Goal: Task Accomplishment & Management: Manage account settings

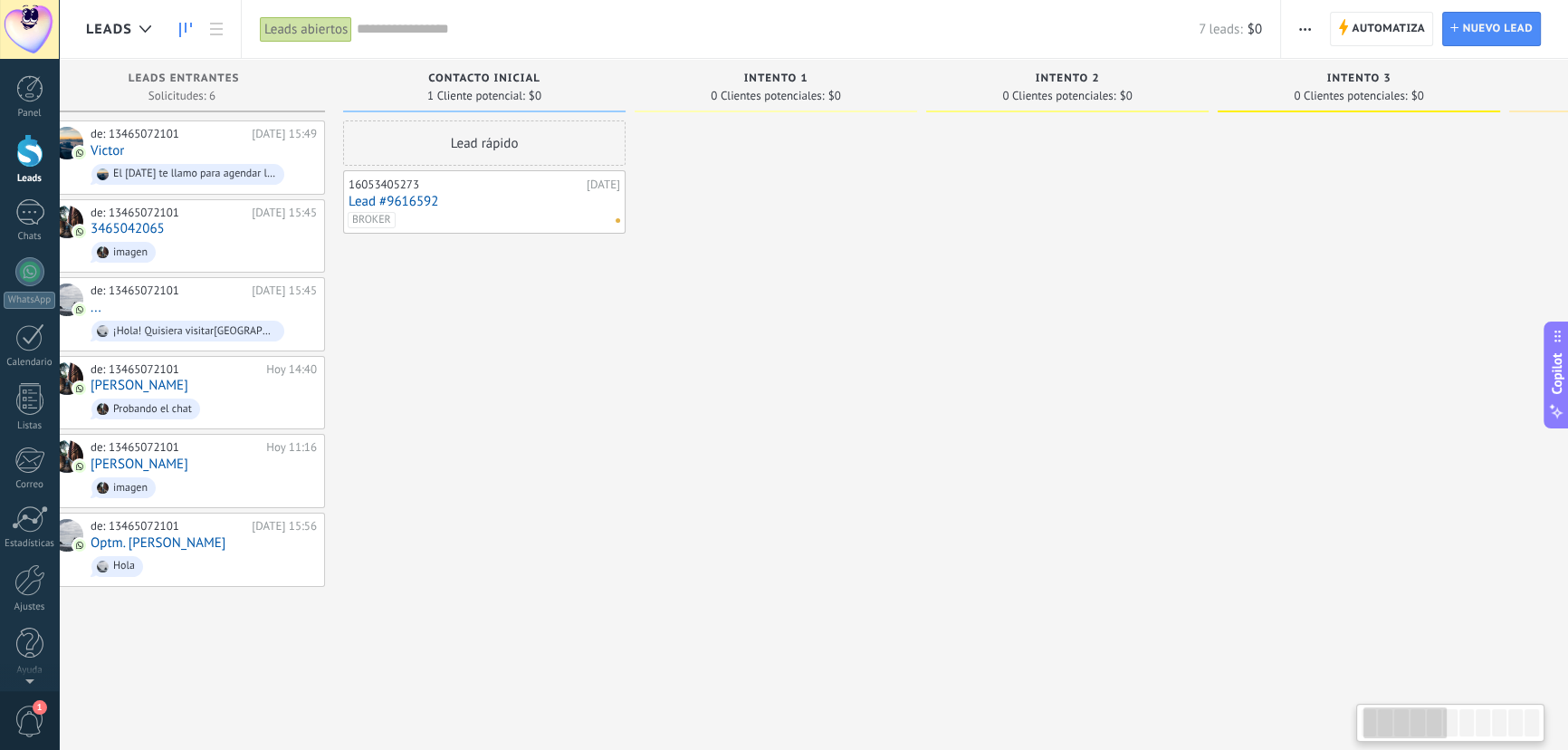
scroll to position [0, 61]
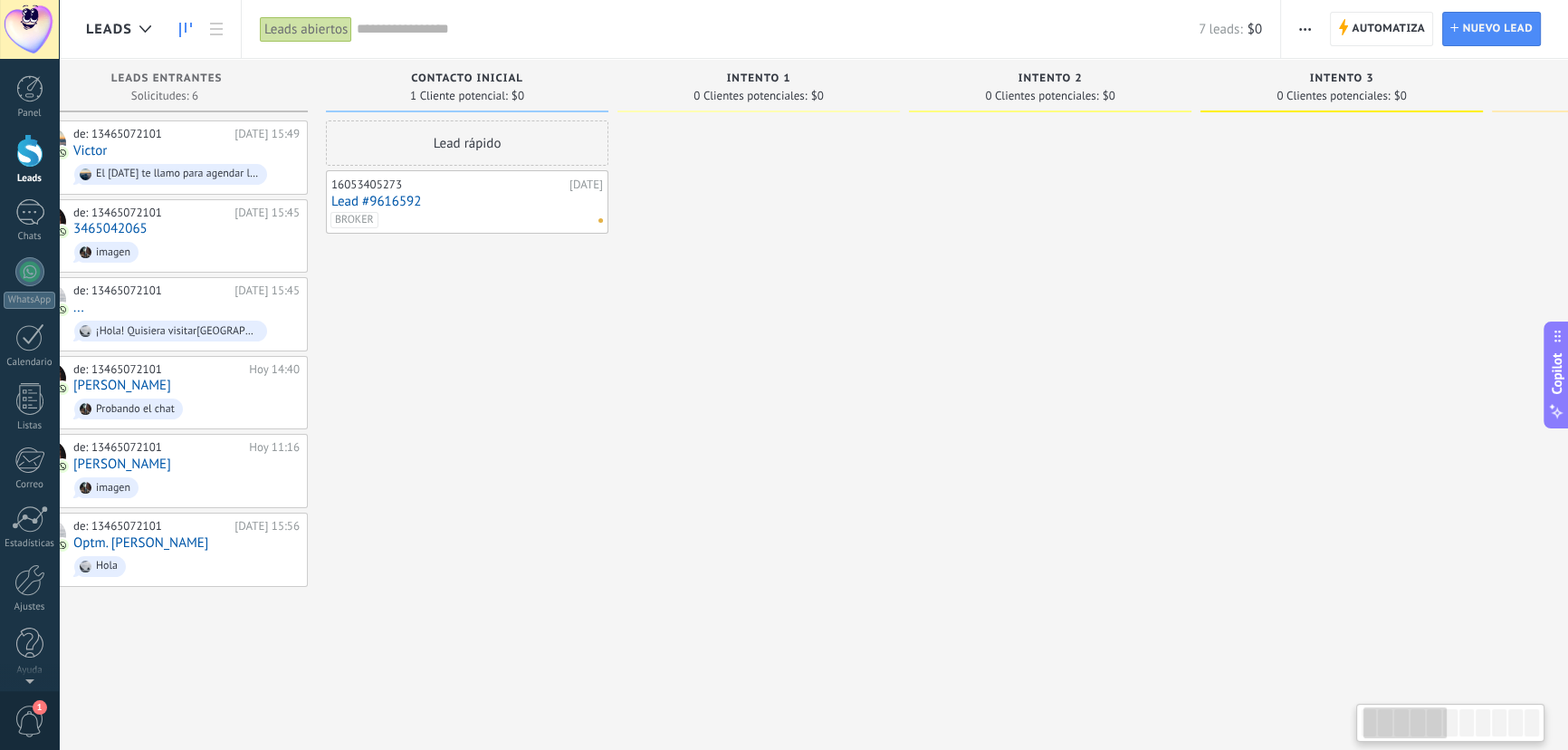
drag, startPoint x: 753, startPoint y: 523, endPoint x: 736, endPoint y: 523, distance: 17.0
click at [736, 523] on div at bounding box center [758, 376] width 283 height 513
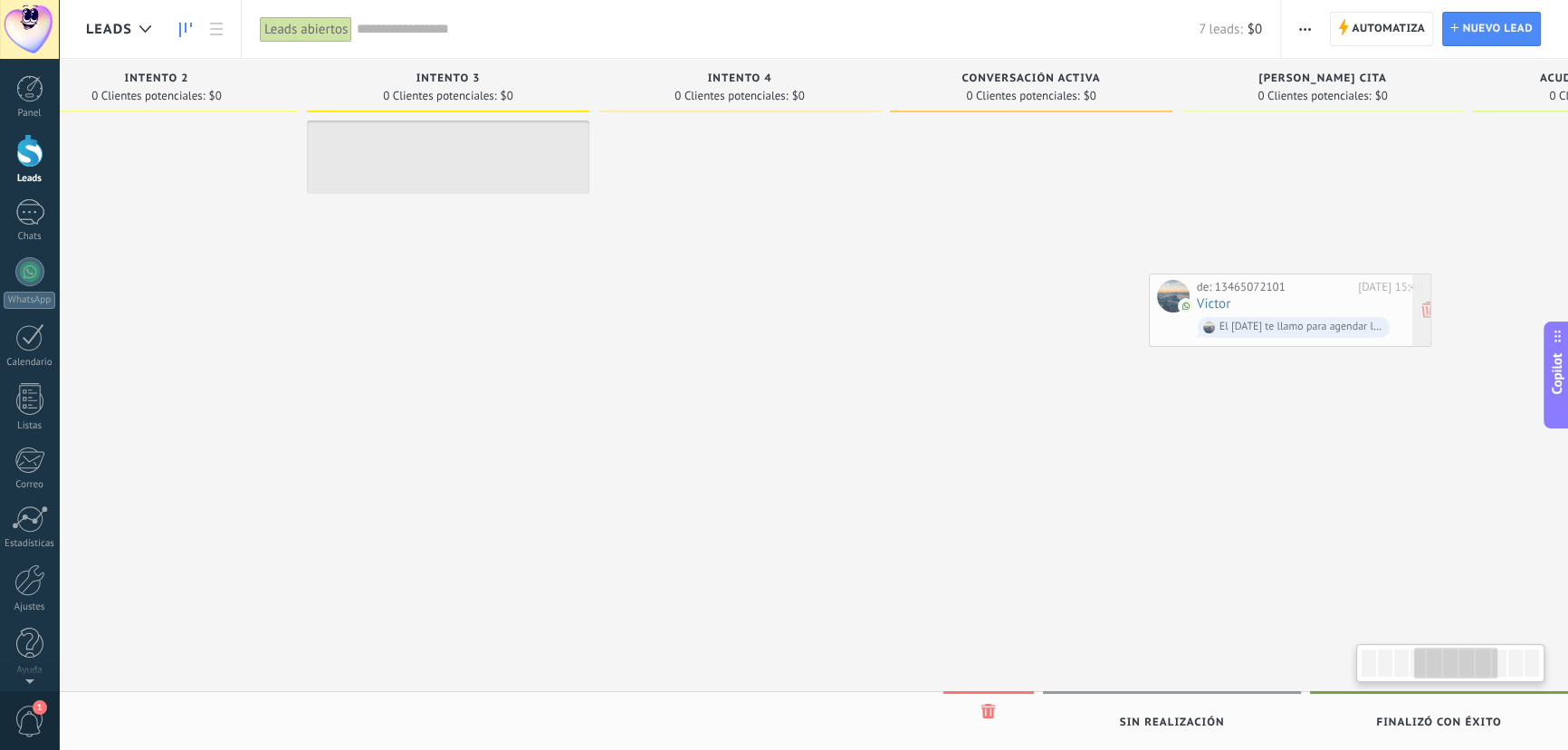
scroll to position [0, 981]
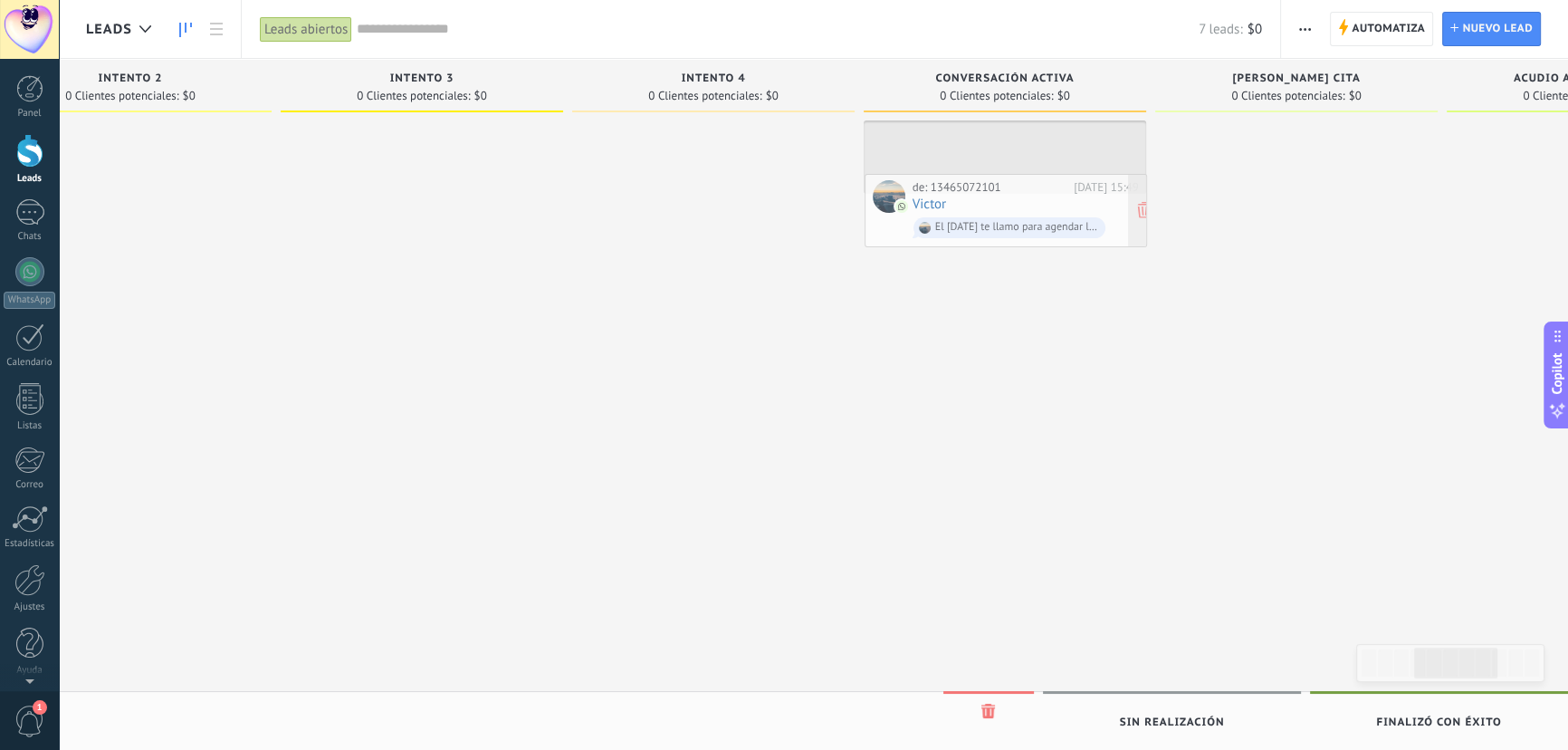
drag, startPoint x: 183, startPoint y: 149, endPoint x: 1022, endPoint y: 202, distance: 840.7
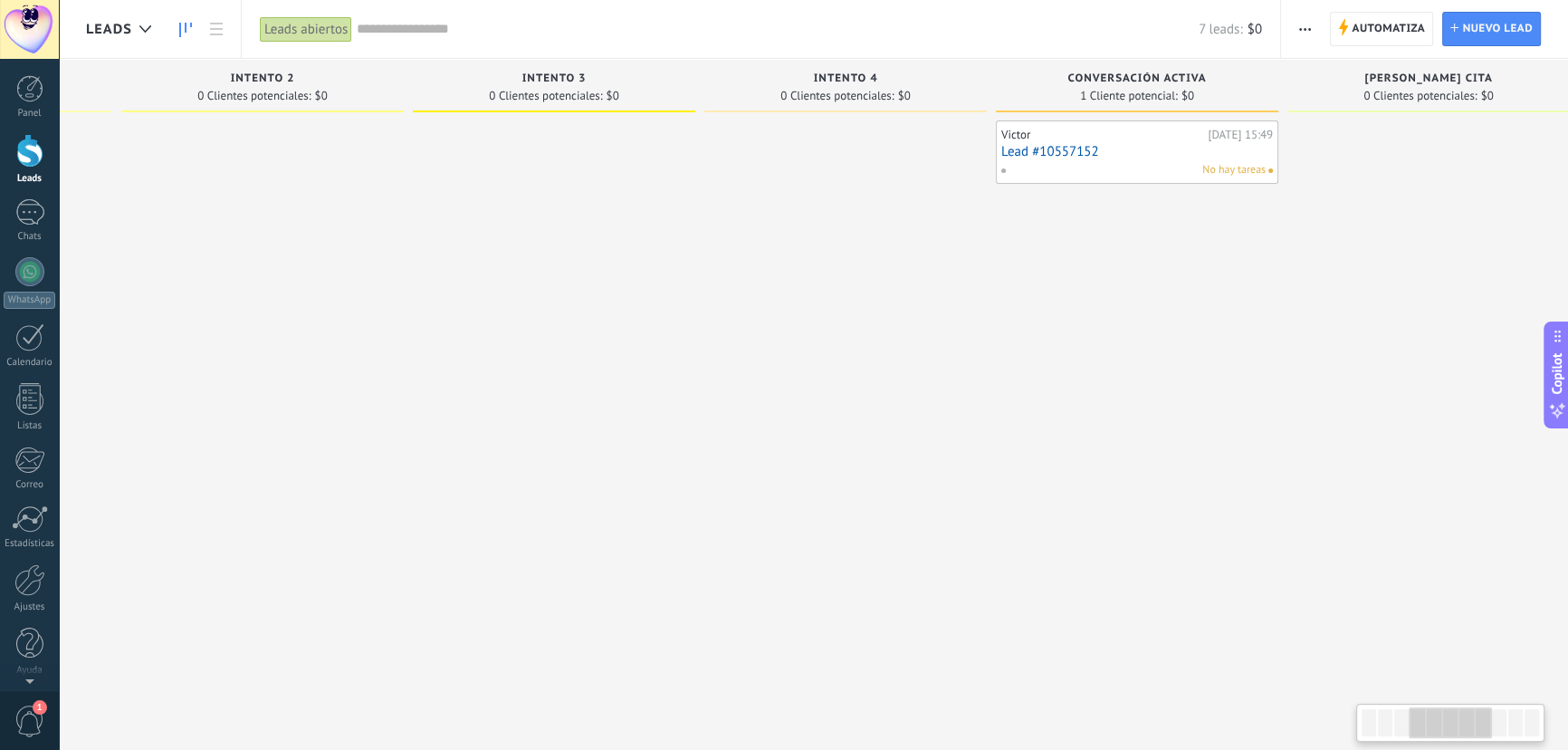
drag, startPoint x: 587, startPoint y: 332, endPoint x: 722, endPoint y: 343, distance: 135.4
click at [722, 343] on div at bounding box center [845, 376] width 283 height 513
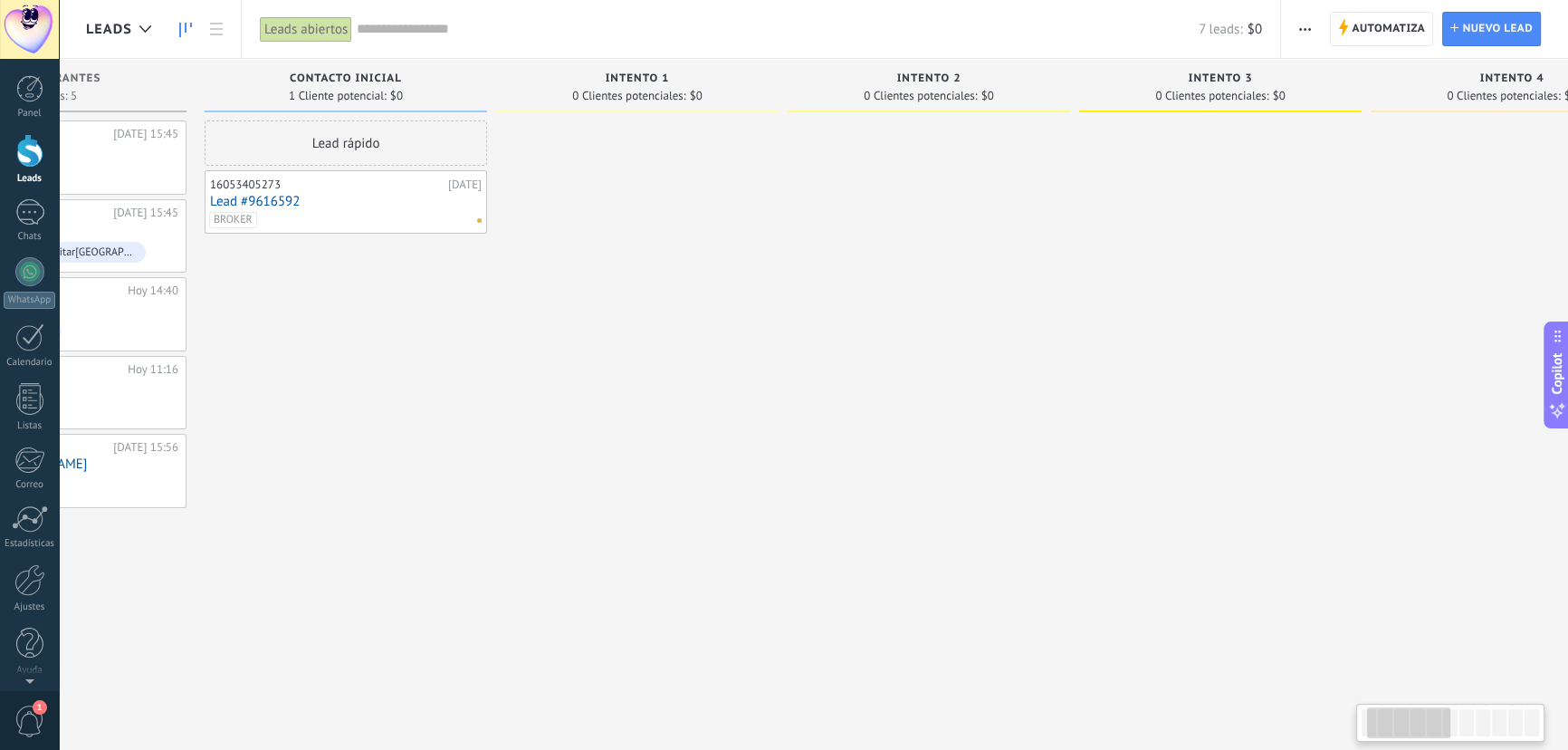
scroll to position [0, 136]
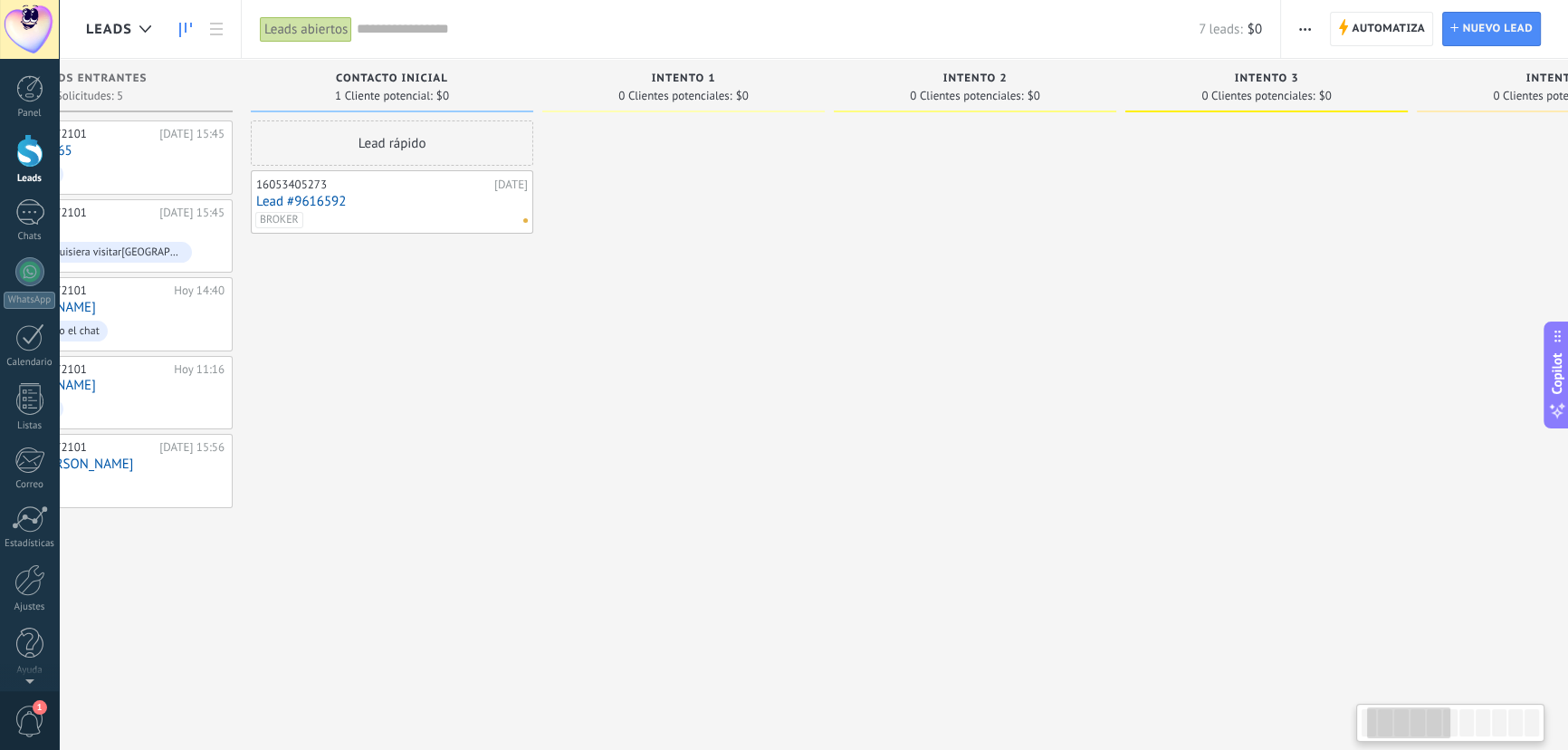
drag, startPoint x: 510, startPoint y: 343, endPoint x: 1222, endPoint y: 352, distance: 712.1
click at [1222, 352] on div at bounding box center [1267, 376] width 283 height 513
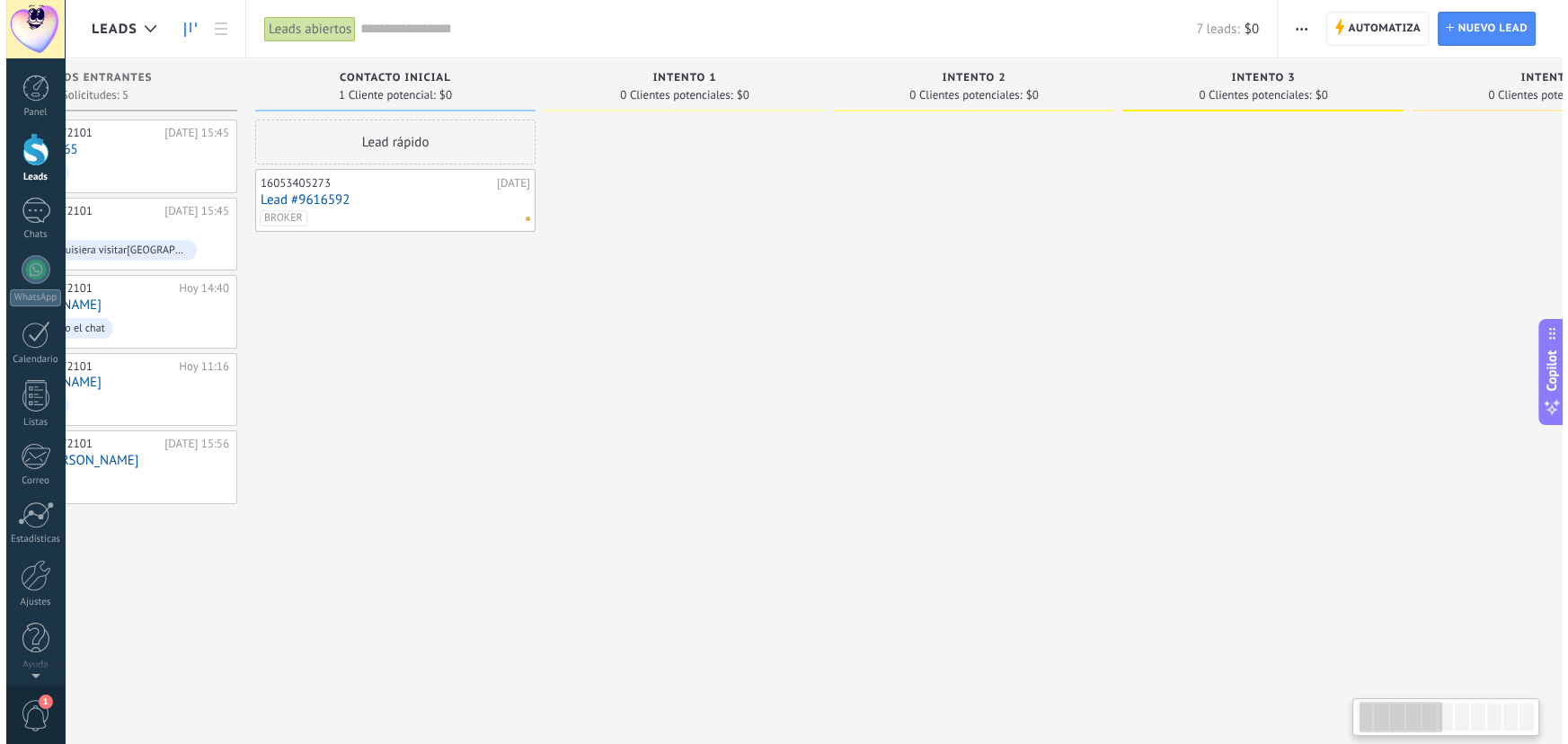
scroll to position [0, 0]
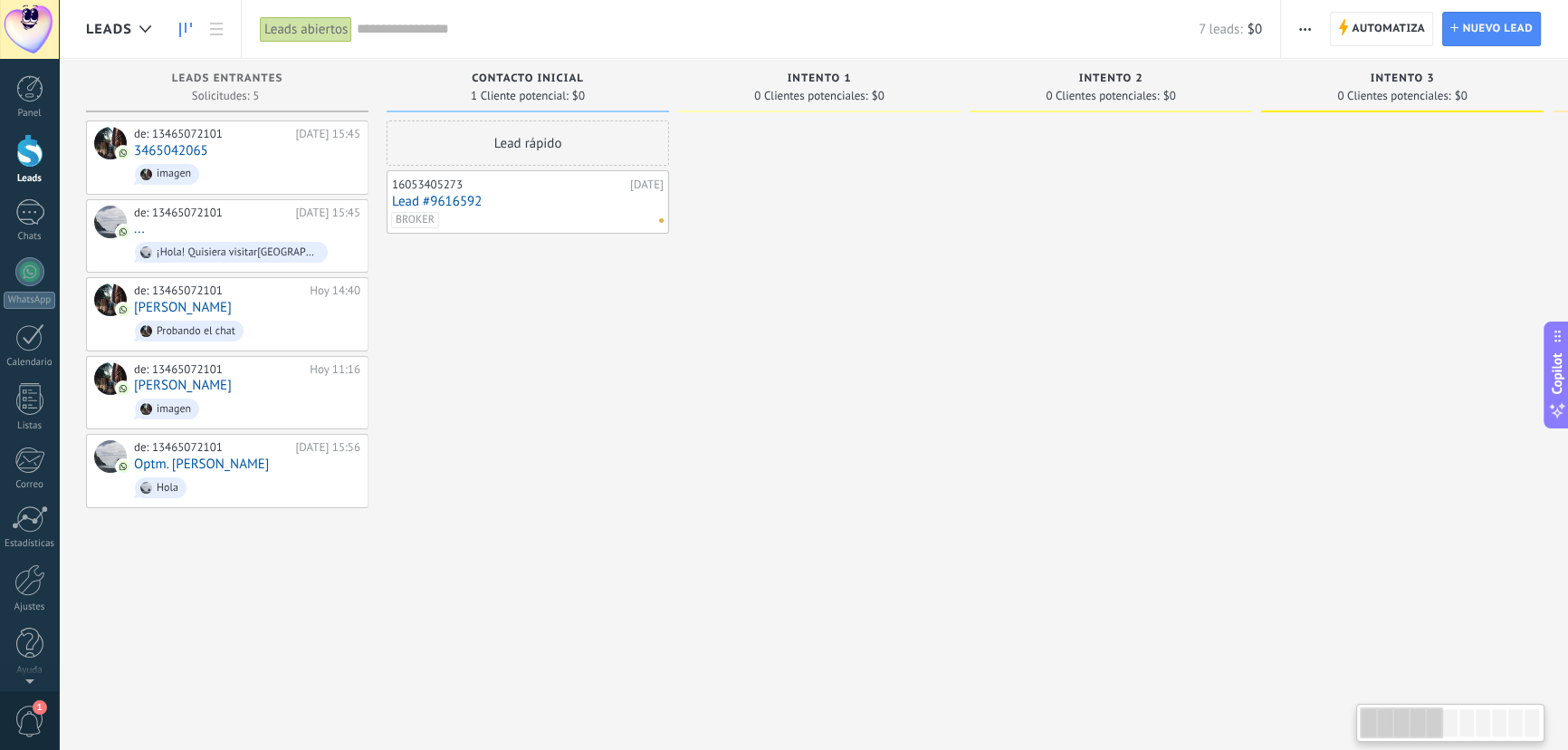
drag, startPoint x: 511, startPoint y: 355, endPoint x: 811, endPoint y: 357, distance: 300.0
click at [256, 165] on span "imagen" at bounding box center [247, 174] width 227 height 29
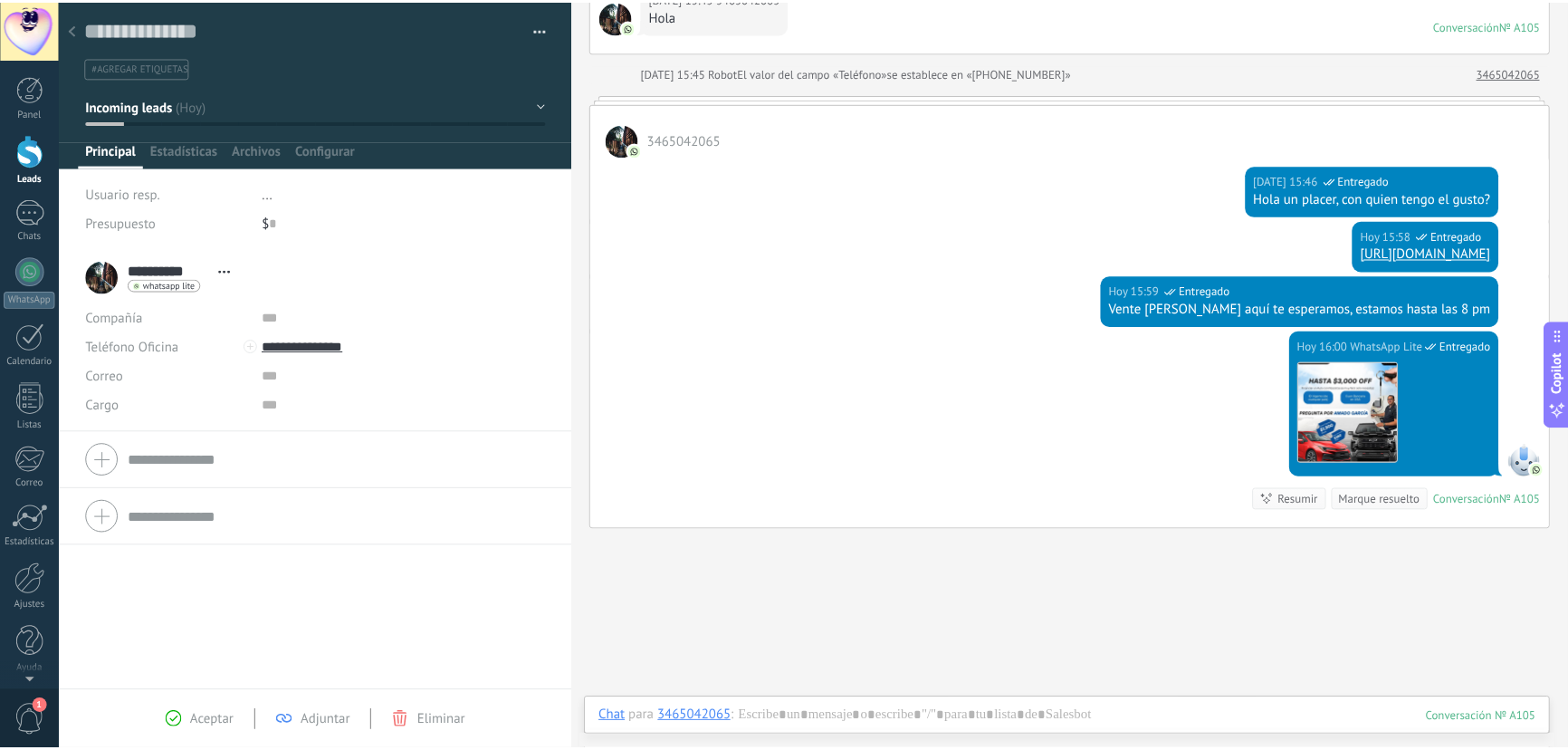
scroll to position [366, 0]
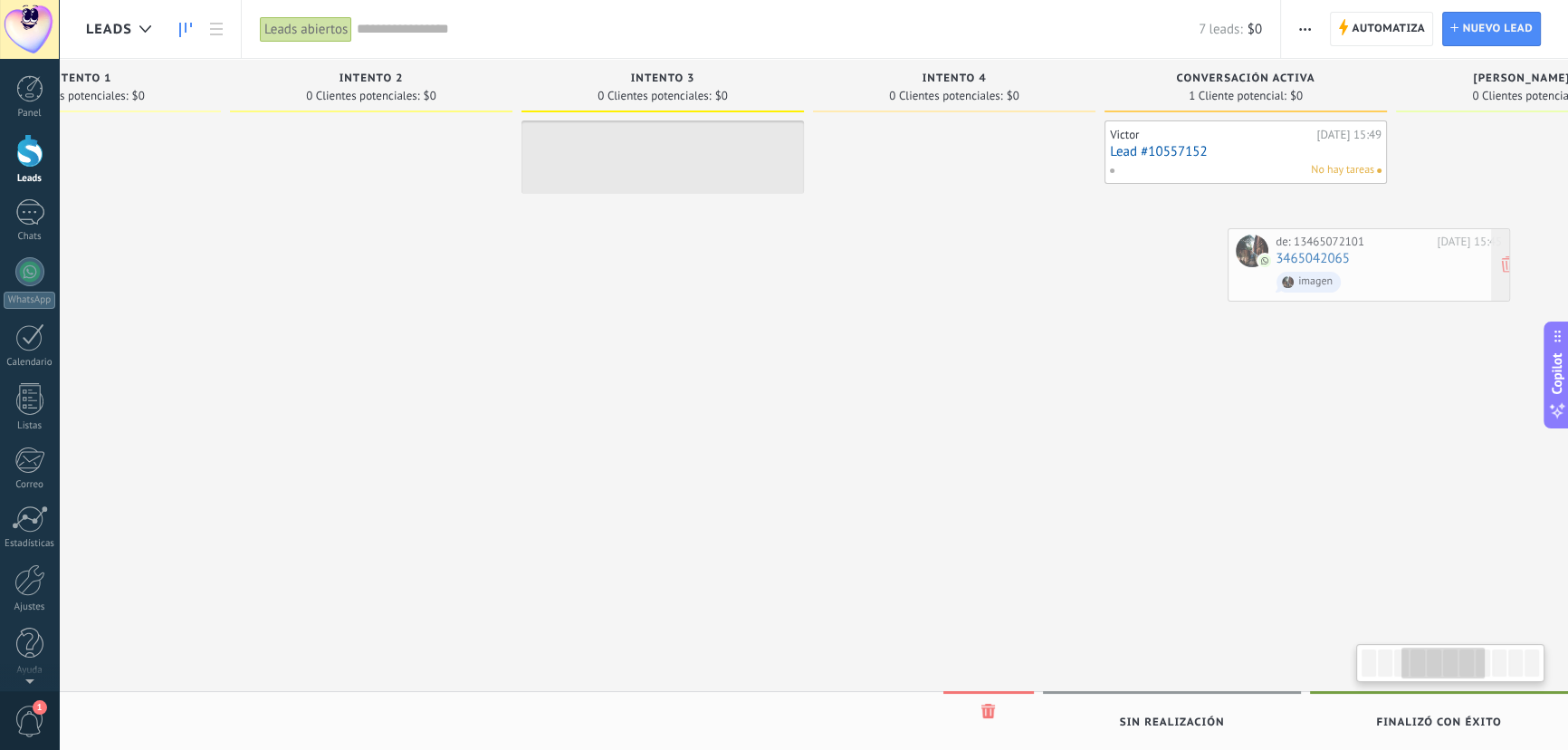
scroll to position [0, 773]
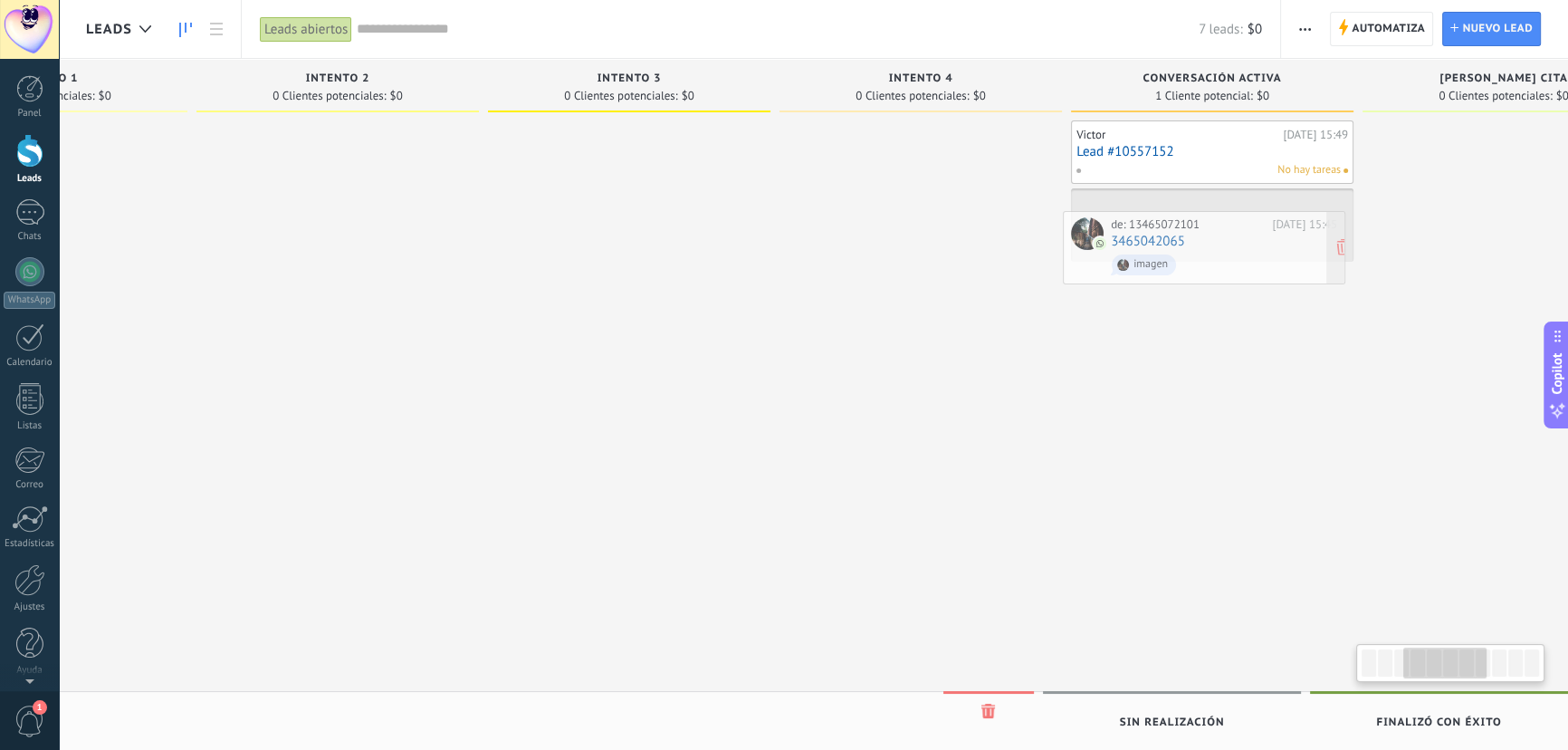
drag, startPoint x: 228, startPoint y: 166, endPoint x: 1205, endPoint y: 256, distance: 981.1
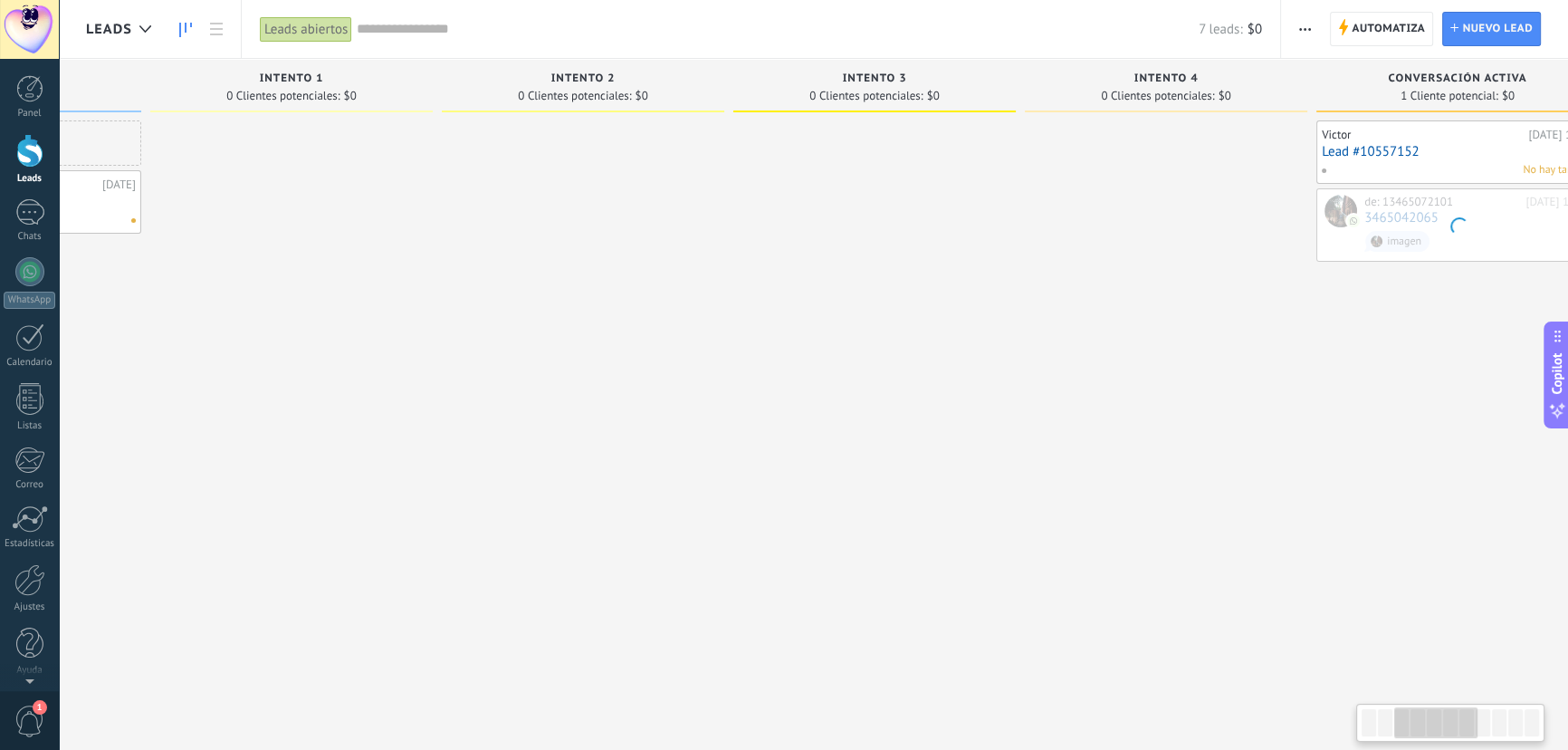
drag, startPoint x: 871, startPoint y: 352, endPoint x: 949, endPoint y: 362, distance: 78.6
click at [949, 362] on div at bounding box center [875, 376] width 283 height 513
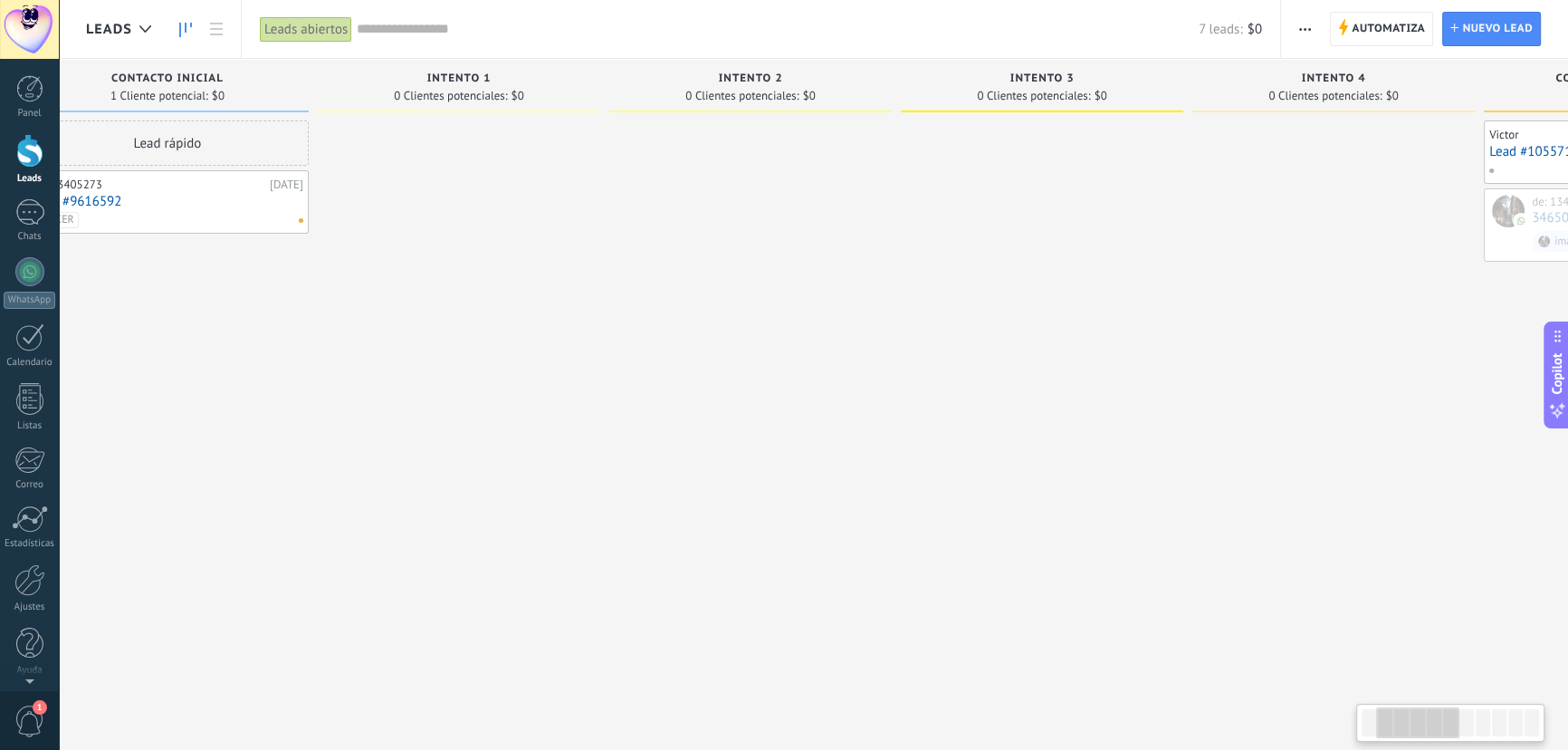
drag, startPoint x: 473, startPoint y: 388, endPoint x: 701, endPoint y: 422, distance: 230.5
click at [713, 422] on div at bounding box center [751, 376] width 283 height 513
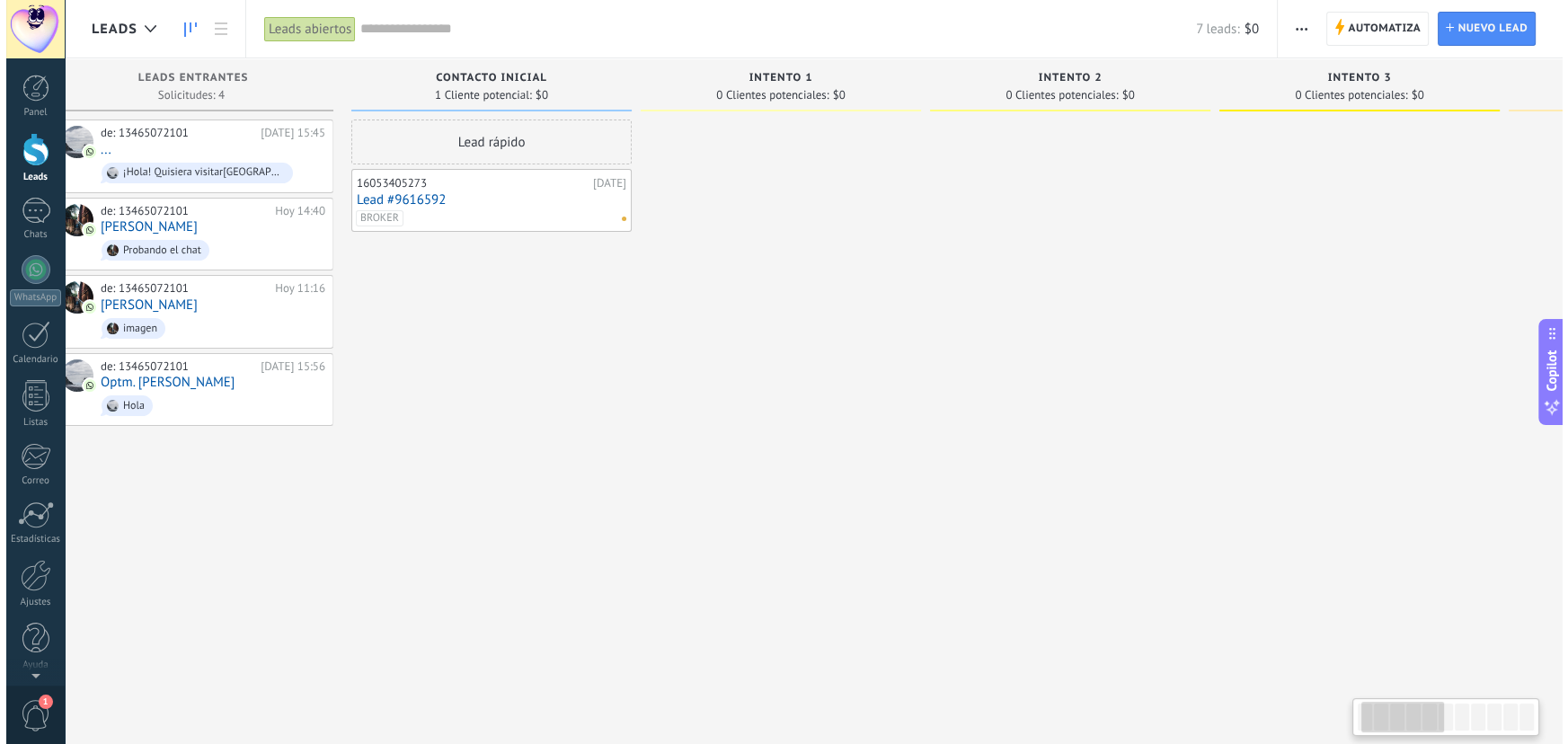
scroll to position [0, 0]
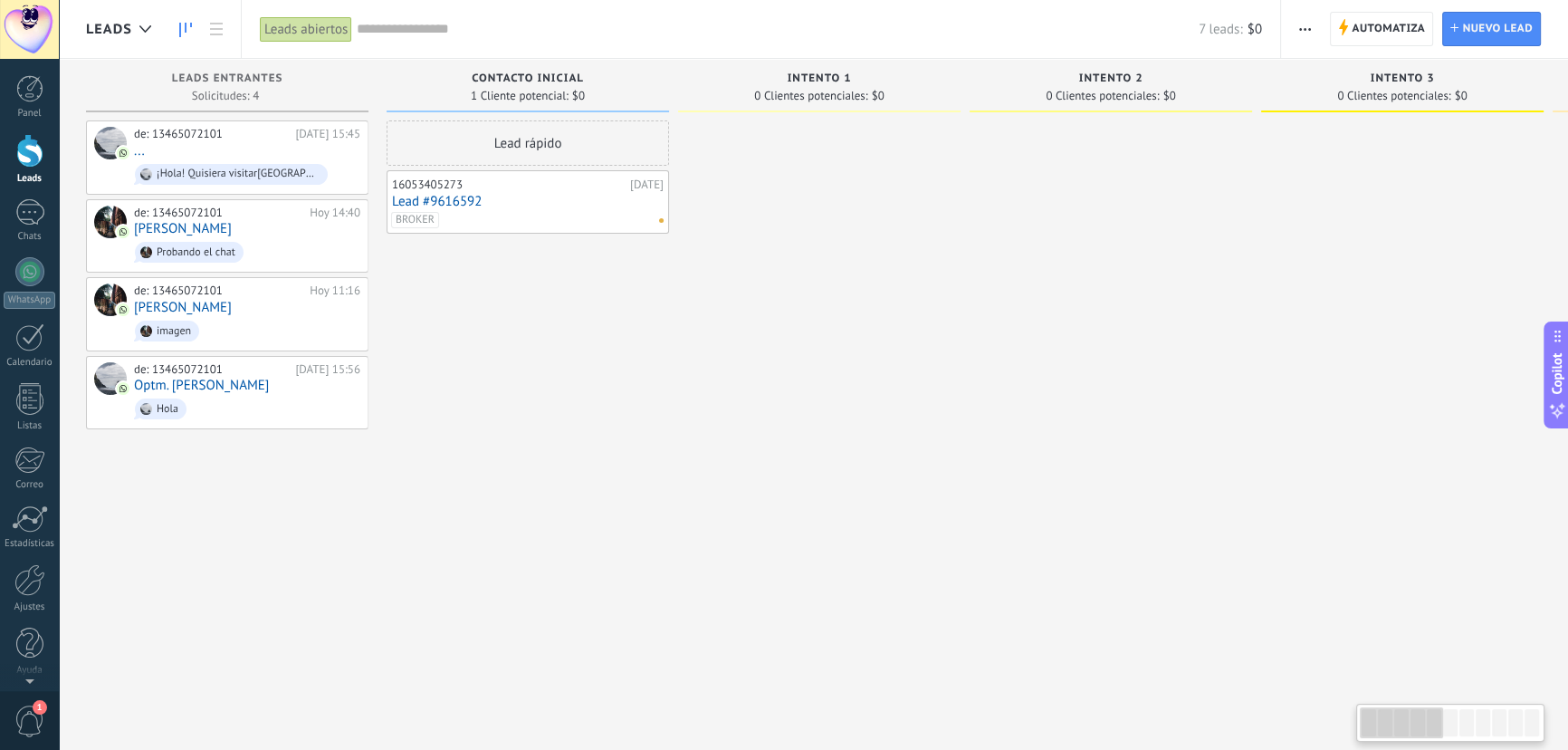
drag, startPoint x: 287, startPoint y: 425, endPoint x: 741, endPoint y: 460, distance: 455.3
click at [248, 147] on div "de: 13465072101 Hoy 15:45 ... ¡Hola! Quisiera visitarlos, ¿dónde están ubicados?" at bounding box center [247, 158] width 227 height 62
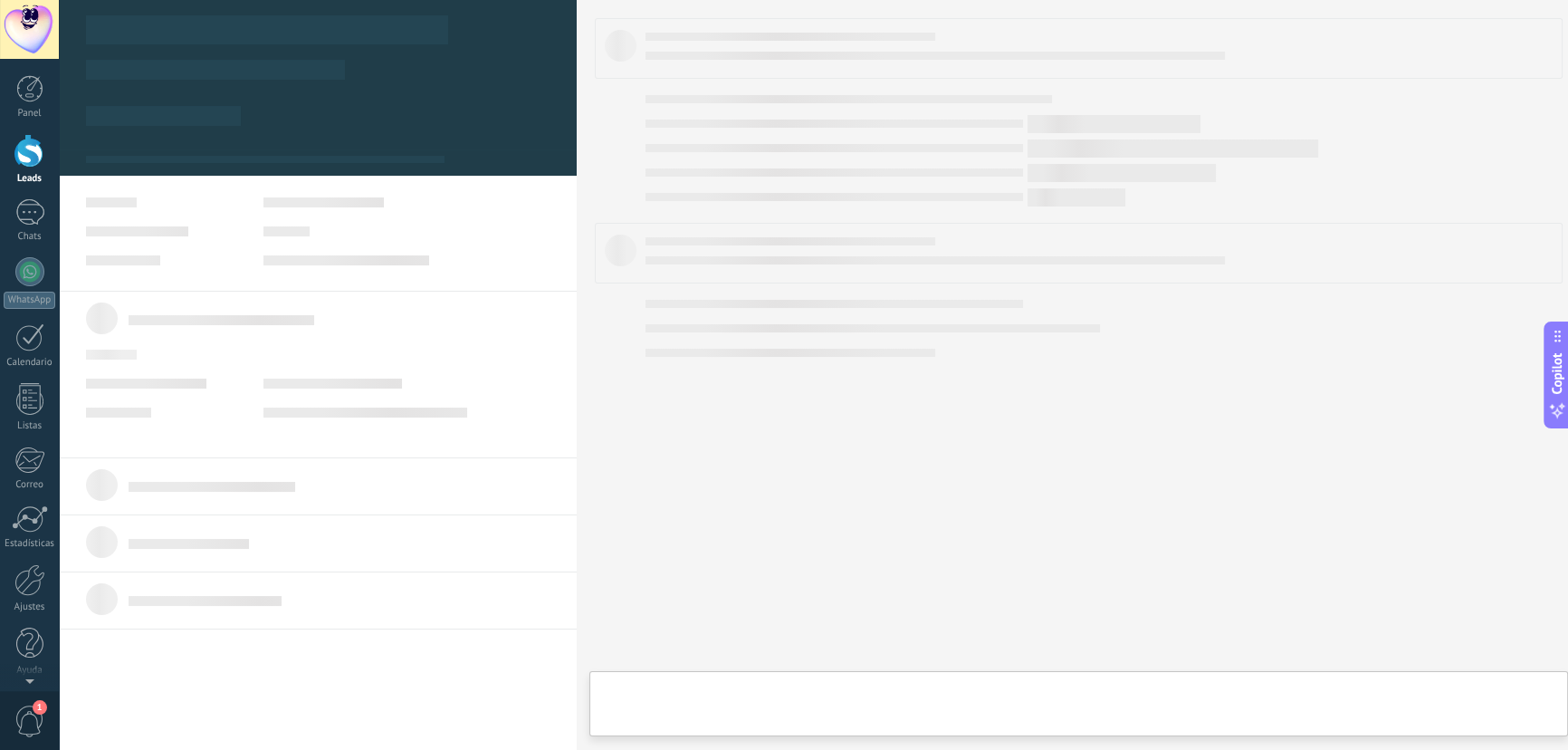
type textarea "**********"
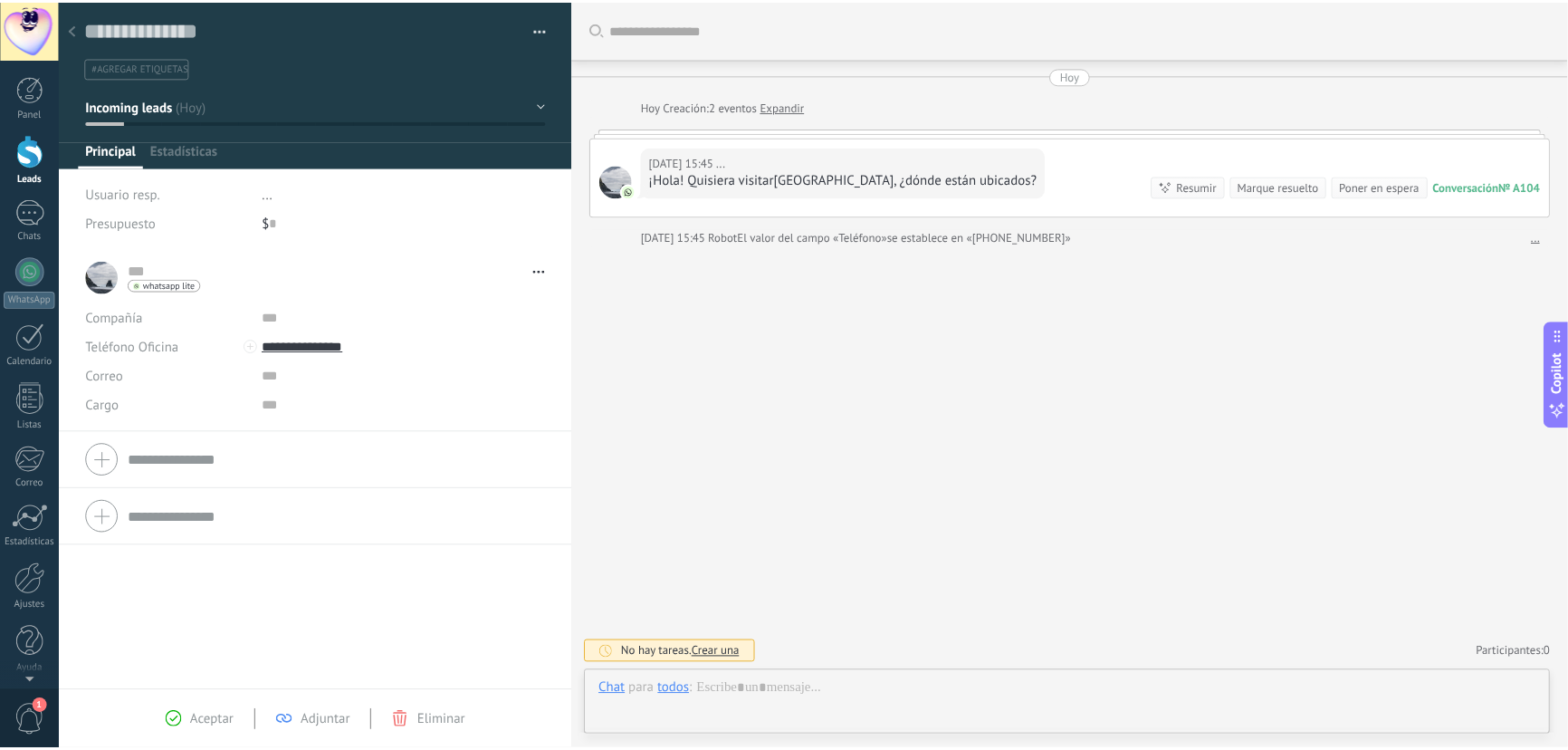
scroll to position [28, 0]
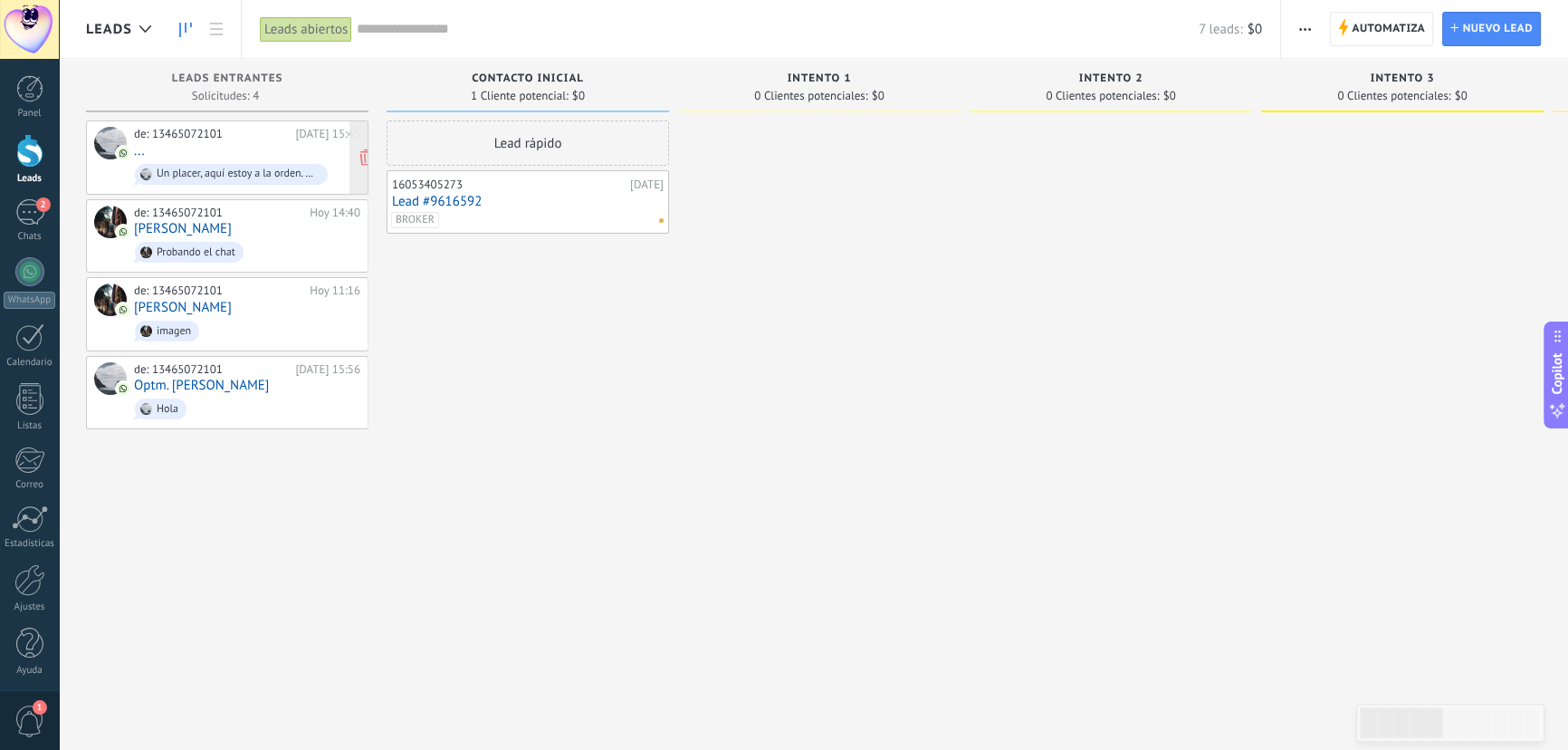
click at [263, 143] on div "de: 13465072101 Hoy 15:45 ... Un placer, aquí estoy a la orden. Tienes un minut…" at bounding box center [247, 158] width 227 height 62
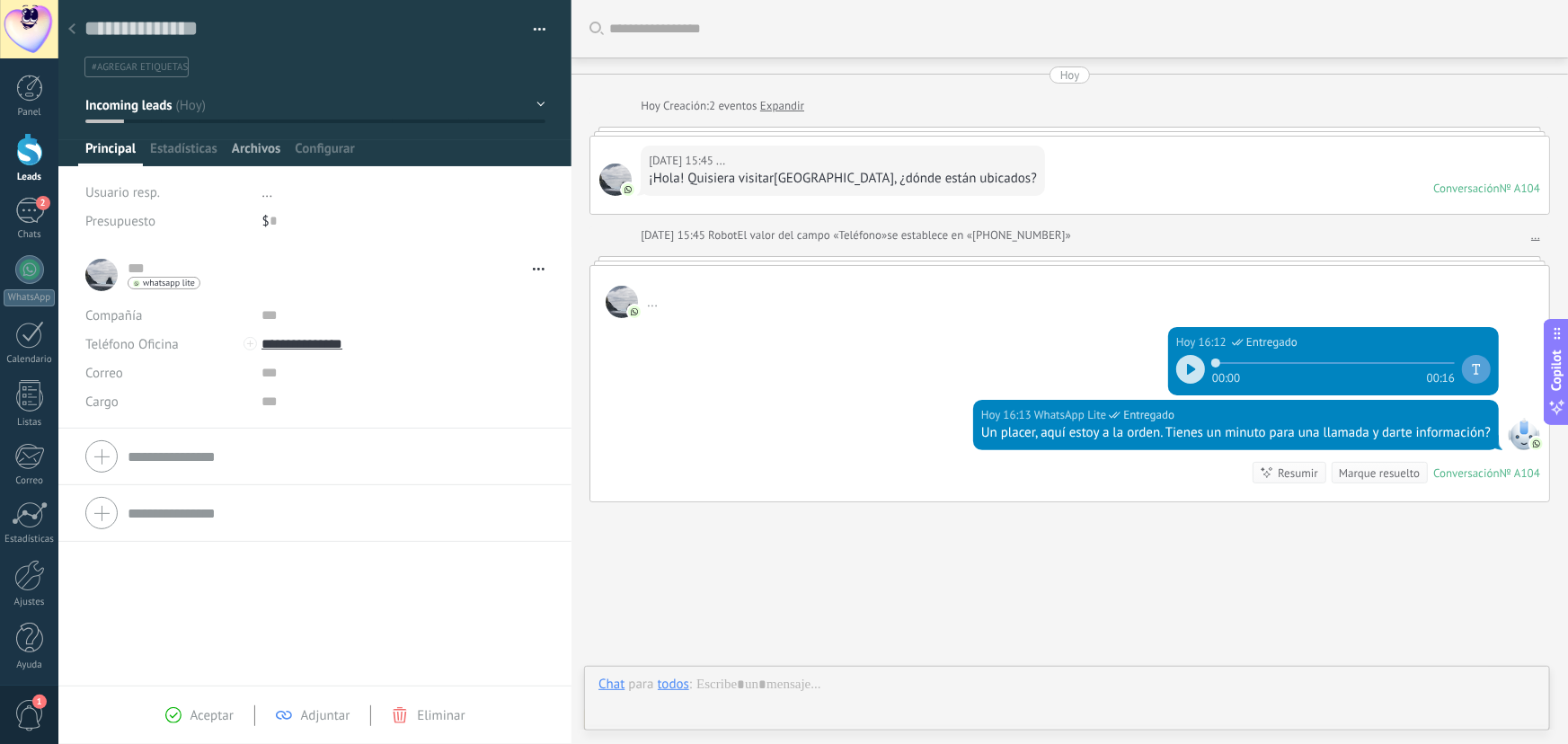
scroll to position [71, 0]
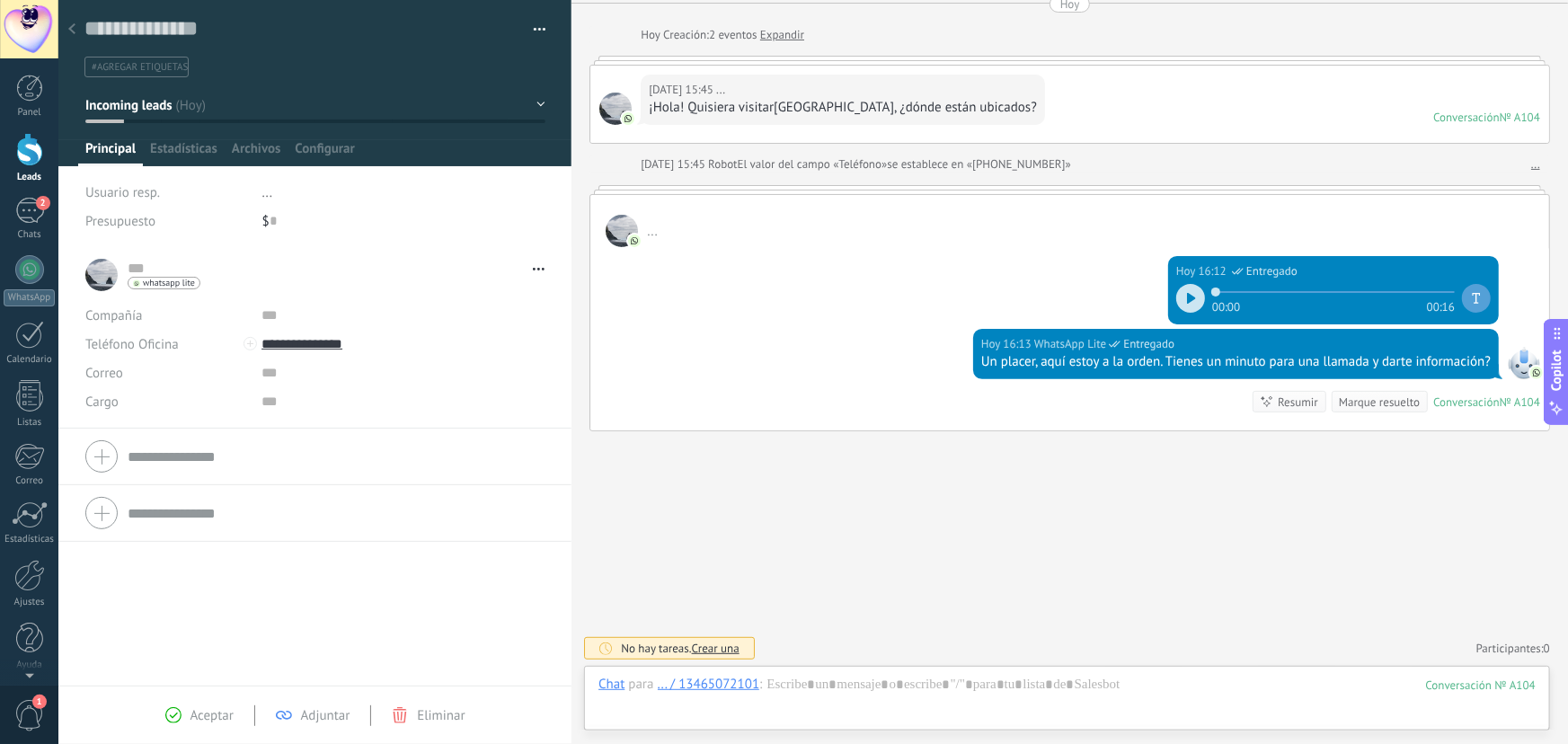
click at [23, 160] on div at bounding box center [30, 150] width 27 height 33
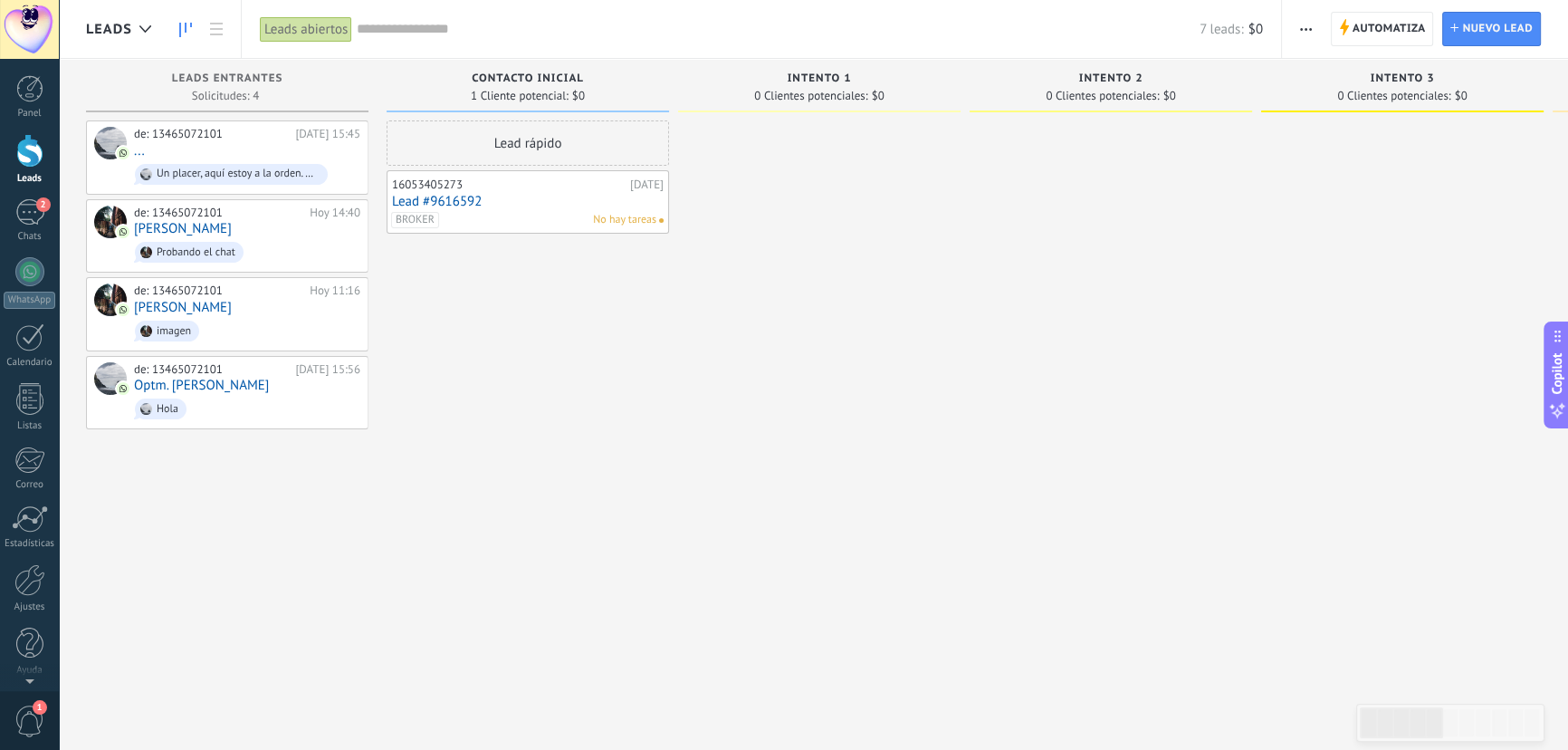
click at [516, 195] on link "Lead #9616592" at bounding box center [528, 202] width 272 height 16
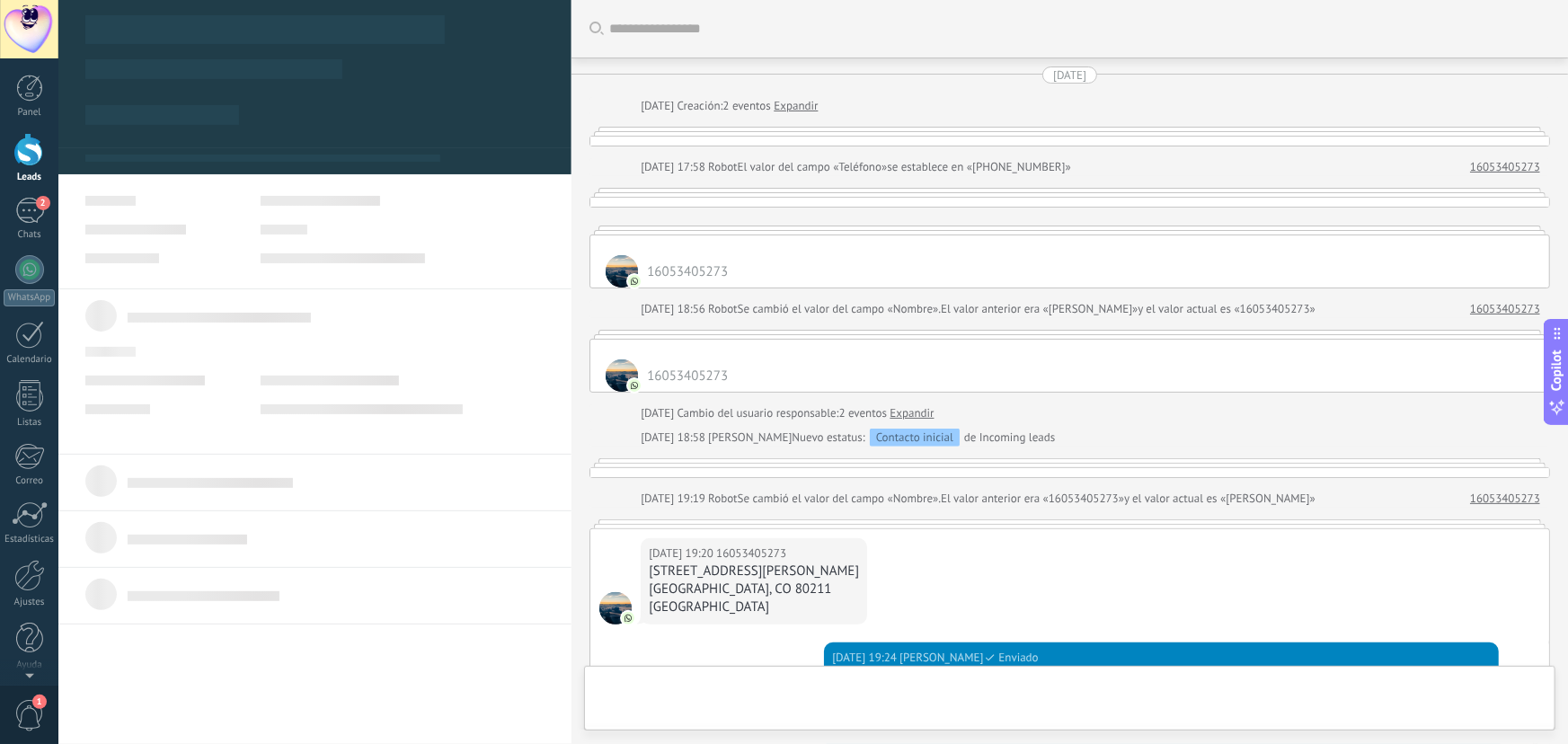
type textarea "**********"
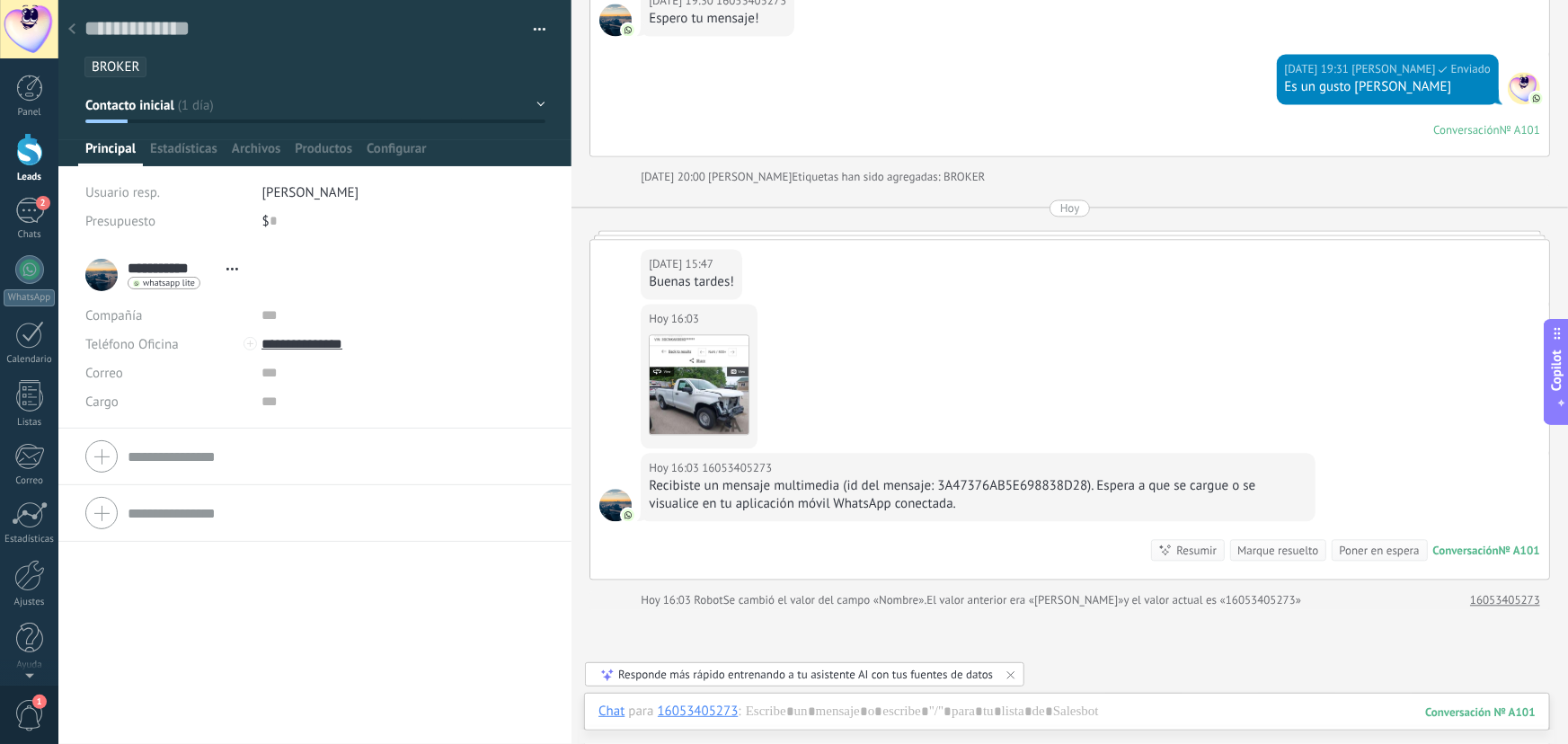
scroll to position [1917, 0]
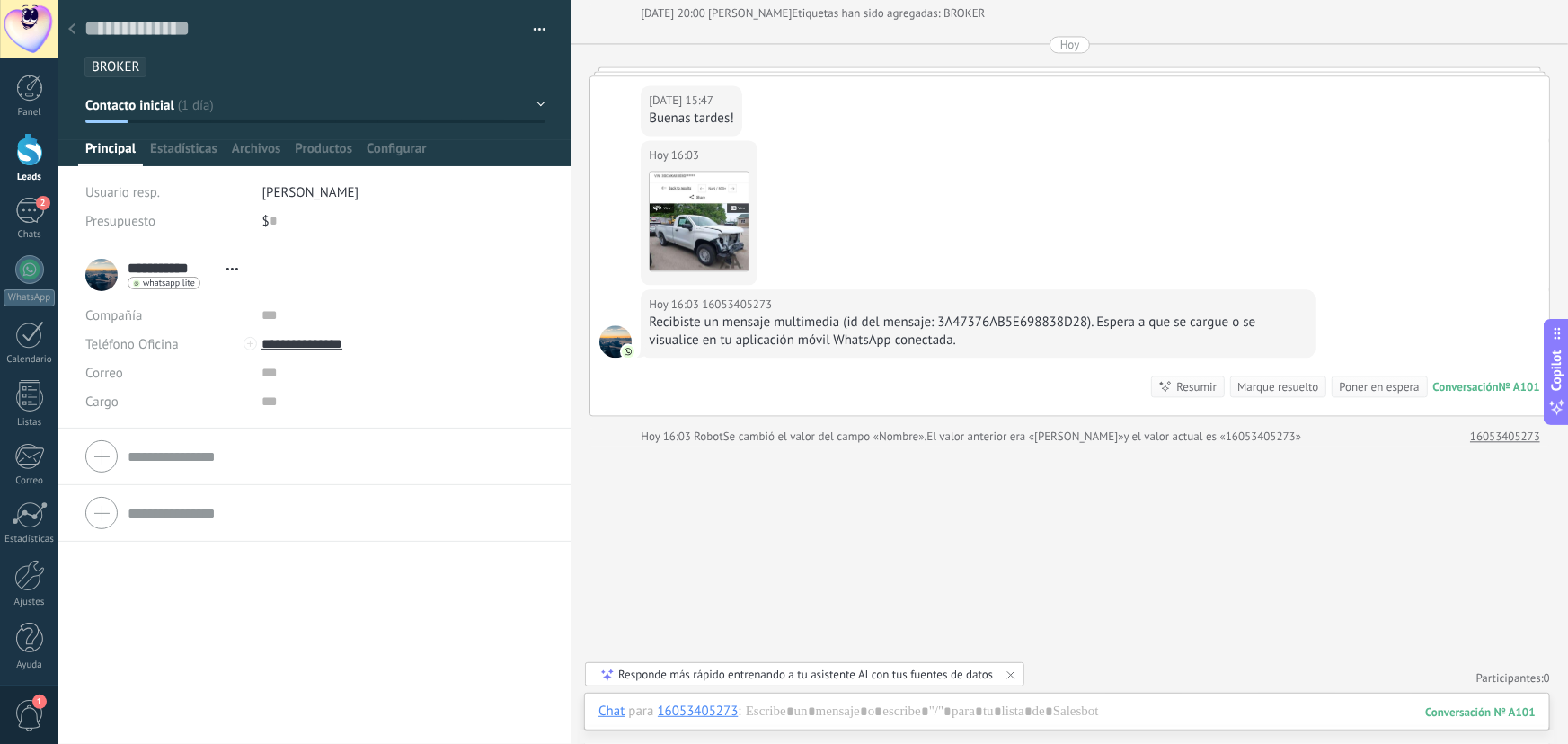
click at [72, 26] on use at bounding box center [71, 28] width 7 height 11
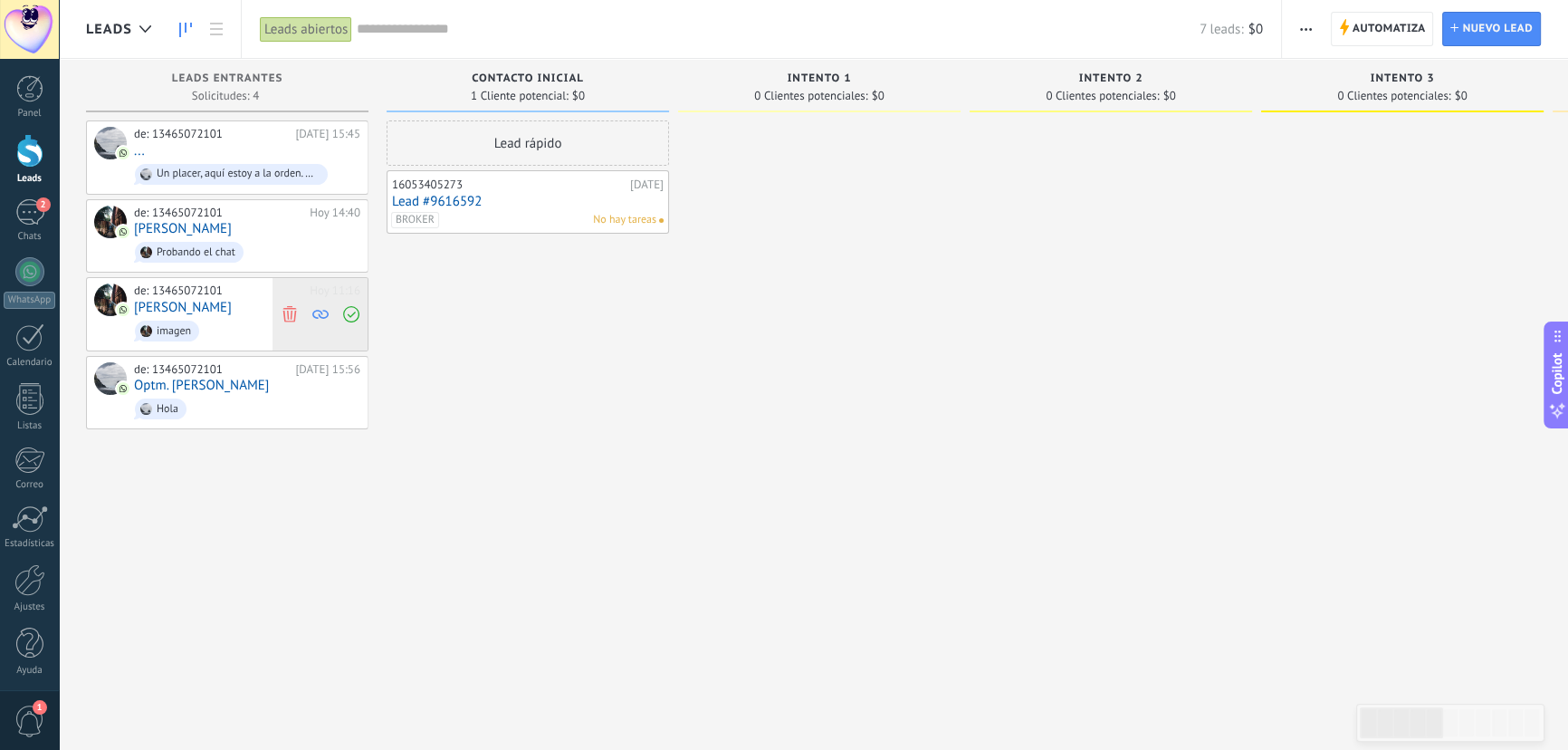
click at [290, 318] on use at bounding box center [290, 314] width 14 height 17
click at [290, 312] on use at bounding box center [290, 314] width 14 height 17
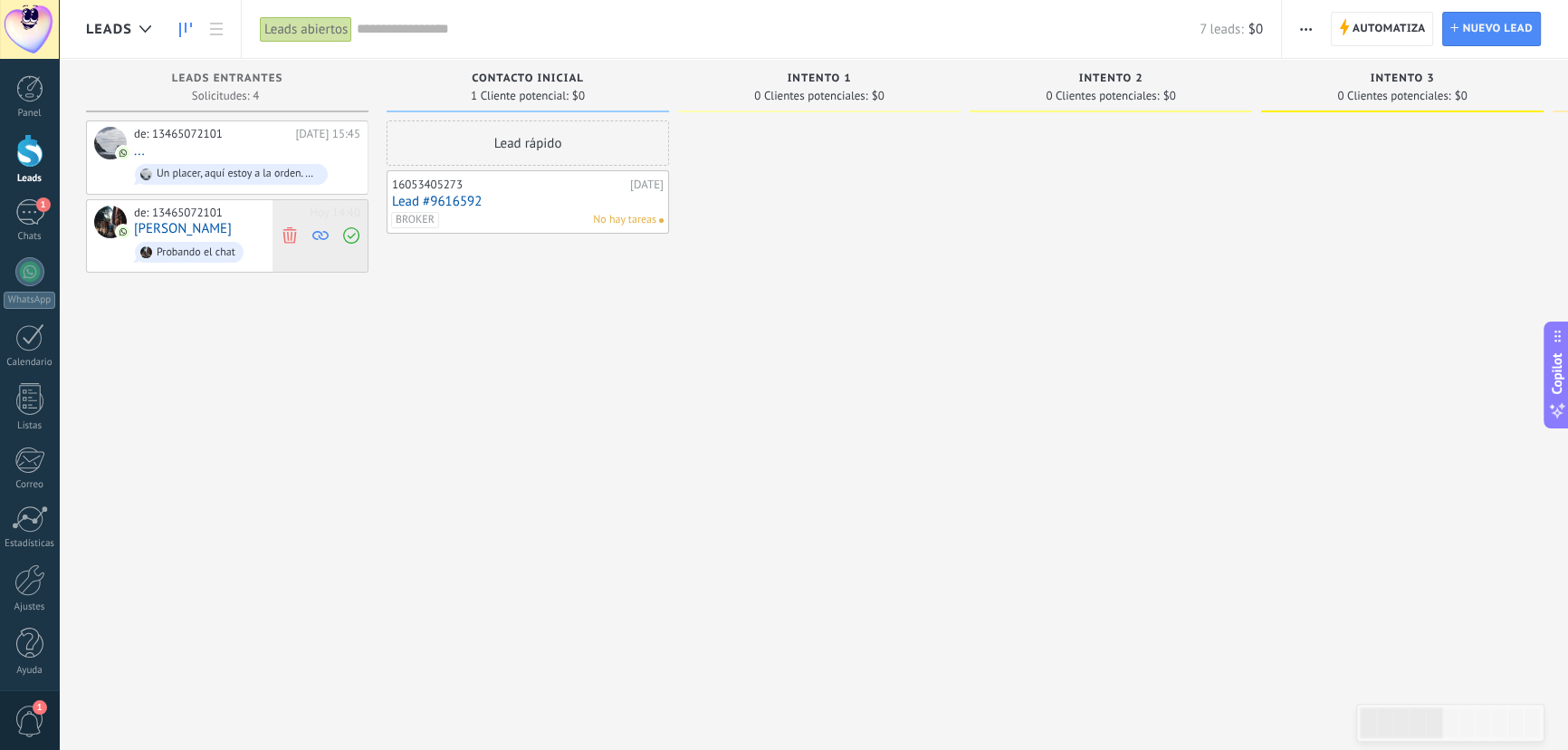
click at [287, 238] on icon at bounding box center [290, 236] width 17 height 17
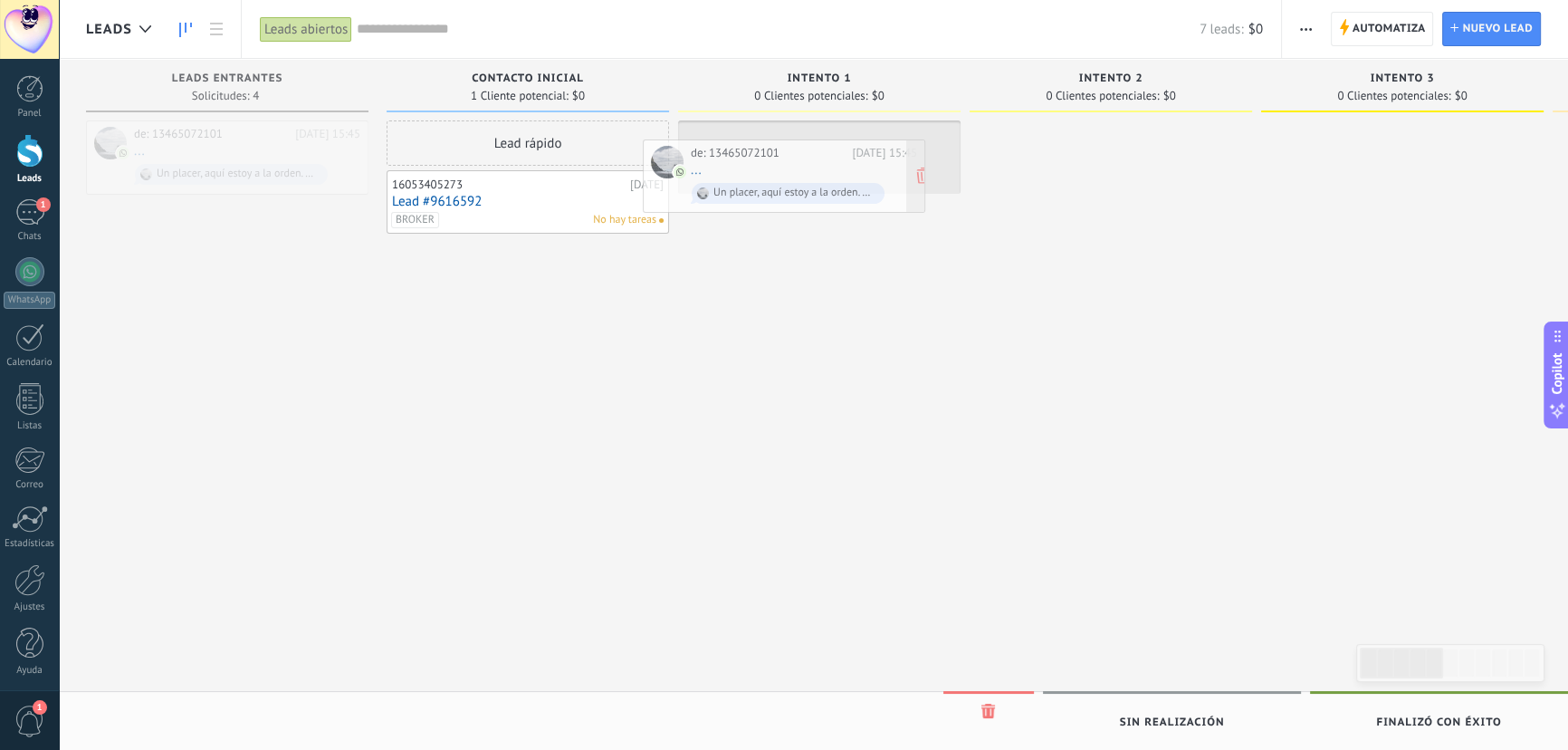
drag, startPoint x: 278, startPoint y: 142, endPoint x: 854, endPoint y: 154, distance: 576.1
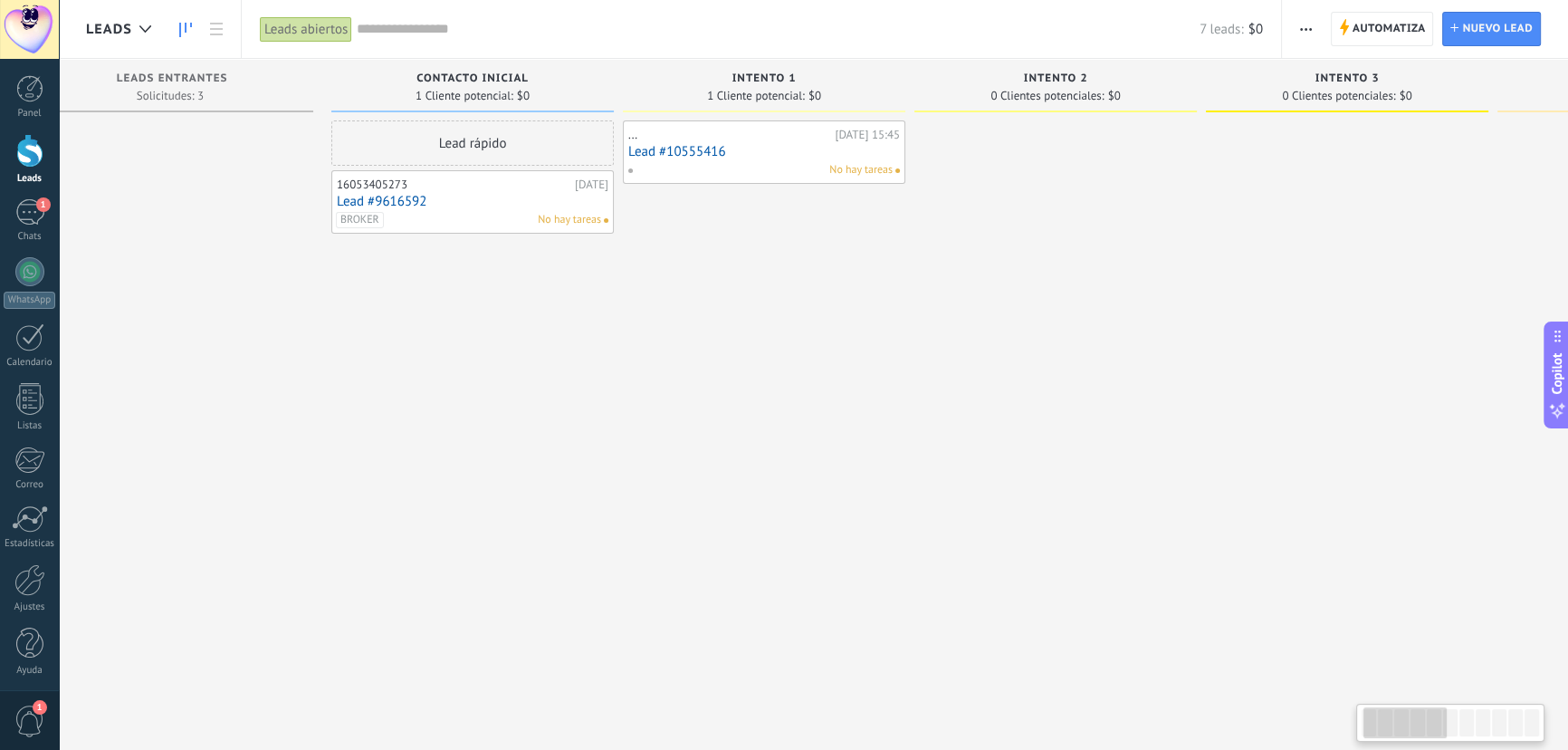
drag, startPoint x: 910, startPoint y: 325, endPoint x: 844, endPoint y: 320, distance: 66.2
click at [851, 325] on div "... [DATE] 15:45 Lead #10555416 No hay tareas" at bounding box center [764, 376] width 283 height 513
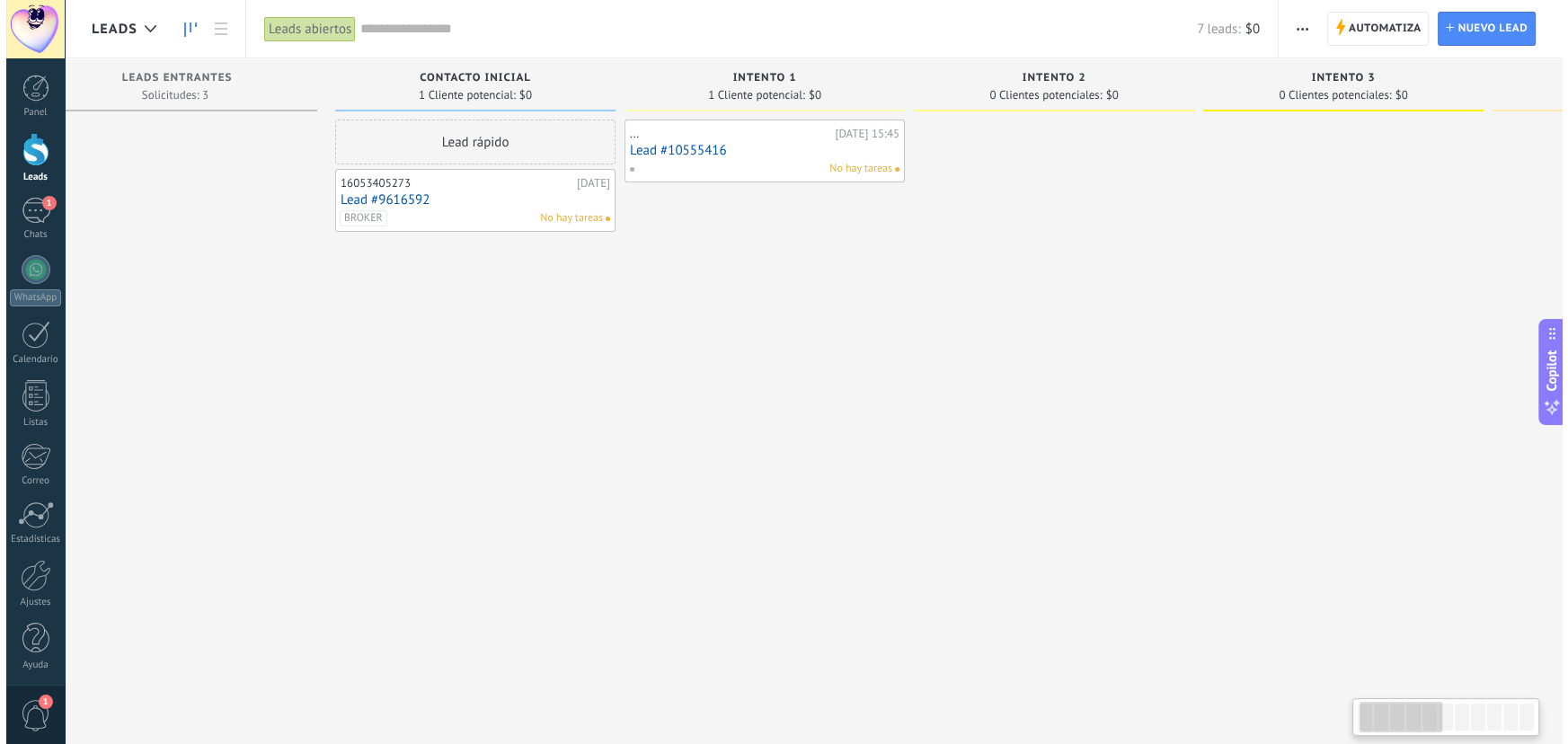
scroll to position [0, 58]
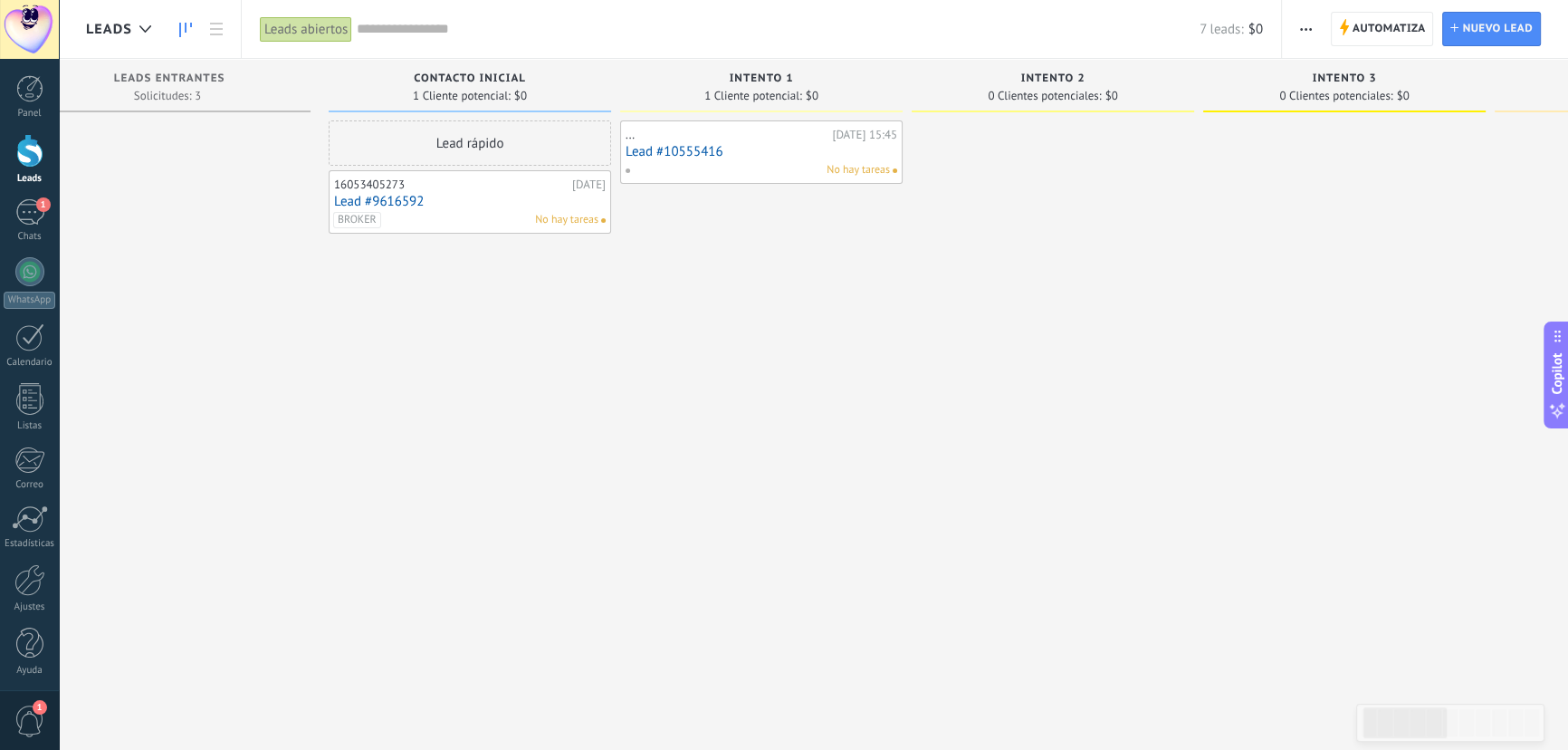
click at [789, 145] on link "Lead #10555416" at bounding box center [761, 152] width 272 height 16
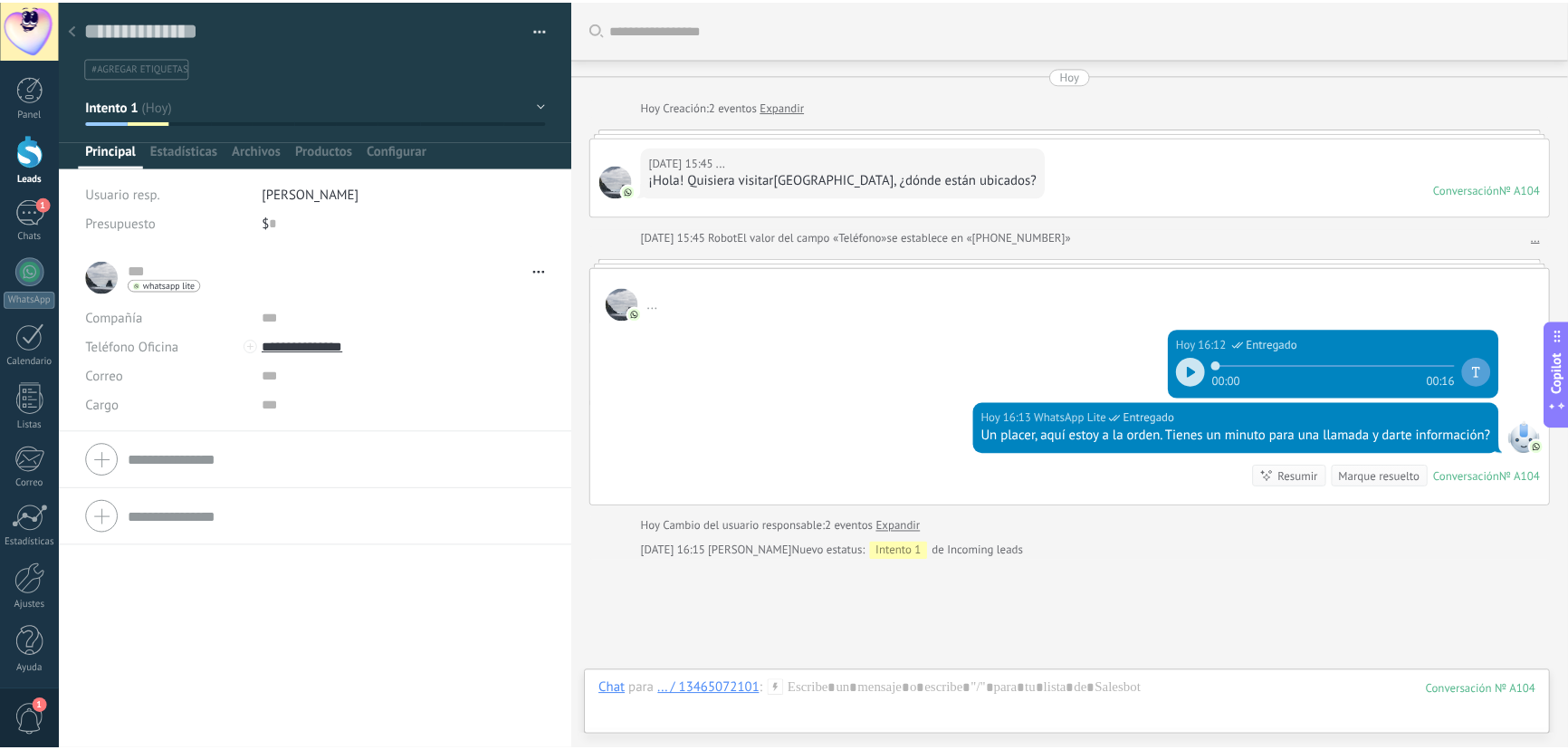
scroll to position [126, 0]
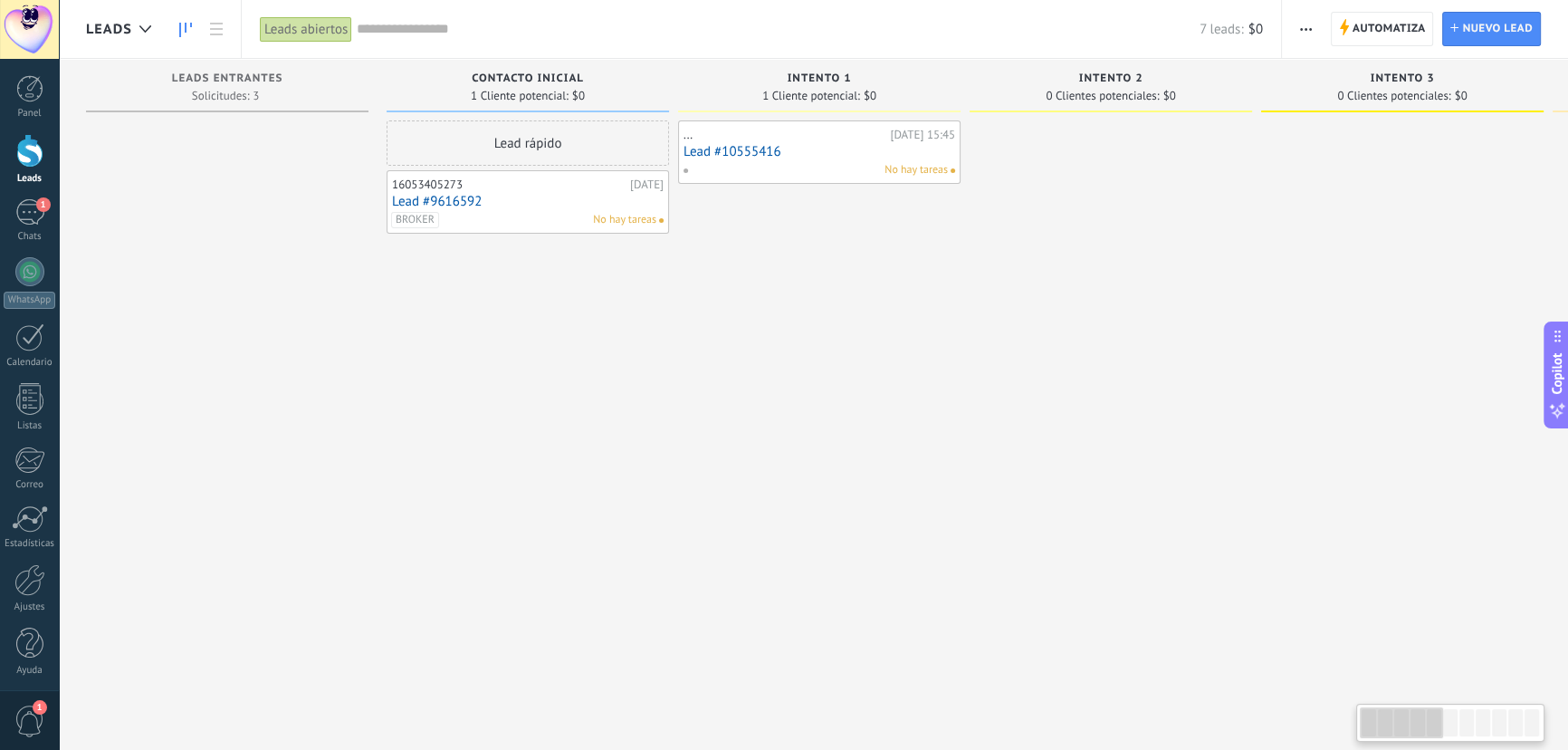
drag, startPoint x: 817, startPoint y: 358, endPoint x: 980, endPoint y: 354, distance: 163.0
click at [244, 94] on span "Solicitudes: 3 0 0 0 4" at bounding box center [226, 96] width 67 height 11
click at [281, 119] on icon at bounding box center [276, 123] width 11 height 10
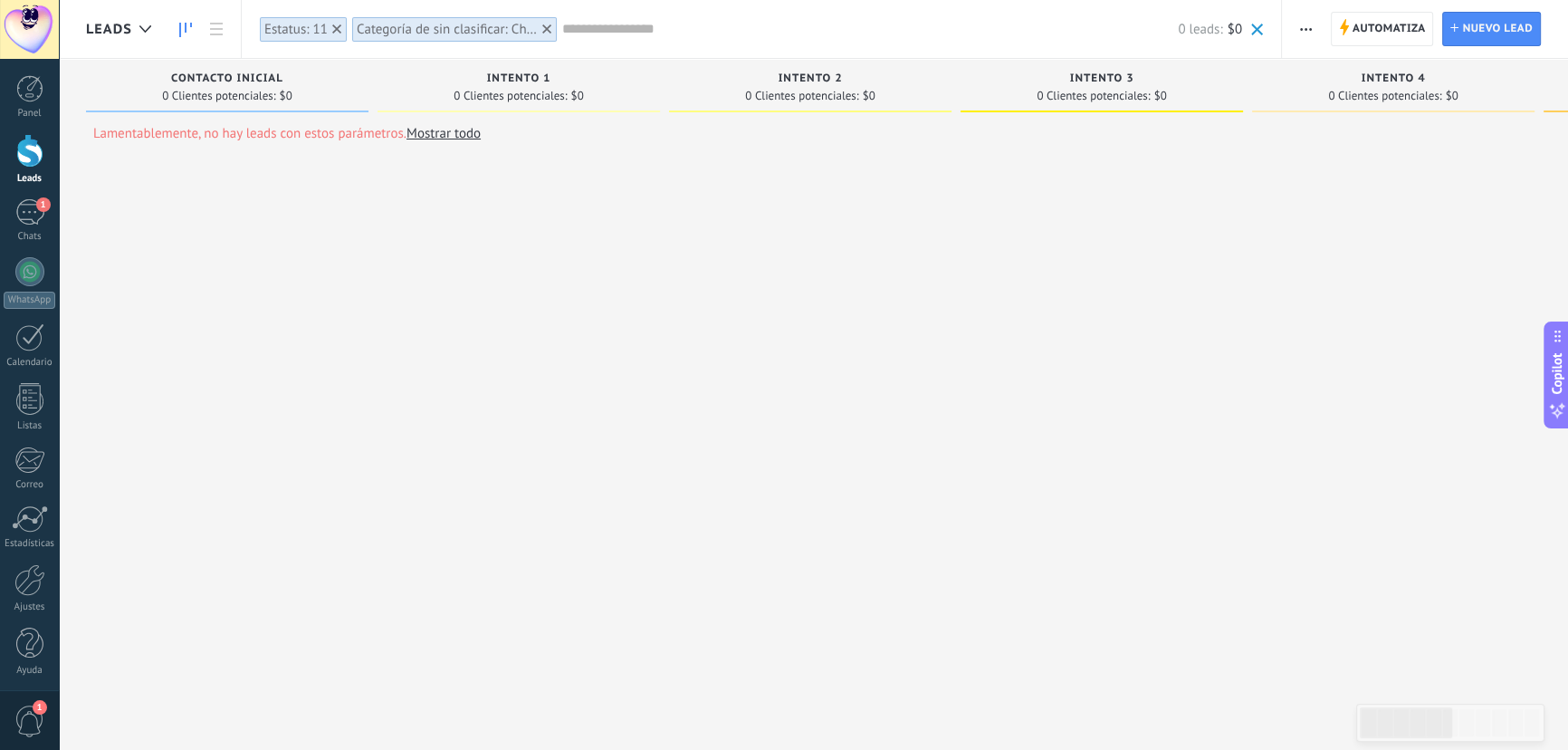
click at [546, 27] on icon at bounding box center [547, 29] width 9 height 9
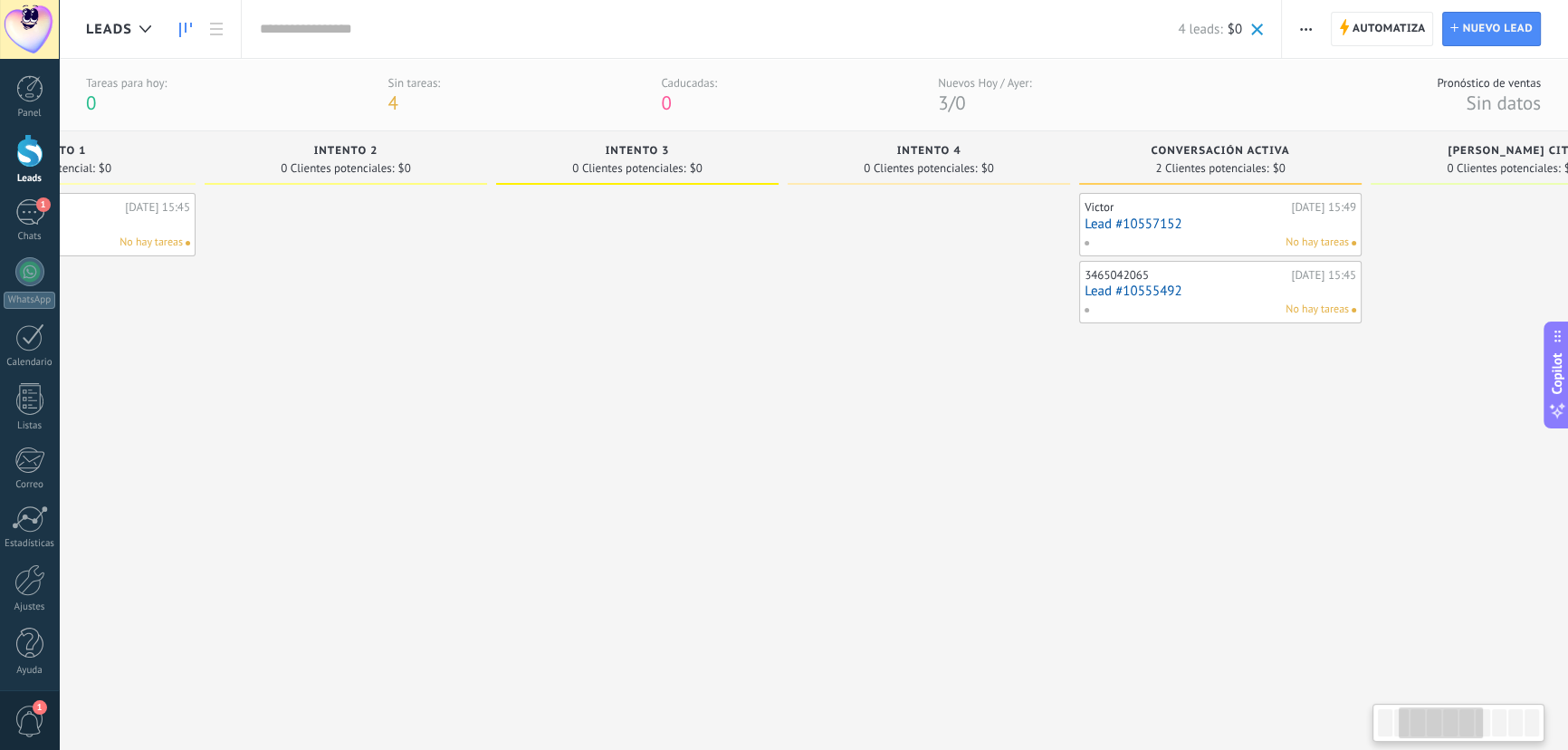
drag, startPoint x: 1084, startPoint y: 297, endPoint x: 760, endPoint y: 299, distance: 324.0
click at [760, 299] on div at bounding box center [637, 449] width 283 height 513
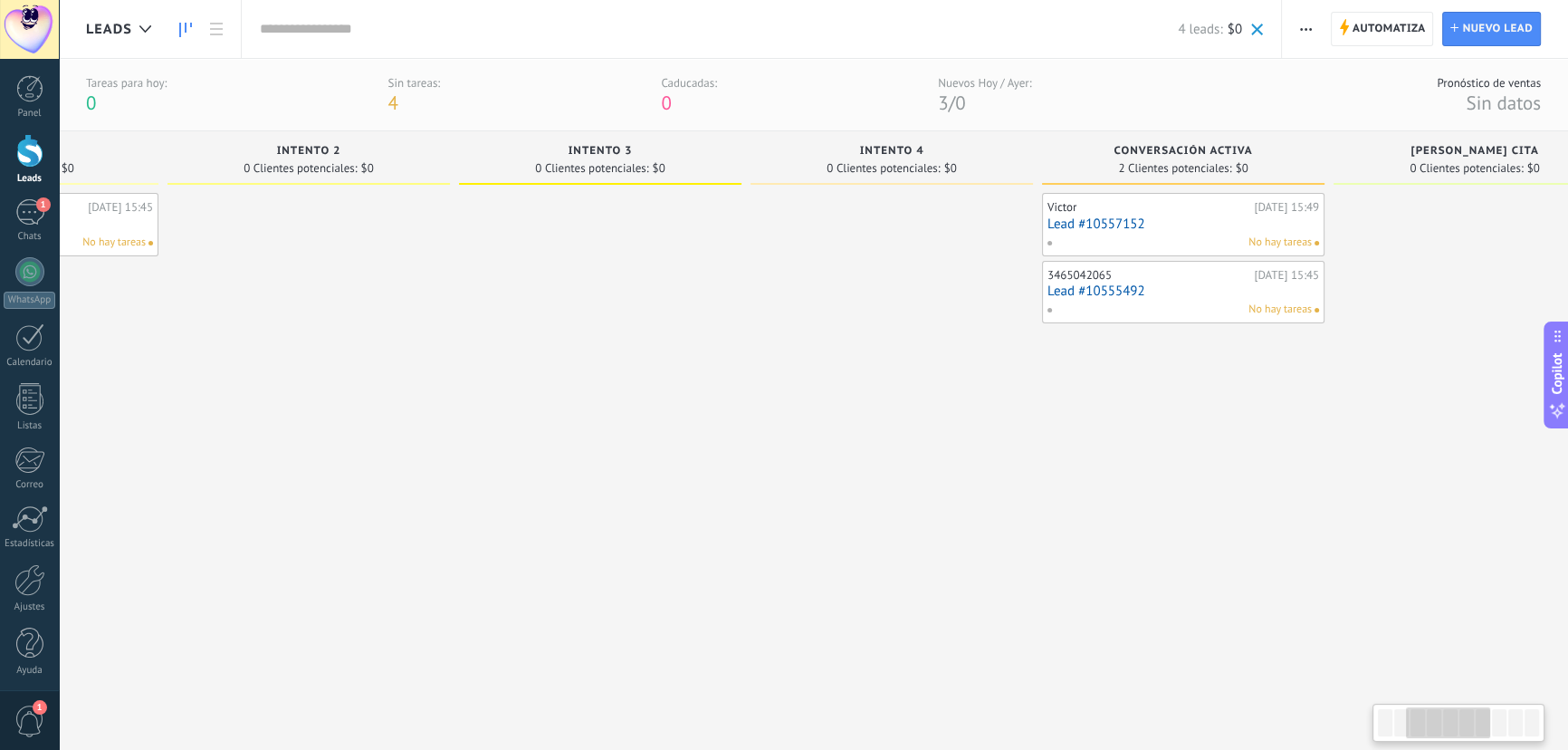
drag, startPoint x: 959, startPoint y: 344, endPoint x: 904, endPoint y: 341, distance: 55.1
click at [904, 341] on div at bounding box center [891, 449] width 283 height 513
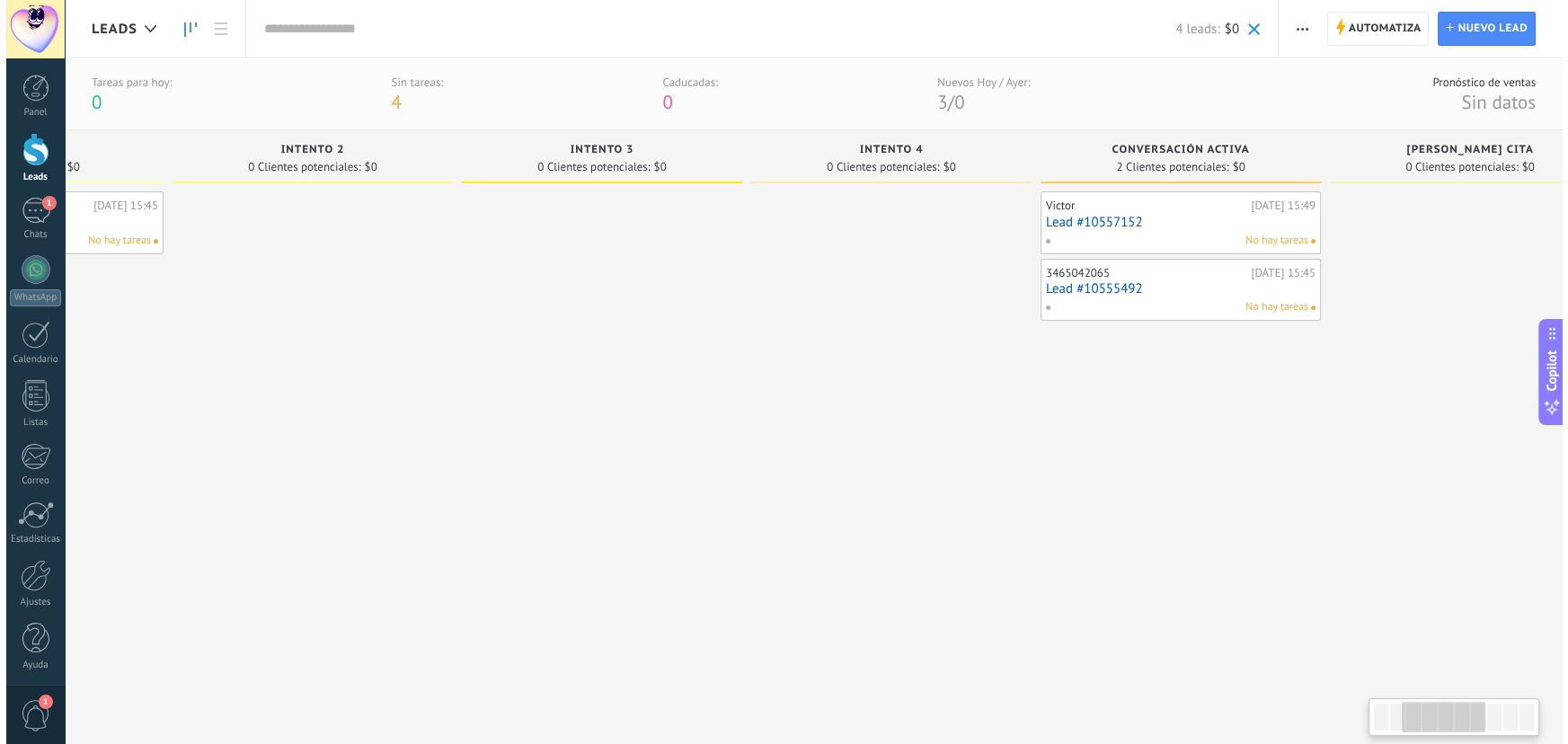
scroll to position [0, 579]
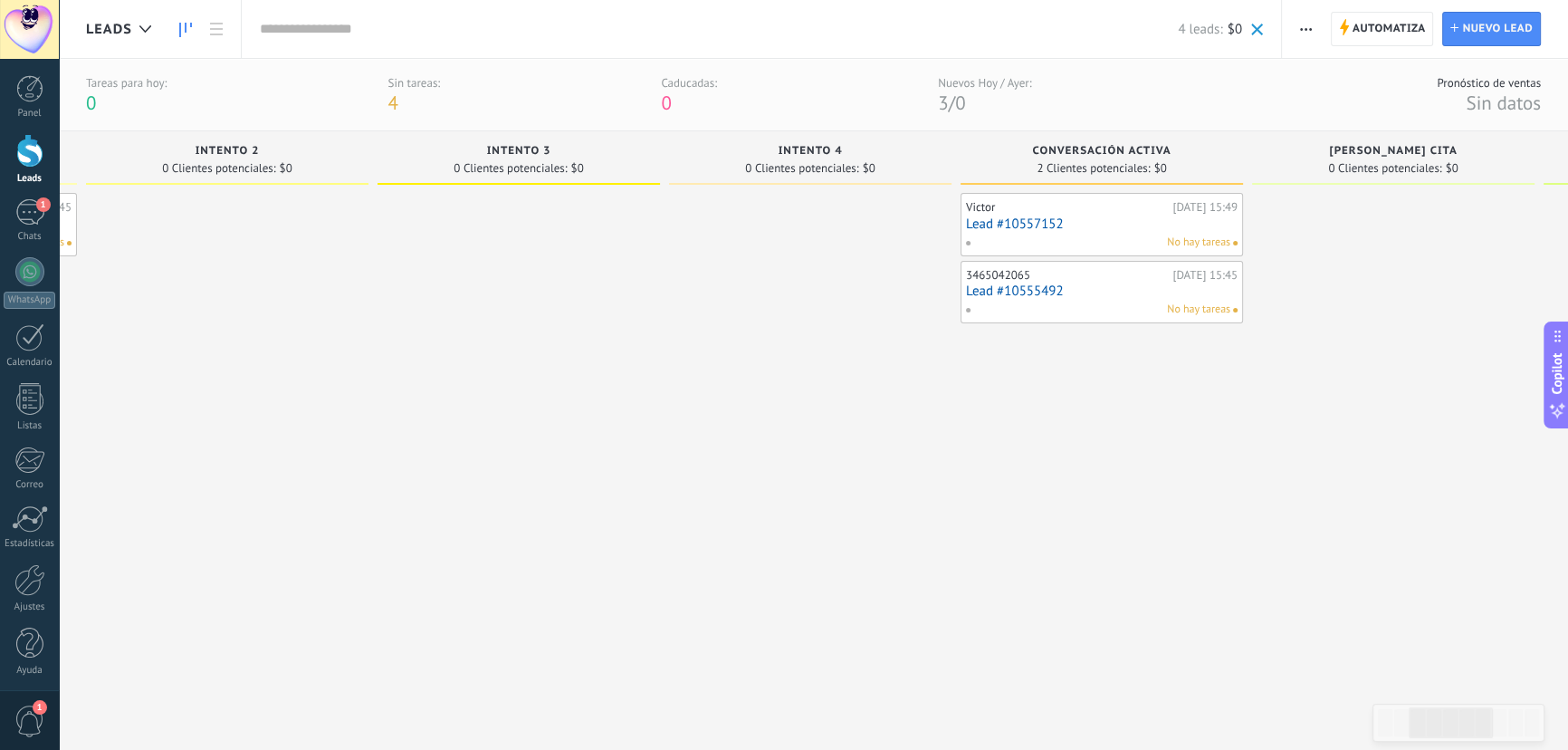
click at [1086, 280] on div "3465042065" at bounding box center [1067, 275] width 202 height 15
click at [1127, 294] on link "Lead #10555492" at bounding box center [1102, 292] width 272 height 16
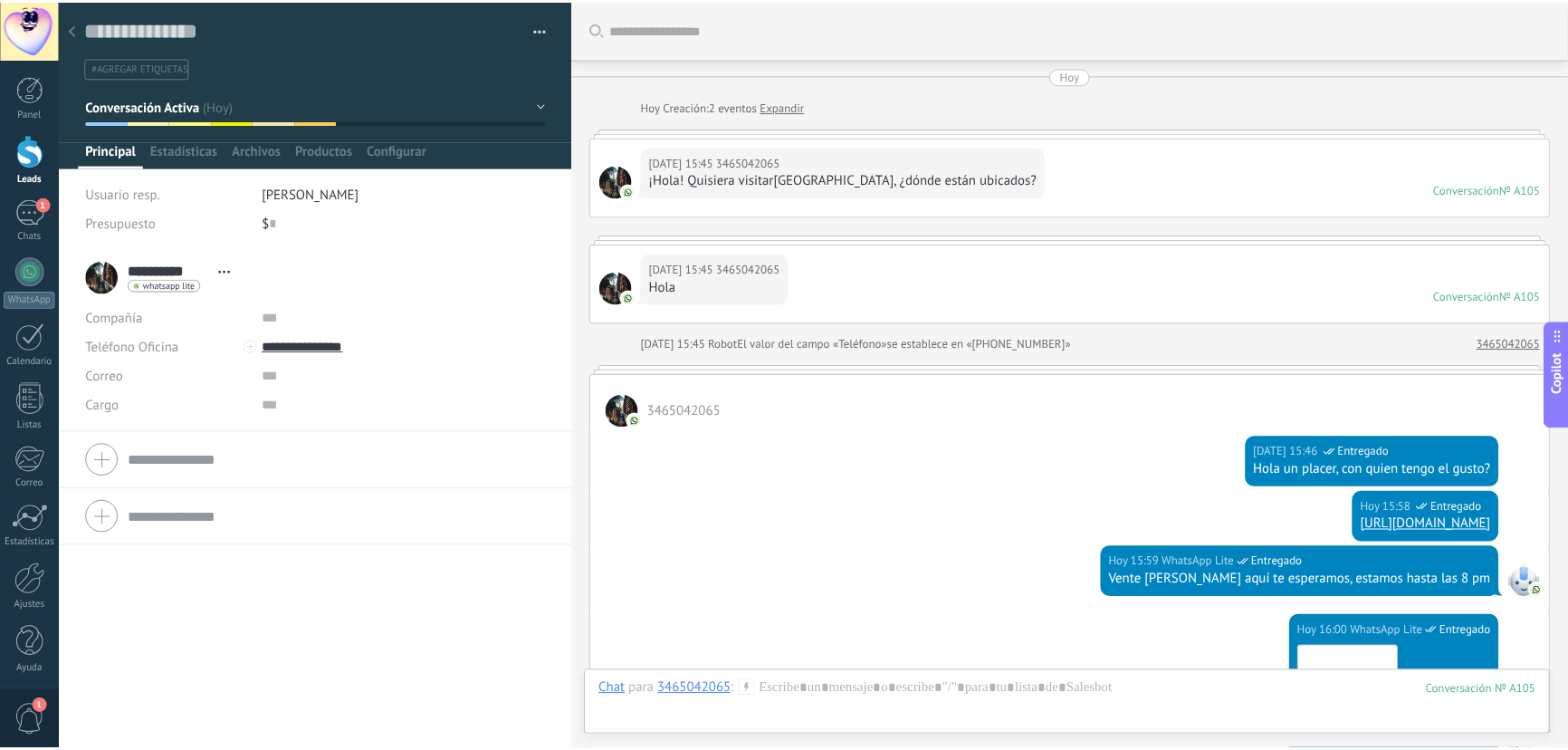
scroll to position [620, 0]
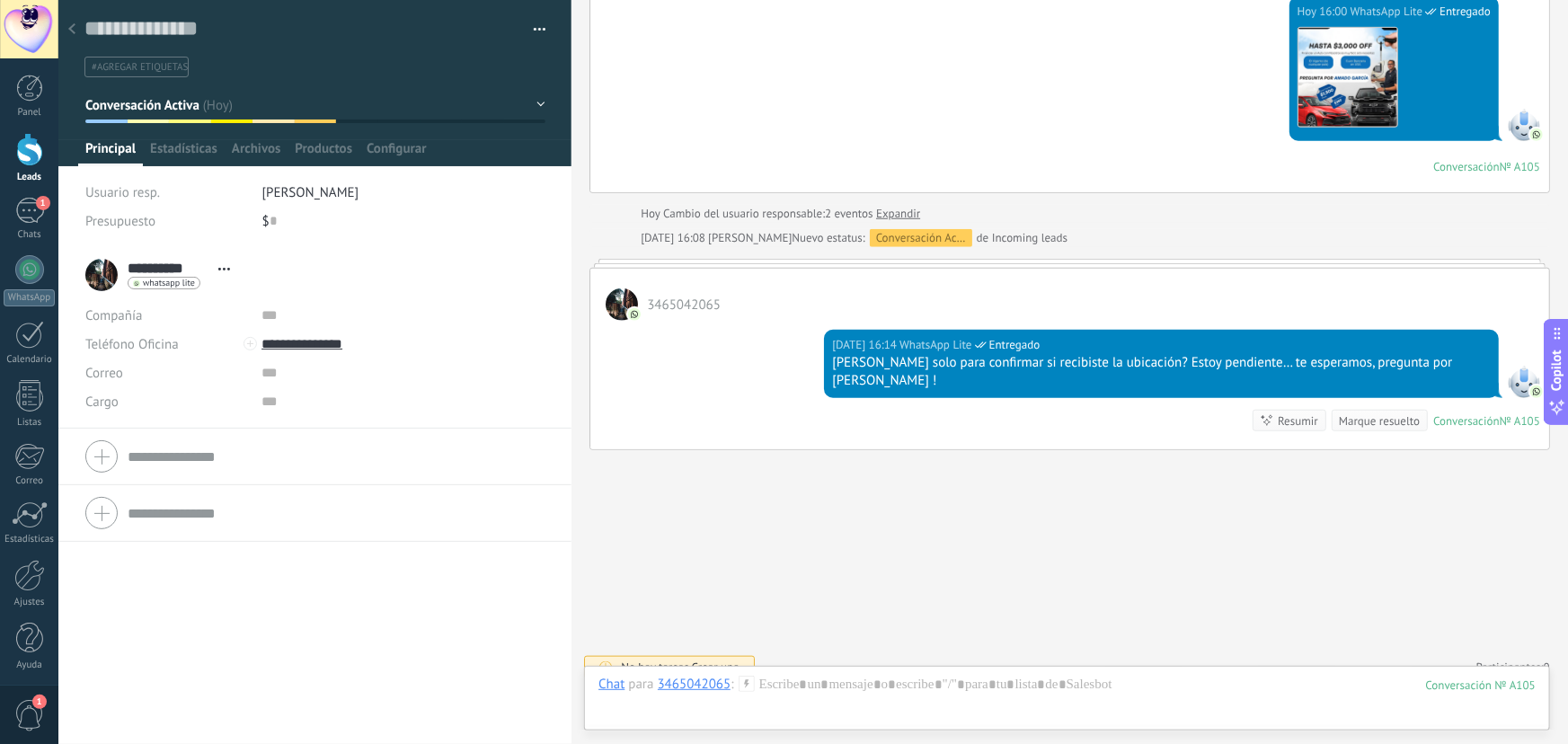
click at [222, 269] on icon at bounding box center [224, 269] width 12 height 3
click at [74, 27] on icon at bounding box center [71, 28] width 7 height 11
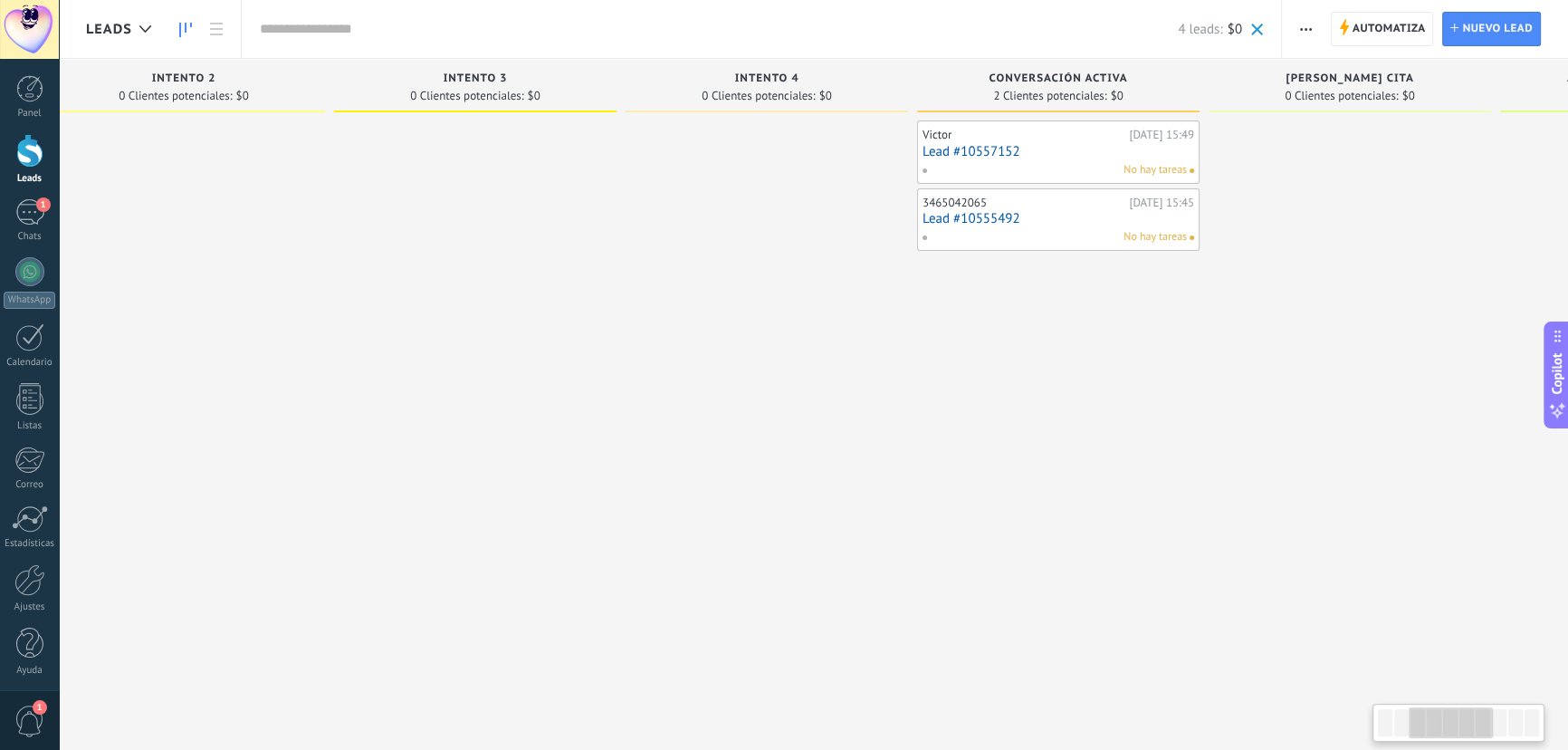
drag, startPoint x: 1283, startPoint y: 276, endPoint x: 669, endPoint y: 274, distance: 614.0
click at [669, 274] on div at bounding box center [766, 376] width 283 height 513
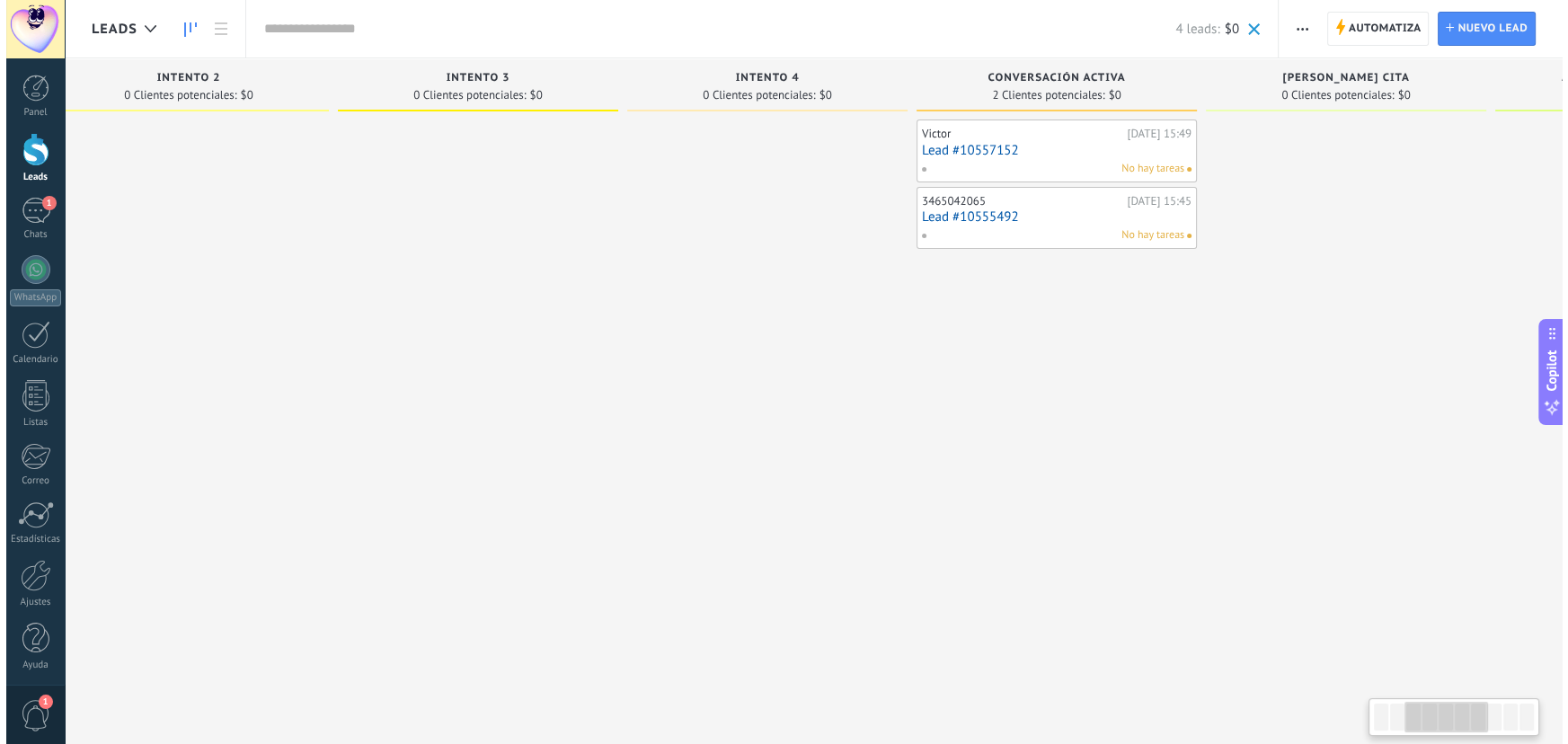
scroll to position [0, 623]
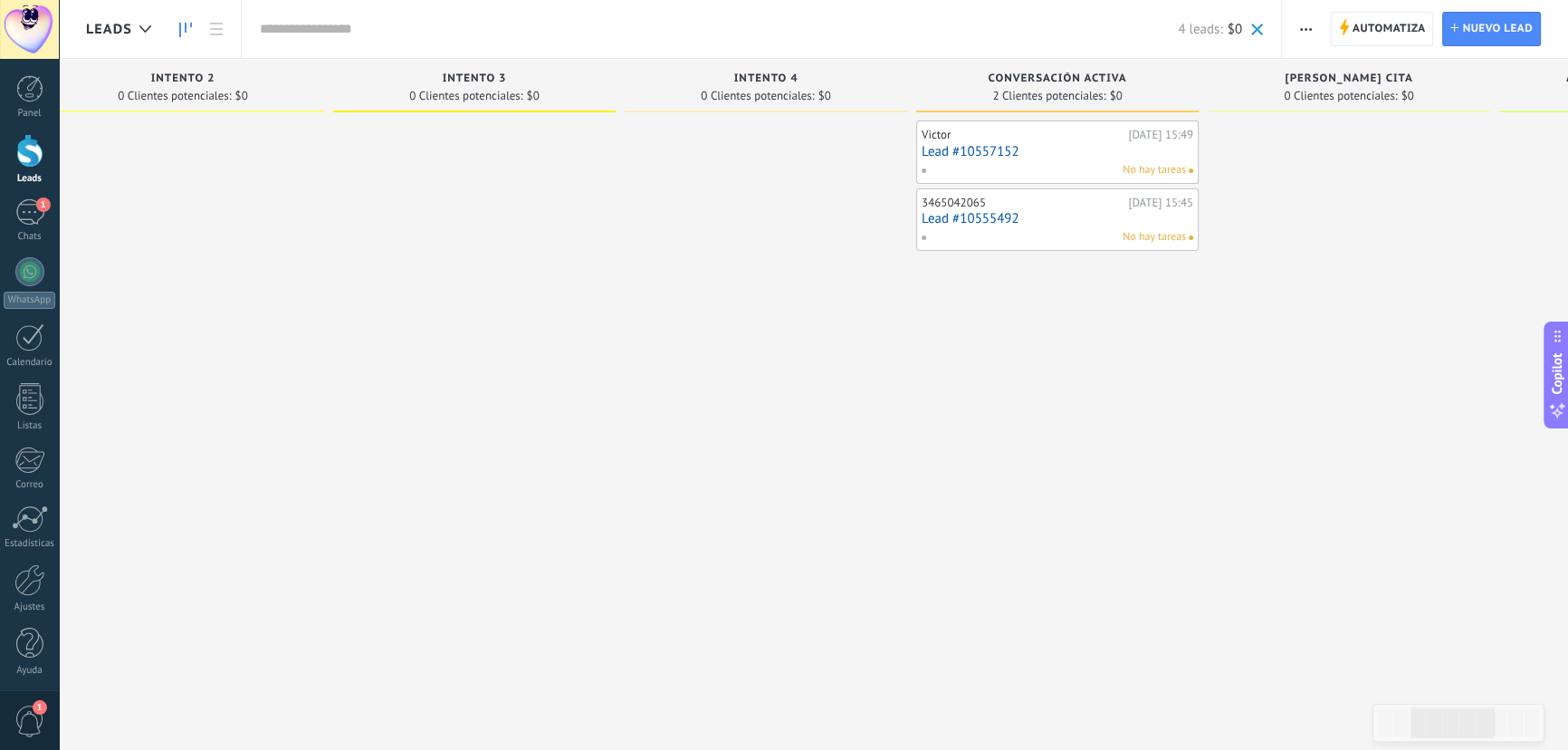
drag, startPoint x: 1058, startPoint y: 140, endPoint x: 860, endPoint y: 330, distance: 274.4
click at [860, 330] on div at bounding box center [765, 376] width 283 height 513
click at [1039, 221] on link "Lead #10555492" at bounding box center [1058, 219] width 272 height 16
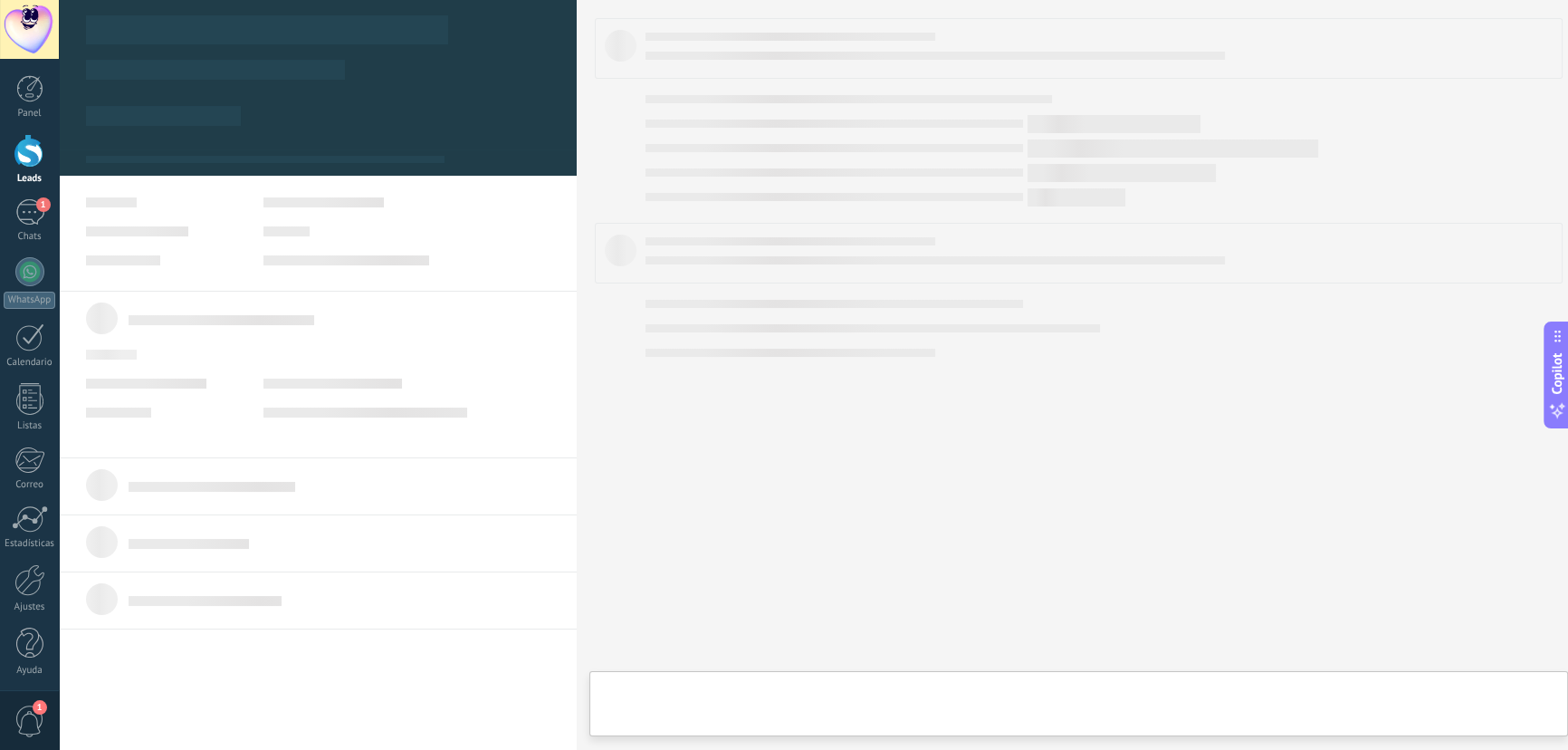
type textarea "**********"
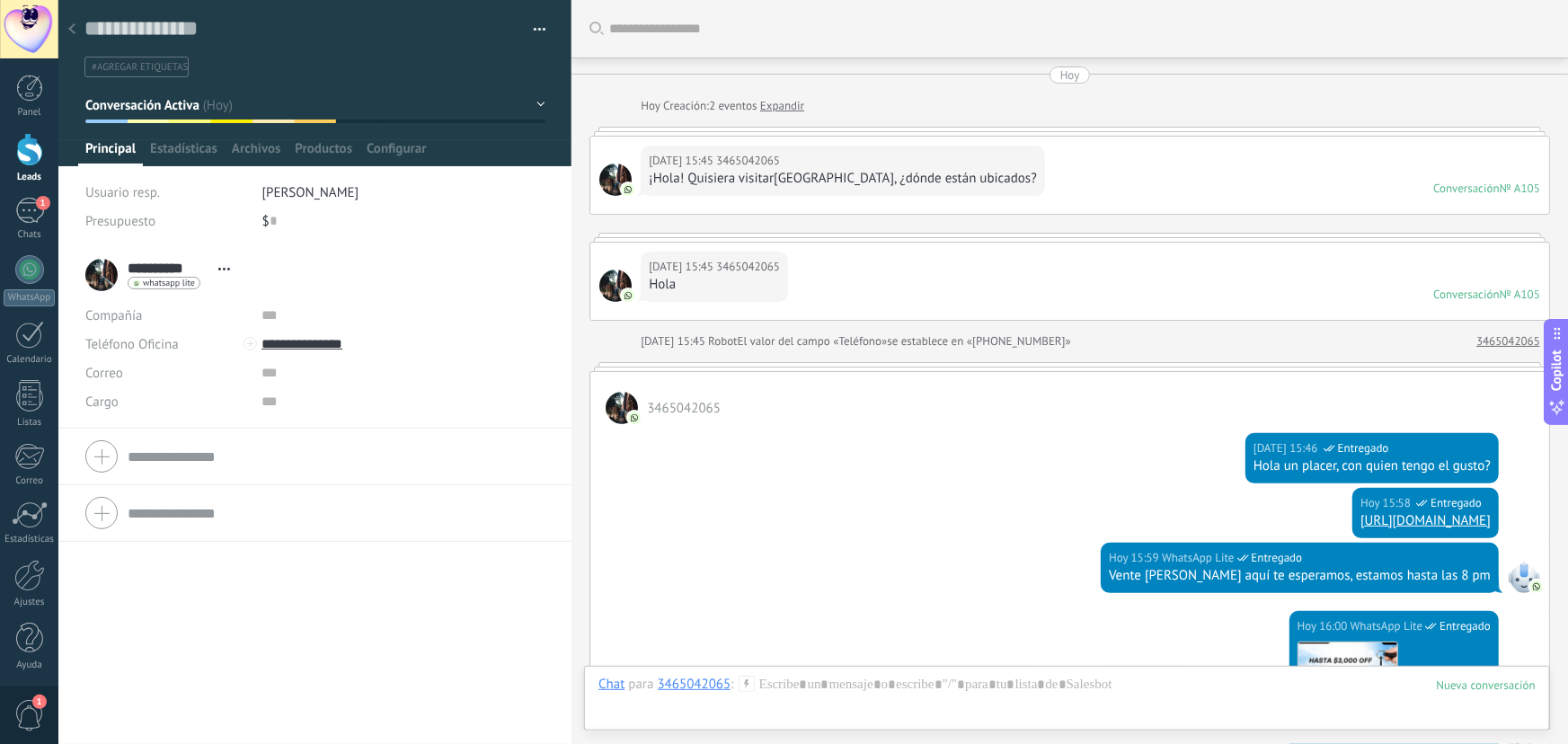
scroll to position [615, 0]
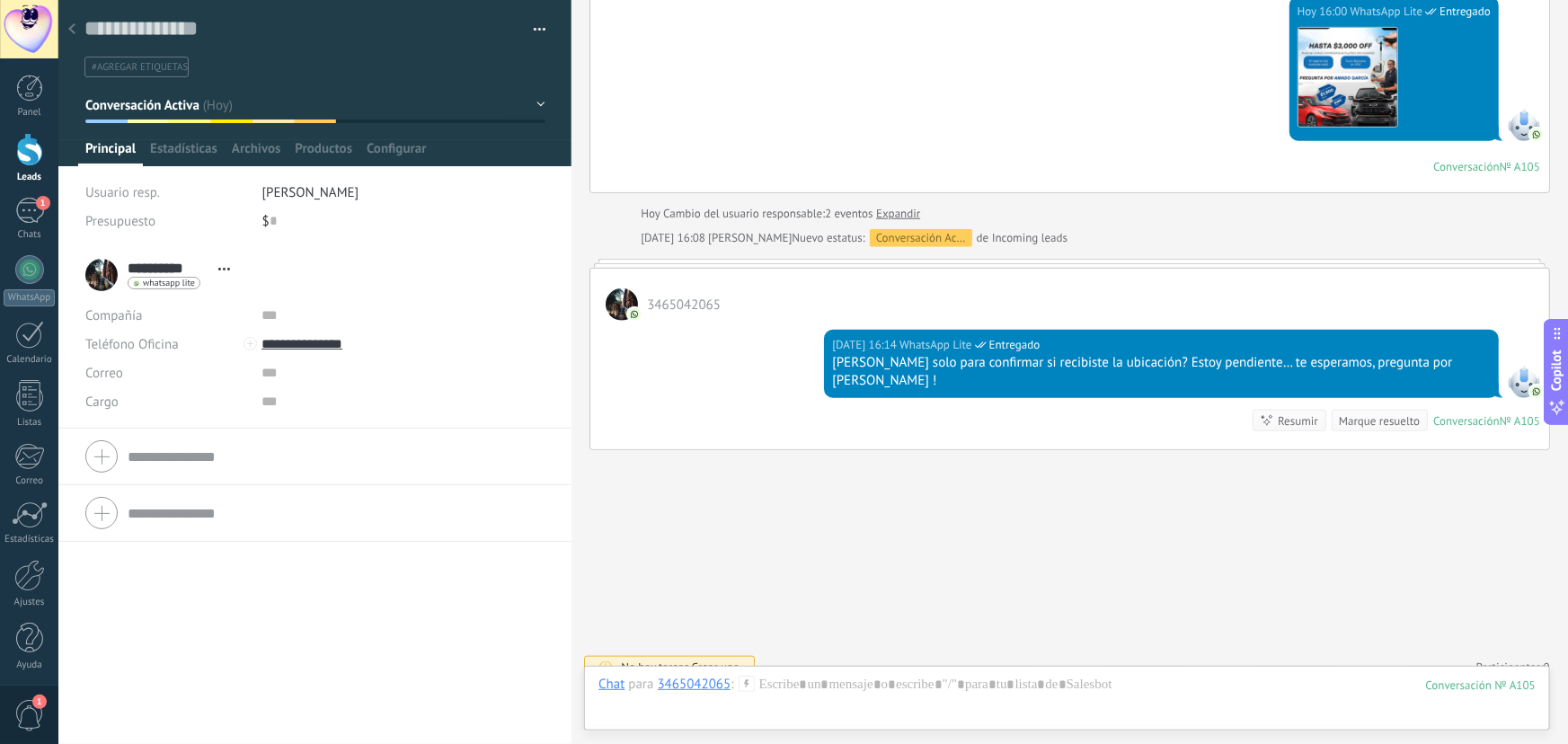
click at [158, 72] on li "#agregar etiquetas" at bounding box center [136, 66] width 105 height 21
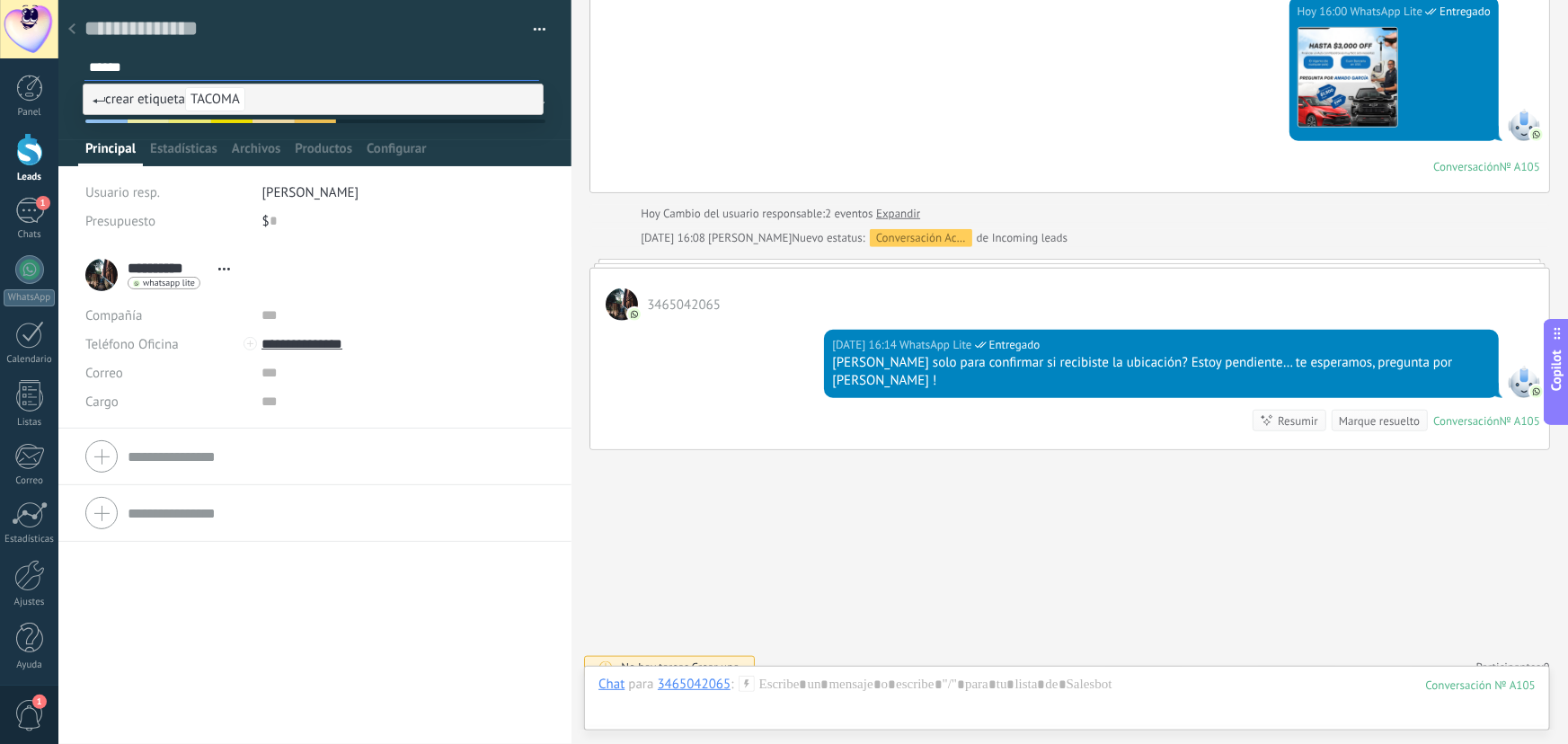
type input "******"
click at [155, 92] on span "crear etiqueta TACOMA" at bounding box center [169, 99] width 152 height 17
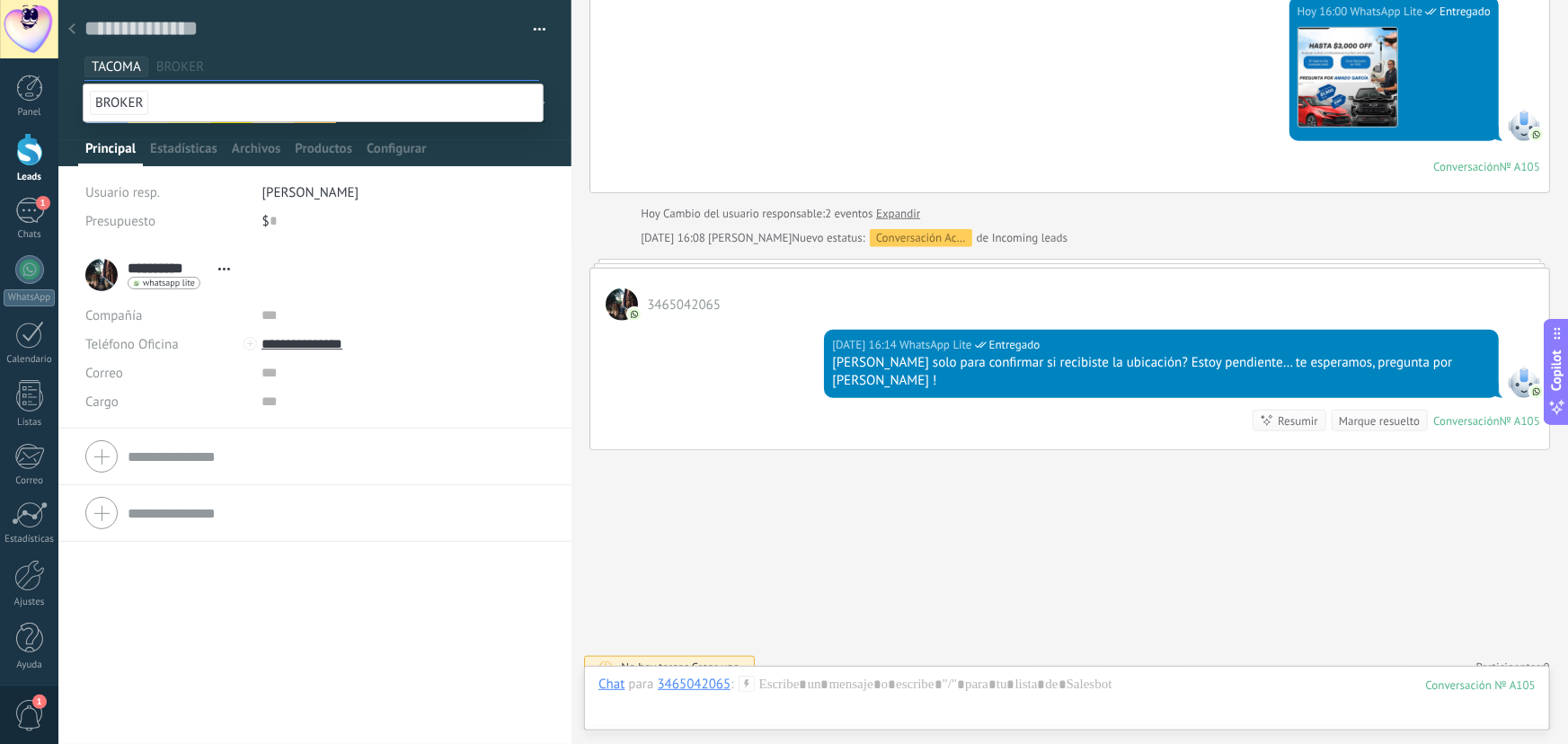
scroll to position [0, 0]
click at [115, 67] on span "TACOMA" at bounding box center [116, 66] width 50 height 17
click at [223, 113] on li "BROKER" at bounding box center [314, 103] width 459 height 37
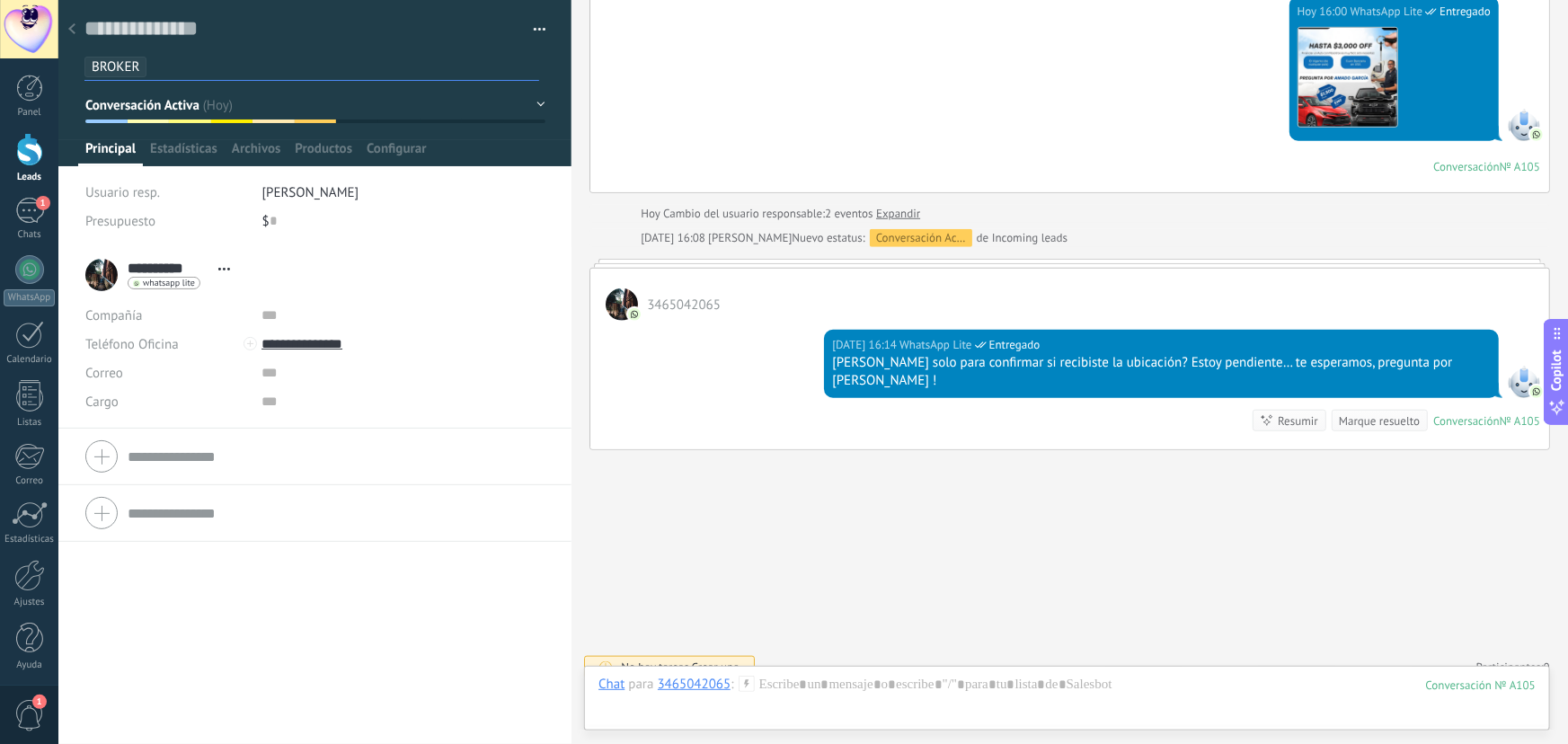
click at [128, 65] on span "BROKER" at bounding box center [115, 66] width 48 height 17
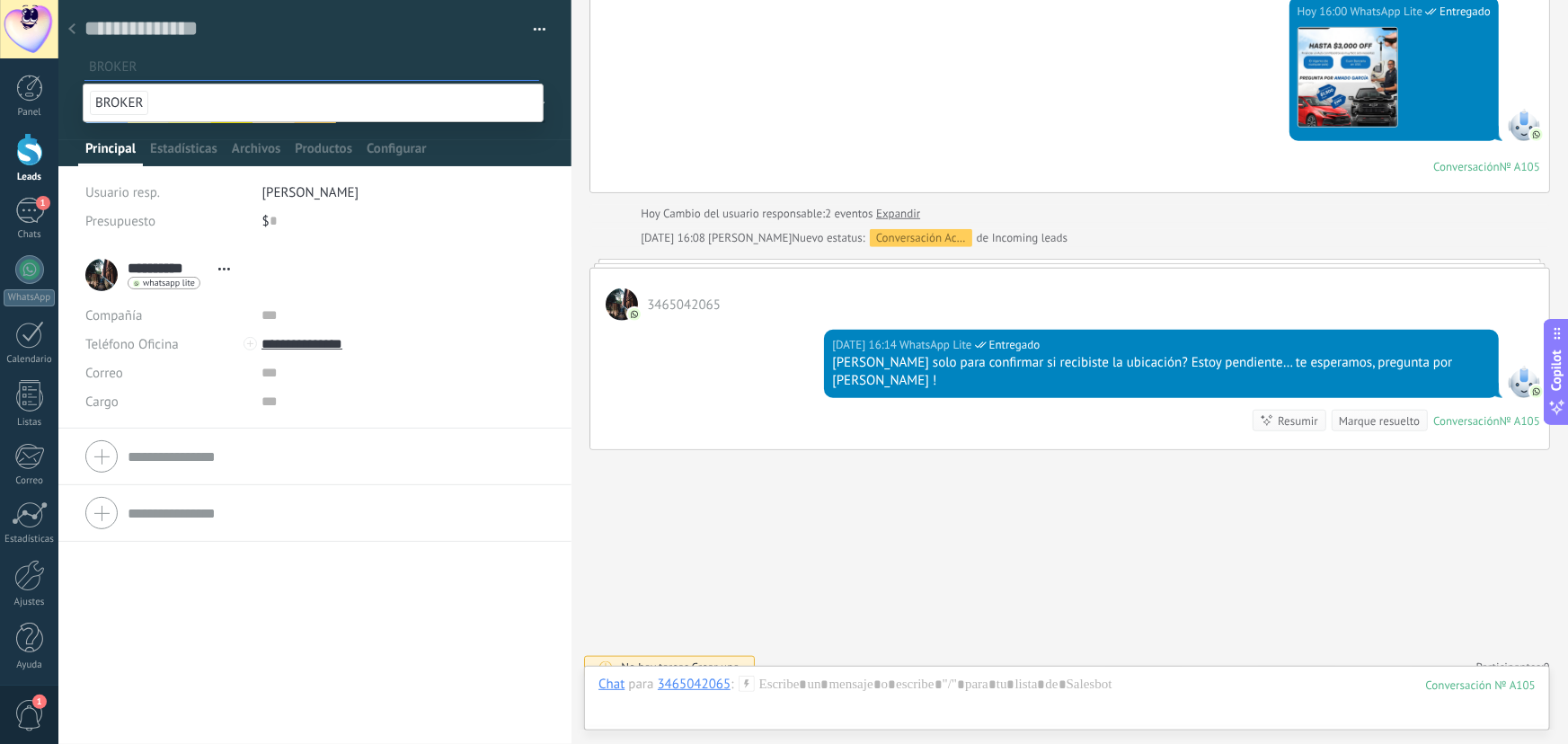
click at [152, 71] on input "text" at bounding box center [314, 66] width 450 height 19
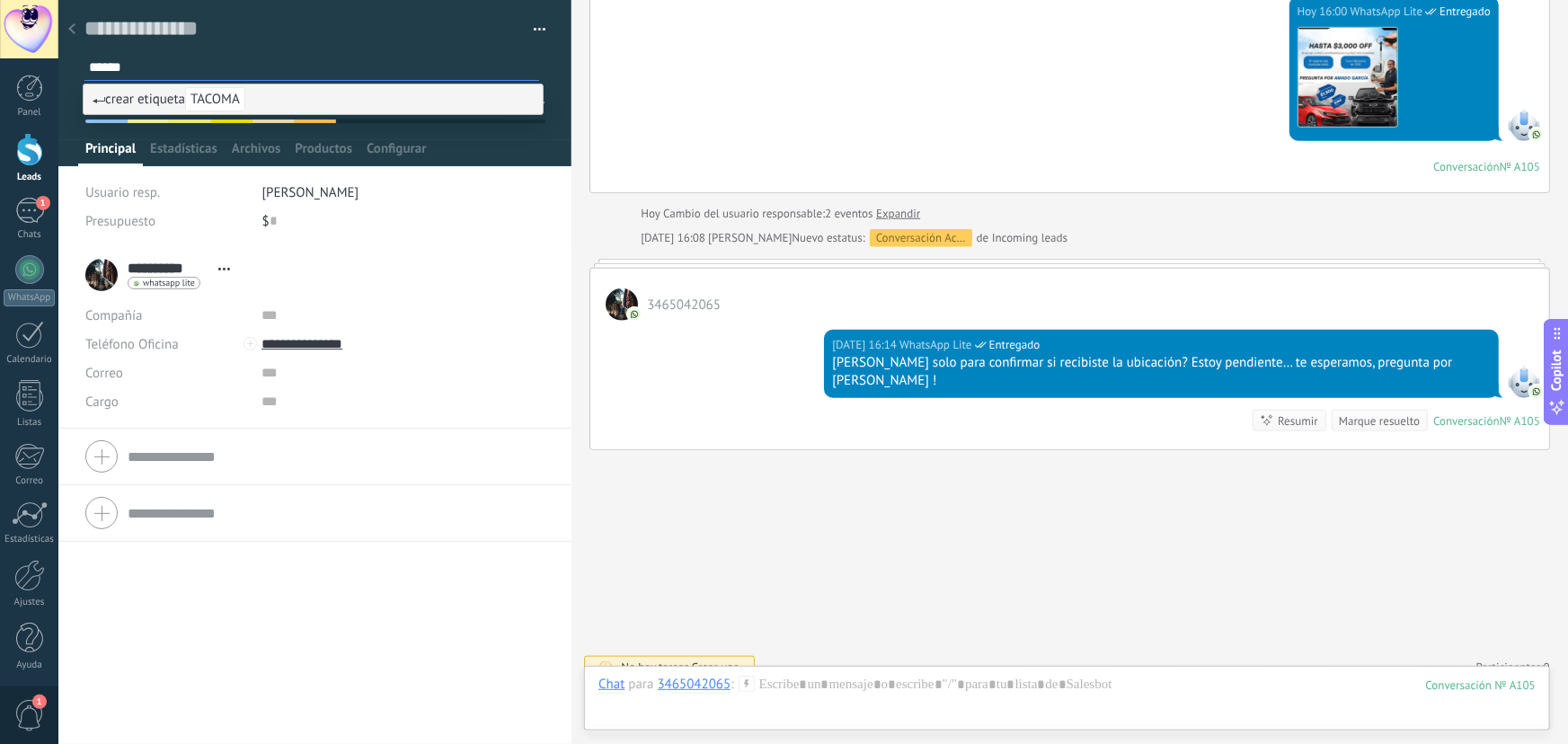
type input "******"
click at [124, 102] on span "crear etiqueta TACOMA" at bounding box center [169, 99] width 152 height 17
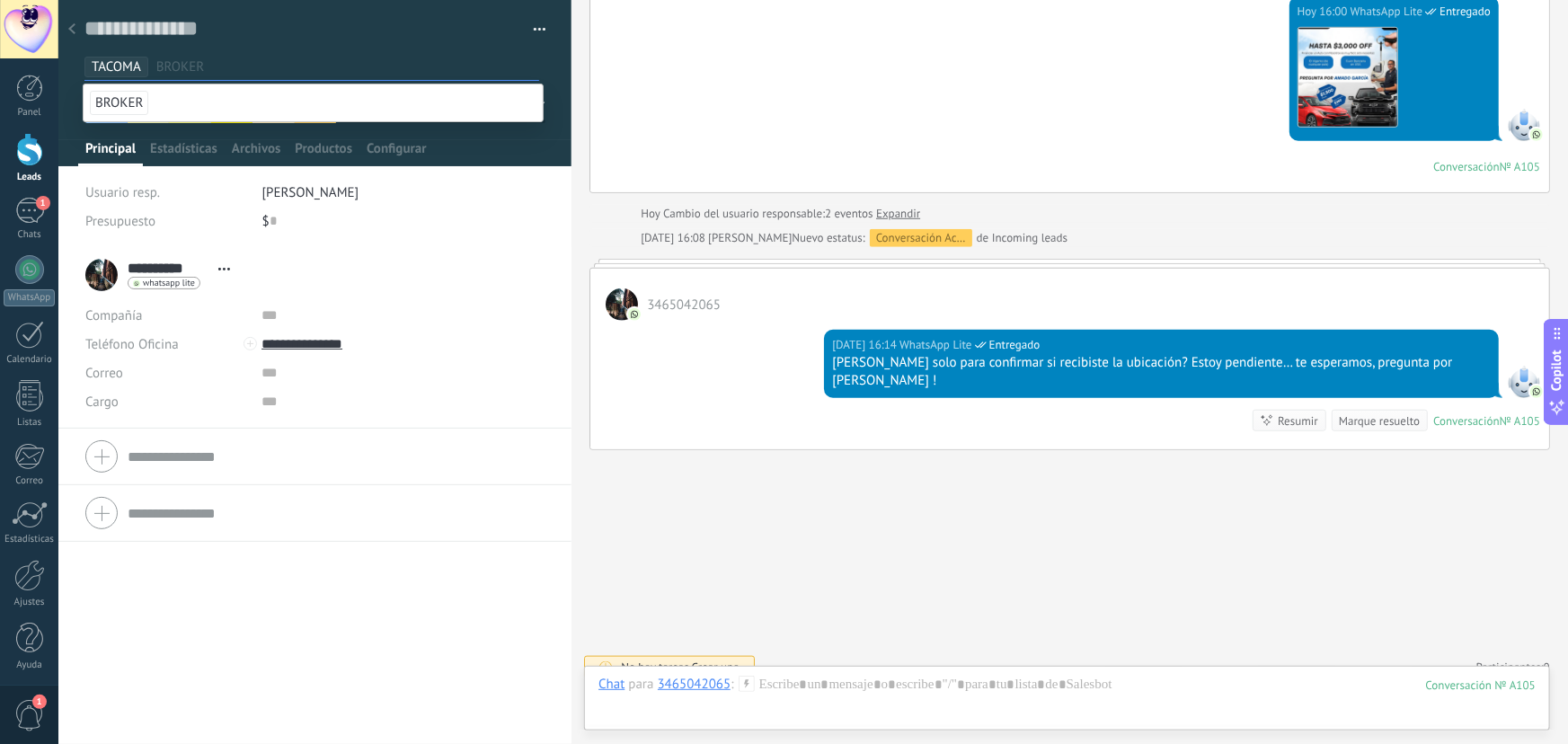
click at [75, 27] on div at bounding box center [72, 30] width 25 height 35
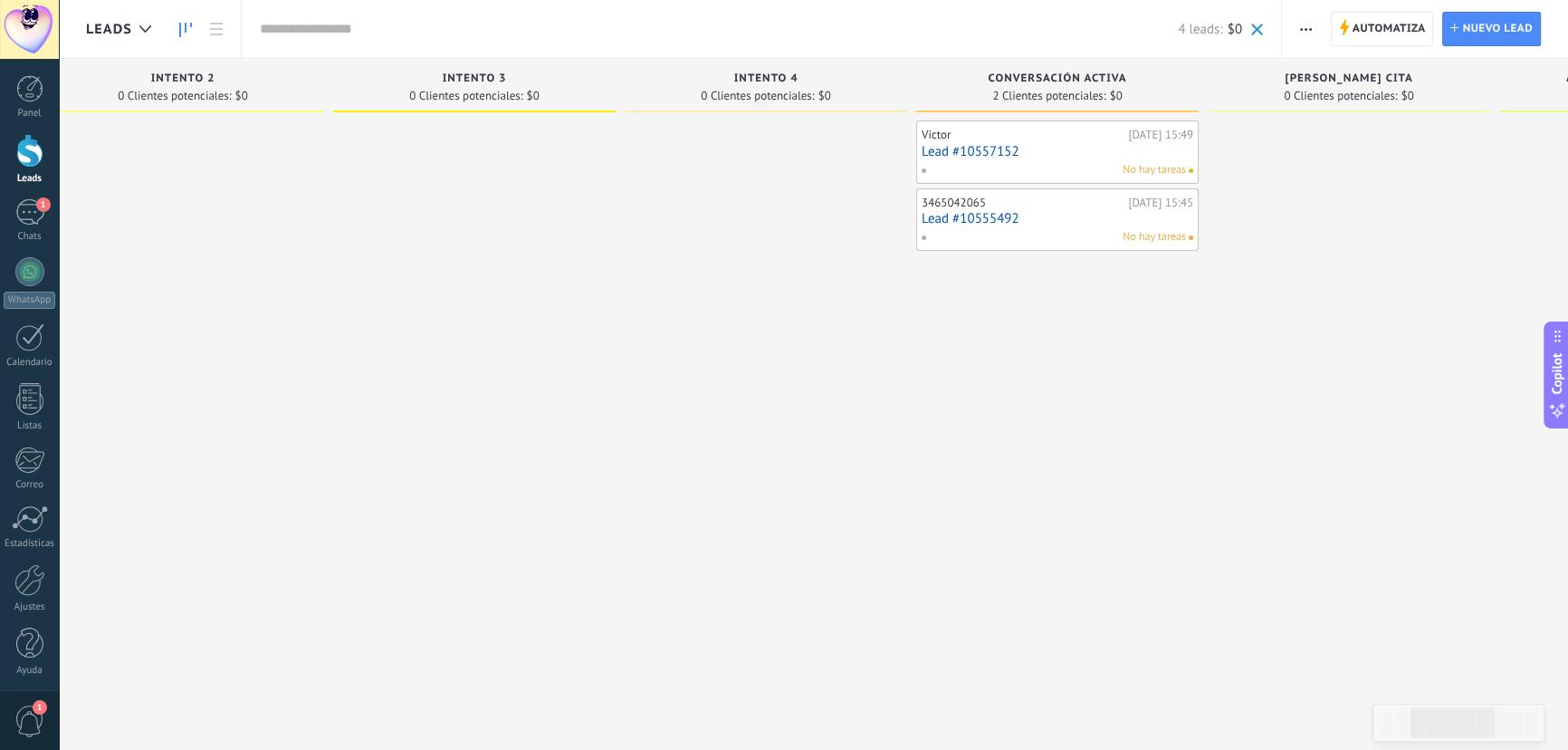
click at [1045, 212] on link "Lead #10555492" at bounding box center [1058, 219] width 272 height 16
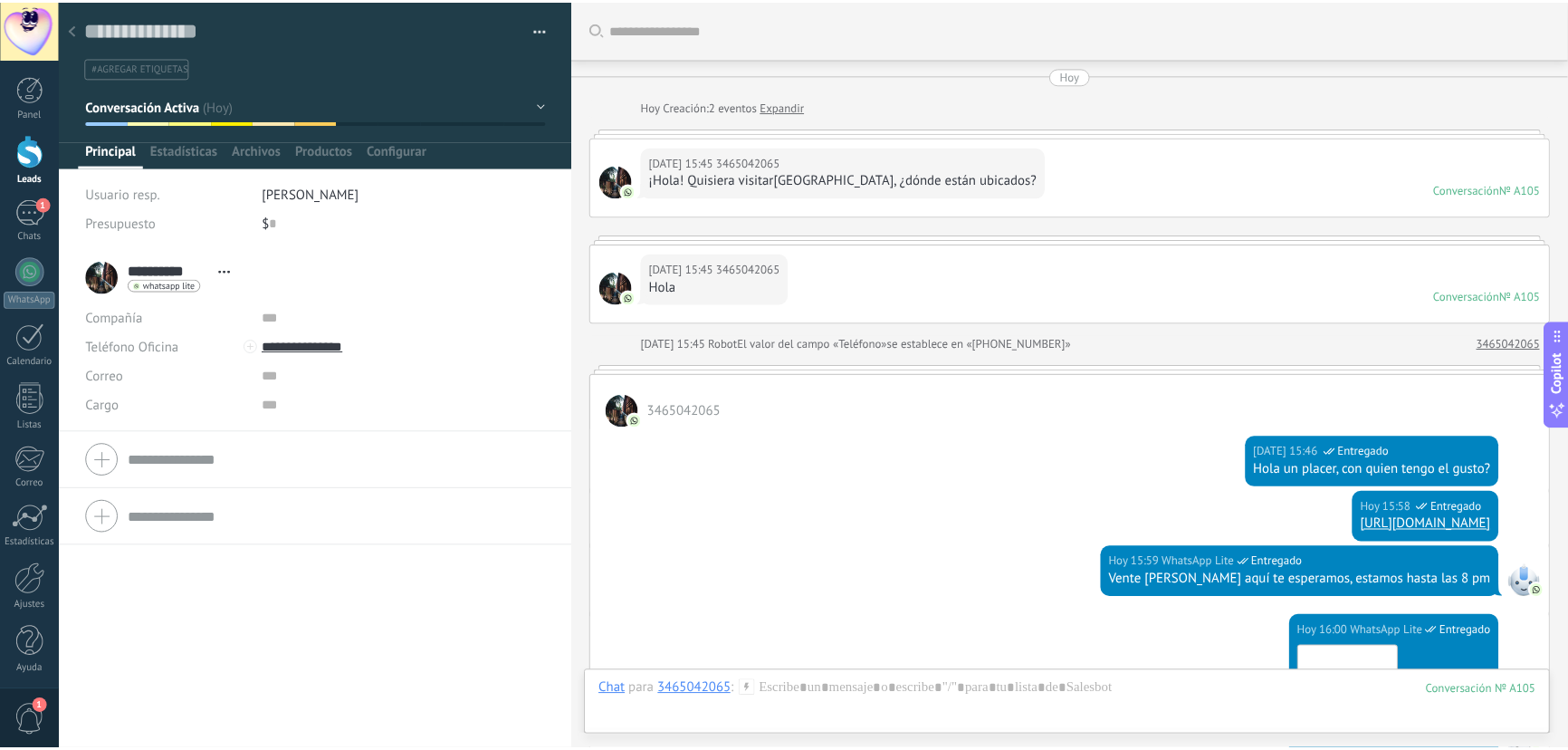
scroll to position [620, 0]
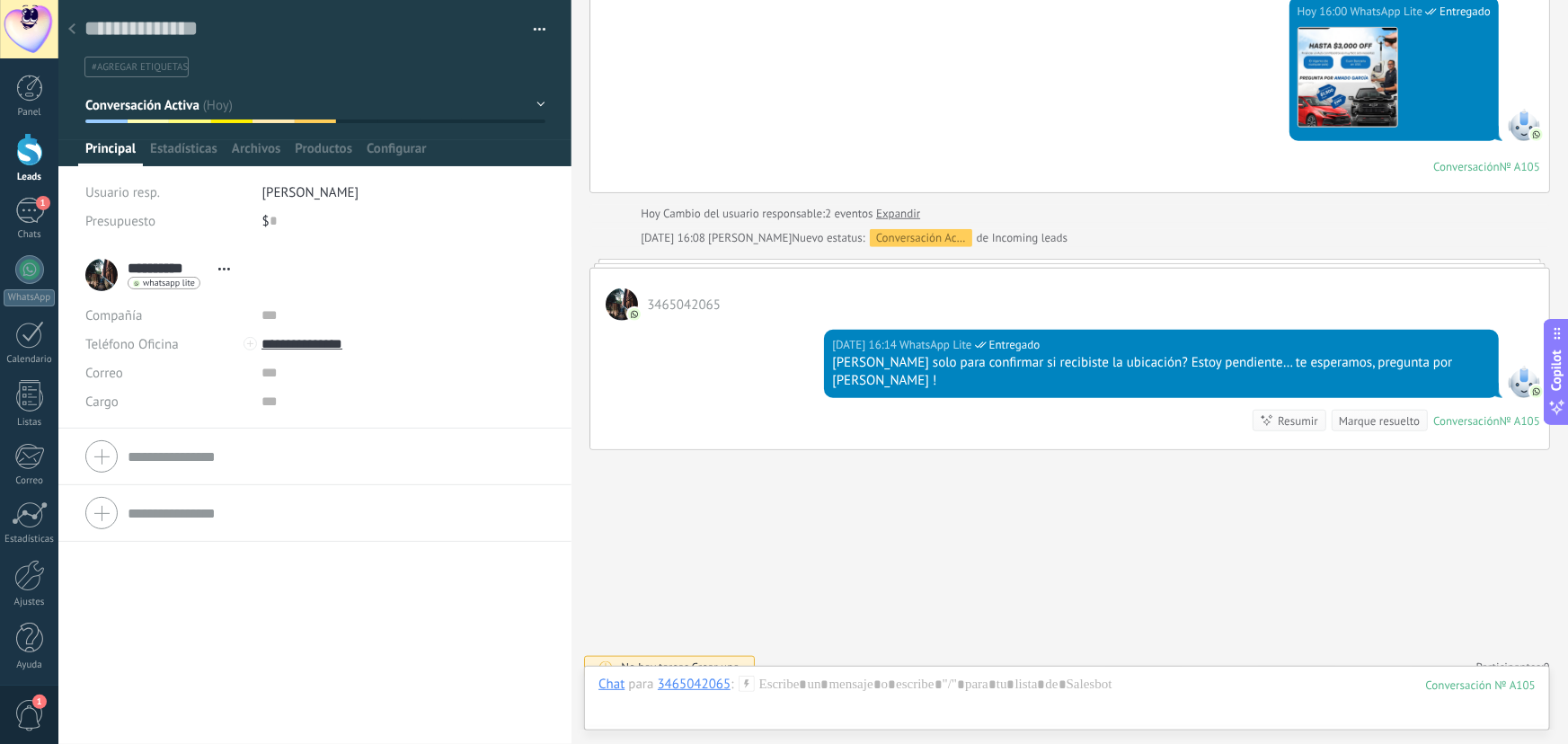
click at [166, 71] on span "#agregar etiquetas" at bounding box center [140, 67] width 96 height 13
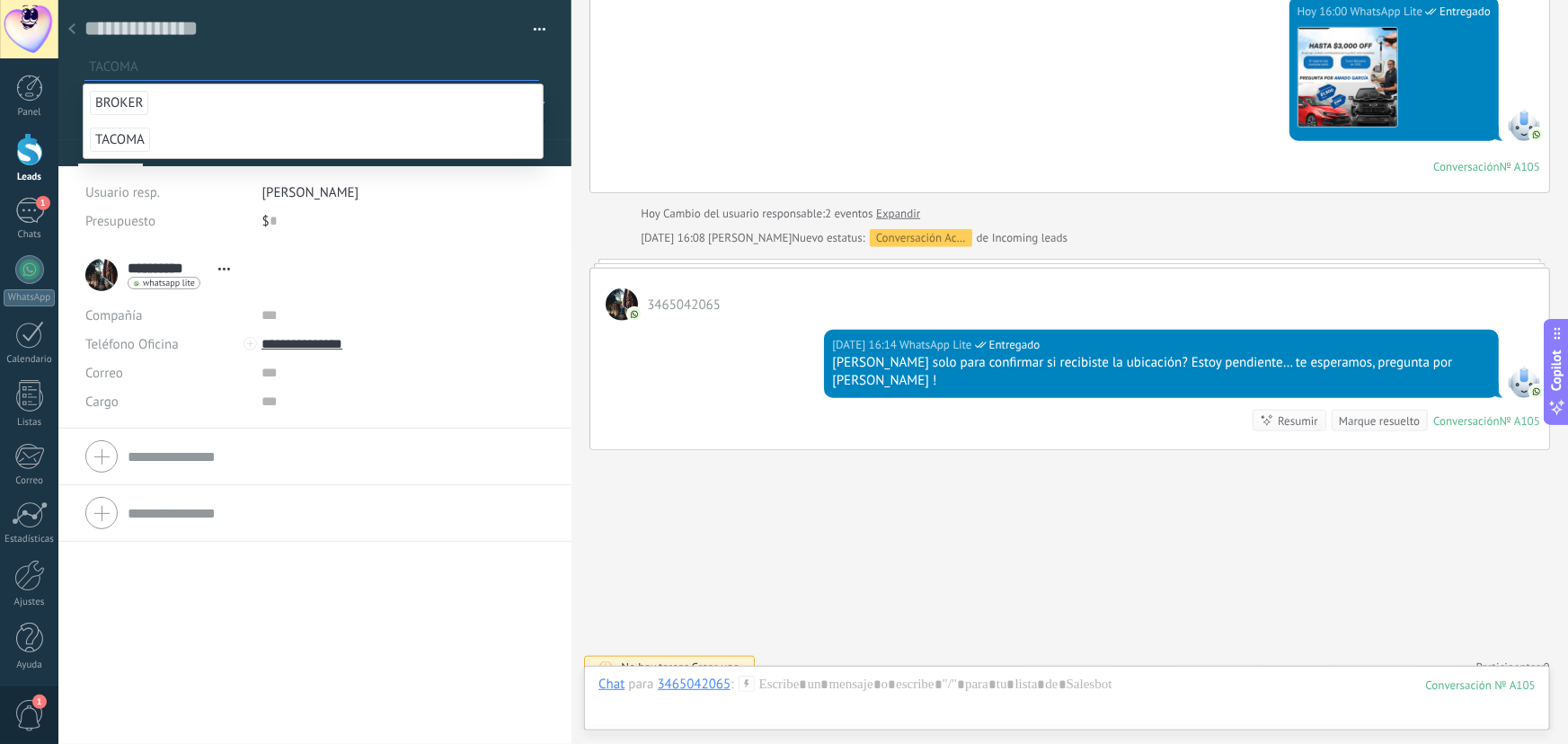
click at [117, 142] on span "TACOMA" at bounding box center [120, 140] width 61 height 24
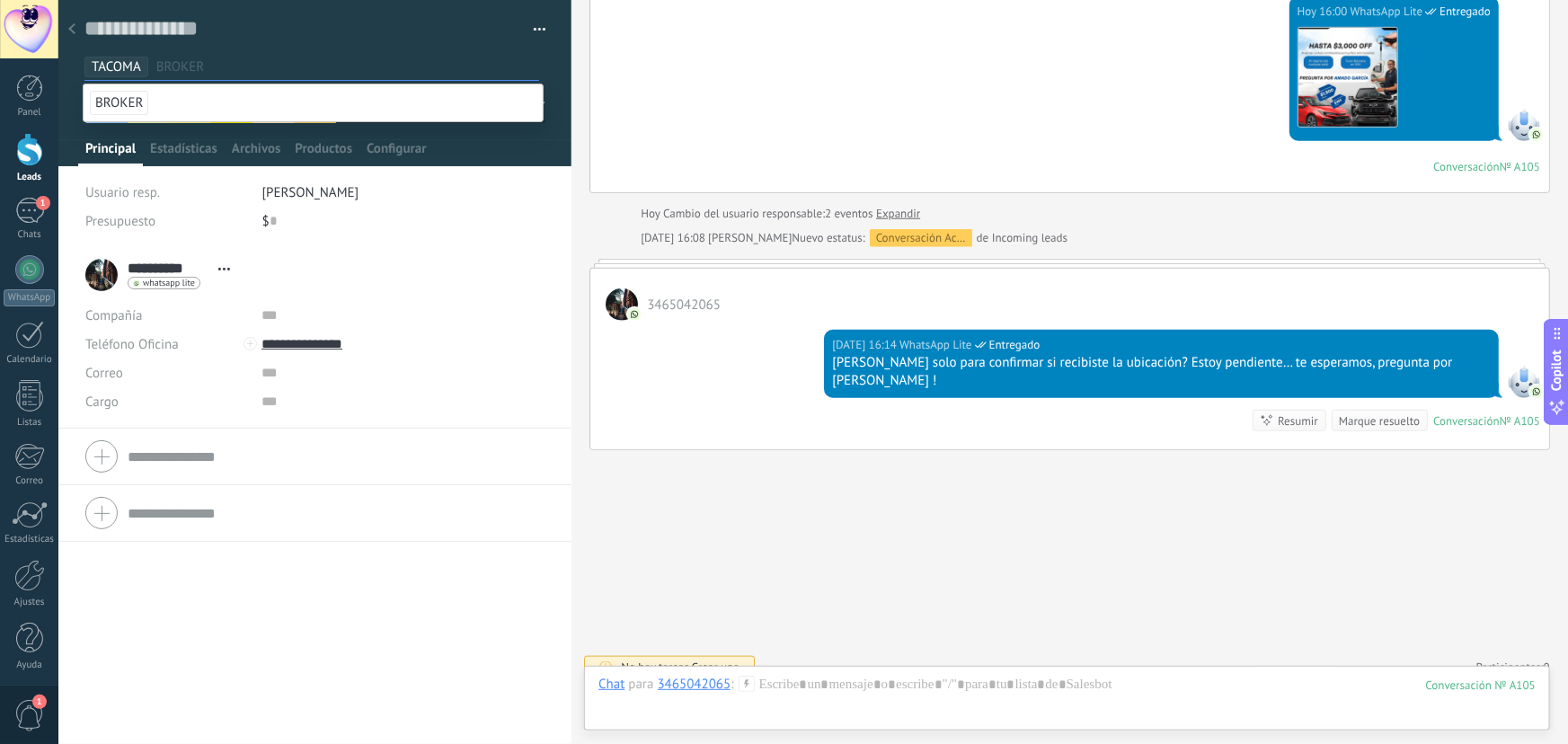
click at [75, 28] on div at bounding box center [72, 30] width 25 height 35
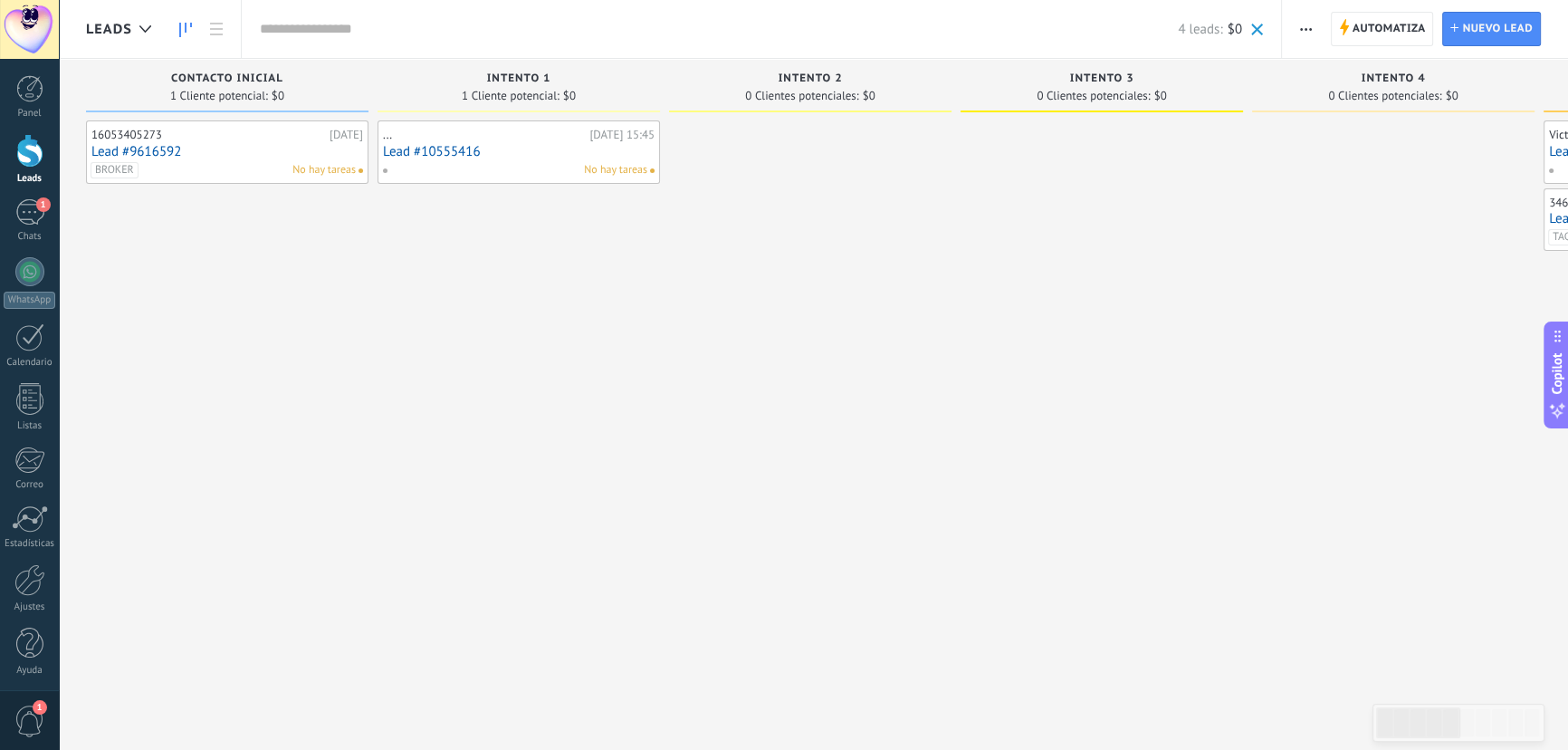
scroll to position [0, 40]
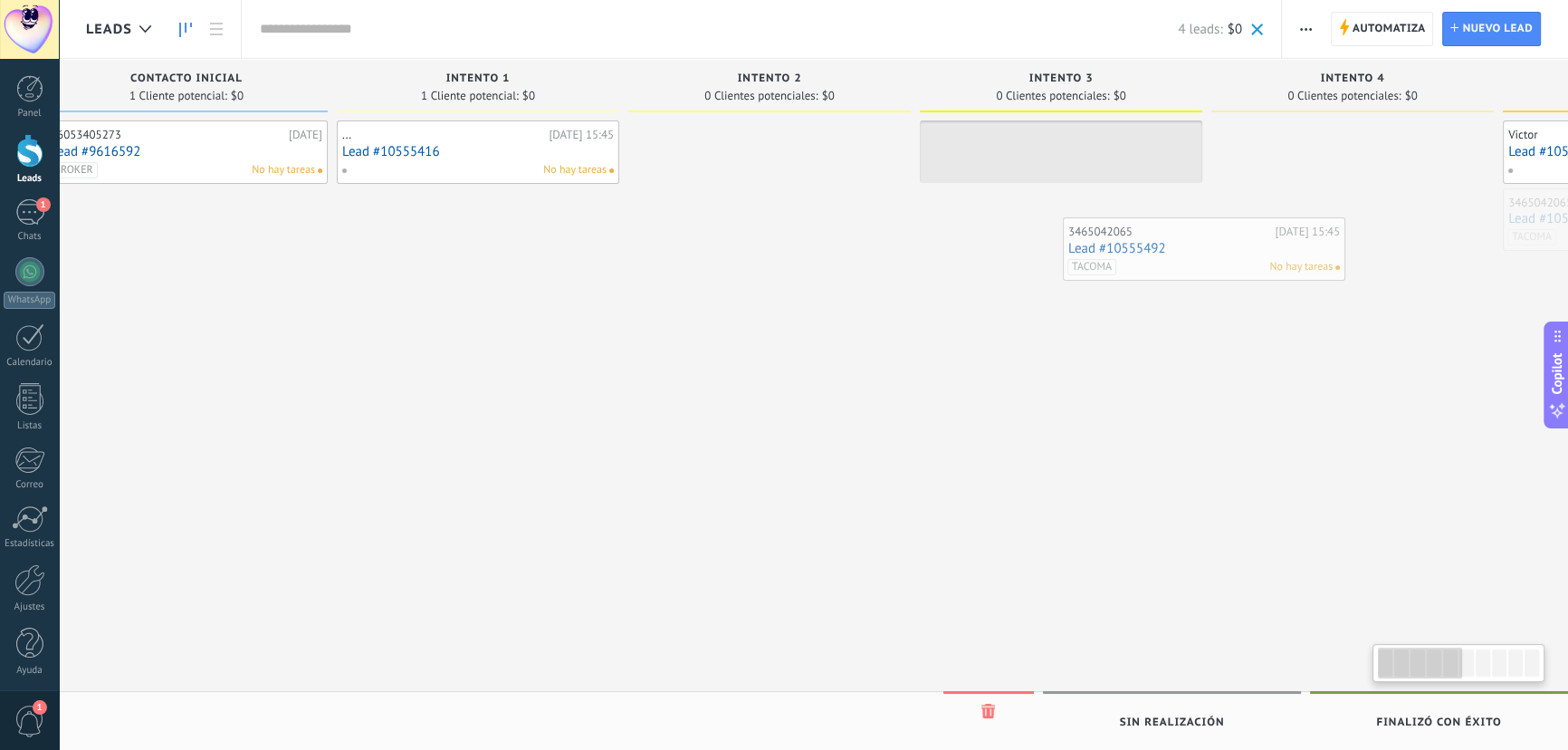
drag, startPoint x: 1552, startPoint y: 245, endPoint x: 1051, endPoint y: 277, distance: 502.0
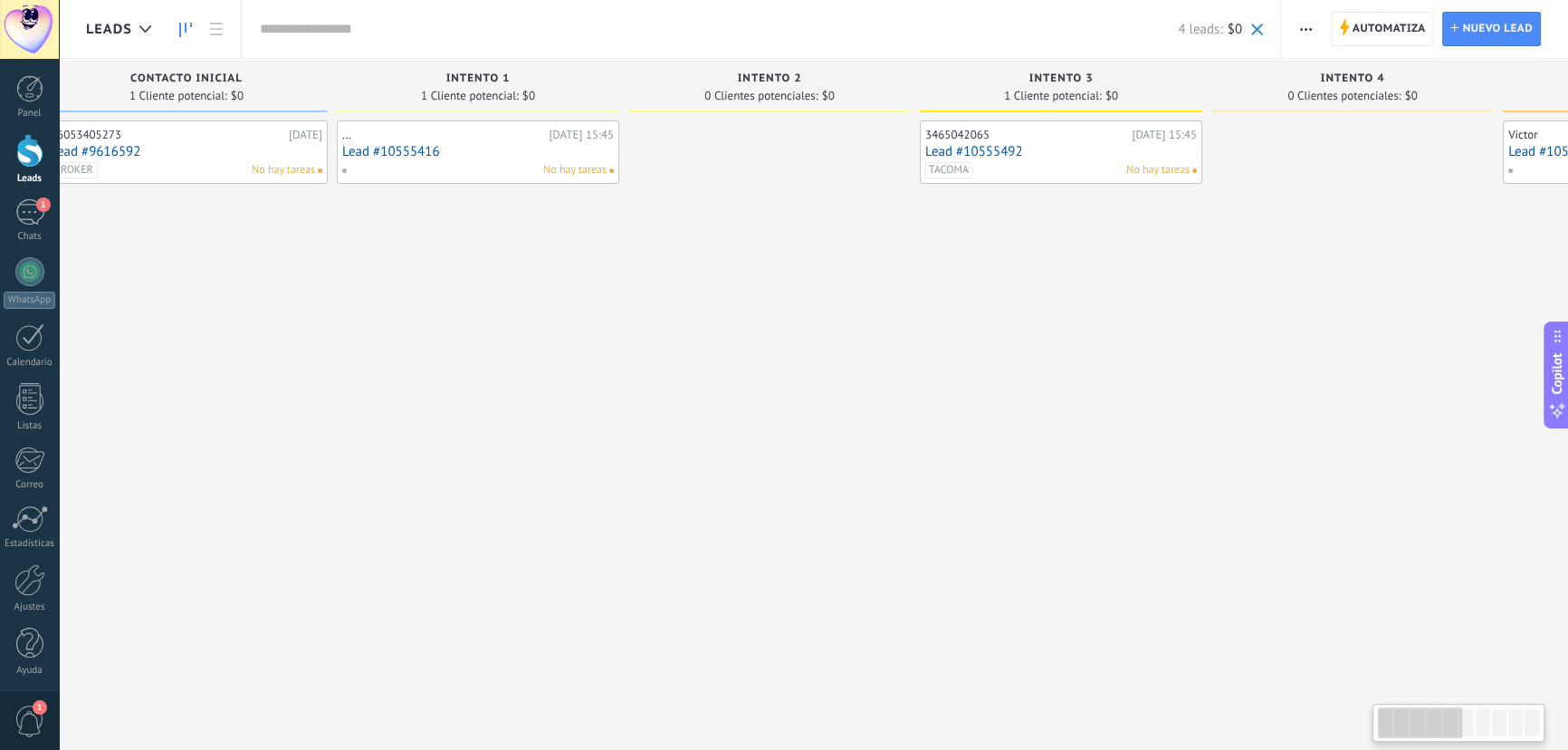
click at [1051, 277] on div "3465042065 Hoy 15:45 Lead #10555492 TACOMA No hay tareas" at bounding box center [1061, 376] width 283 height 513
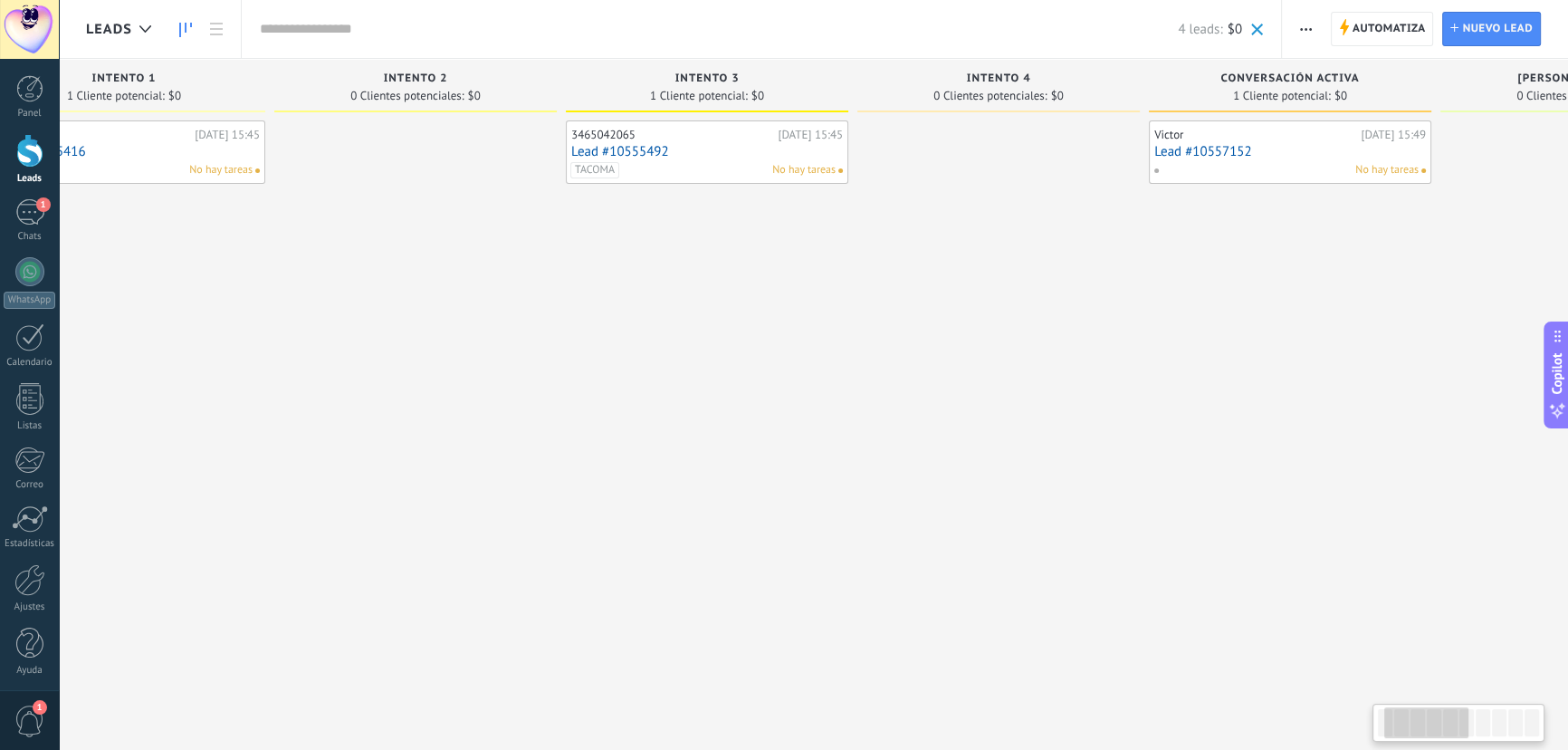
drag, startPoint x: 1125, startPoint y: 281, endPoint x: 762, endPoint y: 287, distance: 363.0
click at [766, 287] on div "3465042065 Hoy 15:45 Lead #10555492 TACOMA No hay tareas" at bounding box center [707, 376] width 283 height 513
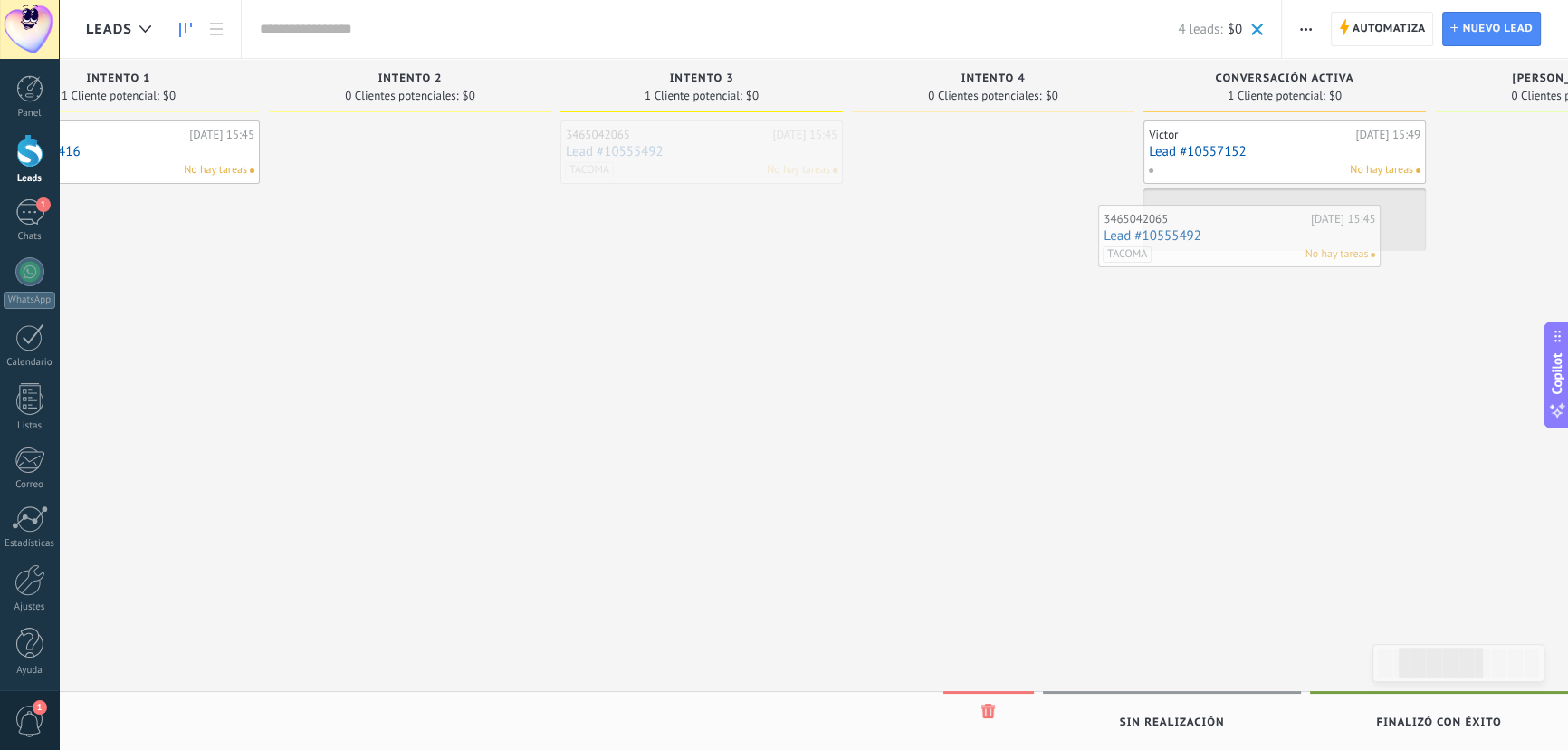
drag, startPoint x: 723, startPoint y: 161, endPoint x: 1263, endPoint y: 244, distance: 546.3
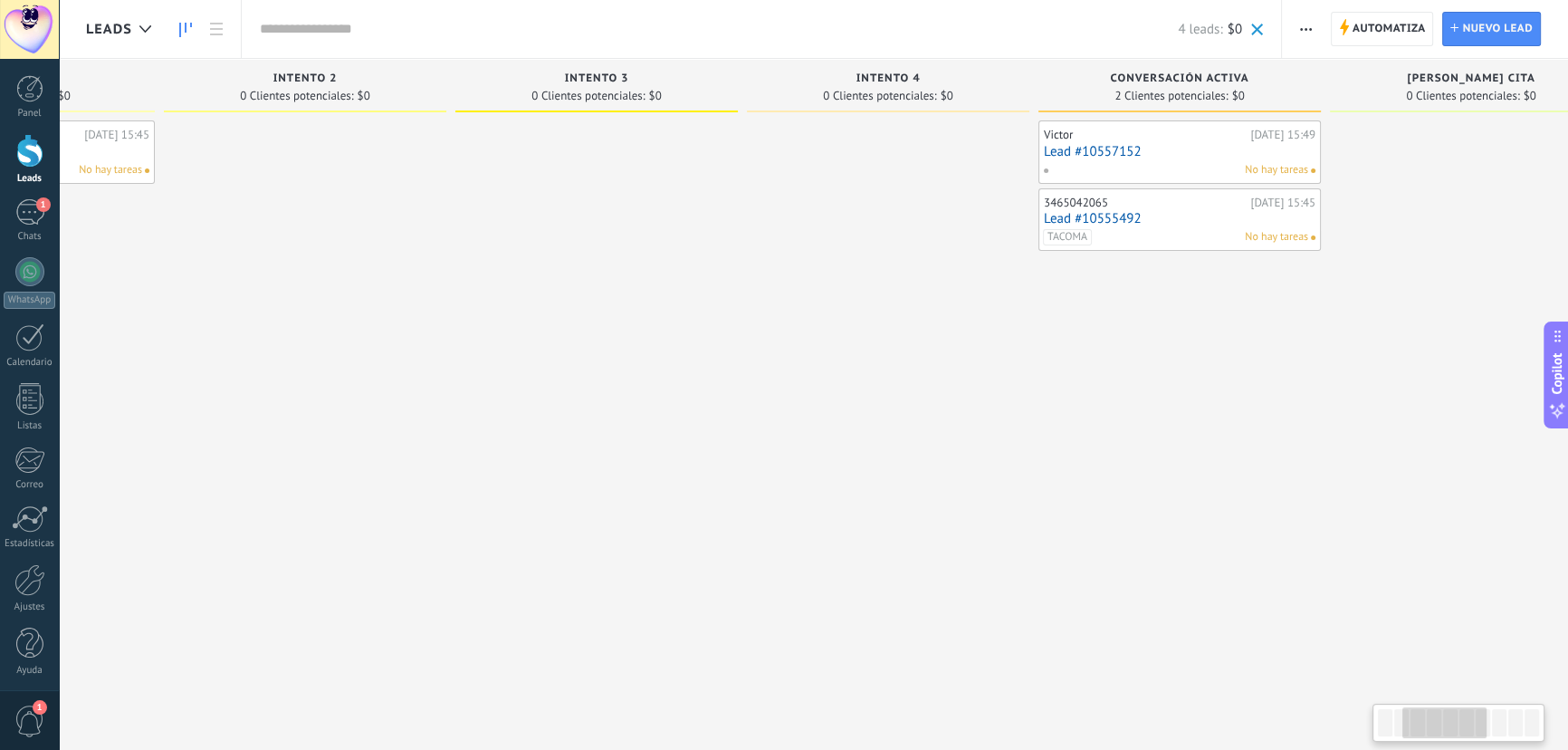
scroll to position [0, 556]
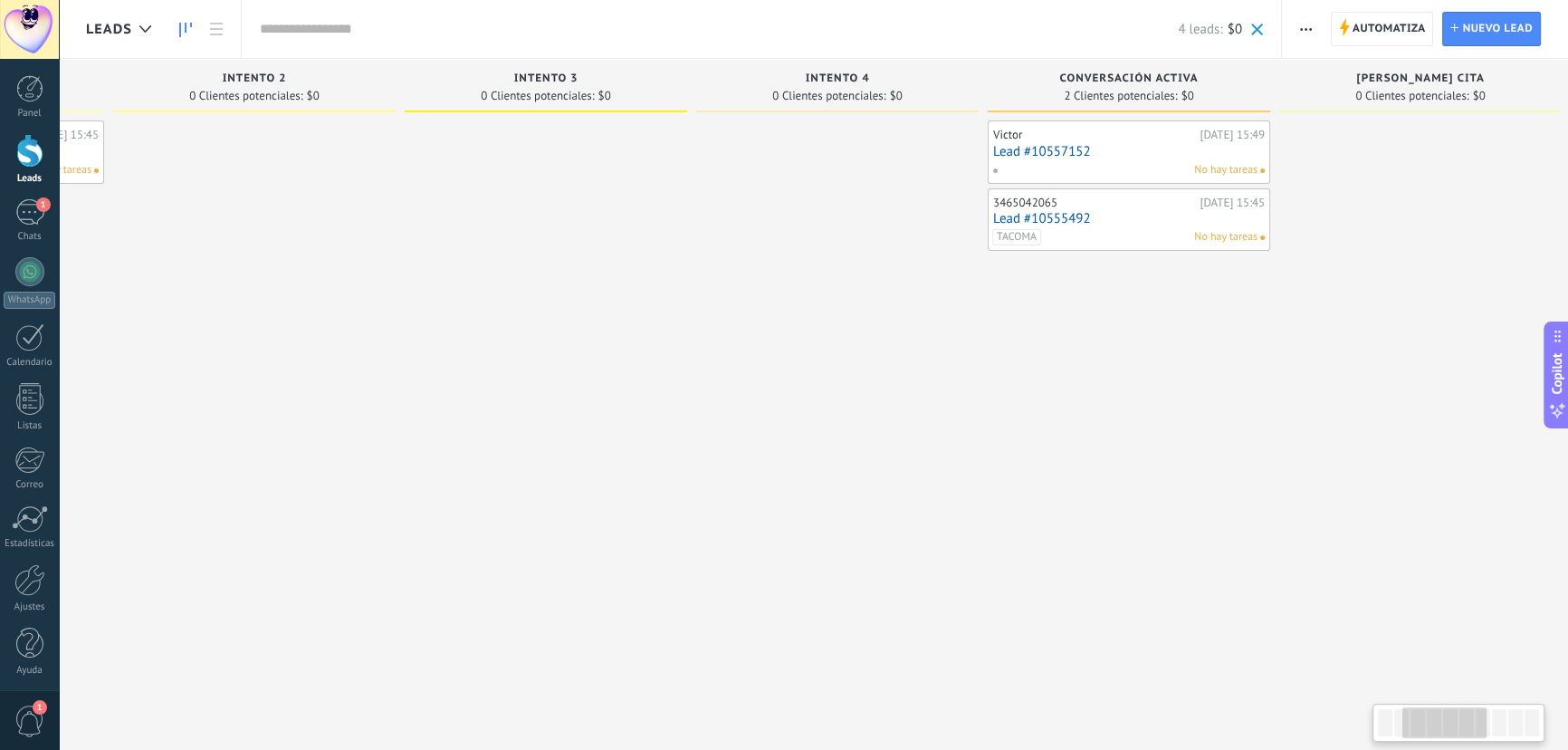
drag, startPoint x: 1268, startPoint y: 340, endPoint x: 1114, endPoint y: 354, distance: 154.6
click at [1114, 354] on div "Victor Hoy 15:49 Lead #10557152 No hay tareas 3465042065 Hoy 15:45 Lead #105554…" at bounding box center [1129, 376] width 283 height 513
click at [1147, 170] on div "No hay tareas" at bounding box center [1125, 170] width 265 height 17
drag, startPoint x: 1153, startPoint y: 161, endPoint x: 1137, endPoint y: 163, distance: 16.1
click at [1137, 163] on div "No hay tareas" at bounding box center [1125, 170] width 265 height 17
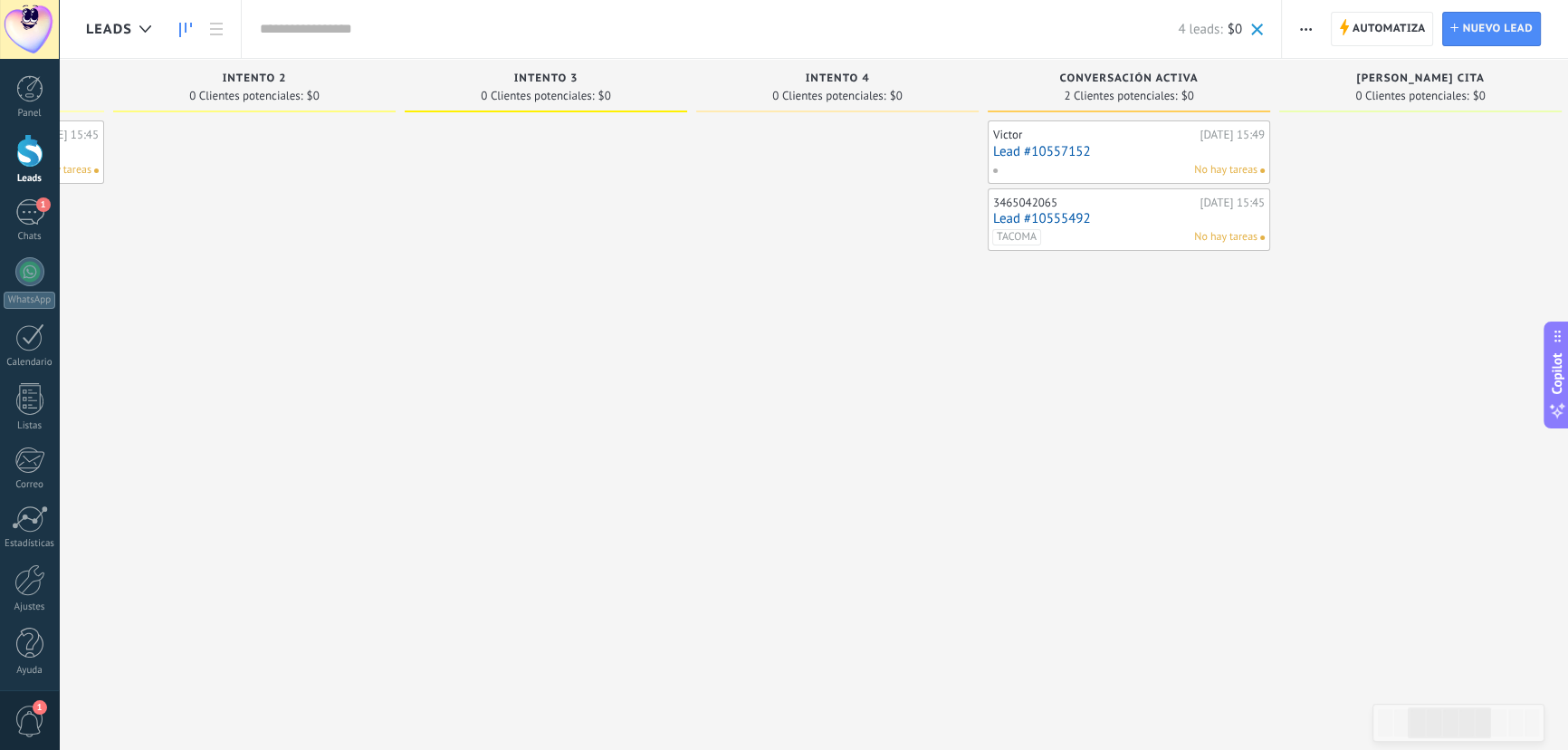
click at [1114, 145] on link "Lead #10557152" at bounding box center [1130, 152] width 272 height 16
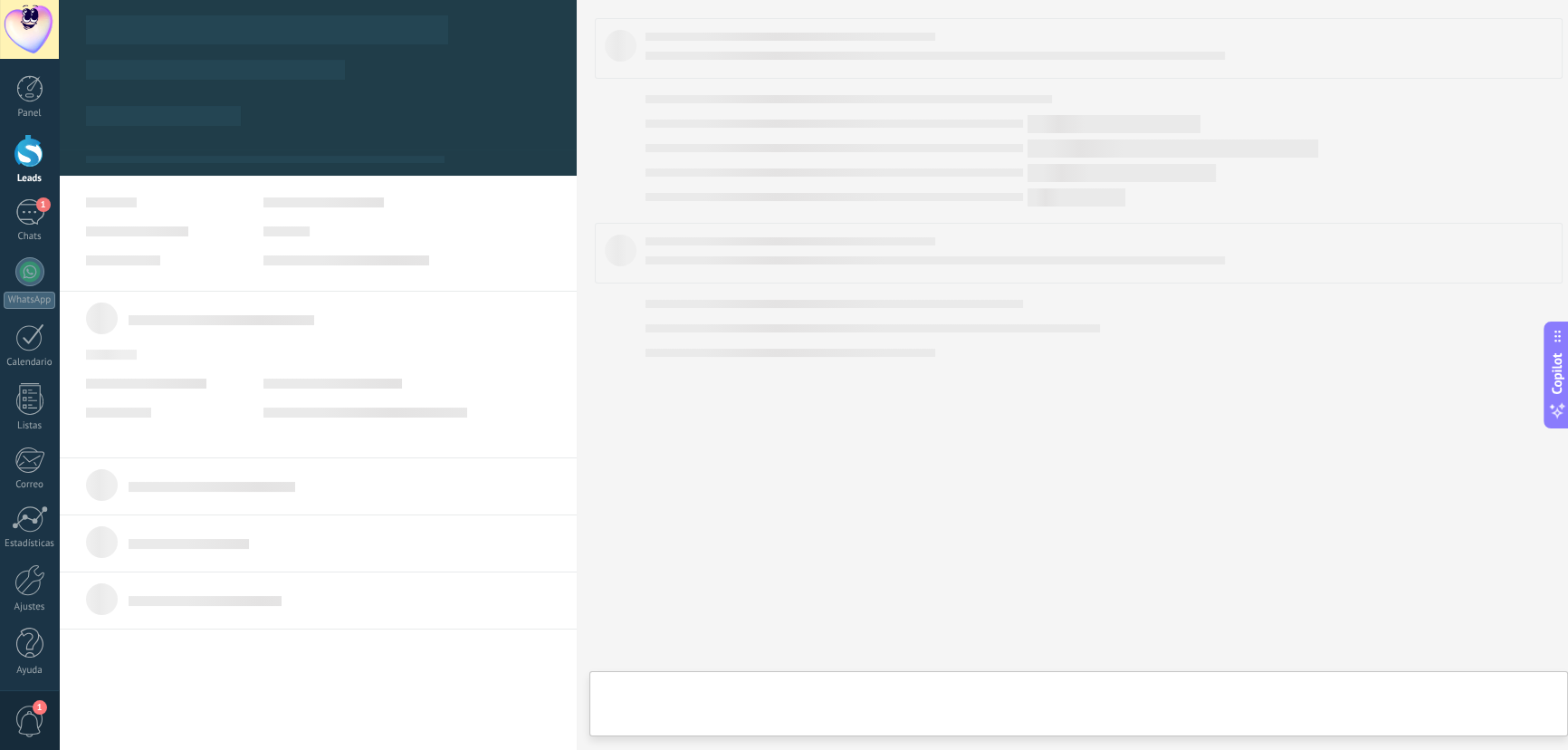
type textarea "**********"
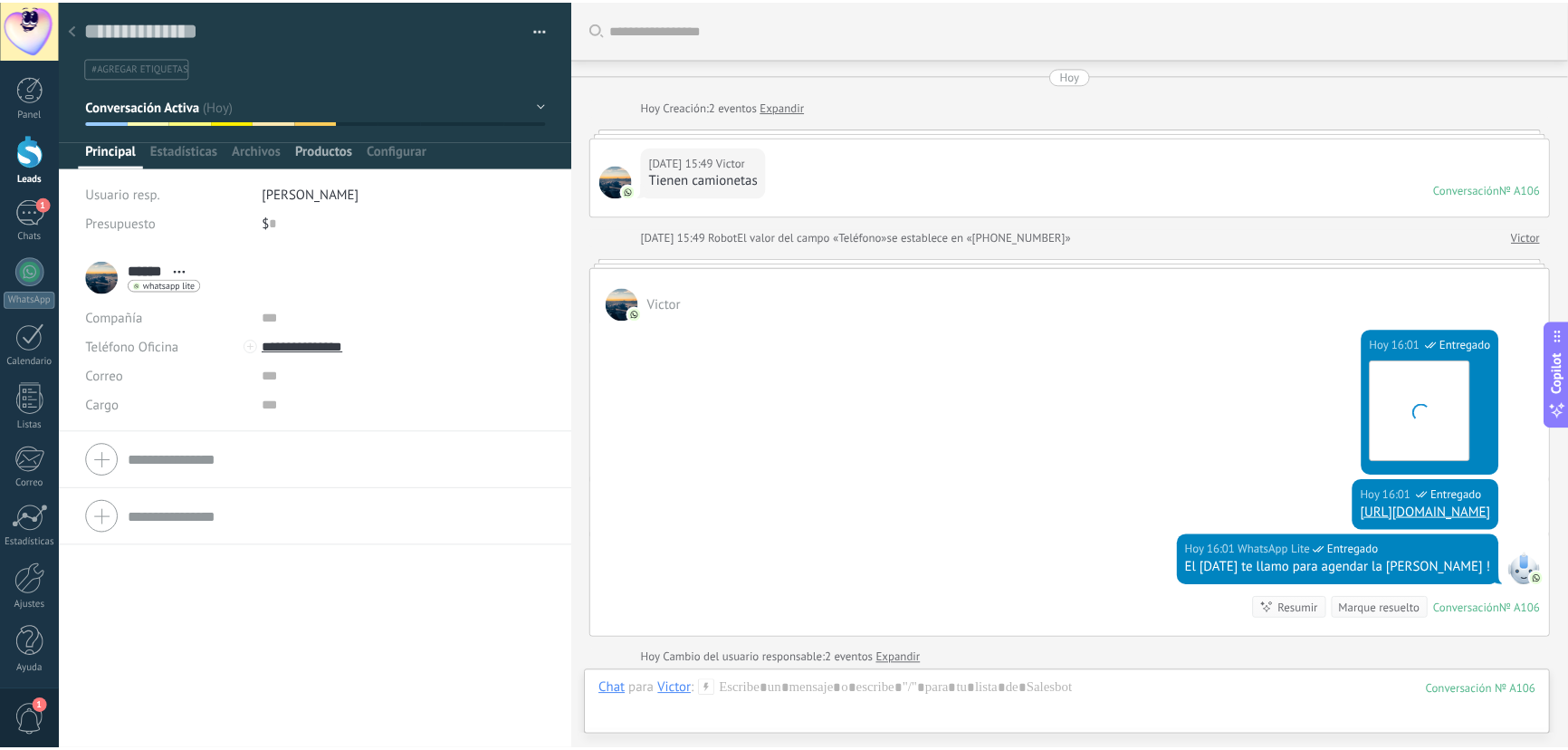
scroll to position [258, 0]
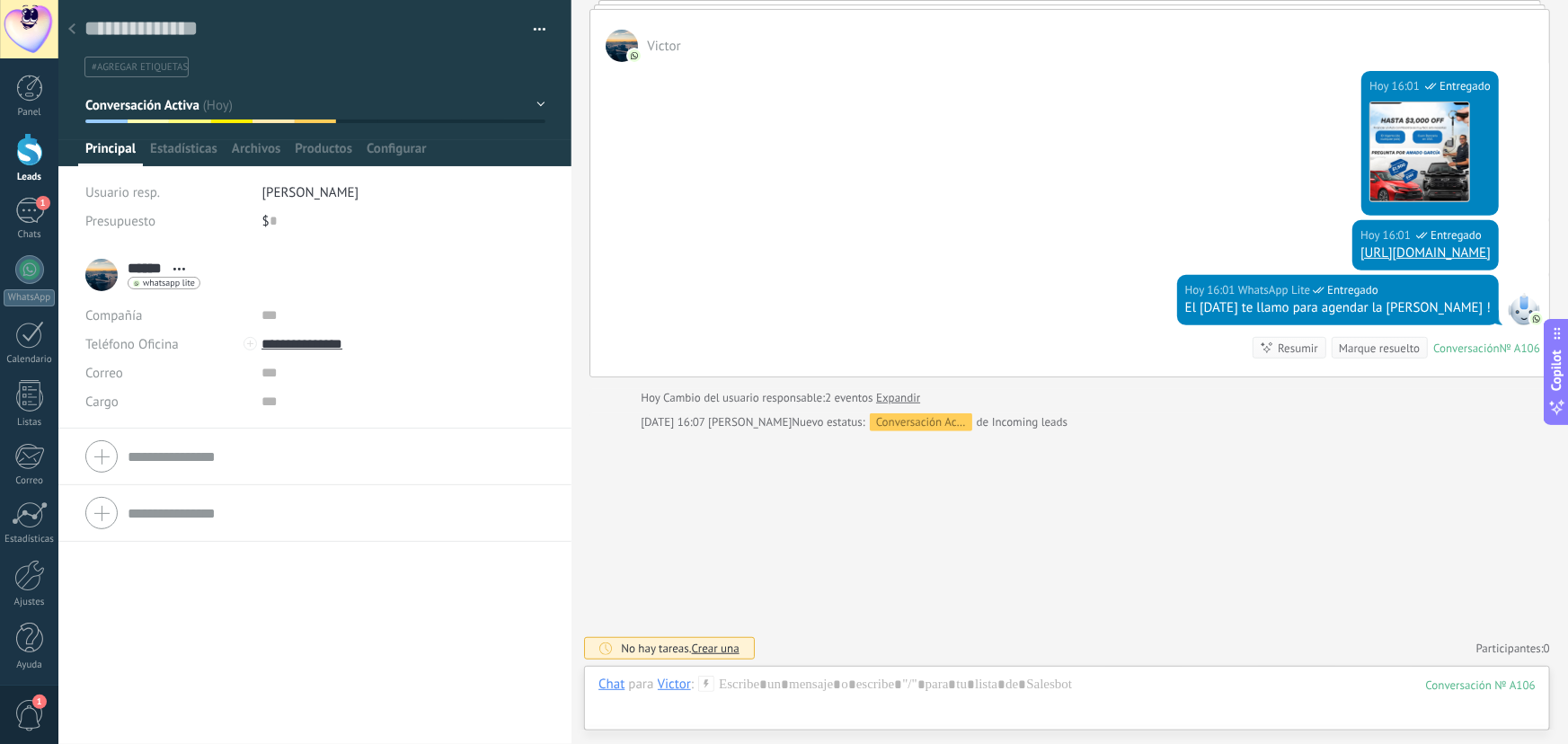
click at [161, 67] on span "#agregar etiquetas" at bounding box center [140, 67] width 96 height 13
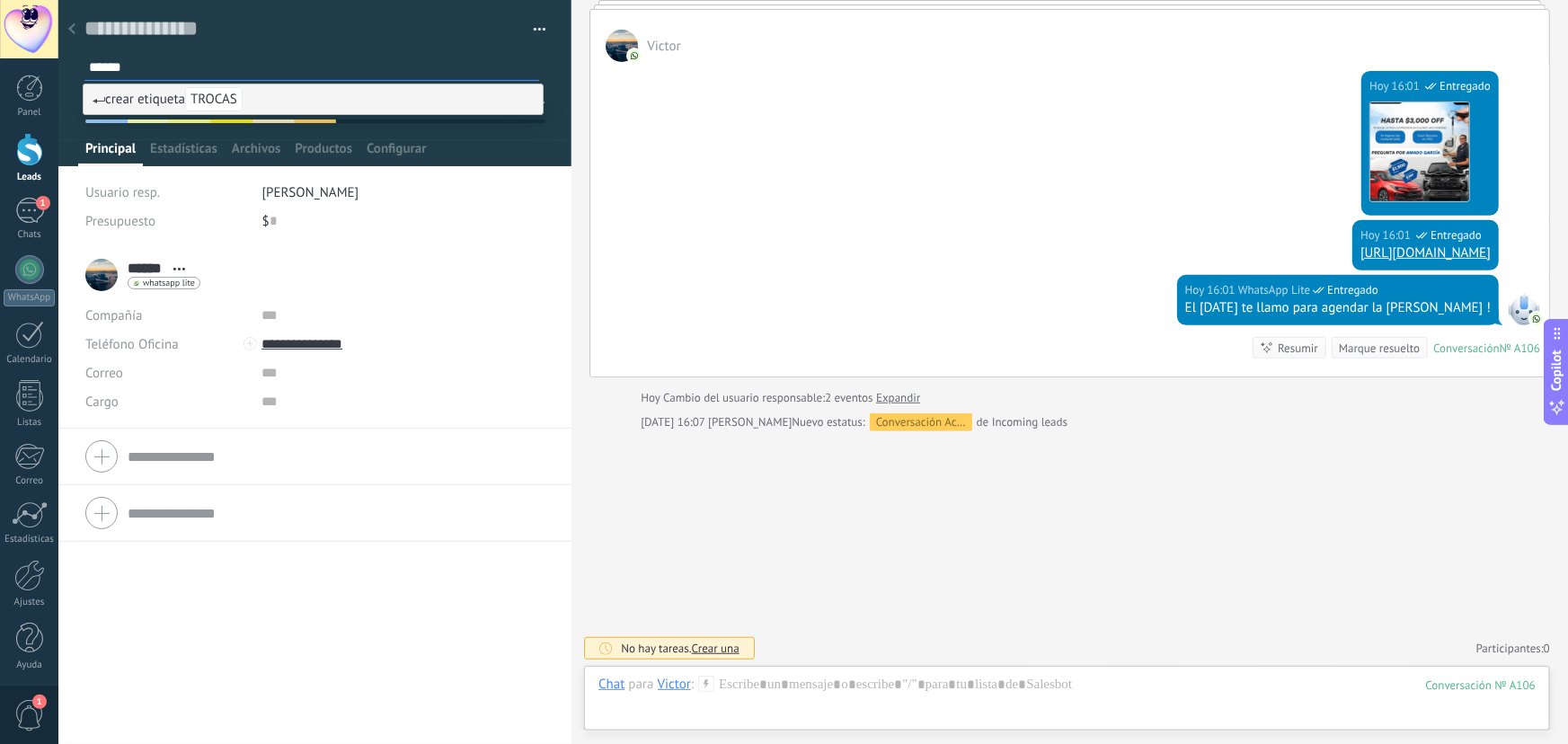
type input "******"
click at [133, 95] on span "crear etiqueta TROCAS" at bounding box center [168, 99] width 151 height 17
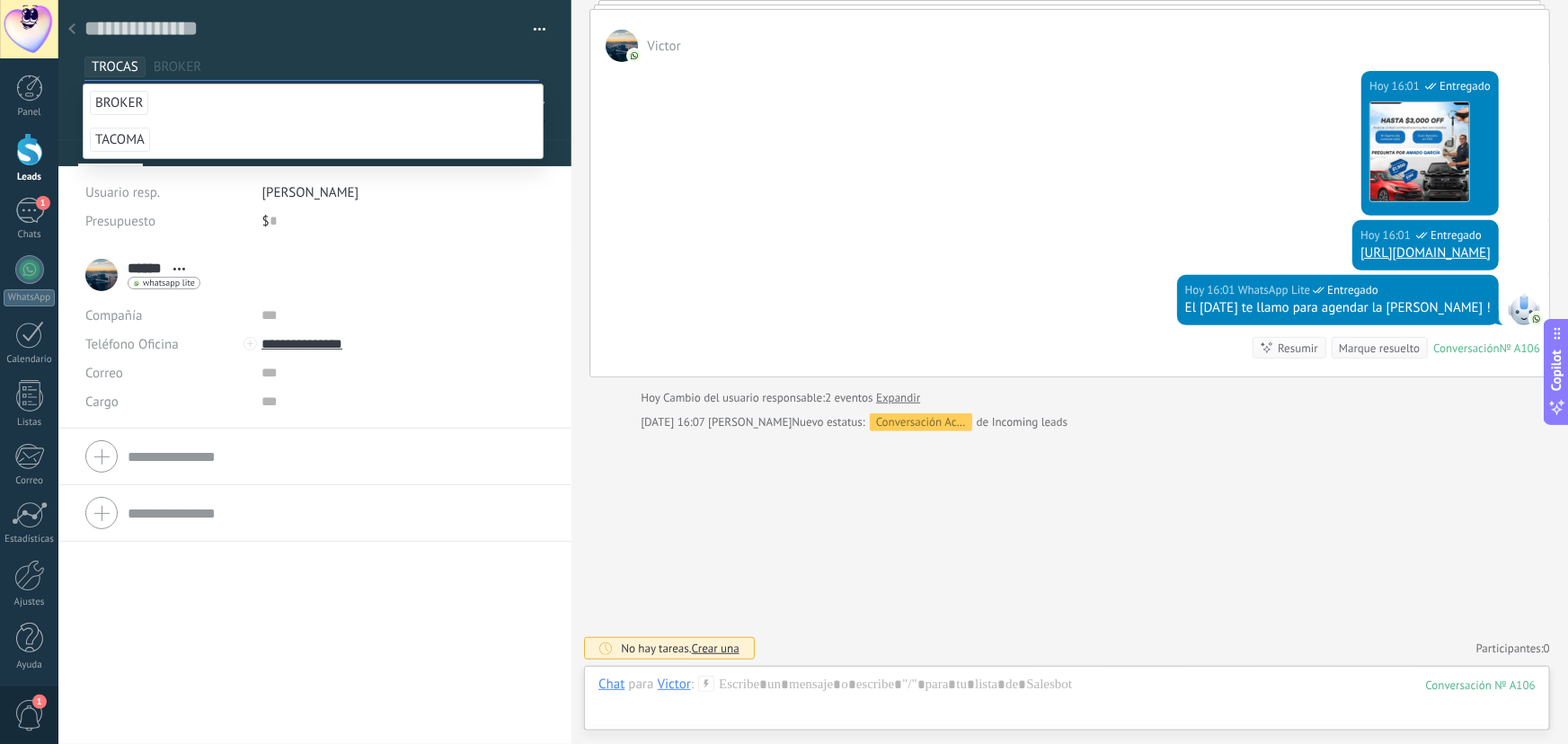
click at [117, 63] on span "TROCAS" at bounding box center [115, 66] width 47 height 17
click at [128, 66] on input "text" at bounding box center [314, 66] width 450 height 19
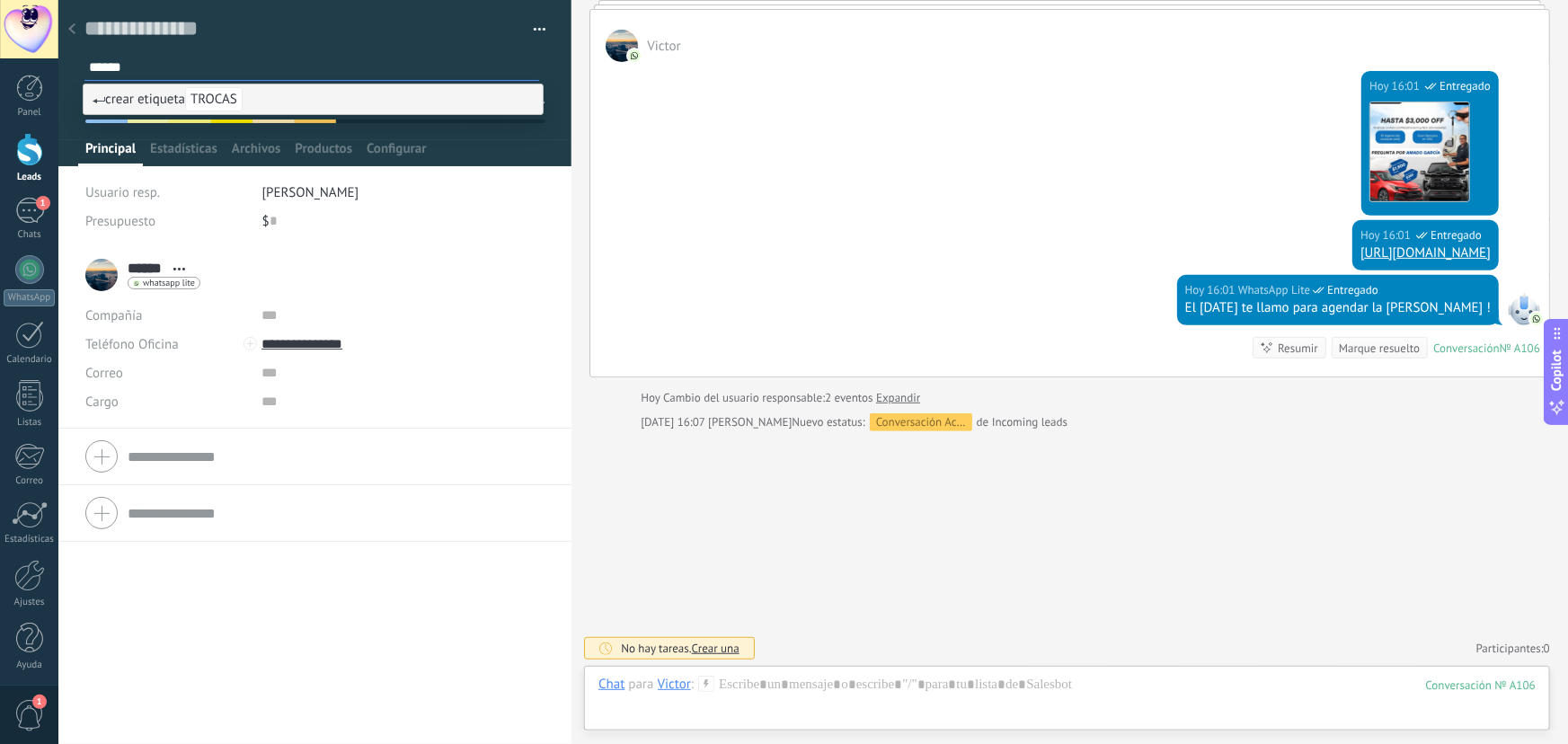
type input "******"
click at [153, 94] on span "crear etiqueta TROCAS" at bounding box center [168, 99] width 151 height 17
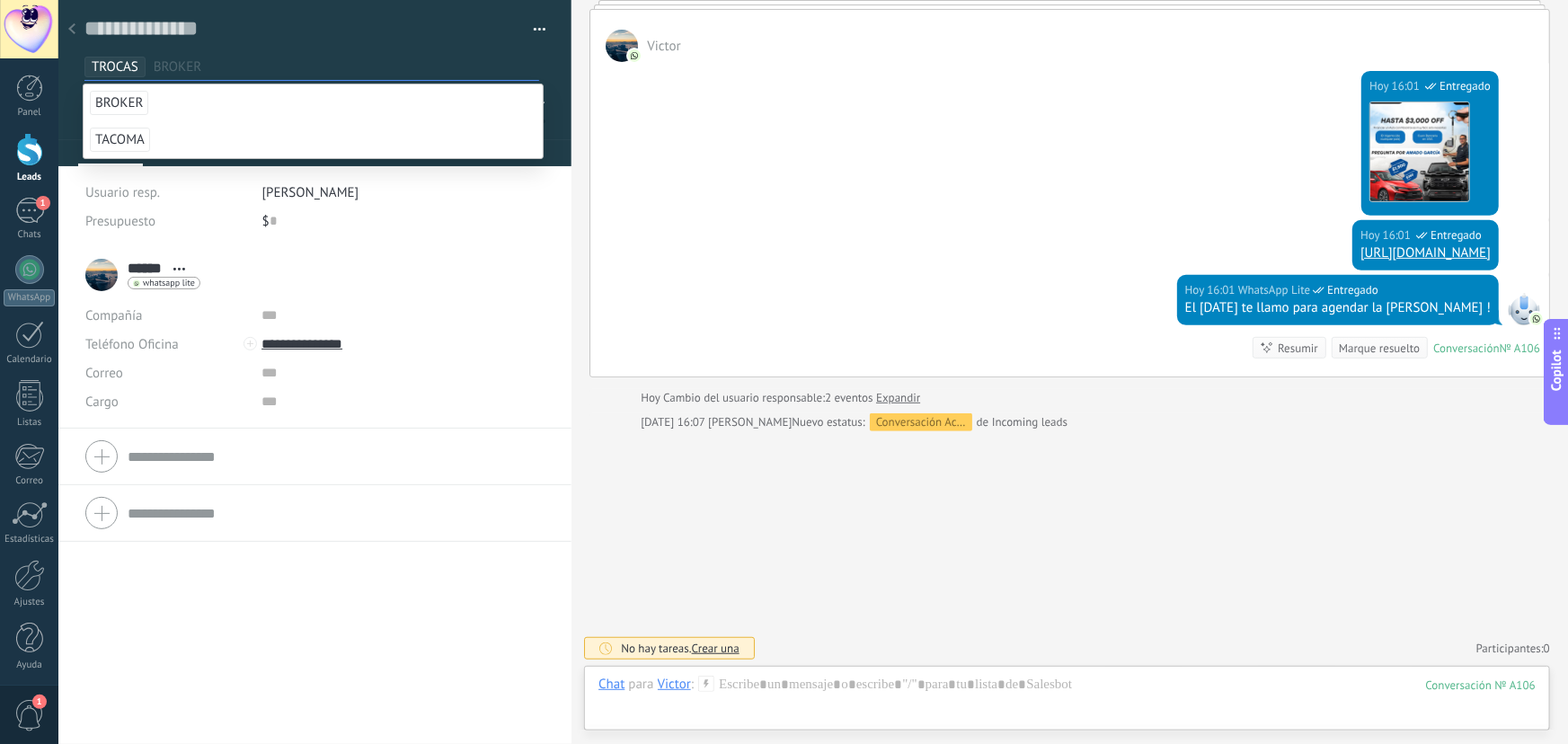
click at [553, 95] on div at bounding box center [316, 83] width 514 height 166
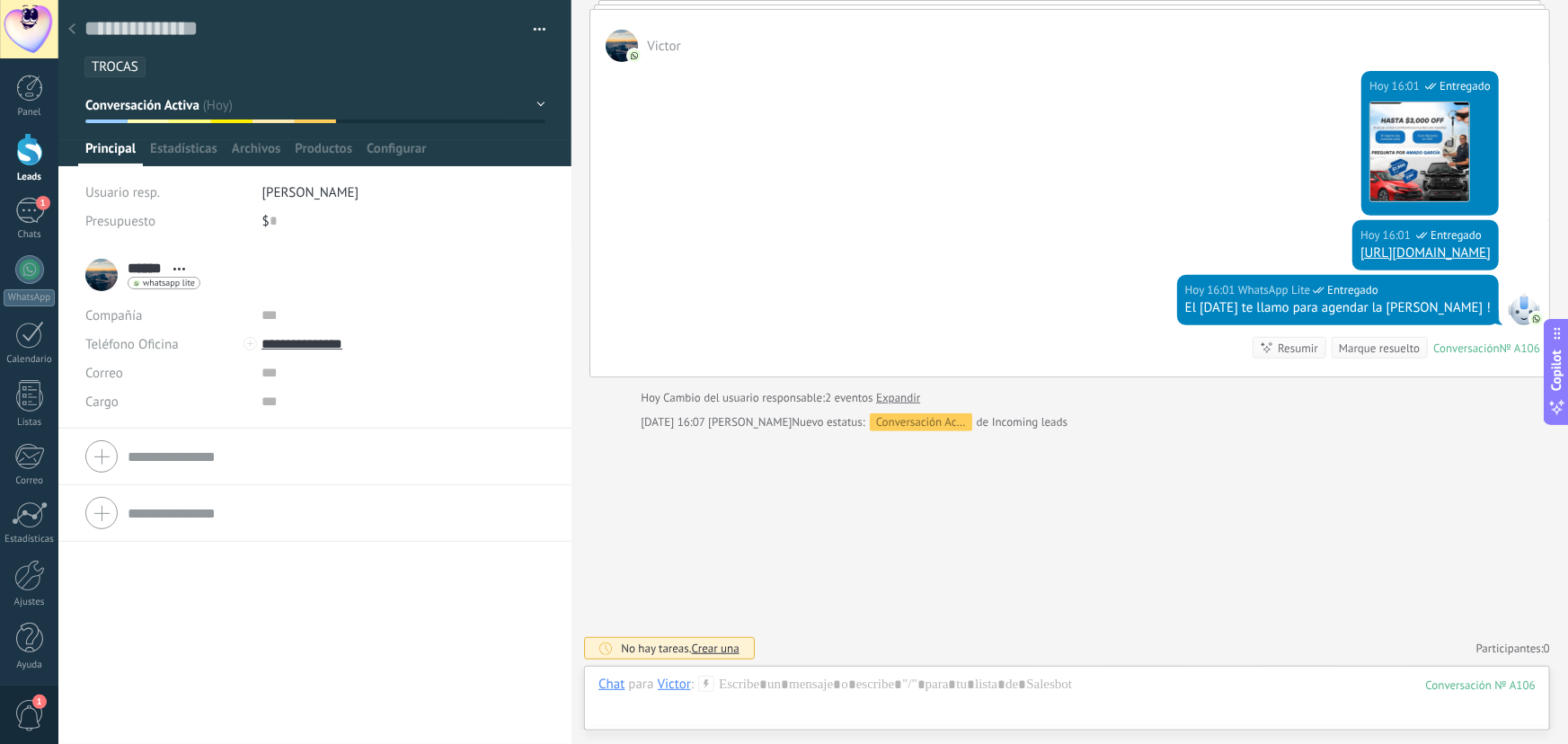
click at [128, 718] on div "****** Victor ****** Victor Apellido Abrir detalle Copie el nombre" at bounding box center [315, 496] width 513 height 497
click at [72, 28] on icon at bounding box center [71, 28] width 7 height 11
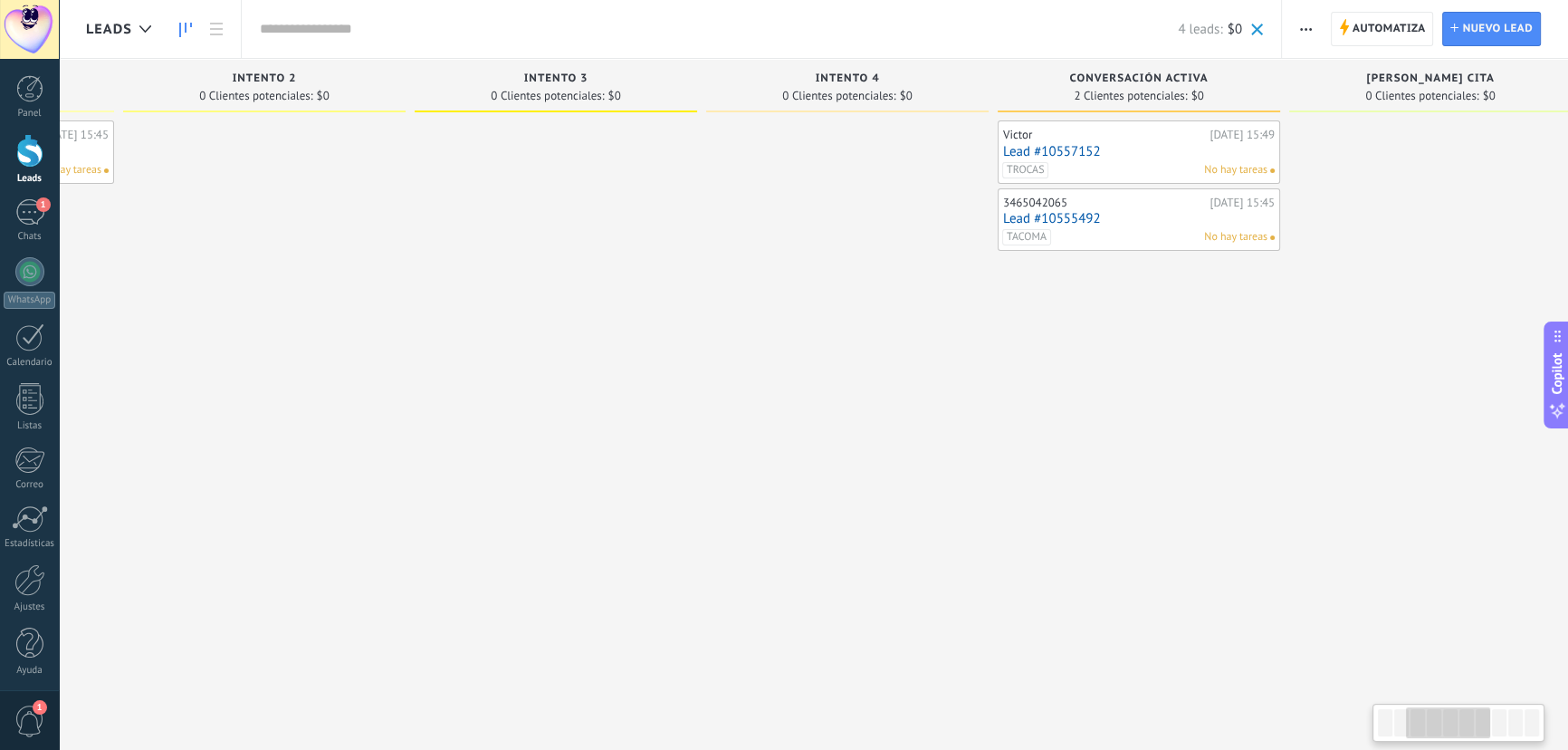
drag, startPoint x: 1220, startPoint y: 348, endPoint x: 697, endPoint y: 360, distance: 523.1
click at [697, 360] on div "Intento 3 0 Clientes potenciales: $0" at bounding box center [560, 347] width 292 height 576
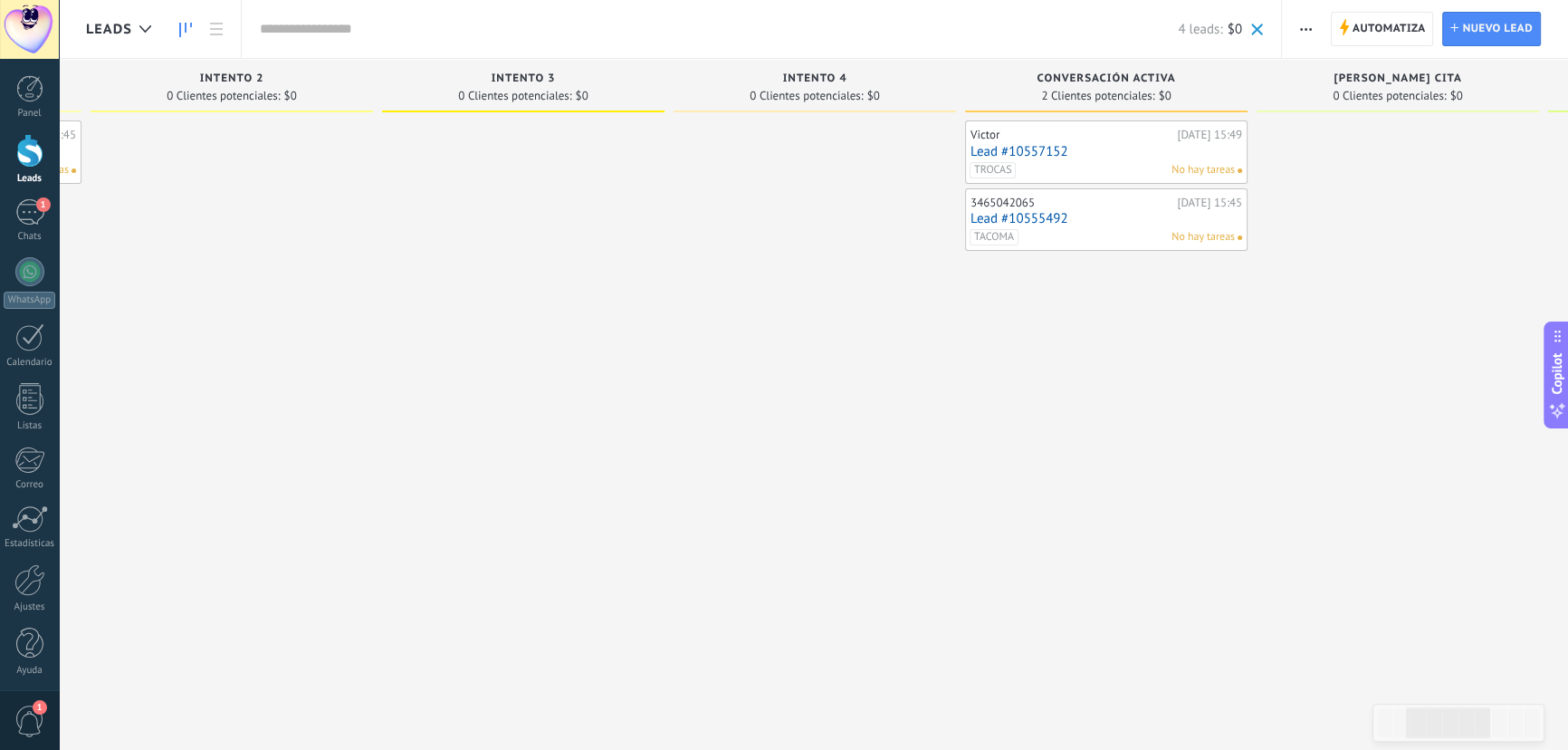
click at [1076, 355] on div "Victor Hoy 15:49 Lead #10557152 TROCAS No hay tareas 3465042065 Hoy 15:45 Lead …" at bounding box center [1106, 376] width 283 height 513
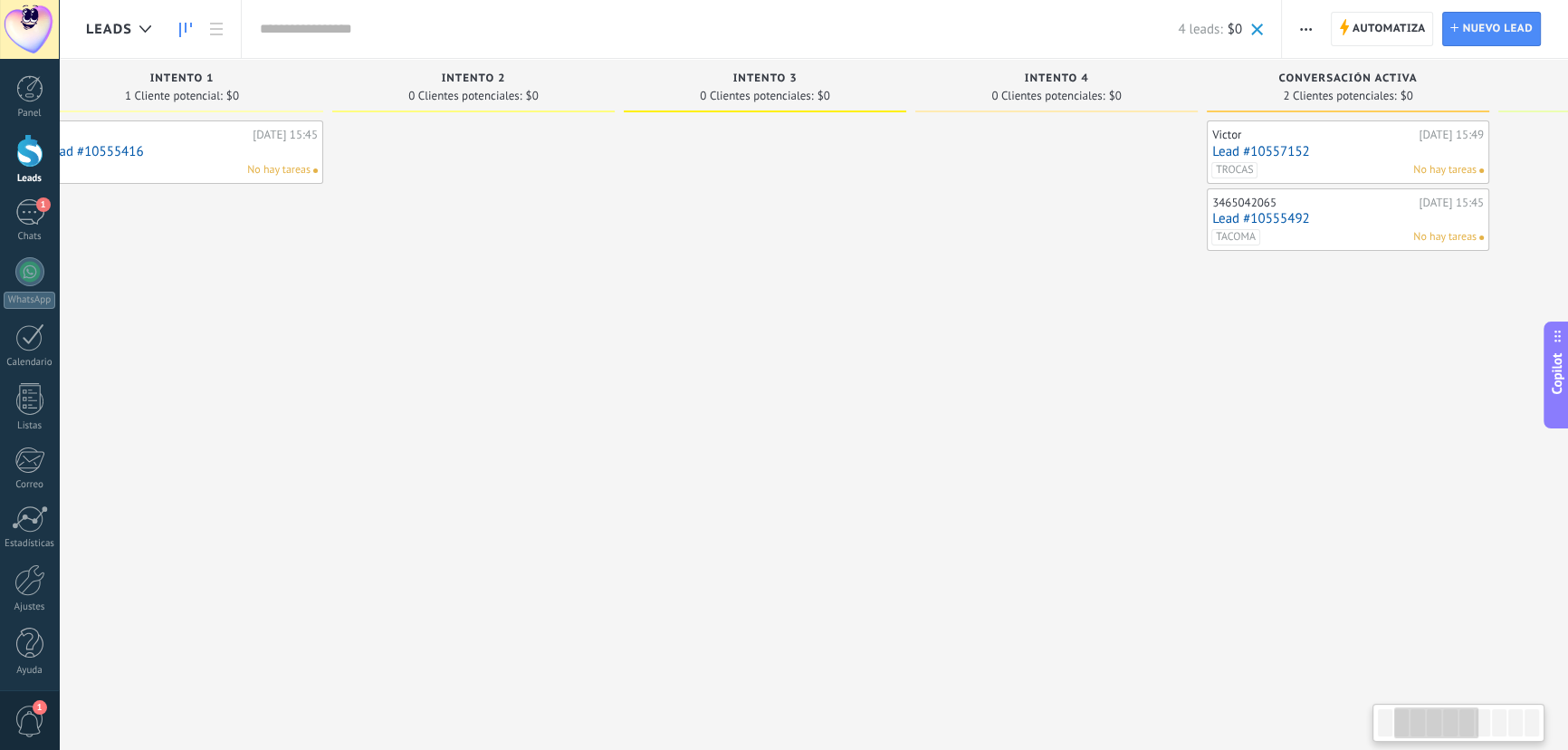
drag, startPoint x: 545, startPoint y: 367, endPoint x: 794, endPoint y: 363, distance: 249.0
click at [794, 363] on div at bounding box center [764, 376] width 283 height 513
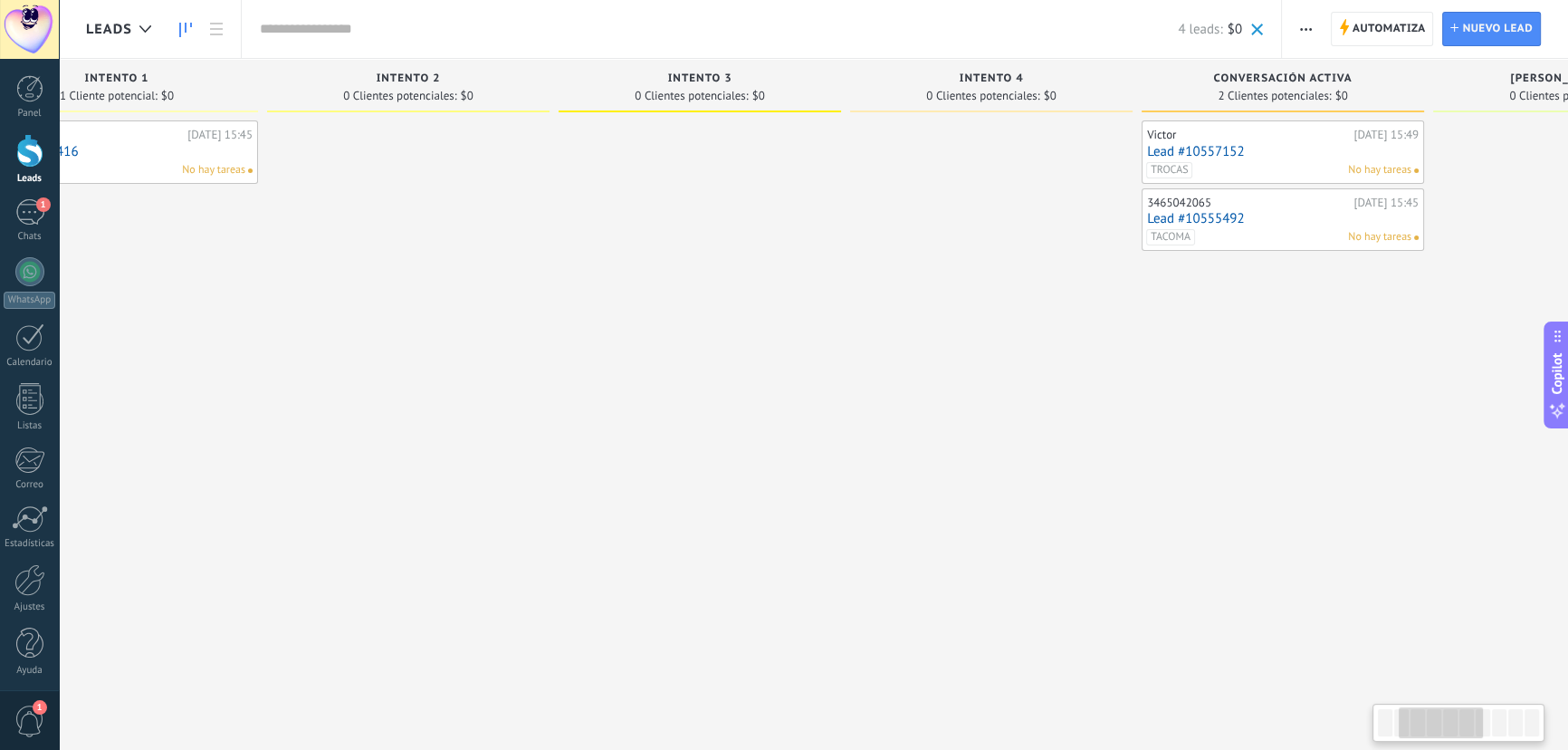
drag, startPoint x: 975, startPoint y: 378, endPoint x: 938, endPoint y: 378, distance: 37.0
click at [938, 378] on div at bounding box center [991, 376] width 283 height 513
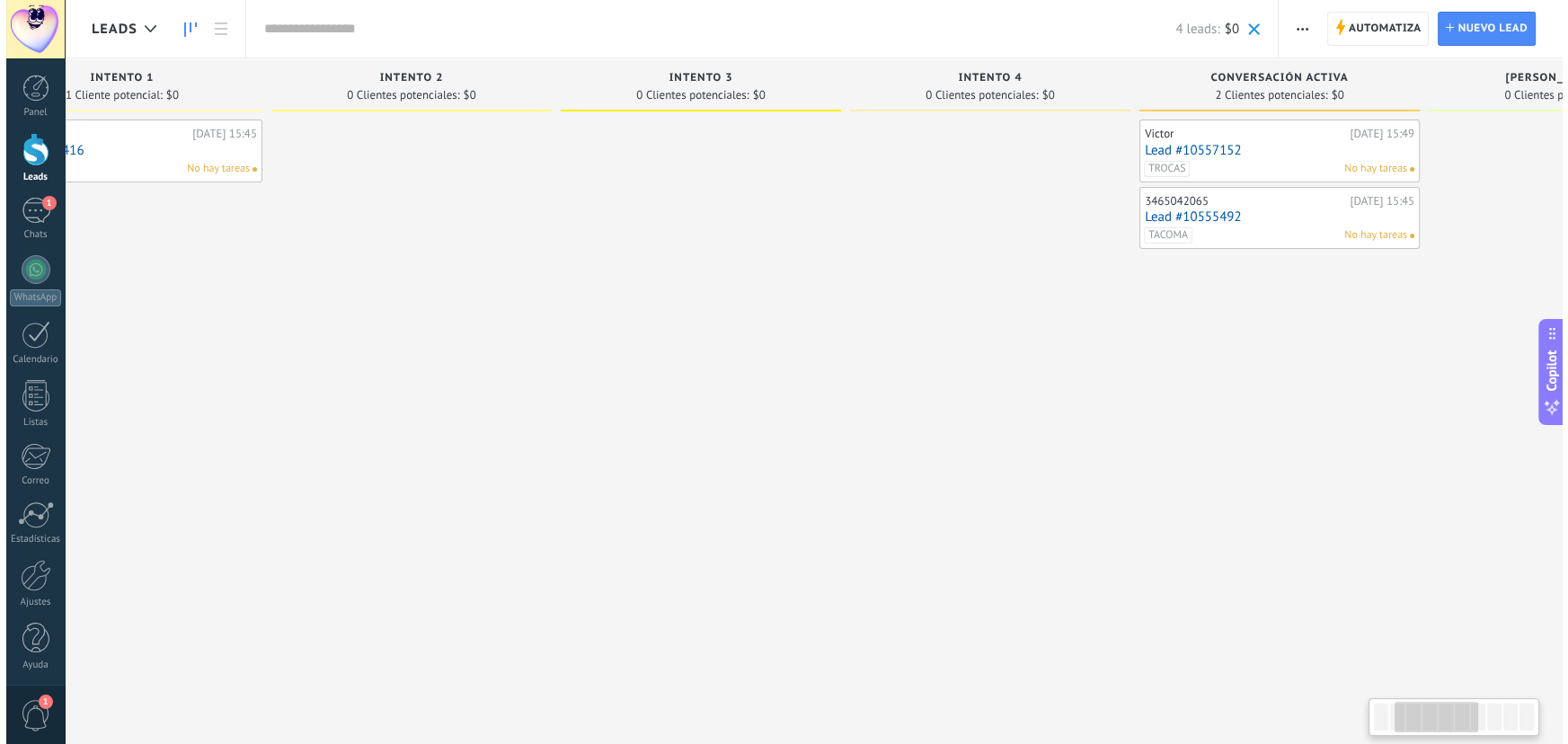
scroll to position [0, 455]
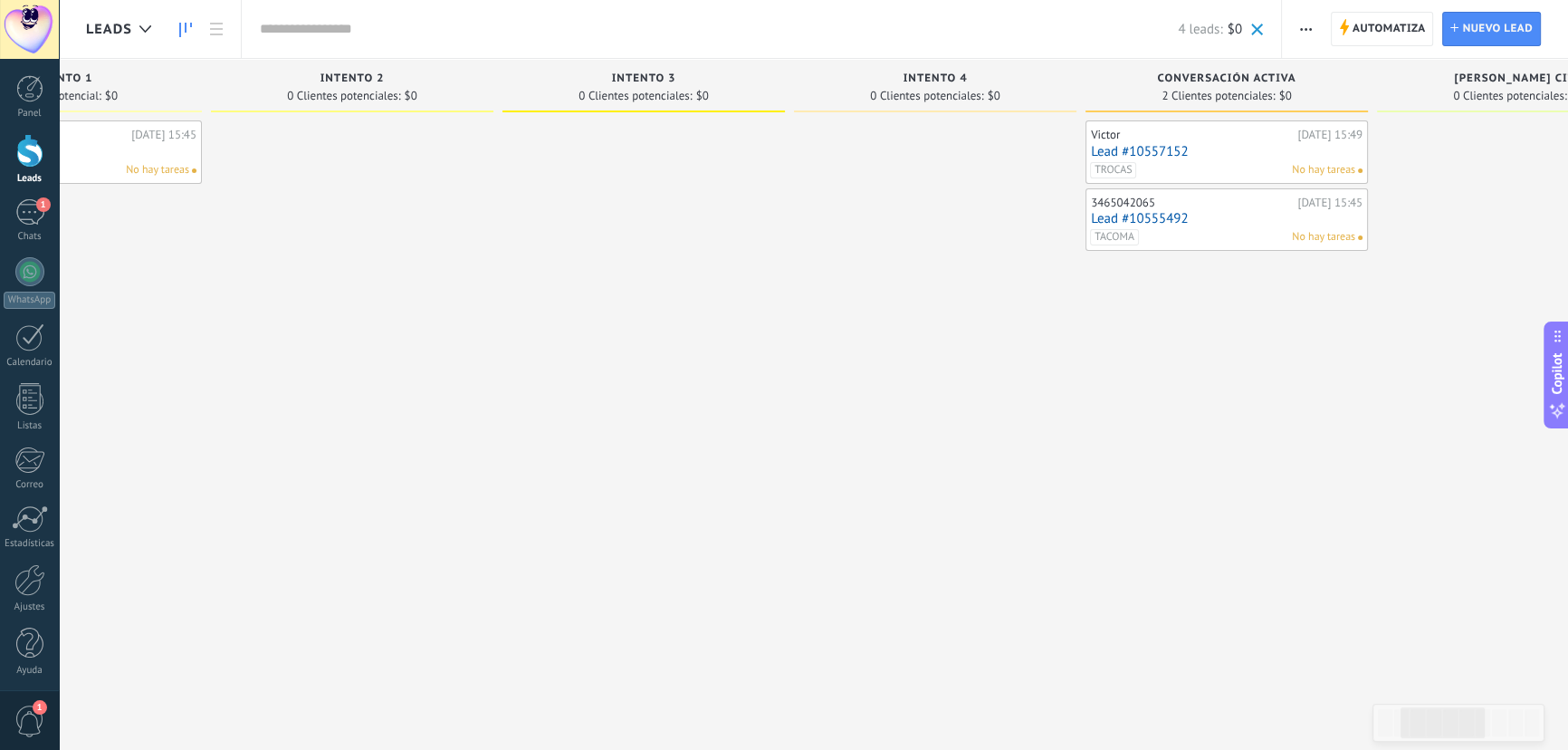
click at [1264, 154] on link "Lead #10557152" at bounding box center [1227, 152] width 272 height 16
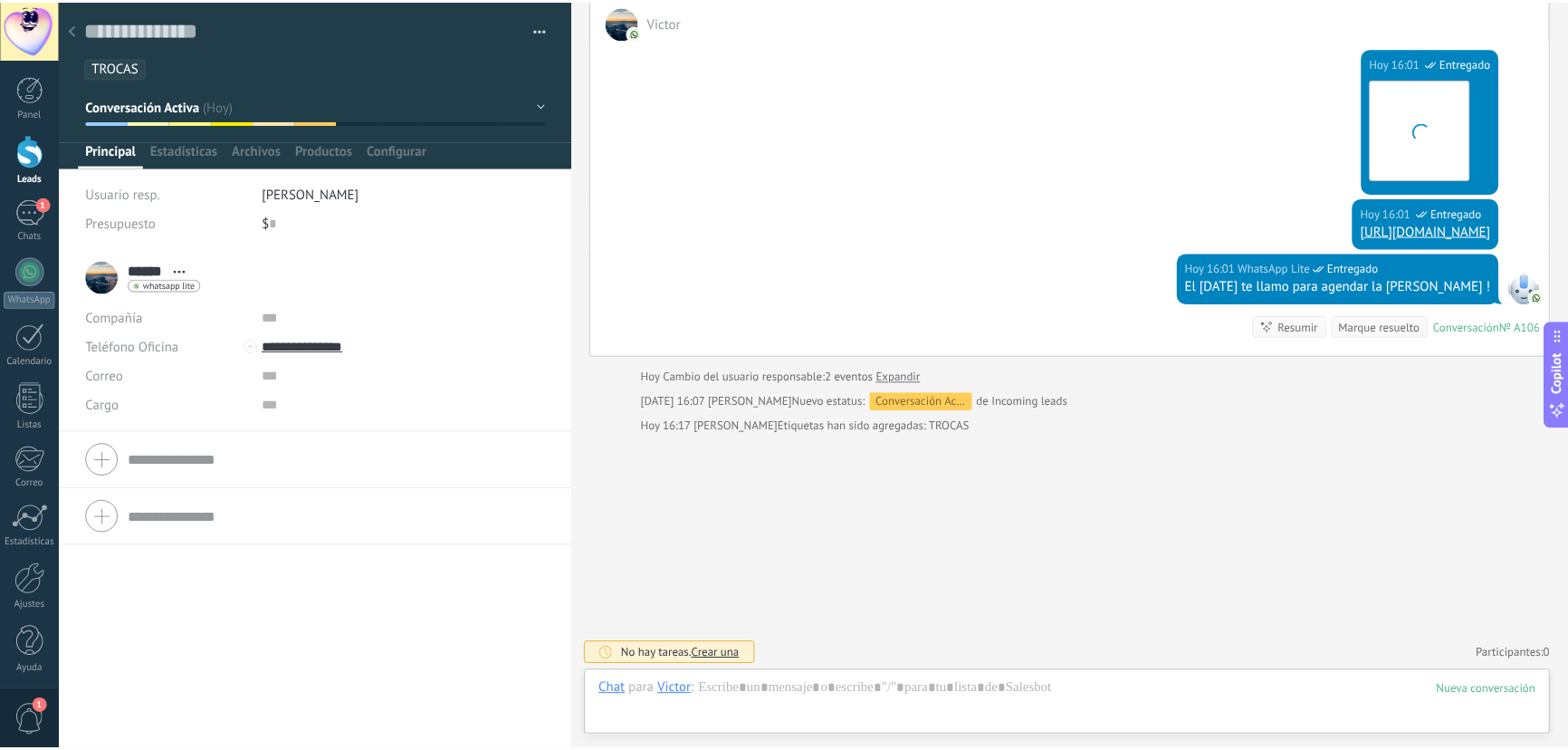
scroll to position [28, 0]
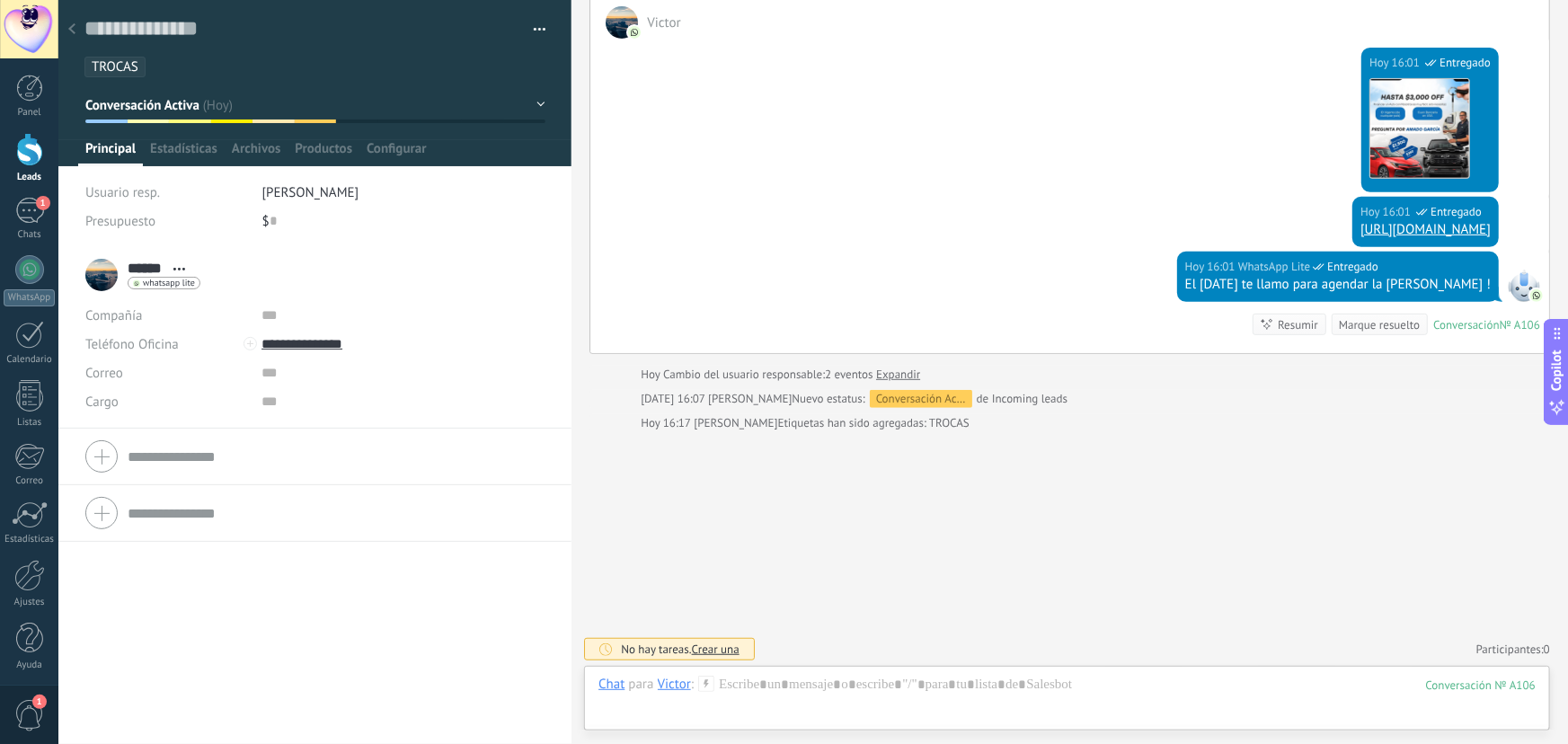
click at [74, 28] on icon at bounding box center [71, 28] width 7 height 11
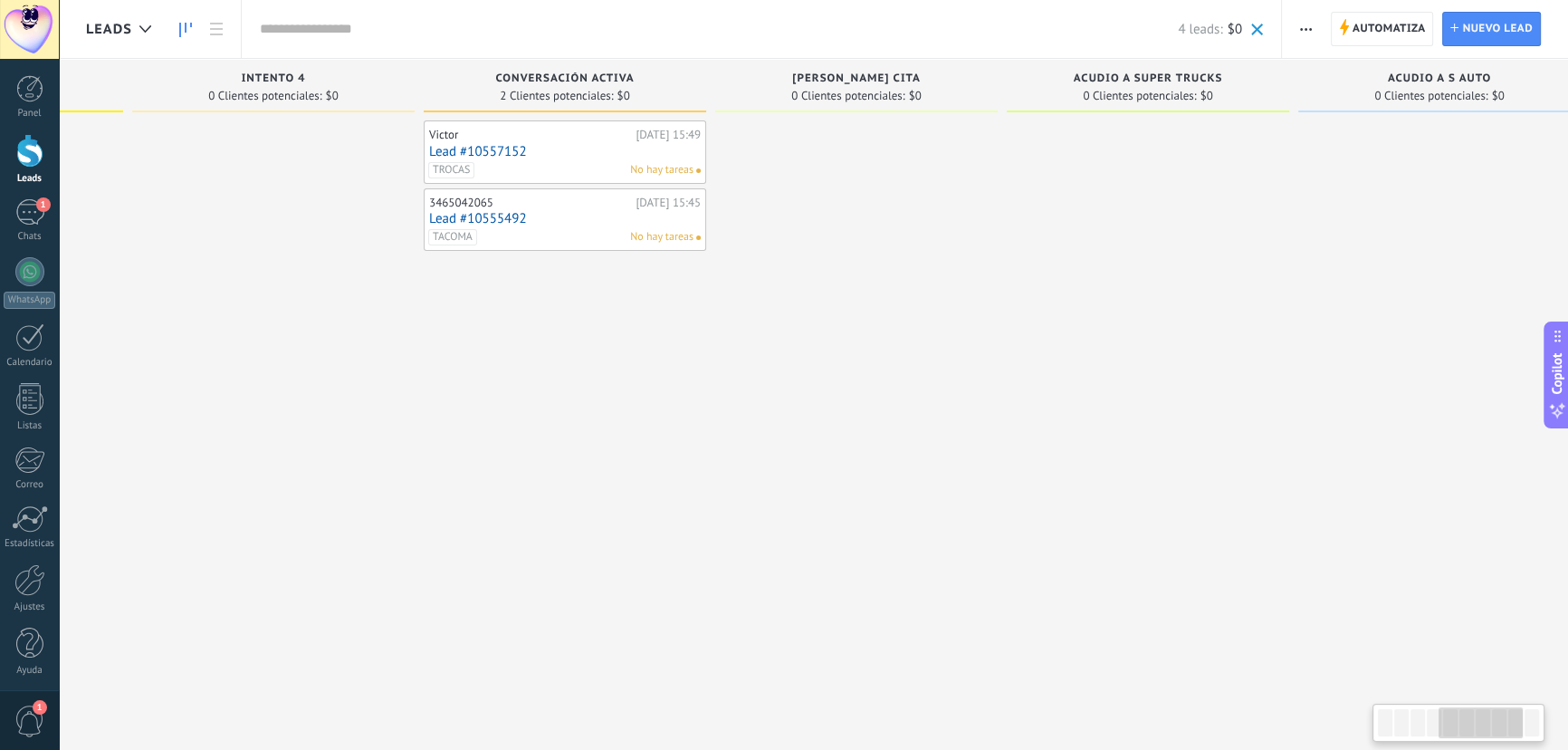
drag, startPoint x: 1153, startPoint y: 348, endPoint x: 493, endPoint y: 346, distance: 660.0
click at [493, 346] on div "Victor Hoy 15:49 Lead #10557152 TROCAS No hay tareas 3465042065 Hoy 15:45 Lead …" at bounding box center [564, 376] width 283 height 513
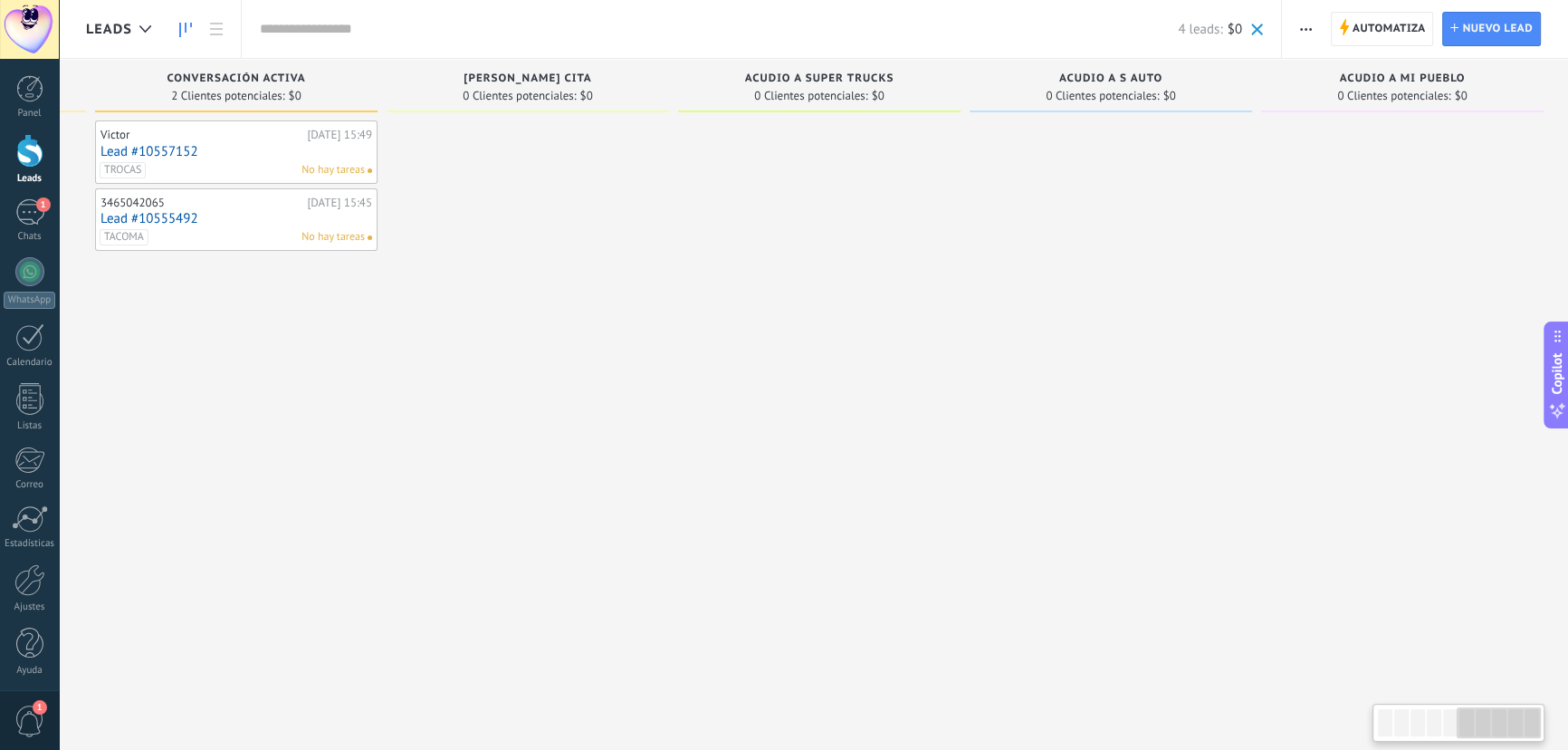
drag, startPoint x: 1160, startPoint y: 344, endPoint x: 855, endPoint y: 346, distance: 305.0
click at [855, 346] on div at bounding box center [819, 376] width 283 height 513
drag, startPoint x: 1015, startPoint y: 343, endPoint x: 825, endPoint y: 343, distance: 190.0
click at [825, 343] on div "Leads Entrantes Solicitudes: 0 0 0 0 0 0 0 0 0 Contacto inicial 1 Cliente poten…" at bounding box center [101, 347] width 2934 height 576
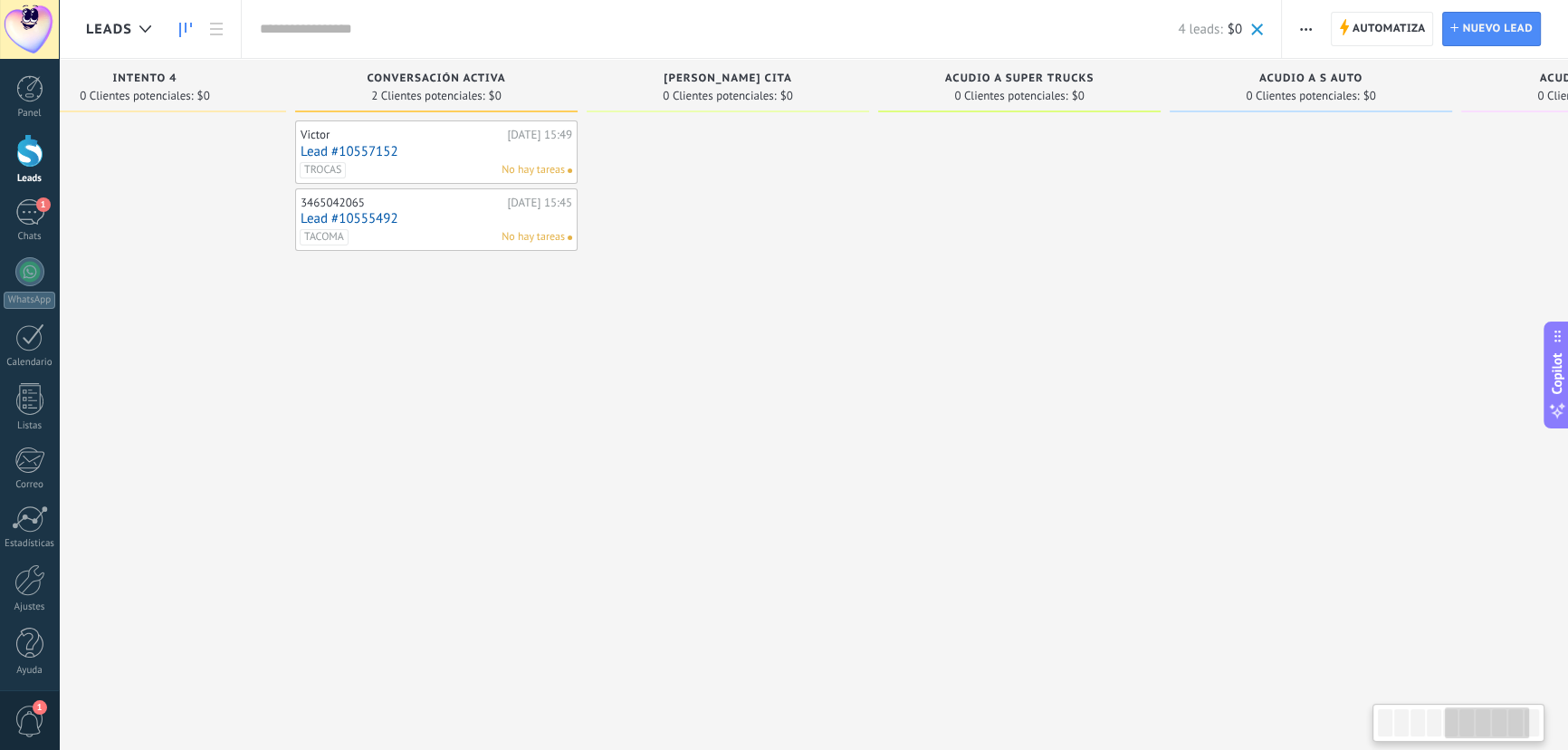
drag, startPoint x: 706, startPoint y: 355, endPoint x: 894, endPoint y: 355, distance: 188.0
click at [894, 355] on div at bounding box center [1019, 376] width 283 height 513
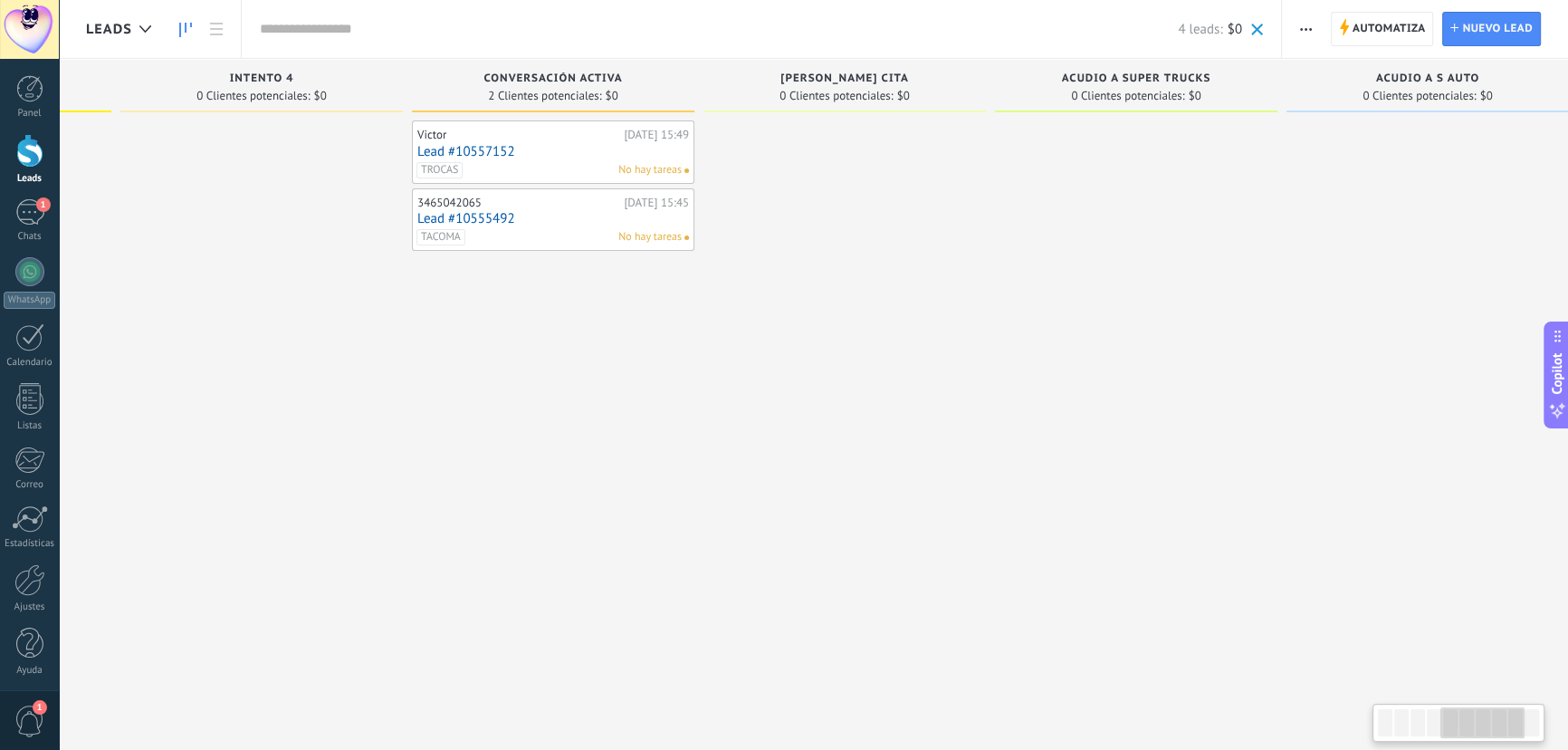
scroll to position [0, 1062]
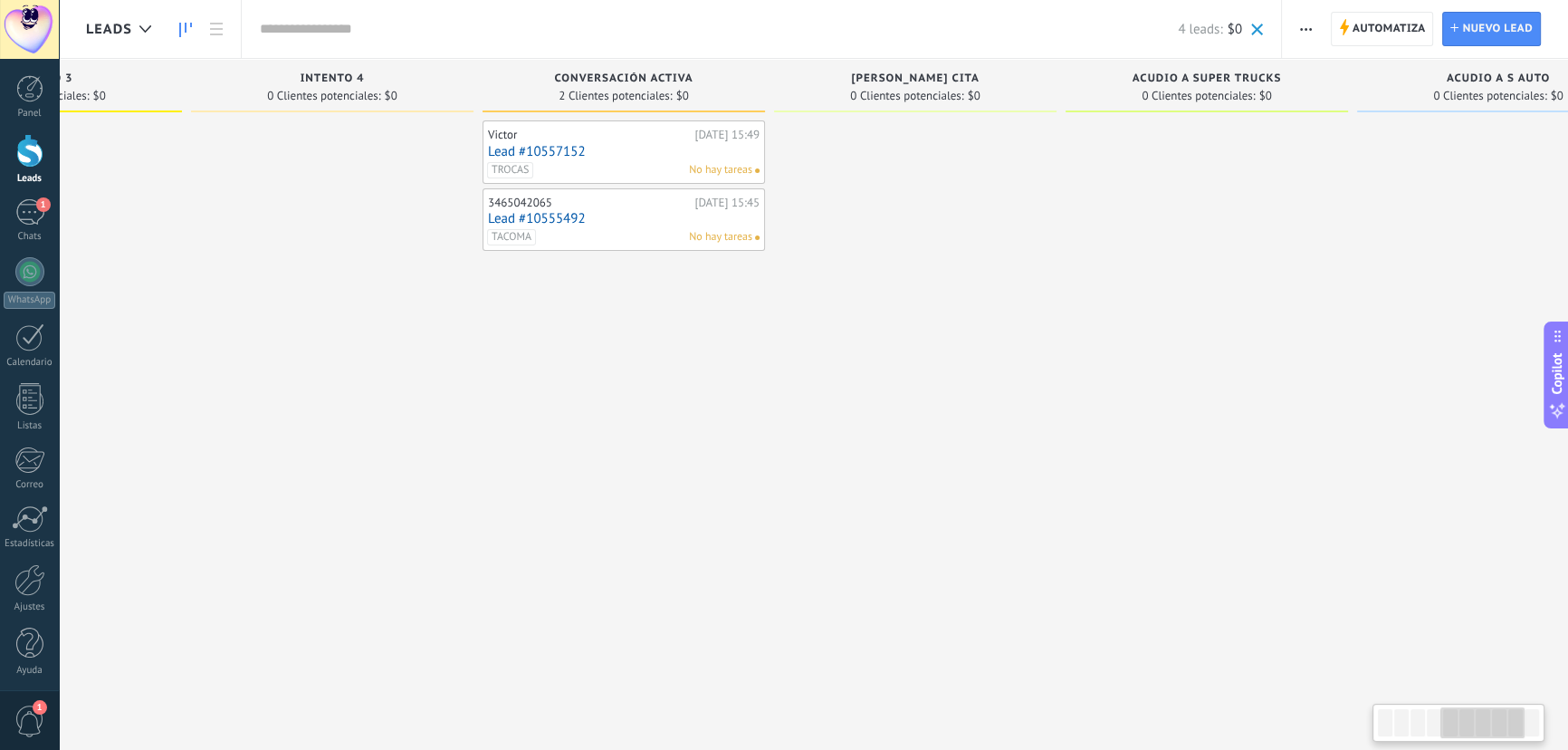
drag, startPoint x: 774, startPoint y: 365, endPoint x: 871, endPoint y: 362, distance: 97.0
click at [871, 362] on div at bounding box center [915, 376] width 283 height 513
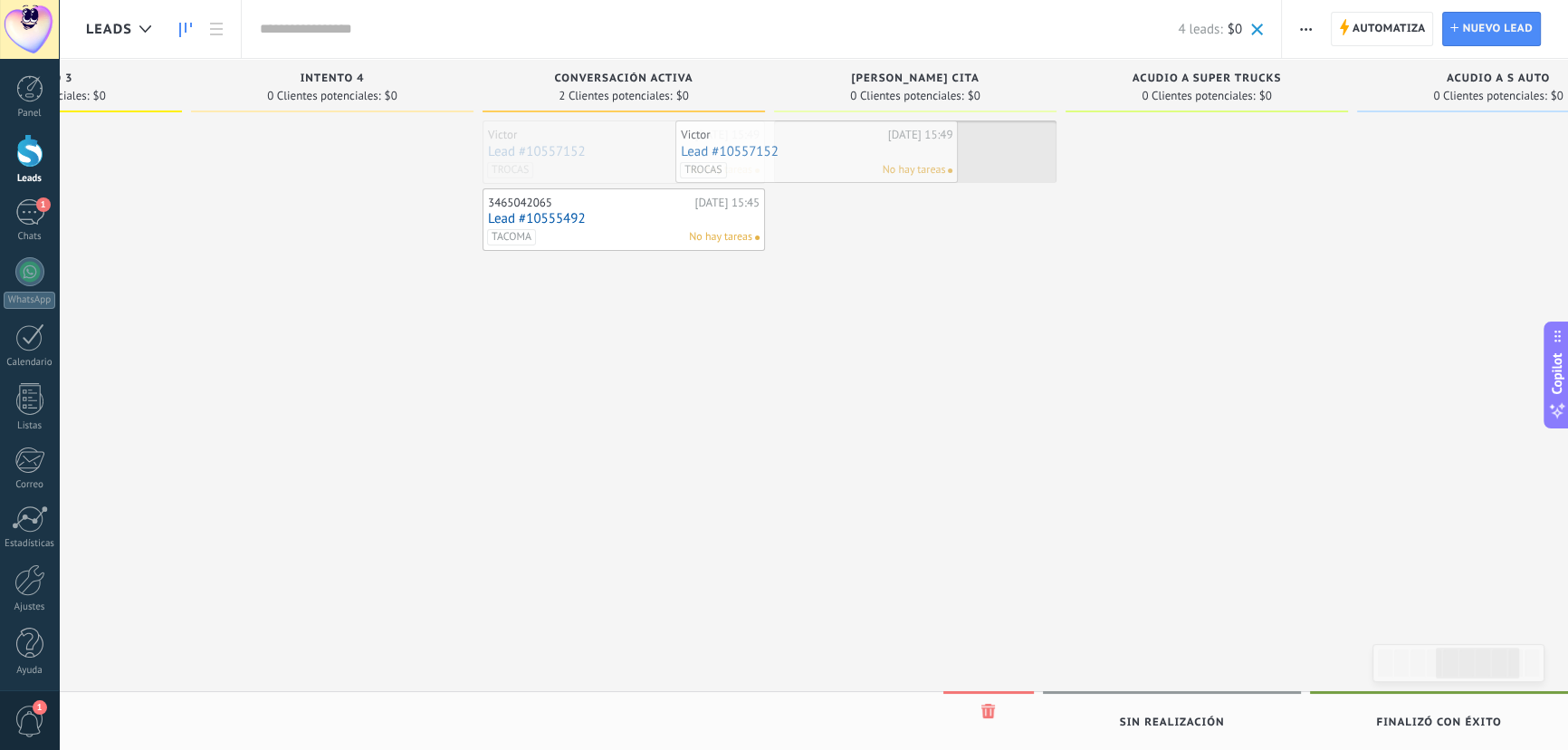
drag, startPoint x: 627, startPoint y: 153, endPoint x: 832, endPoint y: 153, distance: 205.0
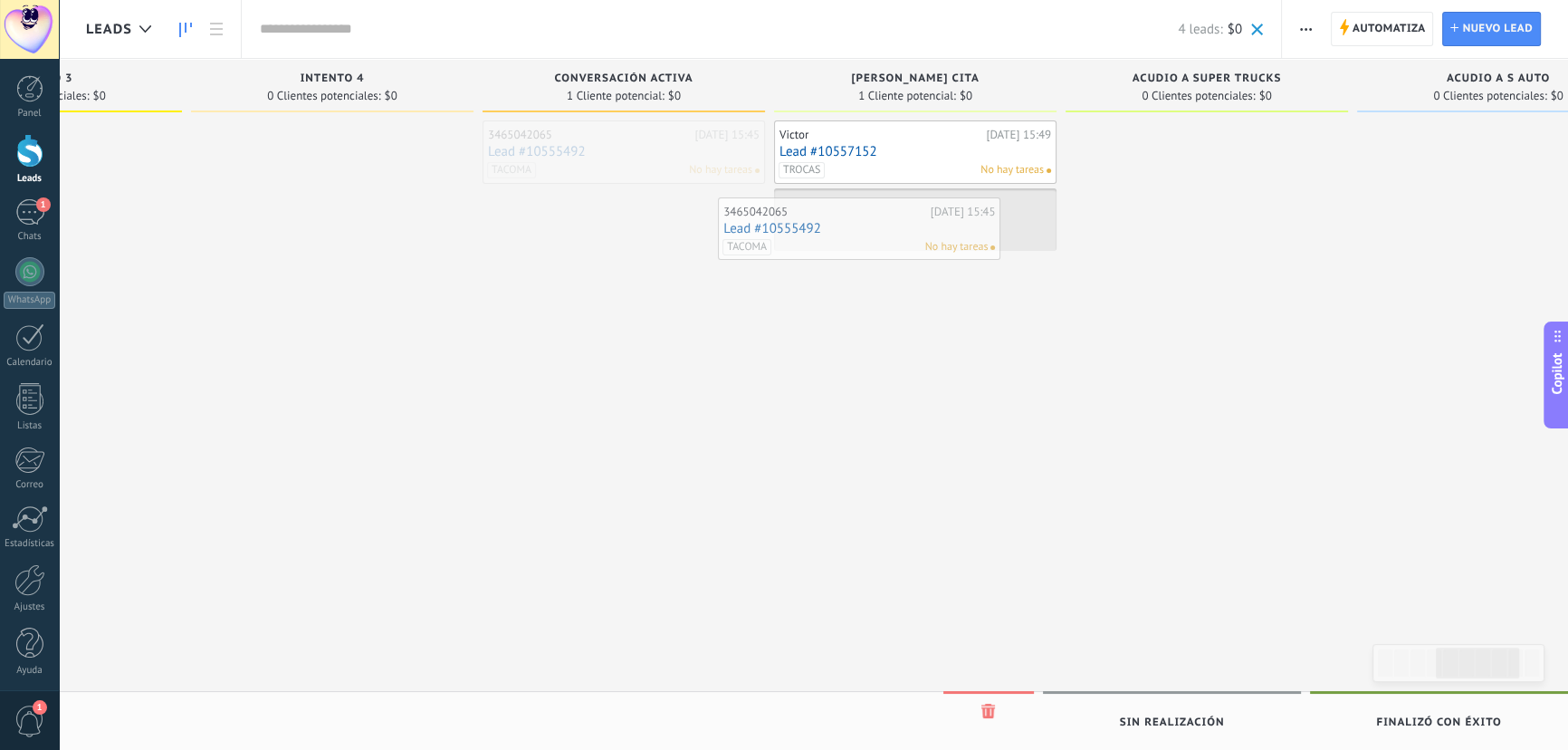
drag, startPoint x: 628, startPoint y: 152, endPoint x: 878, endPoint y: 231, distance: 262.2
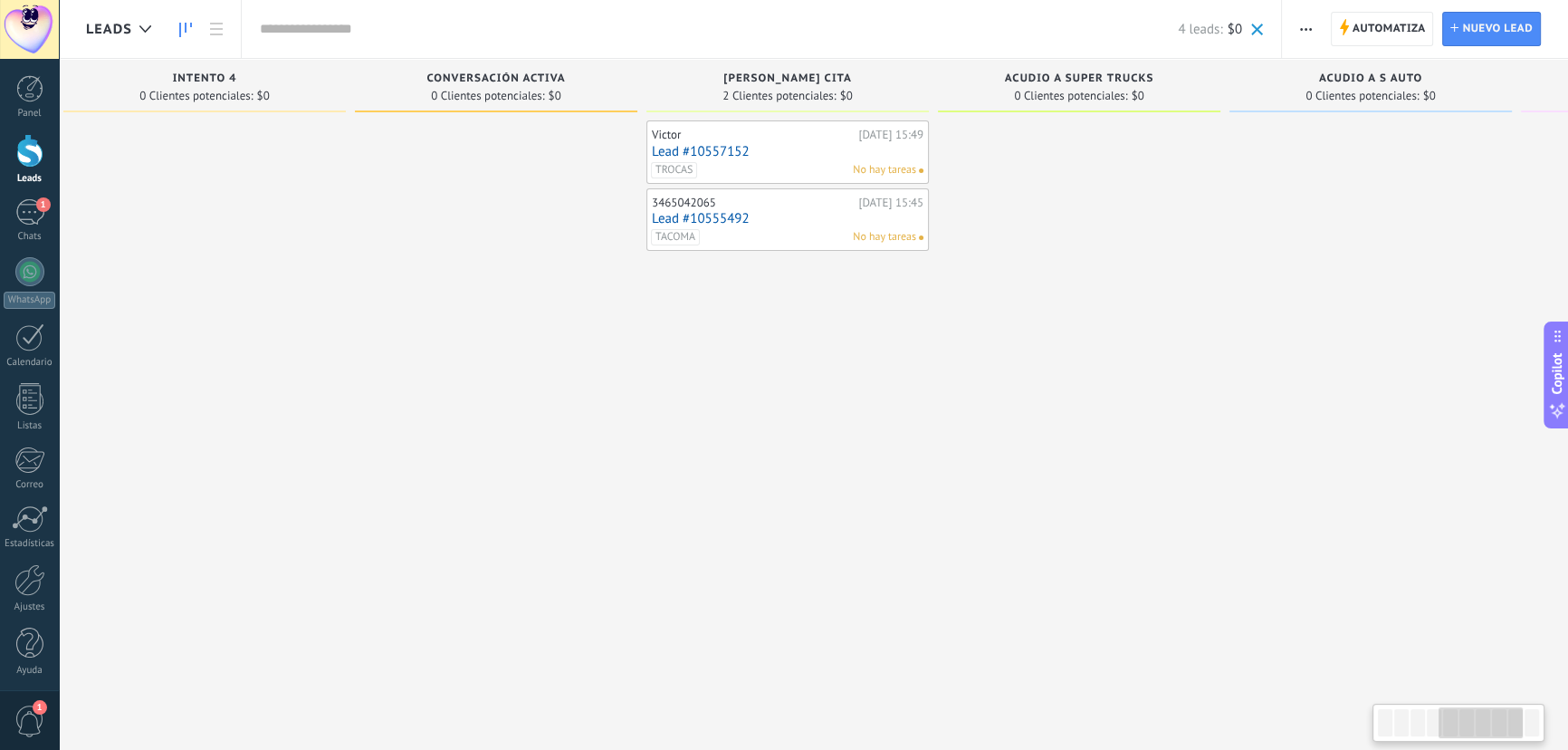
drag, startPoint x: 817, startPoint y: 326, endPoint x: 742, endPoint y: 325, distance: 75.0
click at [742, 325] on div "Victor Hoy 15:49 Lead #10557152 TROCAS No hay tareas 3465042065 Hoy 15:45 Lead …" at bounding box center [787, 376] width 283 height 513
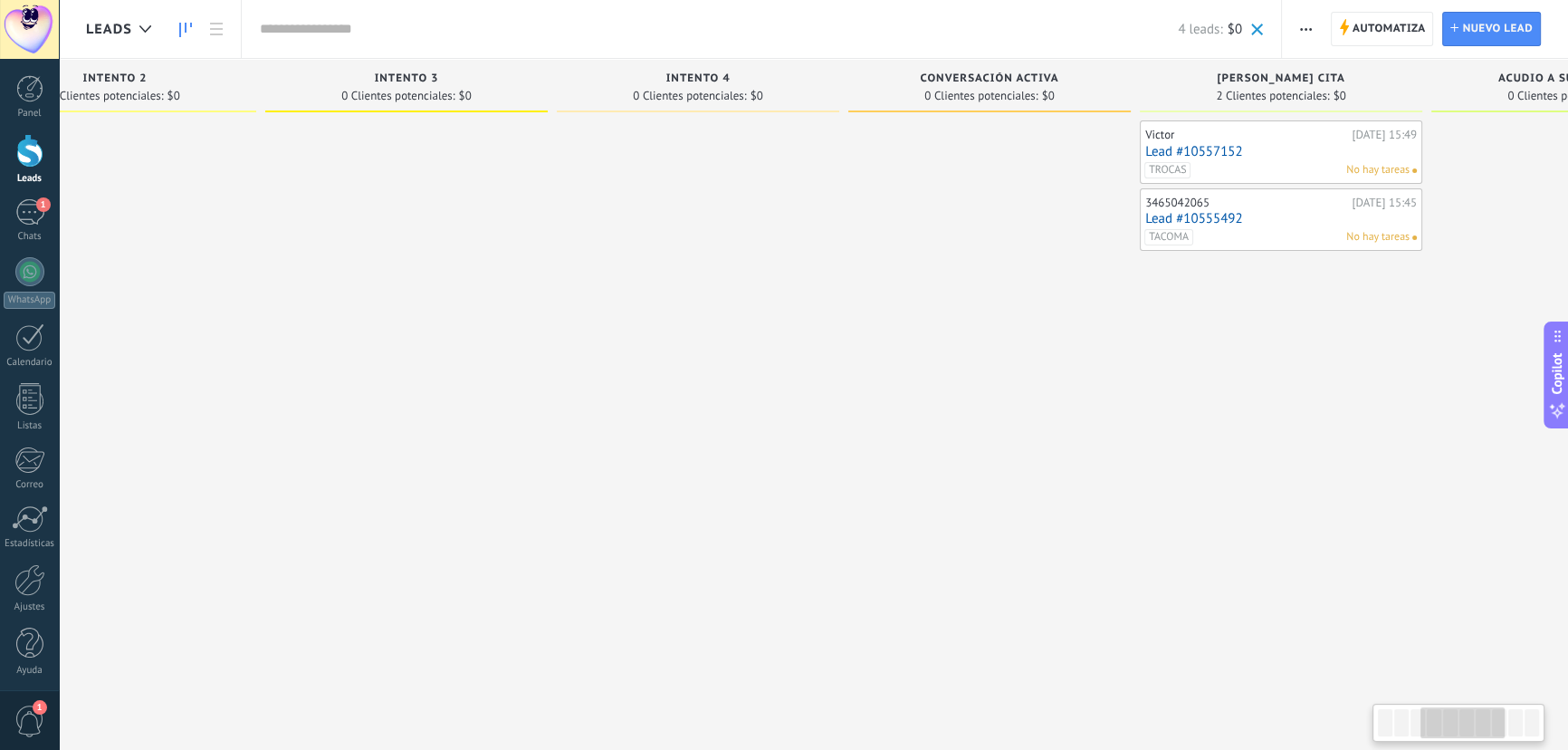
drag, startPoint x: 287, startPoint y: 216, endPoint x: 796, endPoint y: 208, distance: 509.1
click at [796, 208] on div at bounding box center [697, 376] width 283 height 513
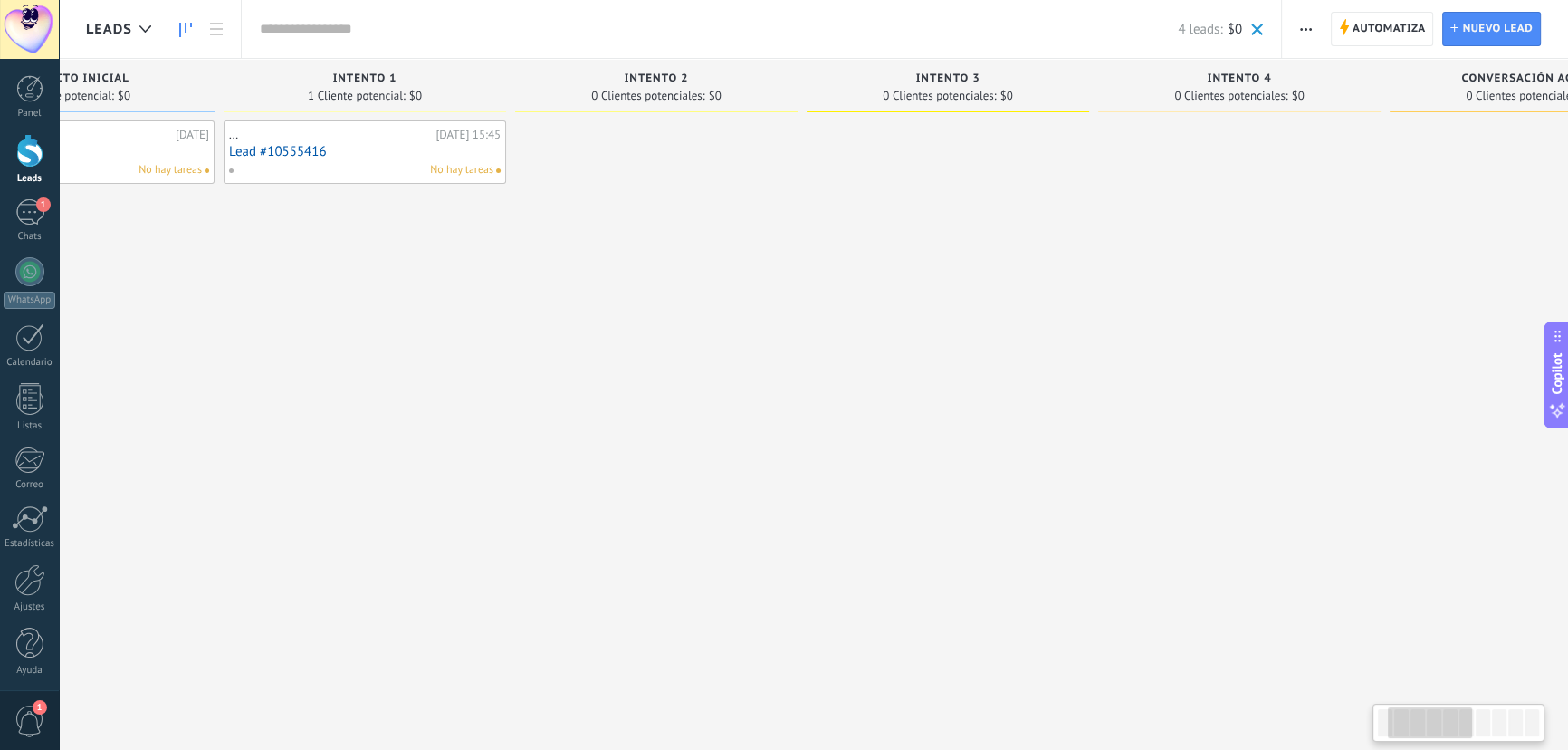
drag, startPoint x: 368, startPoint y: 271, endPoint x: 909, endPoint y: 241, distance: 541.8
click at [909, 241] on div at bounding box center [947, 376] width 283 height 513
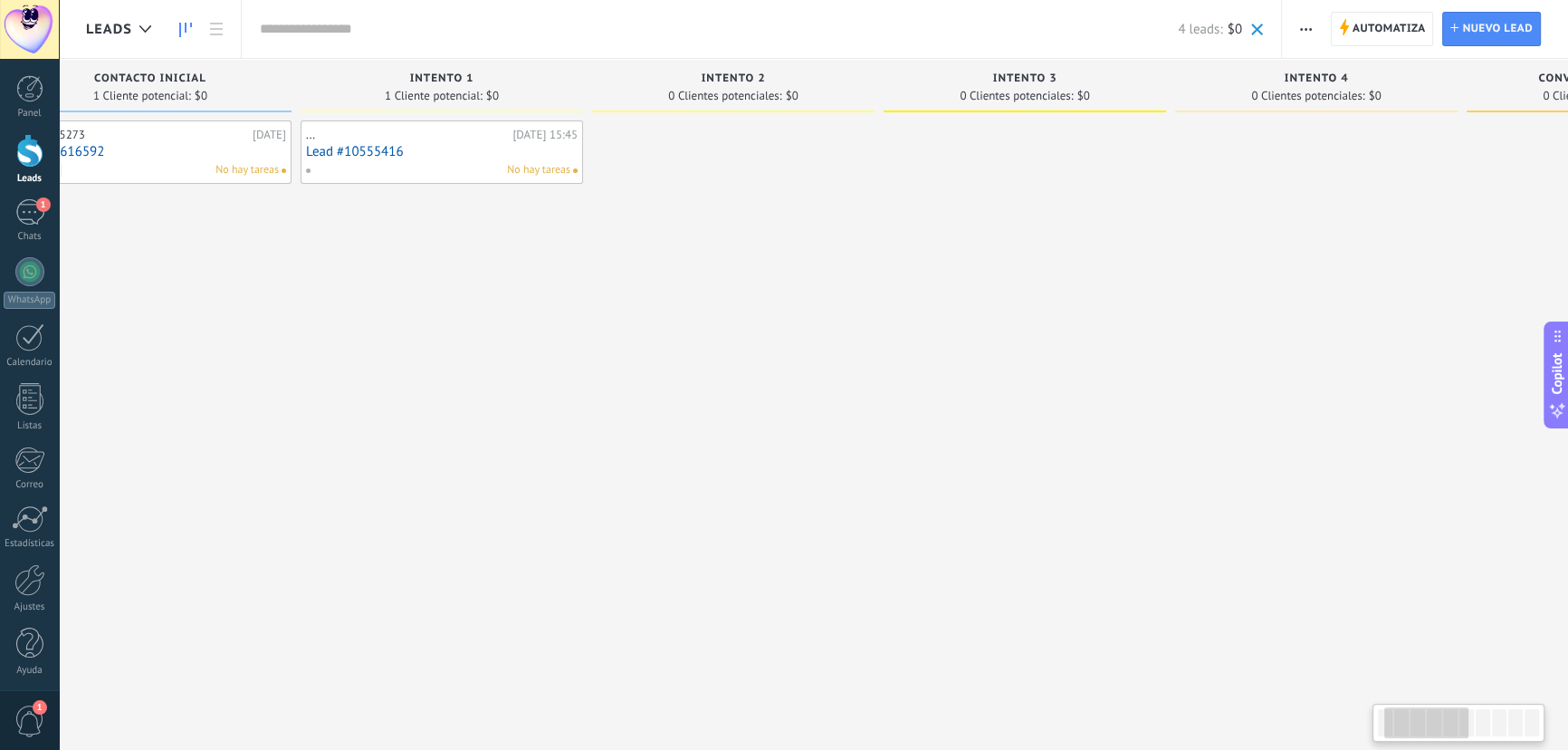
scroll to position [0, 0]
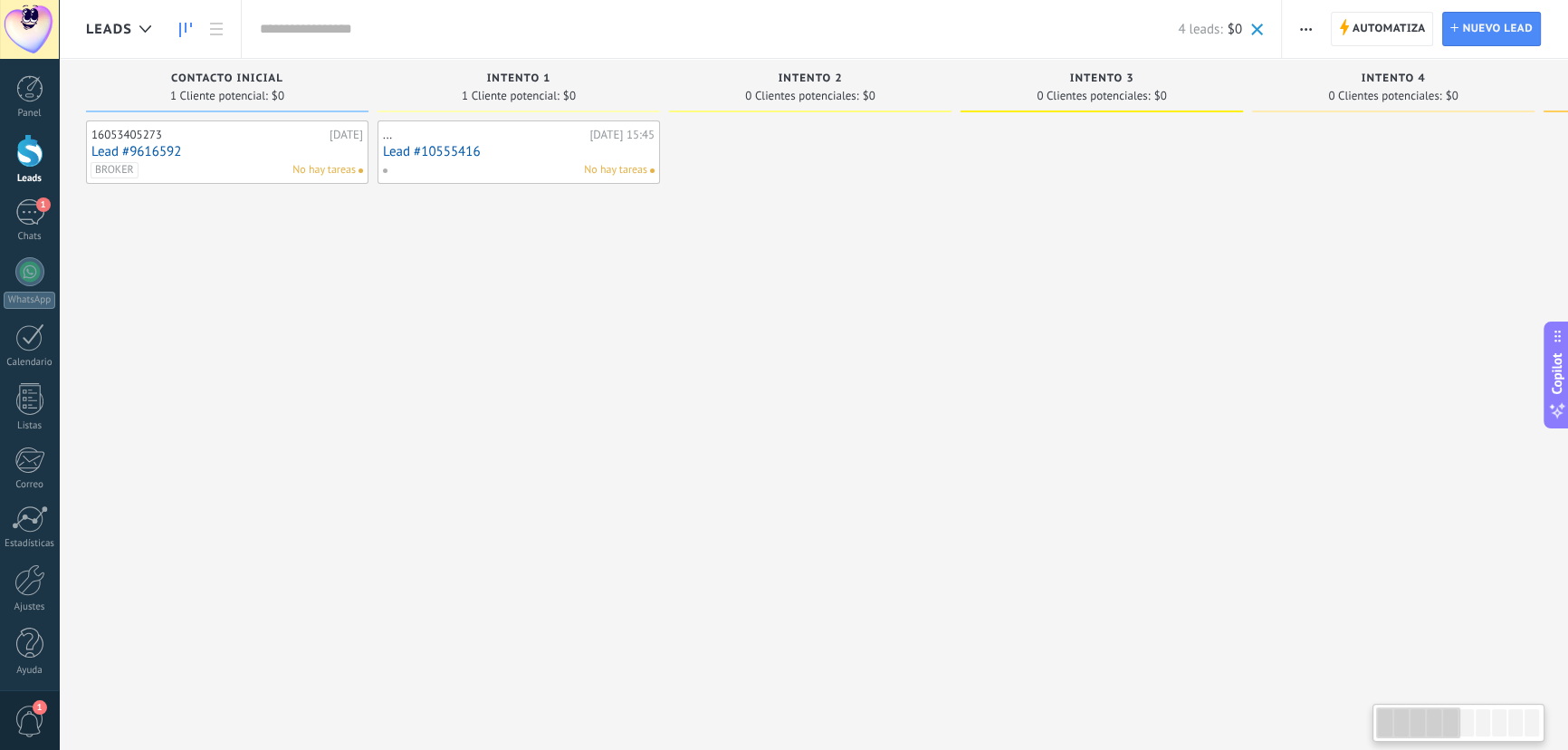
drag, startPoint x: 527, startPoint y: 301, endPoint x: 790, endPoint y: 288, distance: 263.3
click at [790, 288] on div "Leads Entrantes Solicitudes: 0 0 0 0 0 Contacto inicial 1 Cliente potencial: $0…" at bounding box center [1552, 347] width 2934 height 576
drag, startPoint x: 244, startPoint y: 244, endPoint x: 294, endPoint y: 246, distance: 50.0
click at [294, 246] on div "16053405273 04.10.2025 Lead #9616592 BROKER No hay tareas" at bounding box center [227, 376] width 283 height 513
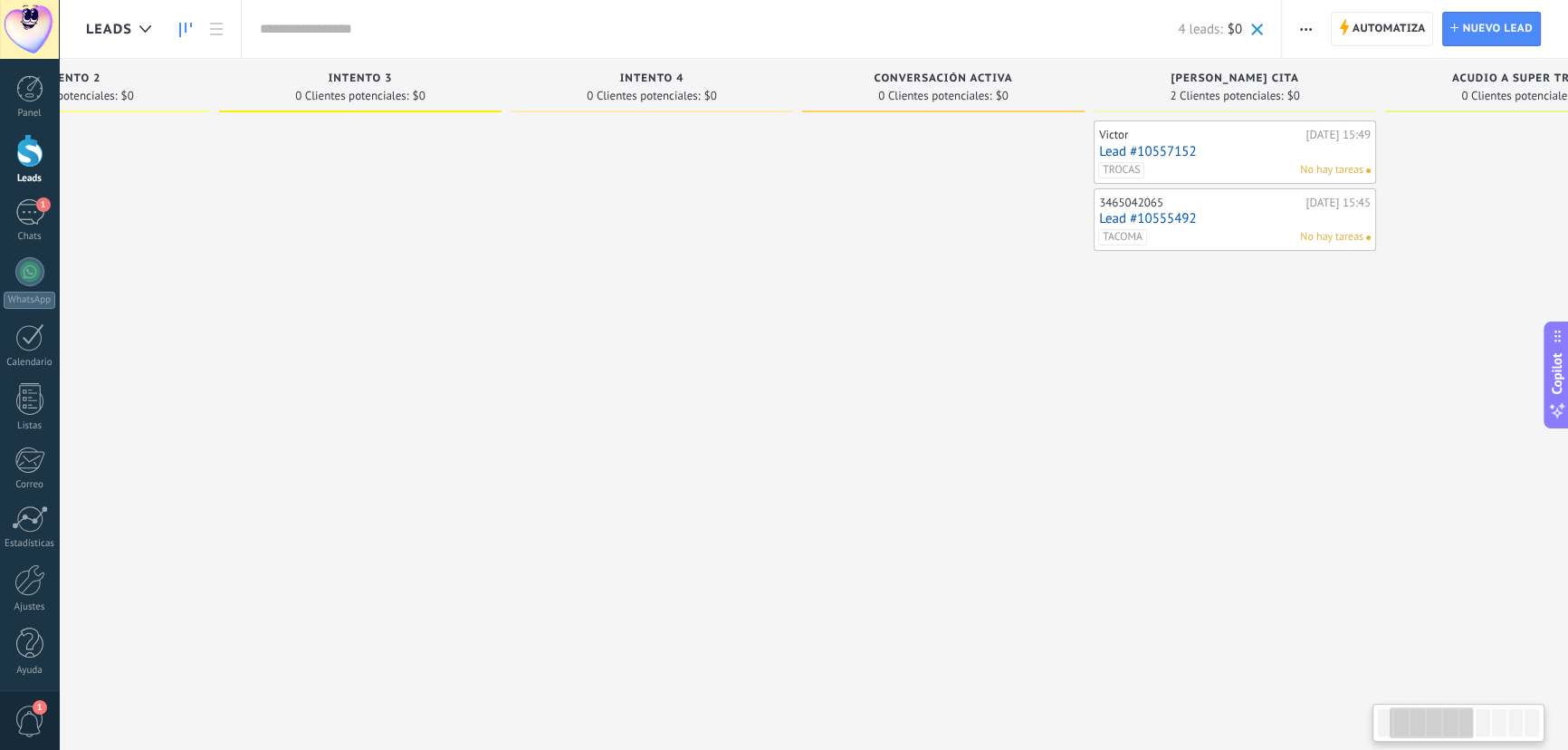
drag, startPoint x: 948, startPoint y: 321, endPoint x: 229, endPoint y: 325, distance: 719.0
click at [229, 325] on div at bounding box center [359, 376] width 283 height 513
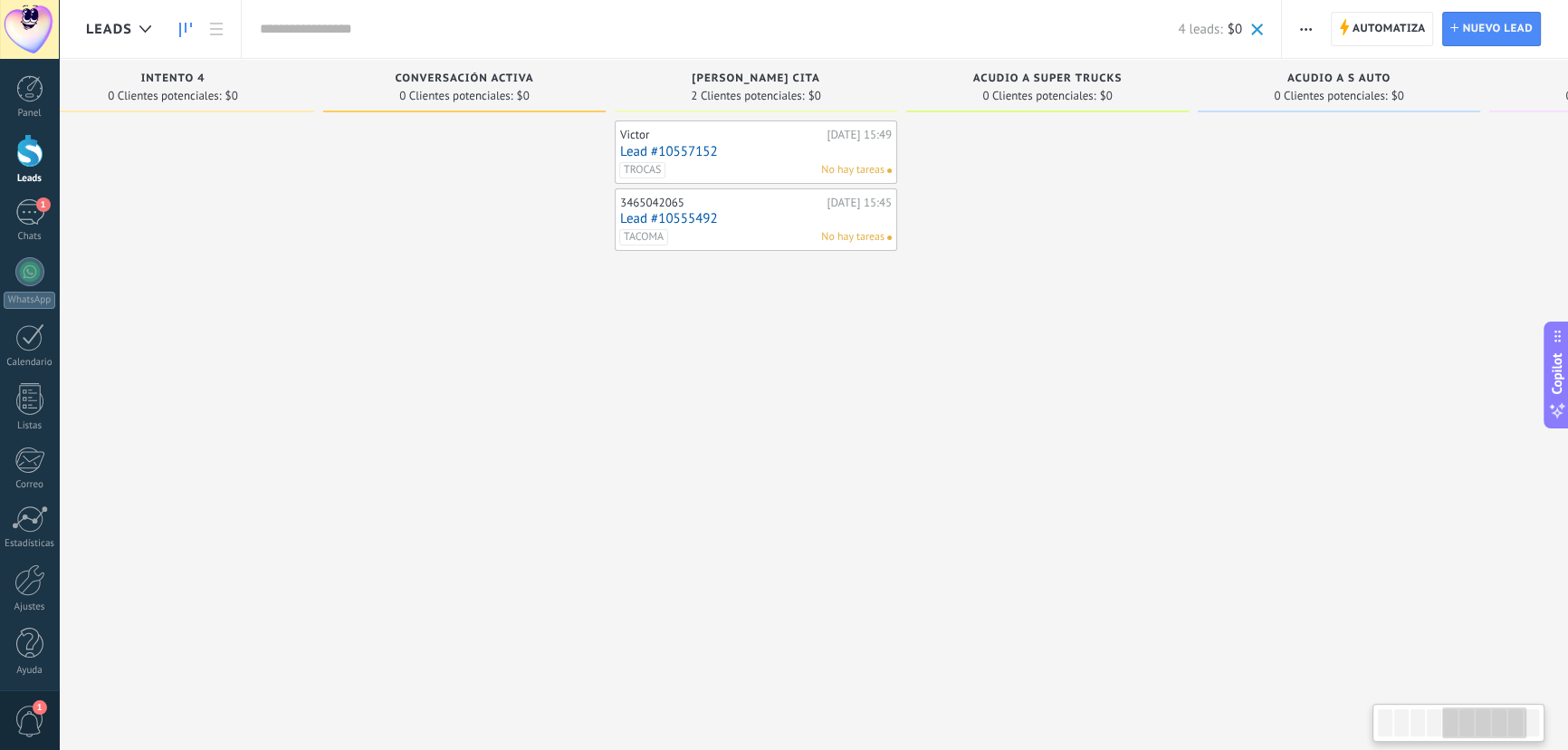
drag, startPoint x: 925, startPoint y: 344, endPoint x: 450, endPoint y: 334, distance: 475.1
click at [450, 334] on div at bounding box center [464, 376] width 283 height 513
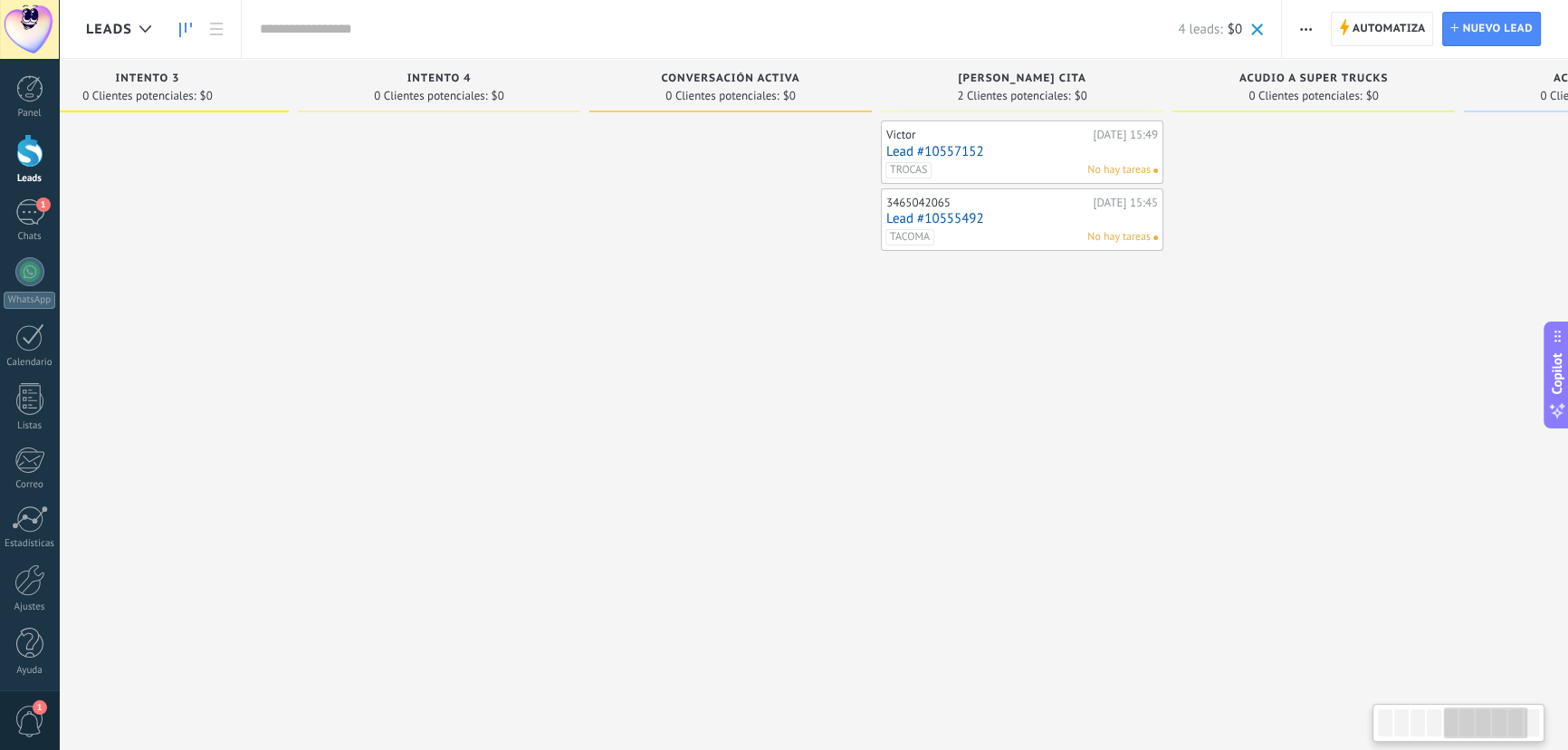
drag, startPoint x: 320, startPoint y: 333, endPoint x: 580, endPoint y: 331, distance: 260.0
click at [580, 331] on div "Intento 4 0 Clientes potenciales: $0" at bounding box center [443, 347] width 292 height 576
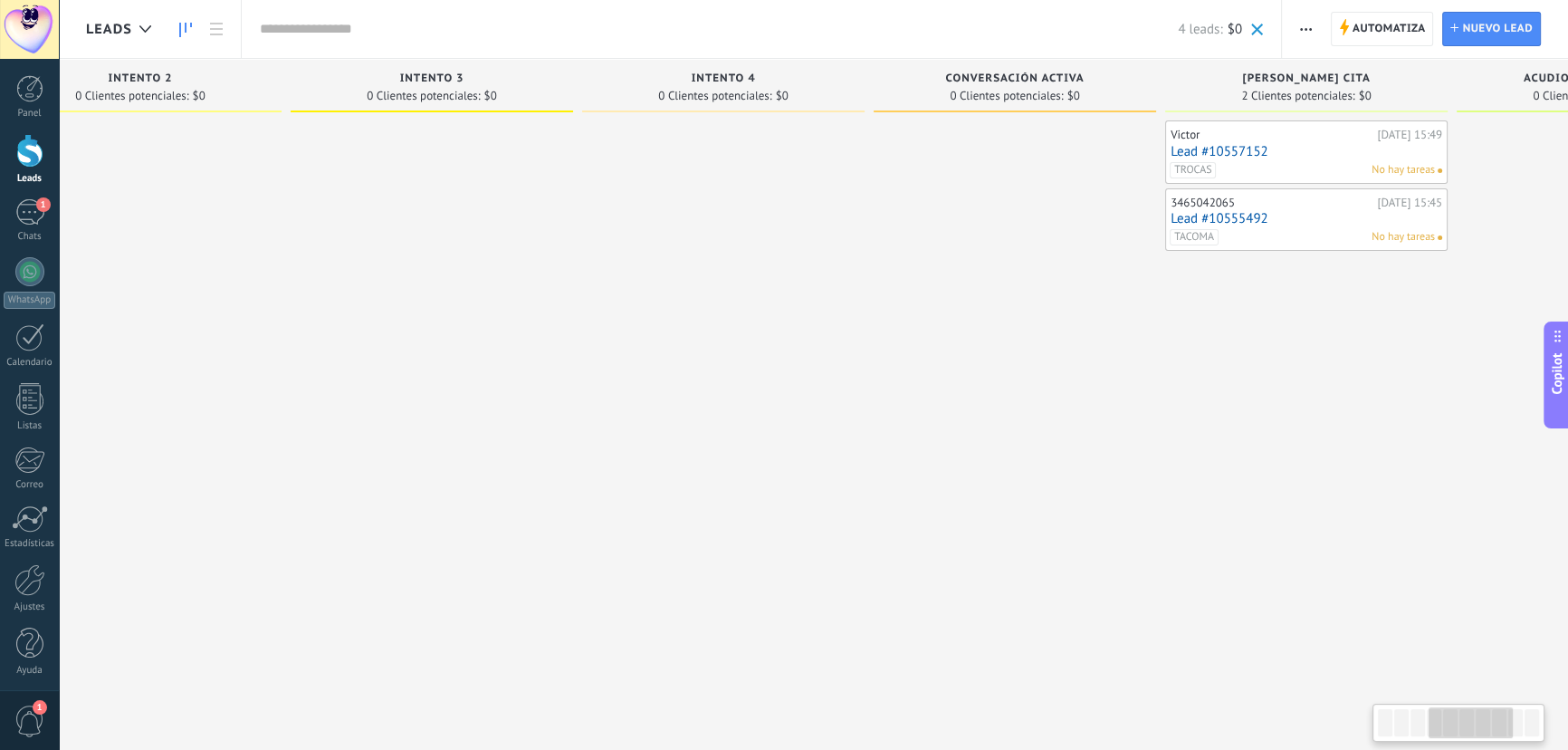
drag, startPoint x: 433, startPoint y: 339, endPoint x: 918, endPoint y: 328, distance: 485.1
click at [865, 328] on div at bounding box center [723, 376] width 283 height 513
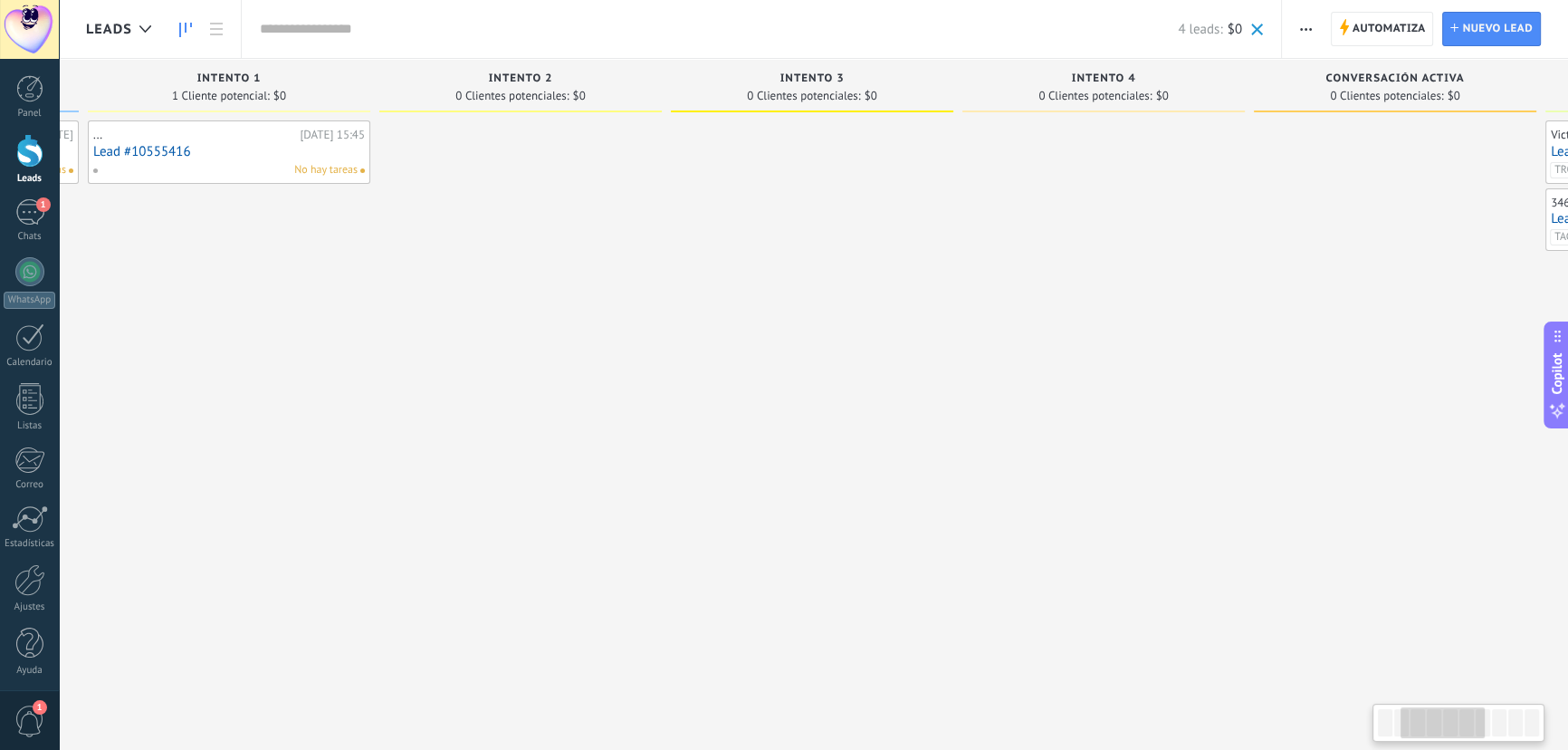
drag, startPoint x: 557, startPoint y: 352, endPoint x: 967, endPoint y: 354, distance: 410.0
click at [953, 354] on div at bounding box center [812, 376] width 283 height 513
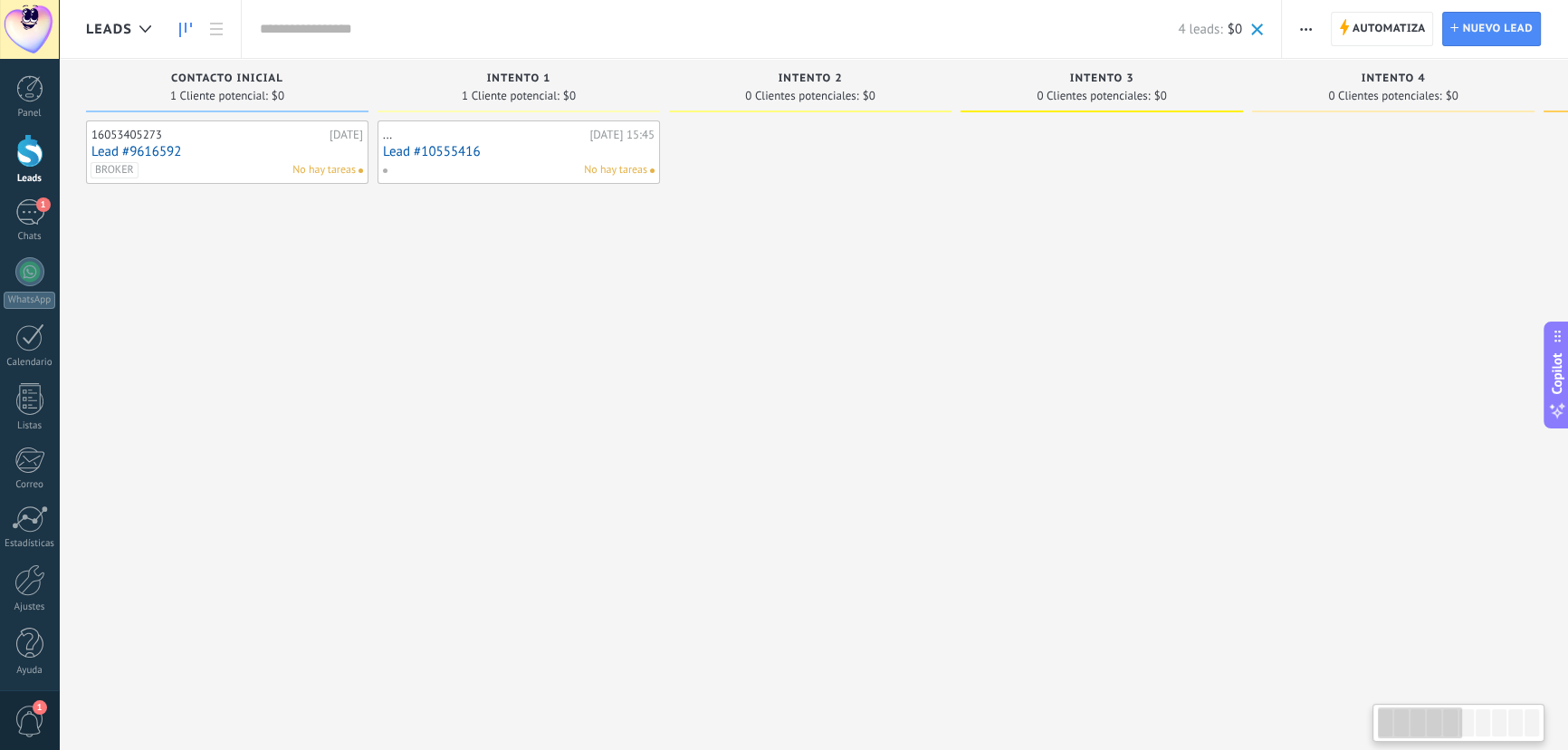
drag, startPoint x: 673, startPoint y: 368, endPoint x: 841, endPoint y: 366, distance: 168.0
click at [833, 366] on div at bounding box center [810, 376] width 283 height 513
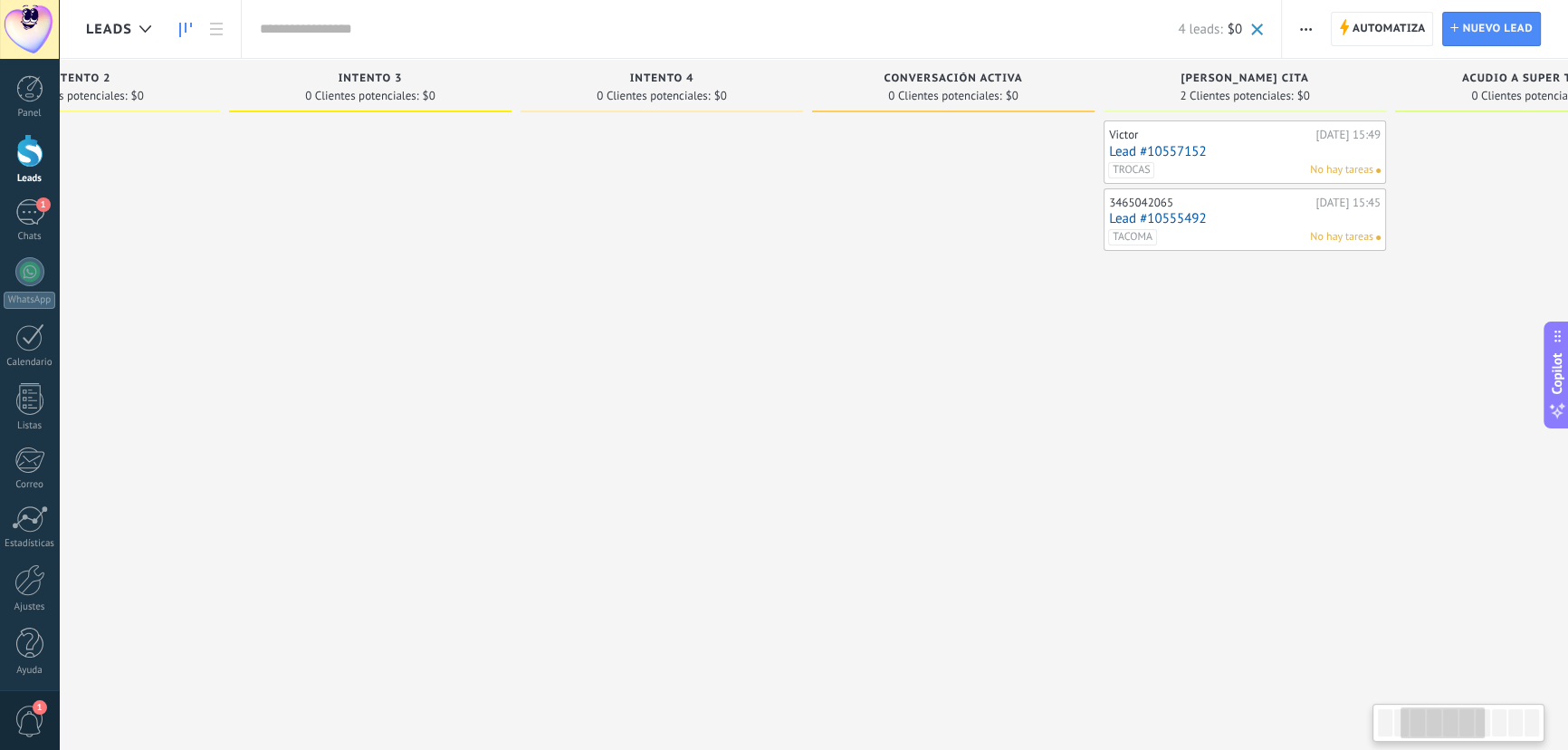
drag, startPoint x: 1130, startPoint y: 391, endPoint x: 595, endPoint y: 398, distance: 535.0
click at [566, 394] on div at bounding box center [662, 376] width 283 height 513
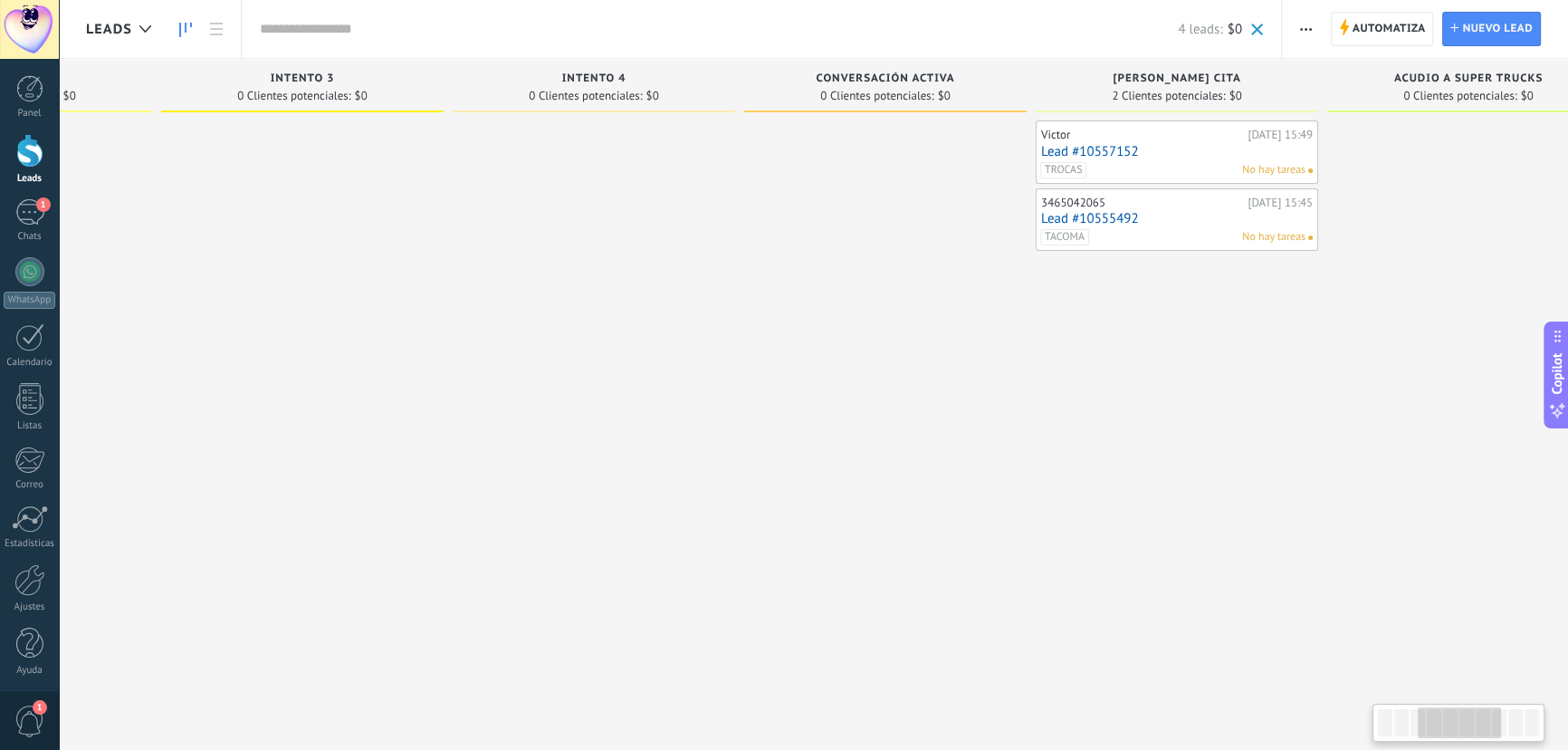
scroll to position [0, 869]
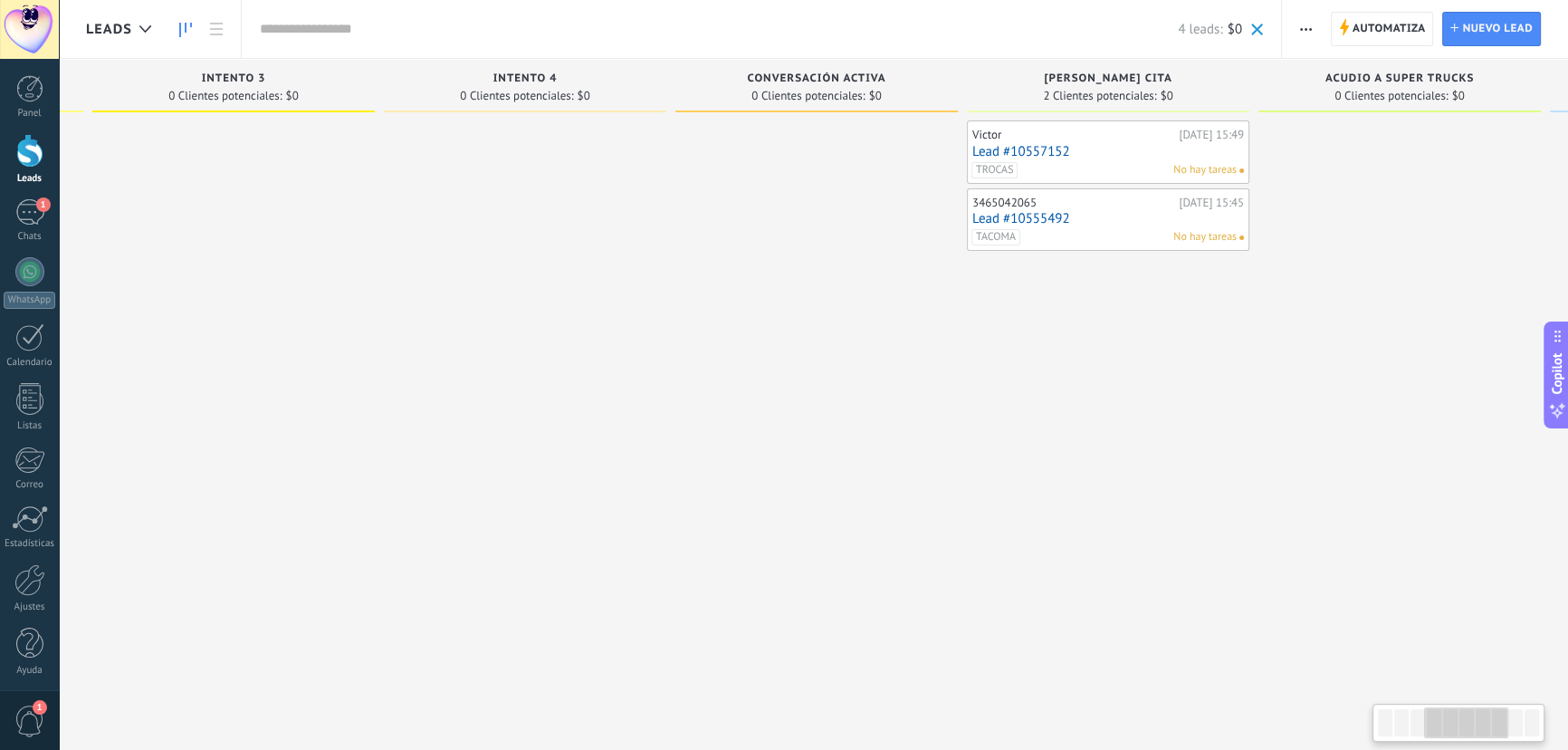
drag, startPoint x: 1116, startPoint y: 433, endPoint x: 985, endPoint y: 425, distance: 131.2
click at [985, 425] on div "Victor Hoy 15:49 Lead #10557152 TROCAS No hay tareas 3465042065 Hoy 15:45 Lead …" at bounding box center [1108, 376] width 283 height 513
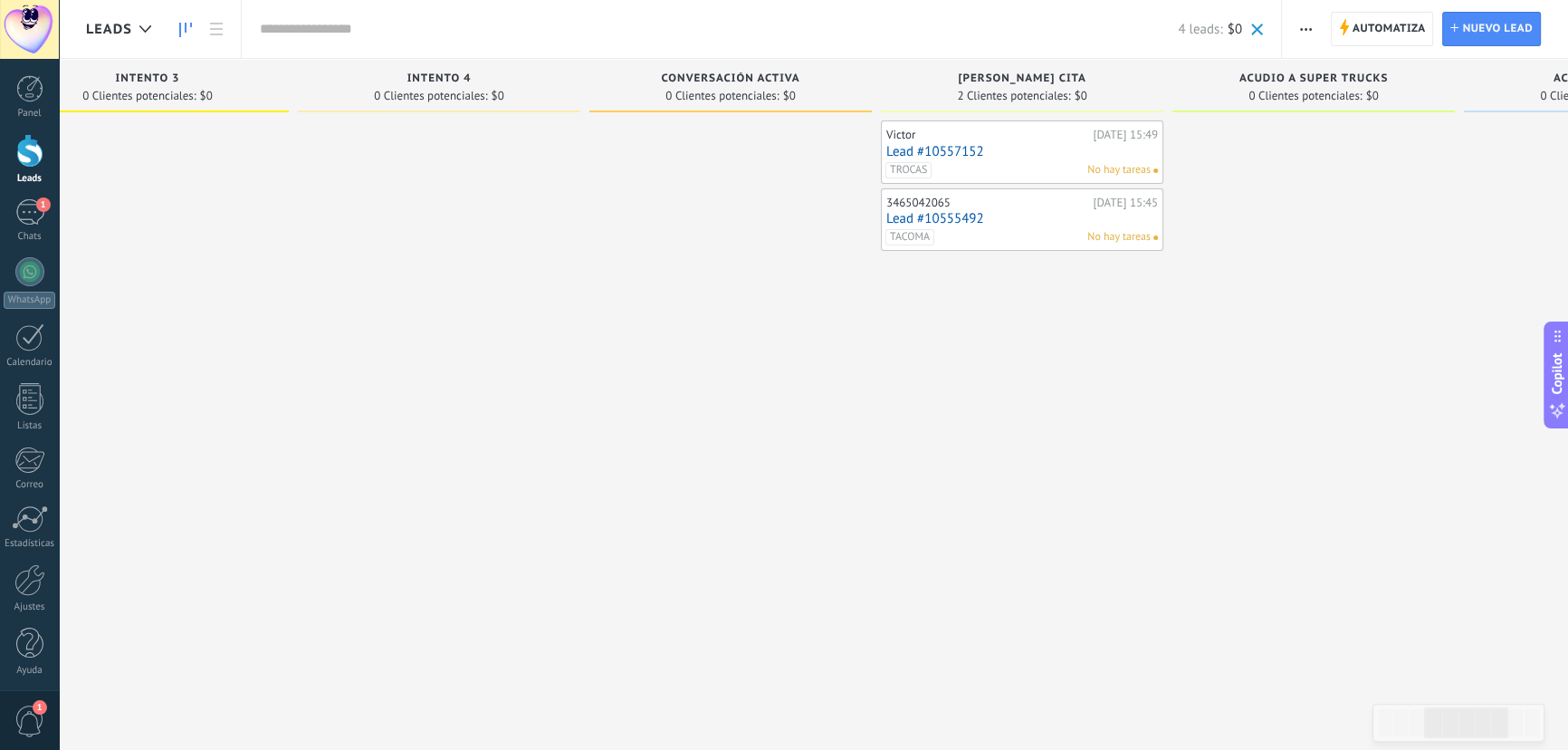
drag, startPoint x: 986, startPoint y: 418, endPoint x: 962, endPoint y: 420, distance: 24.1
click at [962, 420] on div "Victor Hoy 15:49 Lead #10557152 TROCAS No hay tareas 3465042065 Hoy 15:45 Lead …" at bounding box center [1022, 376] width 283 height 513
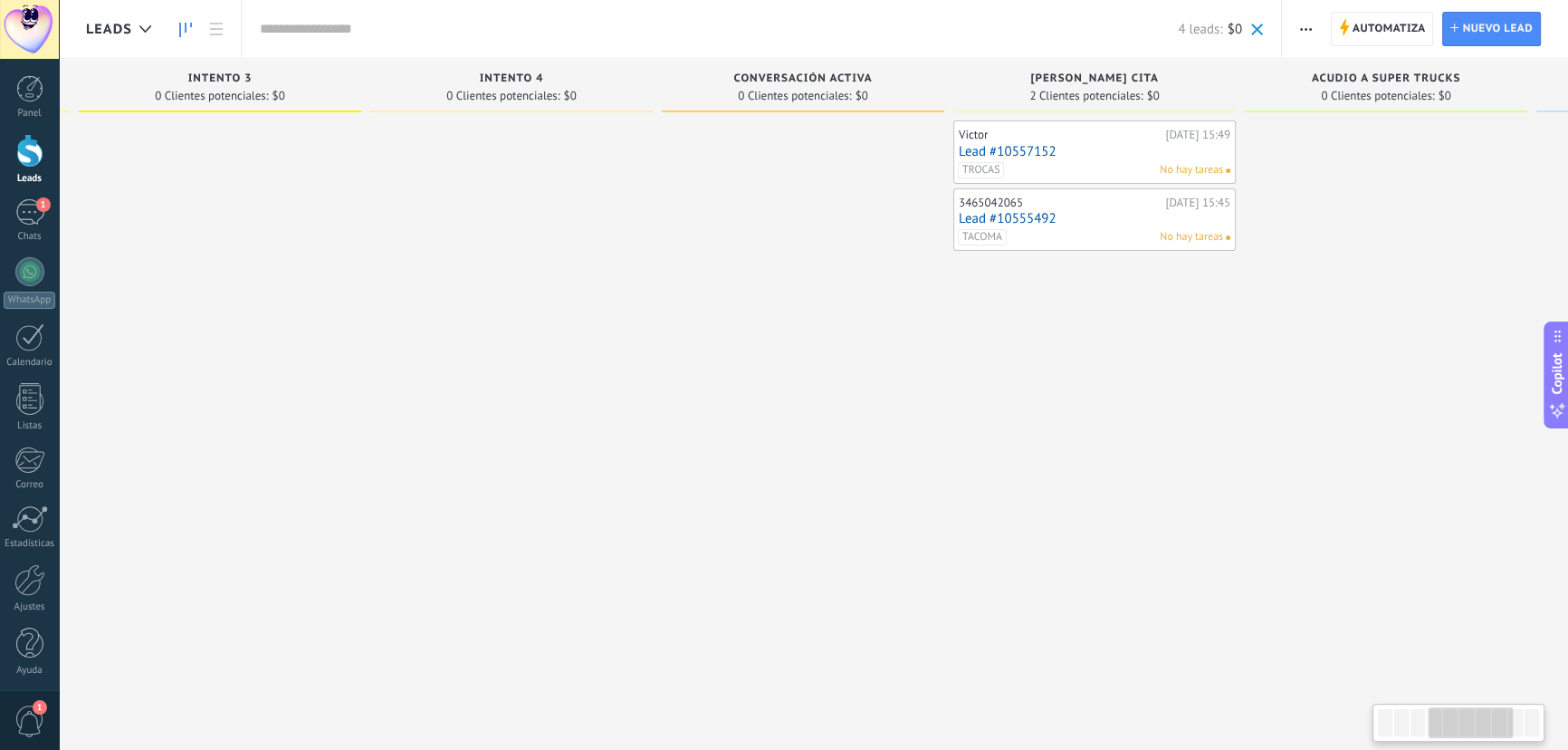
drag, startPoint x: 850, startPoint y: 422, endPoint x: 931, endPoint y: 423, distance: 81.0
click at [931, 423] on div at bounding box center [803, 376] width 283 height 513
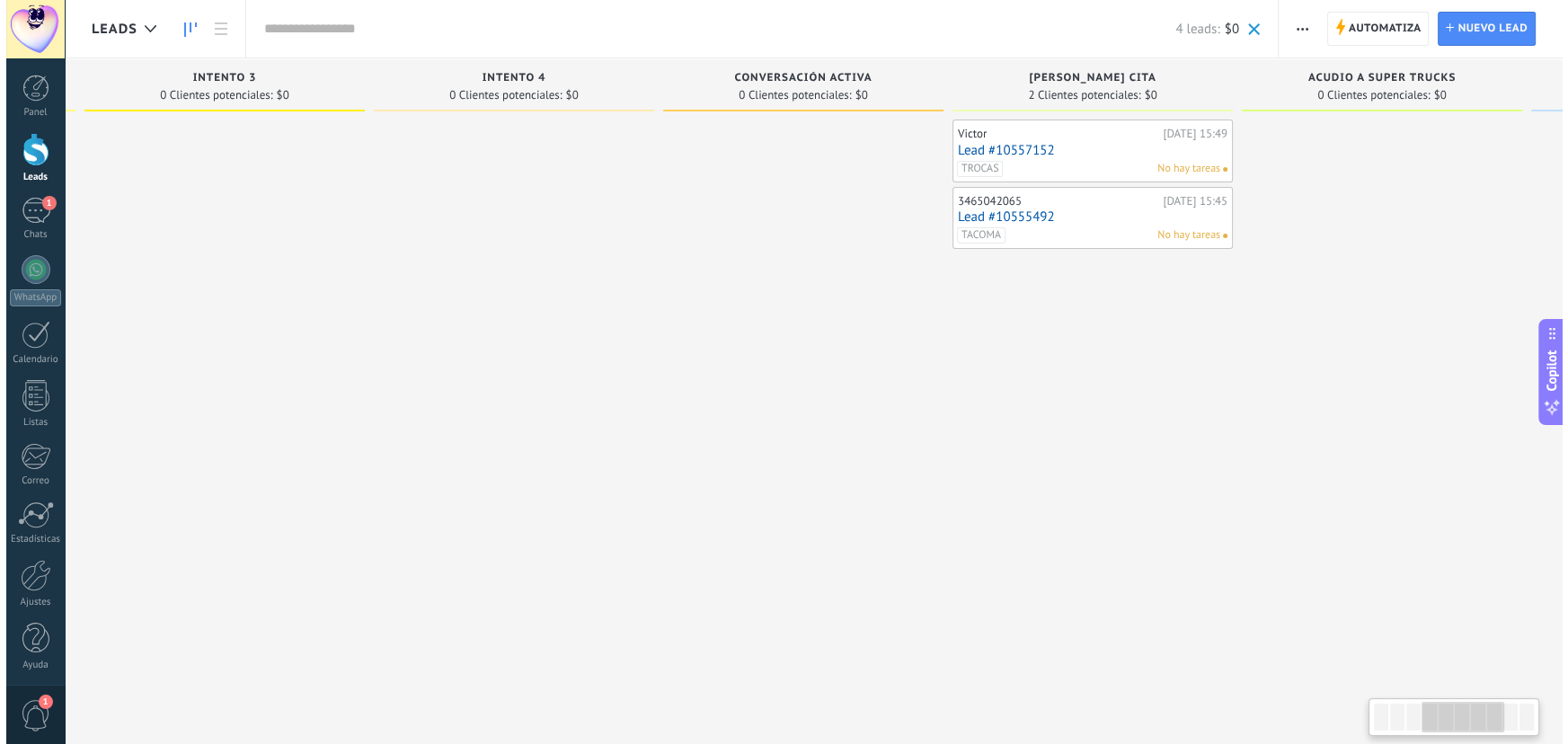
scroll to position [0, 871]
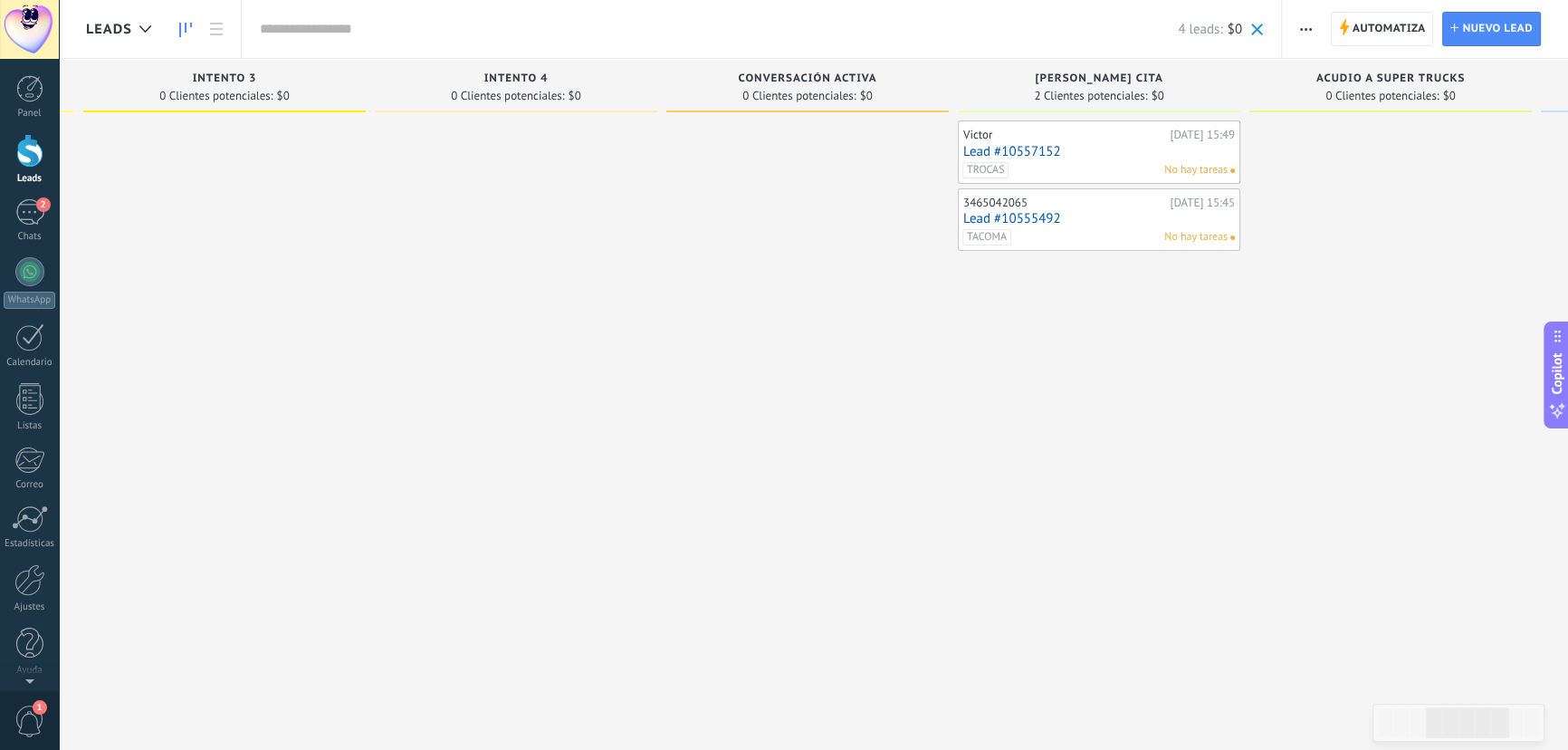
click at [1107, 218] on link "Lead #10555492" at bounding box center [1099, 219] width 272 height 16
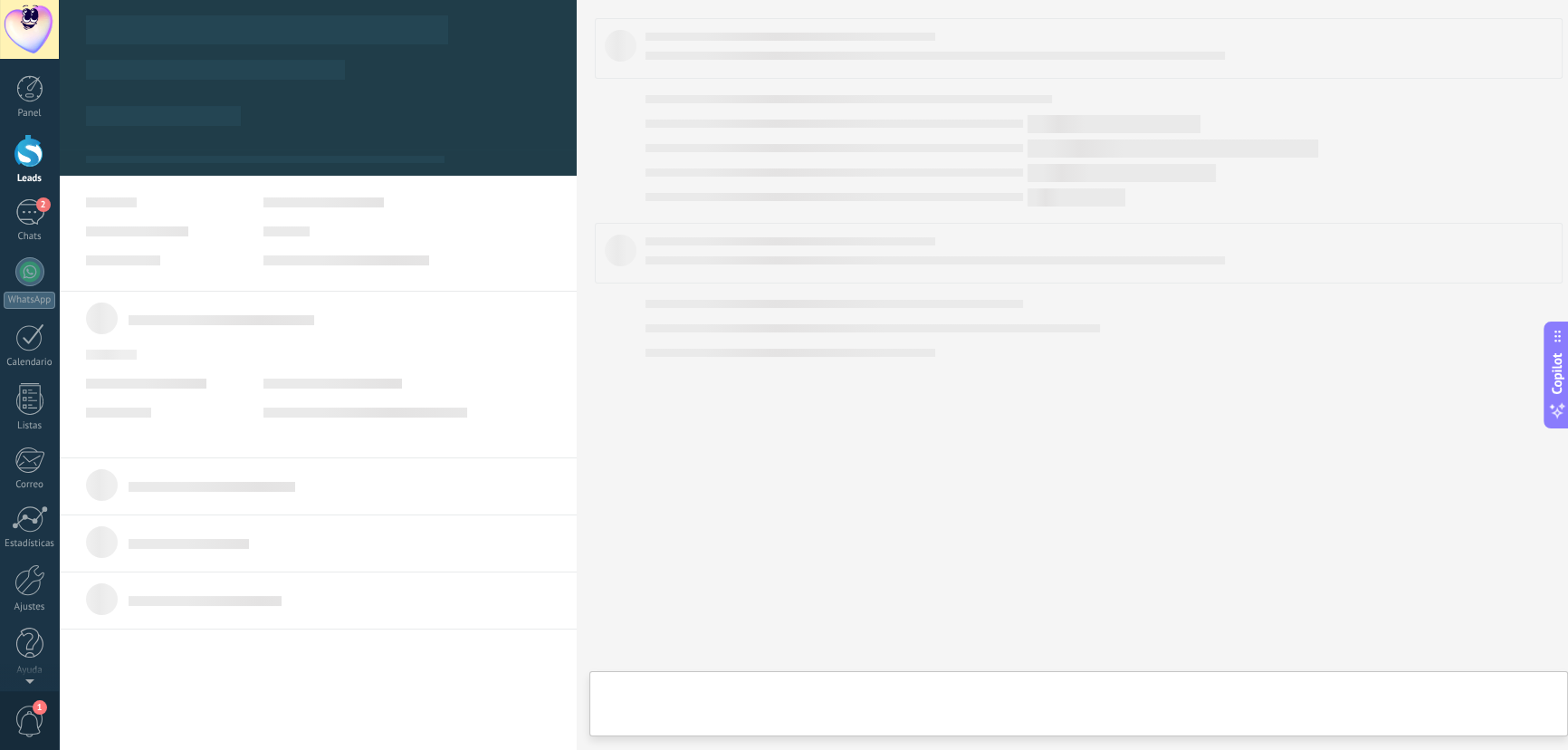
type textarea "**********"
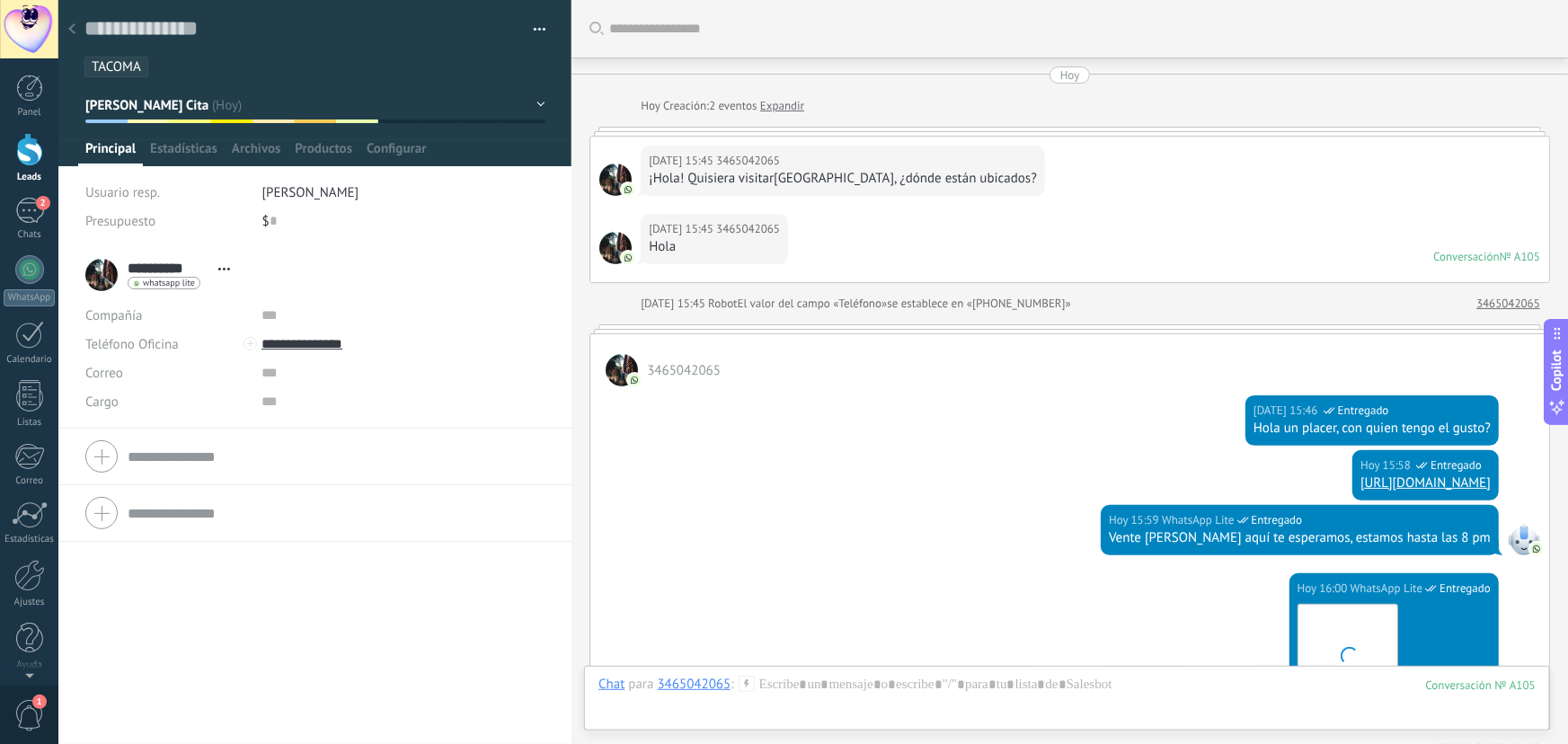
scroll to position [679, 0]
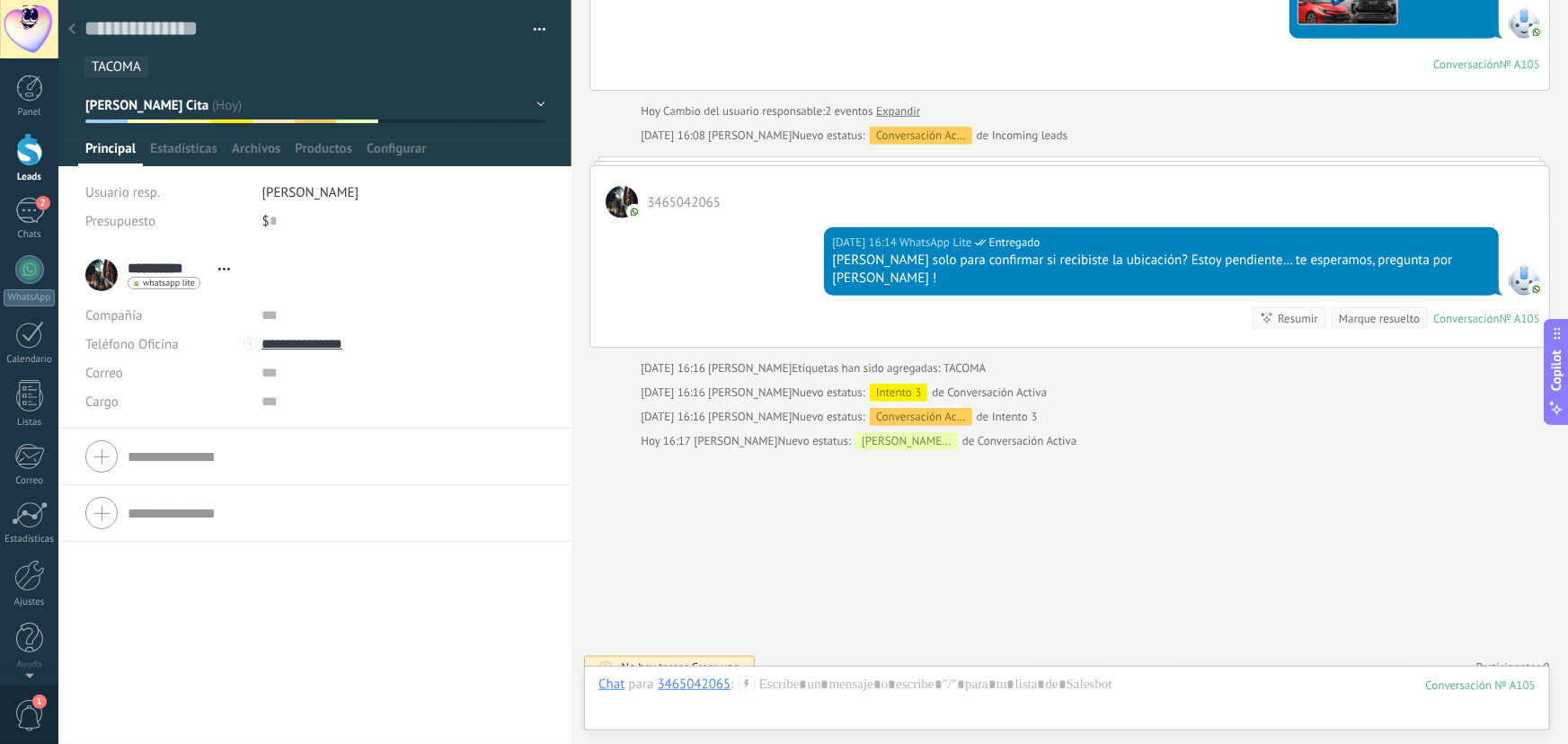
click at [72, 36] on div at bounding box center [72, 30] width 25 height 35
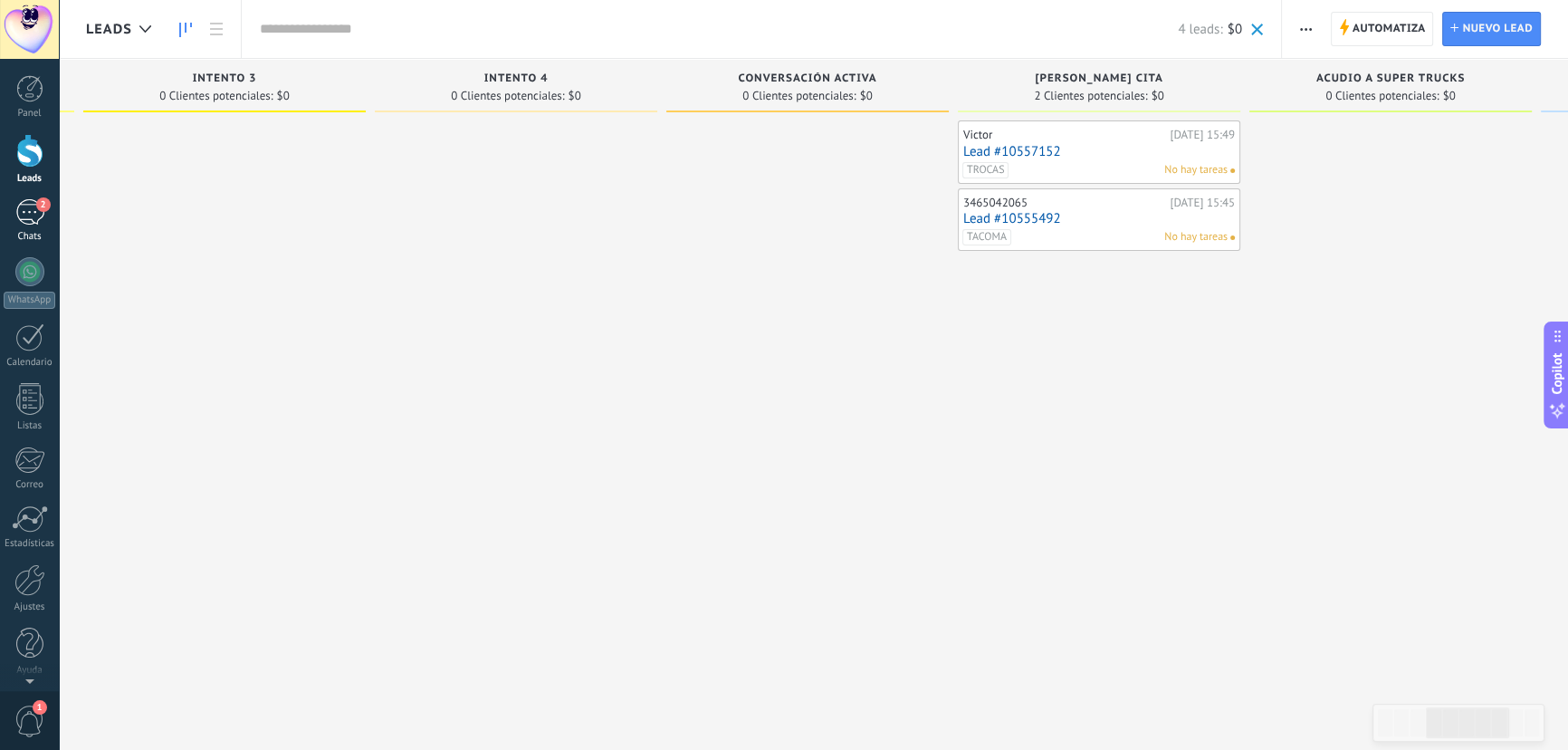
click at [30, 214] on div "2" at bounding box center [30, 212] width 29 height 27
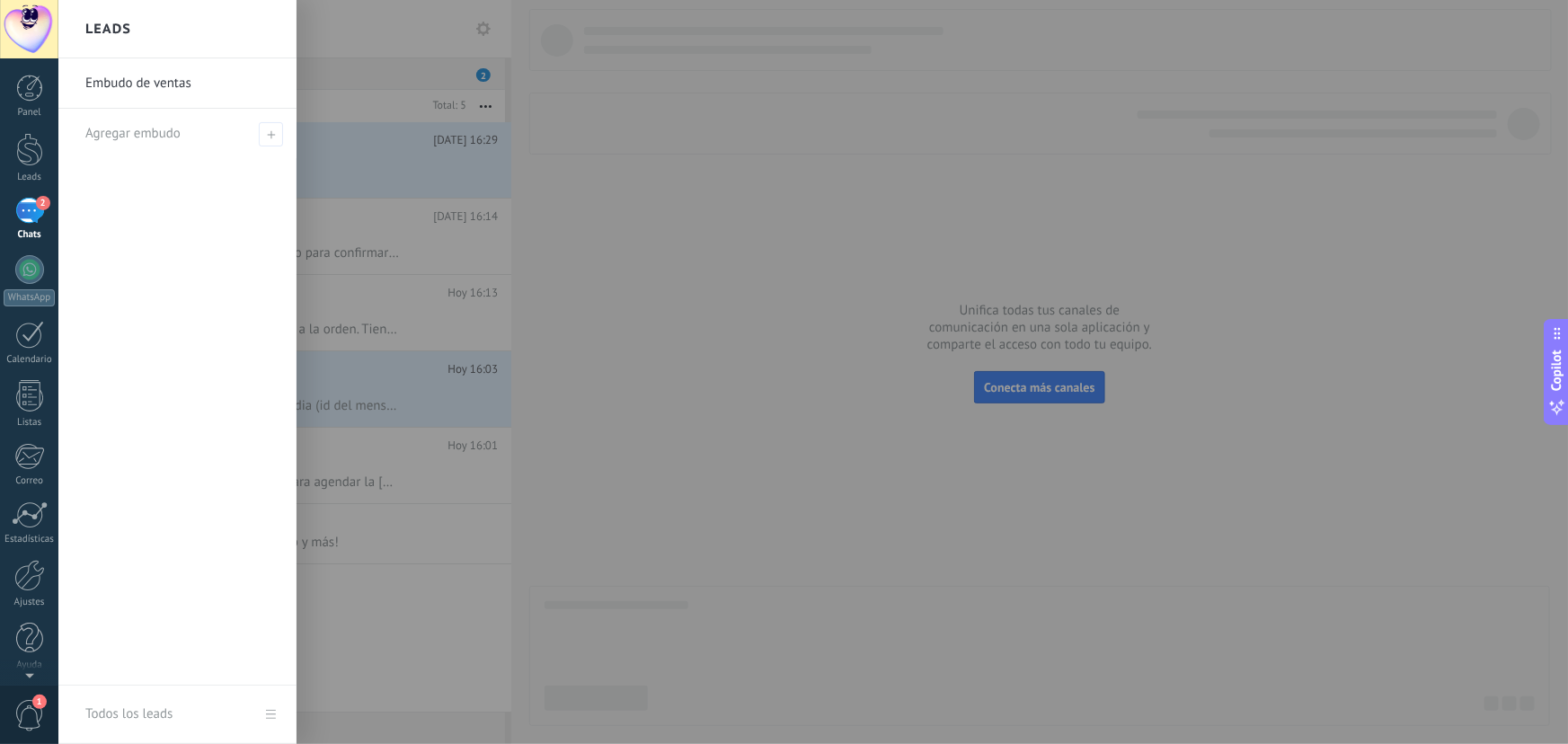
click at [457, 36] on div at bounding box center [843, 372] width 1568 height 744
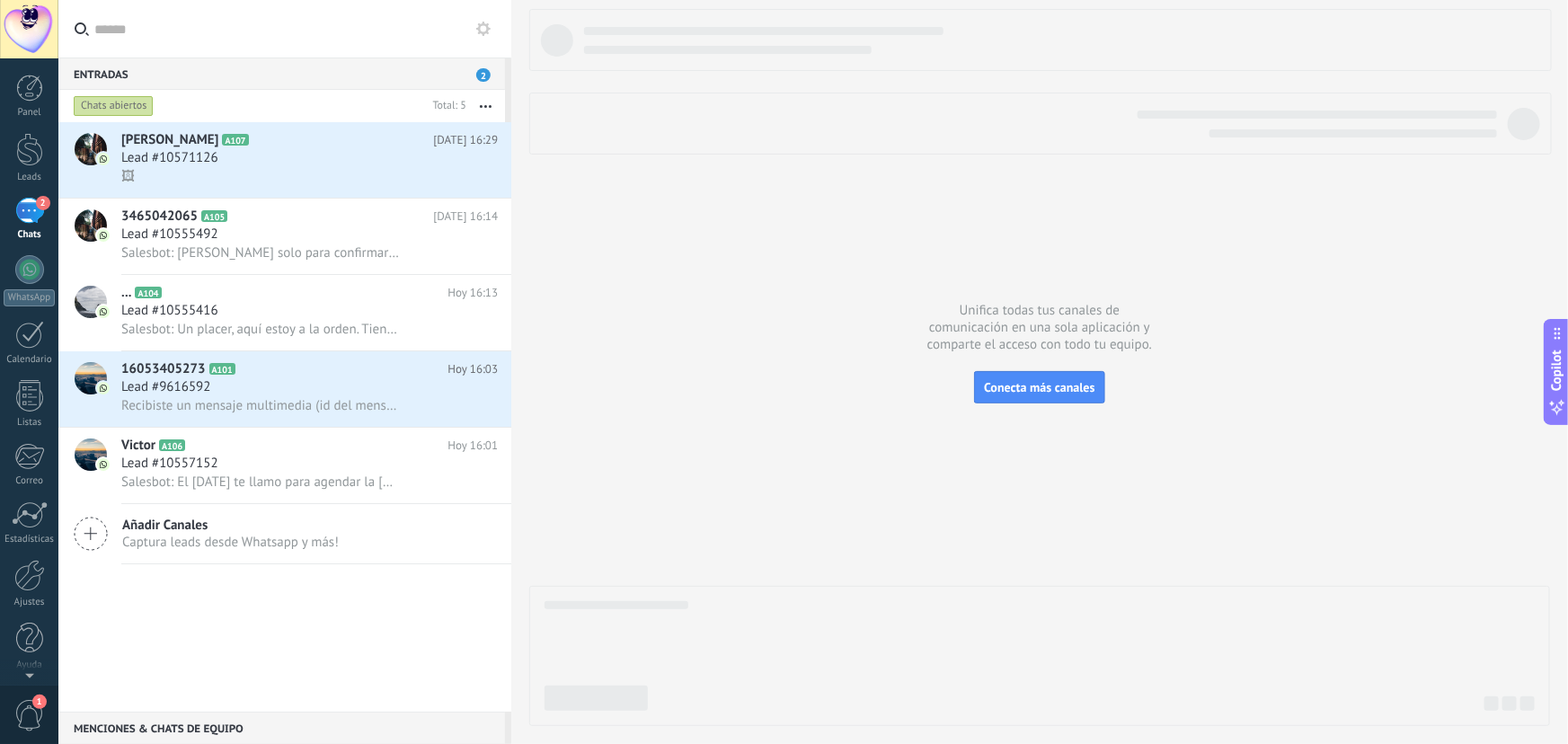
click at [486, 28] on use at bounding box center [483, 28] width 15 height 15
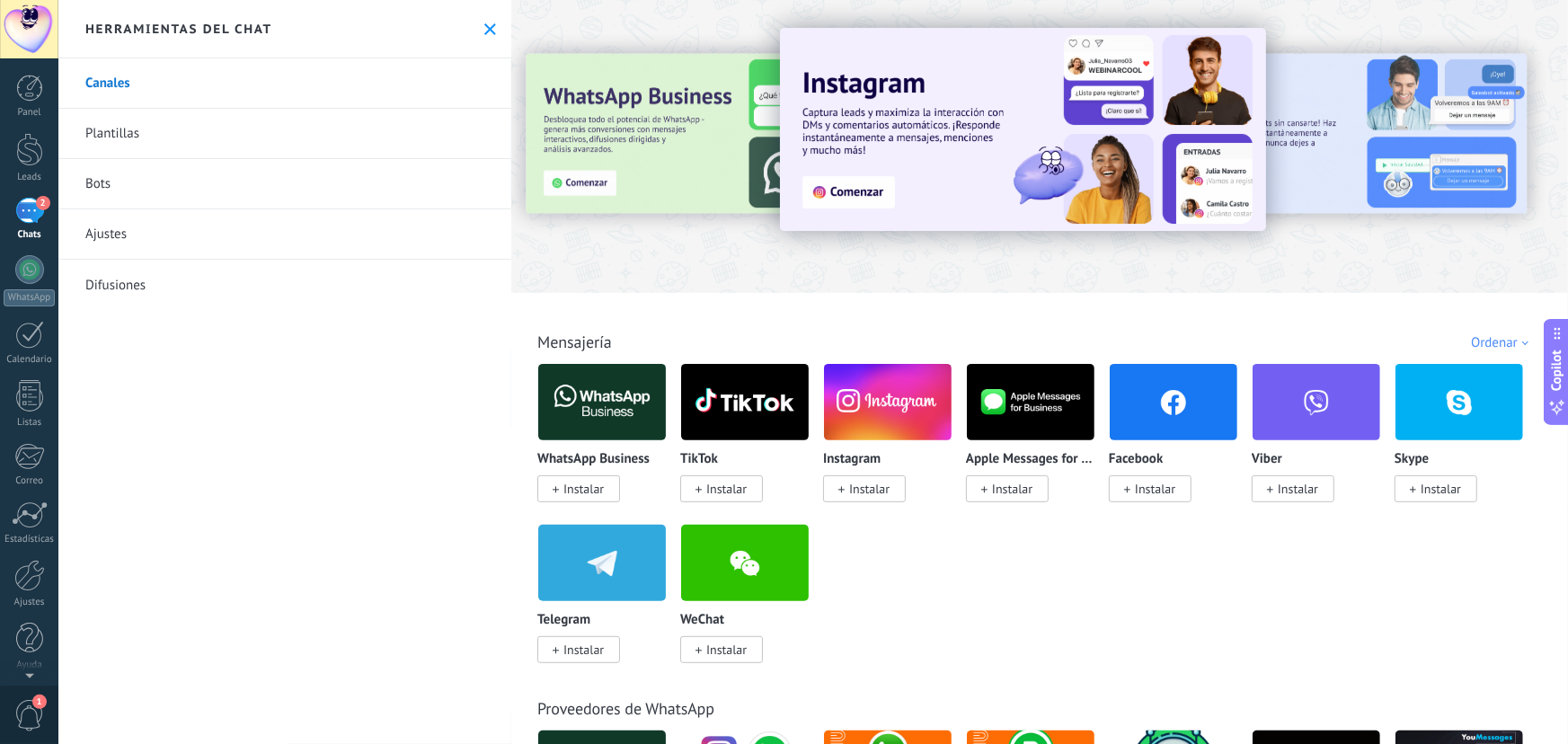
click at [264, 128] on link "Plantillas" at bounding box center [284, 133] width 453 height 50
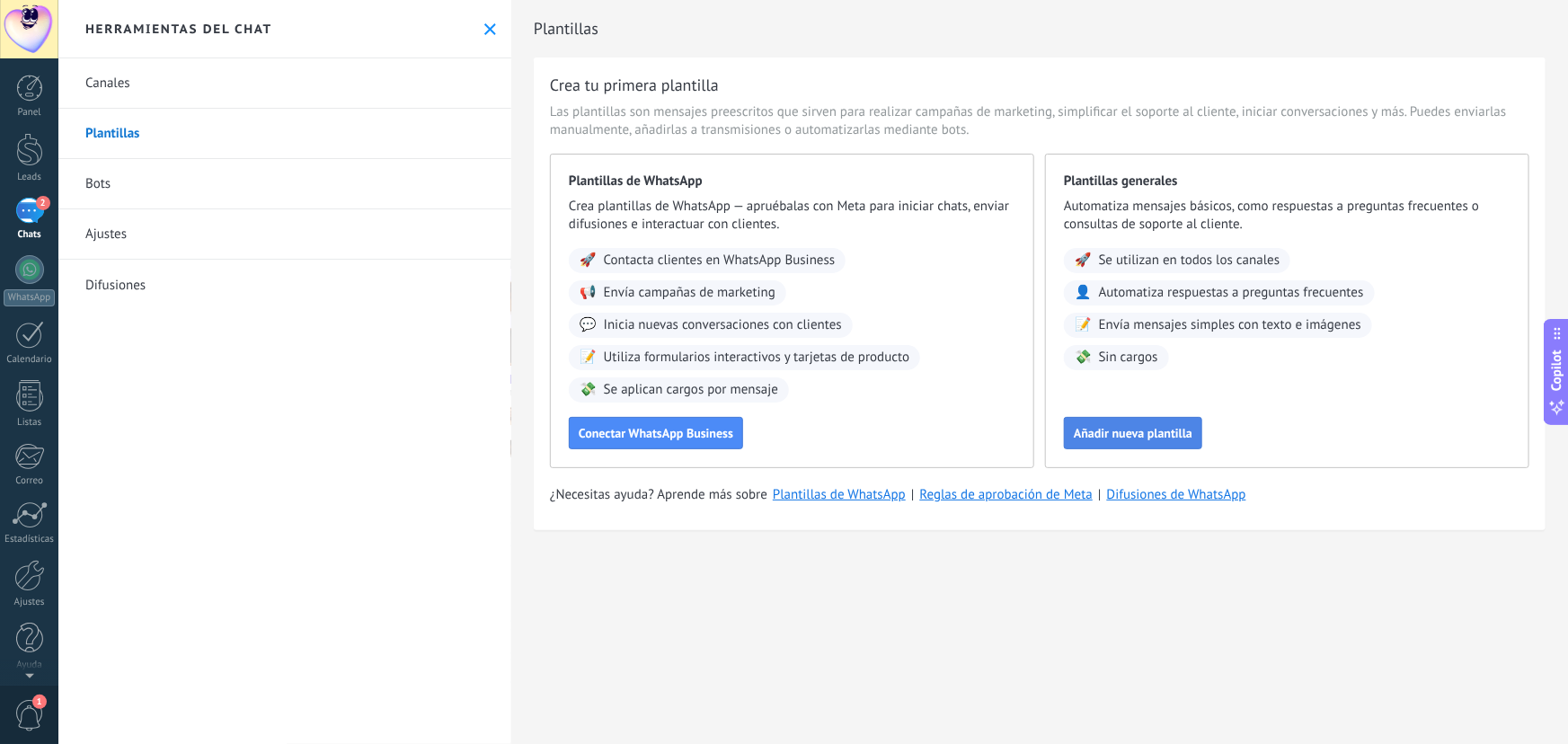
click at [1158, 430] on span "Añadir nueva plantilla" at bounding box center [1133, 433] width 118 height 13
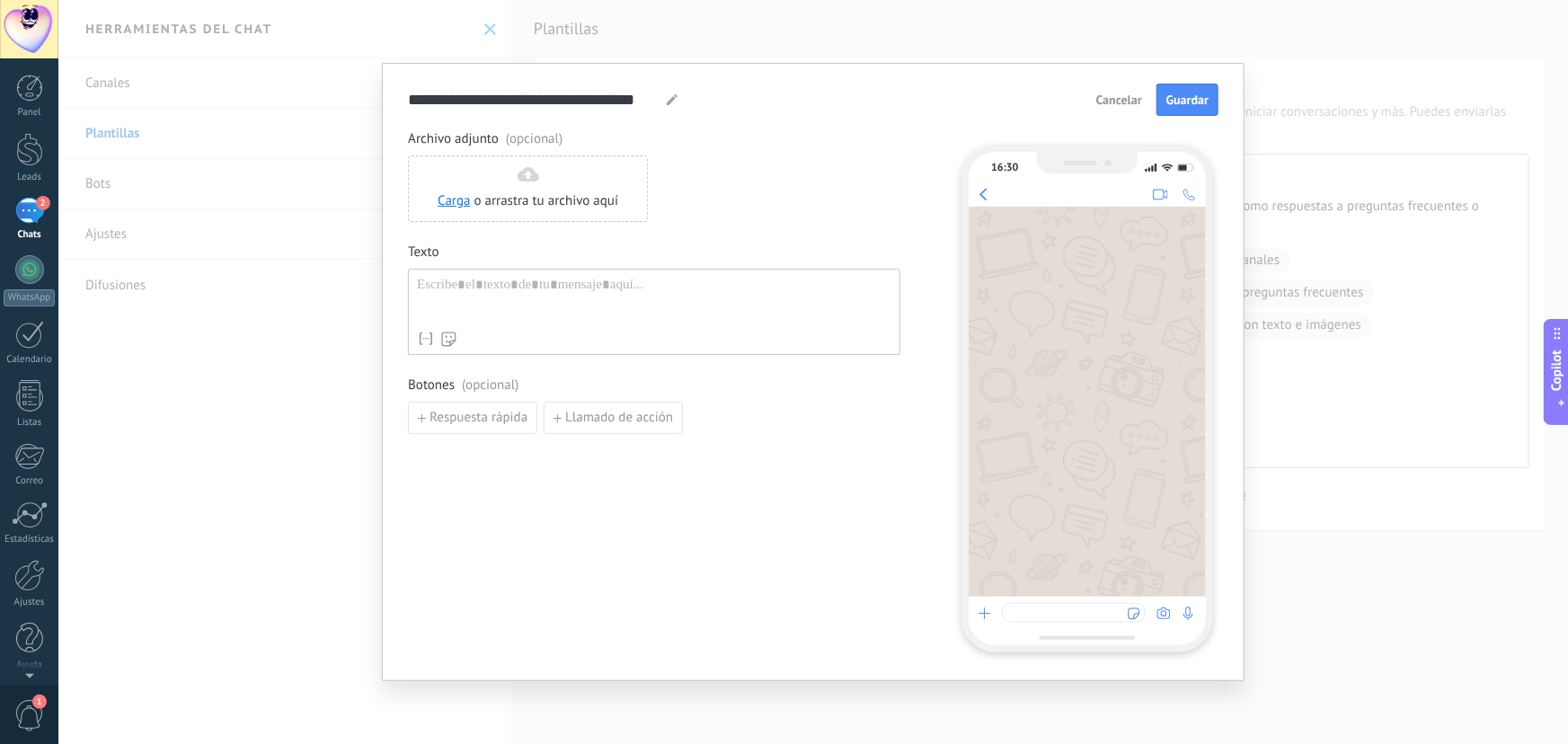
click at [607, 294] on div at bounding box center [654, 299] width 474 height 46
click at [601, 296] on div at bounding box center [654, 299] width 474 height 46
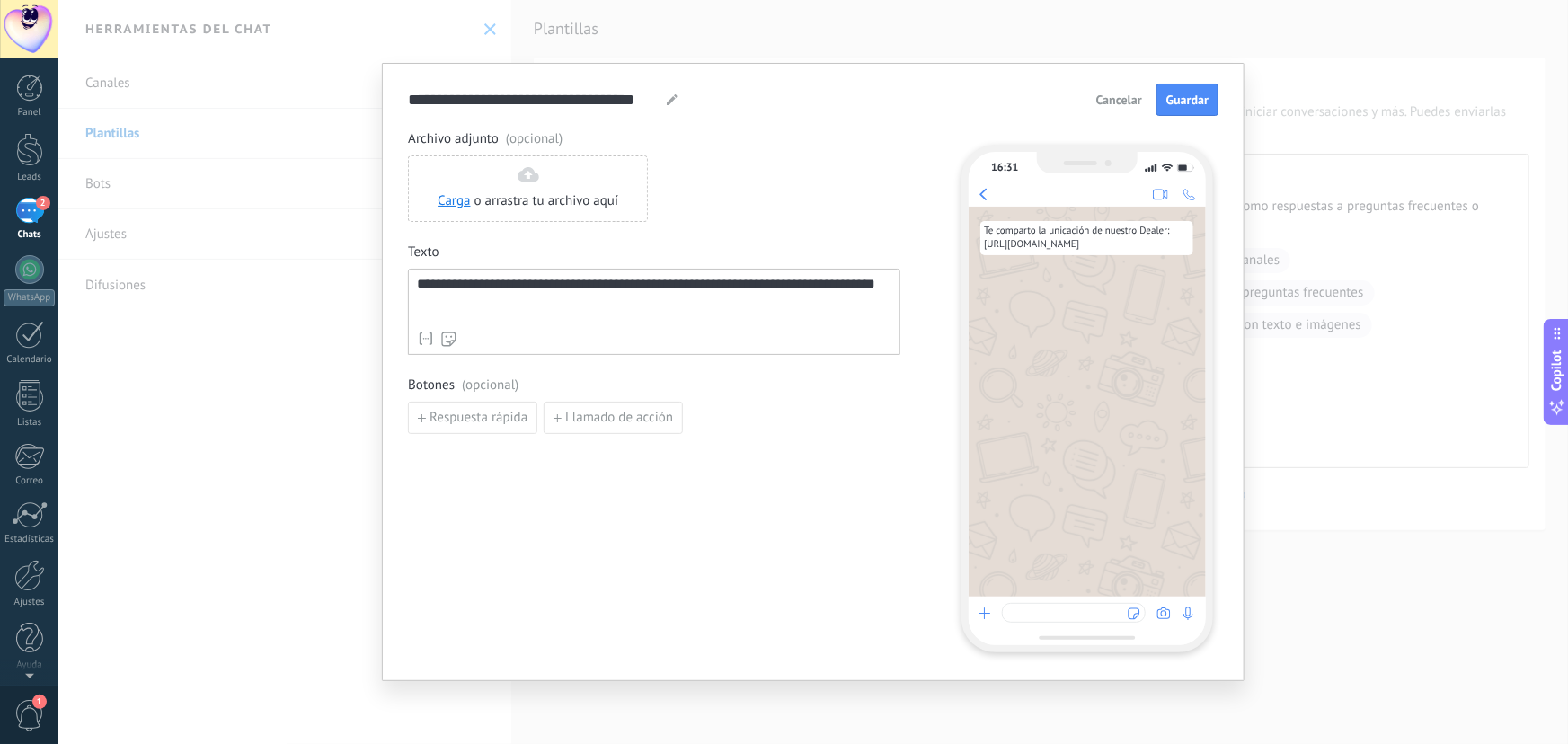
click at [521, 285] on div "**********" at bounding box center [654, 299] width 474 height 46
click at [419, 286] on div "**********" at bounding box center [654, 299] width 474 height 46
click at [743, 304] on div "**********" at bounding box center [654, 299] width 474 height 46
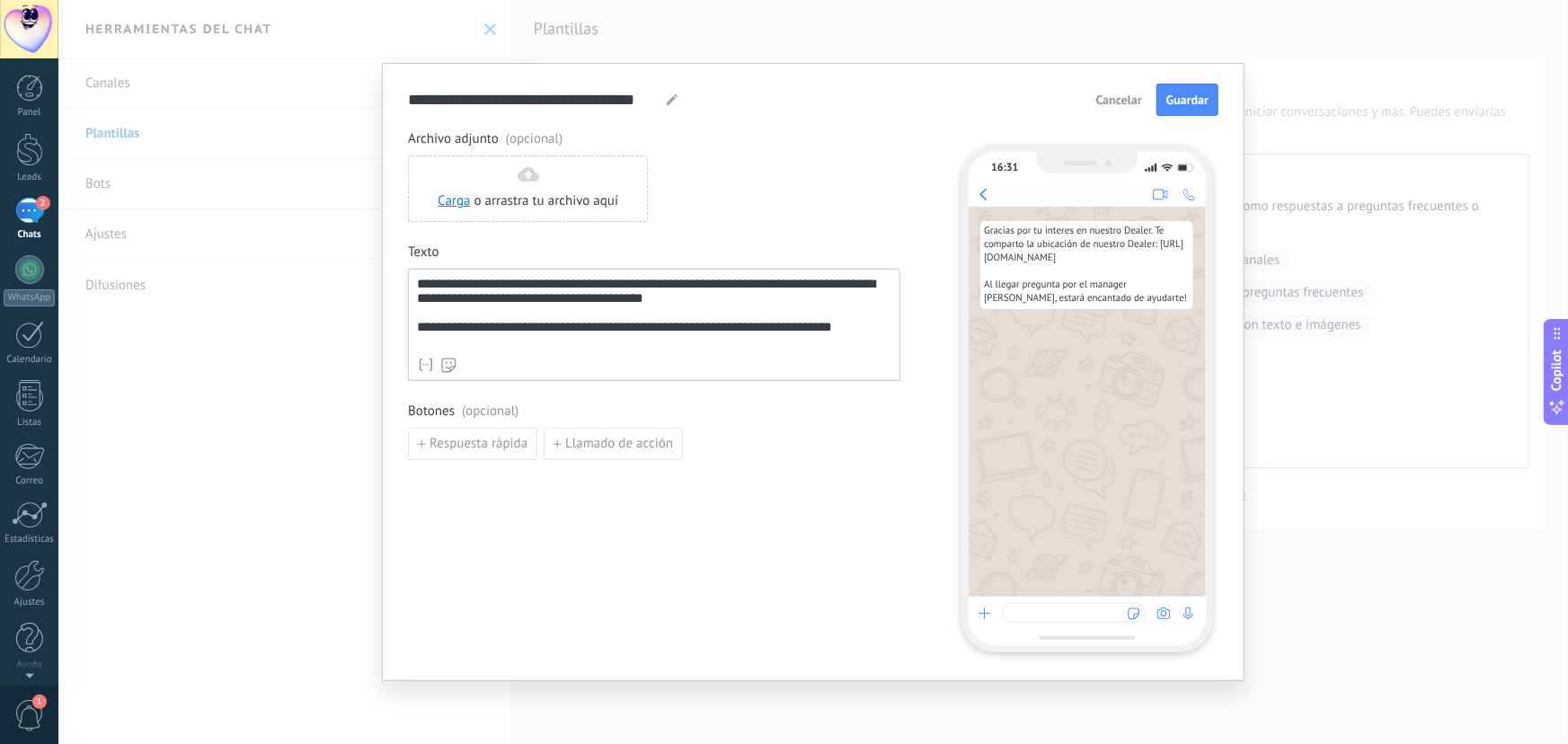
click at [733, 337] on div "**********" at bounding box center [654, 328] width 474 height 18
click at [574, 338] on div "**********" at bounding box center [654, 328] width 474 height 18
drag, startPoint x: 695, startPoint y: 341, endPoint x: 617, endPoint y: 340, distance: 78.0
click at [617, 338] on div "**********" at bounding box center [654, 328] width 474 height 18
drag, startPoint x: 632, startPoint y: 339, endPoint x: 610, endPoint y: 341, distance: 22.1
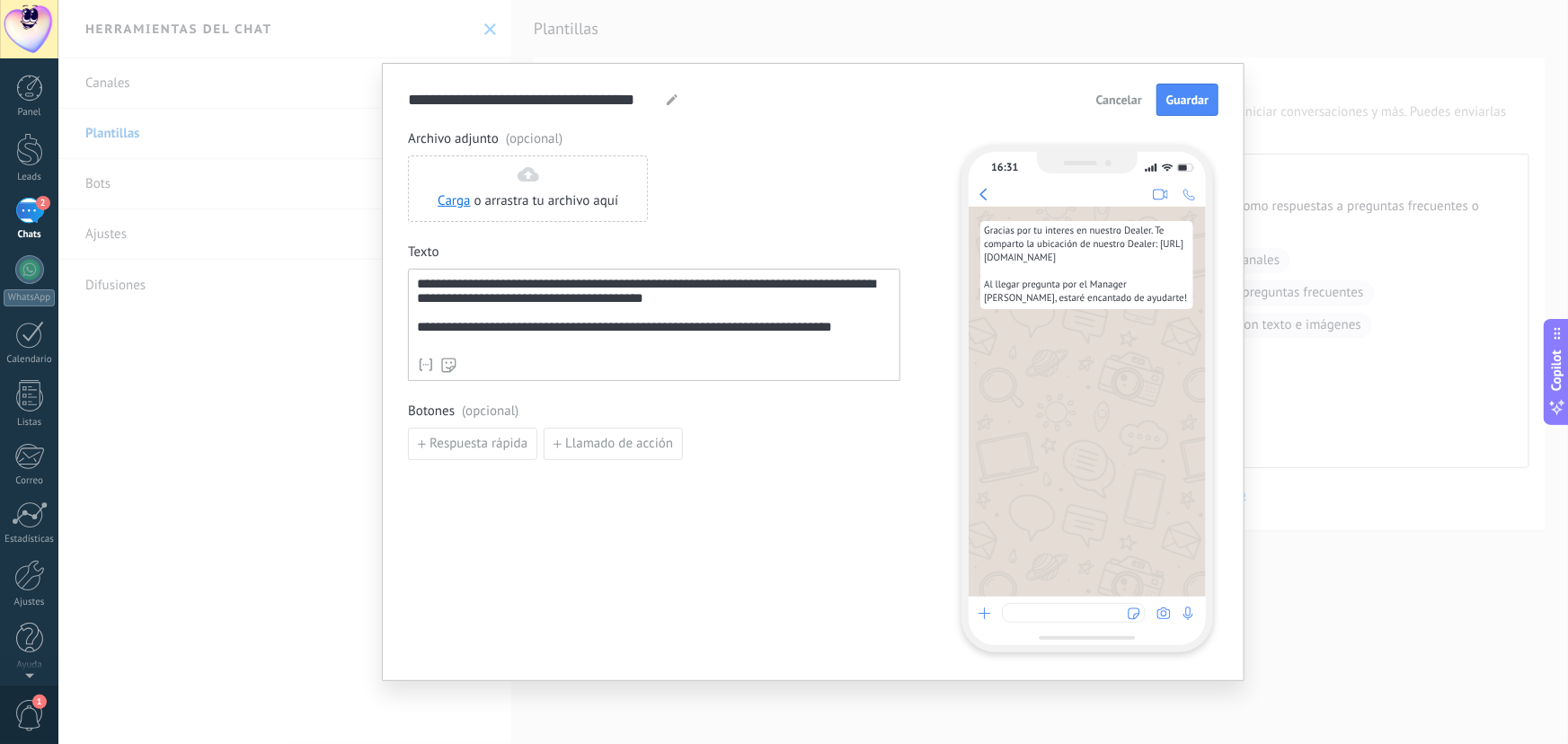
click at [610, 338] on div "**********" at bounding box center [654, 328] width 474 height 18
drag, startPoint x: 692, startPoint y: 338, endPoint x: 619, endPoint y: 341, distance: 73.1
click at [619, 338] on div "**********" at bounding box center [654, 328] width 474 height 18
click at [596, 360] on div "Nombre del contacto Nombre Apellido Contacto ID Contacto usuario responsable Co…" at bounding box center [654, 365] width 474 height 18
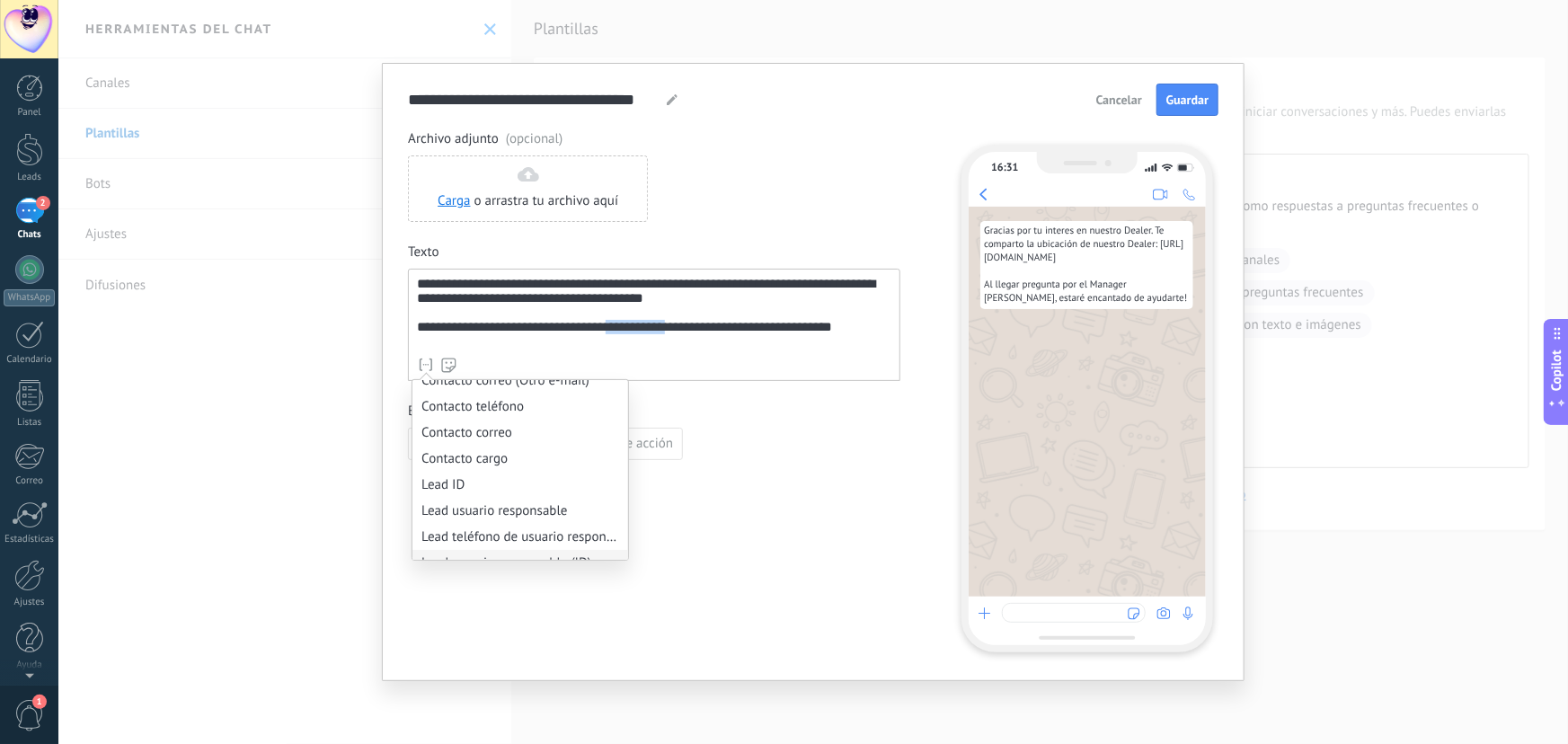
scroll to position [735, 0]
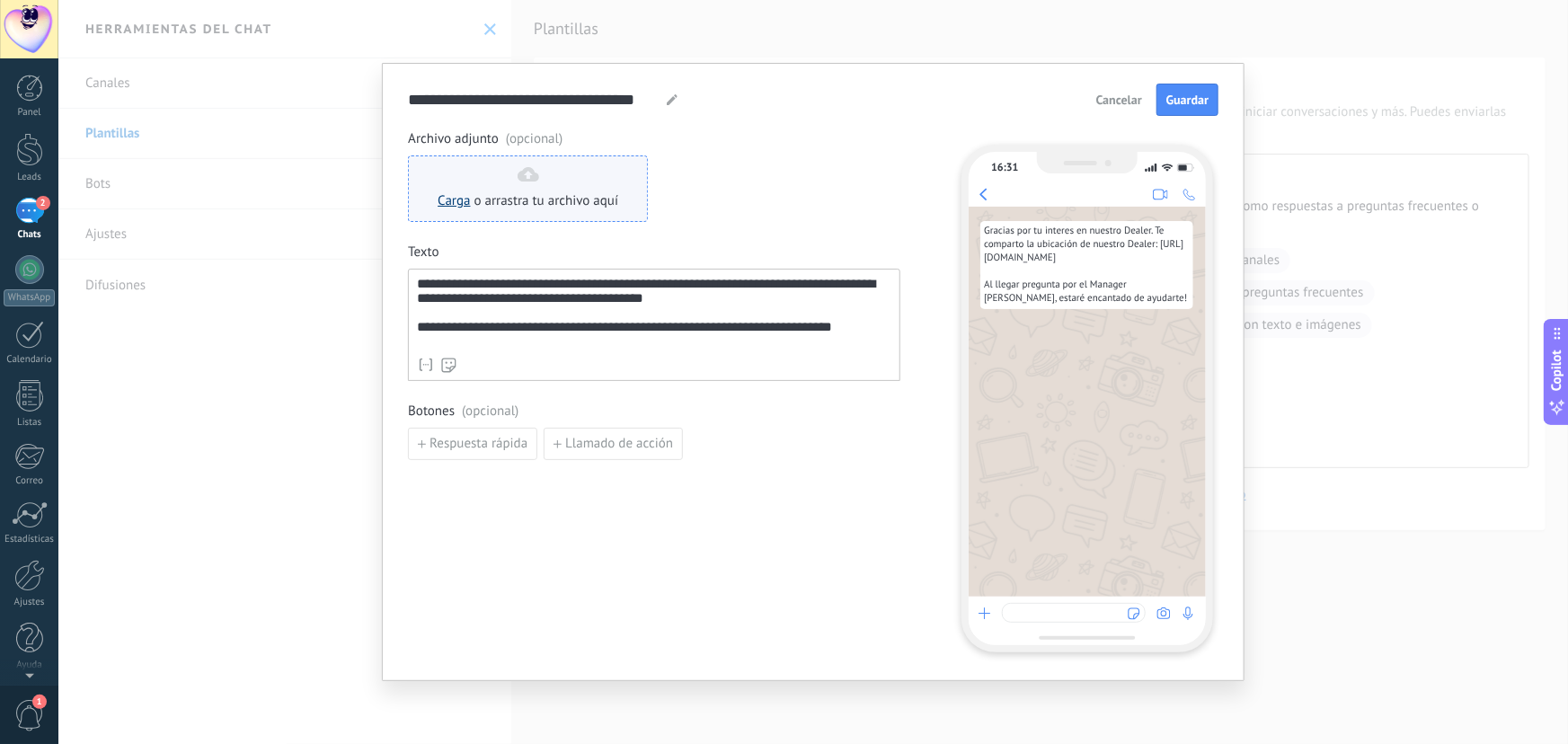
click at [457, 201] on link "Carga" at bounding box center [454, 200] width 32 height 17
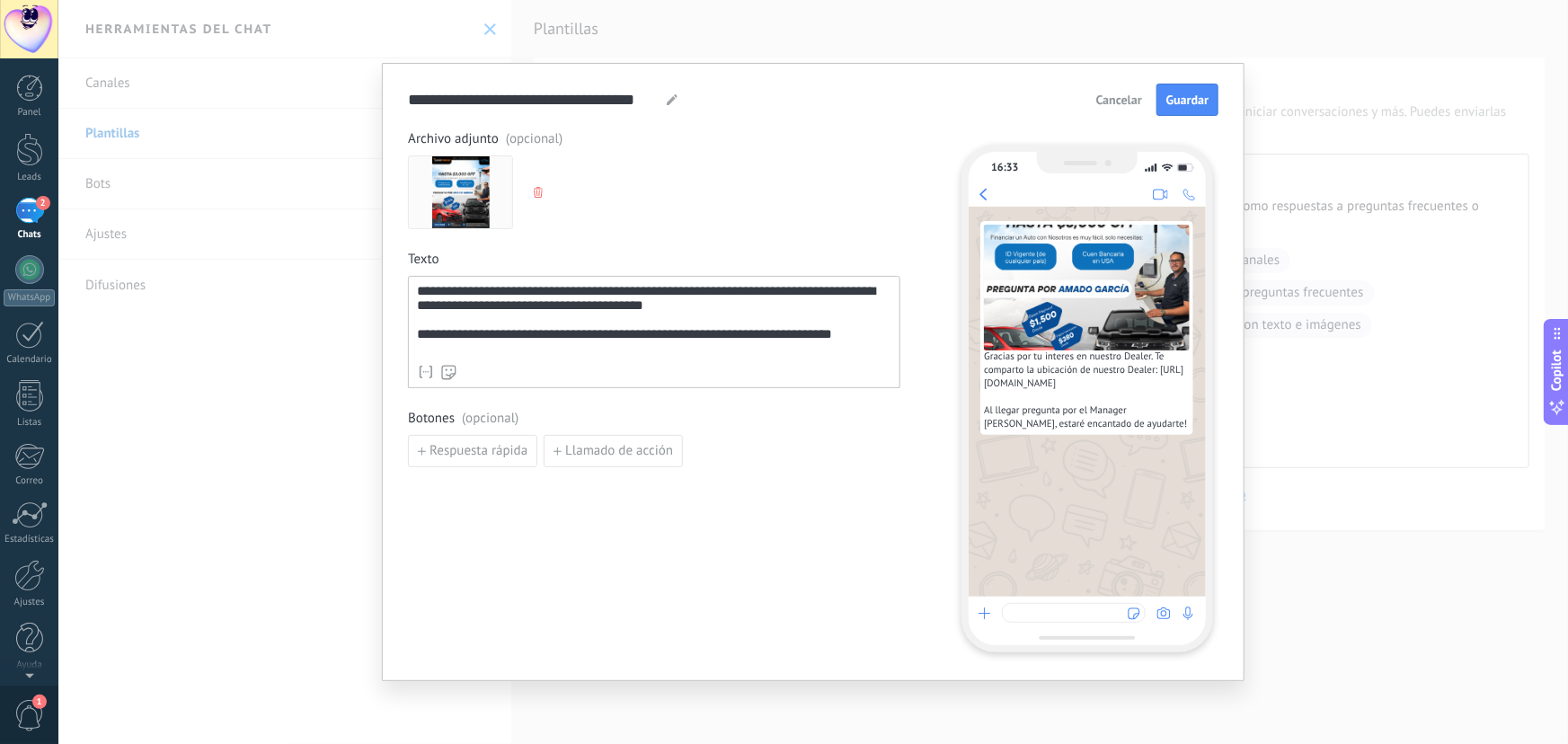
click at [667, 95] on icon at bounding box center [672, 100] width 11 height 11
drag, startPoint x: 654, startPoint y: 96, endPoint x: 446, endPoint y: 96, distance: 208.0
click at [442, 96] on input "**********" at bounding box center [534, 99] width 252 height 21
click at [656, 96] on input "**********" at bounding box center [534, 99] width 252 height 21
drag, startPoint x: 658, startPoint y: 96, endPoint x: 378, endPoint y: 97, distance: 280.0
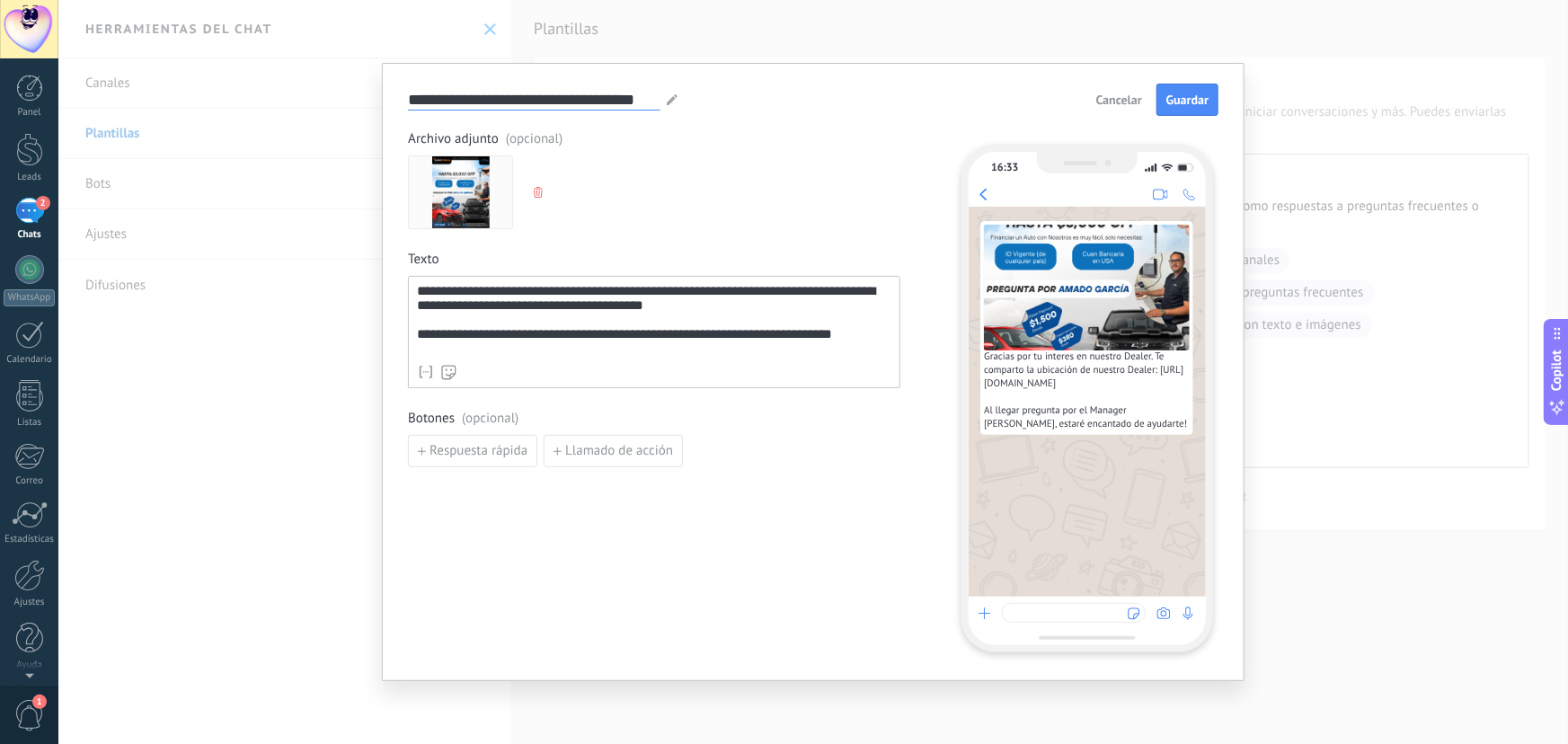
click at [378, 97] on div "**********" at bounding box center [813, 372] width 1510 height 744
type input "*********"
click at [1180, 98] on span "Guardar" at bounding box center [1187, 100] width 42 height 13
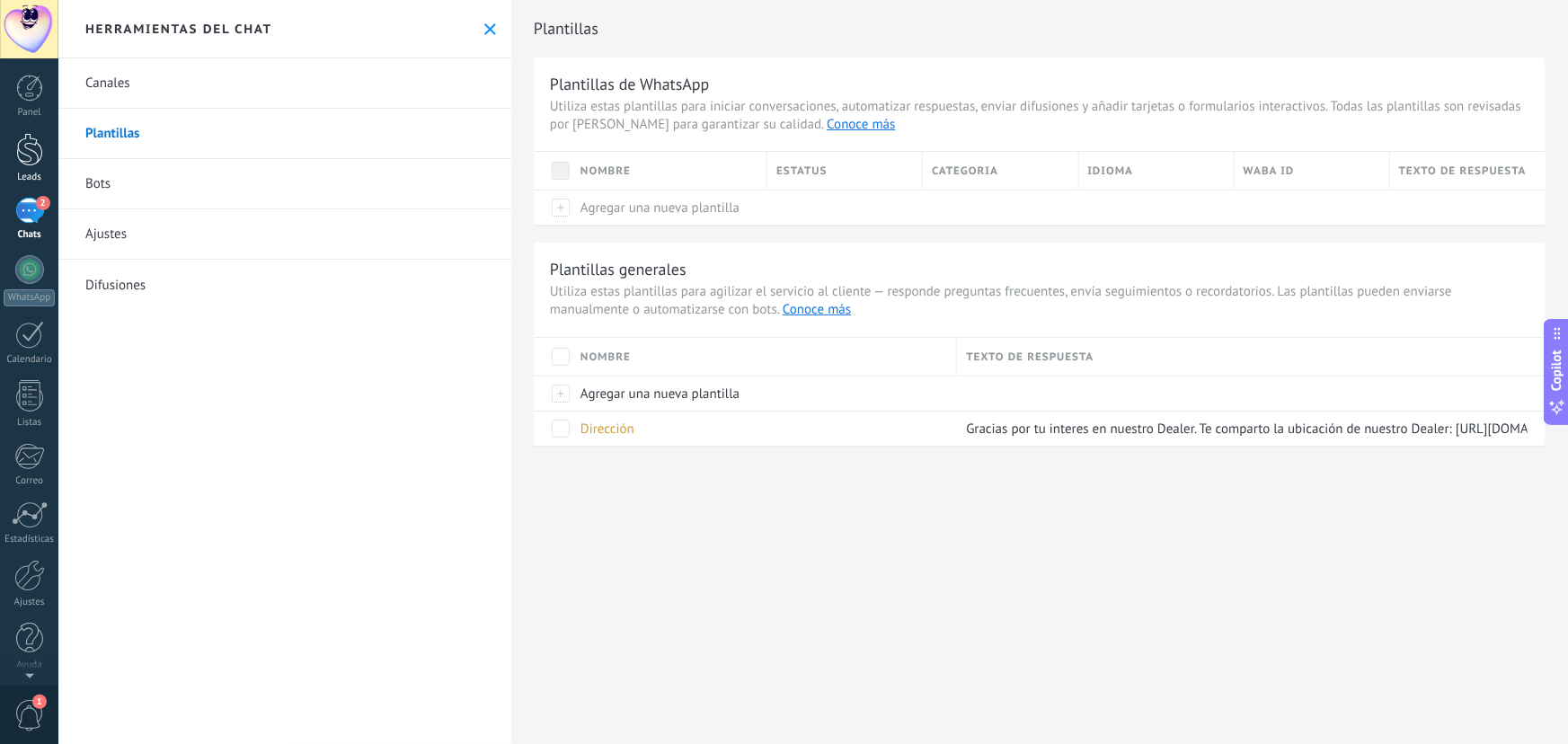
click at [22, 161] on div at bounding box center [30, 150] width 27 height 33
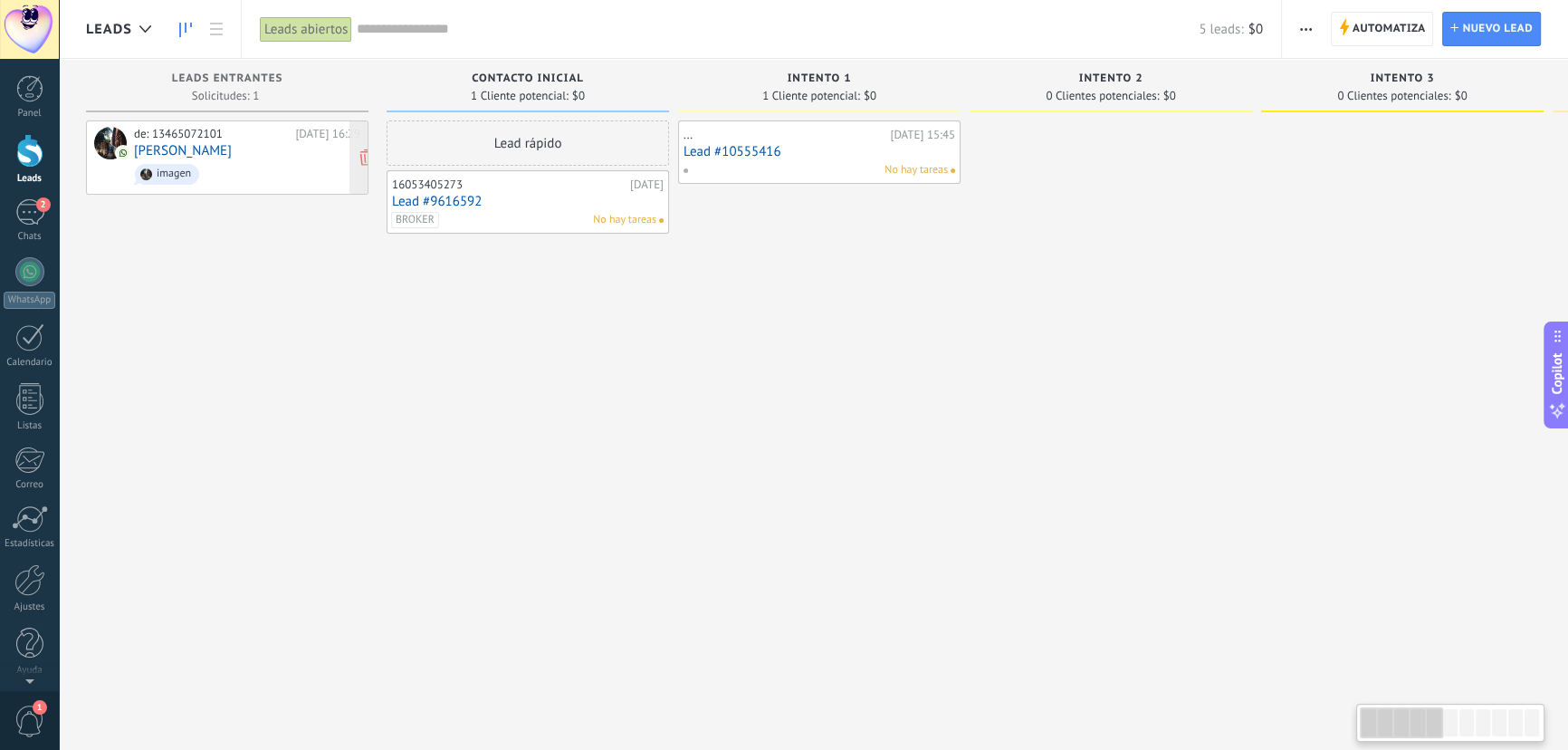
click at [241, 142] on div "de: 13465072101 Hoy 16:29 Javier imagen" at bounding box center [247, 158] width 227 height 62
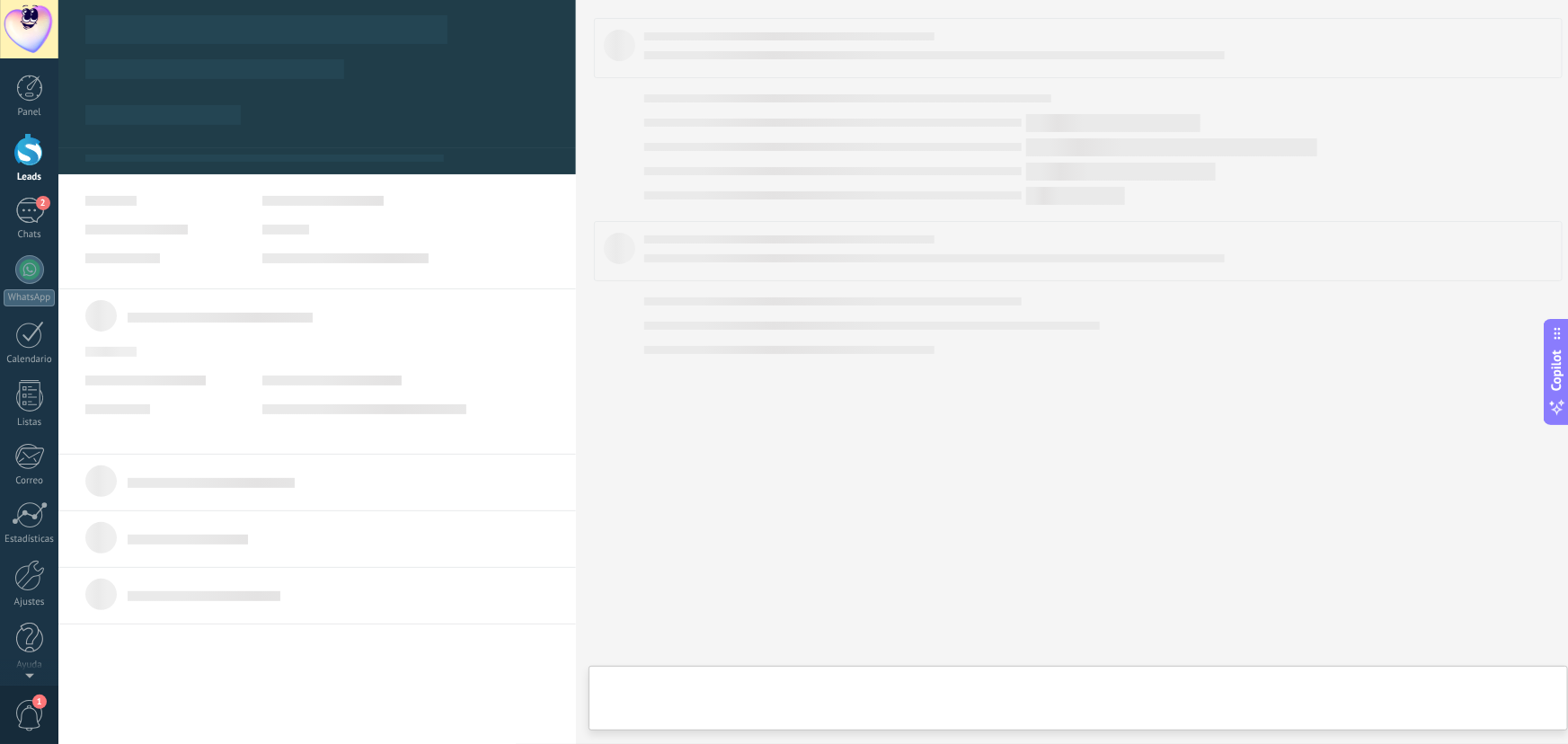
type textarea "**********"
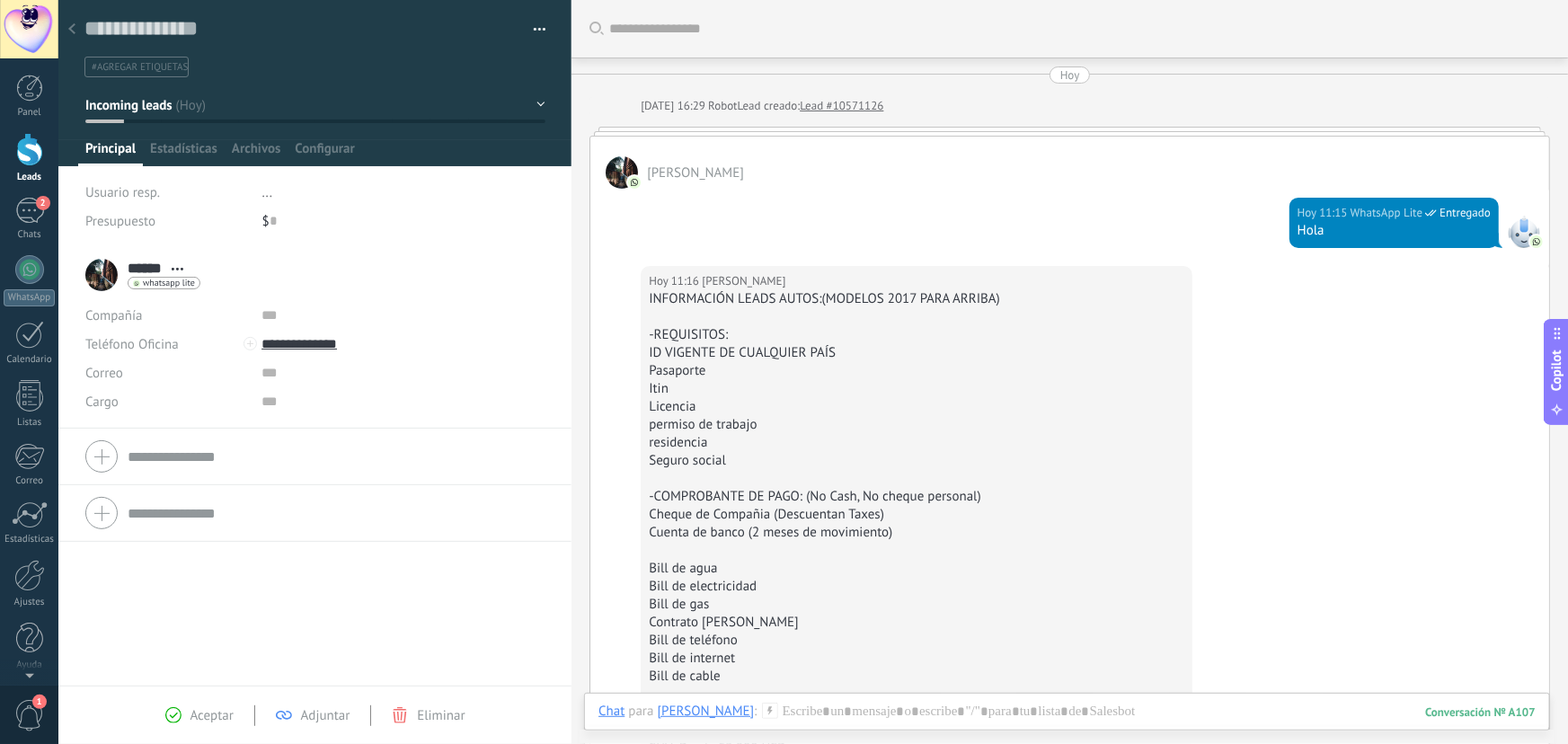
scroll to position [1009, 0]
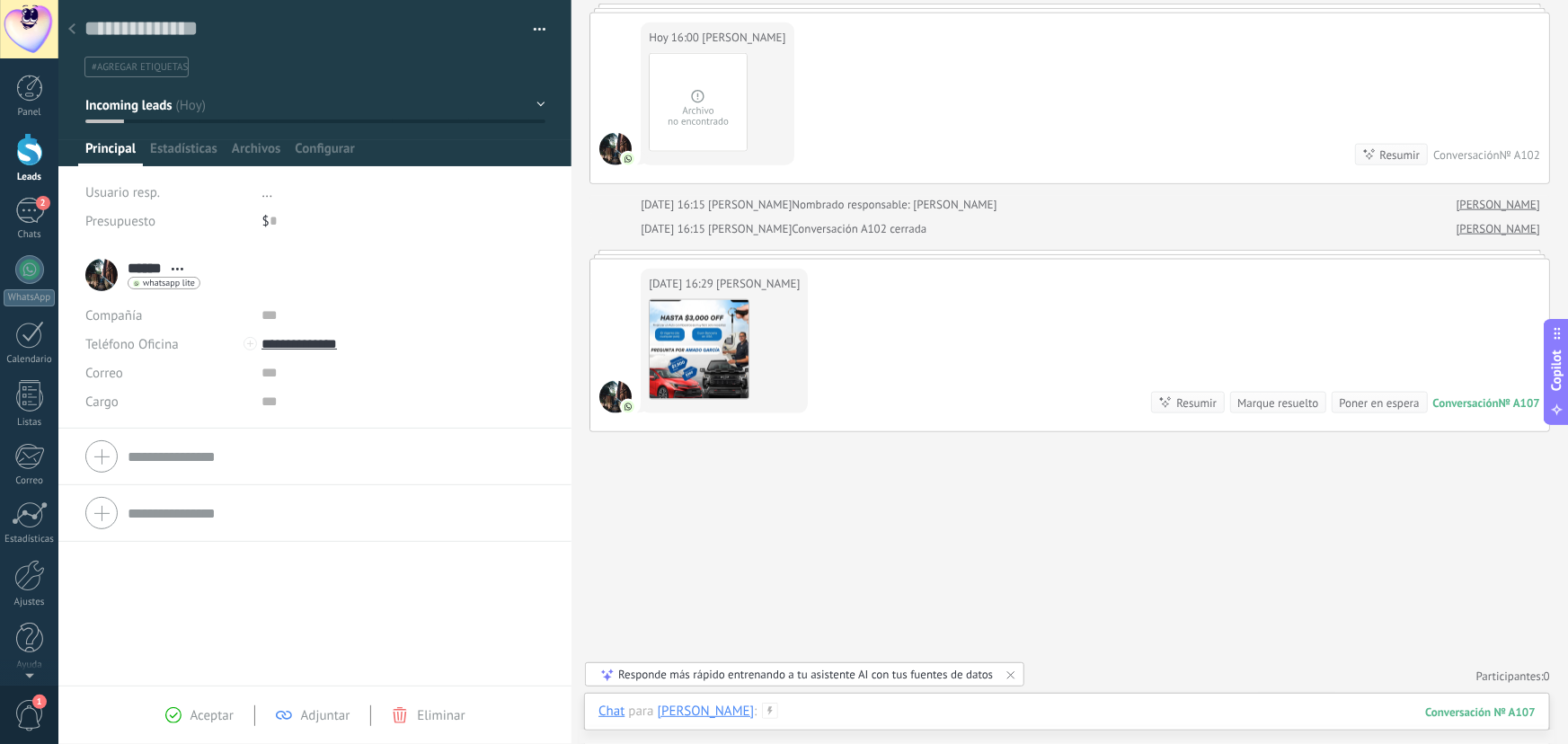
click at [917, 712] on div at bounding box center [1067, 729] width 937 height 54
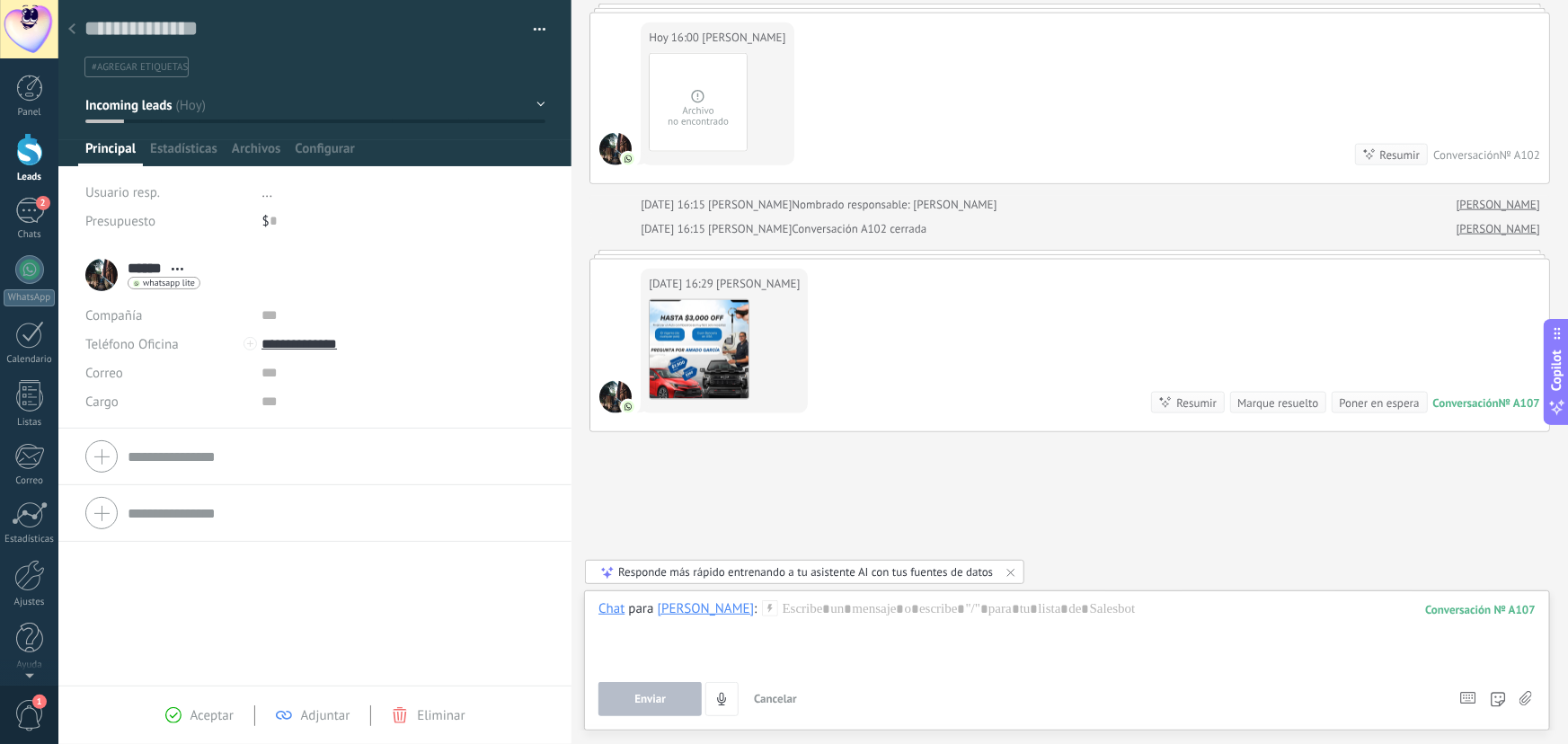
click at [1524, 698] on icon at bounding box center [1526, 699] width 13 height 16
click at [0, 0] on input "file" at bounding box center [0, 0] width 0 height 0
click at [947, 629] on div at bounding box center [1067, 635] width 937 height 68
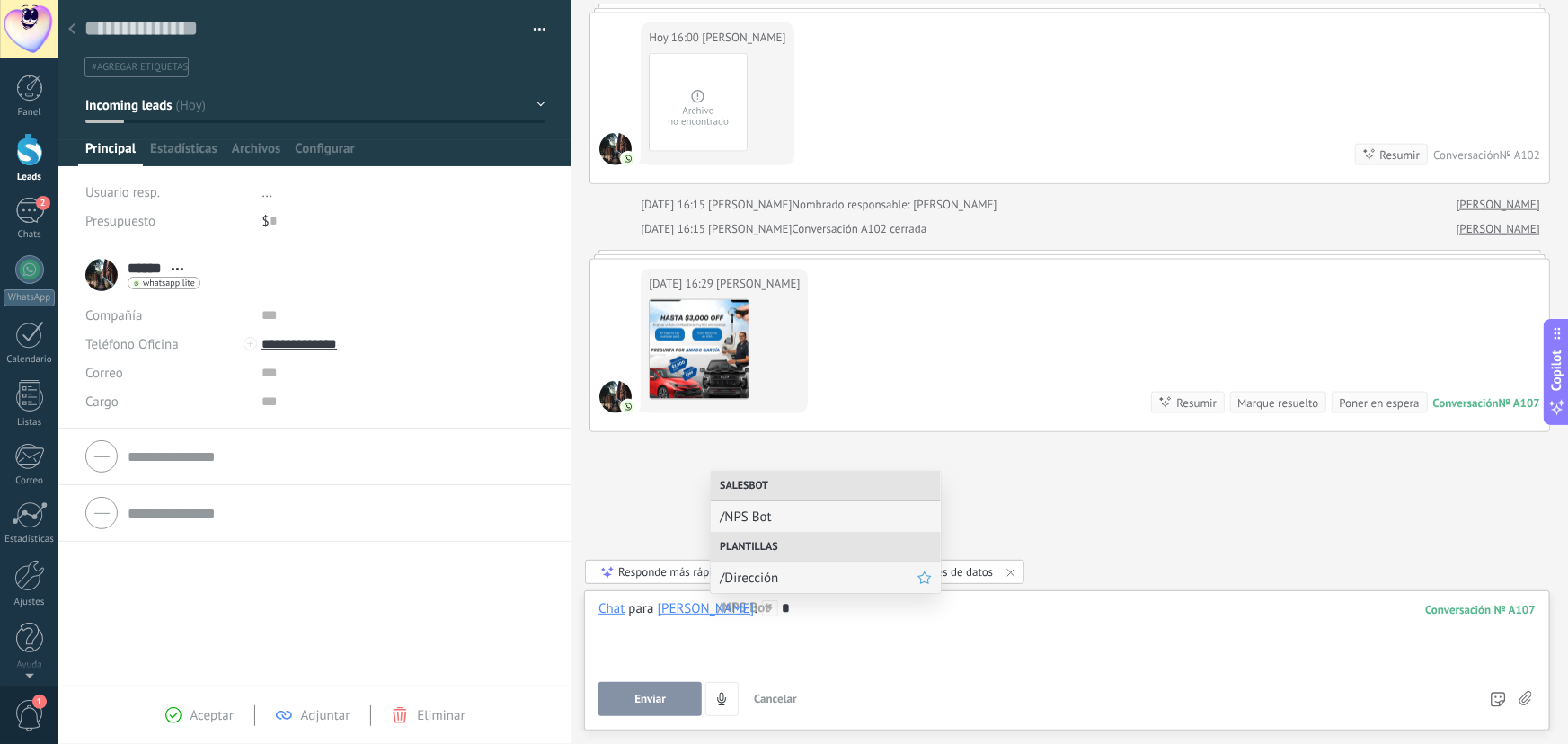
click at [762, 573] on span "/Dirección" at bounding box center [818, 578] width 197 height 17
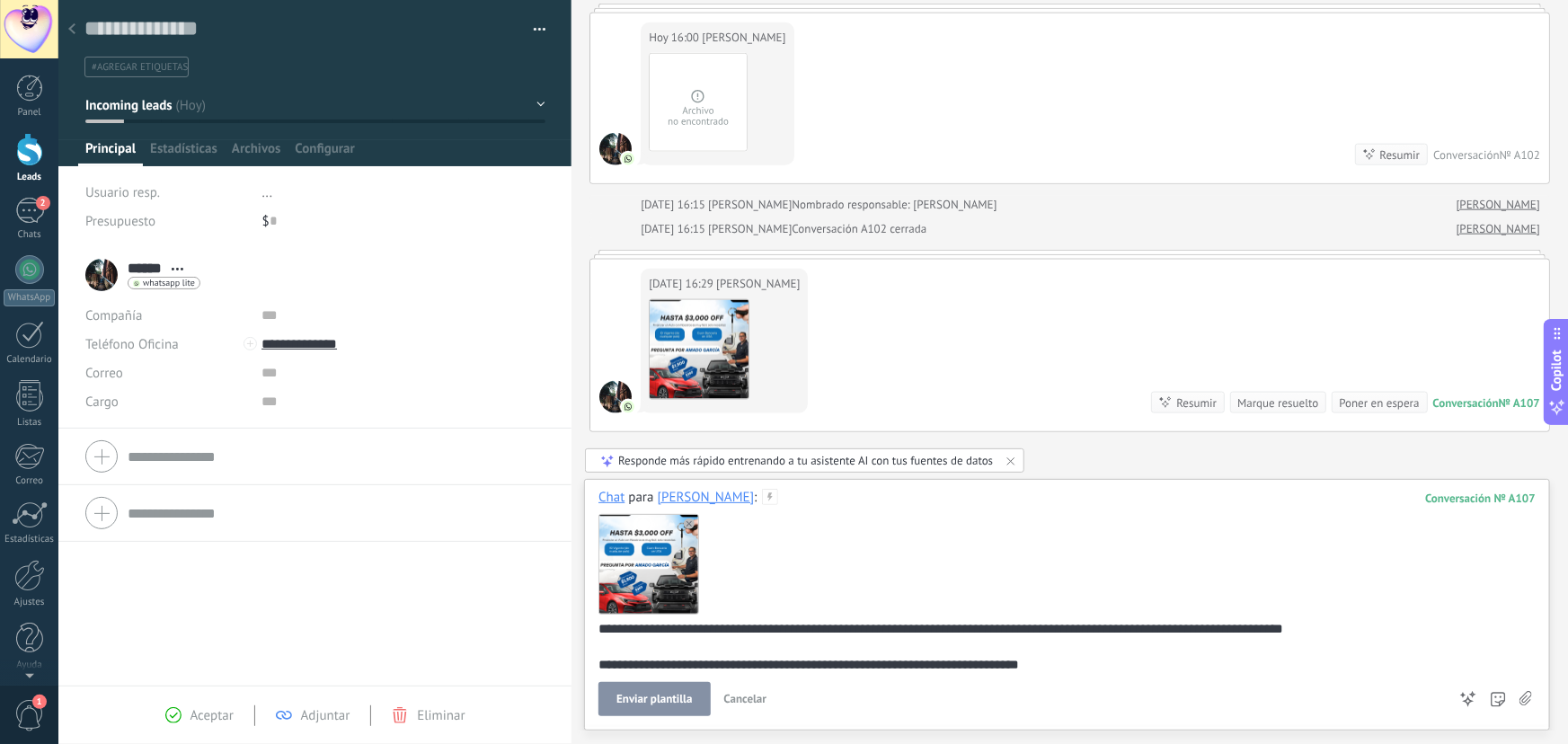
click at [675, 702] on span "Enviar plantilla" at bounding box center [654, 699] width 75 height 13
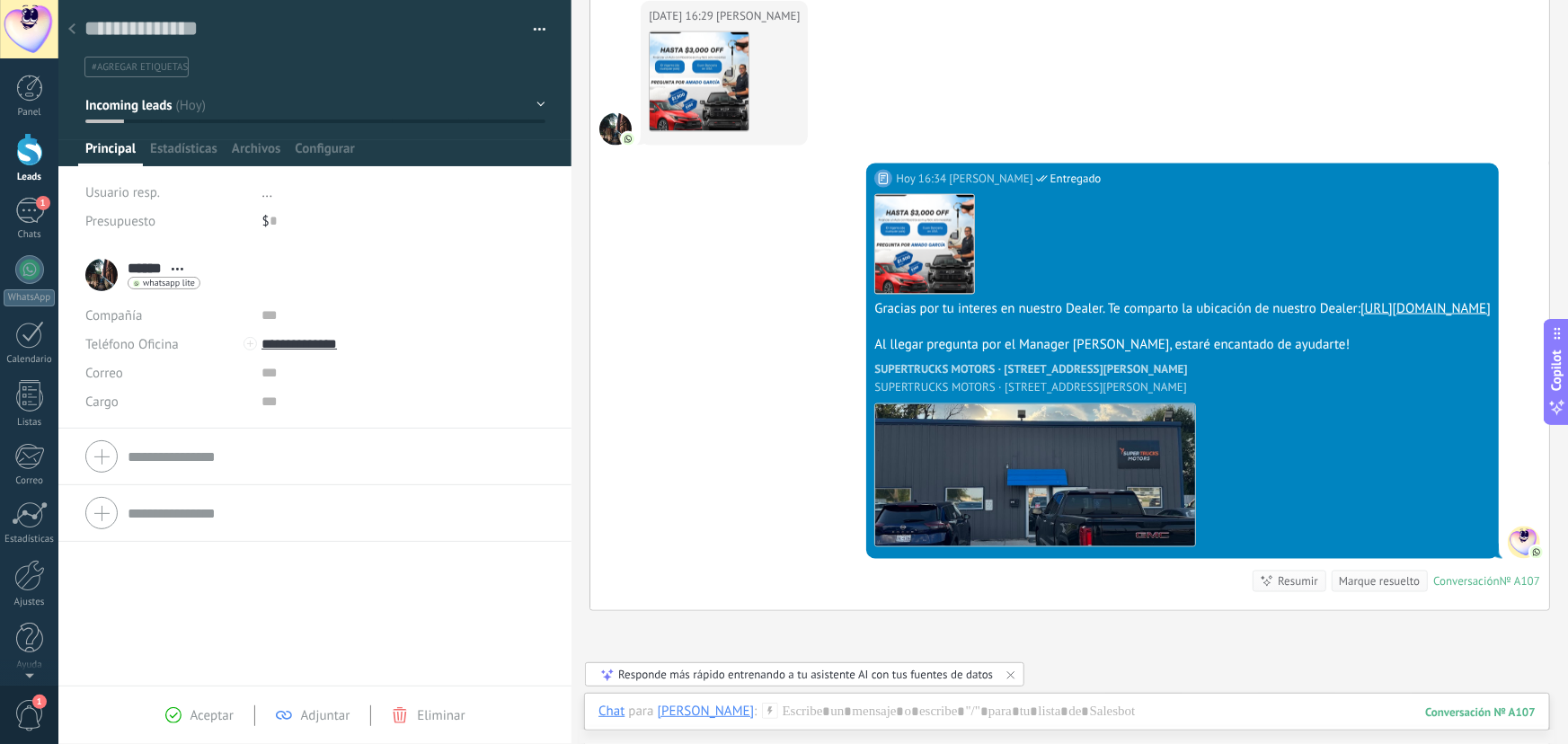
scroll to position [1294, 0]
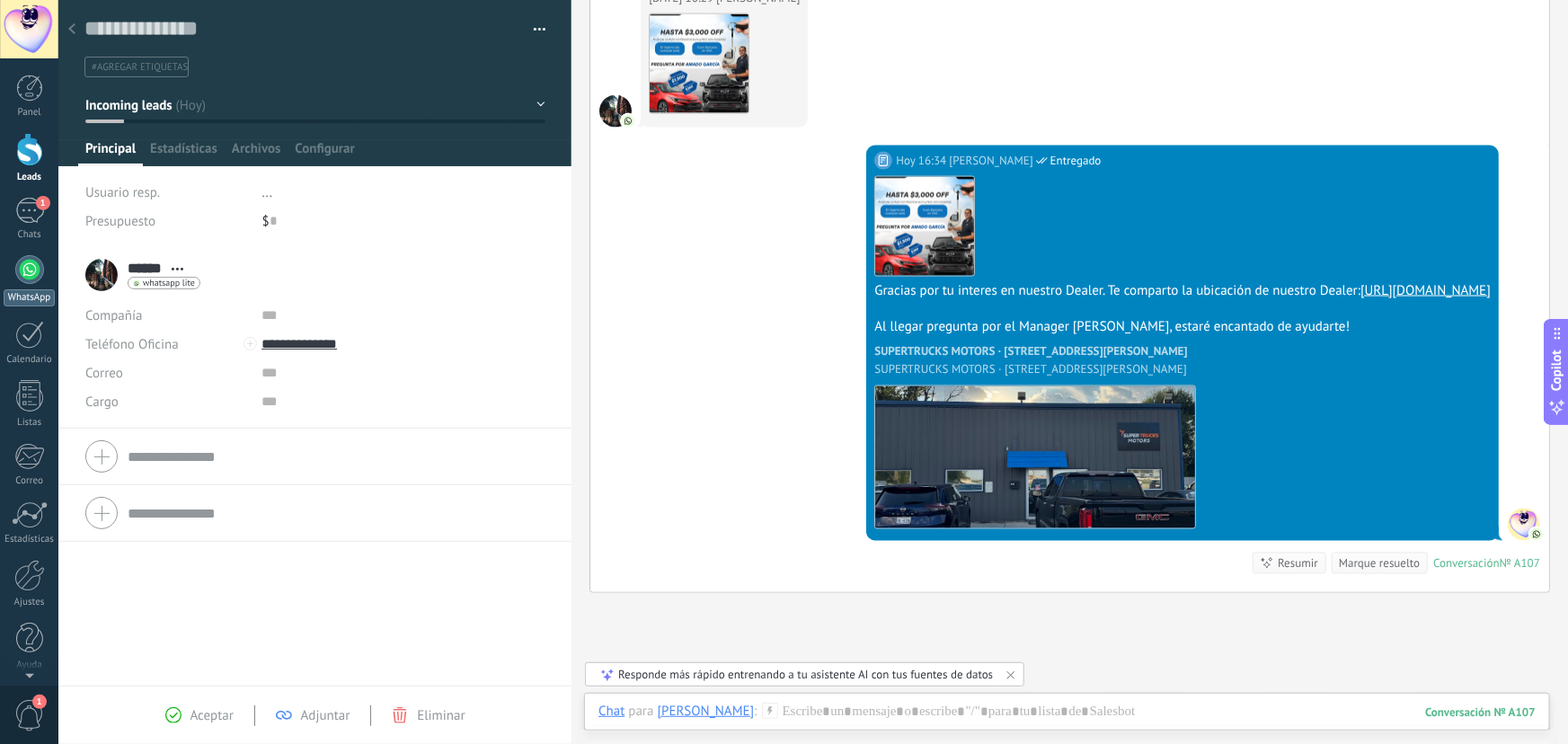
click at [24, 269] on div at bounding box center [29, 269] width 28 height 28
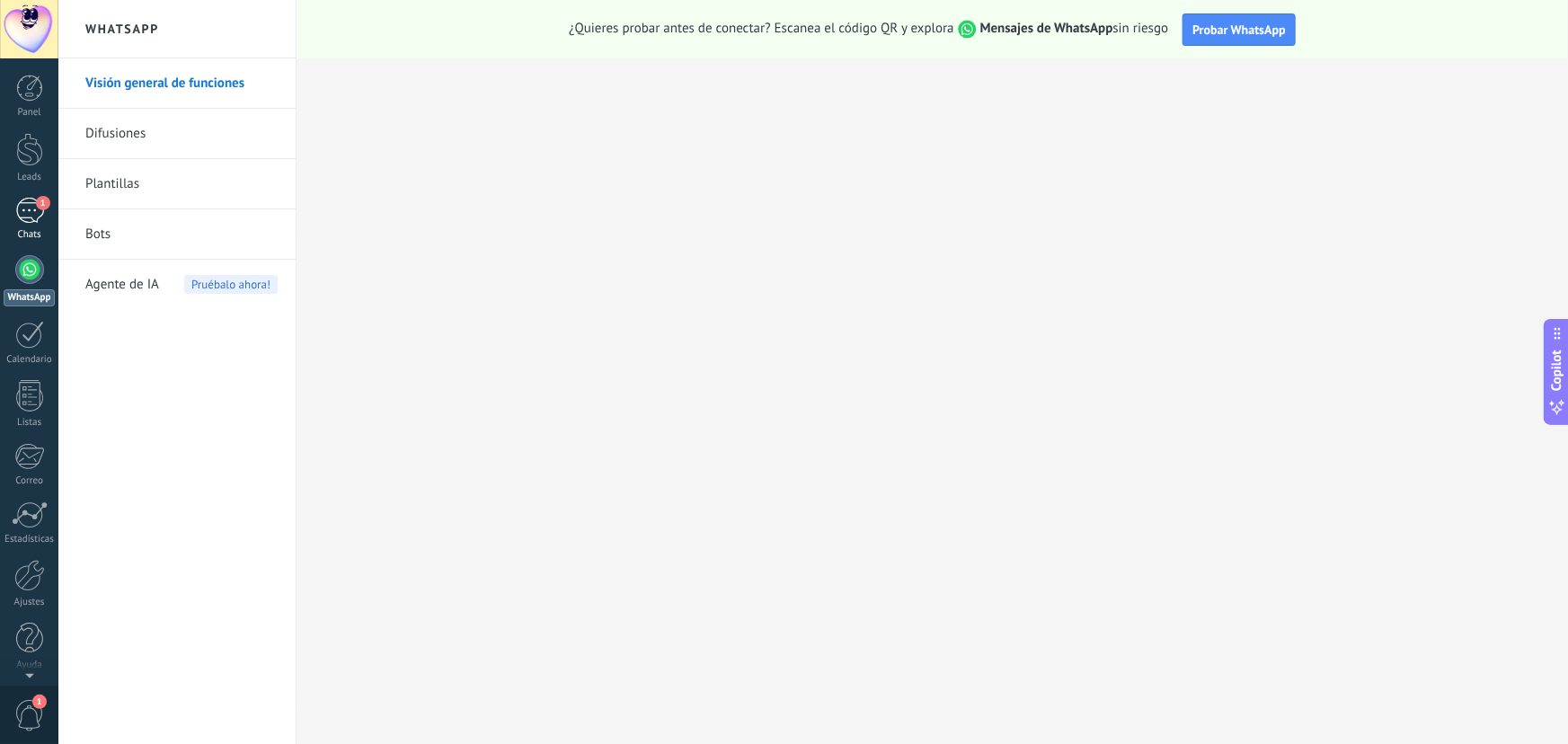
click at [27, 206] on div "1" at bounding box center [29, 210] width 28 height 26
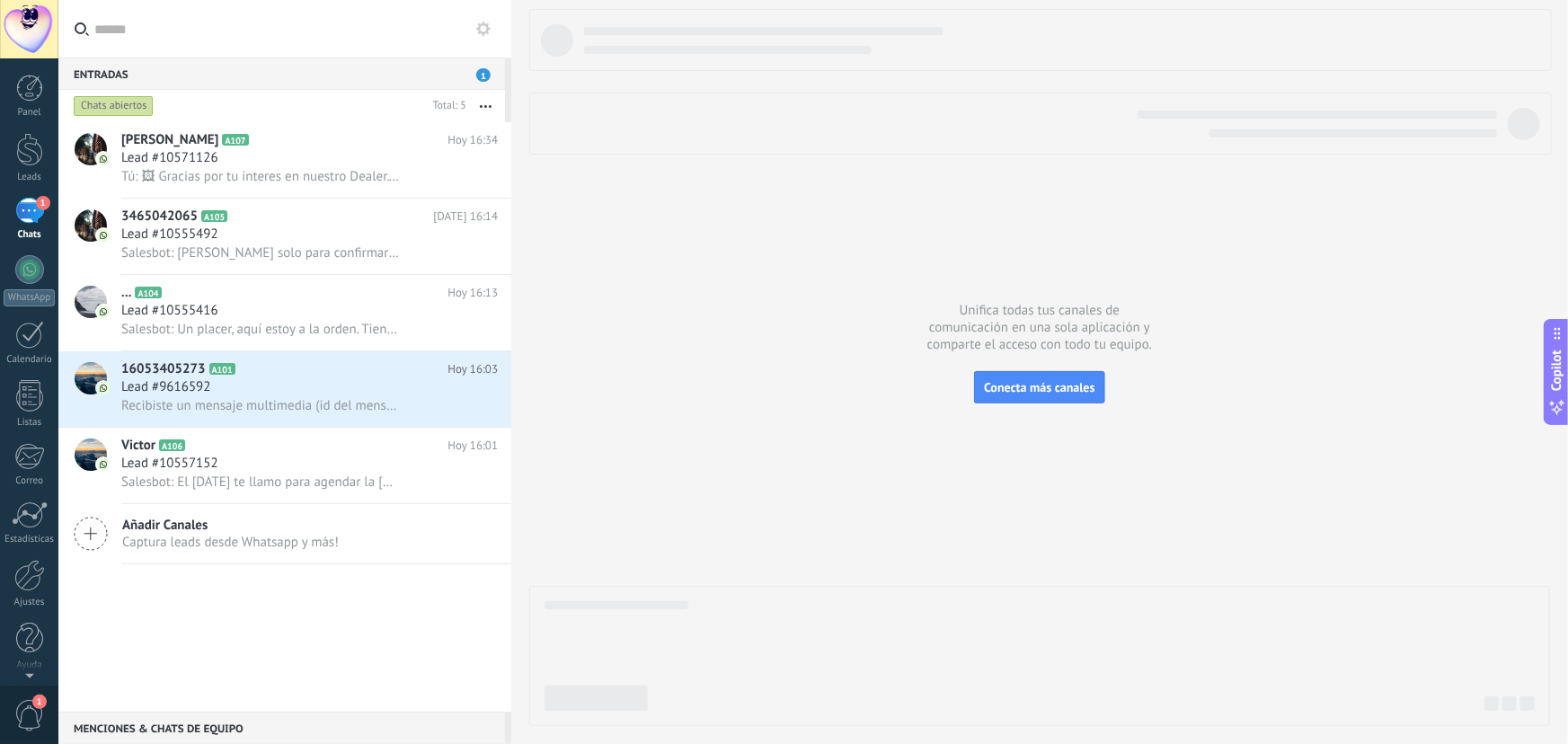
click at [483, 26] on icon at bounding box center [483, 28] width 15 height 15
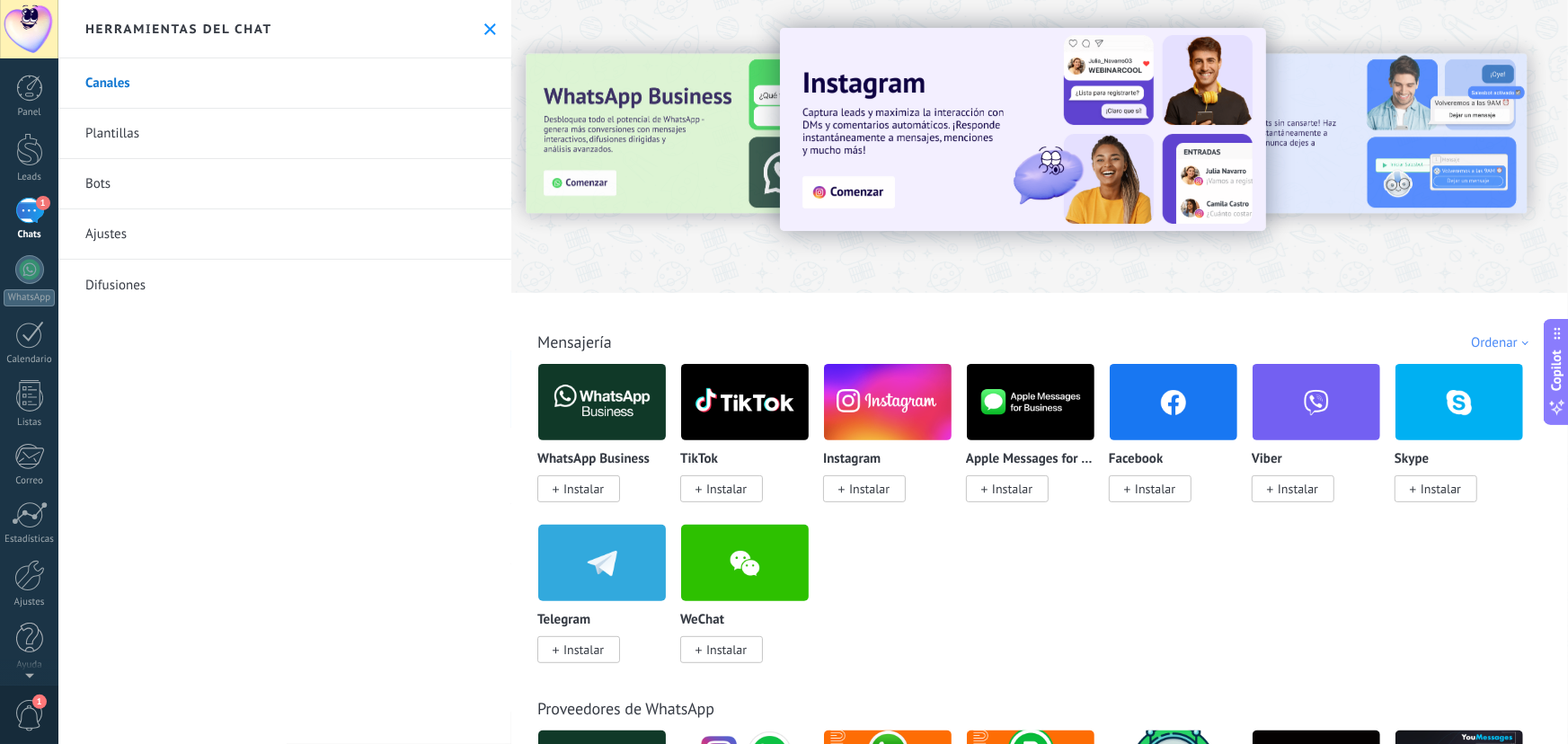
click at [211, 119] on link "Plantillas" at bounding box center [284, 133] width 453 height 50
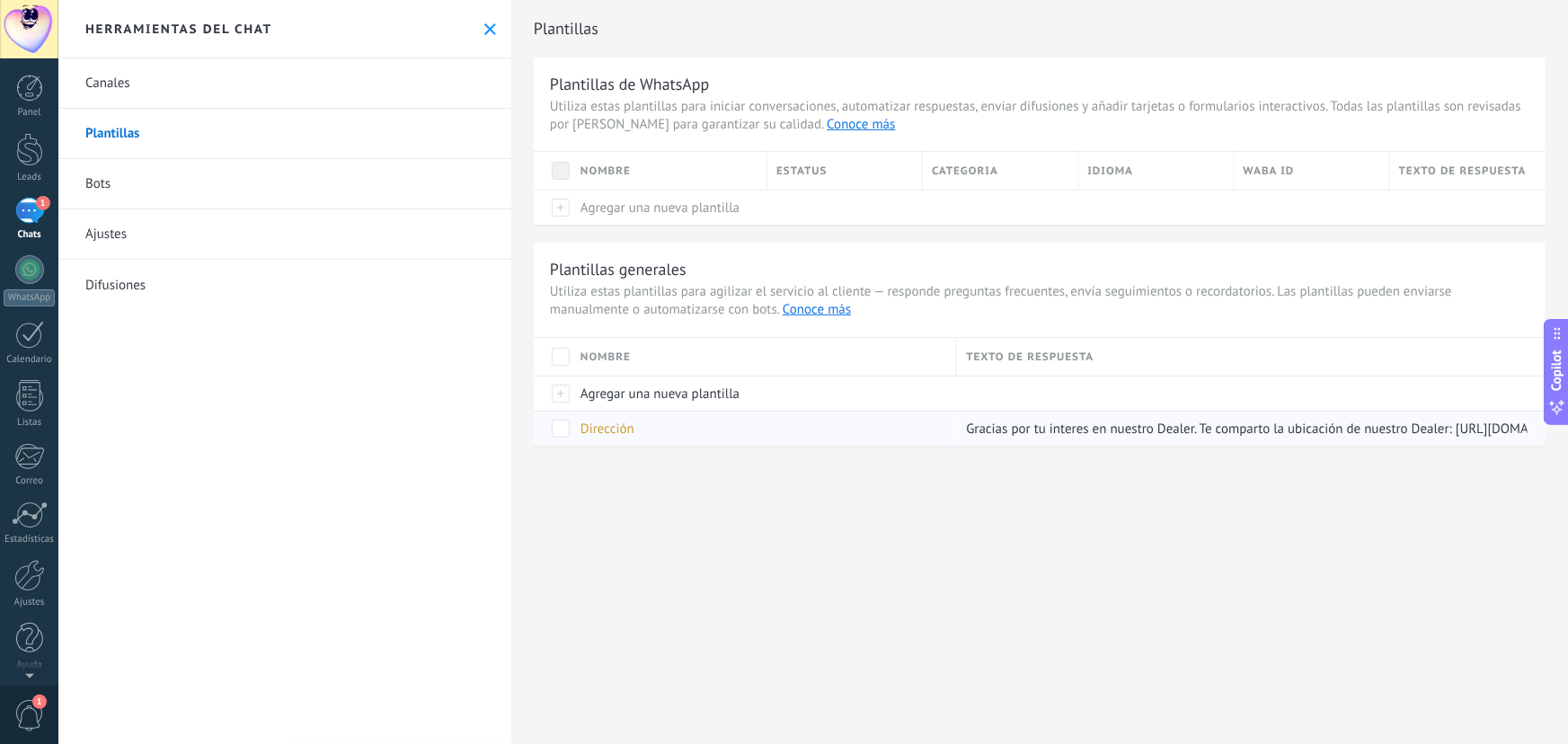
click at [796, 425] on div "Dirección" at bounding box center [760, 428] width 376 height 34
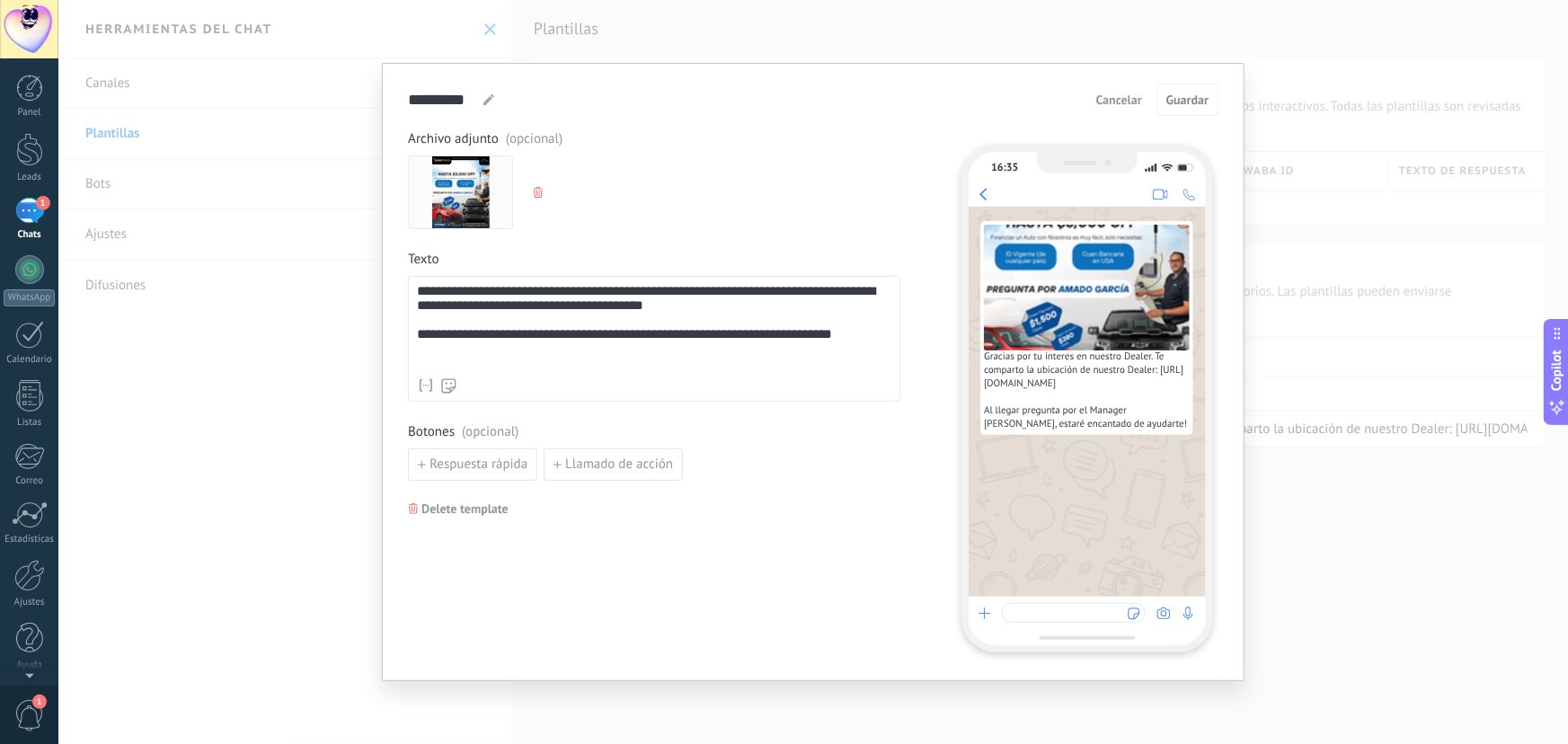
click at [465, 348] on div "**********" at bounding box center [654, 327] width 474 height 85
click at [588, 366] on div "**********" at bounding box center [654, 329] width 474 height 90
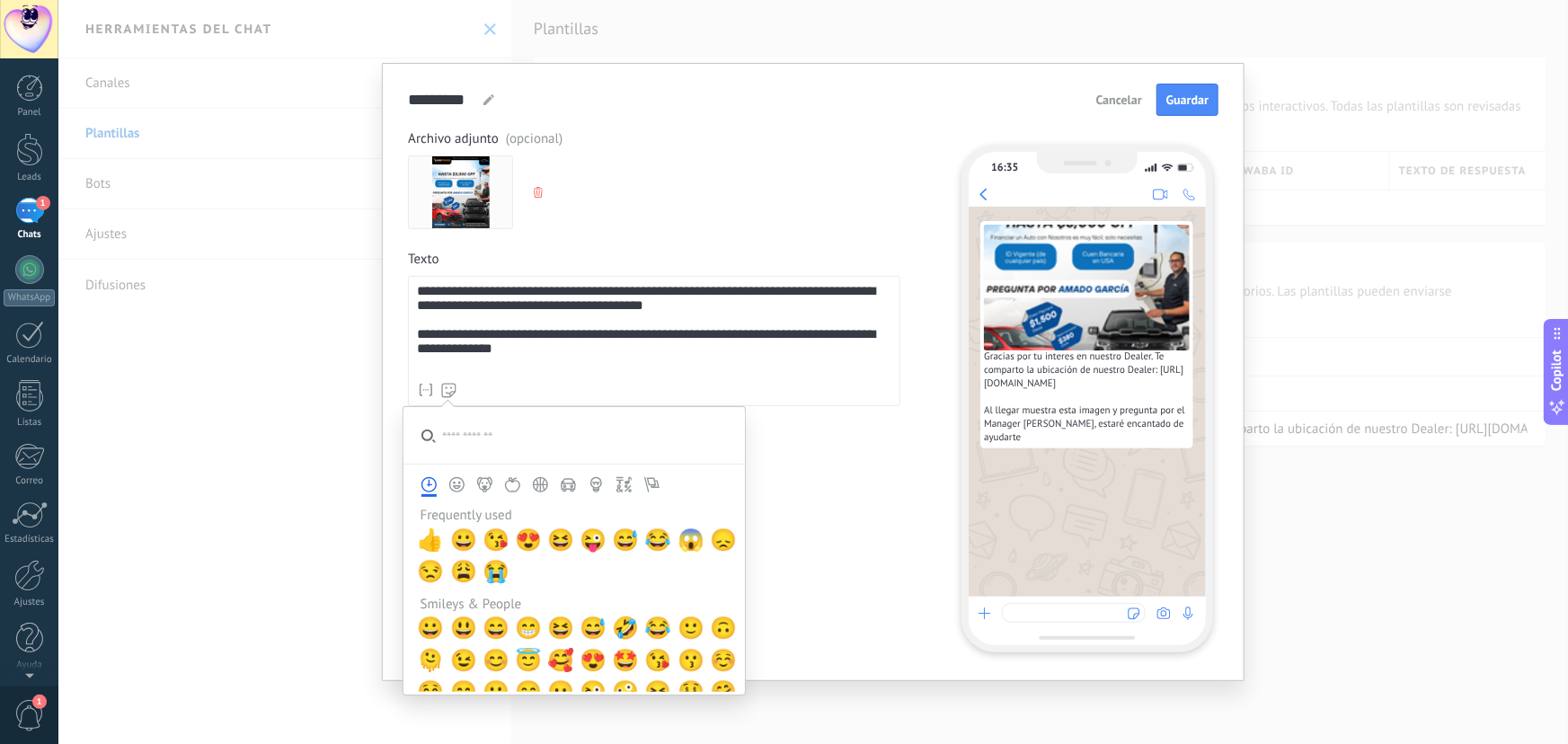
click at [444, 387] on icon at bounding box center [449, 391] width 16 height 16
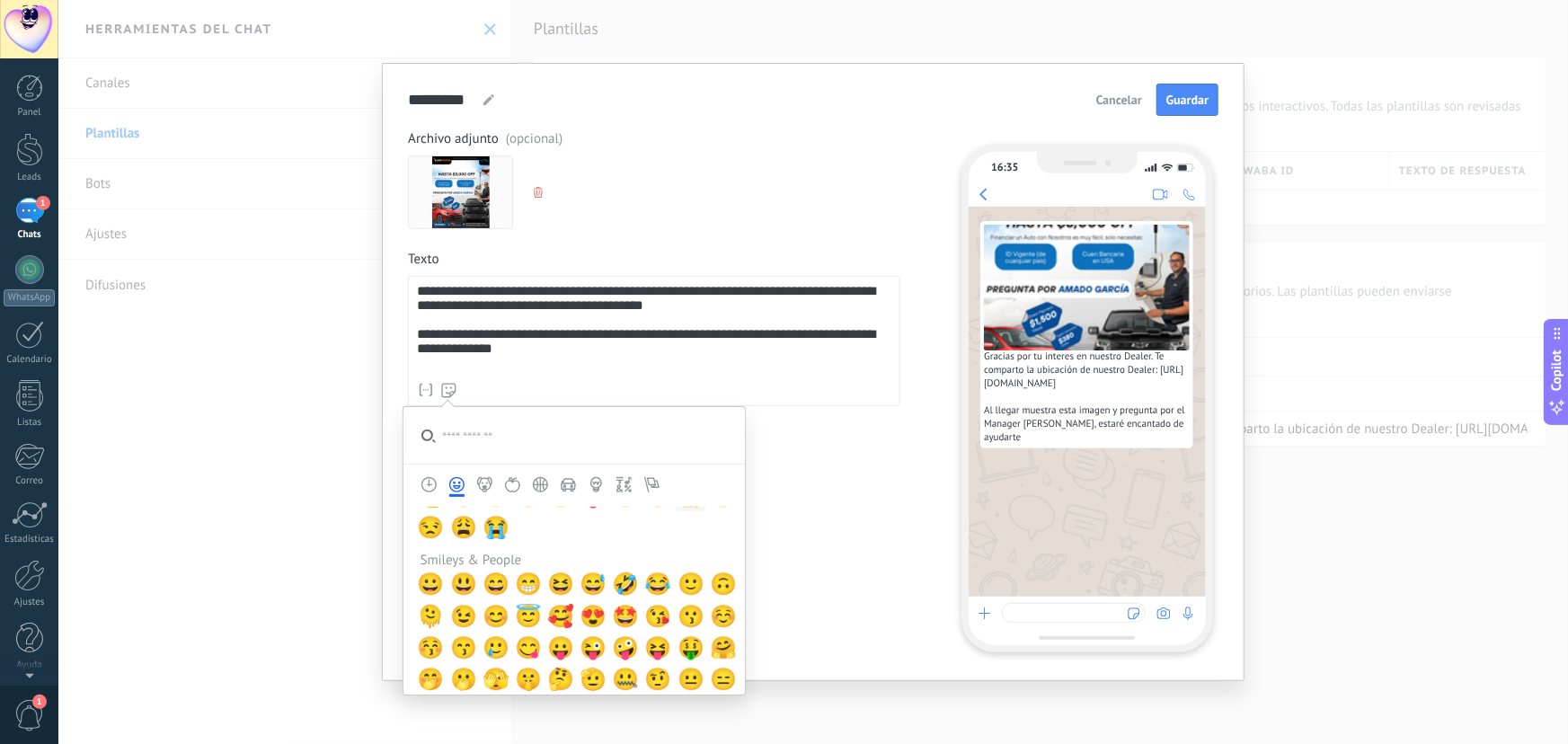
scroll to position [81, 0]
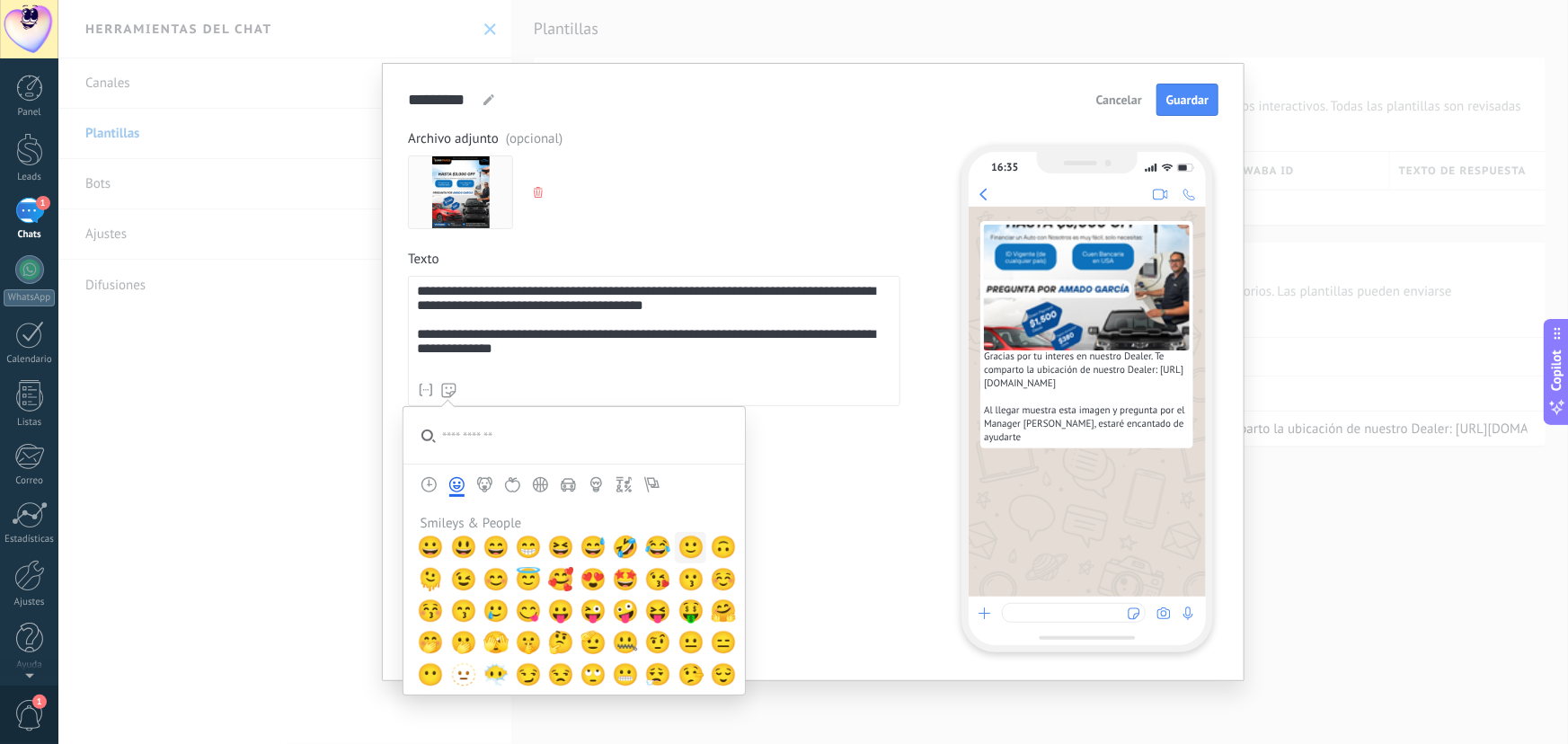
click at [680, 545] on span "🙂" at bounding box center [691, 547] width 27 height 25
click at [689, 385] on div "Nombre del contacto Nombre Apellido Contacto ID Contacto usuario responsable Co…" at bounding box center [654, 391] width 474 height 18
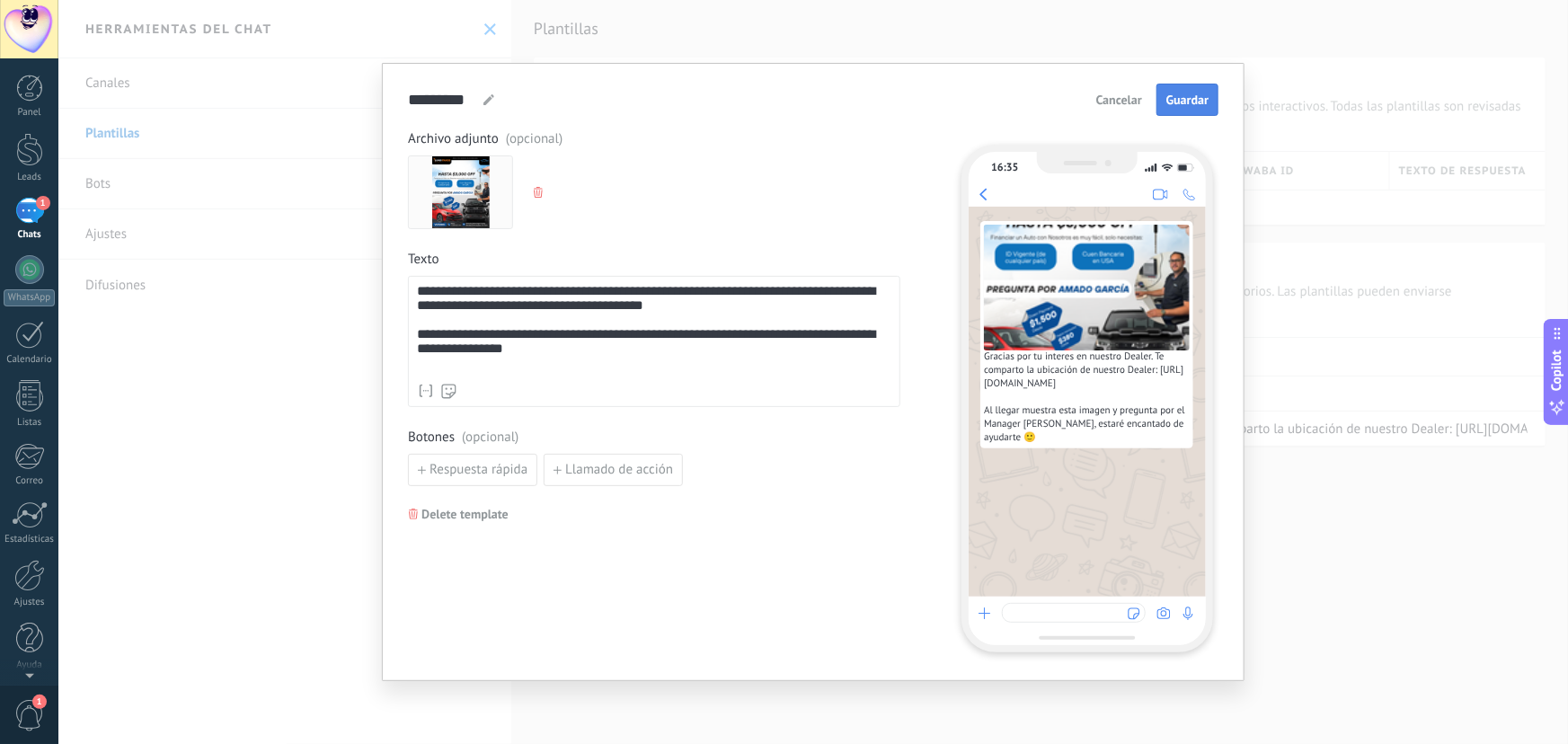
click at [1196, 105] on span "Guardar" at bounding box center [1187, 100] width 42 height 13
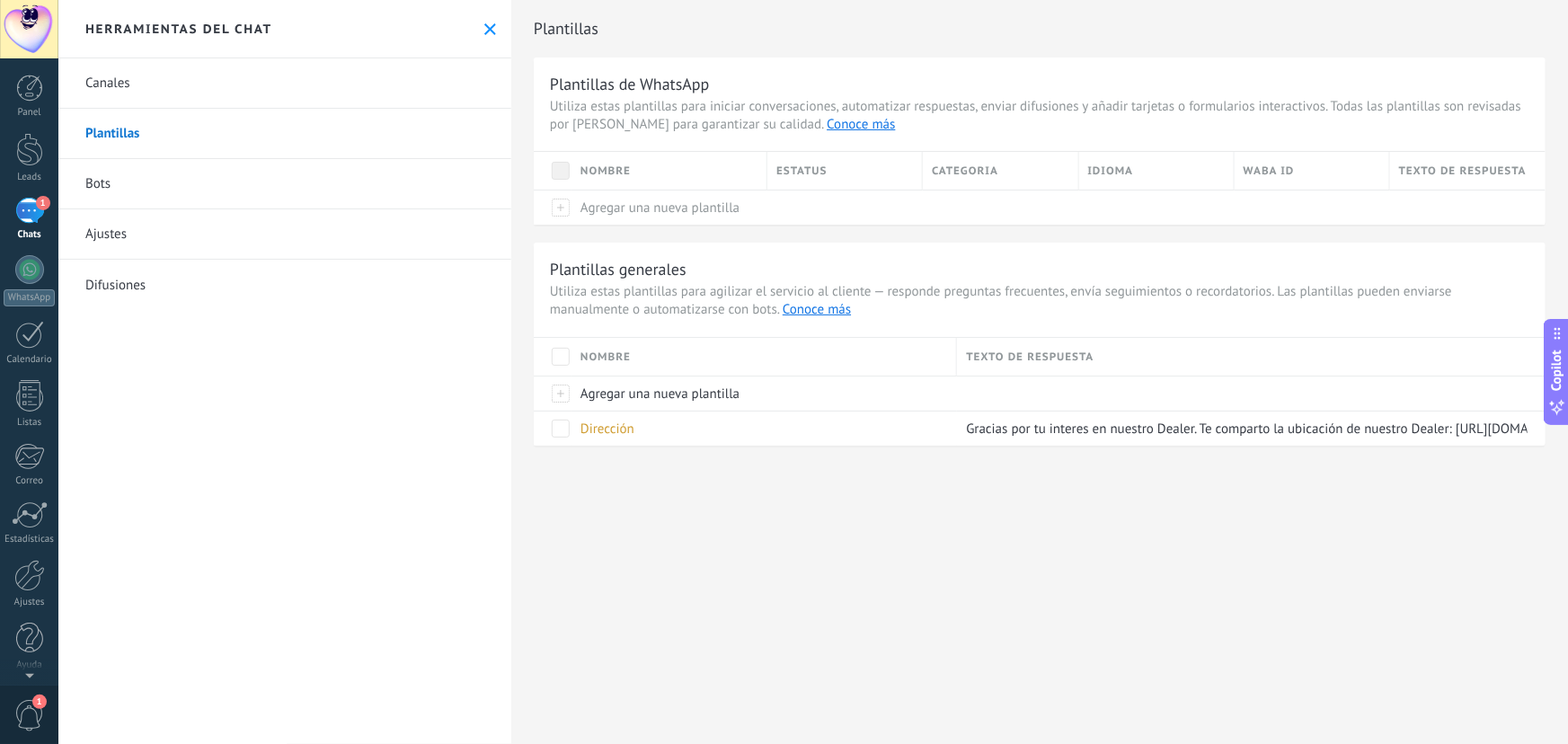
click at [483, 29] on button at bounding box center [491, 29] width 16 height 16
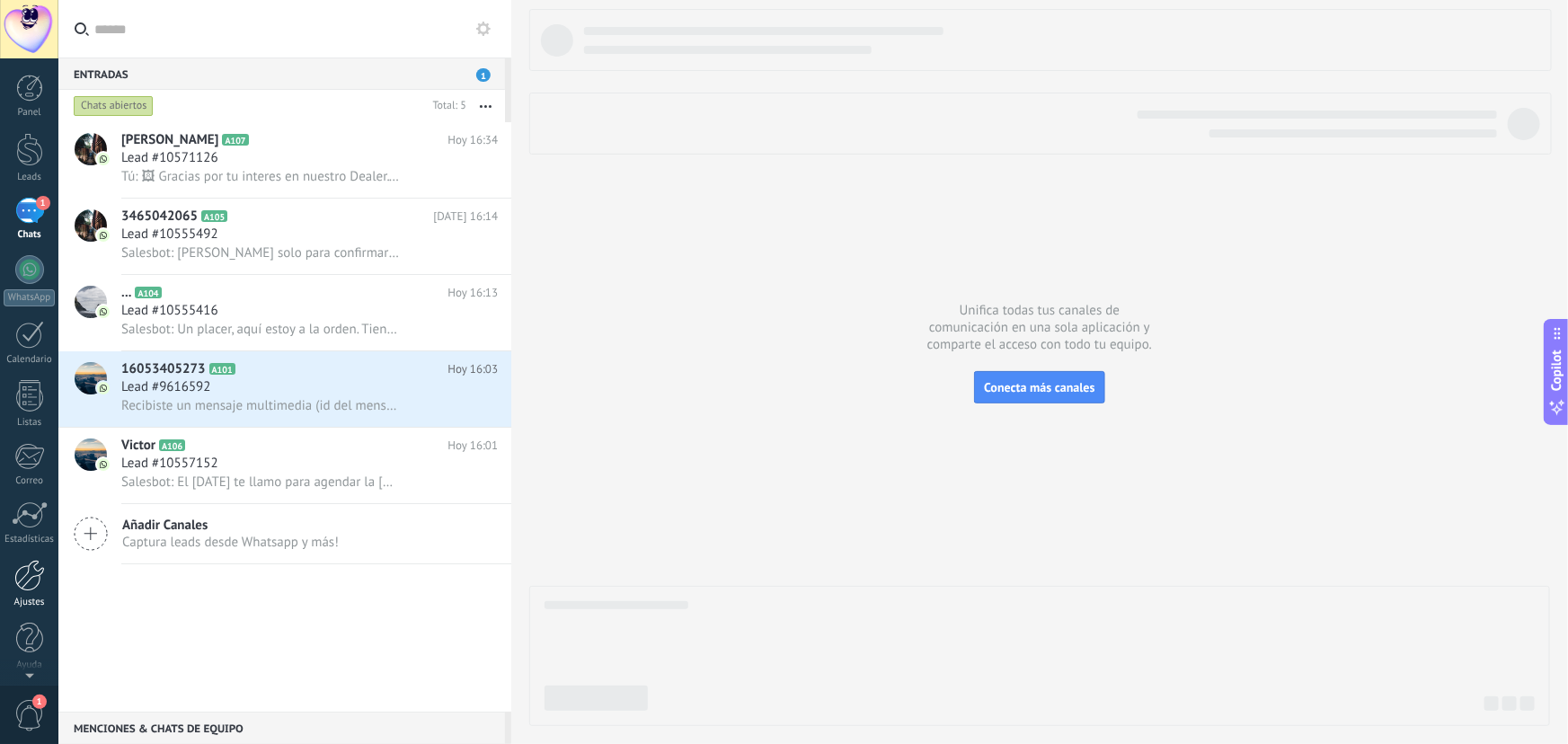
scroll to position [2, 0]
click at [27, 580] on div at bounding box center [29, 574] width 30 height 31
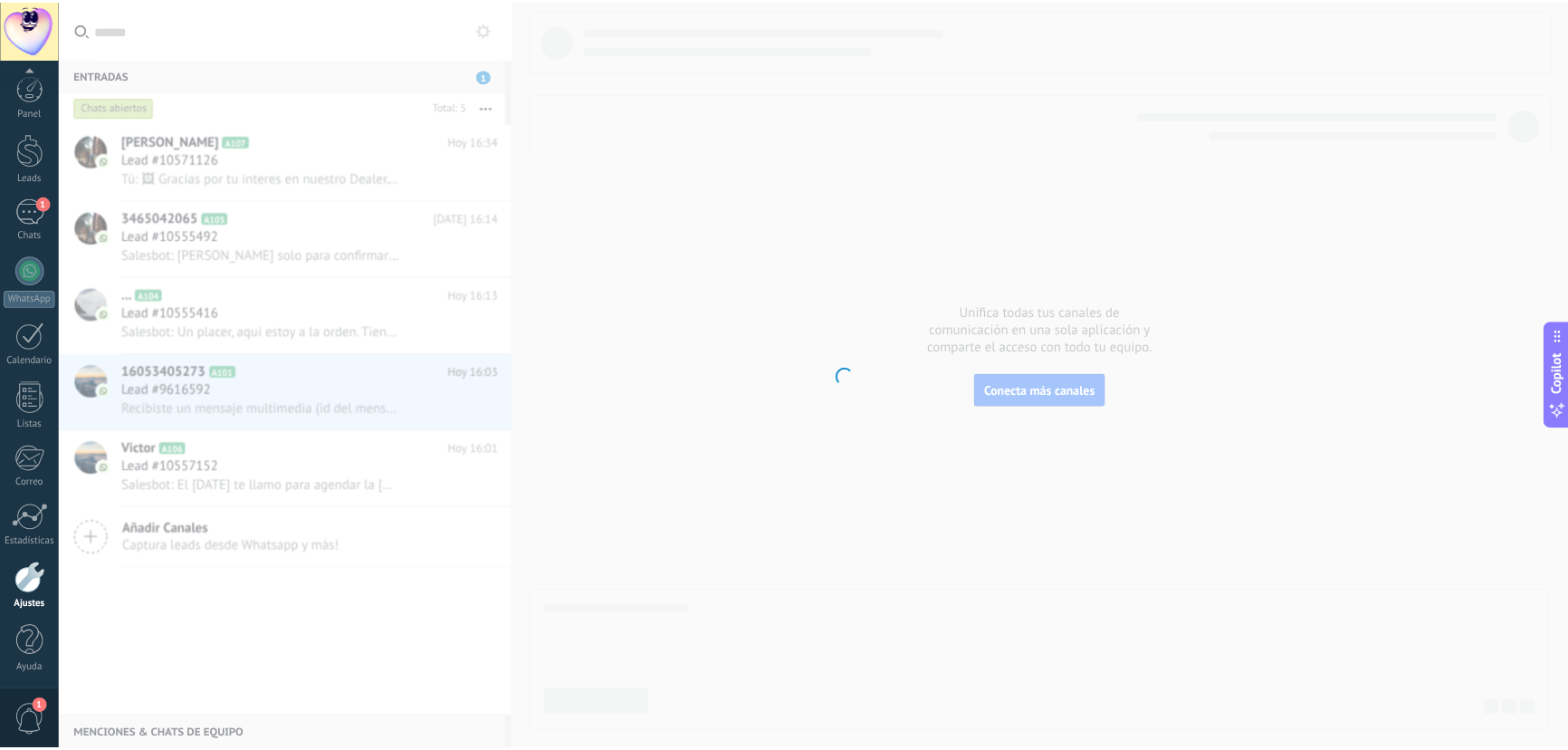
scroll to position [3, 0]
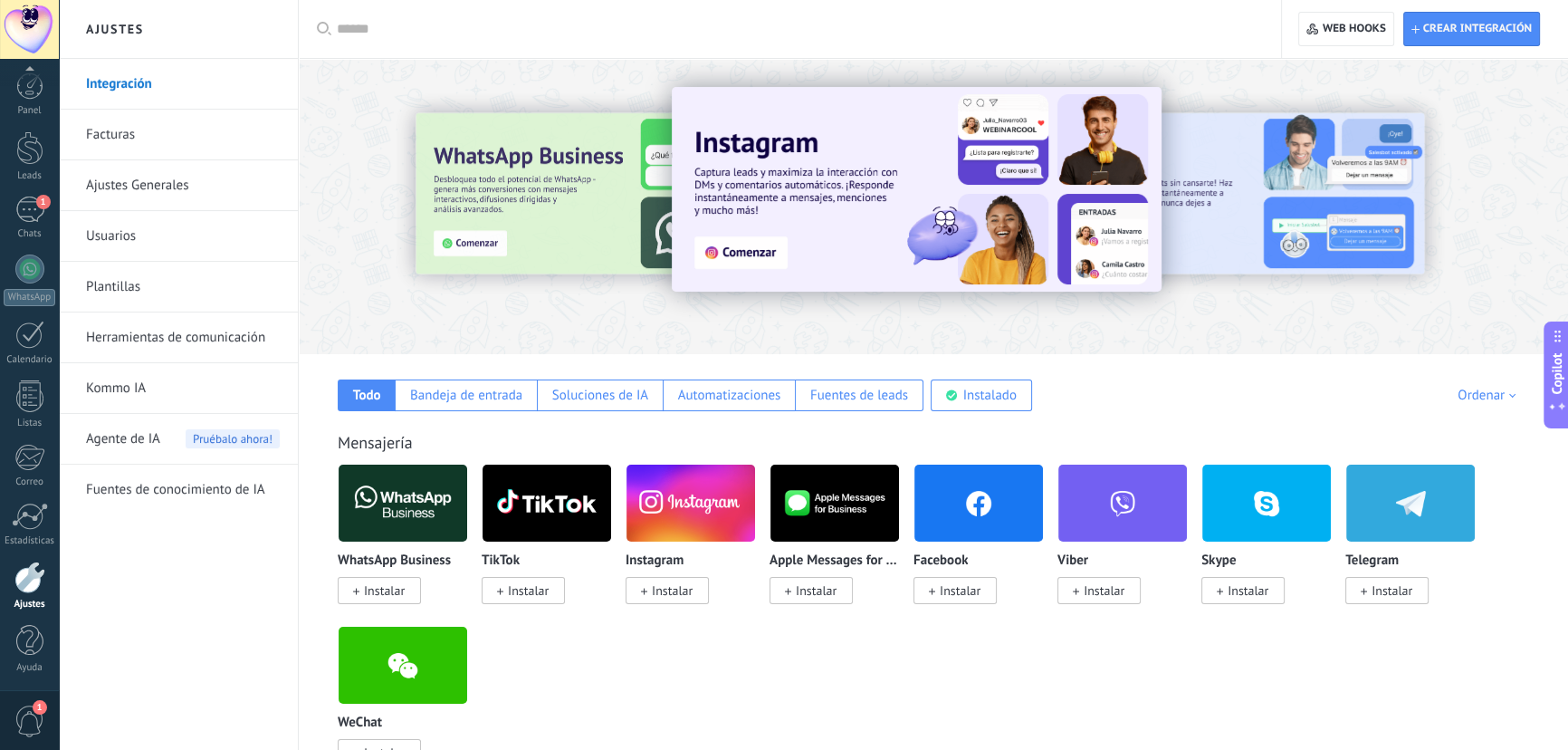
click at [136, 129] on link "Facturas" at bounding box center [182, 134] width 194 height 50
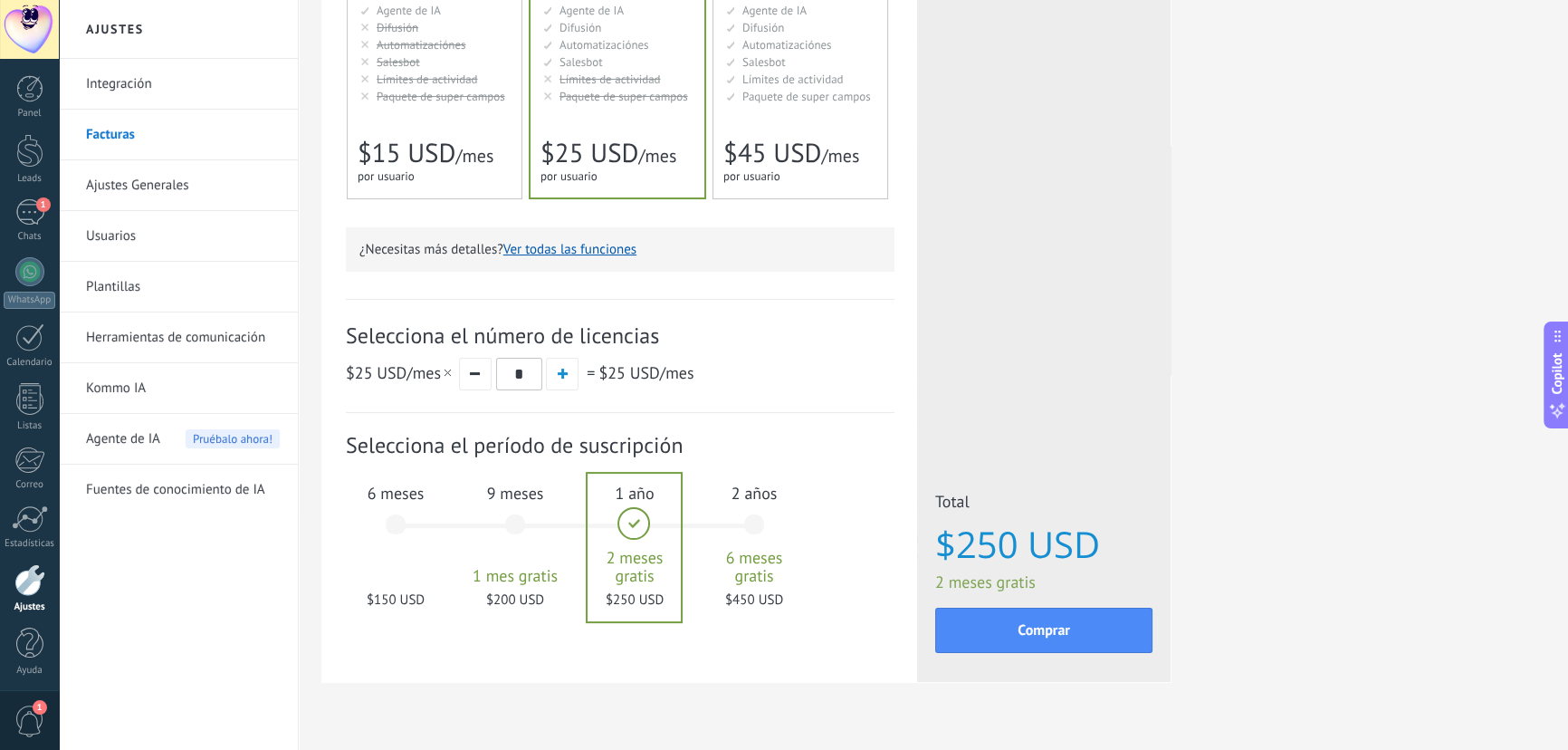
scroll to position [411, 0]
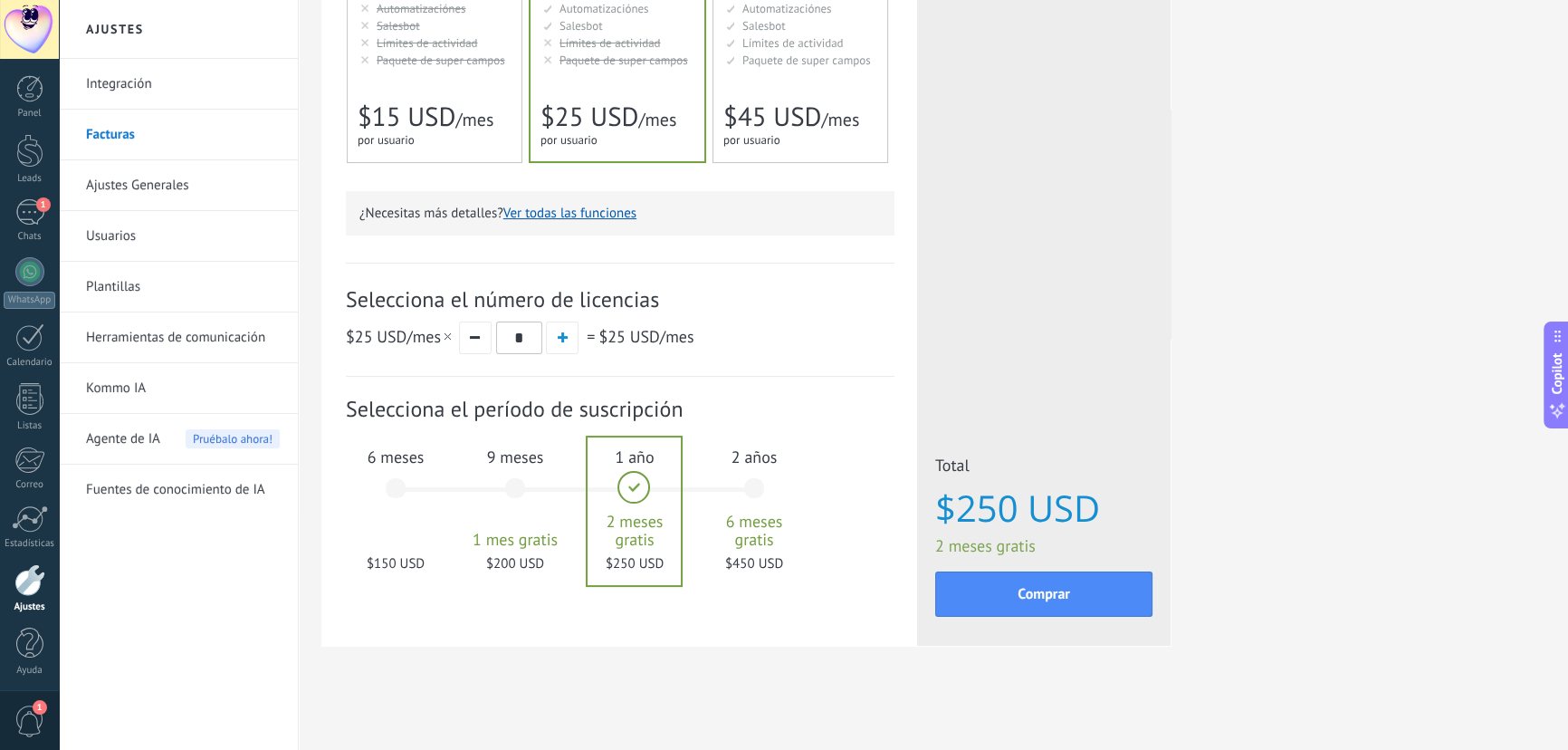
click at [400, 493] on div "6 meses $150 USD" at bounding box center [395, 497] width 98 height 128
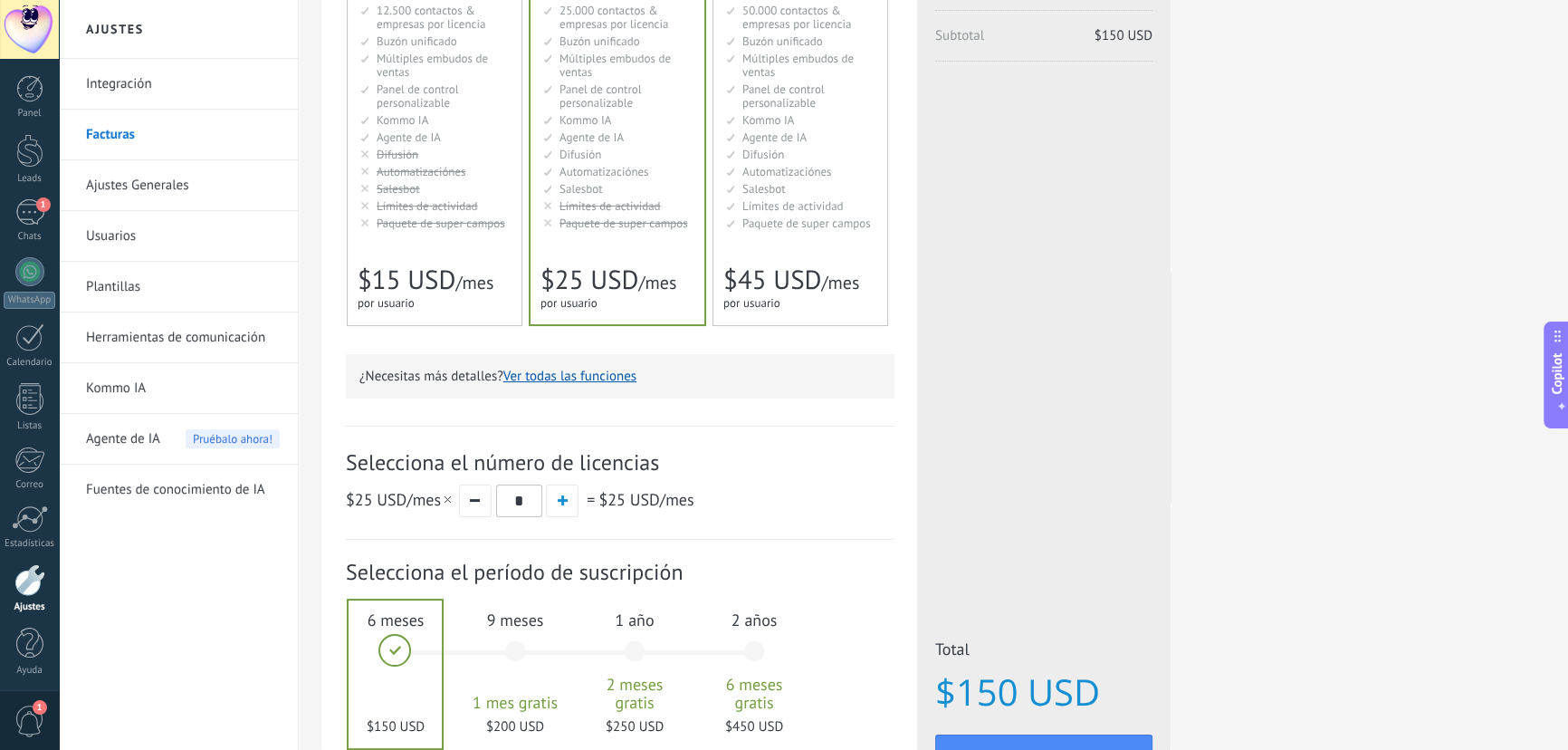
scroll to position [329, 0]
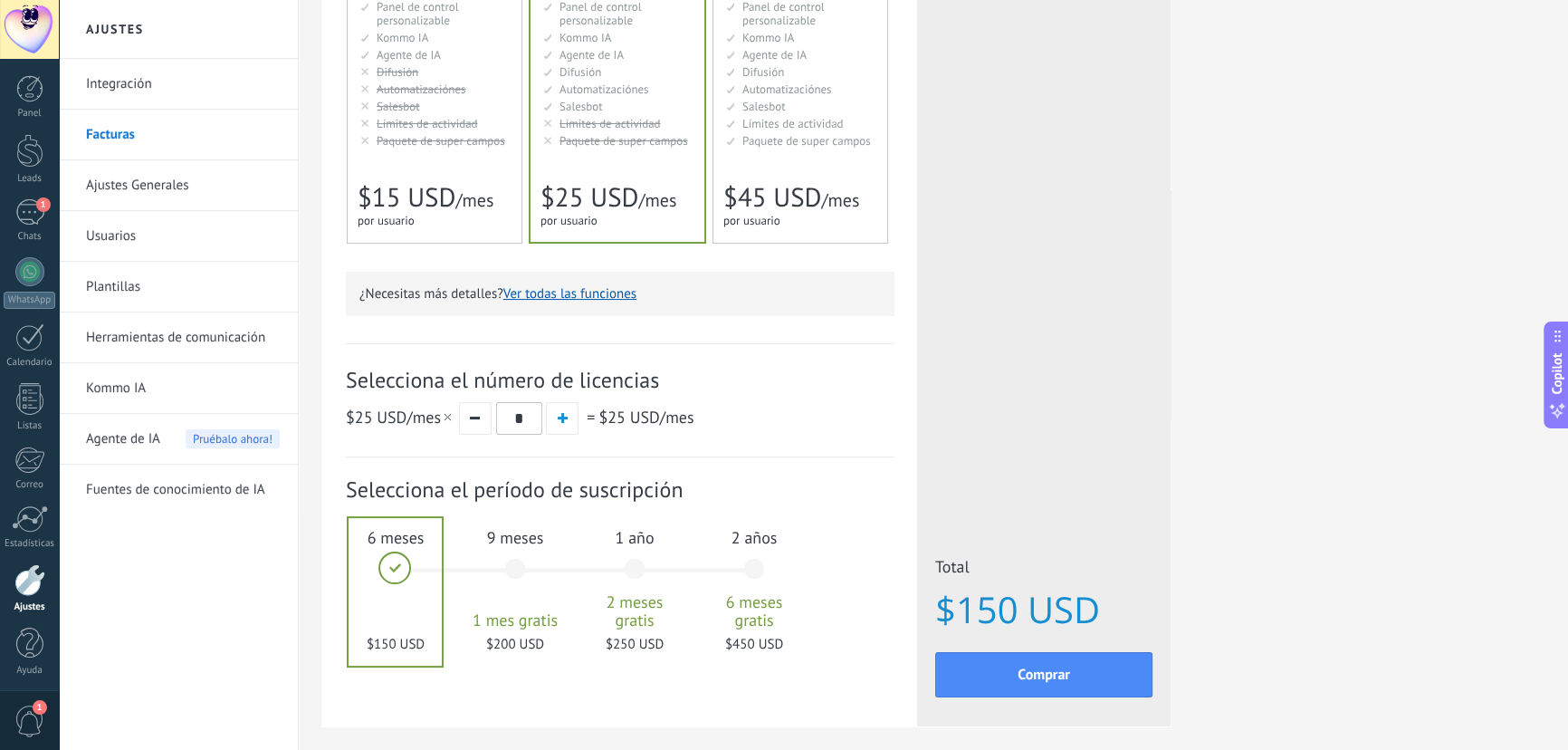
click at [518, 572] on div "9 meses 1 mes gratis $200 USD" at bounding box center [514, 578] width 98 height 128
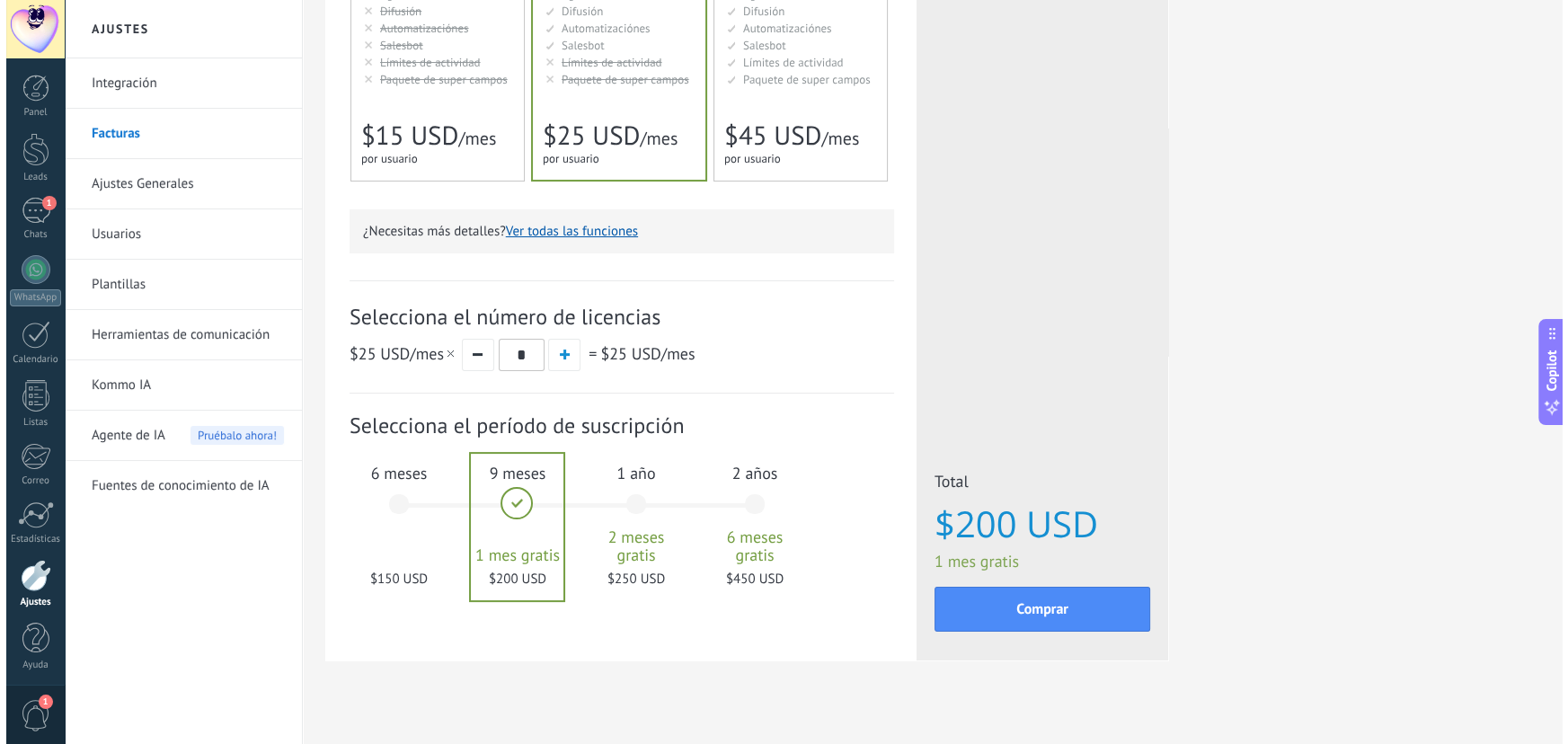
scroll to position [408, 0]
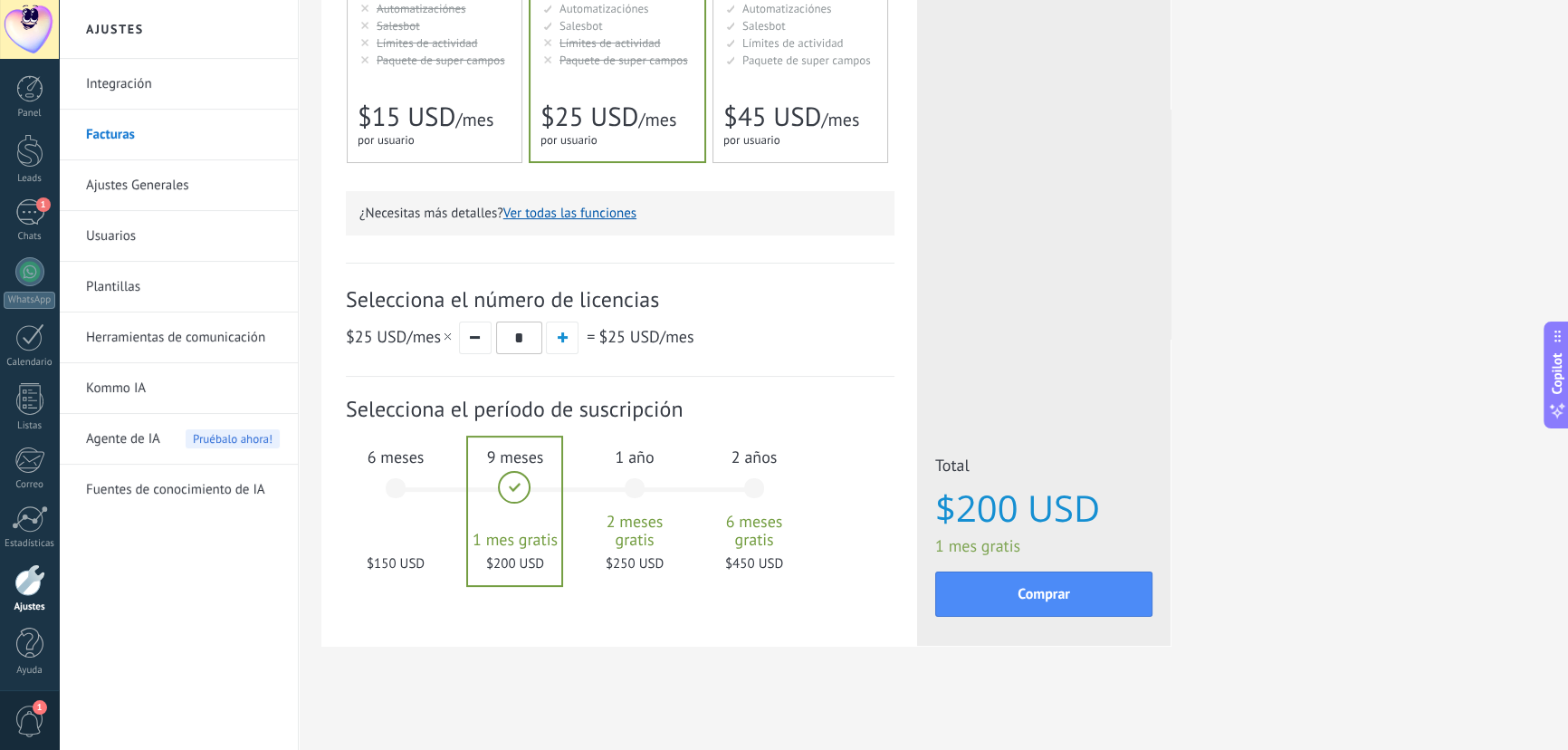
click at [635, 488] on div "1 año 2 meses gratis $250 USD" at bounding box center [634, 497] width 98 height 128
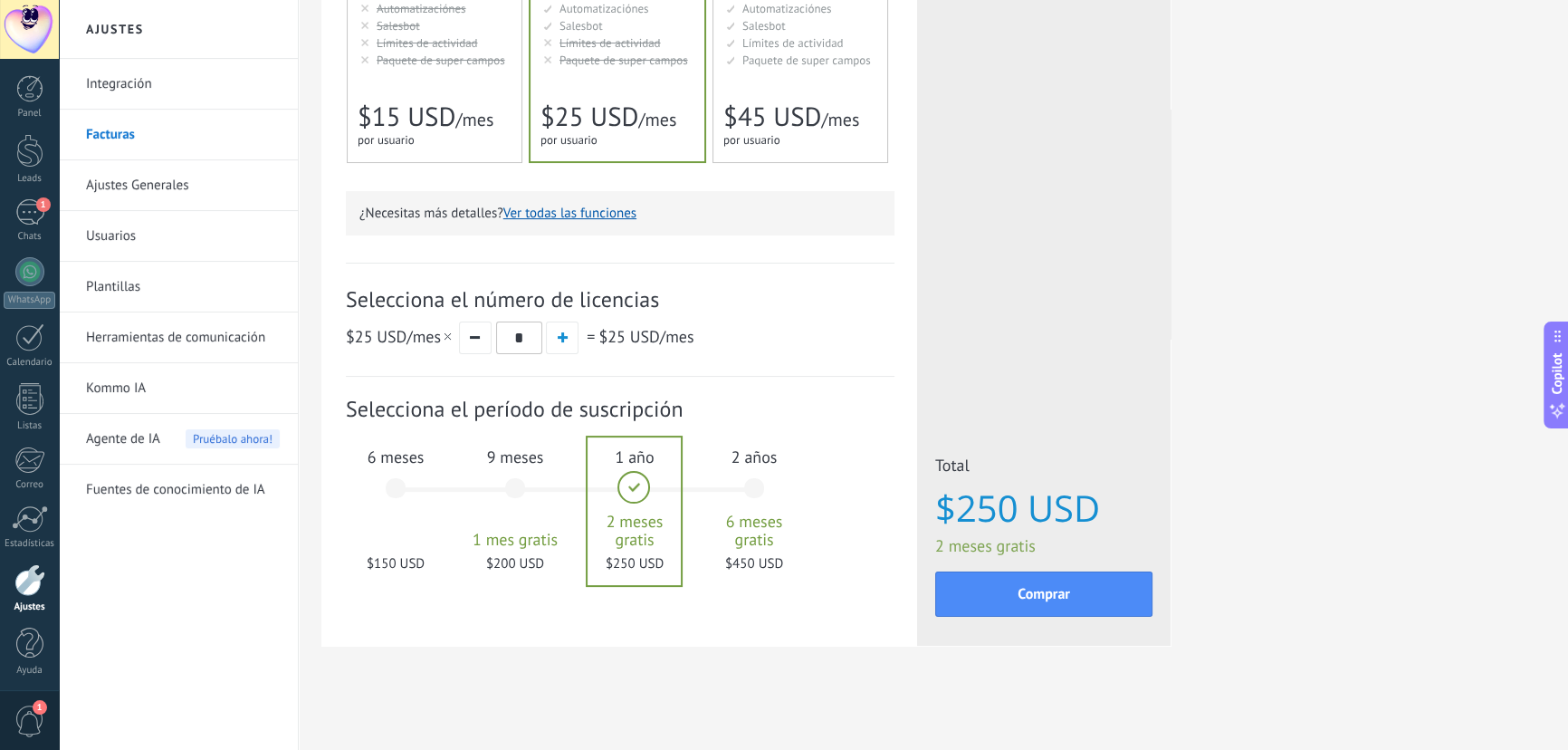
drag, startPoint x: 1018, startPoint y: 594, endPoint x: 1137, endPoint y: 526, distance: 137.1
click at [1129, 527] on div "Total $250 USD 2 meses gratis De - $50 USD Comprar" at bounding box center [1044, 542] width 218 height 173
click at [1053, 584] on button "Comprar" at bounding box center [1044, 594] width 218 height 45
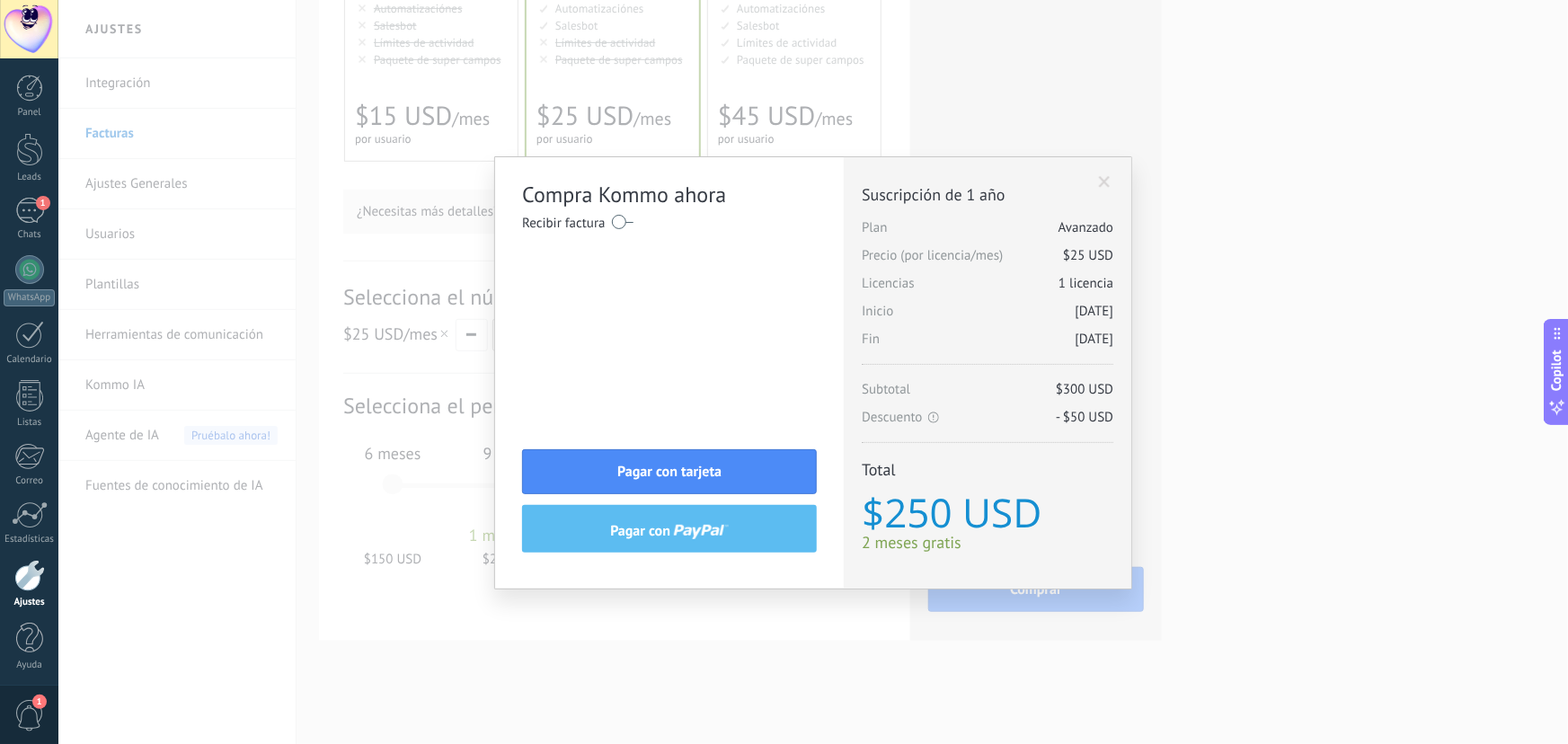
click at [620, 223] on label at bounding box center [623, 221] width 22 height 28
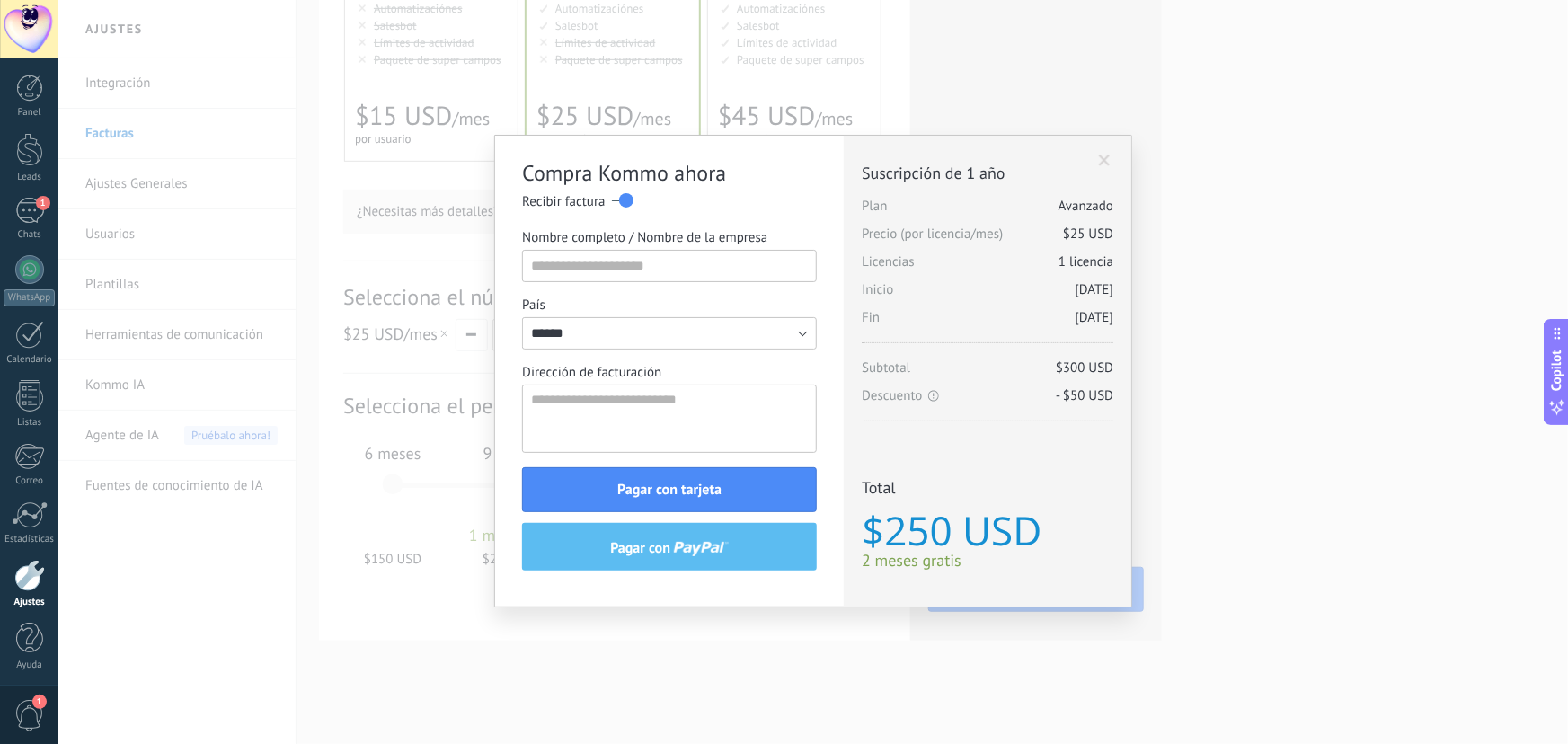
click at [622, 201] on label at bounding box center [623, 199] width 22 height 28
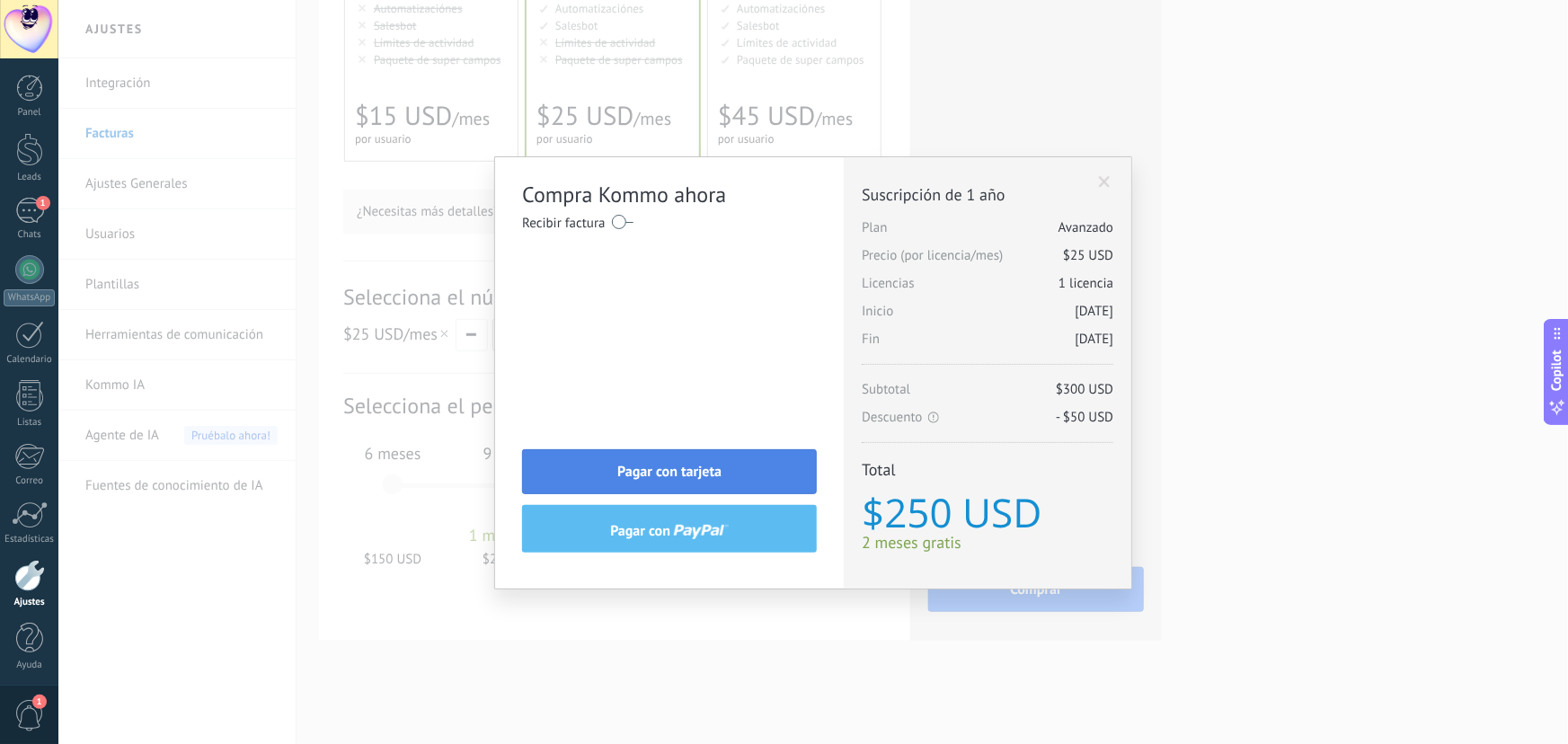
click at [691, 471] on span "Pagar con tarjeta" at bounding box center [670, 471] width 105 height 13
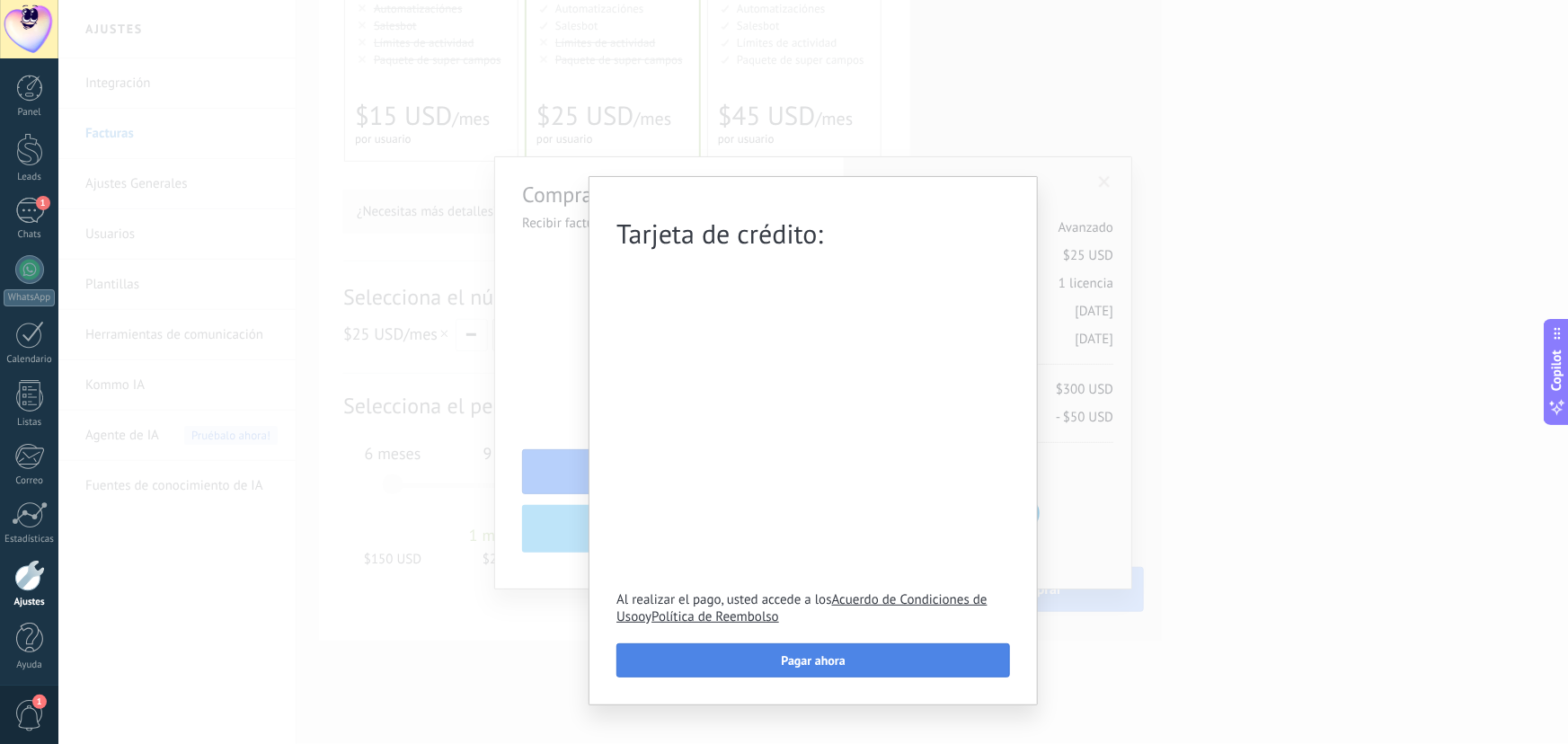
click at [808, 664] on span "Pagar ahora" at bounding box center [813, 660] width 64 height 13
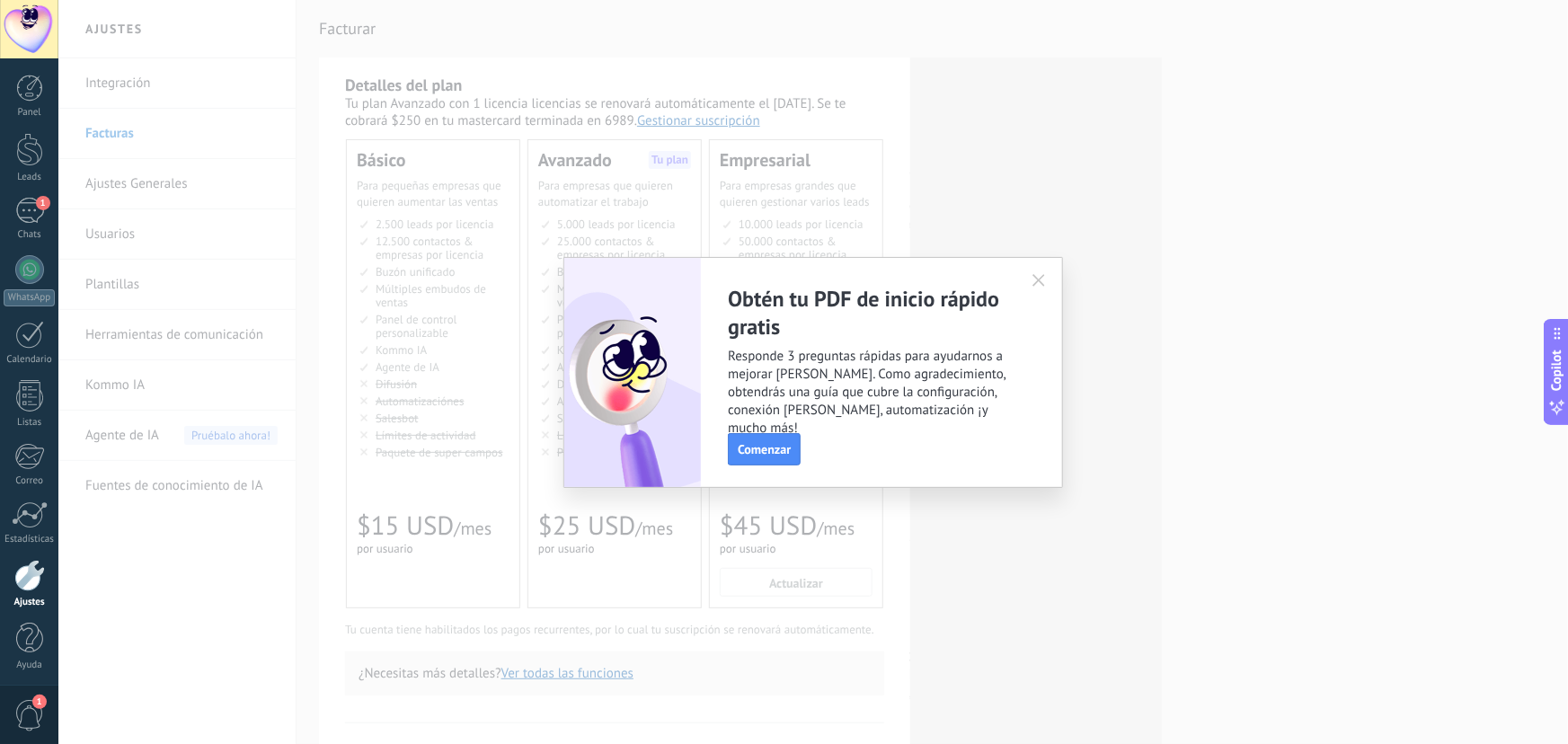
click at [1037, 275] on icon "button" at bounding box center [1038, 280] width 13 height 13
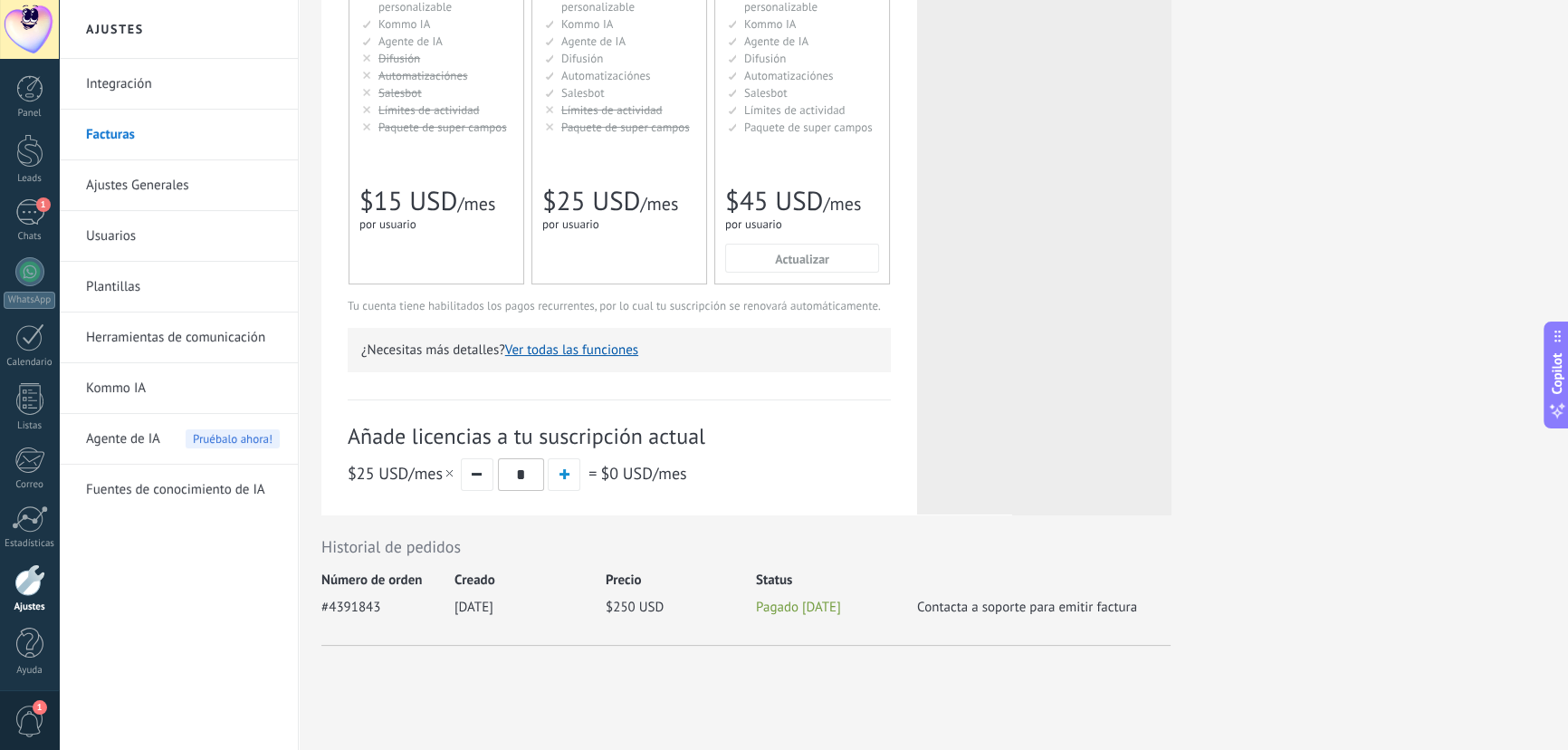
scroll to position [334, 0]
click at [23, 200] on div "1" at bounding box center [30, 210] width 29 height 27
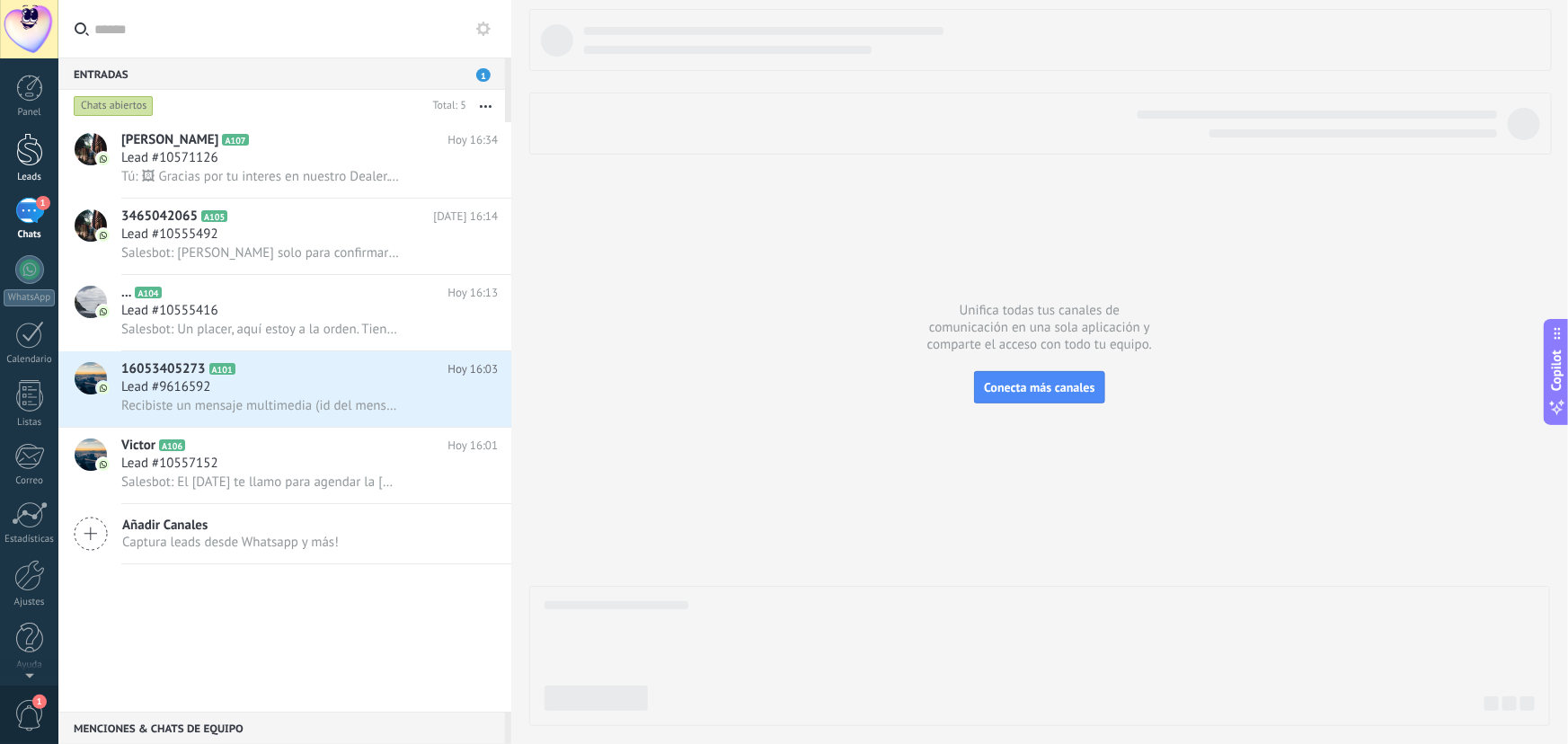
click at [23, 144] on div at bounding box center [30, 150] width 27 height 33
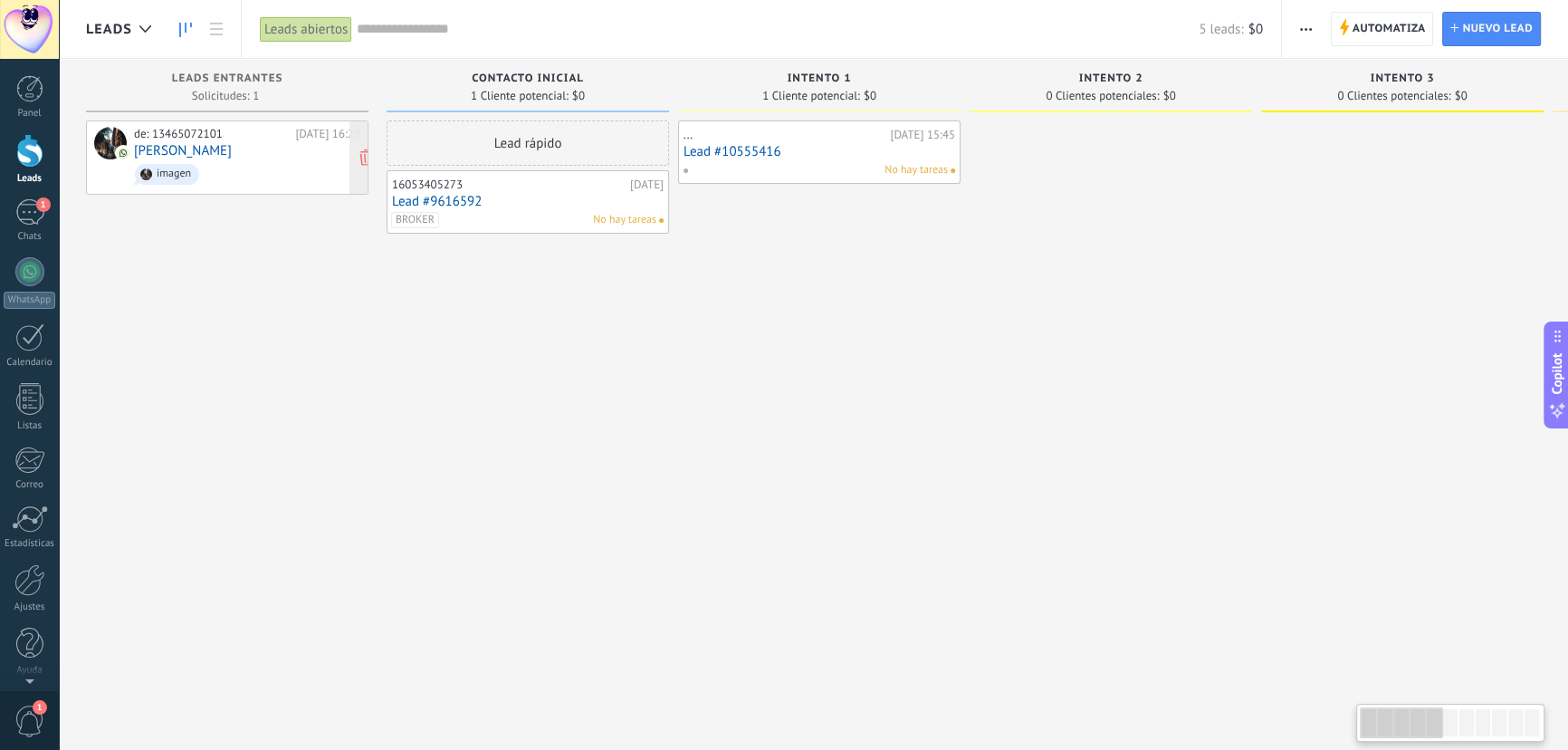
click at [226, 163] on span "imagen" at bounding box center [247, 174] width 227 height 29
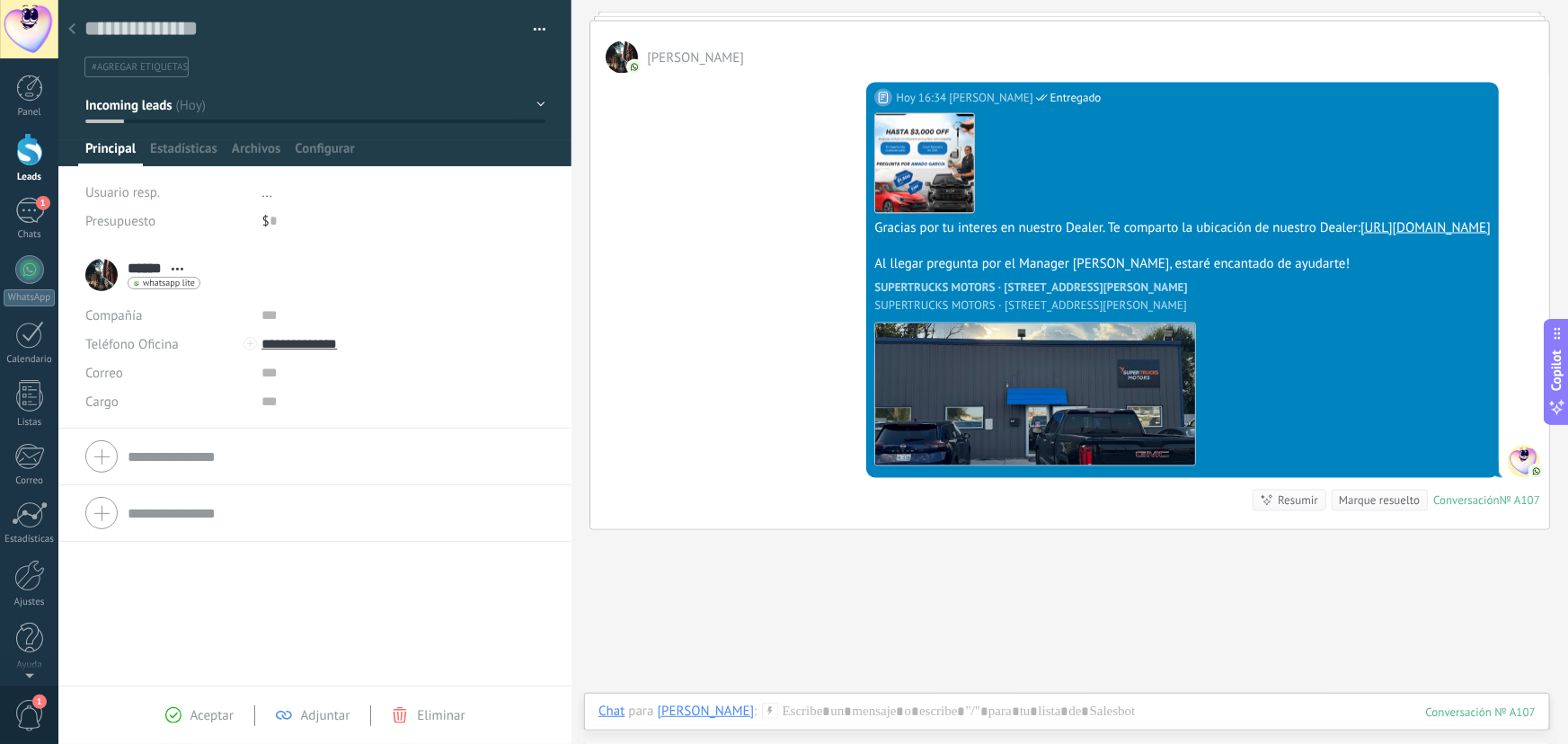
scroll to position [1366, 0]
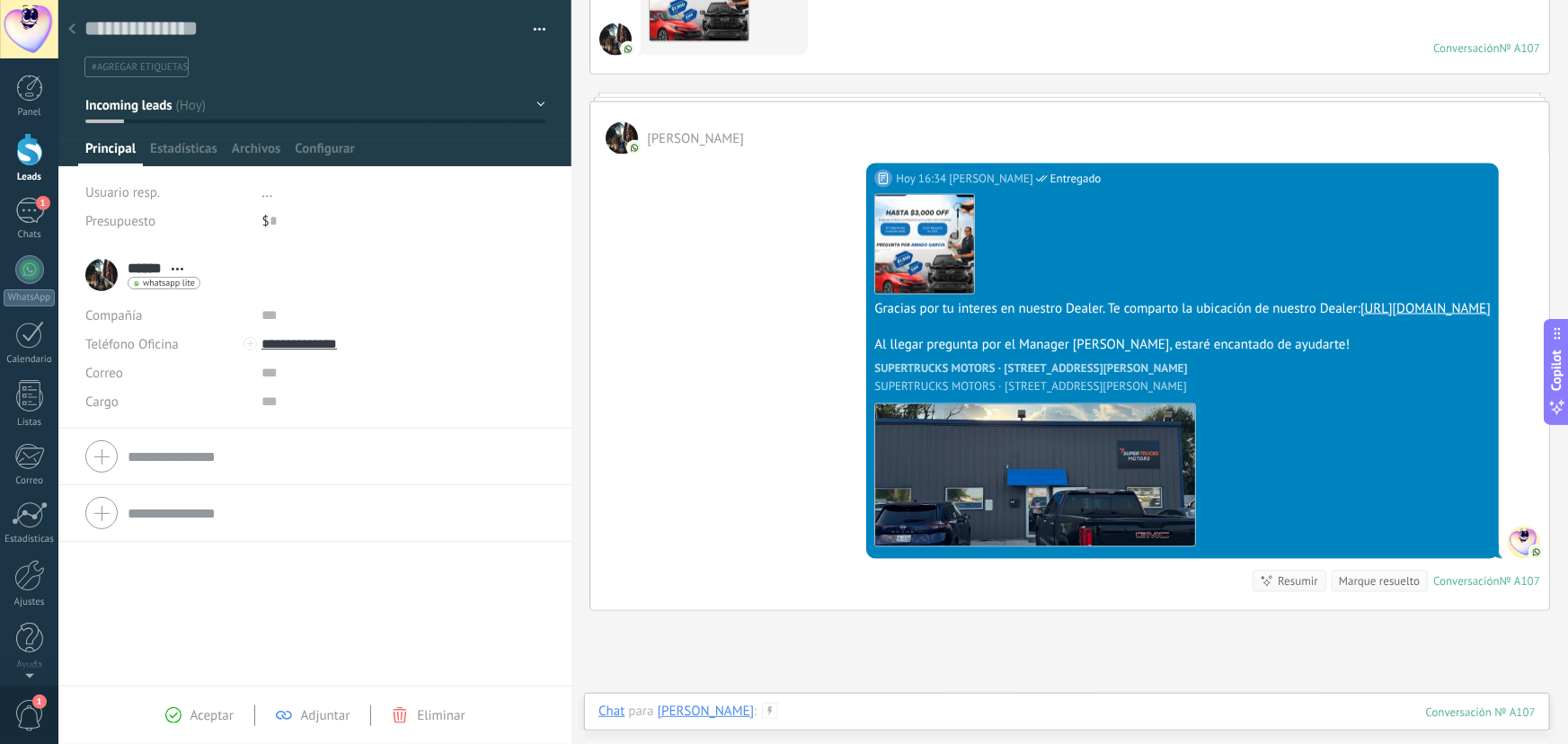
click at [790, 709] on div at bounding box center [1067, 729] width 937 height 54
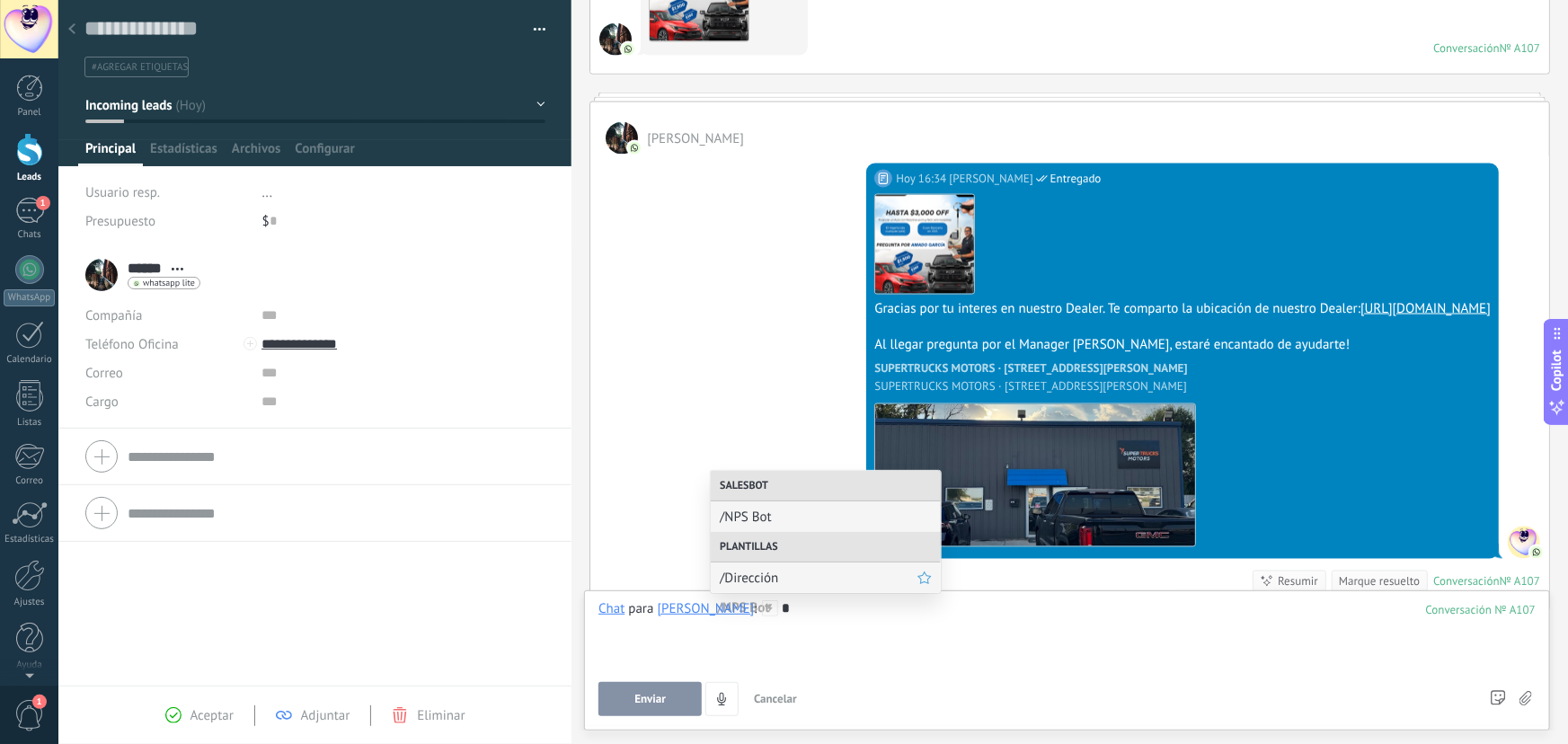
click at [784, 576] on span "/Dirección" at bounding box center [818, 578] width 197 height 17
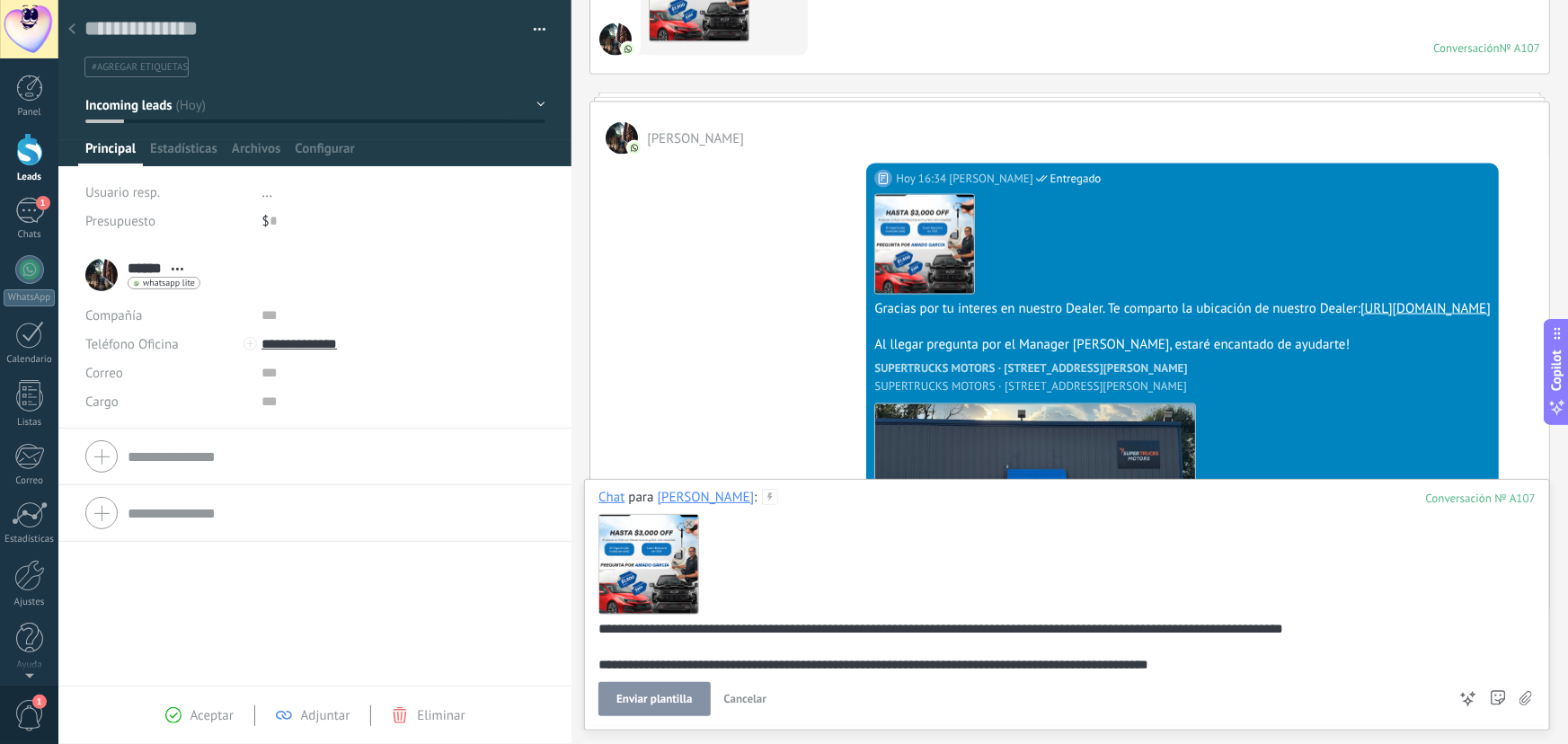
scroll to position [19, 0]
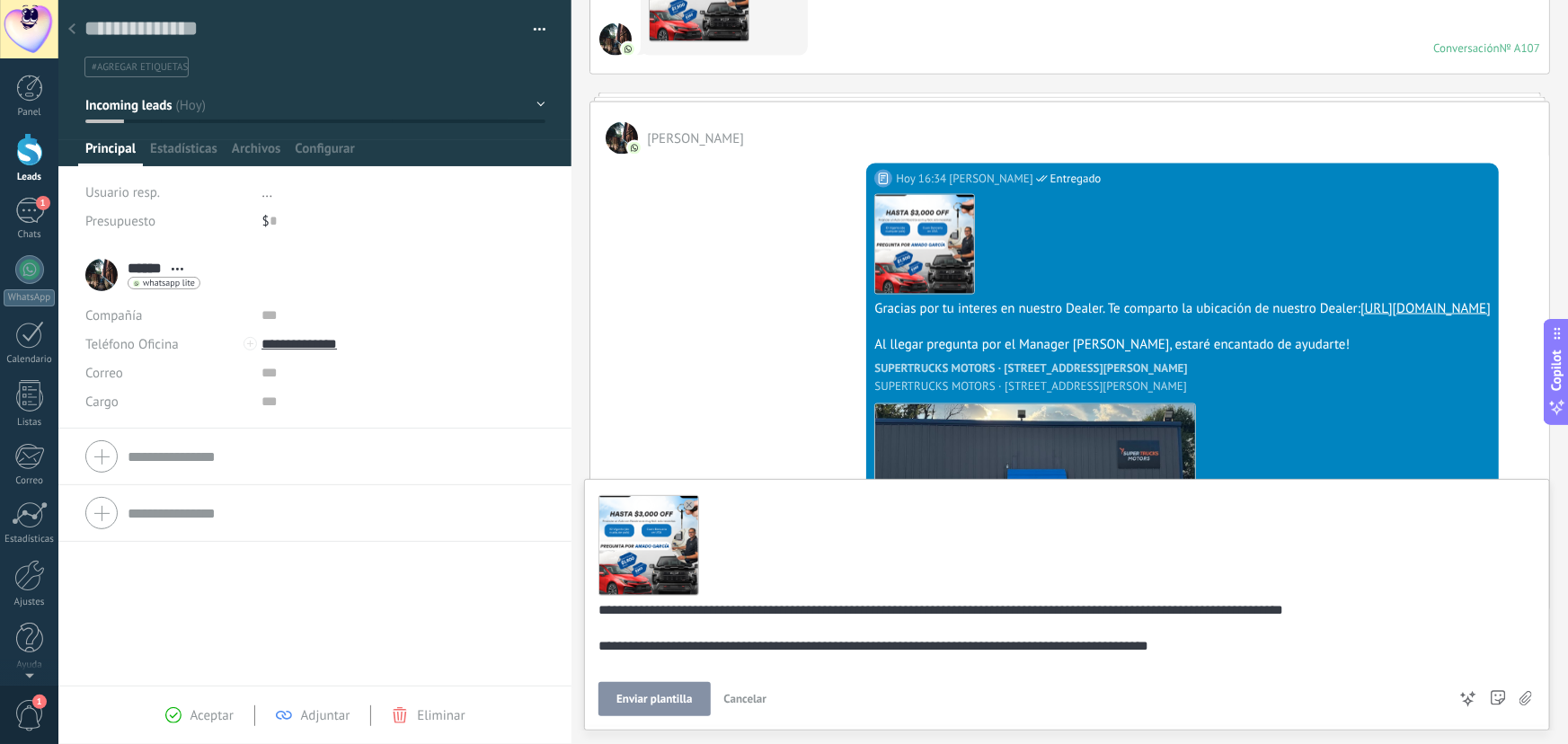
click at [747, 697] on span "Cancelar" at bounding box center [746, 699] width 43 height 16
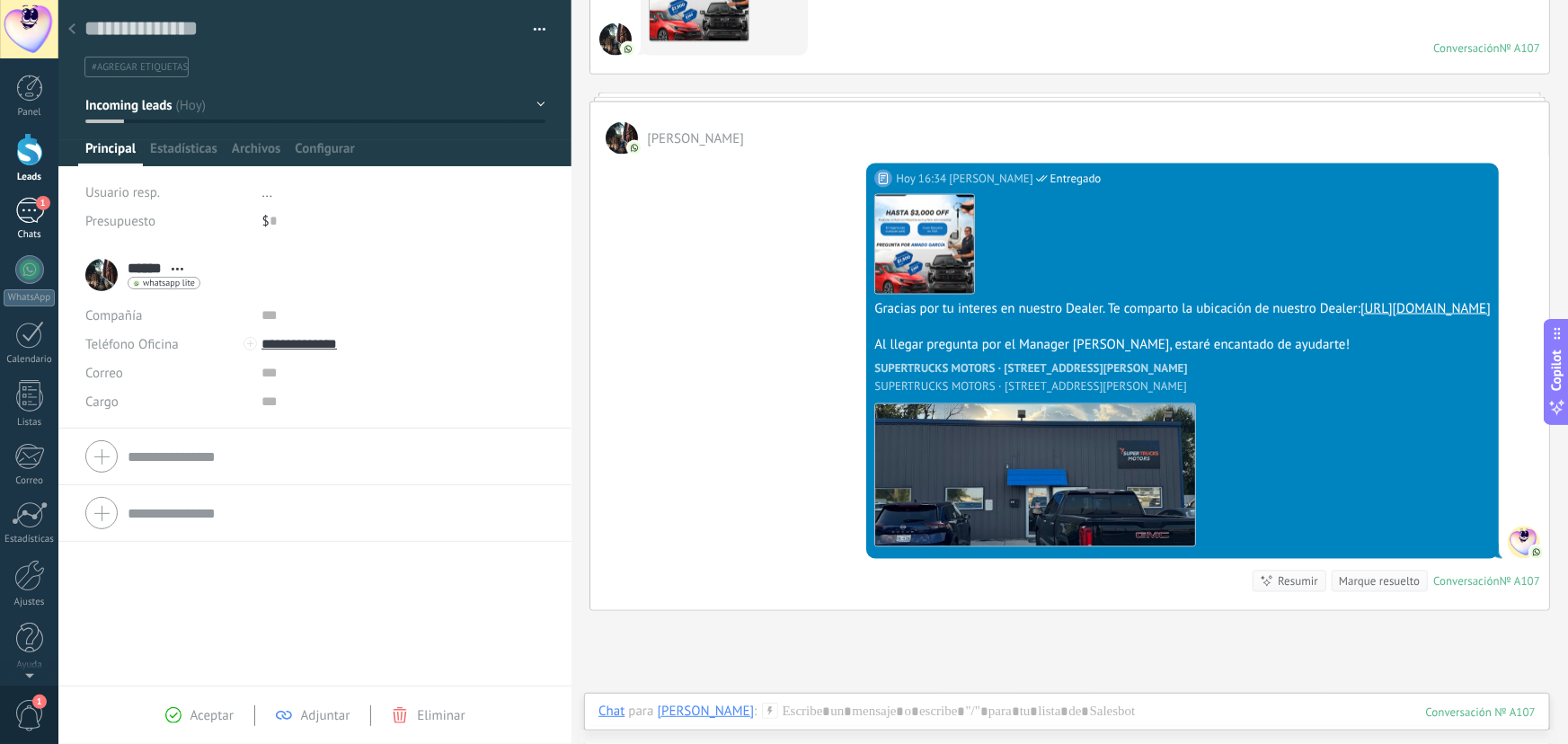
click at [22, 207] on div "1" at bounding box center [29, 210] width 28 height 26
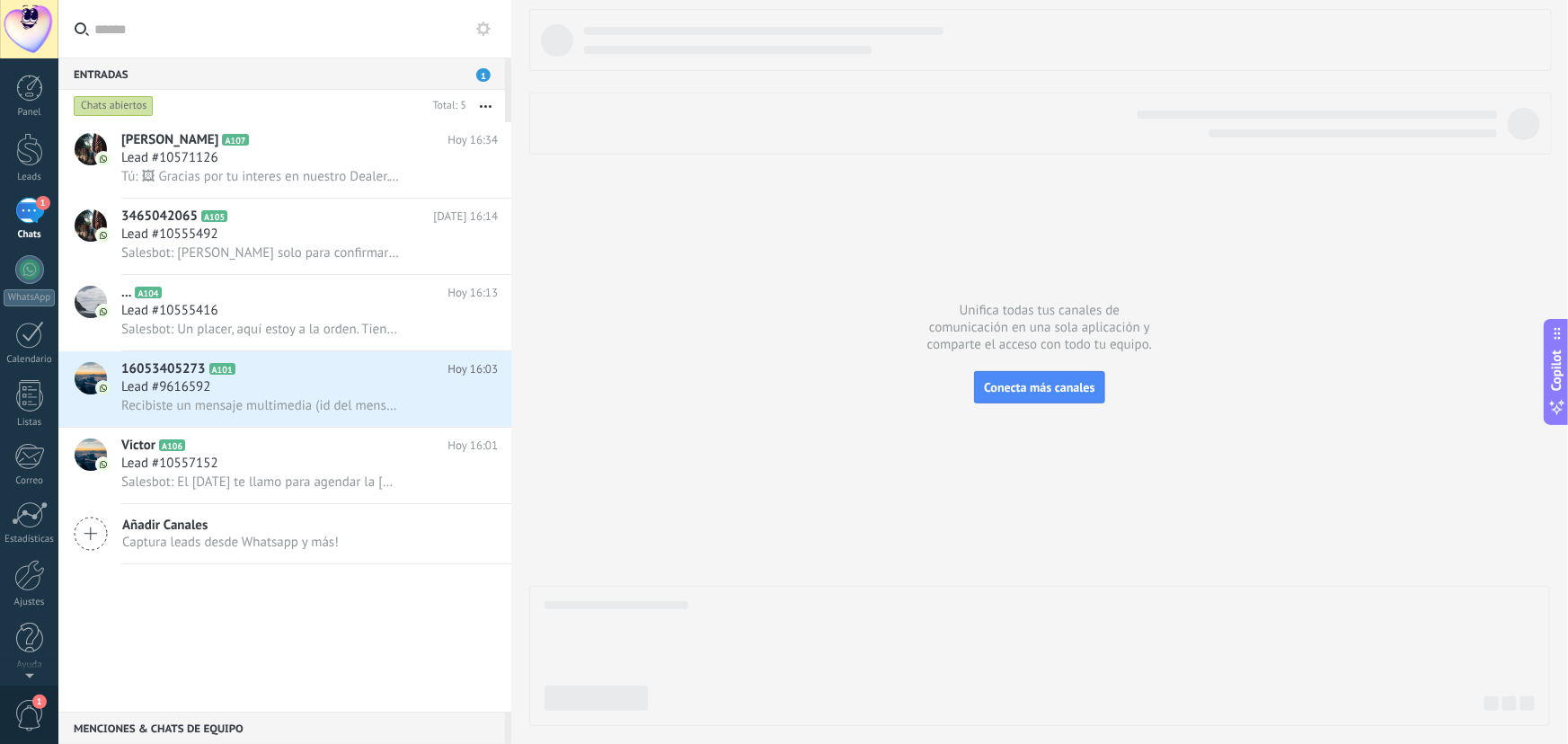
click at [479, 26] on use at bounding box center [483, 28] width 15 height 15
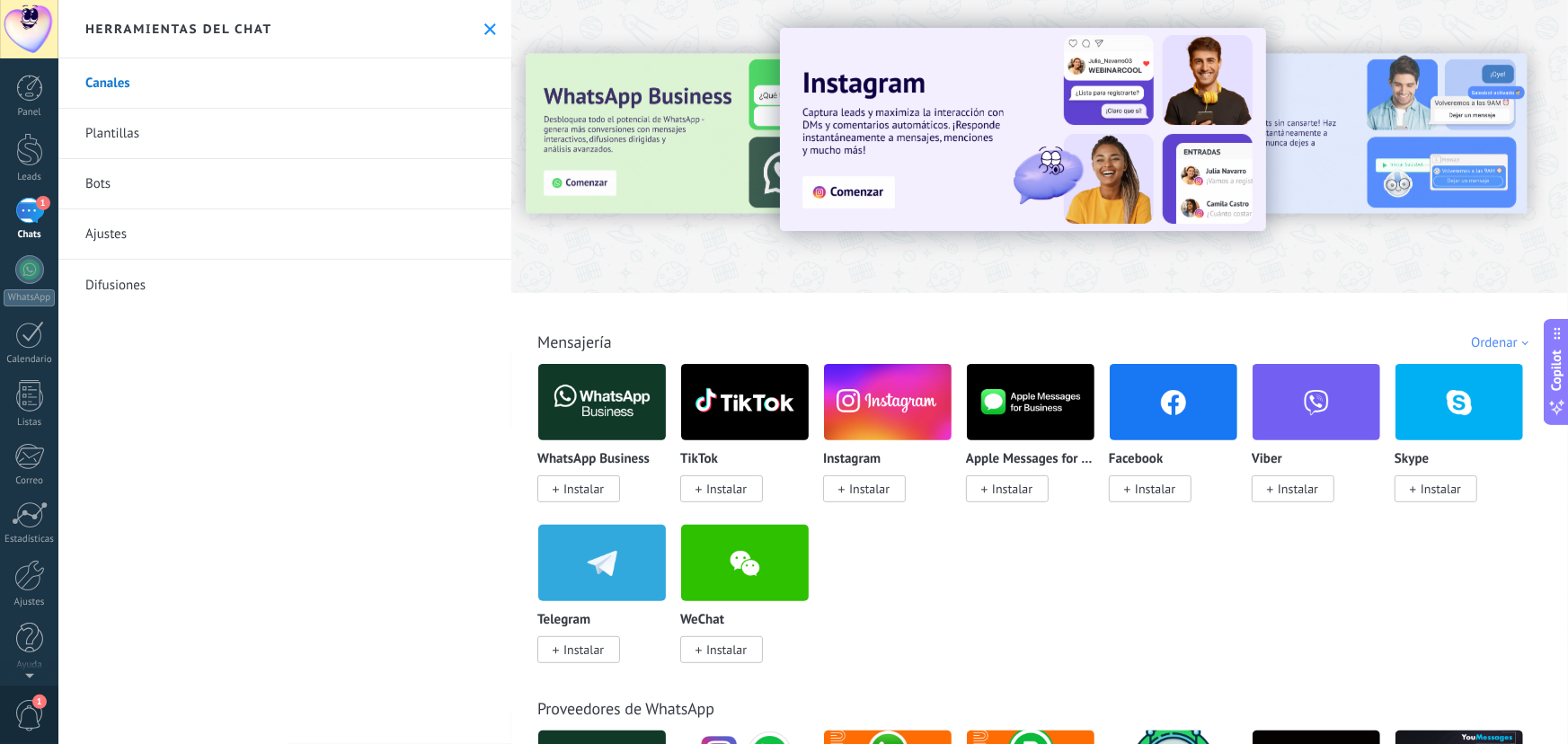
click at [209, 133] on link "Plantillas" at bounding box center [284, 133] width 453 height 50
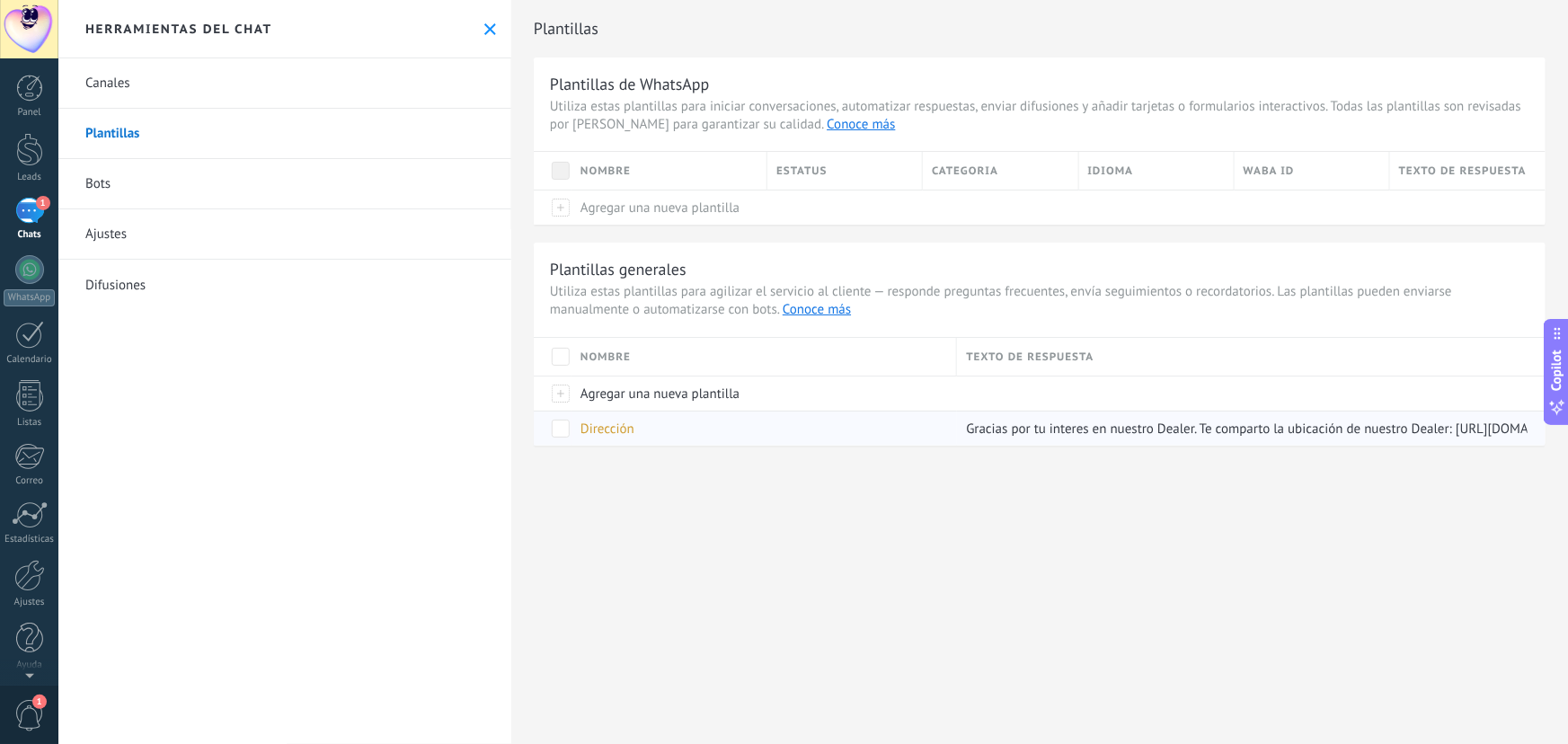
click at [667, 426] on div "Dirección" at bounding box center [760, 428] width 376 height 34
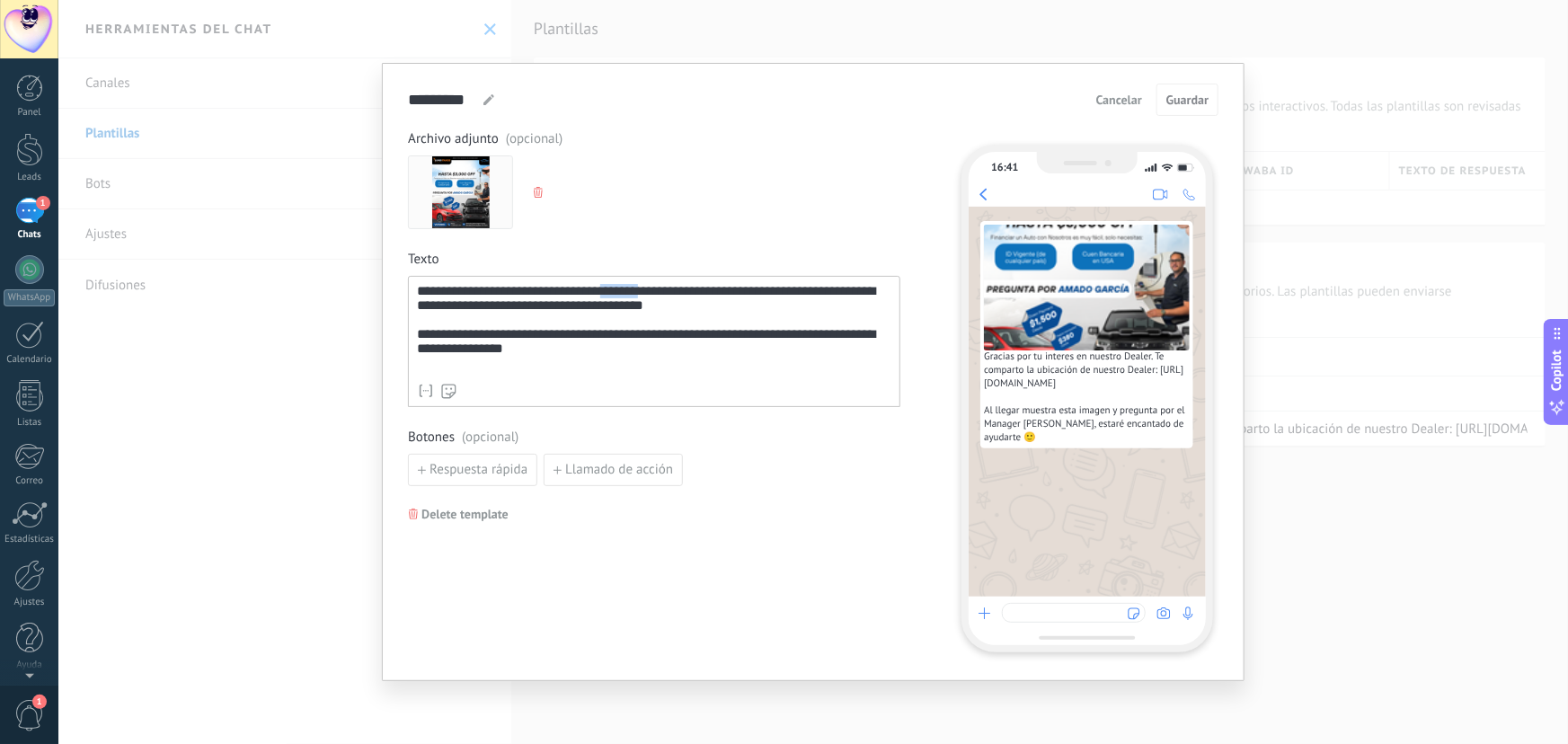
drag, startPoint x: 647, startPoint y: 292, endPoint x: 608, endPoint y: 293, distance: 39.0
click at [608, 293] on div "**********" at bounding box center [654, 329] width 474 height 91
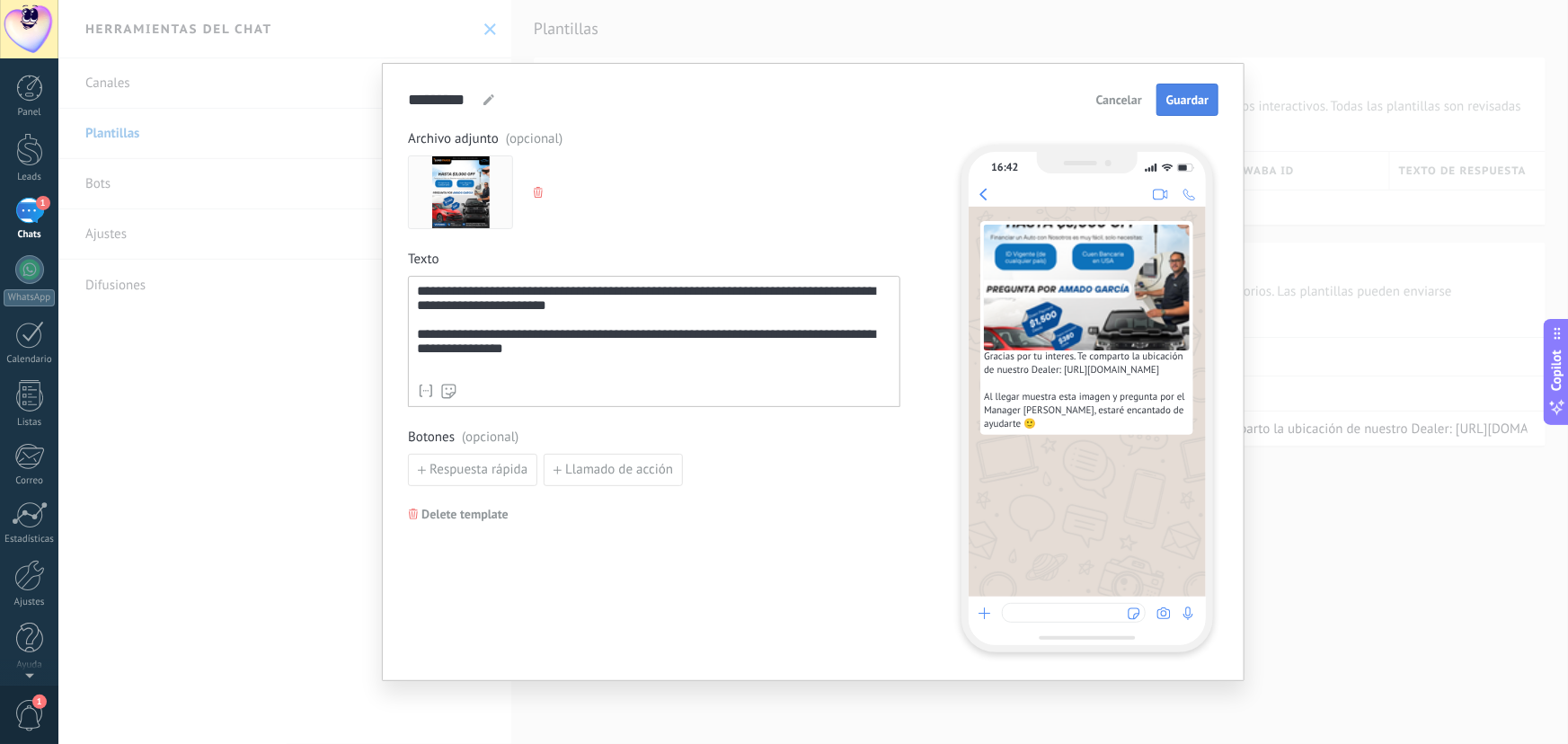
click at [1184, 98] on span "Guardar" at bounding box center [1187, 100] width 42 height 13
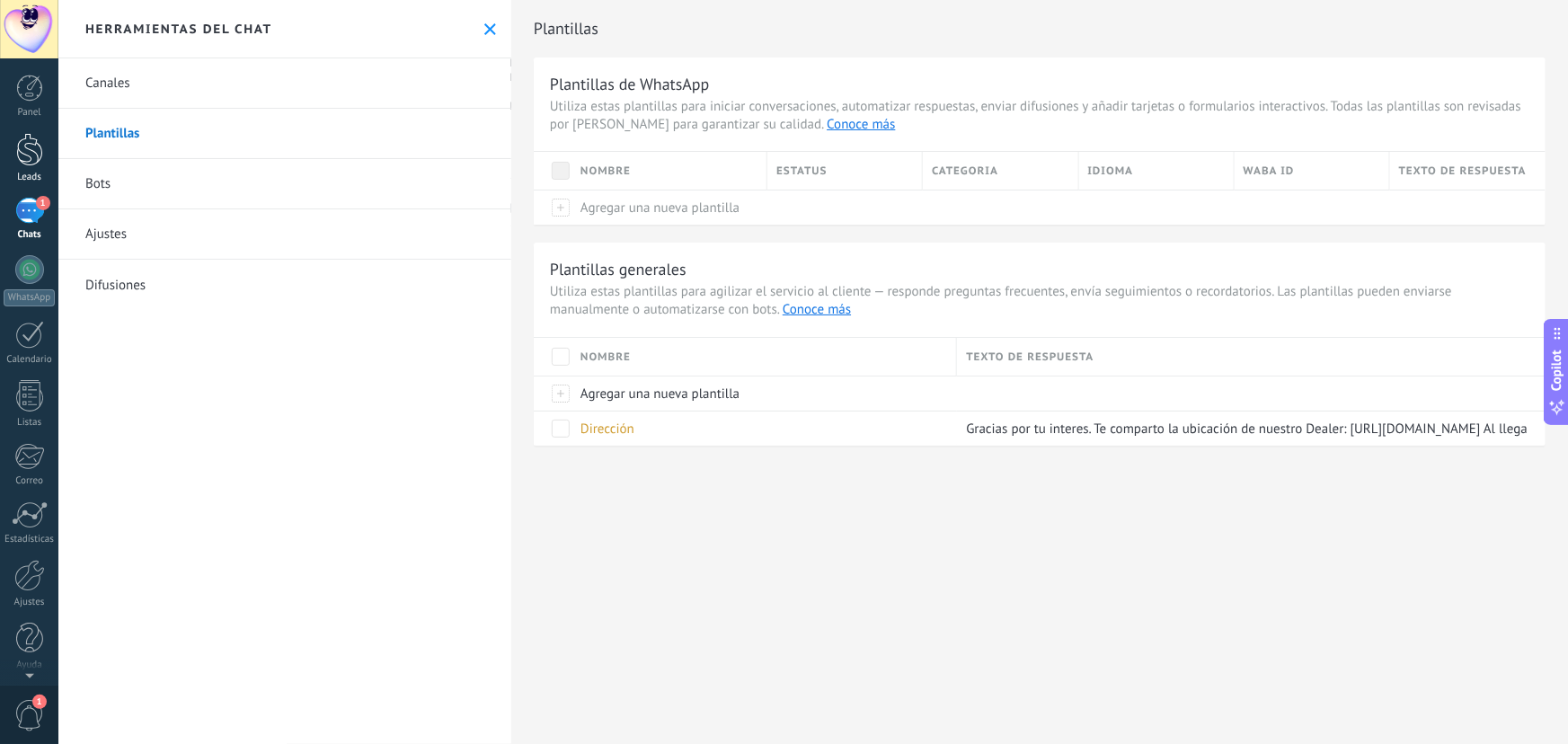
click at [24, 162] on div at bounding box center [30, 150] width 27 height 33
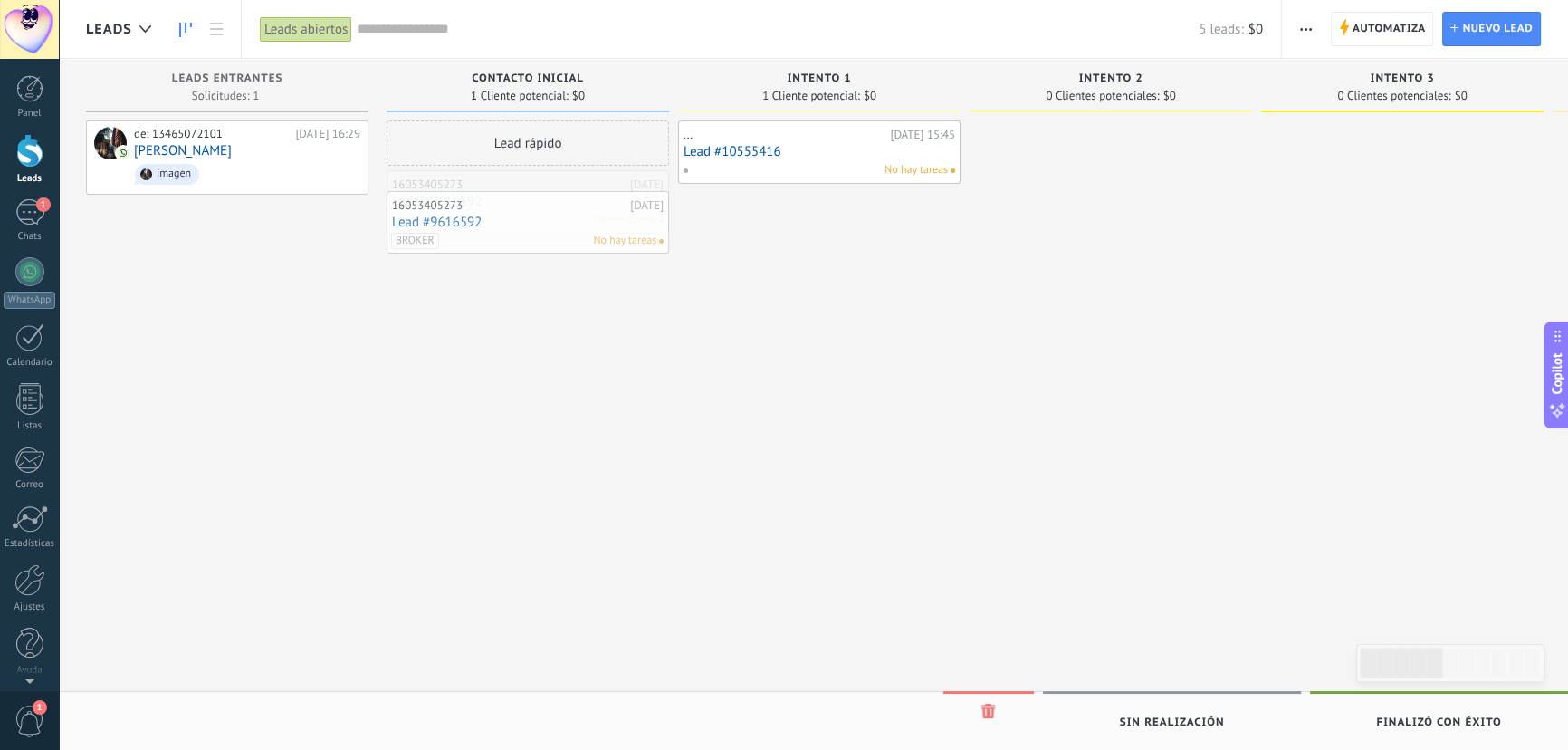
drag, startPoint x: 525, startPoint y: 196, endPoint x: 524, endPoint y: 218, distance: 22.0
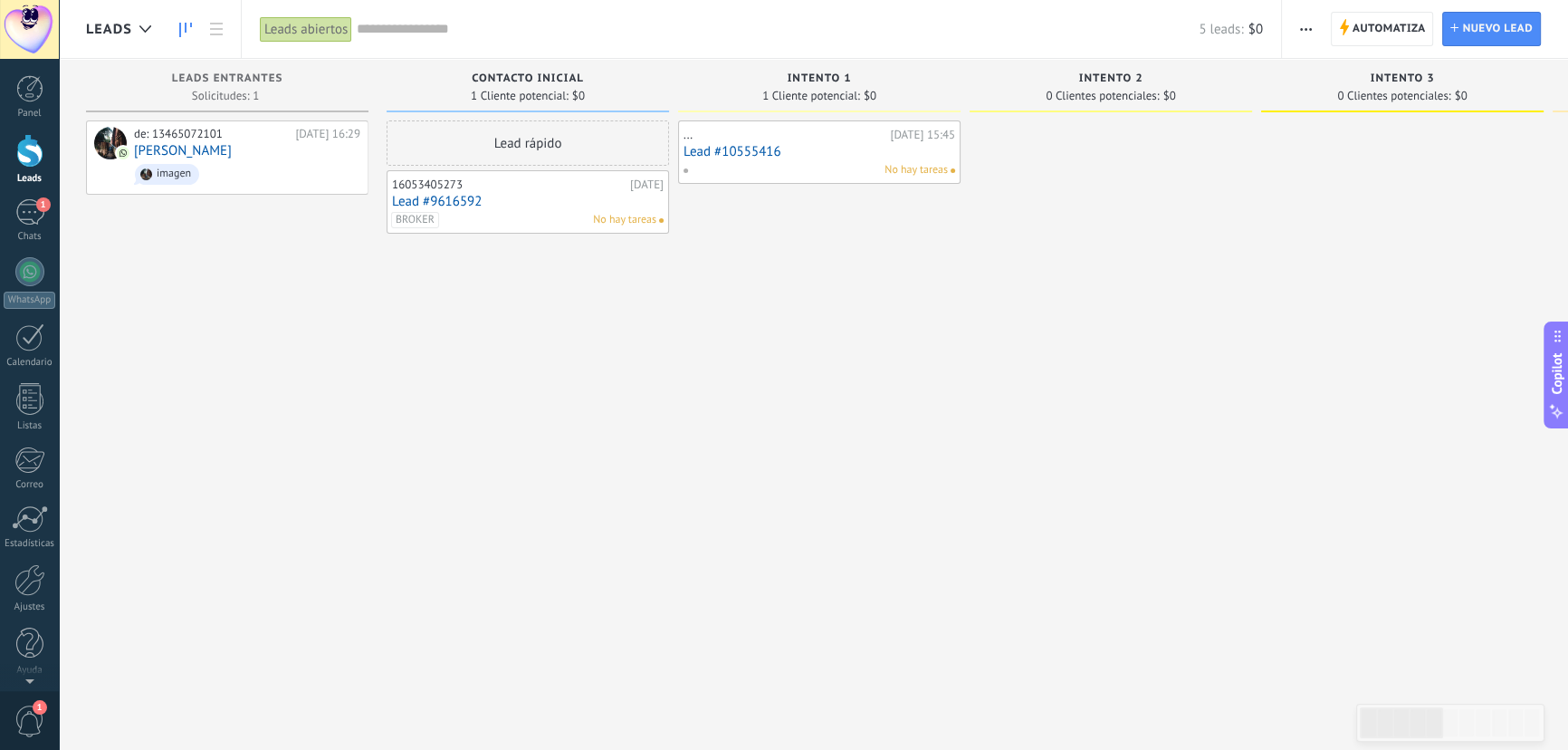
click at [833, 160] on div "... Hoy 15:45 Lead #10555416 No hay tareas" at bounding box center [819, 152] width 272 height 52
click at [819, 153] on link "Lead #10555416" at bounding box center [819, 152] width 272 height 16
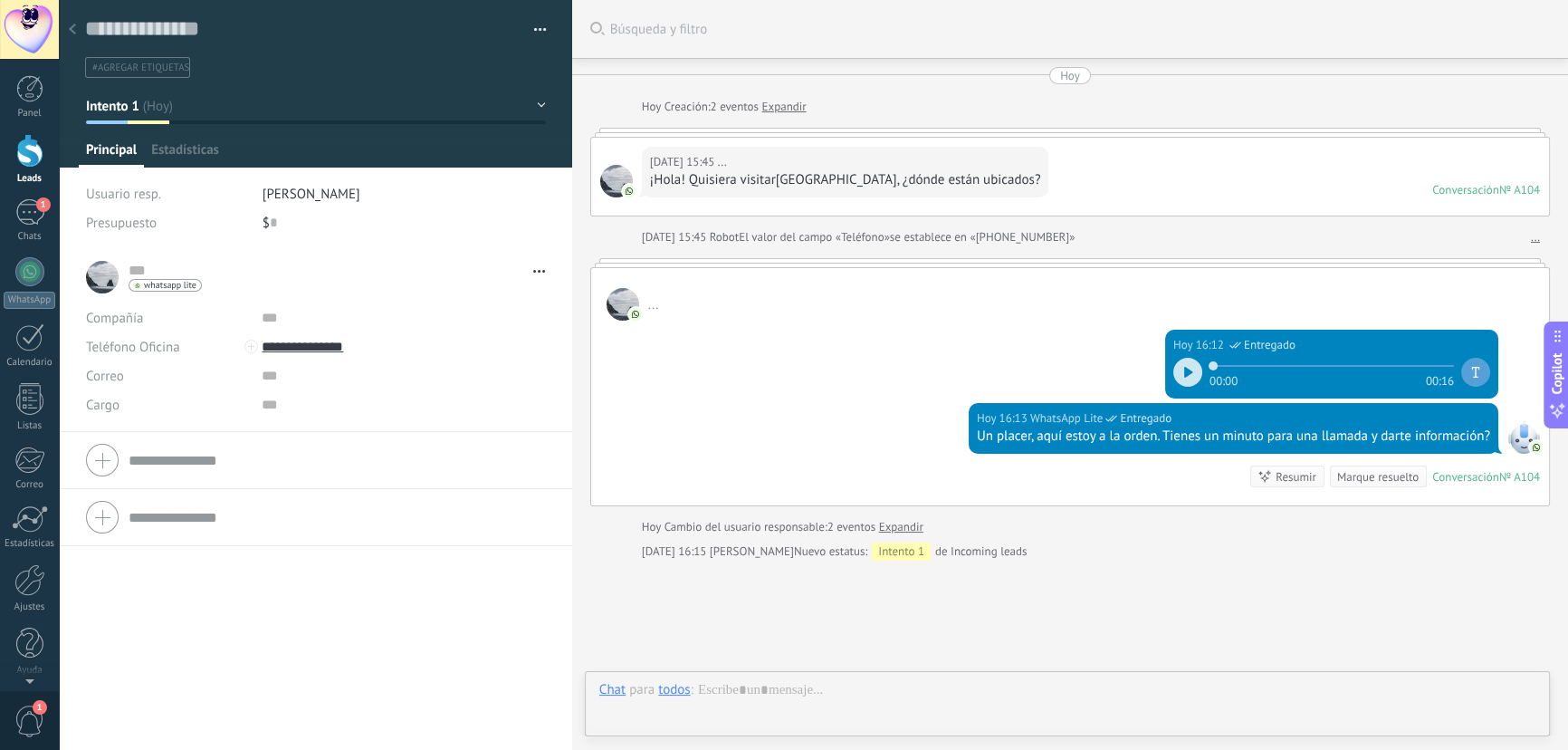
type textarea "**********"
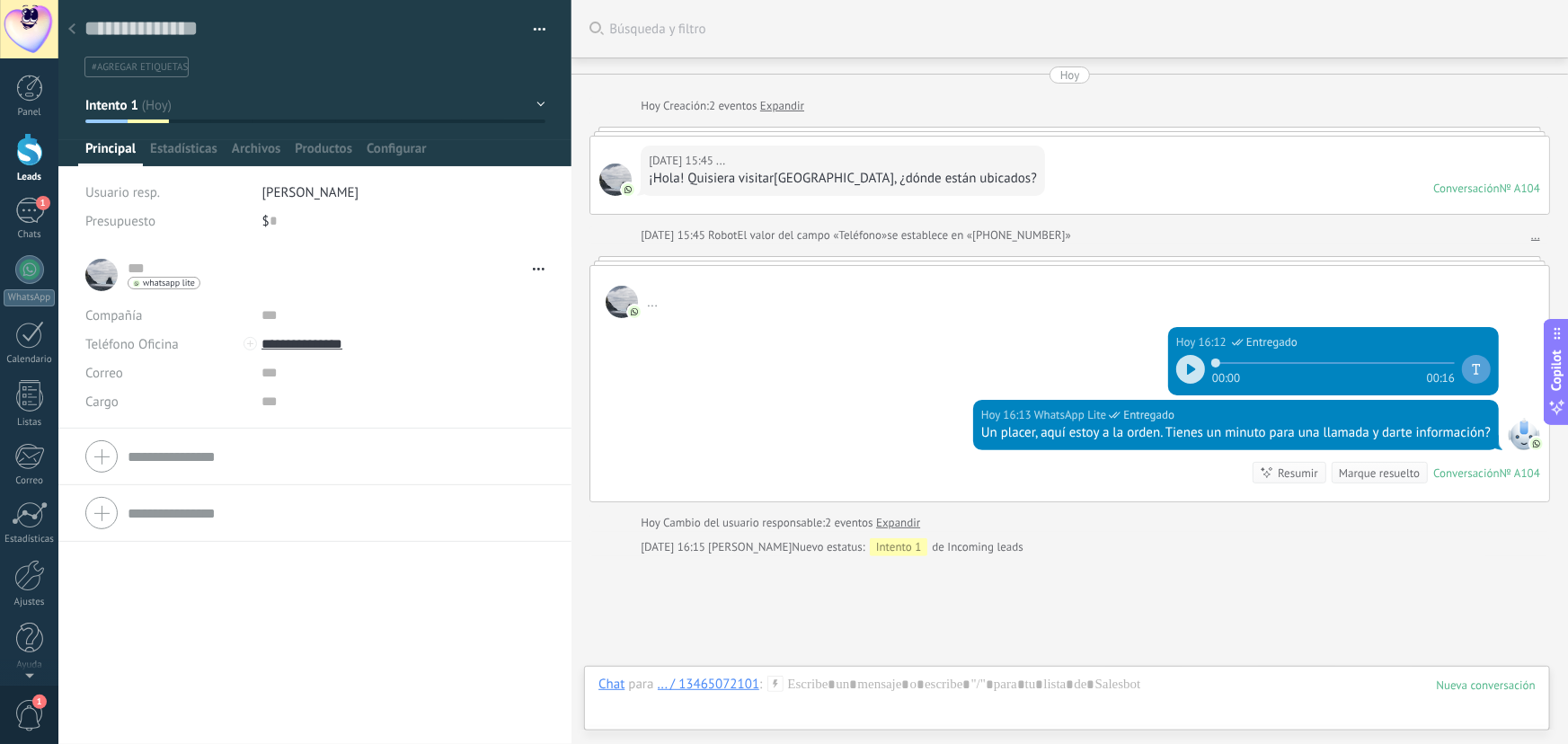
scroll to position [27, 0]
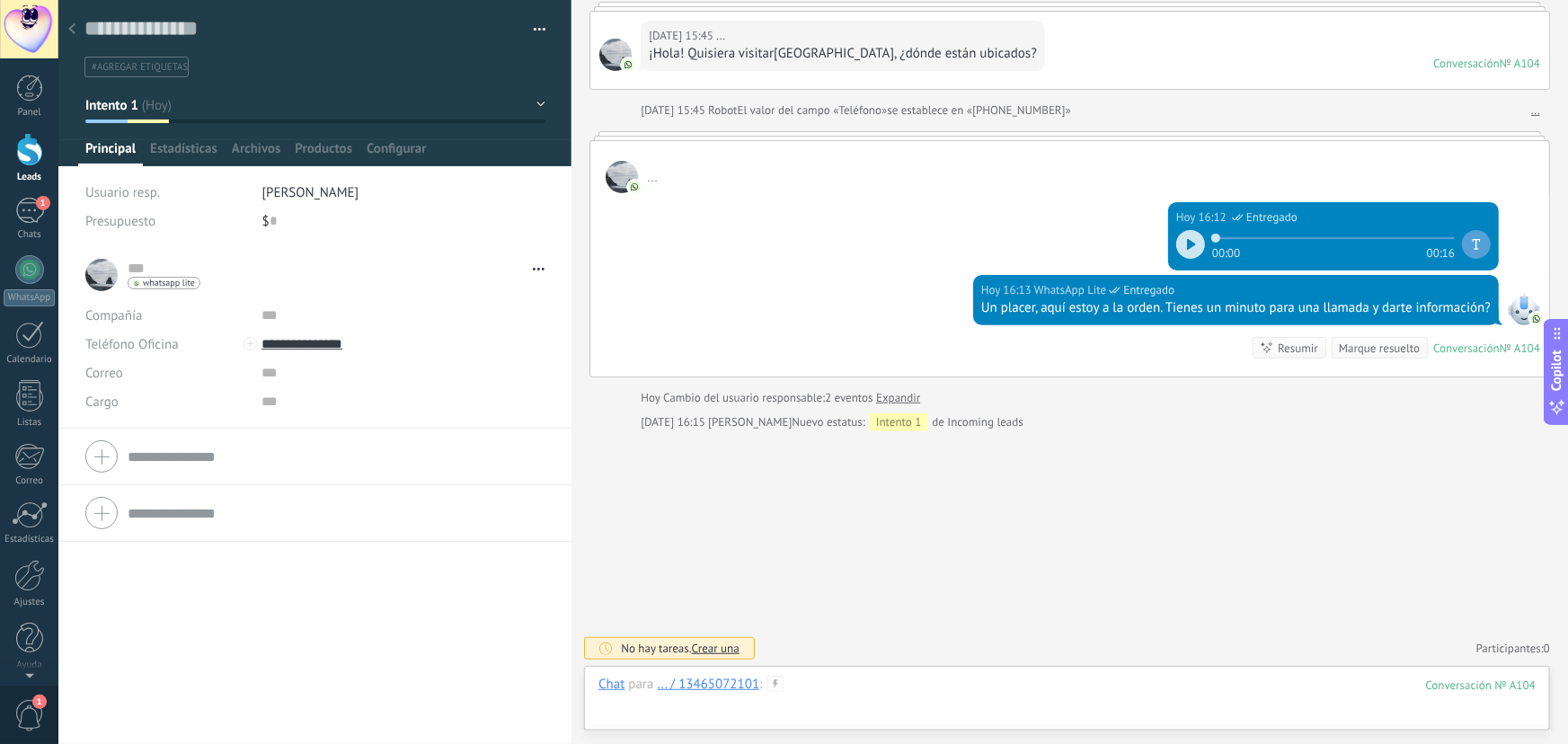
click at [843, 685] on div at bounding box center [1067, 702] width 937 height 54
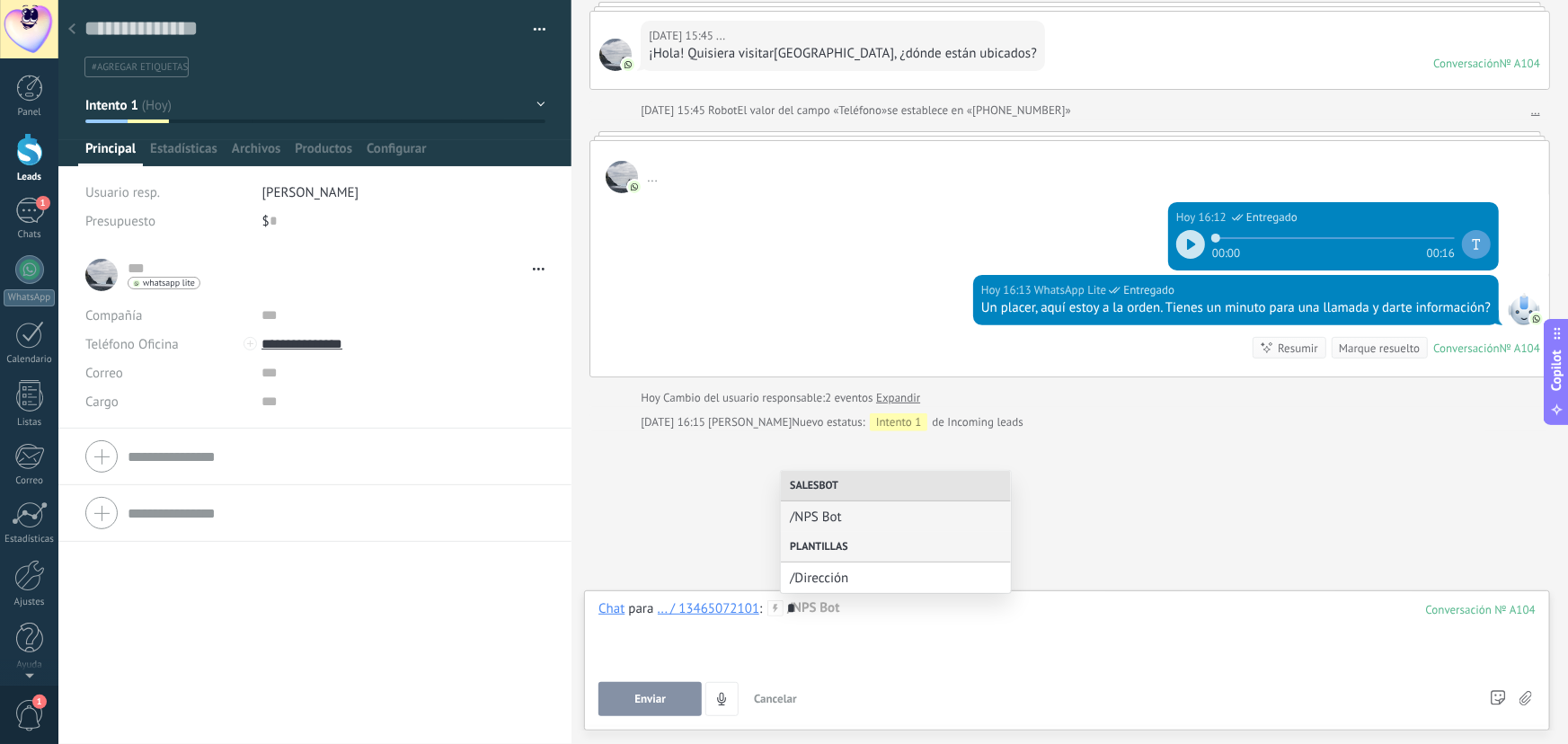
click at [848, 546] on div "Plantillas" at bounding box center [895, 547] width 230 height 30
click at [835, 575] on span "/Dirección" at bounding box center [889, 578] width 197 height 17
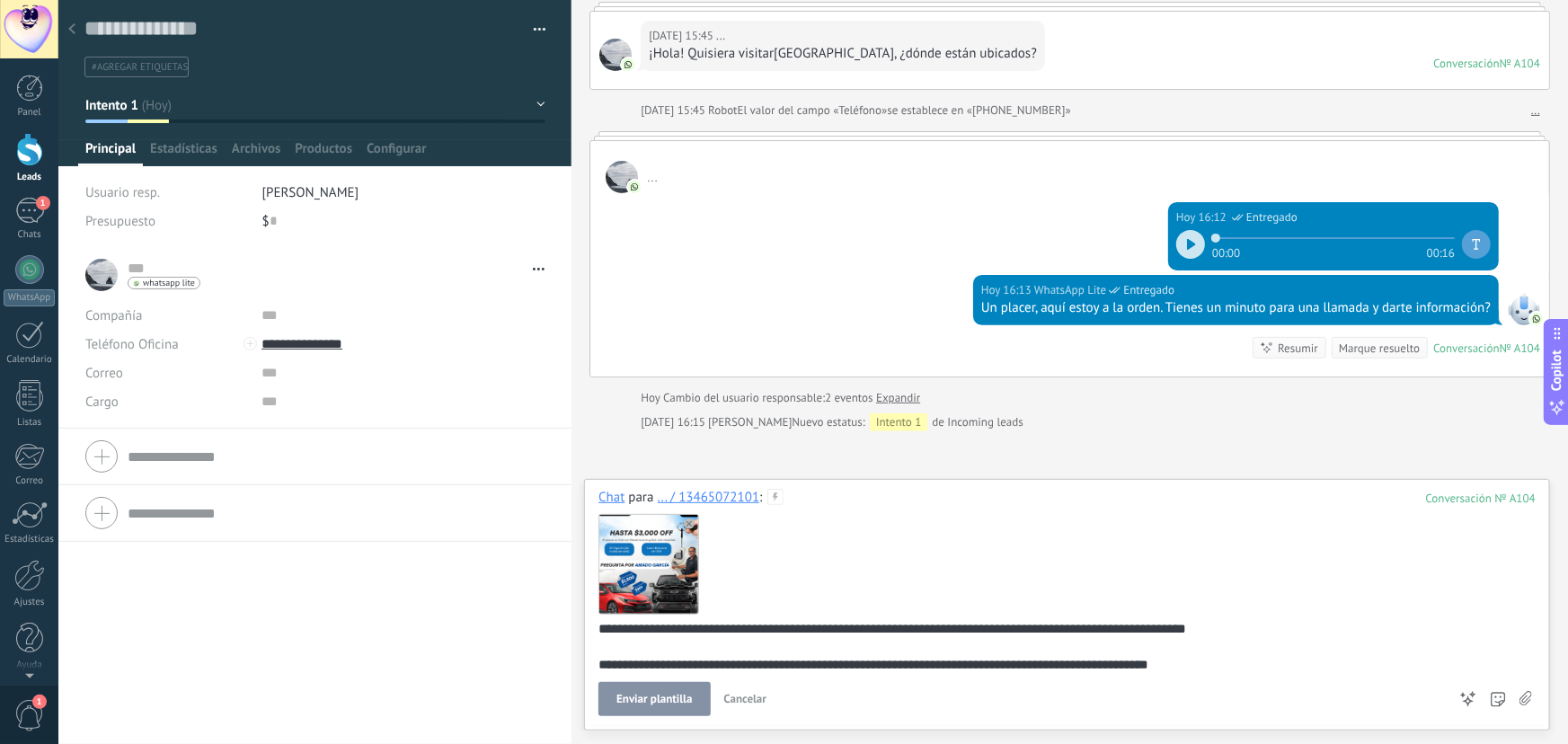
scroll to position [19, 0]
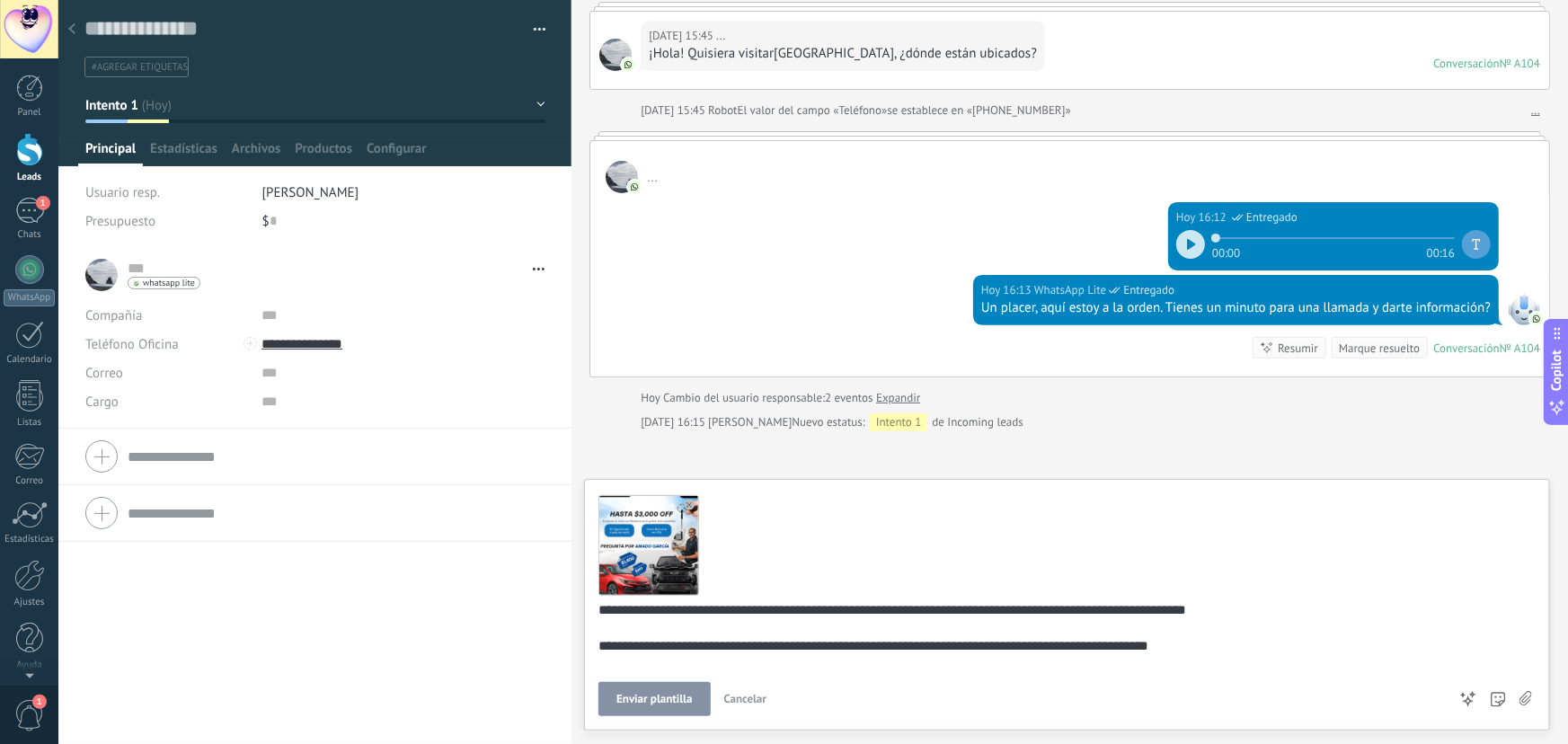
click at [697, 701] on button "Enviar plantilla" at bounding box center [654, 699] width 111 height 34
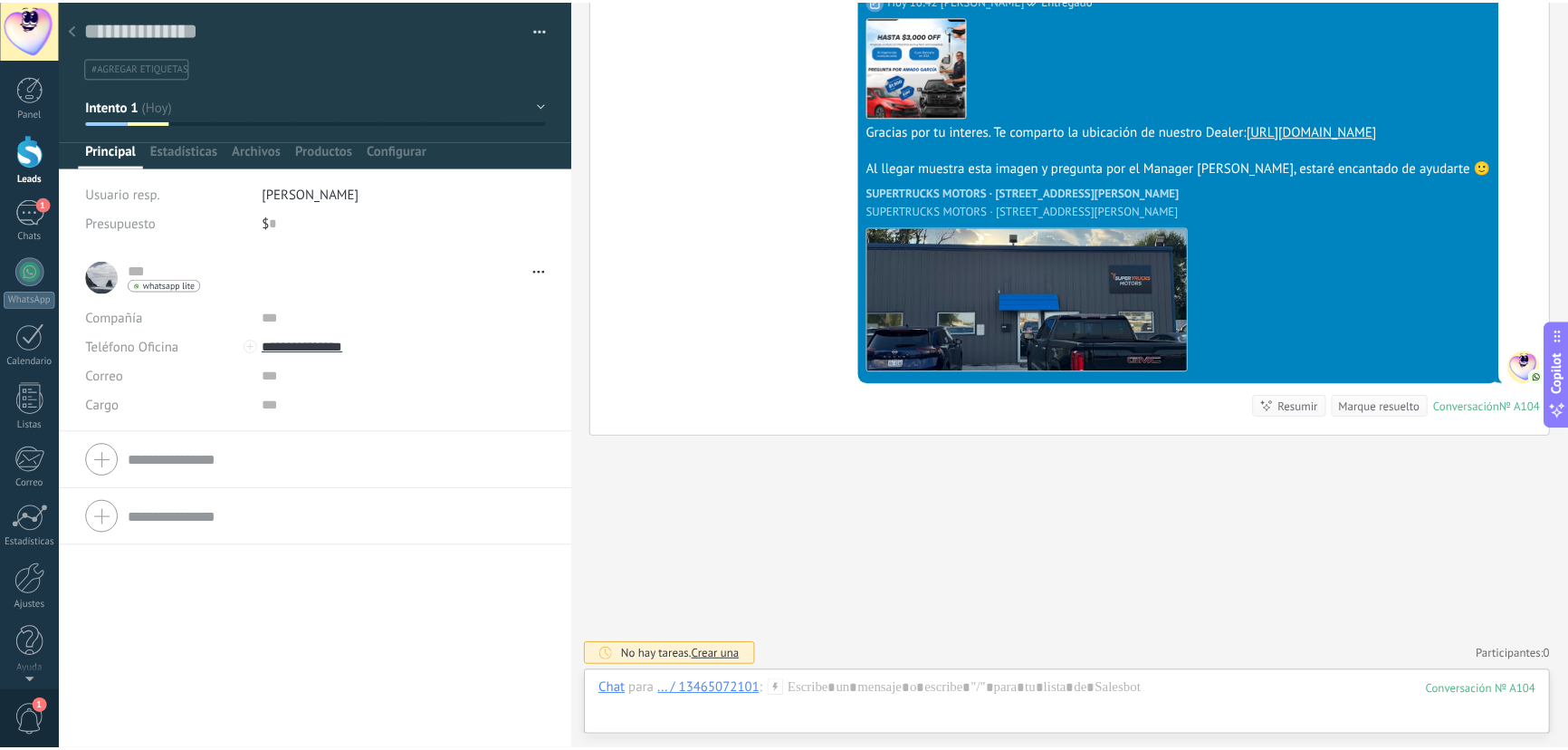
scroll to position [660, 0]
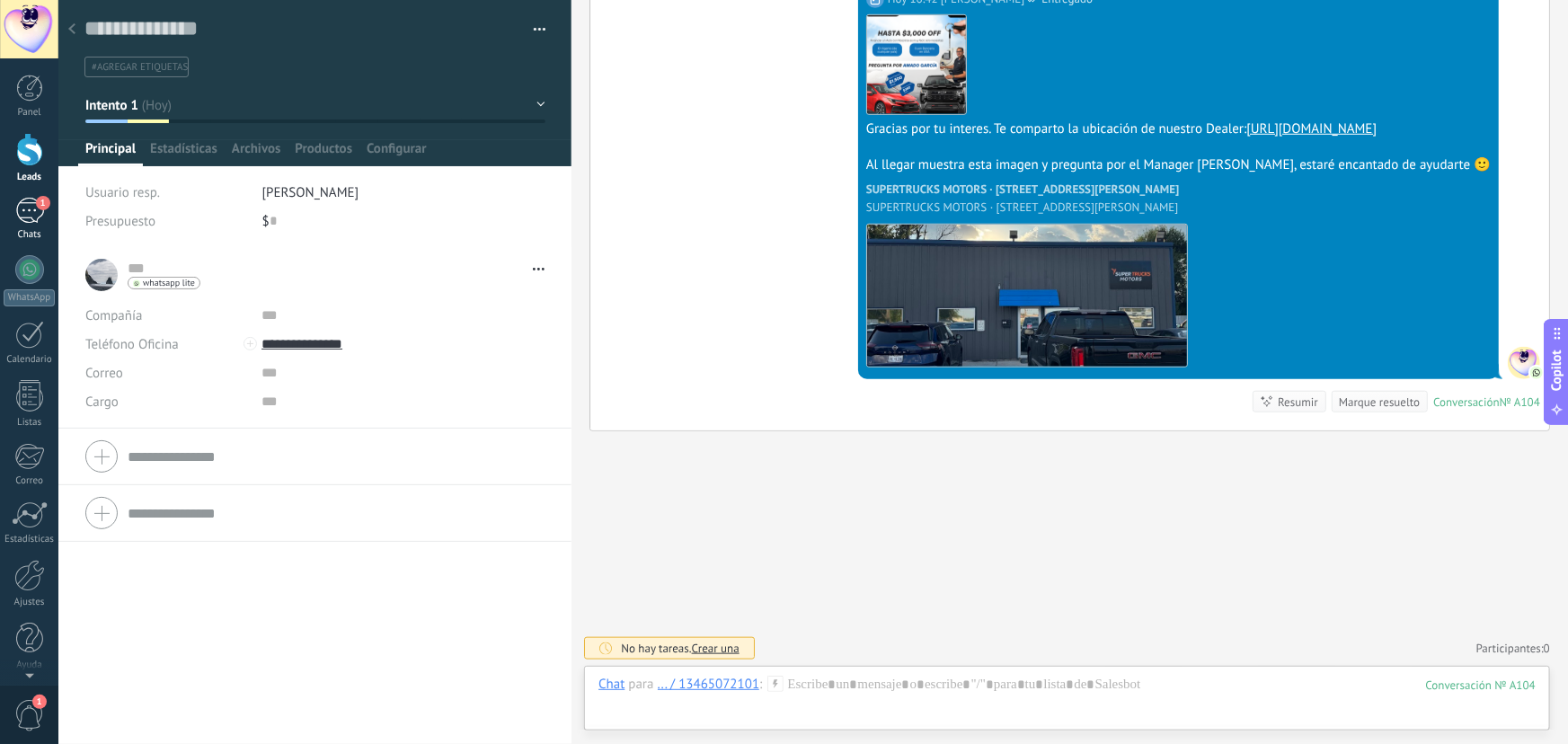
click at [21, 212] on div "1" at bounding box center [29, 210] width 28 height 26
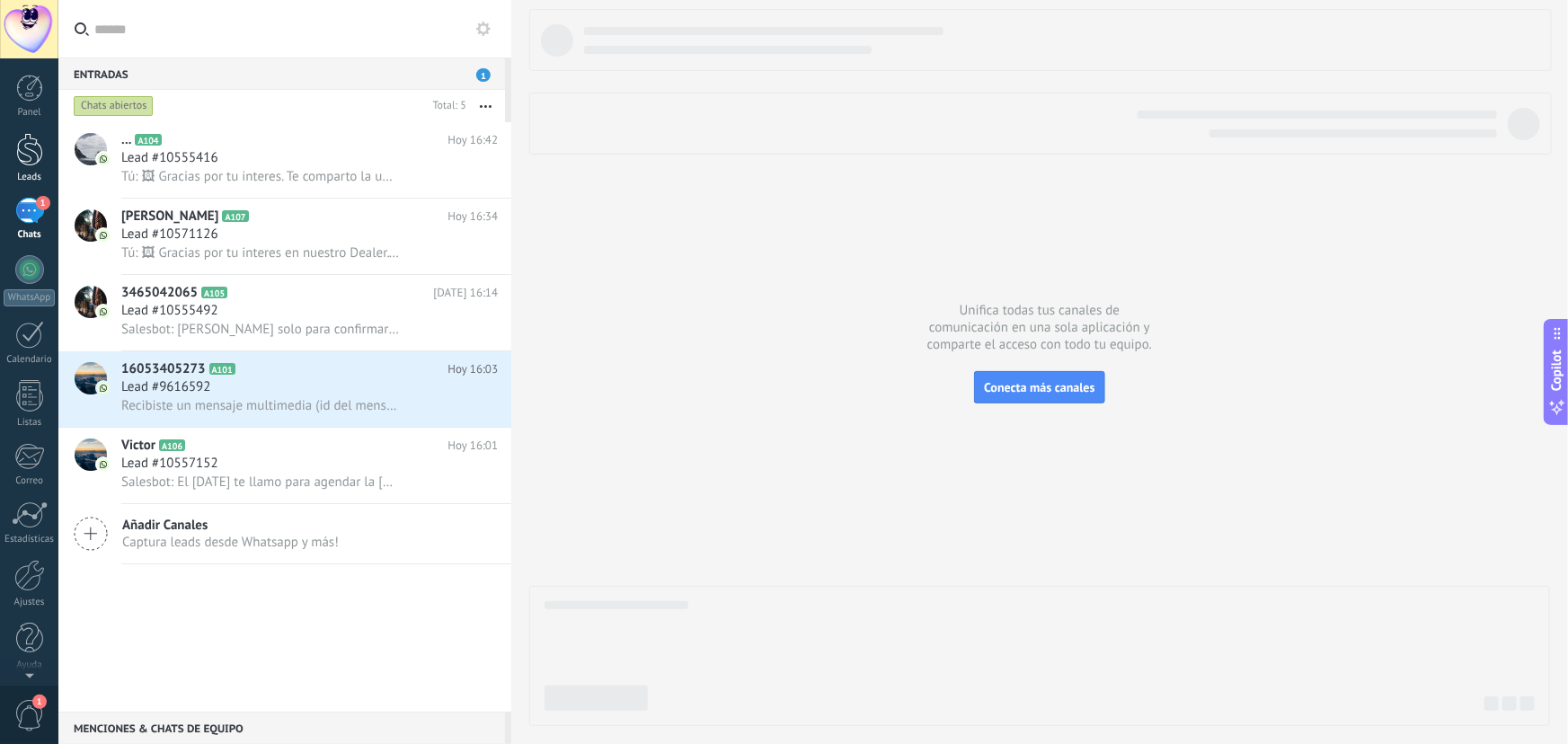
click at [24, 151] on div at bounding box center [30, 150] width 27 height 33
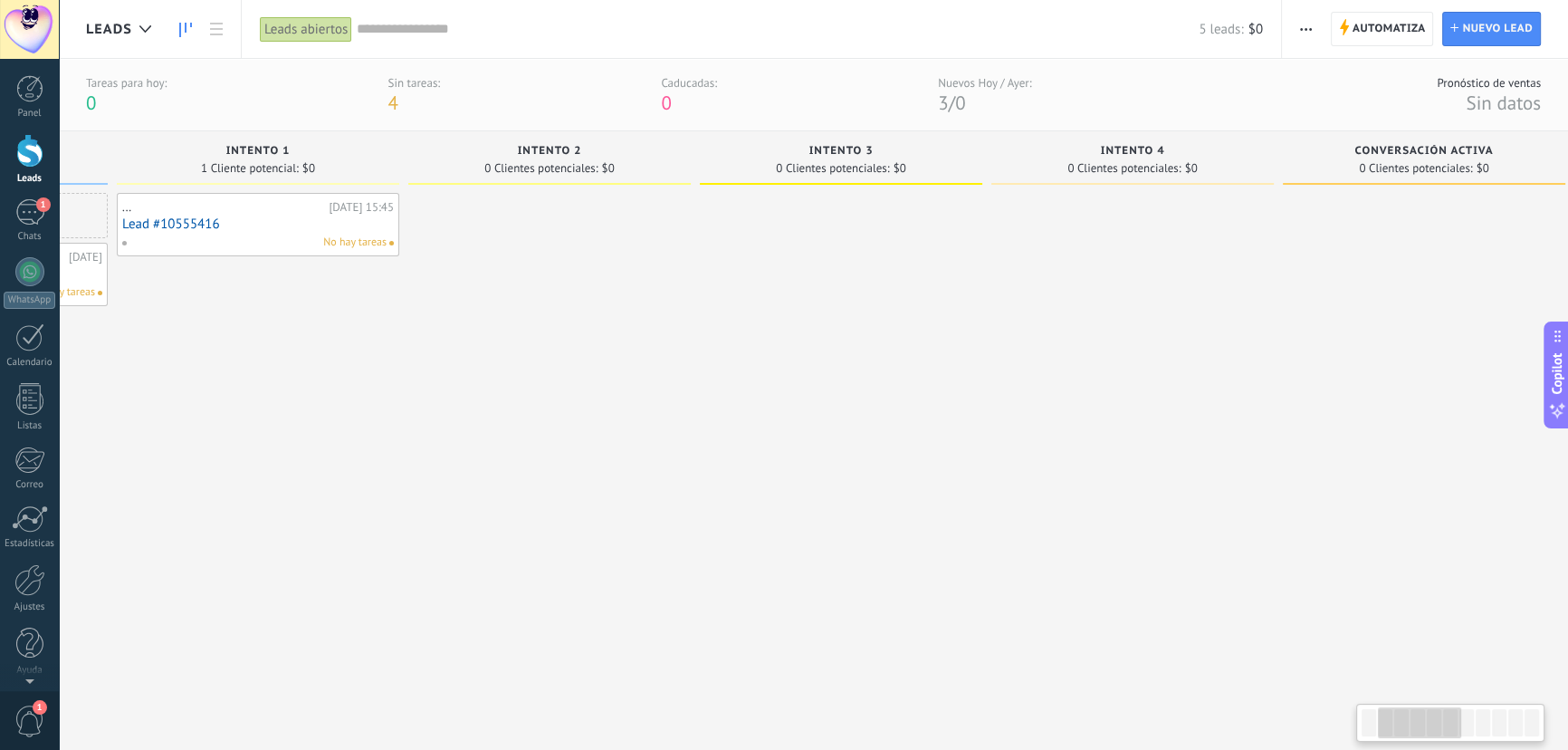
drag, startPoint x: 1241, startPoint y: 368, endPoint x: 641, endPoint y: 375, distance: 600.0
click at [641, 375] on div at bounding box center [550, 449] width 283 height 513
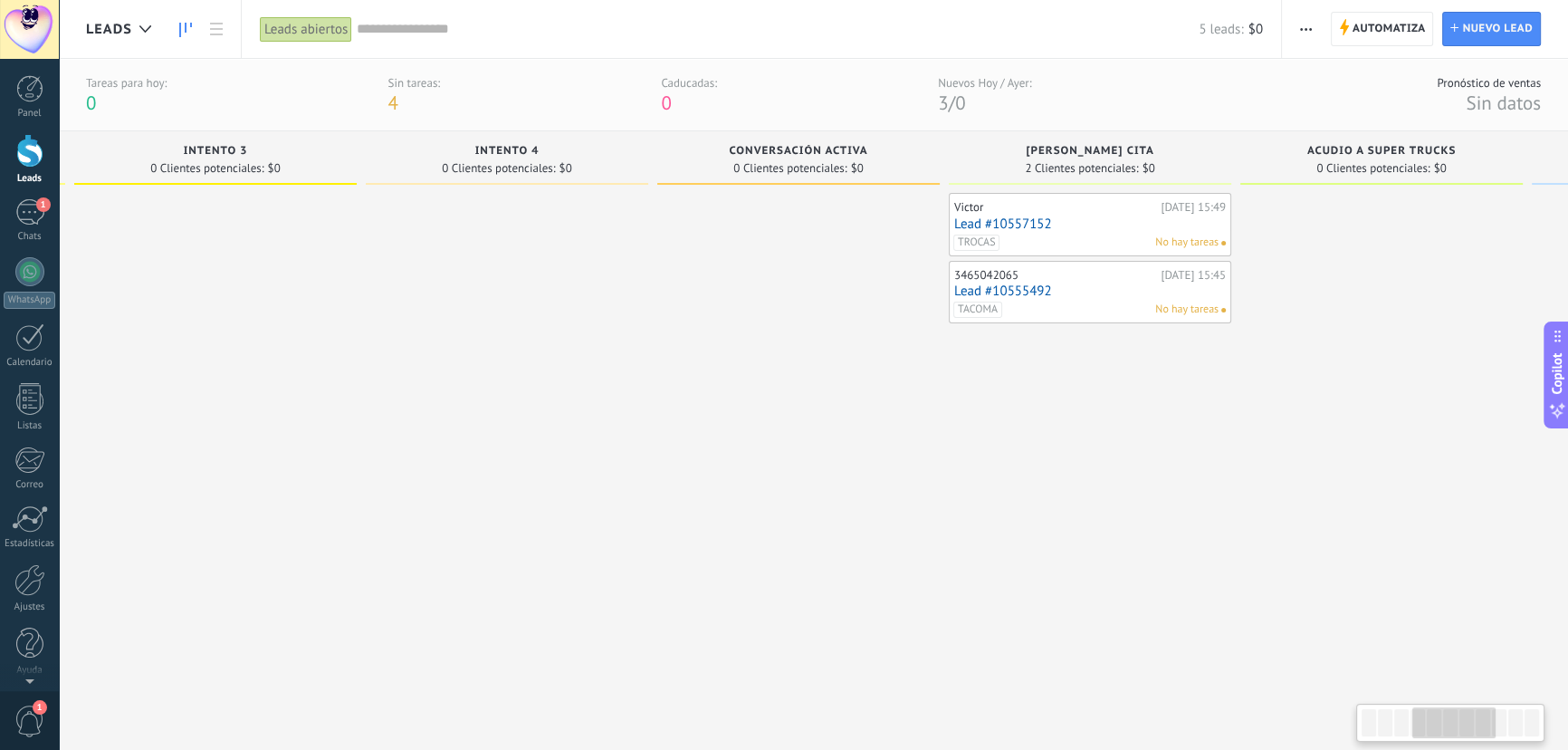
drag, startPoint x: 1277, startPoint y: 398, endPoint x: 694, endPoint y: 366, distance: 583.9
click at [694, 366] on div at bounding box center [798, 449] width 283 height 513
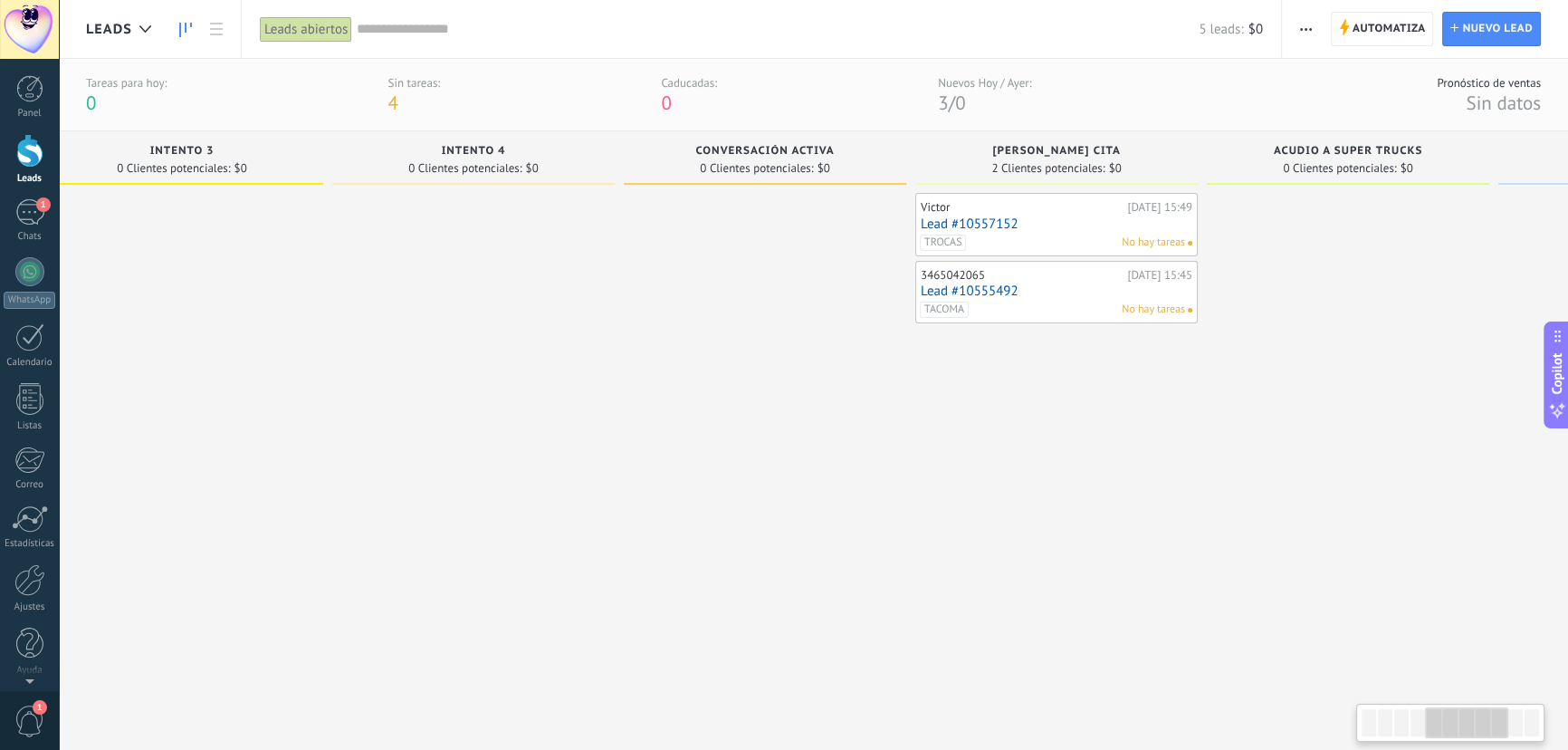
drag, startPoint x: 1062, startPoint y: 389, endPoint x: 1026, endPoint y: 387, distance: 36.1
click at [1026, 387] on div "Victor Hoy 15:49 Lead #10557152 TROCAS No hay tareas 3465042065 Hoy 15:45 Lead …" at bounding box center [1057, 449] width 283 height 513
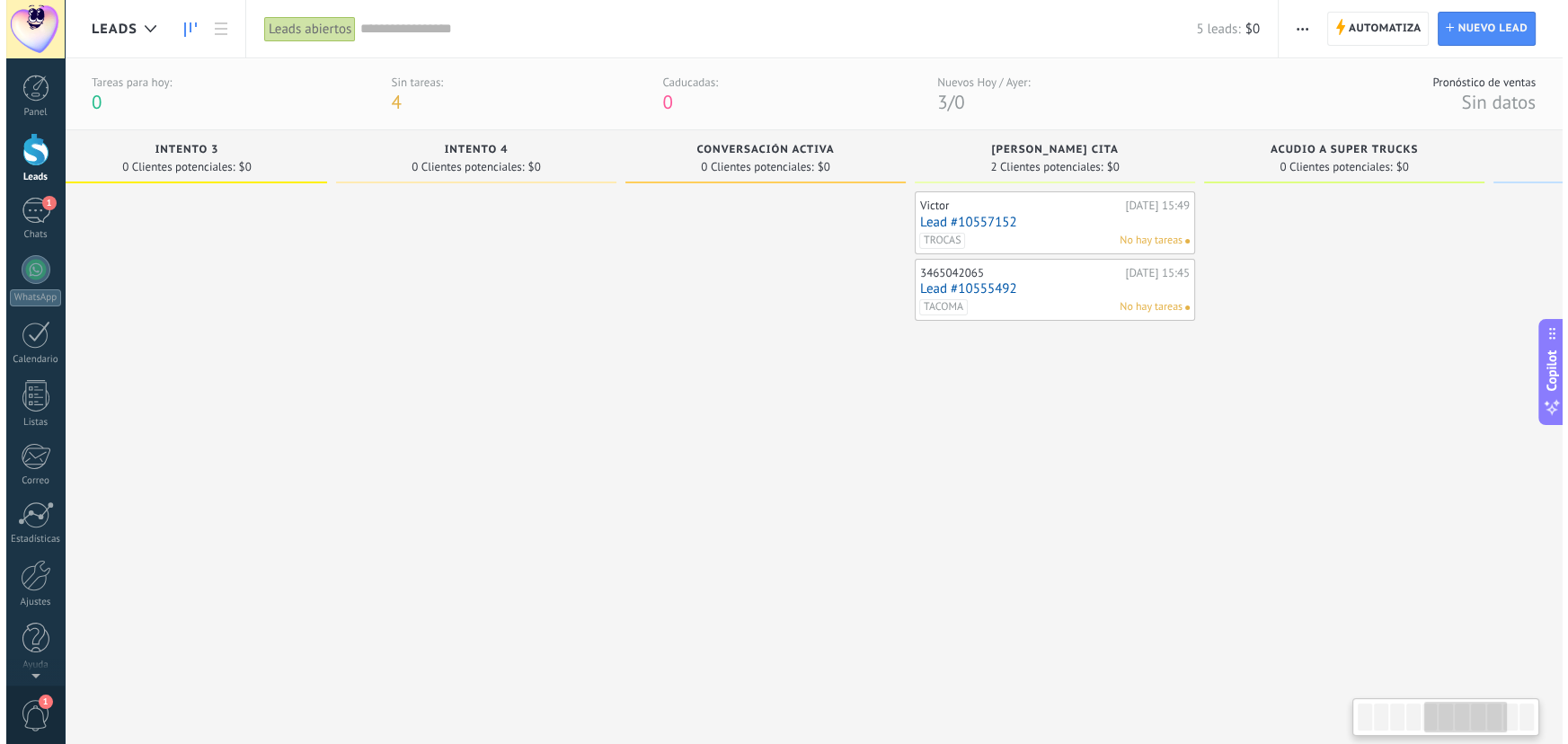
scroll to position [0, 1226]
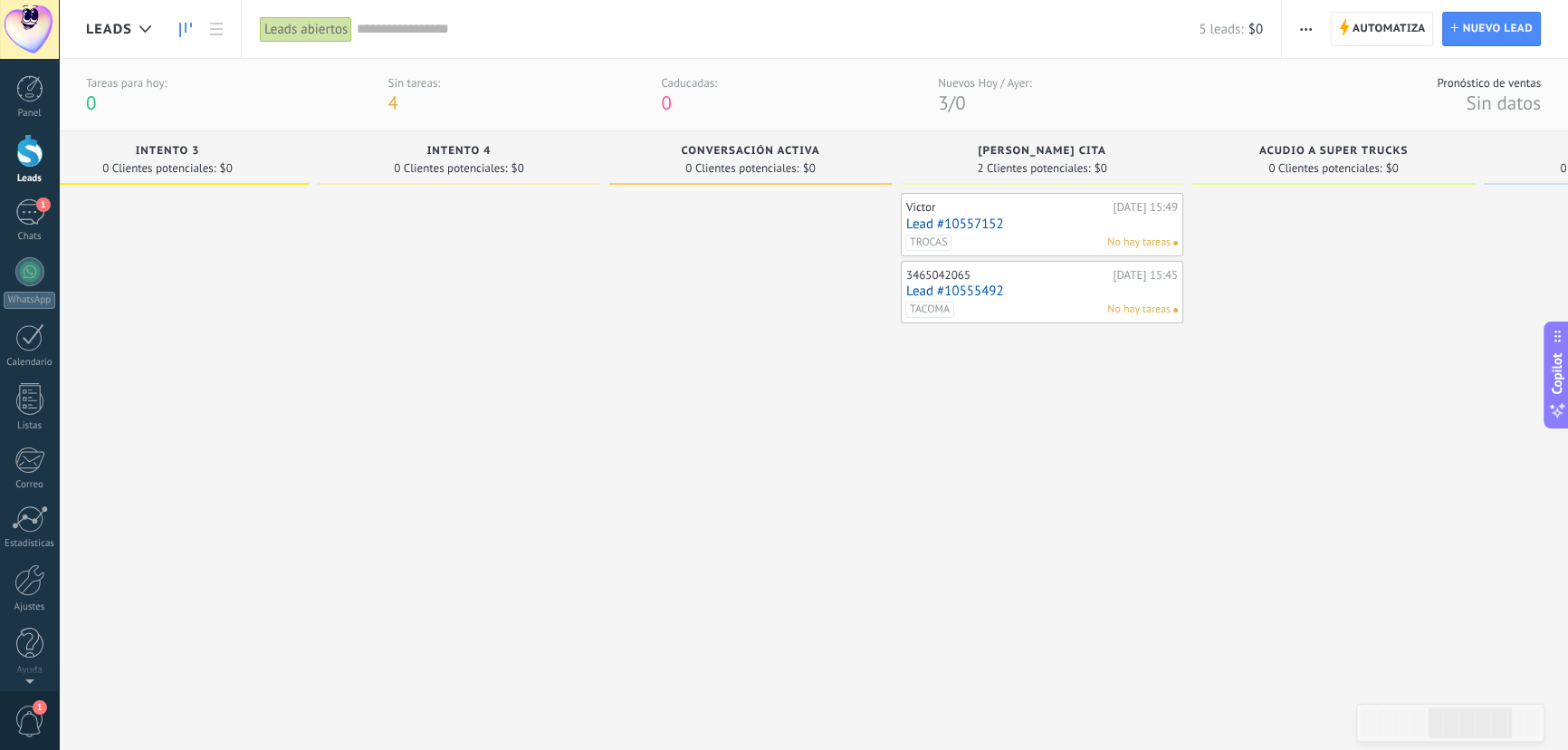
click at [1048, 236] on div "TROCAS No hay tareas" at bounding box center [1037, 242] width 265 height 17
click at [1039, 213] on div "Victor" at bounding box center [1007, 207] width 202 height 15
click at [1019, 291] on link "Lead #10555492" at bounding box center [1042, 292] width 272 height 16
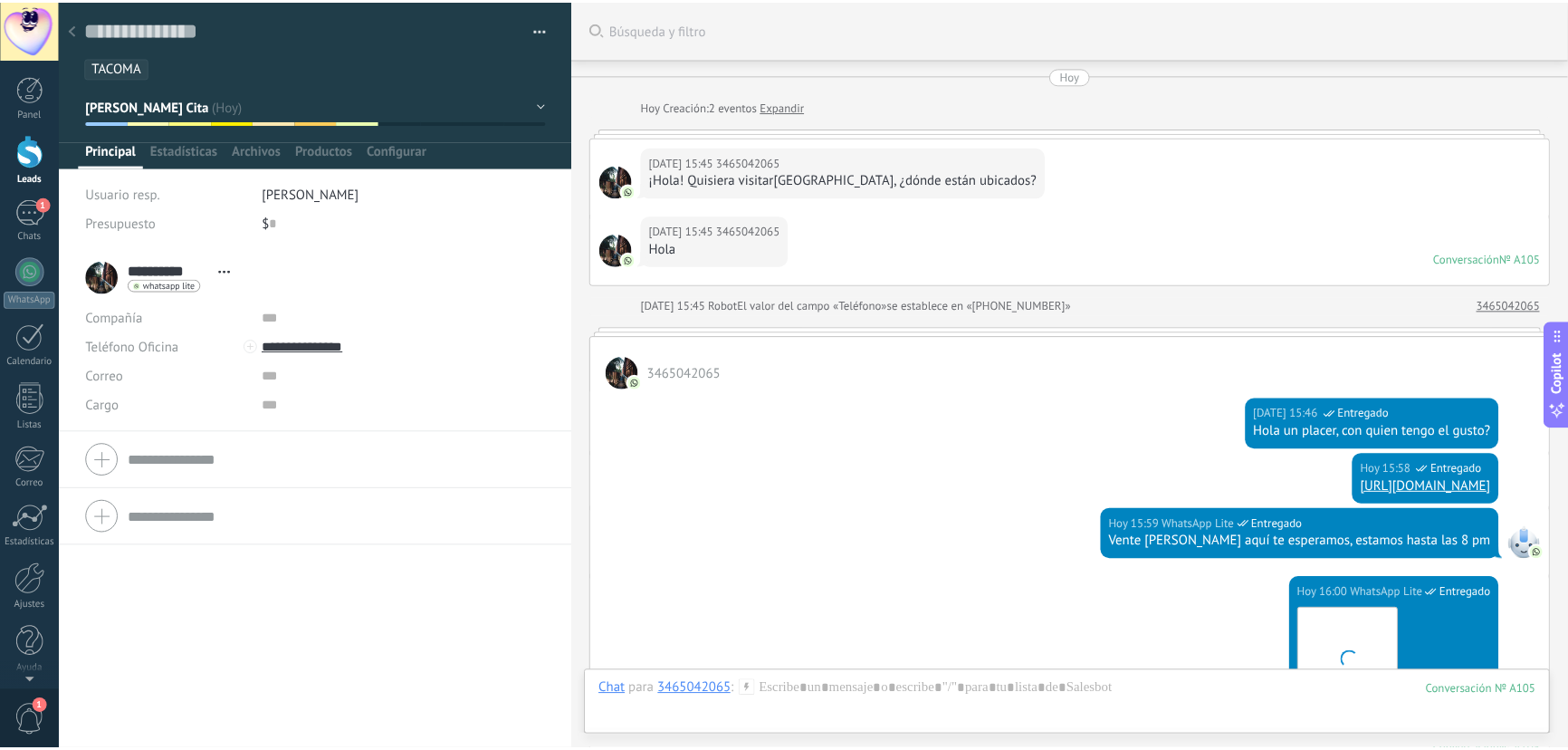
scroll to position [685, 0]
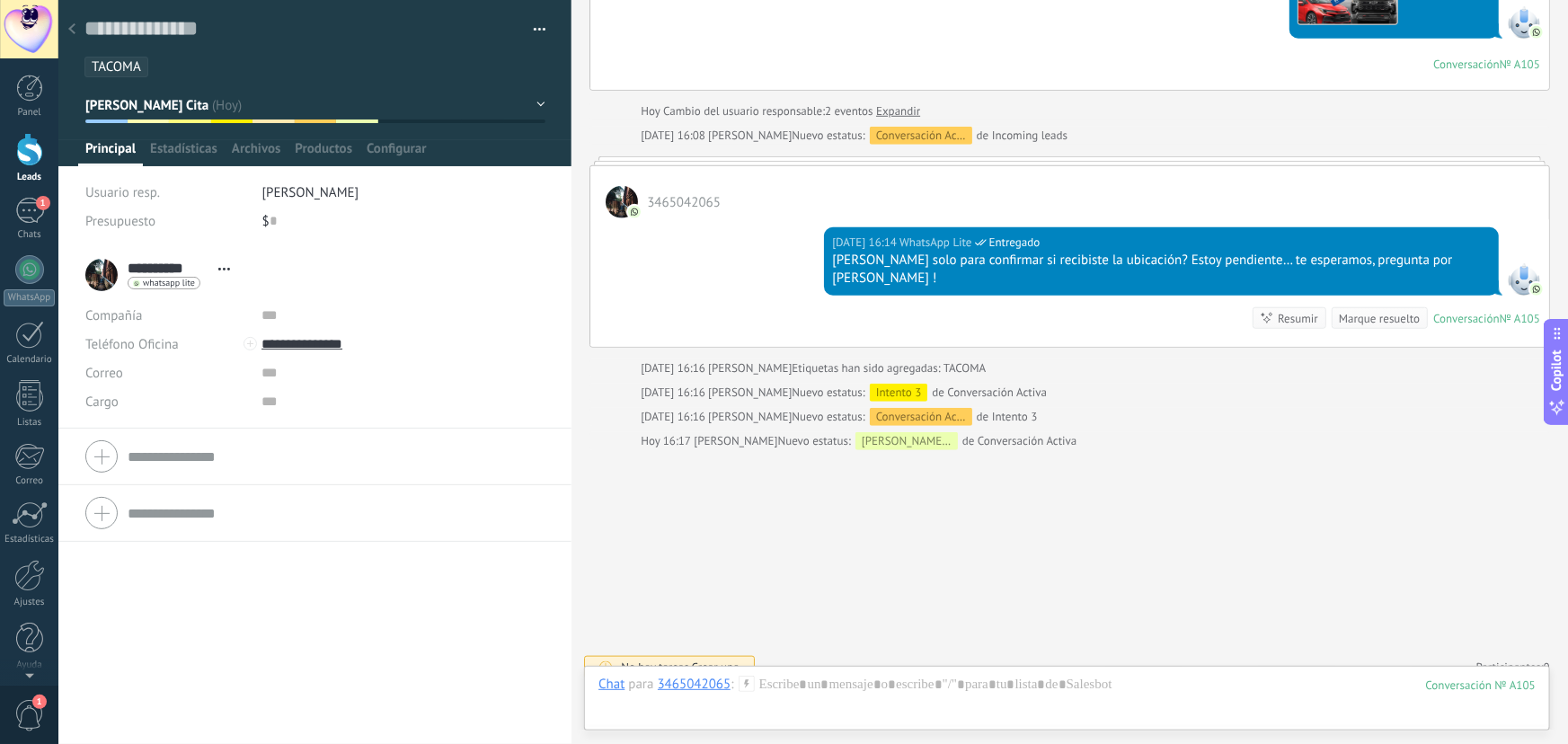
click at [69, 24] on icon at bounding box center [71, 28] width 7 height 11
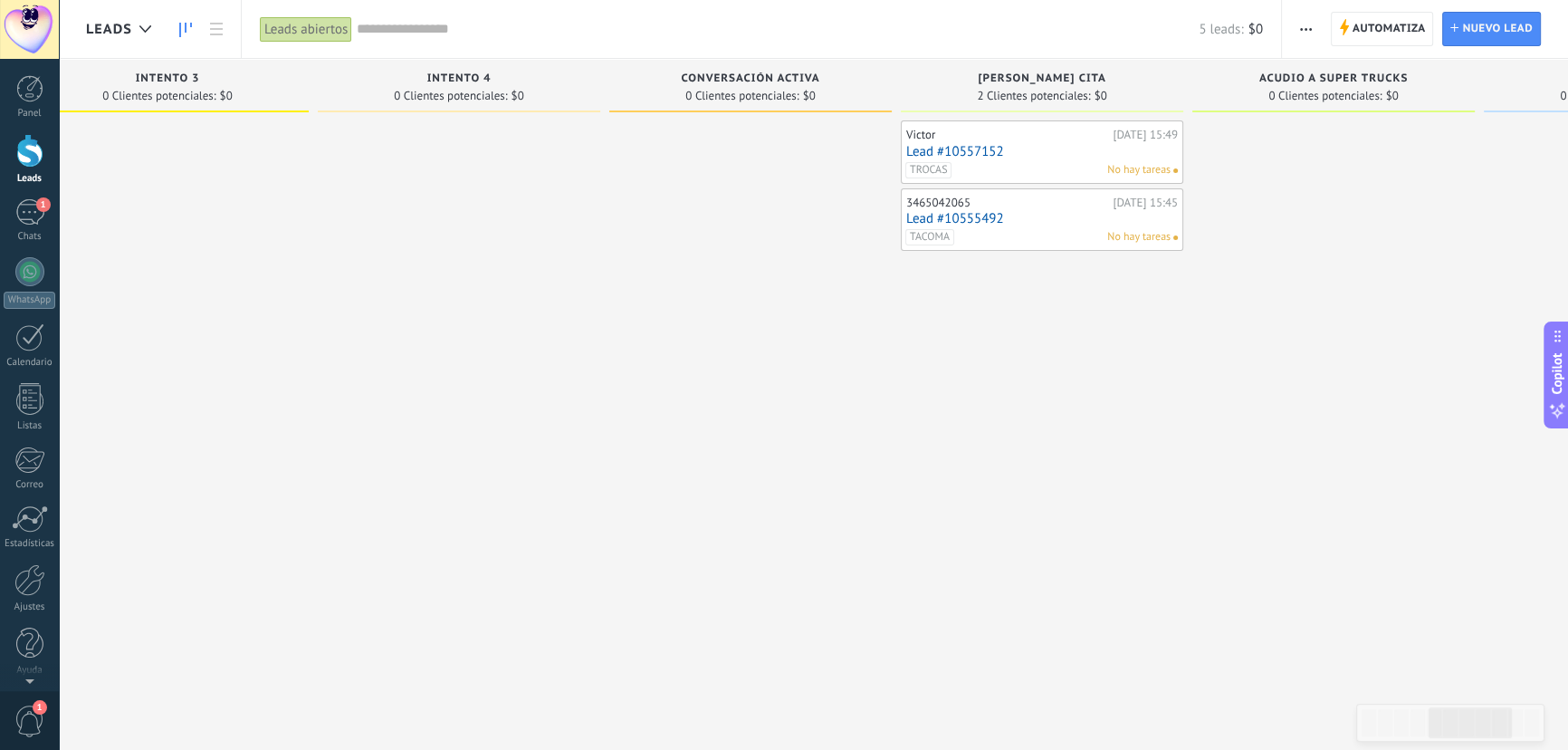
click at [1025, 217] on link "Lead #10555492" at bounding box center [1042, 219] width 272 height 16
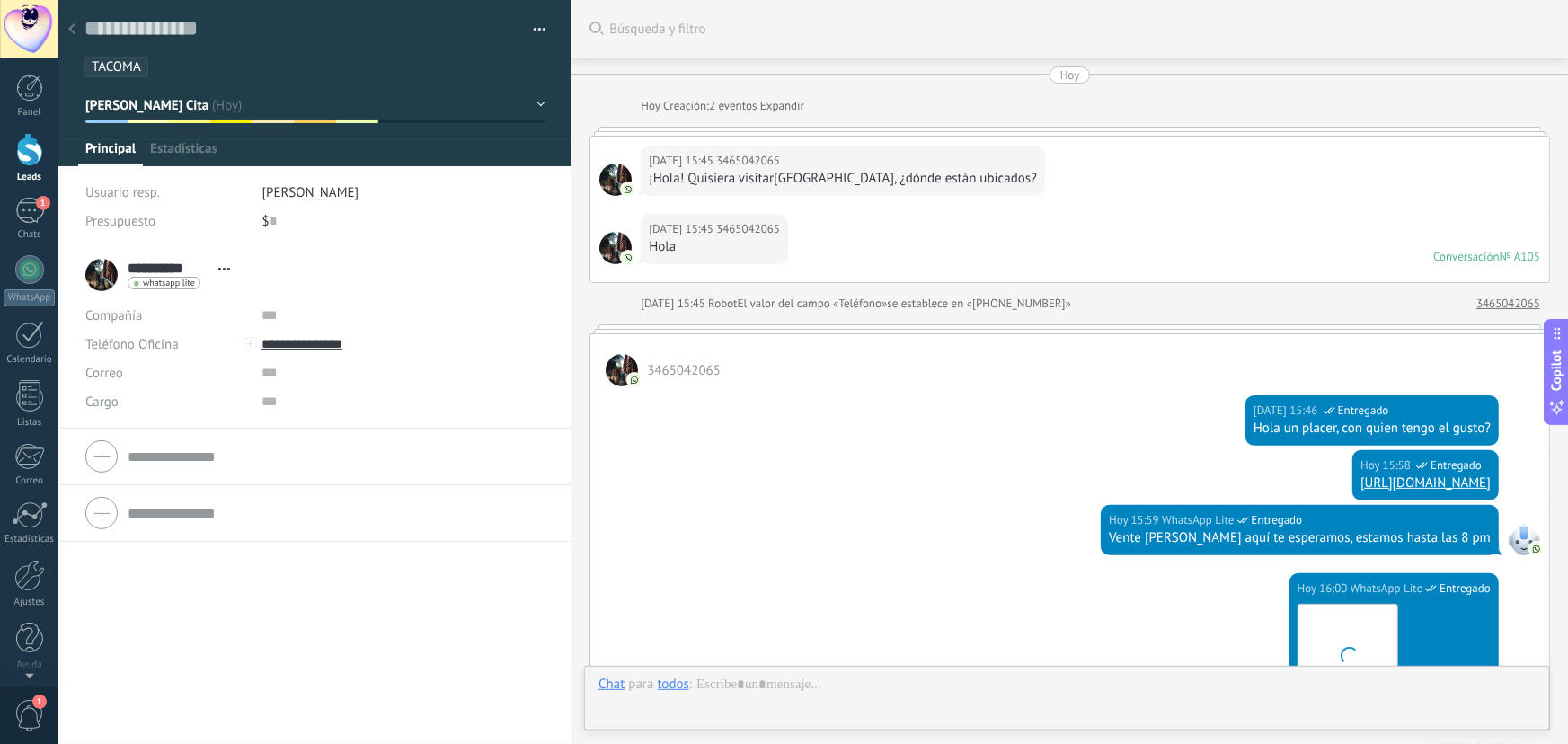
scroll to position [679, 0]
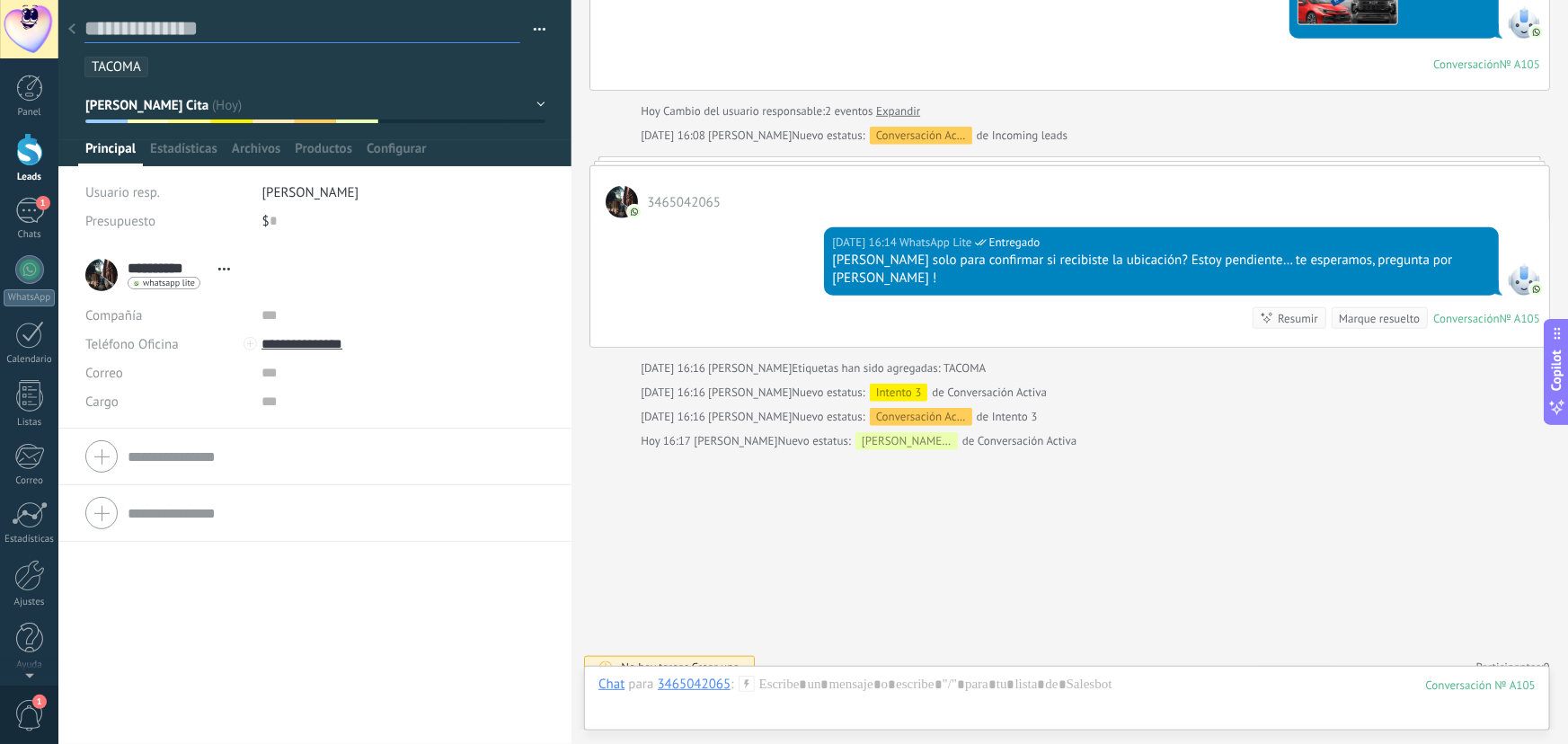
drag, startPoint x: 232, startPoint y: 27, endPoint x: 58, endPoint y: 28, distance: 174.0
click at [58, 28] on body ".abecls-1,.abecls-2{fill-rule:evenodd}.abecls-2{fill:#fff} .abhcls-1{fill:none}…" at bounding box center [784, 372] width 1568 height 744
type textarea "*"
type textarea "**"
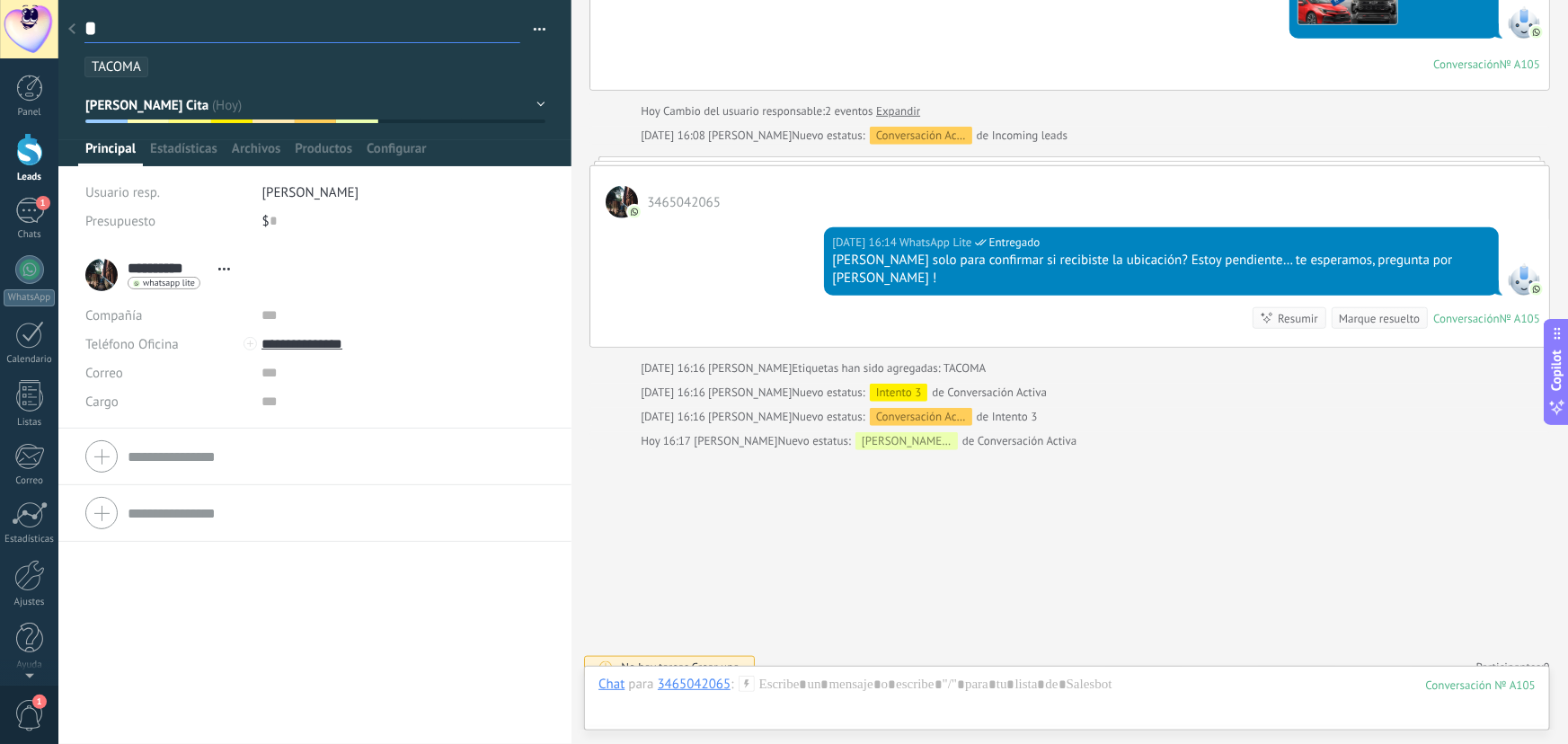
type textarea "**"
type textarea "***"
type textarea "****"
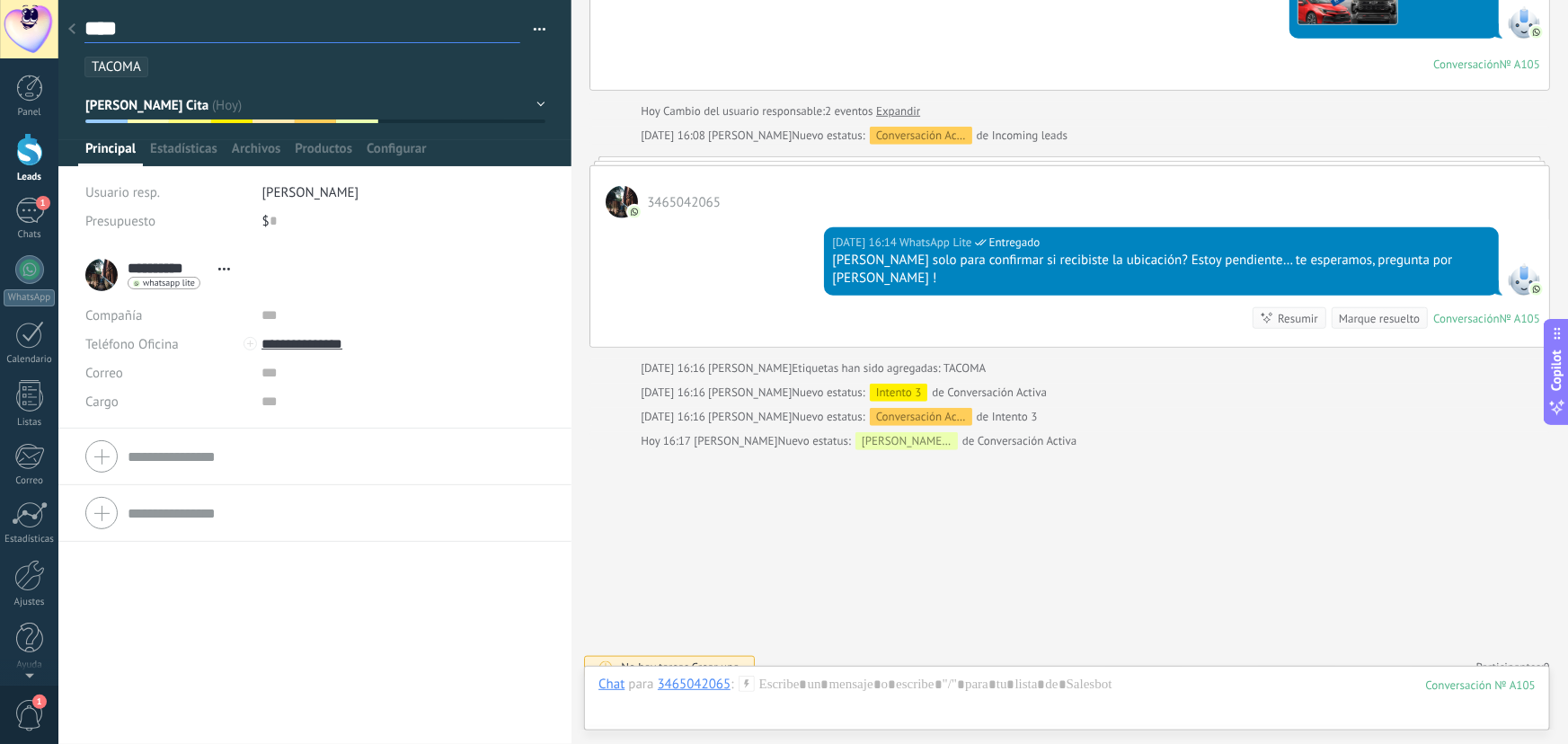
type textarea "*****"
type textarea "******"
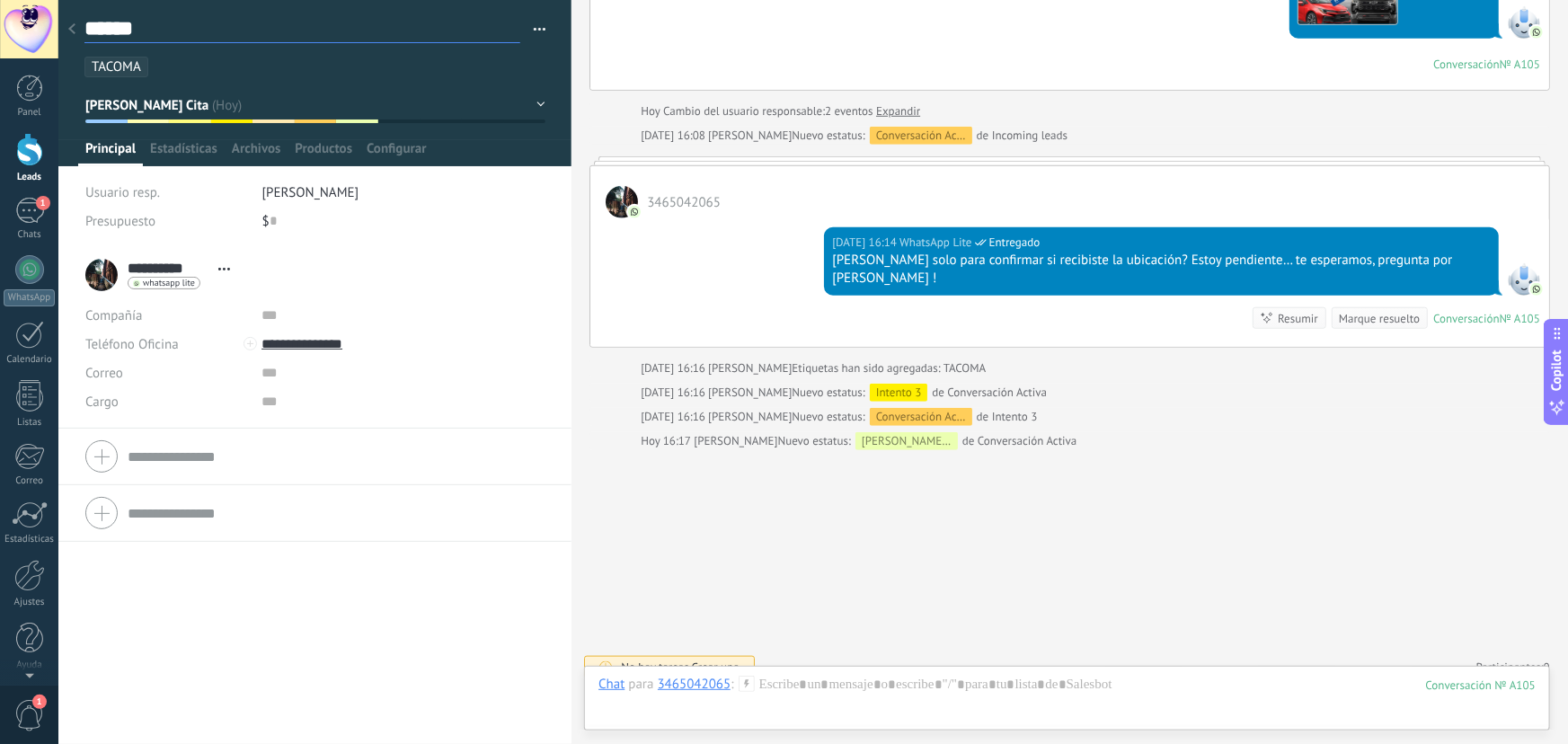
type textarea "******"
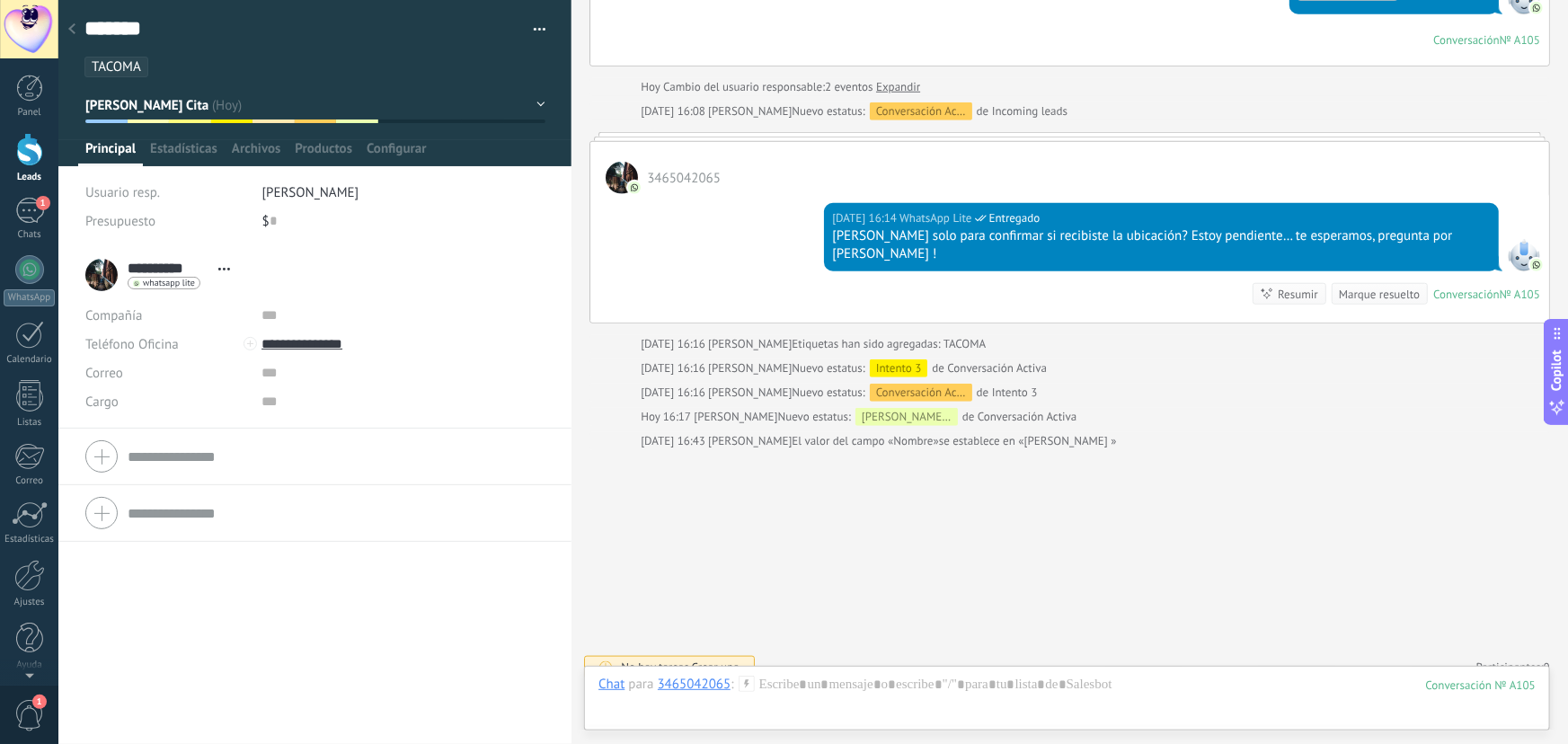
type textarea "******"
click at [433, 66] on ul "TACOMA" at bounding box center [312, 66] width 458 height 24
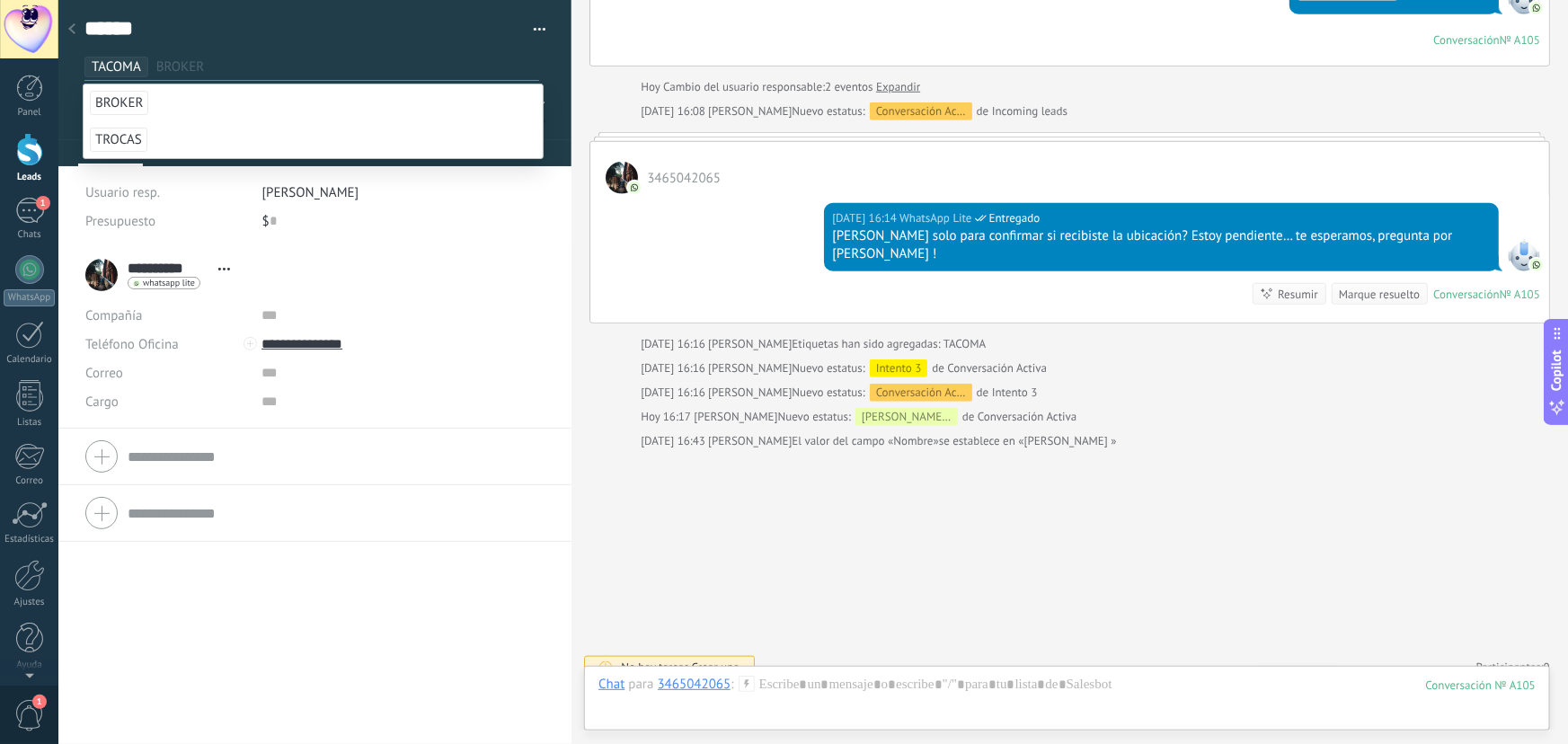
click at [557, 204] on div "****** Guardar y crear Imprimir Administrar etiquetas Exportar a excel" at bounding box center [316, 123] width 514 height 247
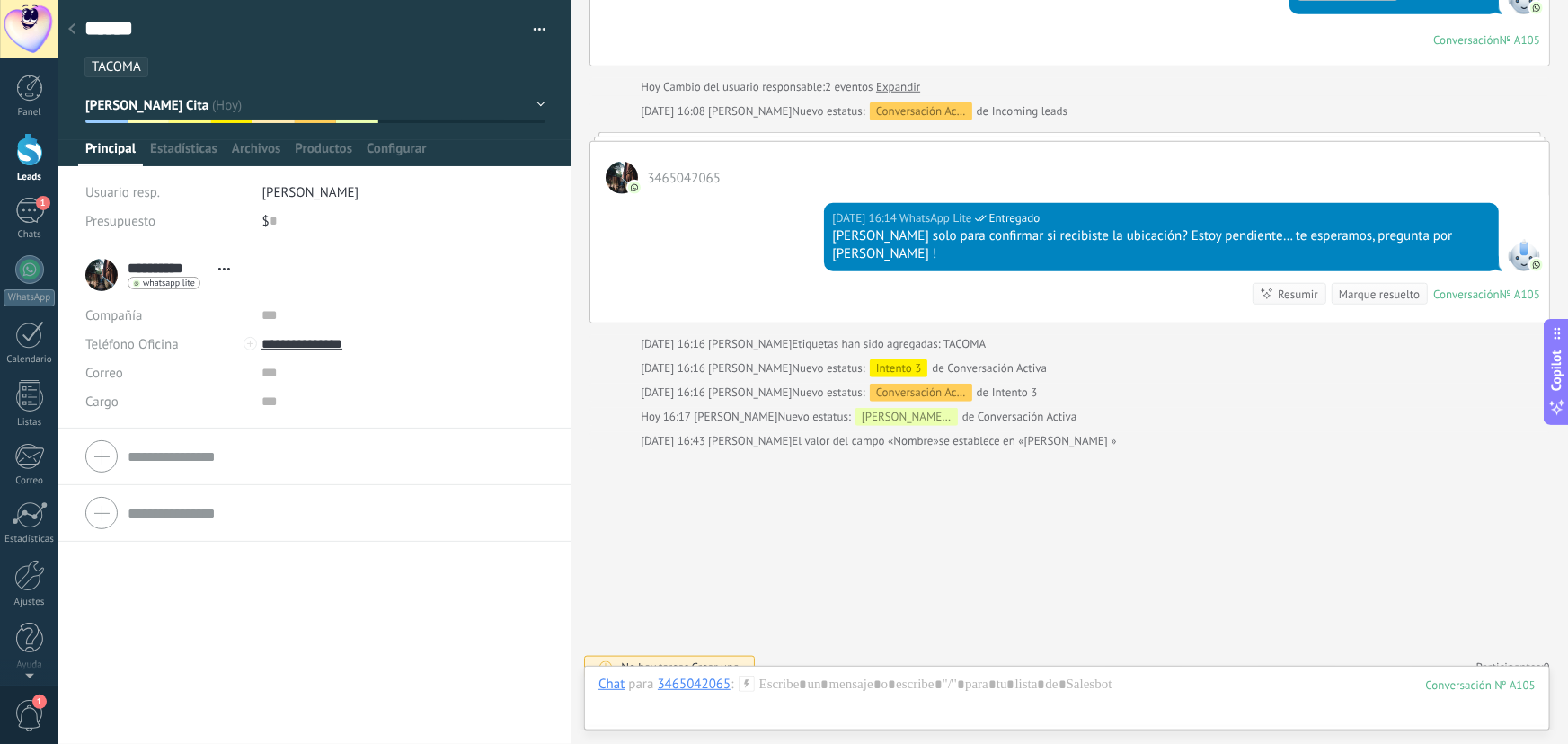
click at [549, 44] on div "****** Guardar y crear Imprimir Administrar etiquetas Exportar a excel" at bounding box center [316, 38] width 514 height 77
click at [331, 23] on textarea "******" at bounding box center [302, 29] width 436 height 28
type textarea "******"
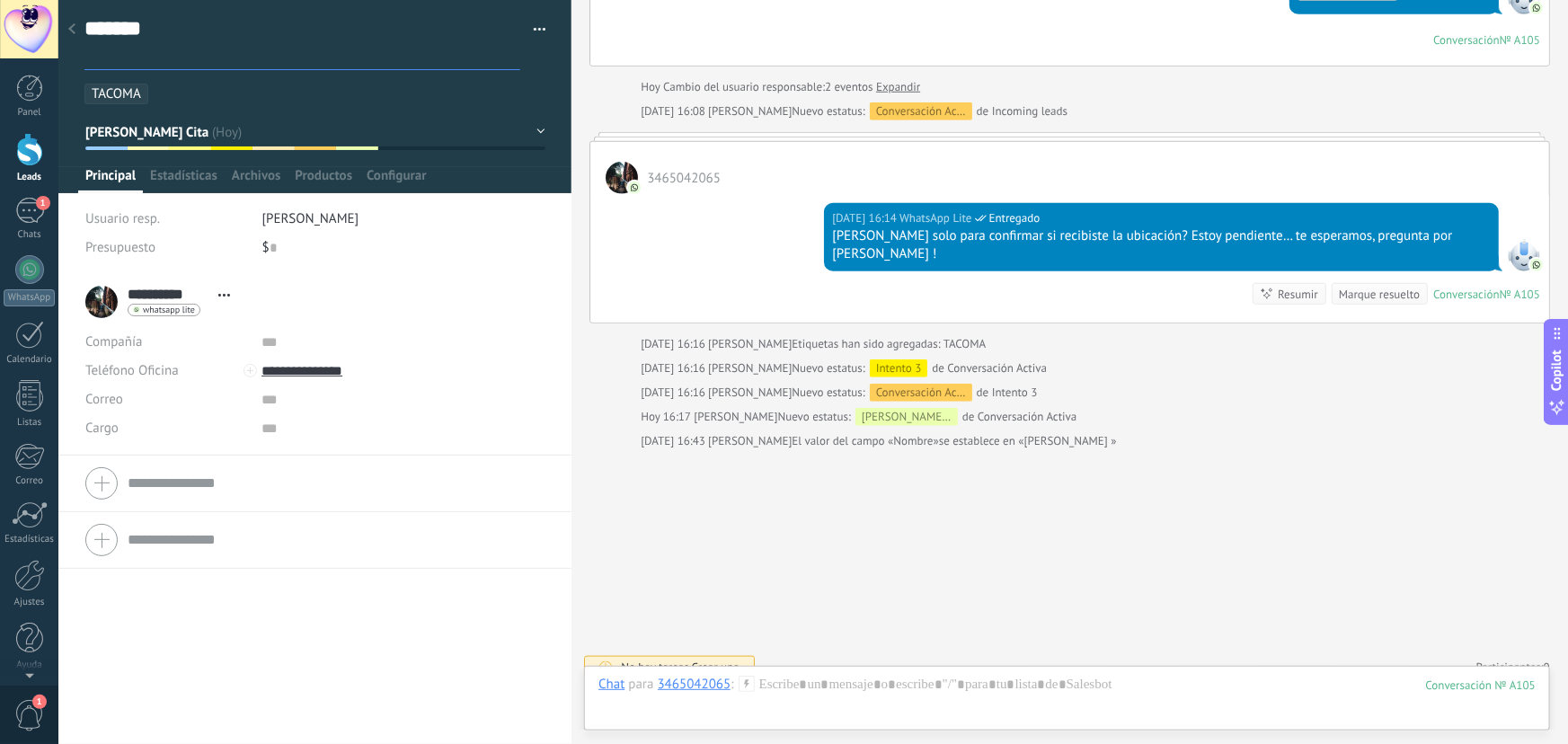
type textarea "******"
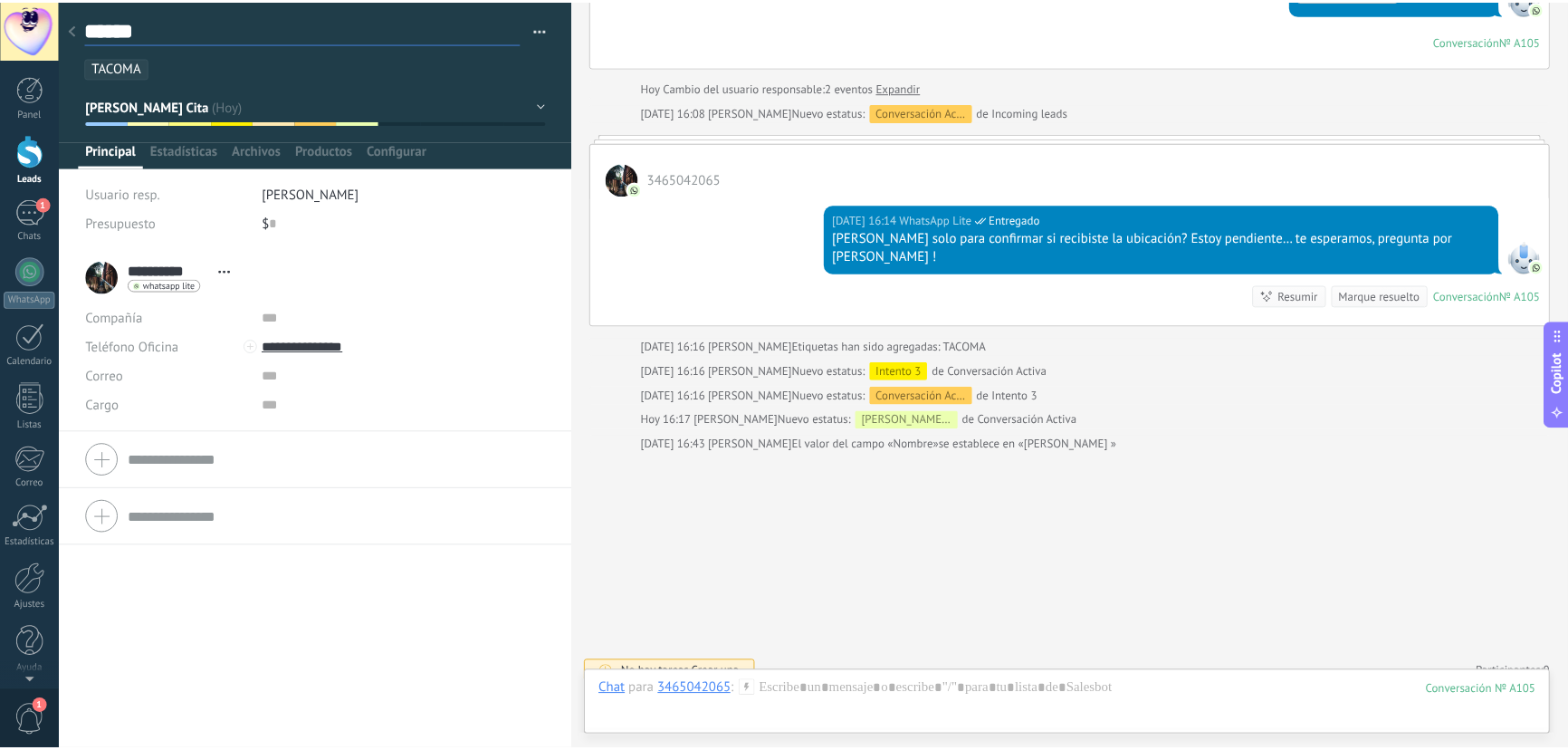
scroll to position [28, 0]
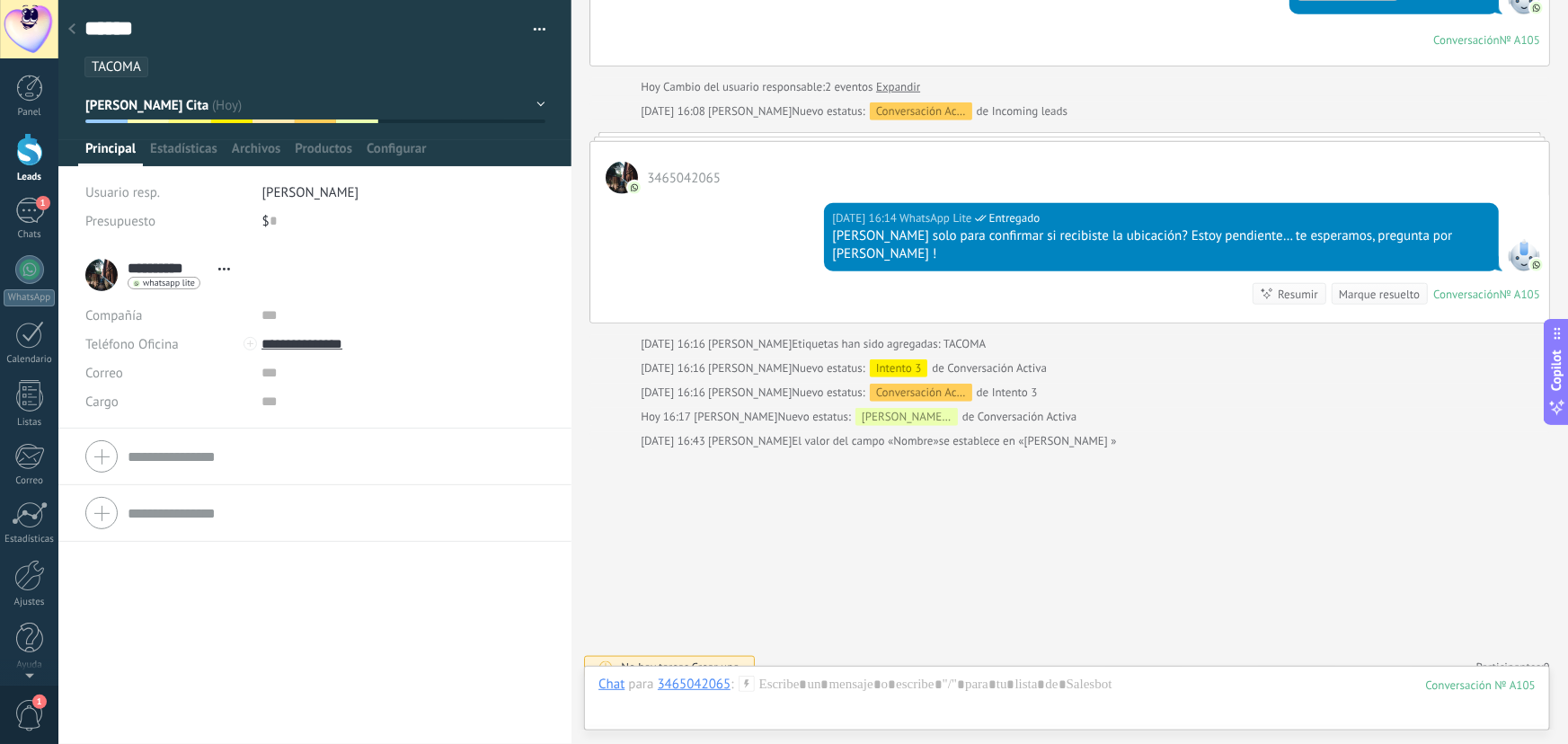
click at [557, 22] on div "****** Guardar y crear Imprimir Administrar etiquetas Exportar a excel" at bounding box center [316, 38] width 514 height 77
click at [124, 713] on div "Guardar" at bounding box center [115, 715] width 42 height 13
click at [68, 28] on icon at bounding box center [71, 28] width 7 height 11
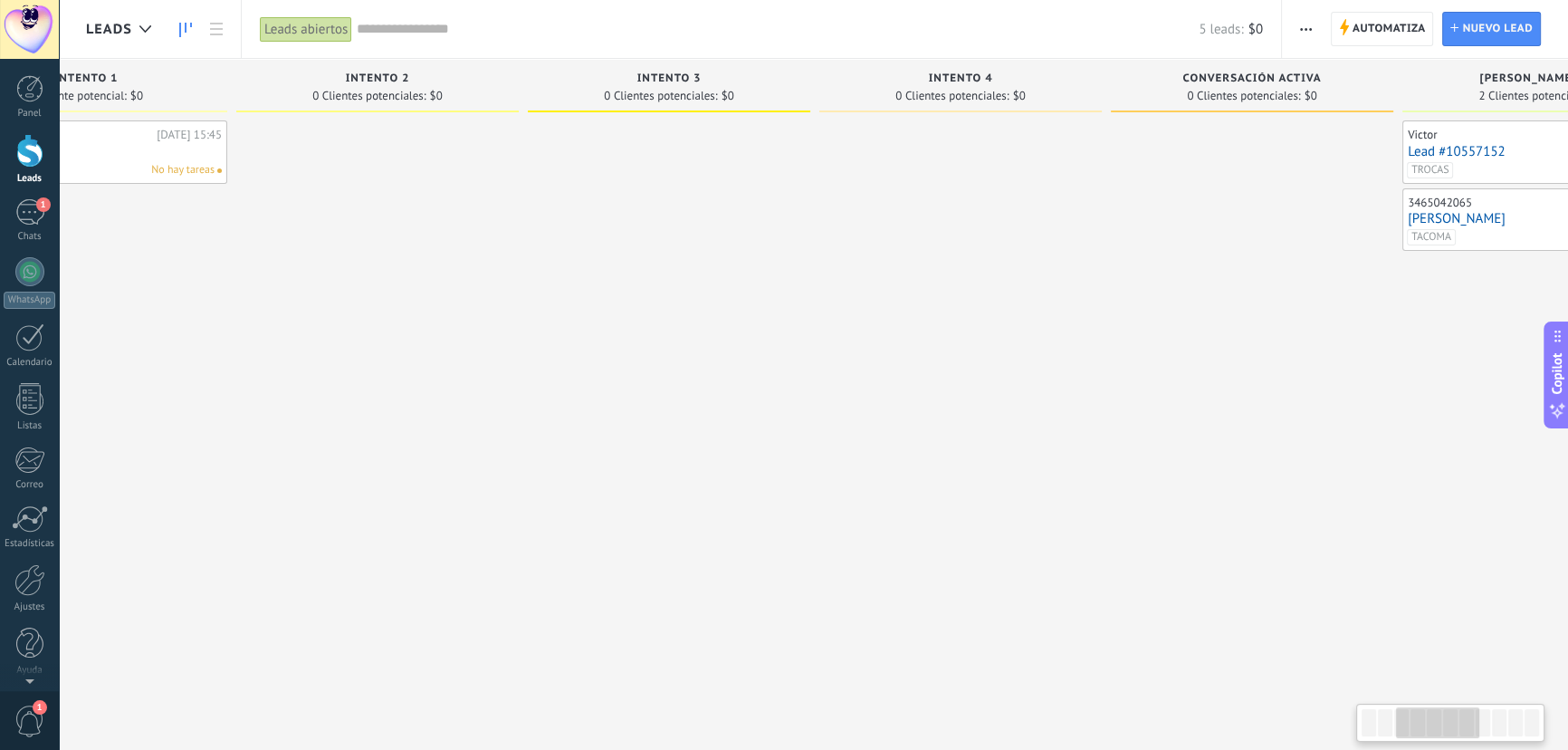
drag, startPoint x: 816, startPoint y: 372, endPoint x: 678, endPoint y: 375, distance: 138.0
click at [416, 376] on div at bounding box center [377, 376] width 283 height 513
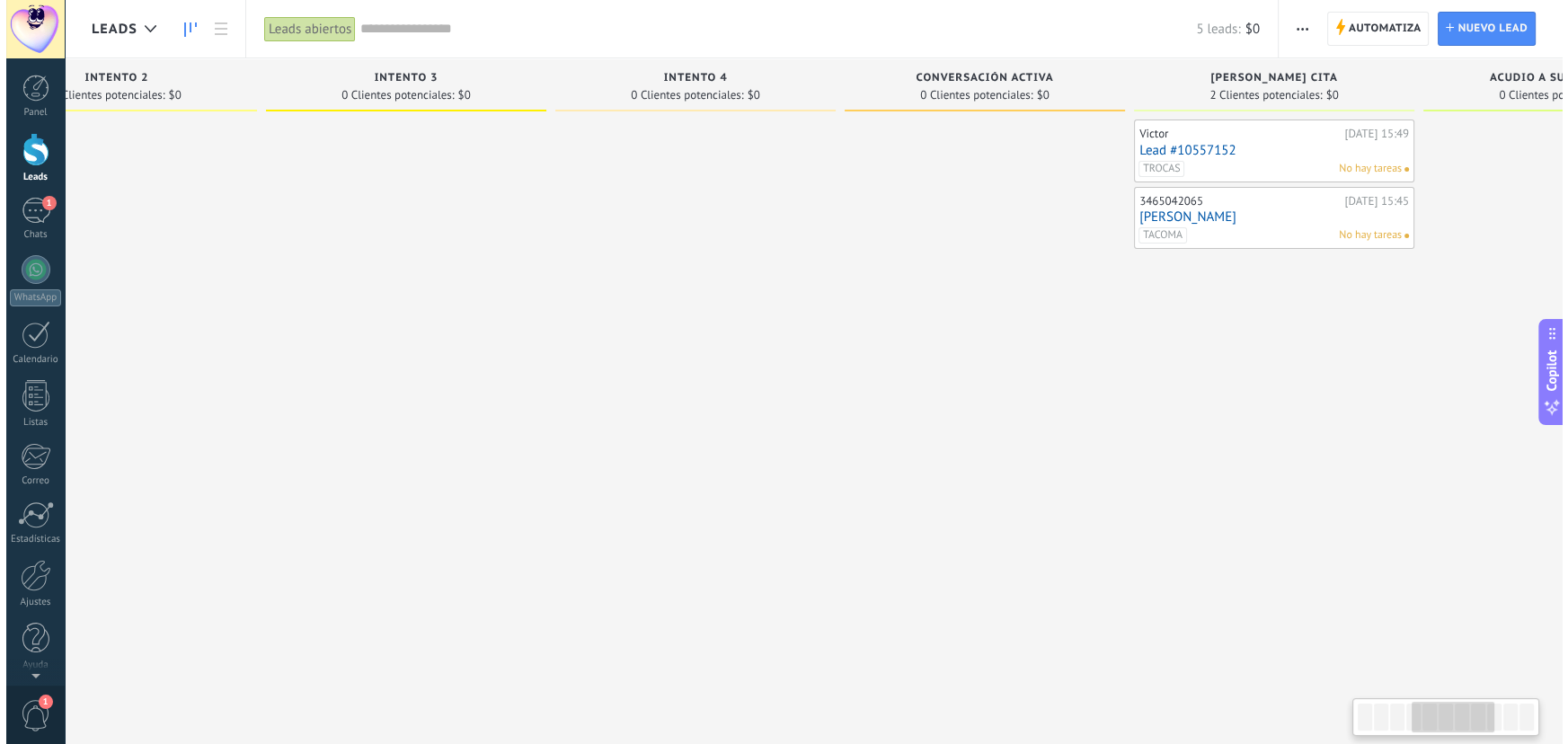
scroll to position [0, 1006]
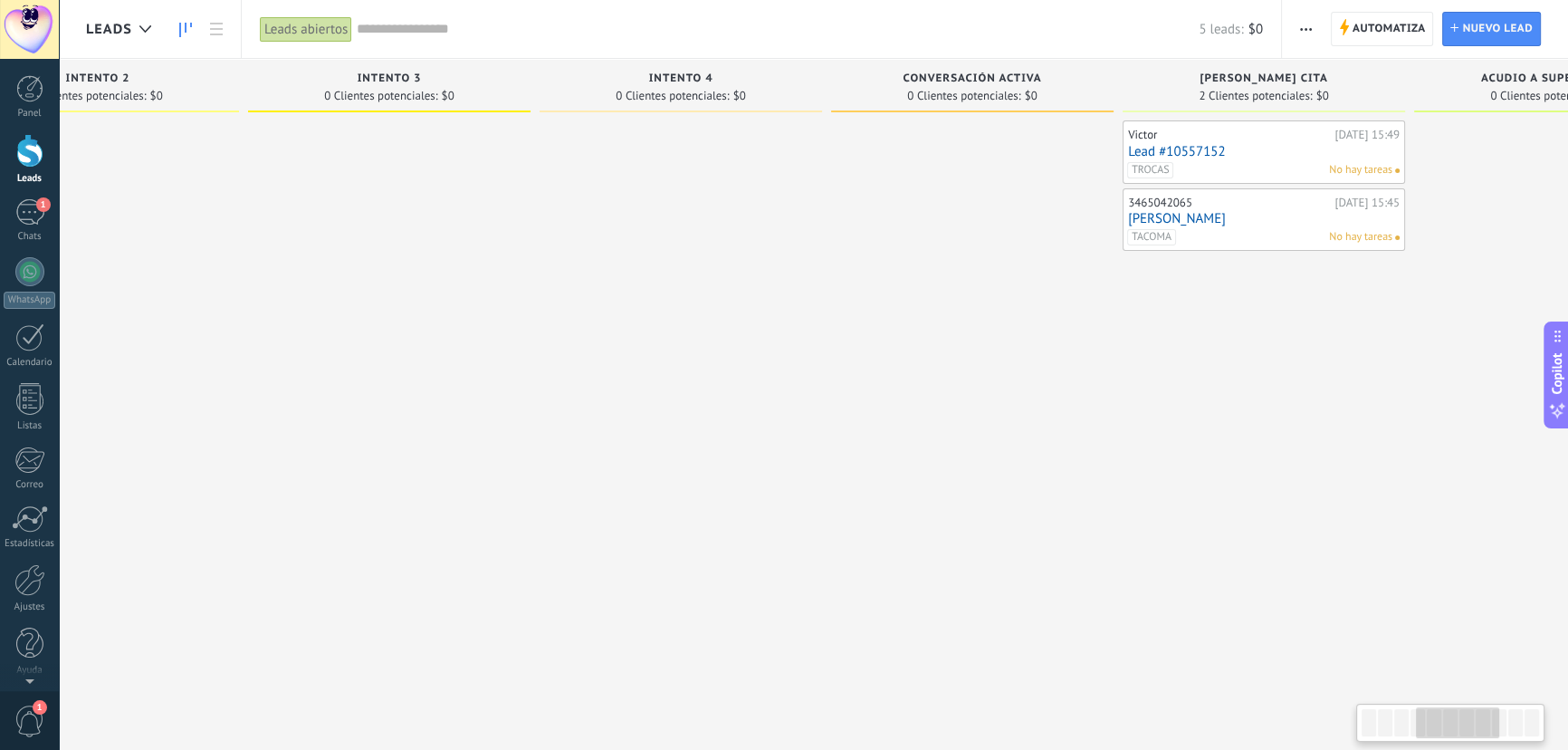
drag, startPoint x: 1272, startPoint y: 400, endPoint x: 1046, endPoint y: 399, distance: 226.0
click at [1046, 399] on div at bounding box center [972, 376] width 283 height 513
click at [1253, 158] on link "Lead #10557152" at bounding box center [1265, 152] width 272 height 16
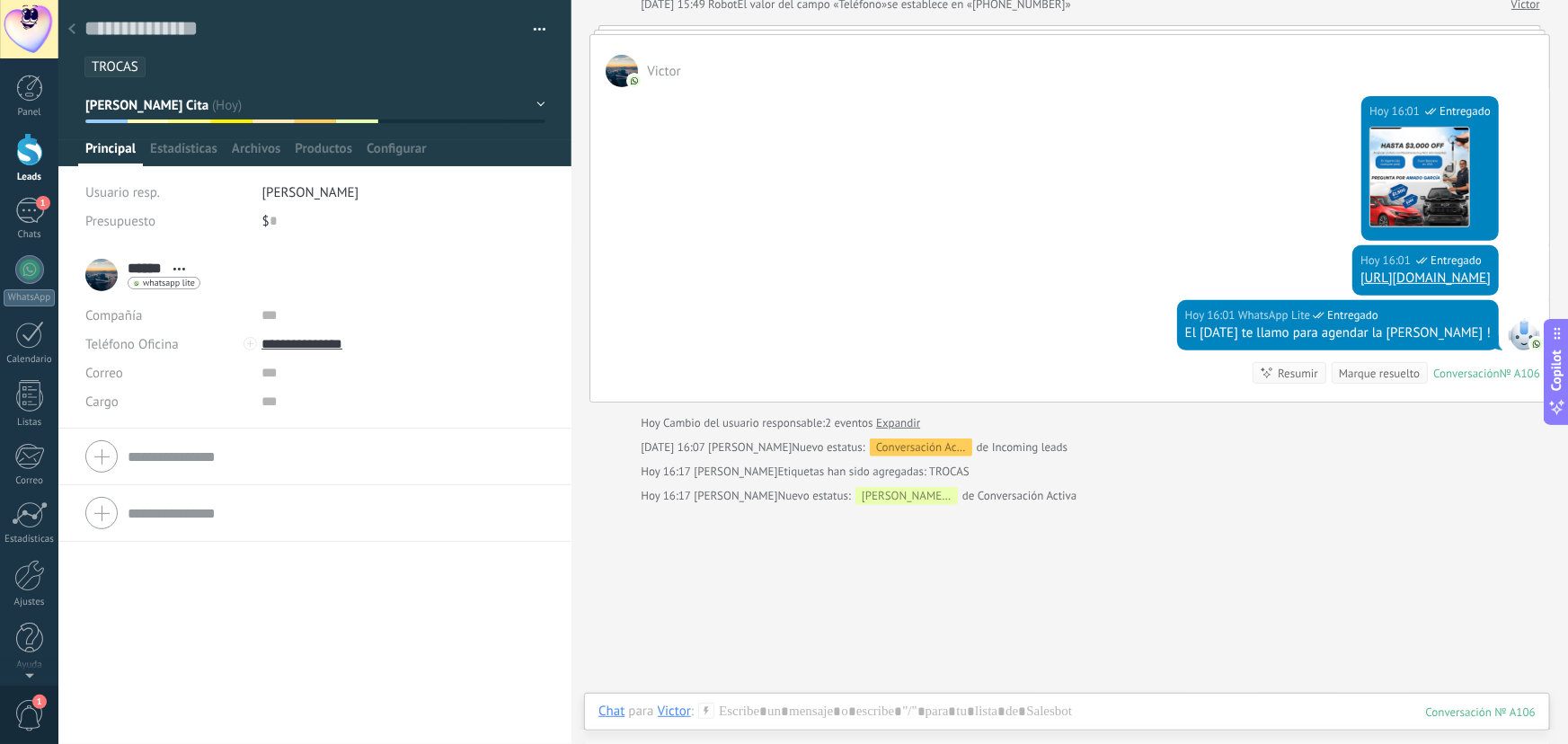
scroll to position [244, 0]
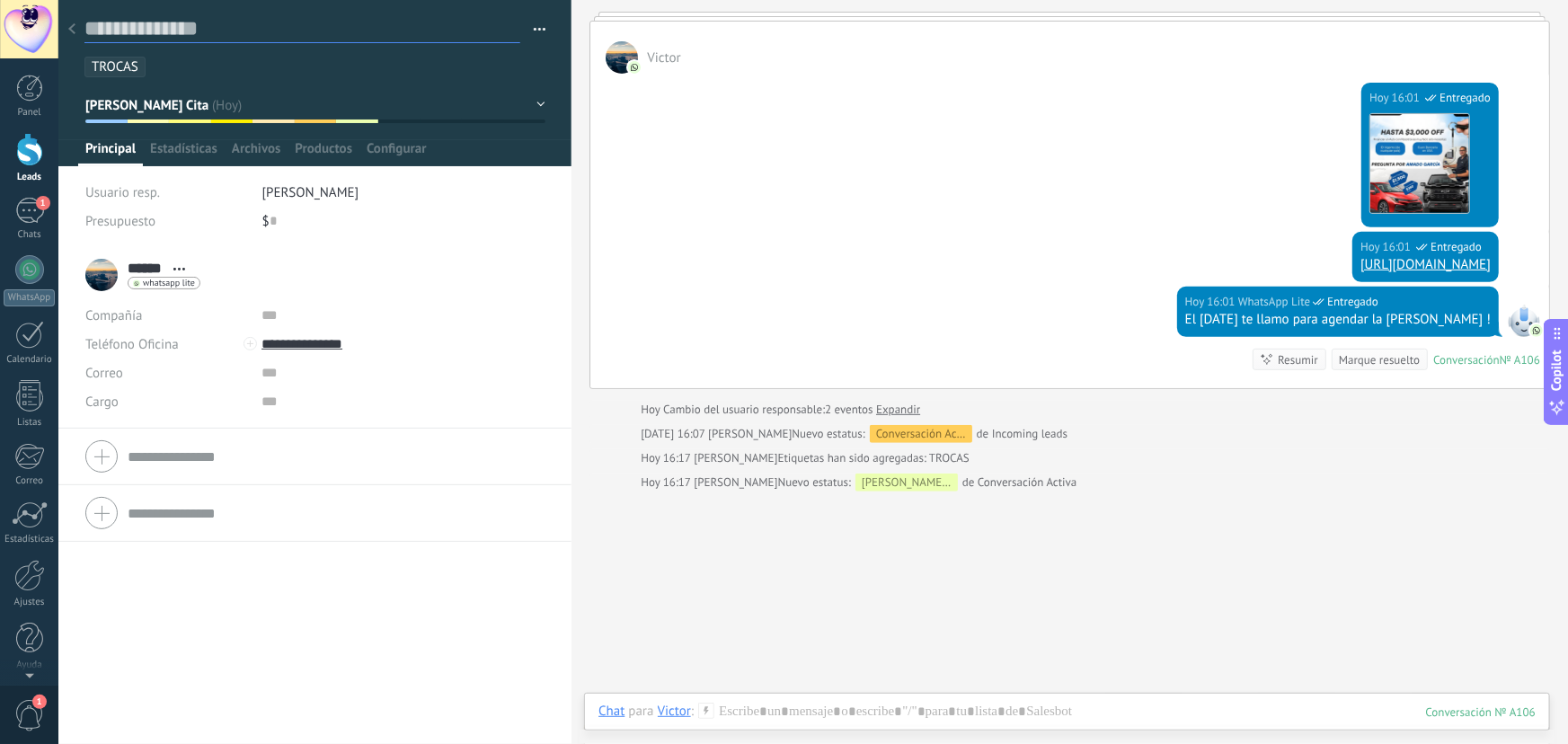
click at [224, 31] on textarea at bounding box center [302, 29] width 436 height 28
type textarea "*"
type textarea "**"
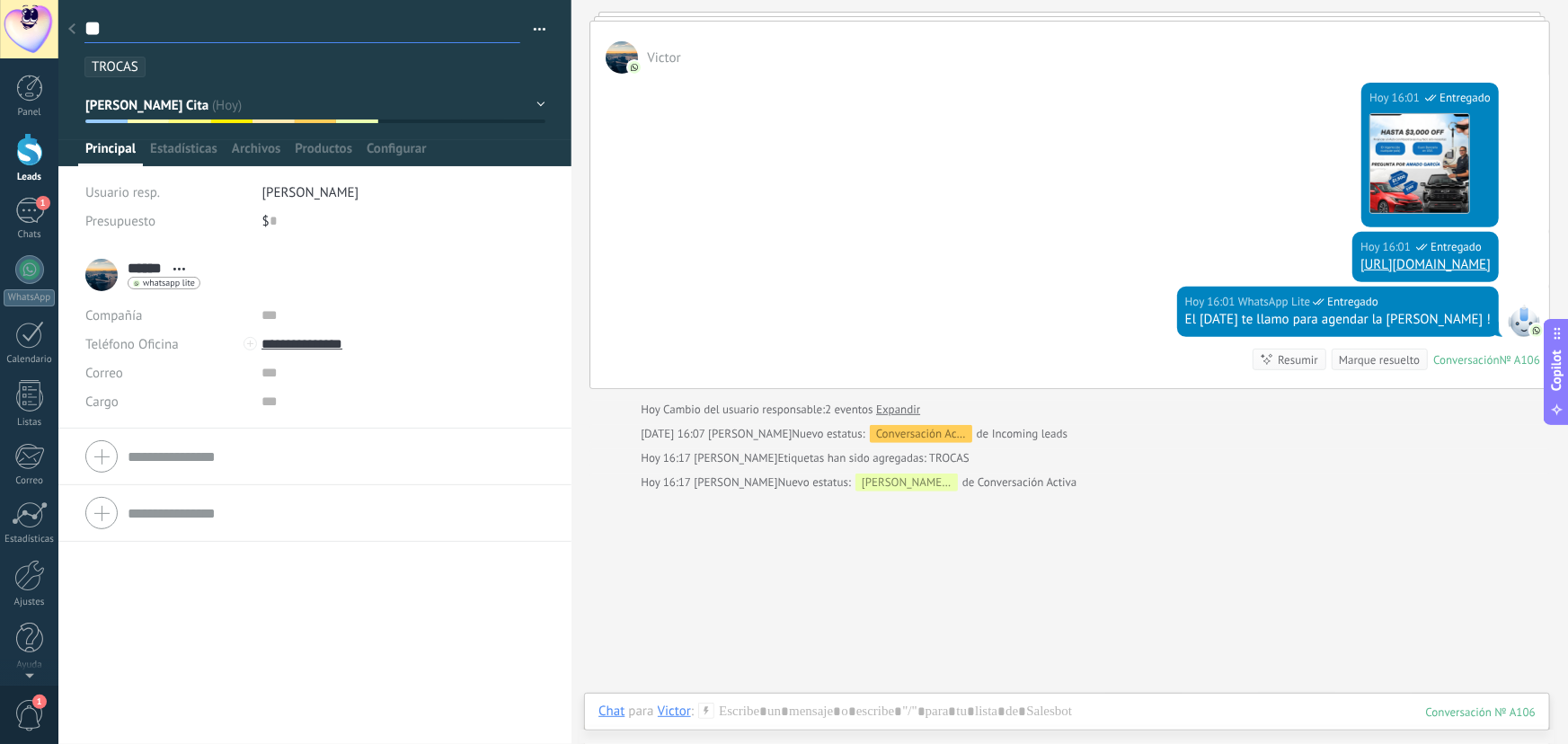
type textarea "***"
type textarea "****"
type textarea "*****"
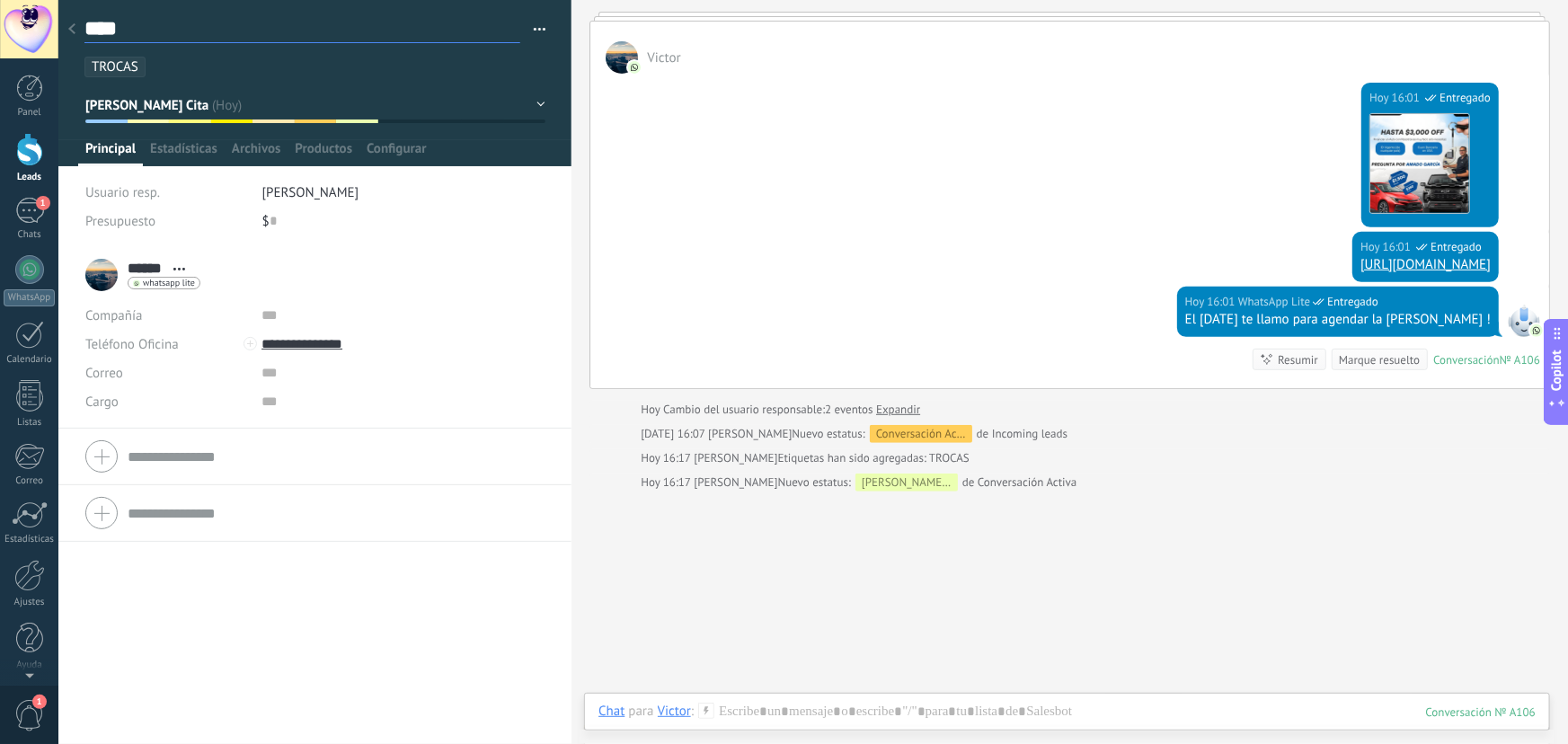
type textarea "*****"
type textarea "******"
click at [474, 57] on ul "TROCAS" at bounding box center [312, 66] width 458 height 24
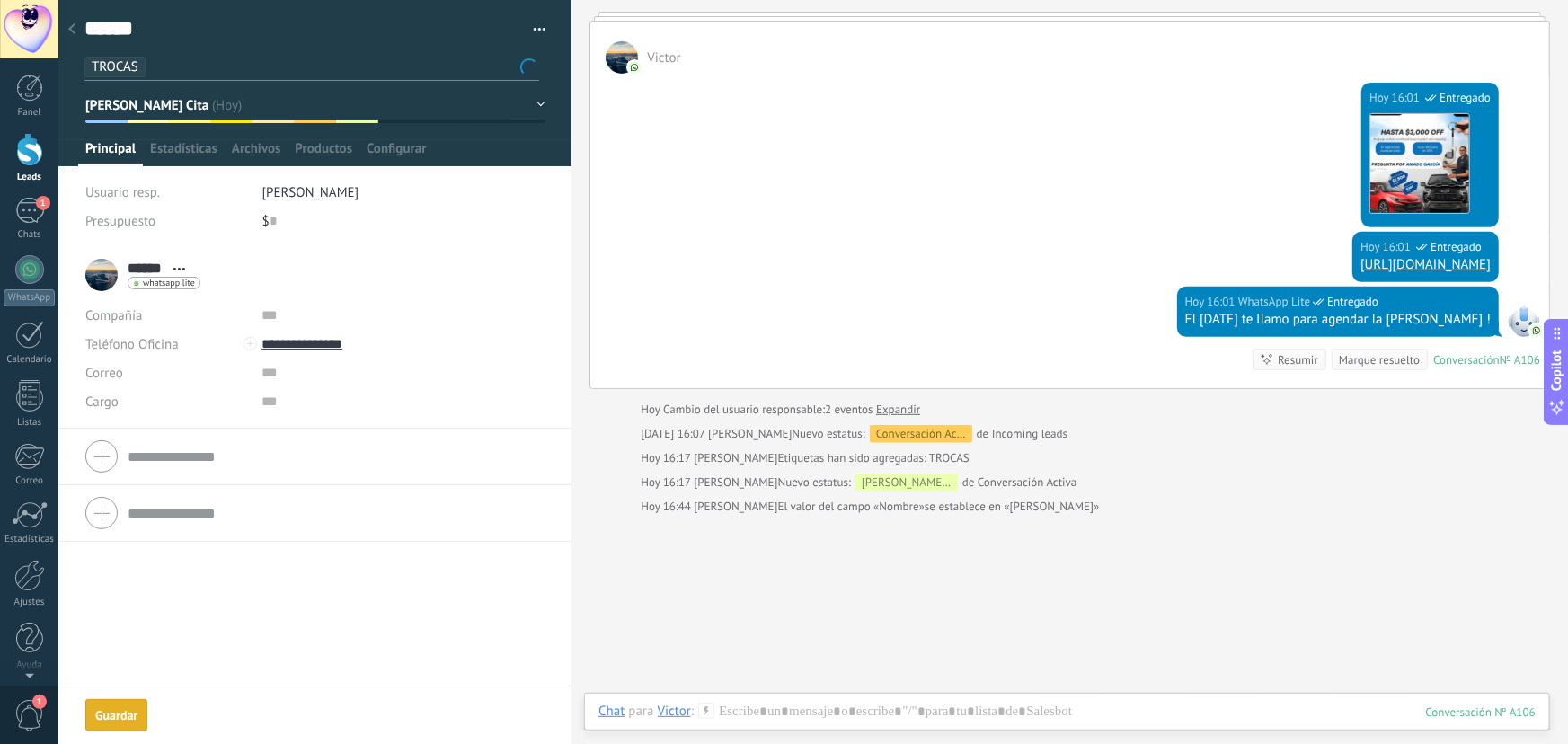
scroll to position [270, 0]
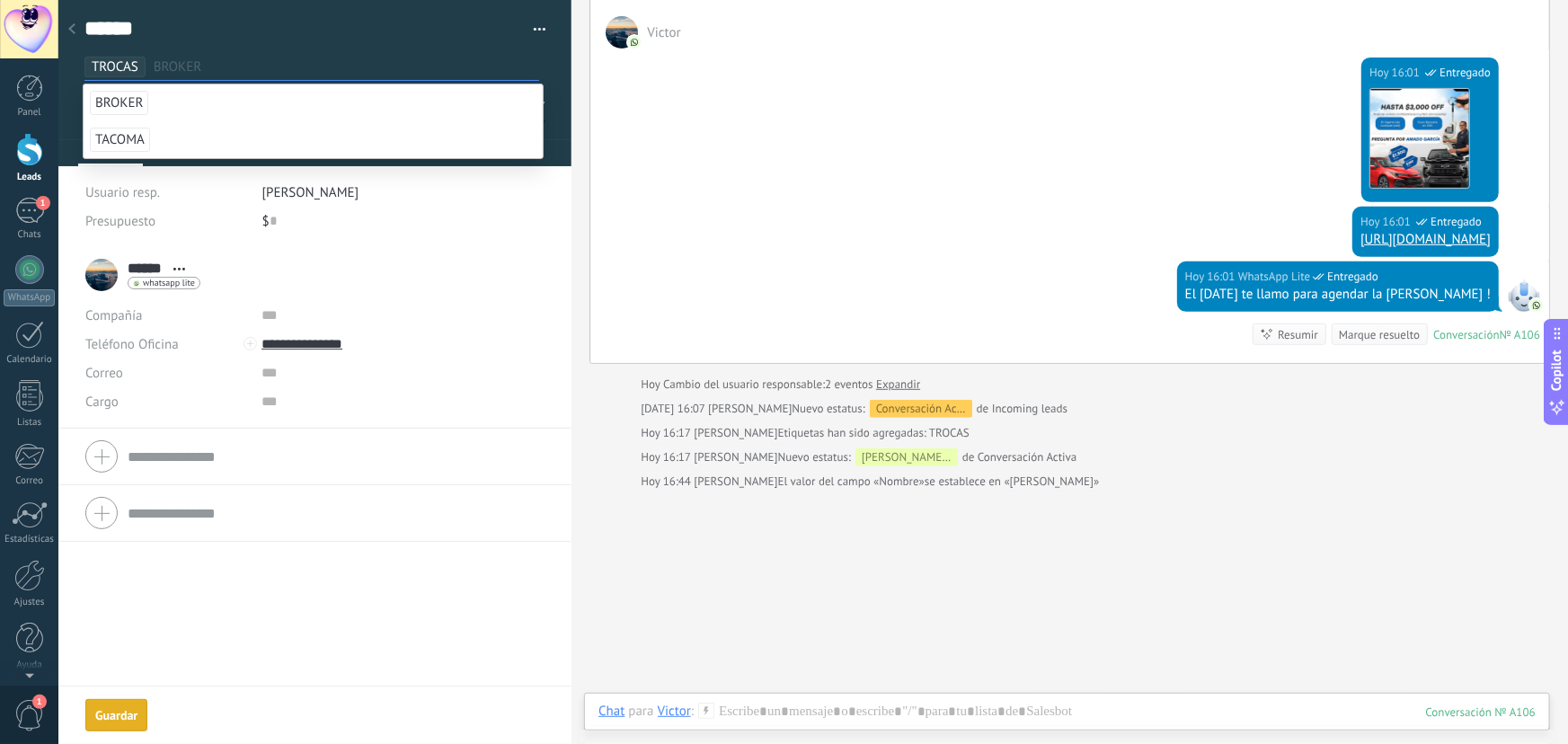
click at [551, 57] on div "****** Guardar y crear Imprimir Administrar etiquetas Exportar a excel" at bounding box center [316, 38] width 514 height 77
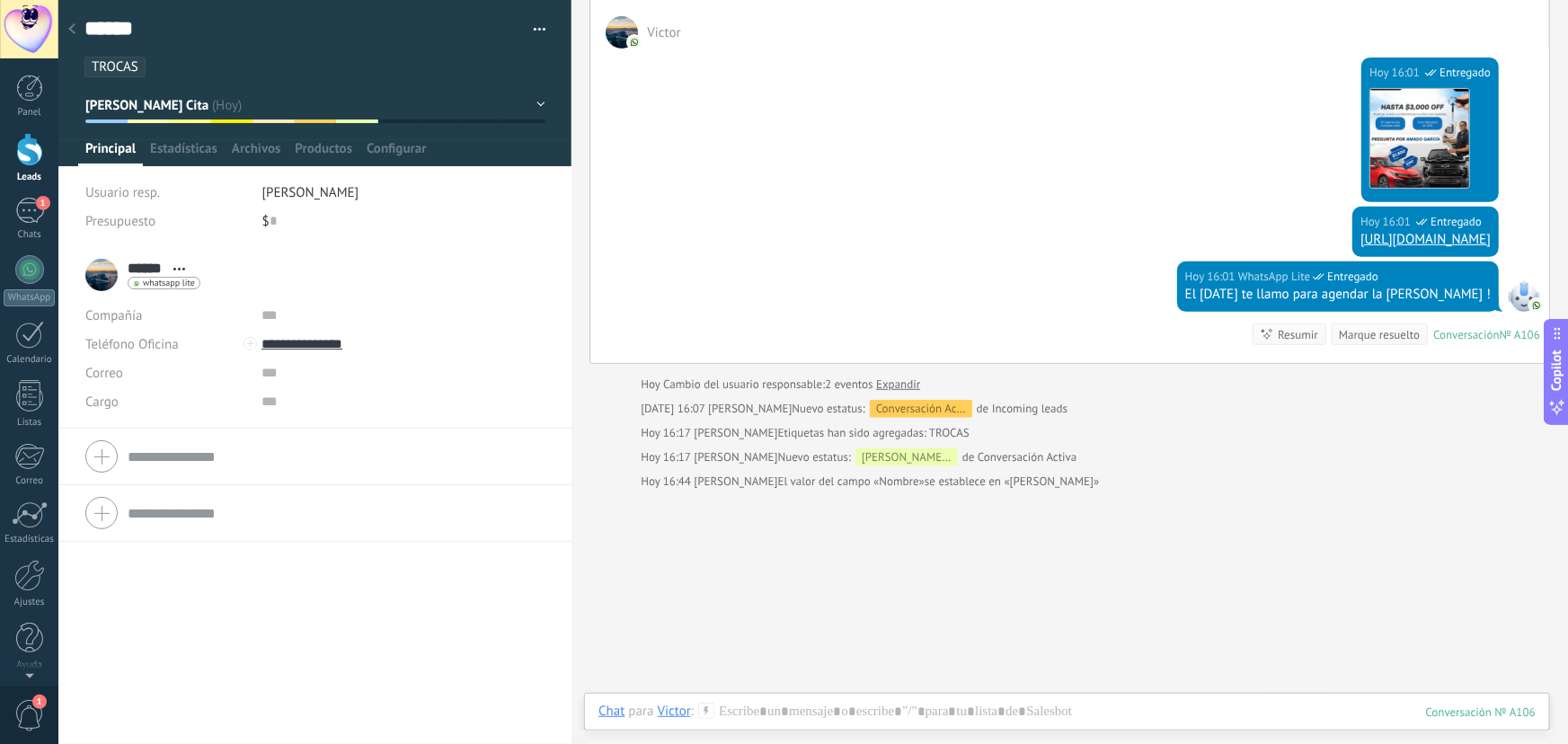
click at [329, 622] on div "****** Victor ****** Victor Apellido Abrir detalle Copie el nombre" at bounding box center [315, 496] width 513 height 497
click at [556, 151] on div at bounding box center [316, 83] width 514 height 166
click at [557, 26] on div "****** Guardar y crear Imprimir Administrar etiquetas Exportar a excel" at bounding box center [316, 38] width 514 height 77
click at [361, 25] on textarea "******" at bounding box center [302, 29] width 436 height 28
click at [145, 30] on textarea "******" at bounding box center [302, 29] width 436 height 28
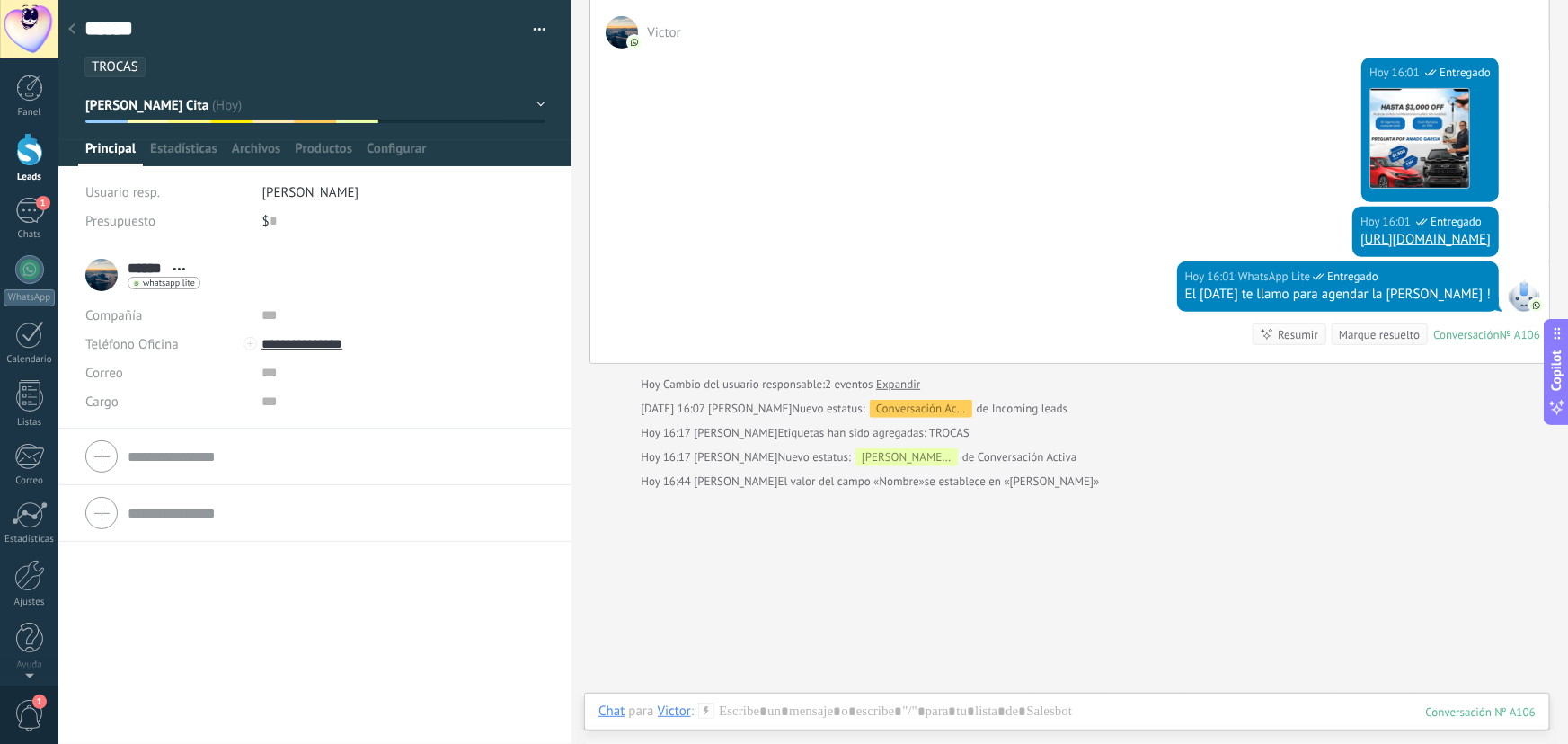
click at [537, 25] on button "button" at bounding box center [533, 30] width 26 height 27
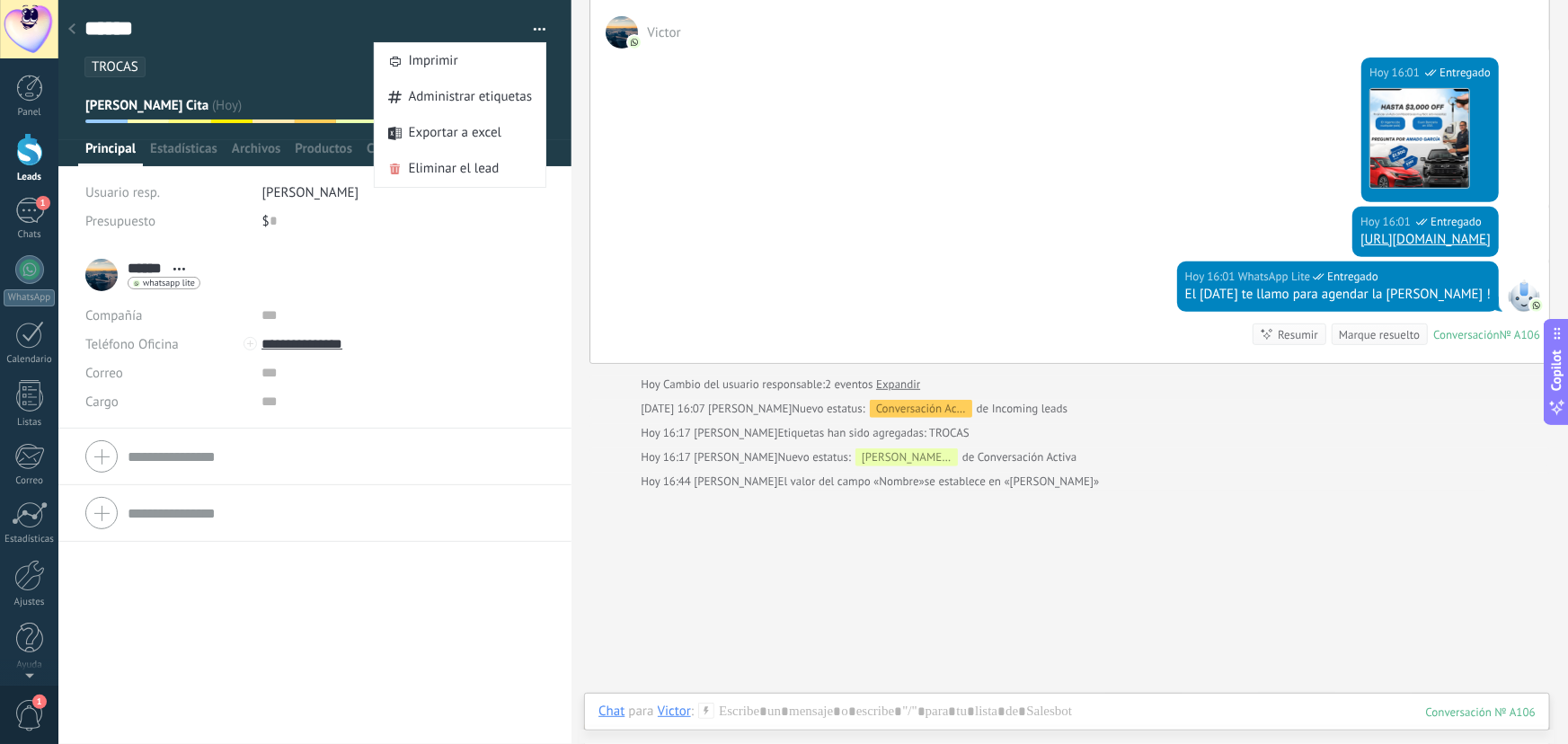
click at [537, 25] on button "button" at bounding box center [533, 30] width 26 height 27
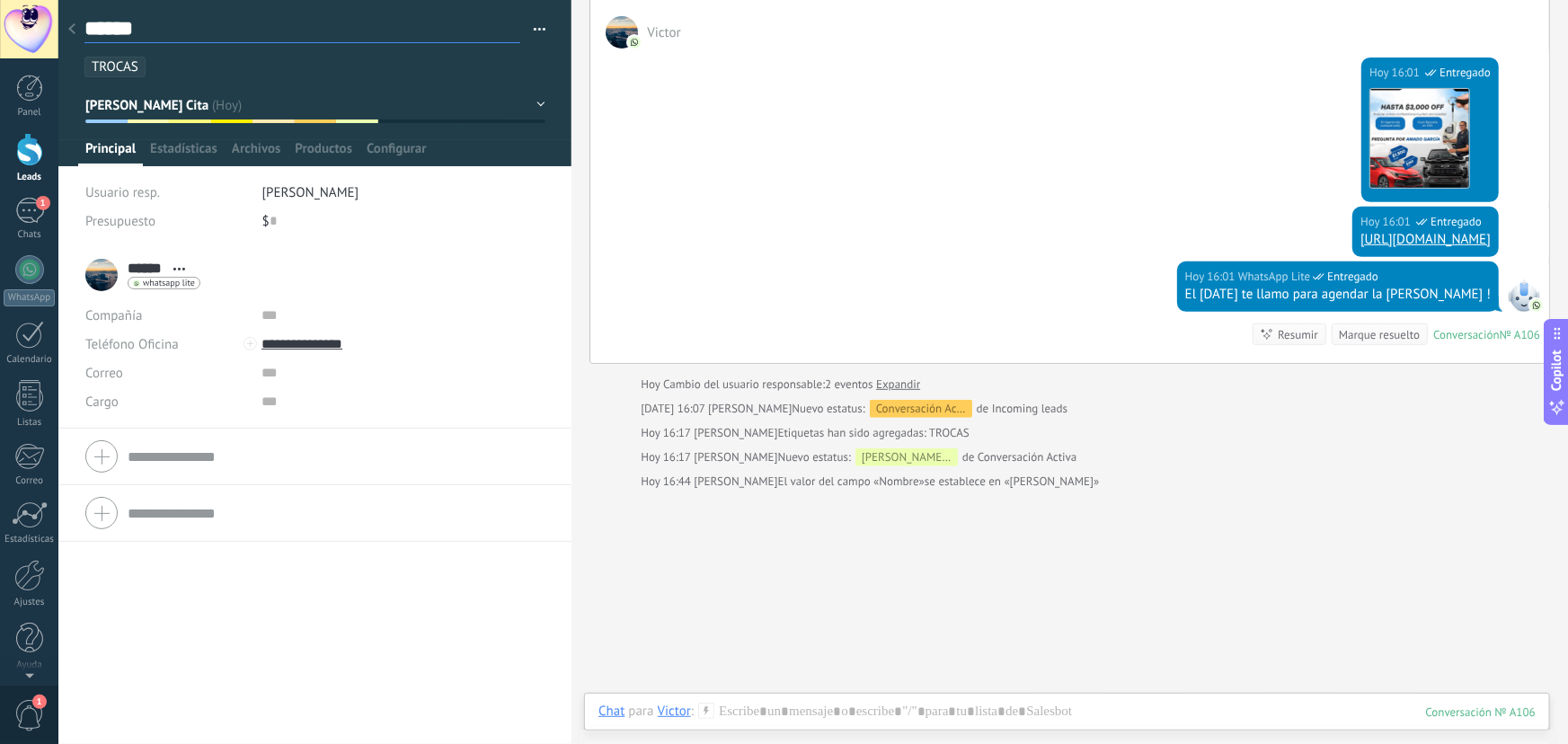
click at [239, 41] on textarea "******" at bounding box center [302, 29] width 436 height 28
type textarea "******"
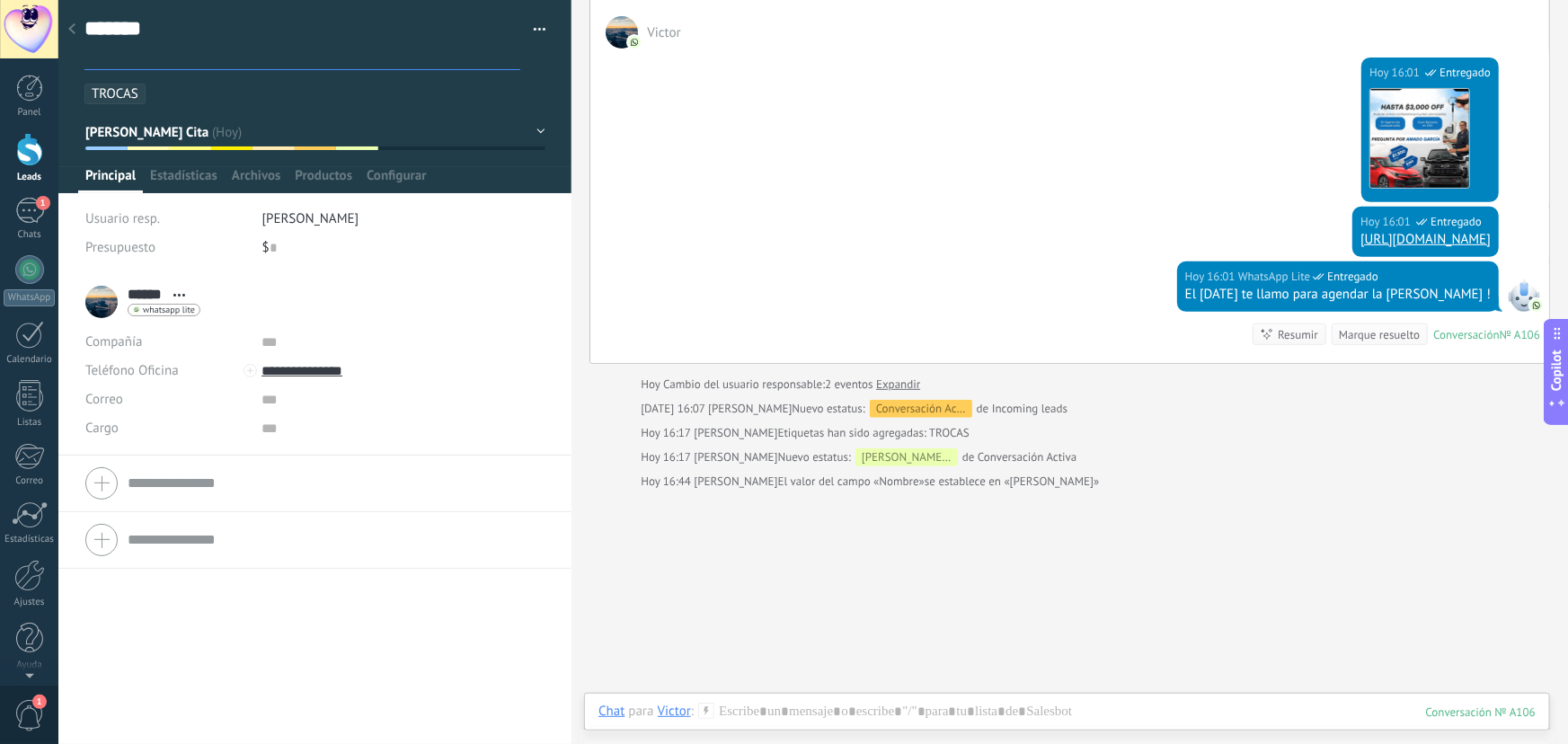
type textarea "******"
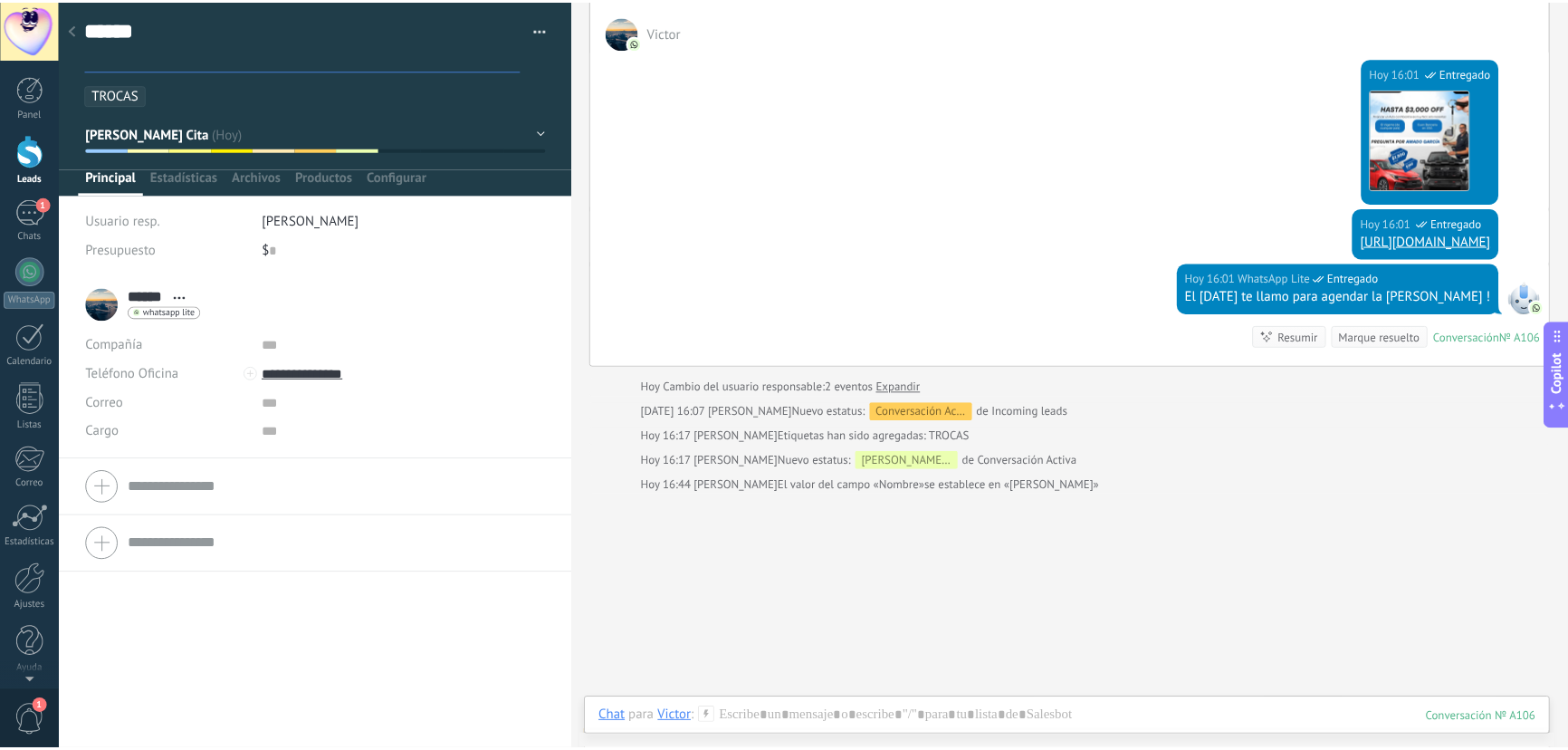
scroll to position [28, 0]
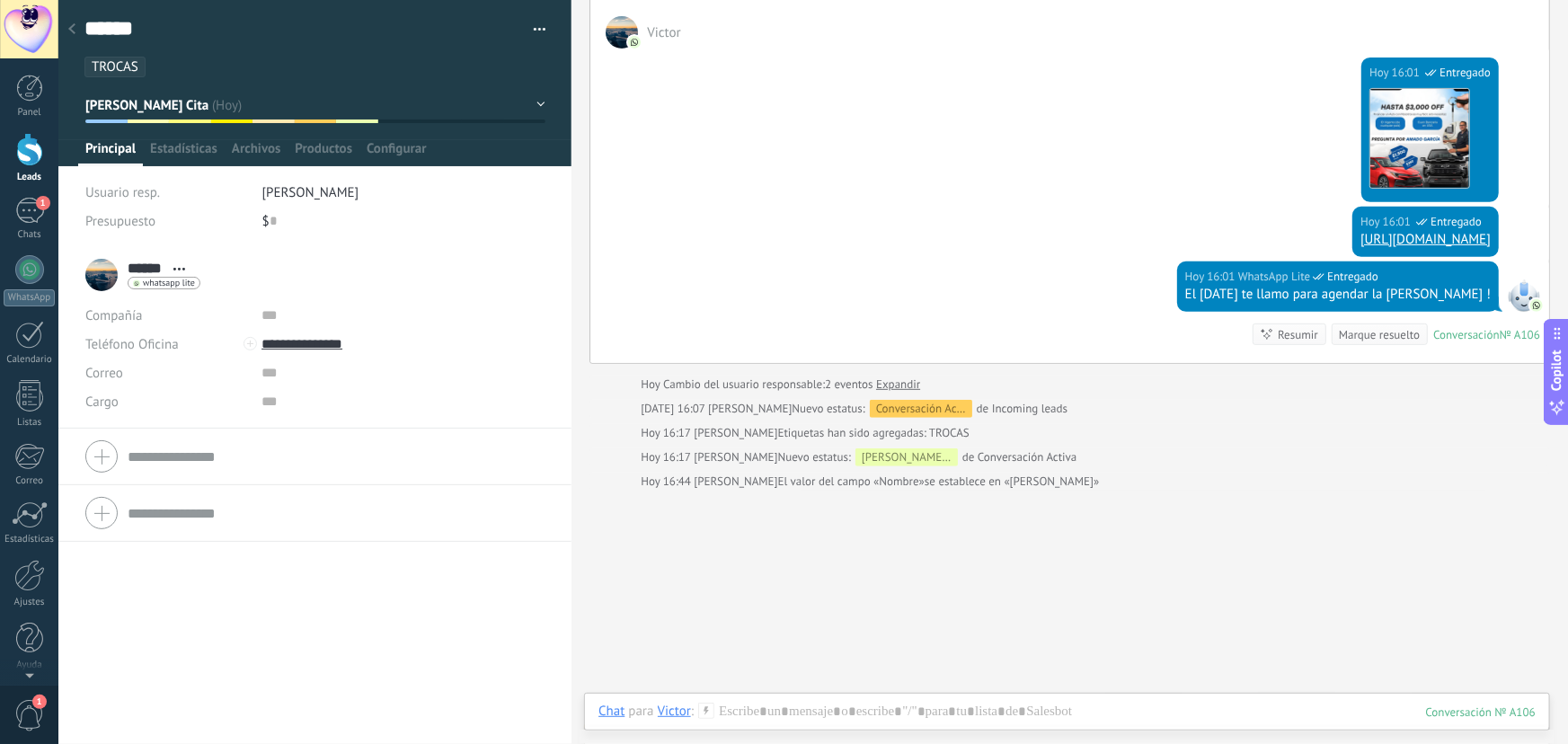
click at [418, 249] on li "****** Victor ****** Victor Apellido Abrir detalle Copie el nombre" at bounding box center [315, 338] width 513 height 182
click at [74, 29] on icon at bounding box center [71, 28] width 7 height 11
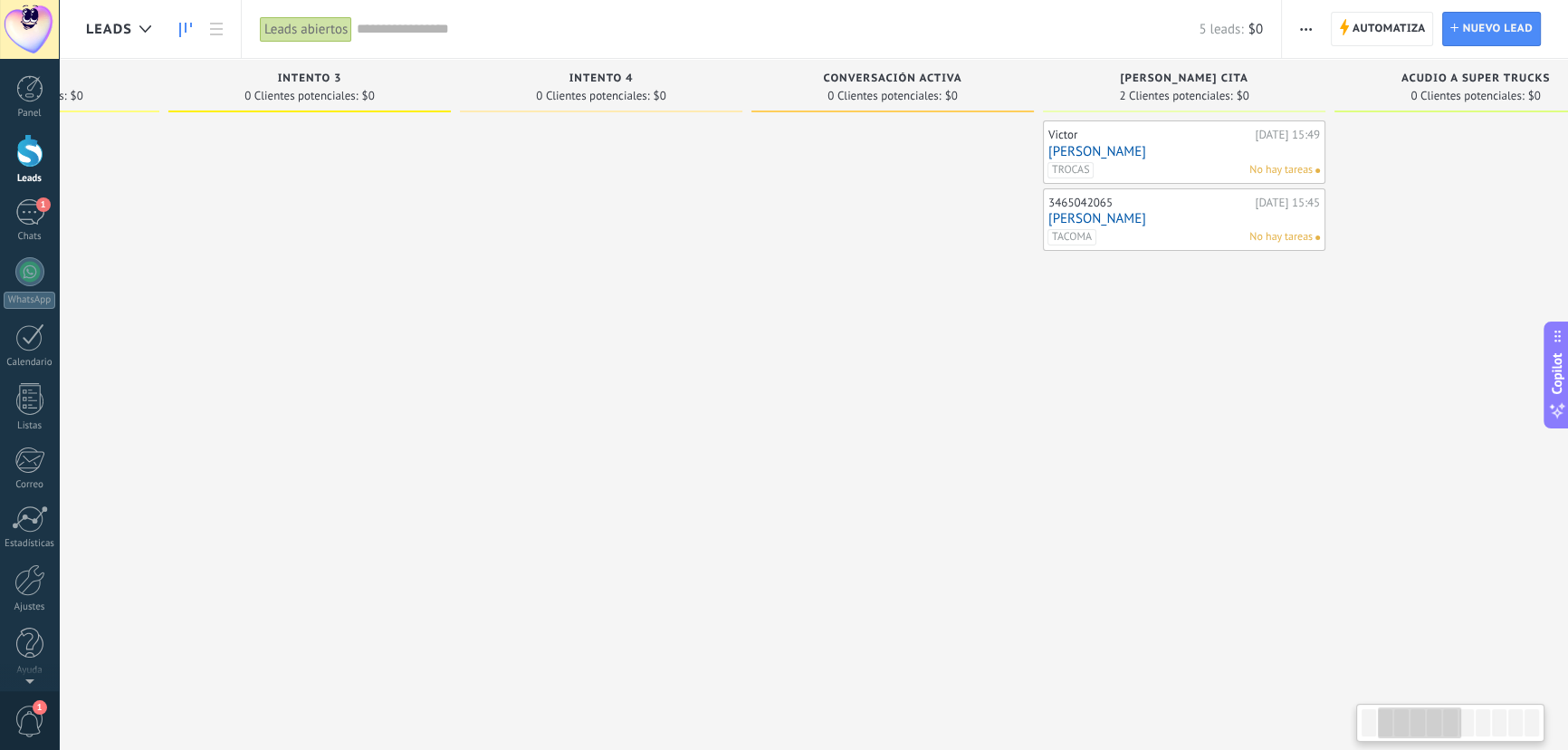
scroll to position [0, 1231]
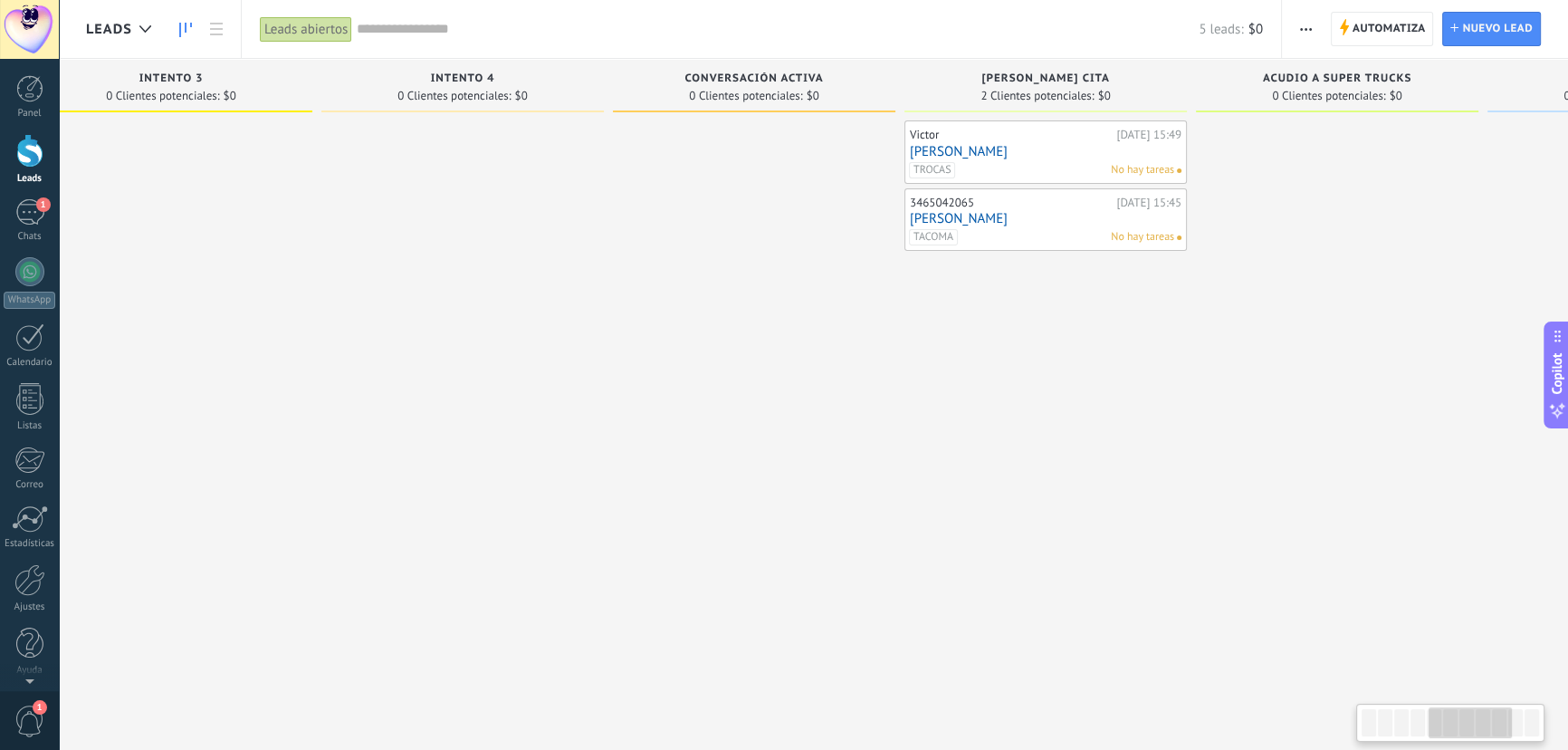
drag, startPoint x: 1215, startPoint y: 356, endPoint x: 204, endPoint y: 345, distance: 1011.1
click at [204, 345] on div at bounding box center [170, 376] width 283 height 513
click at [1141, 172] on span "No hay tareas" at bounding box center [1143, 170] width 63 height 17
click at [1070, 149] on link "[PERSON_NAME]" at bounding box center [1046, 152] width 272 height 16
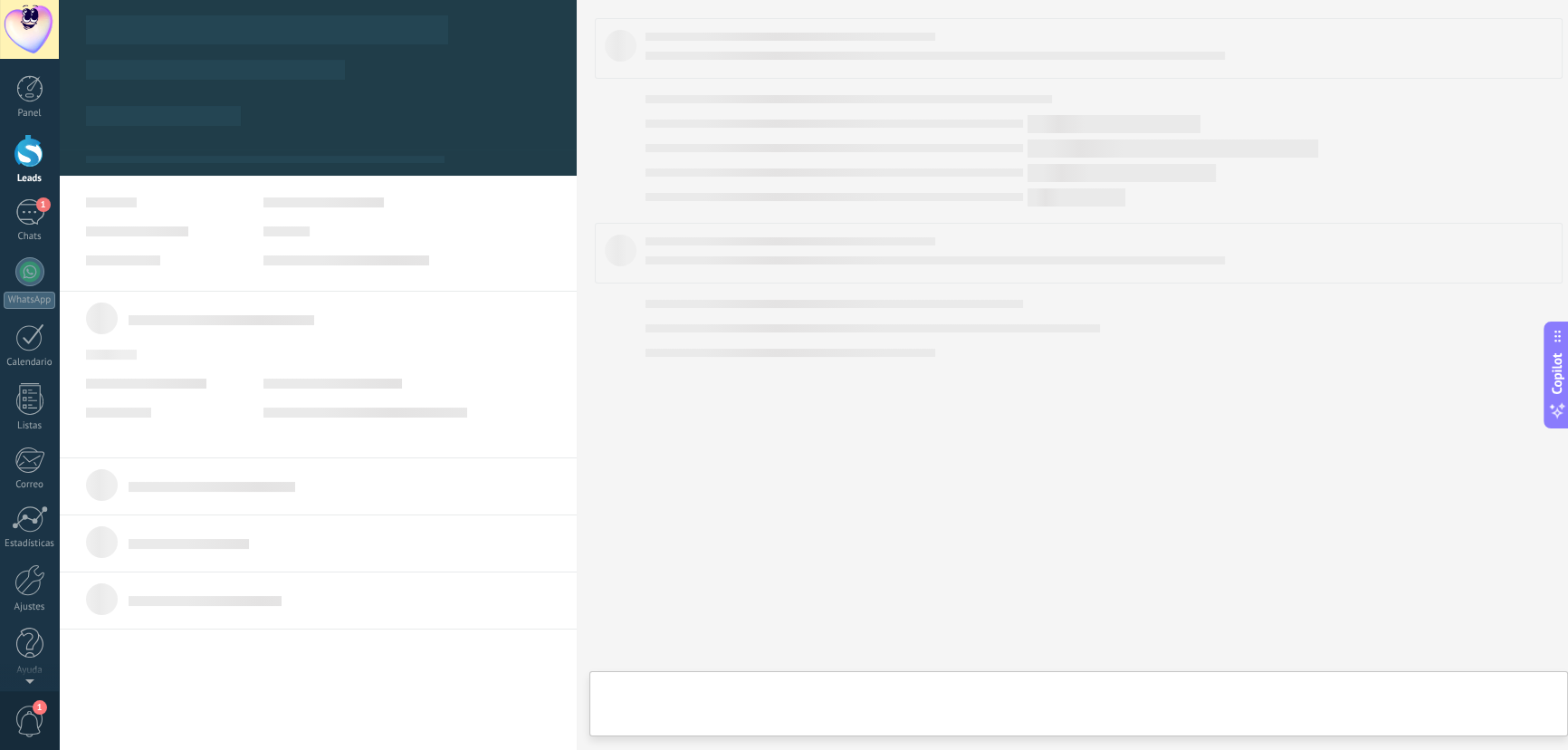
type textarea "******"
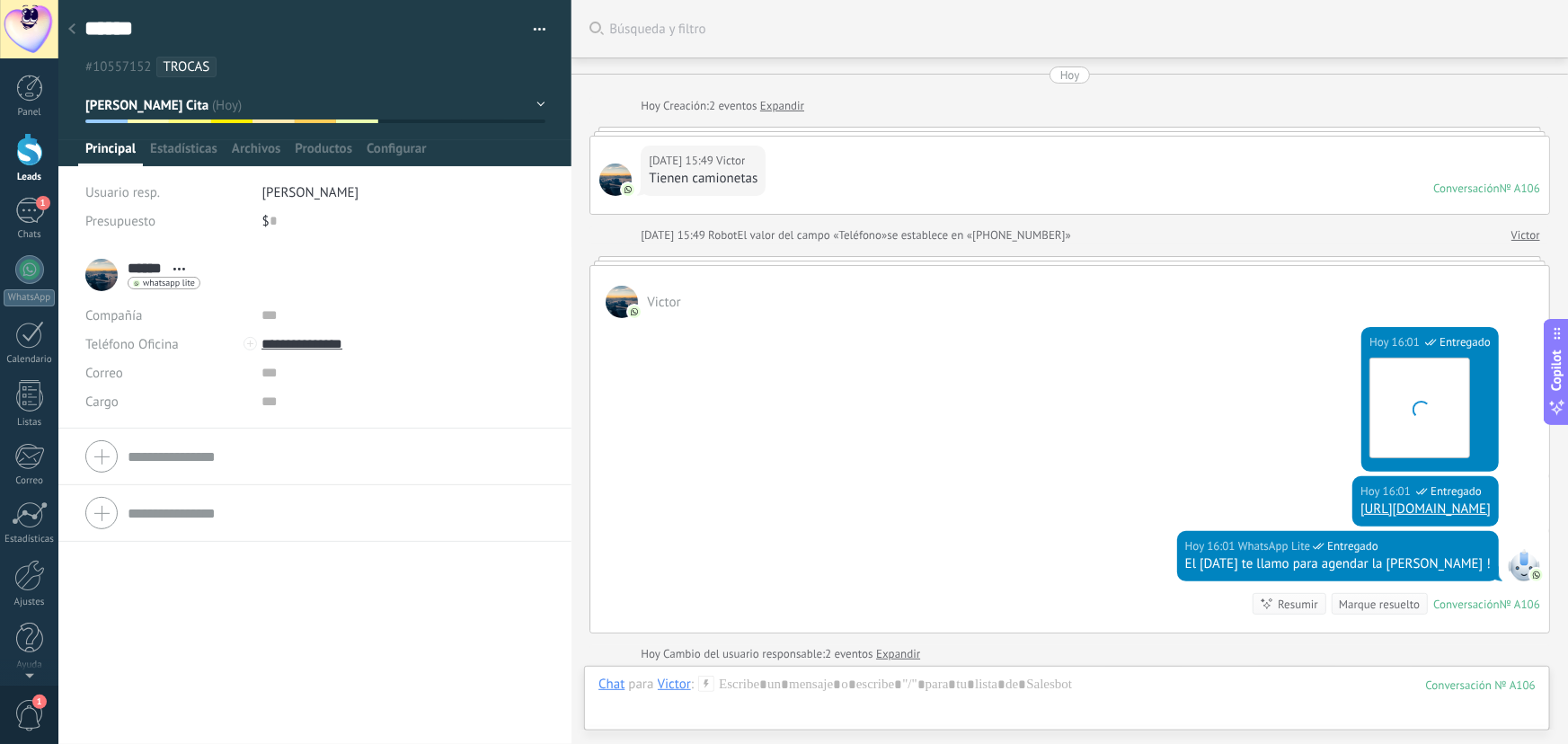
scroll to position [329, 0]
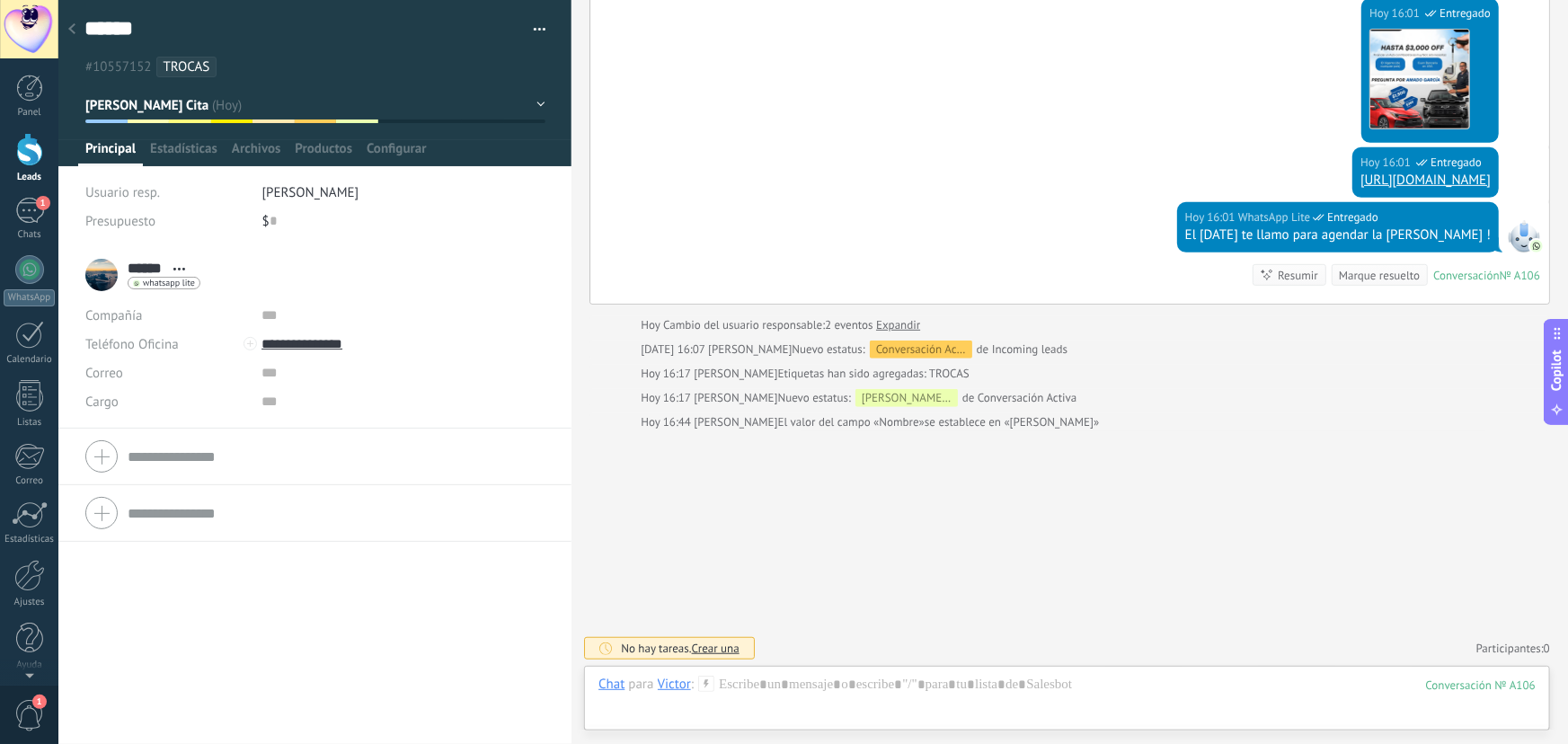
click at [707, 650] on span "Crear una" at bounding box center [716, 649] width 48 height 16
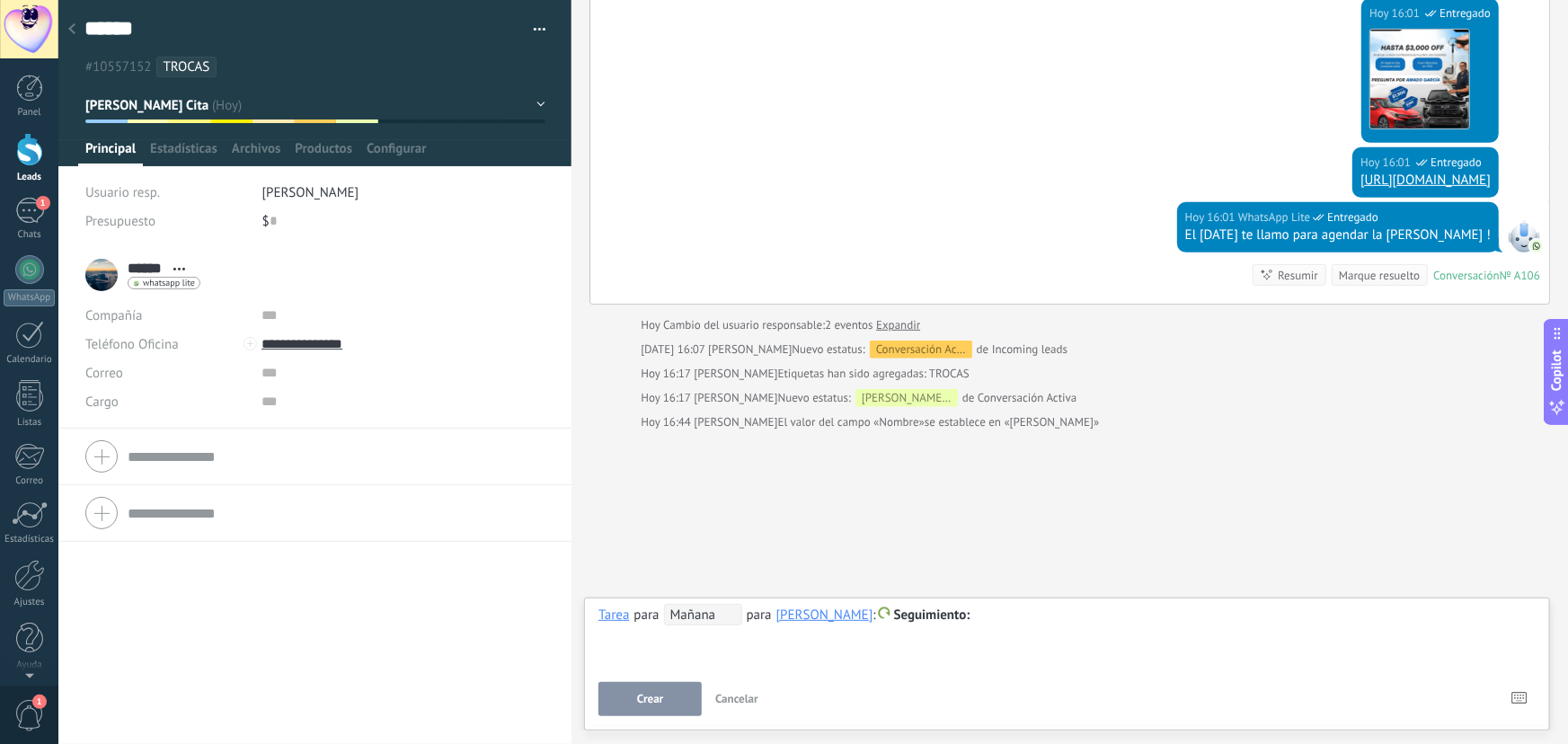
click at [727, 616] on span "Mañana" at bounding box center [703, 615] width 78 height 22
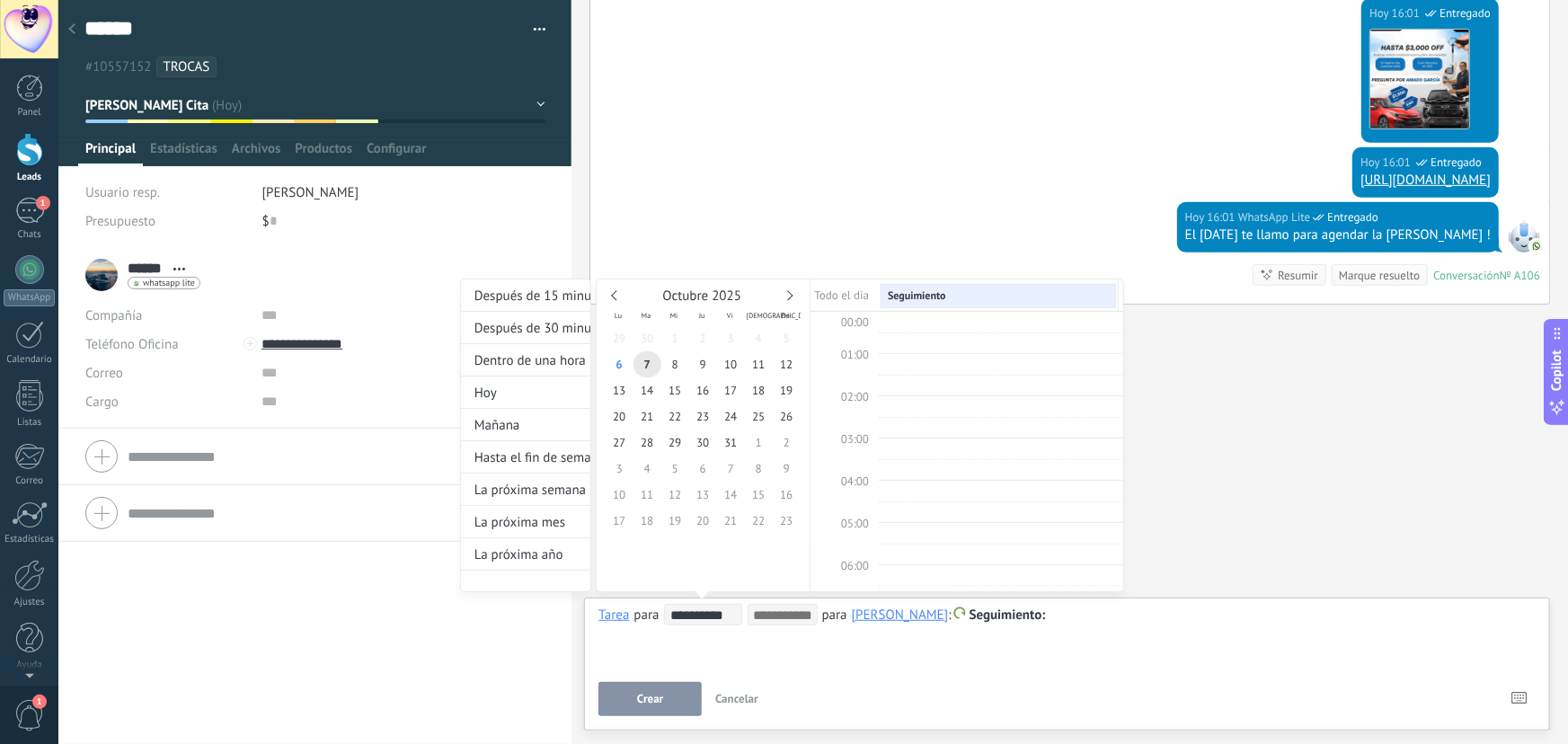
scroll to position [338, 0]
type input "**********"
click at [733, 363] on span "10" at bounding box center [731, 364] width 28 height 26
type input "**********"
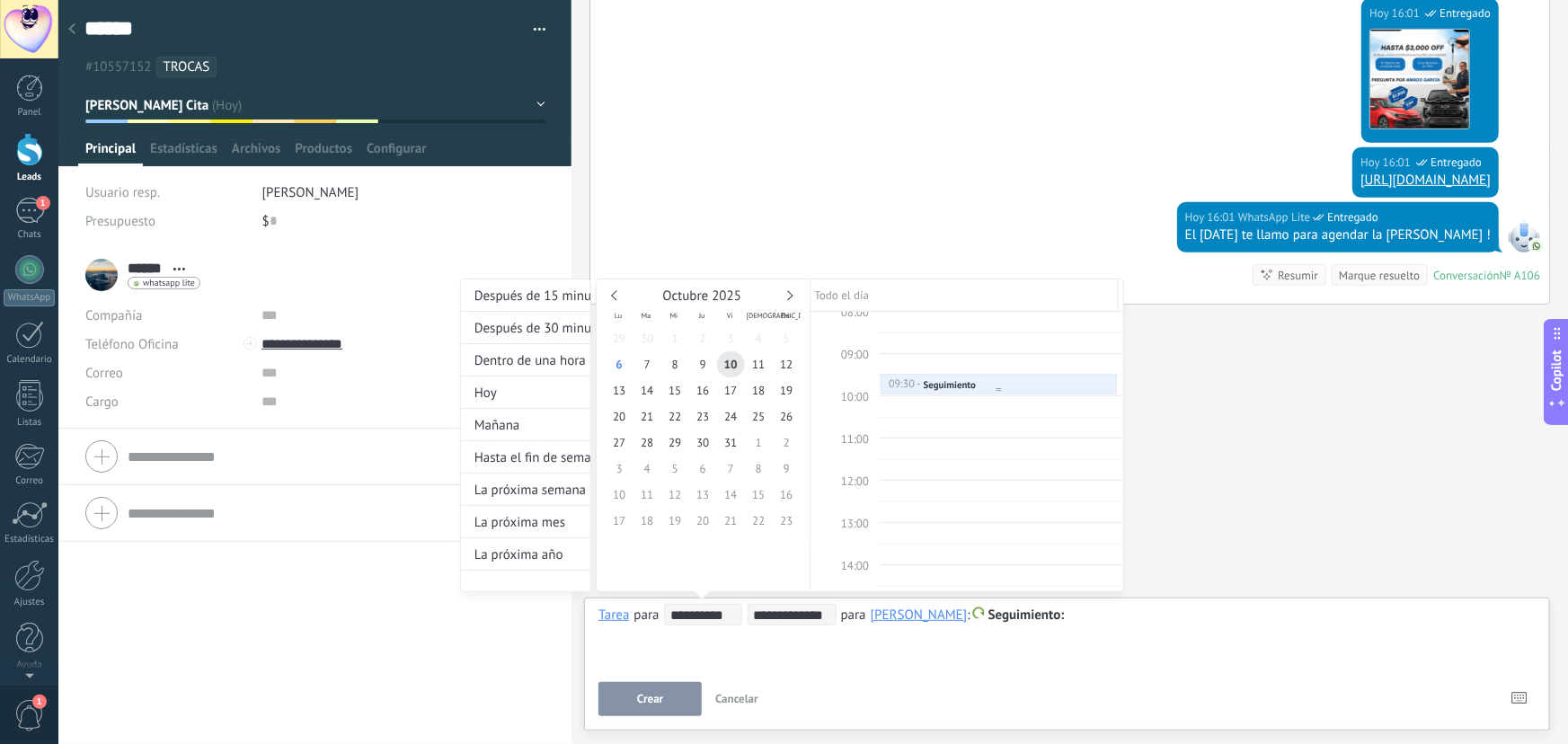
click at [976, 386] on div at bounding box center [999, 389] width 235 height 7
click at [1014, 383] on div "09:30 - 10:00 Seguimiento" at bounding box center [998, 386] width 222 height 16
click at [950, 383] on div "Seguimiento" at bounding box center [949, 384] width 52 height 13
click at [935, 379] on div "Seguimiento" at bounding box center [949, 384] width 52 height 13
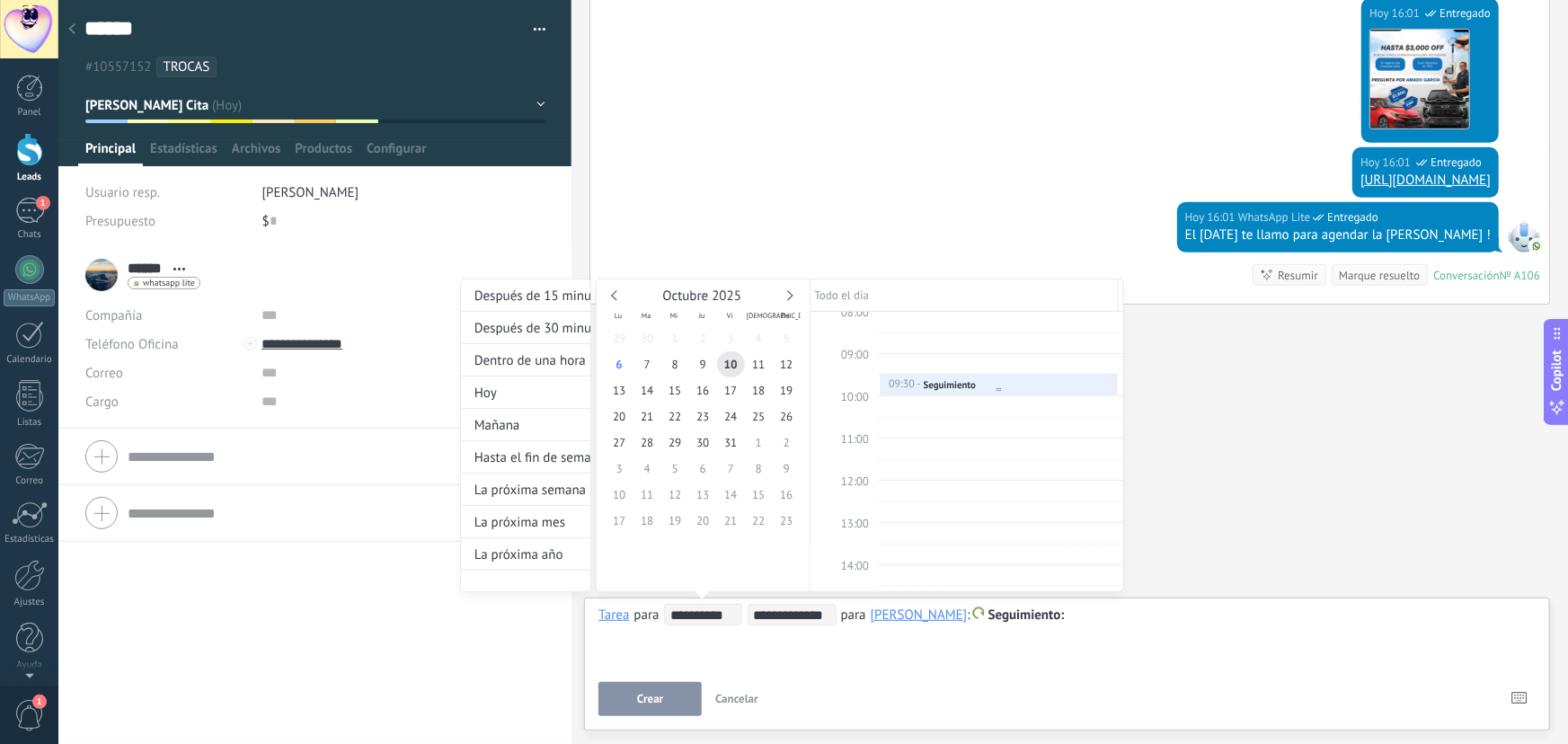
click at [935, 379] on div "Seguimiento" at bounding box center [949, 384] width 52 height 13
click at [994, 386] on div at bounding box center [999, 389] width 235 height 7
click at [974, 382] on div "Seguimiento" at bounding box center [949, 384] width 52 height 13
click at [991, 379] on div "09:30 - 10:00 Seguimiento" at bounding box center [998, 386] width 222 height 16
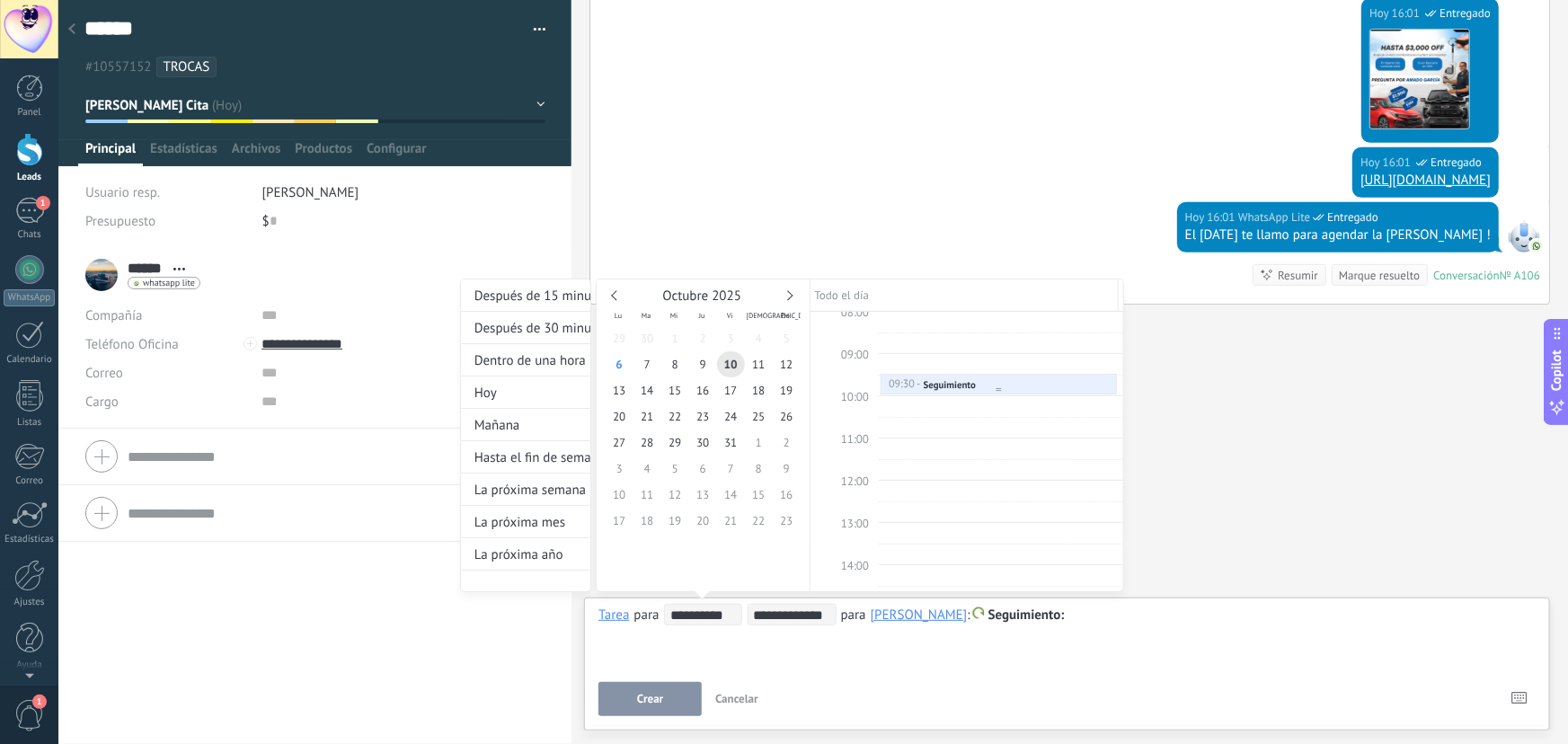
click at [1043, 388] on div at bounding box center [999, 389] width 235 height 7
click at [1152, 485] on div at bounding box center [784, 372] width 1568 height 744
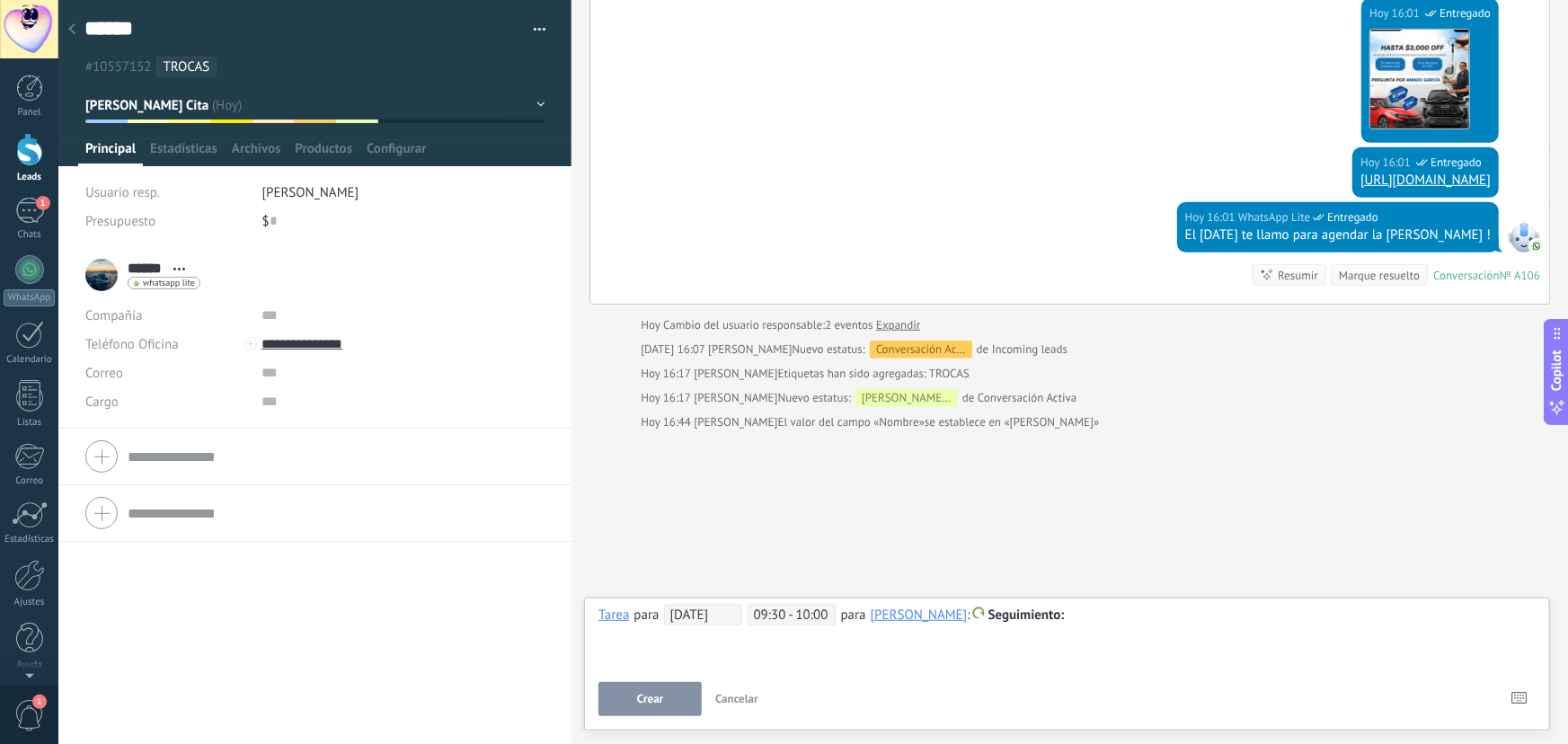
click at [1017, 620] on span "Seguimiento" at bounding box center [1026, 615] width 76 height 17
click at [1138, 619] on div at bounding box center [784, 372] width 1568 height 744
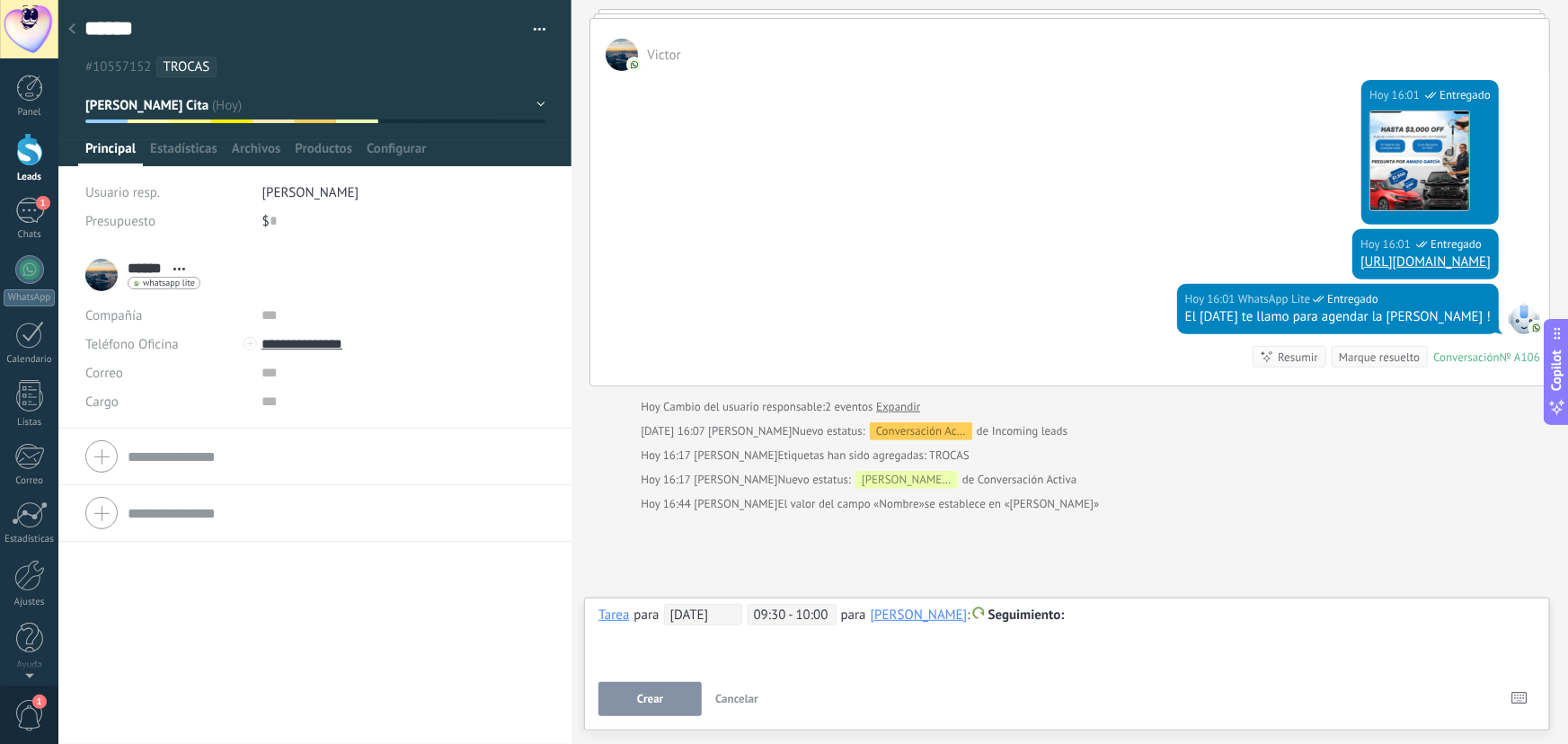
scroll to position [329, 0]
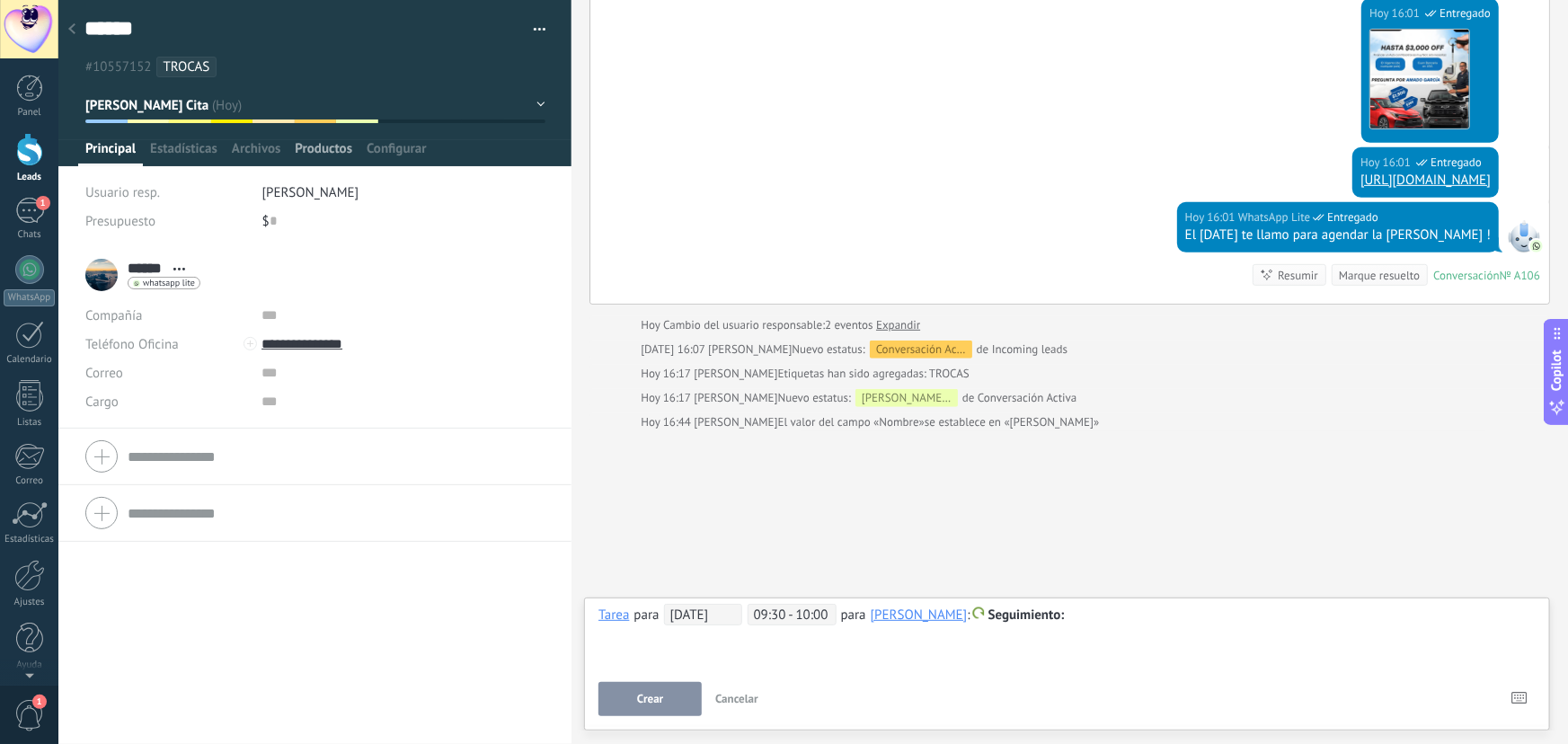
click at [318, 147] on span "Productos" at bounding box center [324, 153] width 58 height 26
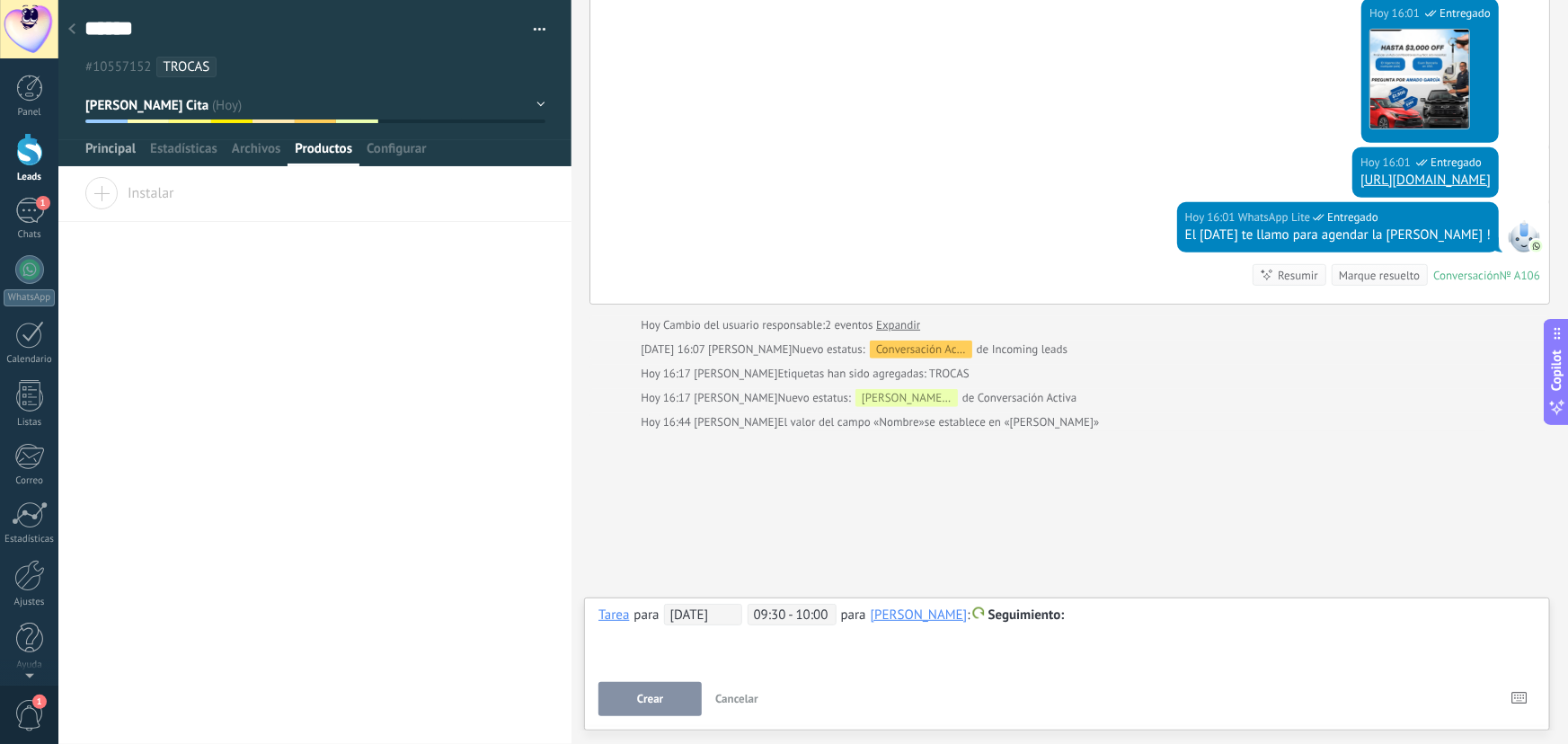
click at [105, 148] on span "Principal" at bounding box center [109, 153] width 50 height 26
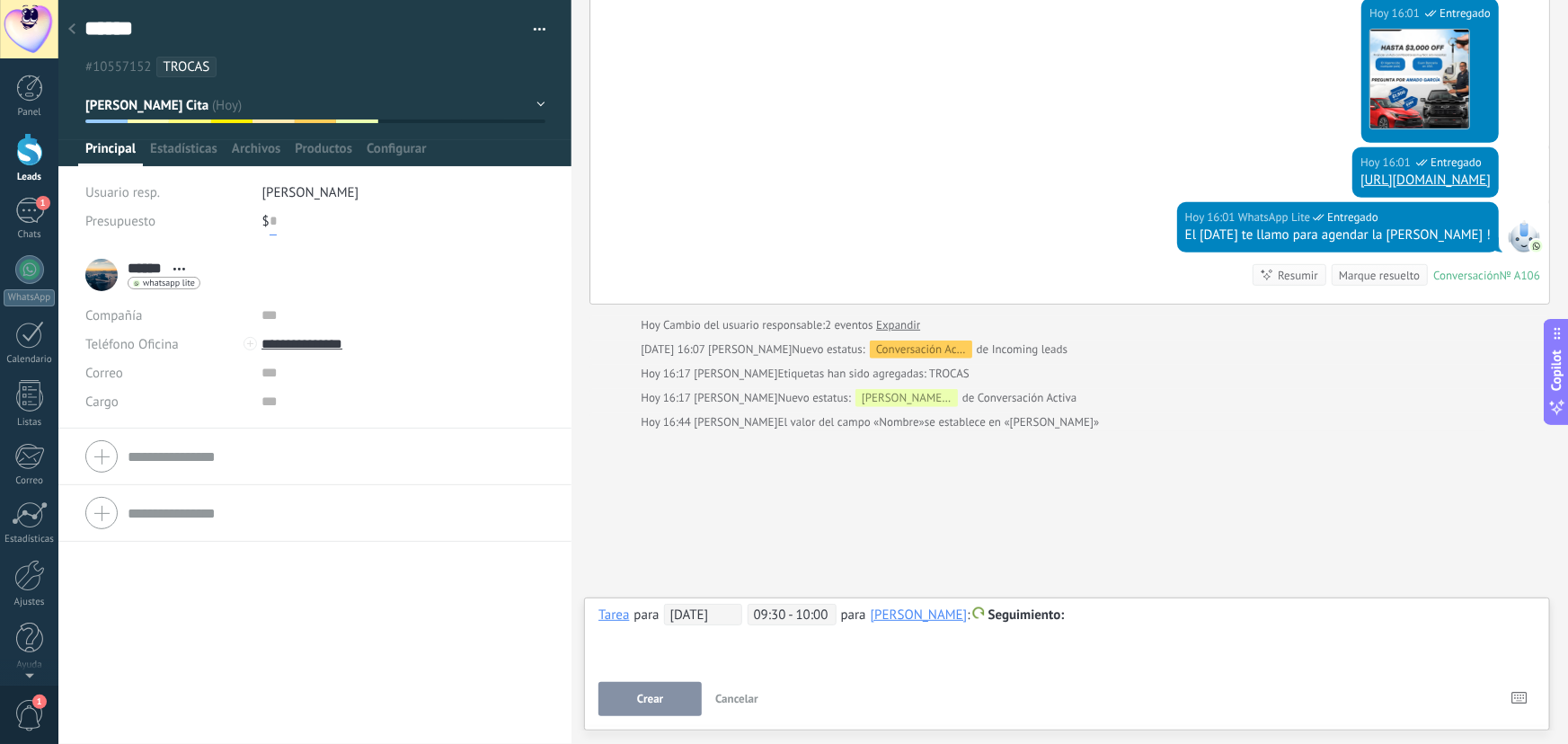
click at [272, 219] on input "text" at bounding box center [273, 220] width 7 height 28
click at [1201, 646] on div "**********" at bounding box center [1067, 636] width 937 height 65
click at [1029, 617] on span "Seguimiento" at bounding box center [1026, 615] width 76 height 17
click at [1140, 626] on div at bounding box center [784, 372] width 1568 height 744
click at [676, 699] on button "Crear" at bounding box center [650, 699] width 104 height 34
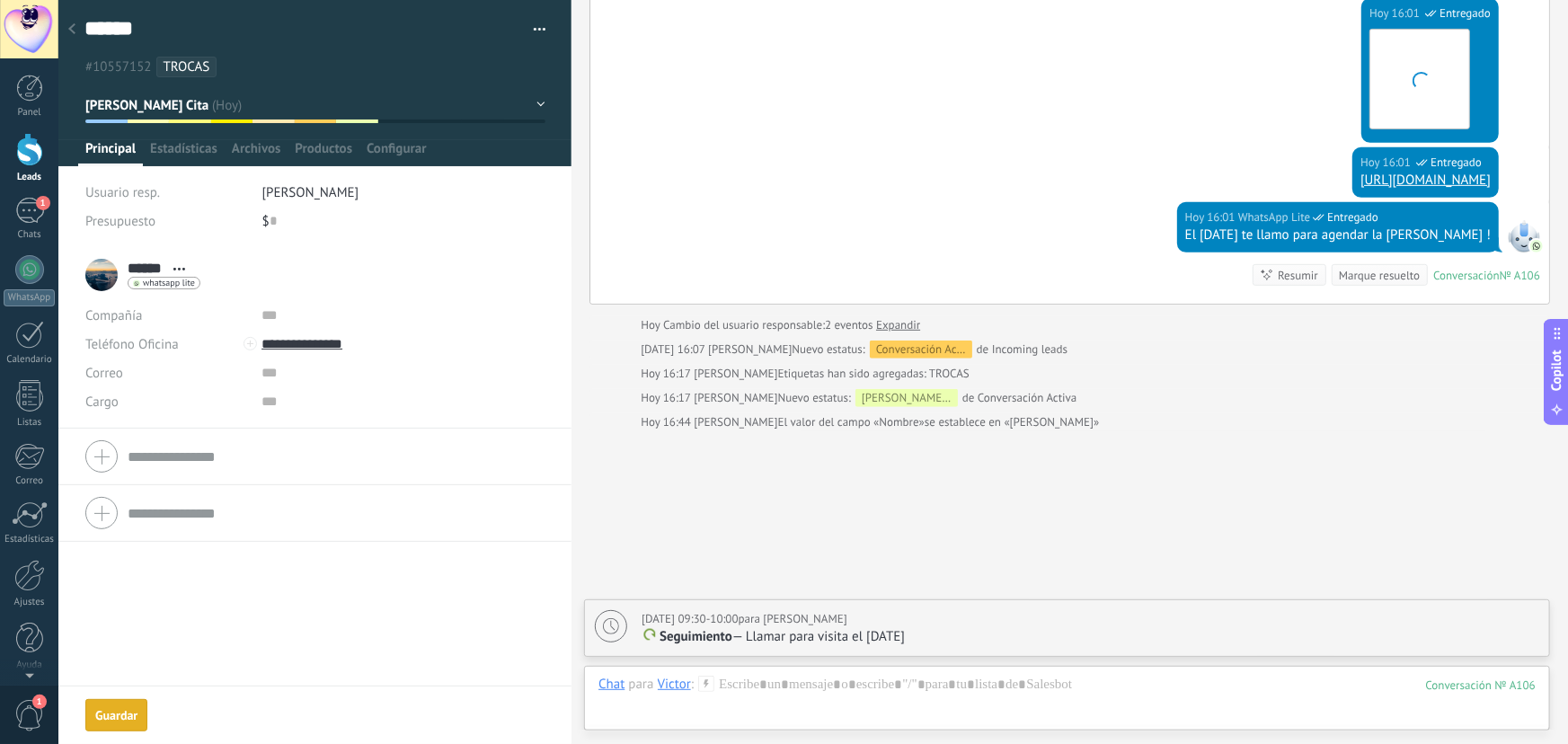
scroll to position [391, 0]
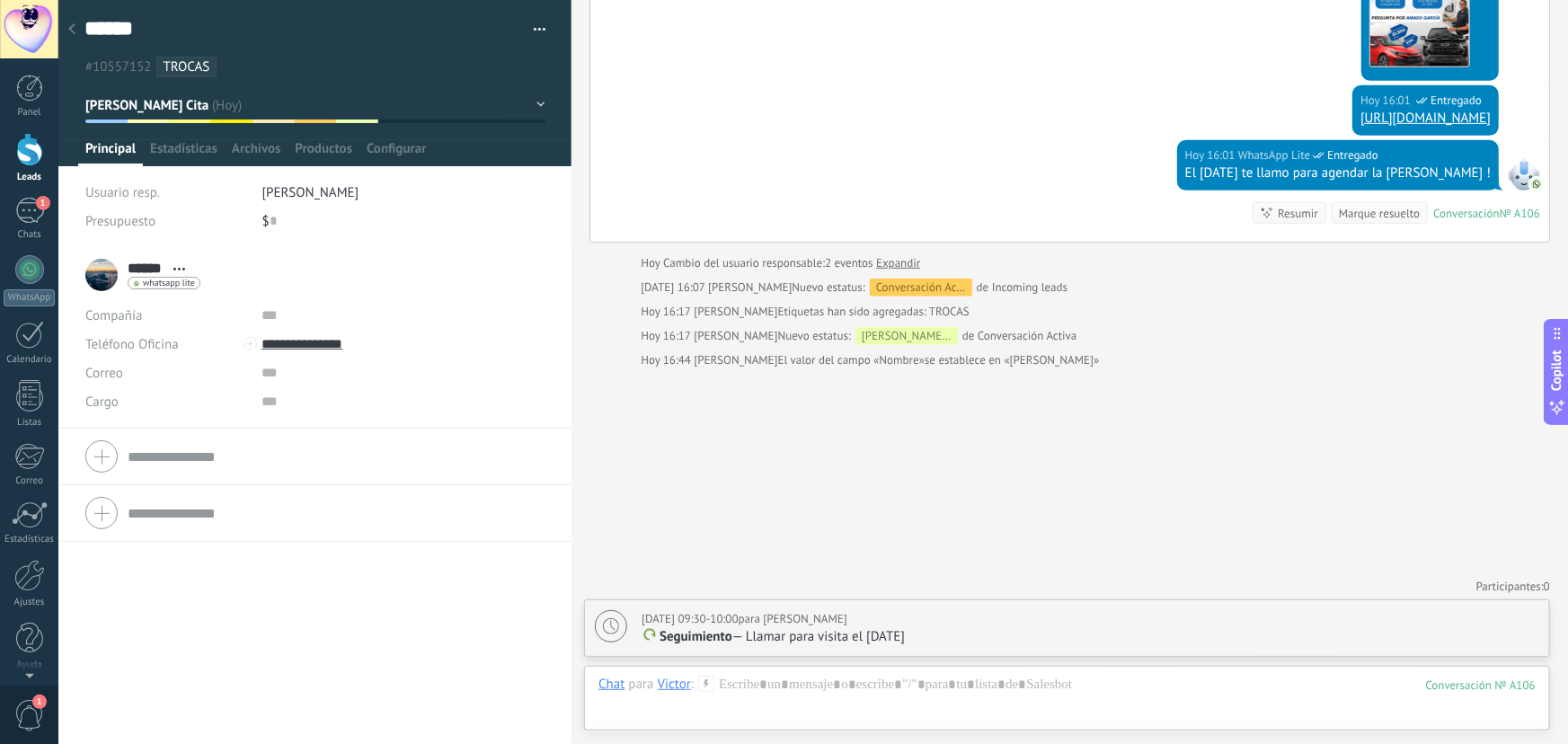
click at [531, 25] on button "button" at bounding box center [533, 30] width 26 height 27
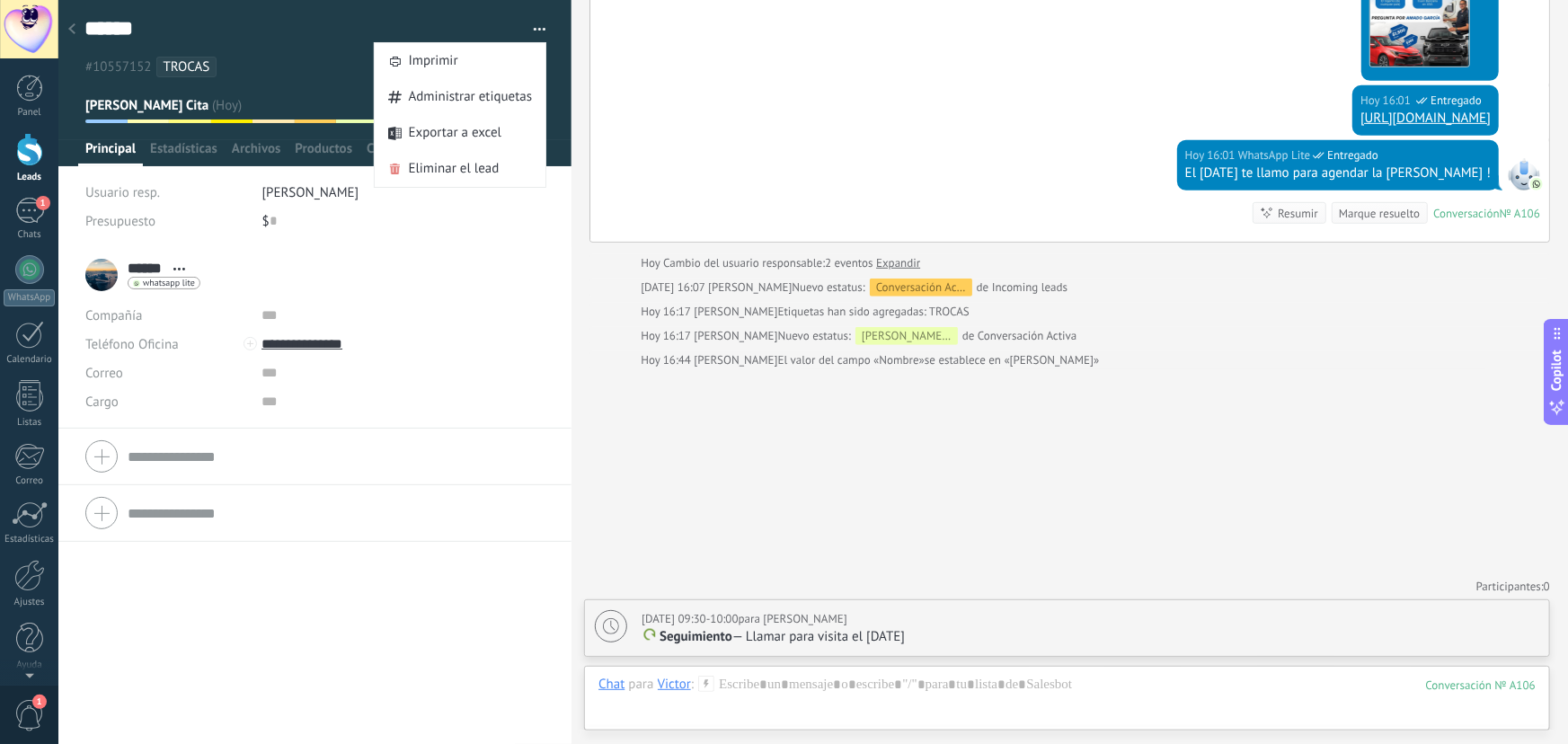
click at [449, 596] on div "****** Victor ****** Victor Apellido Abrir detalle Copie el nombre" at bounding box center [315, 496] width 513 height 497
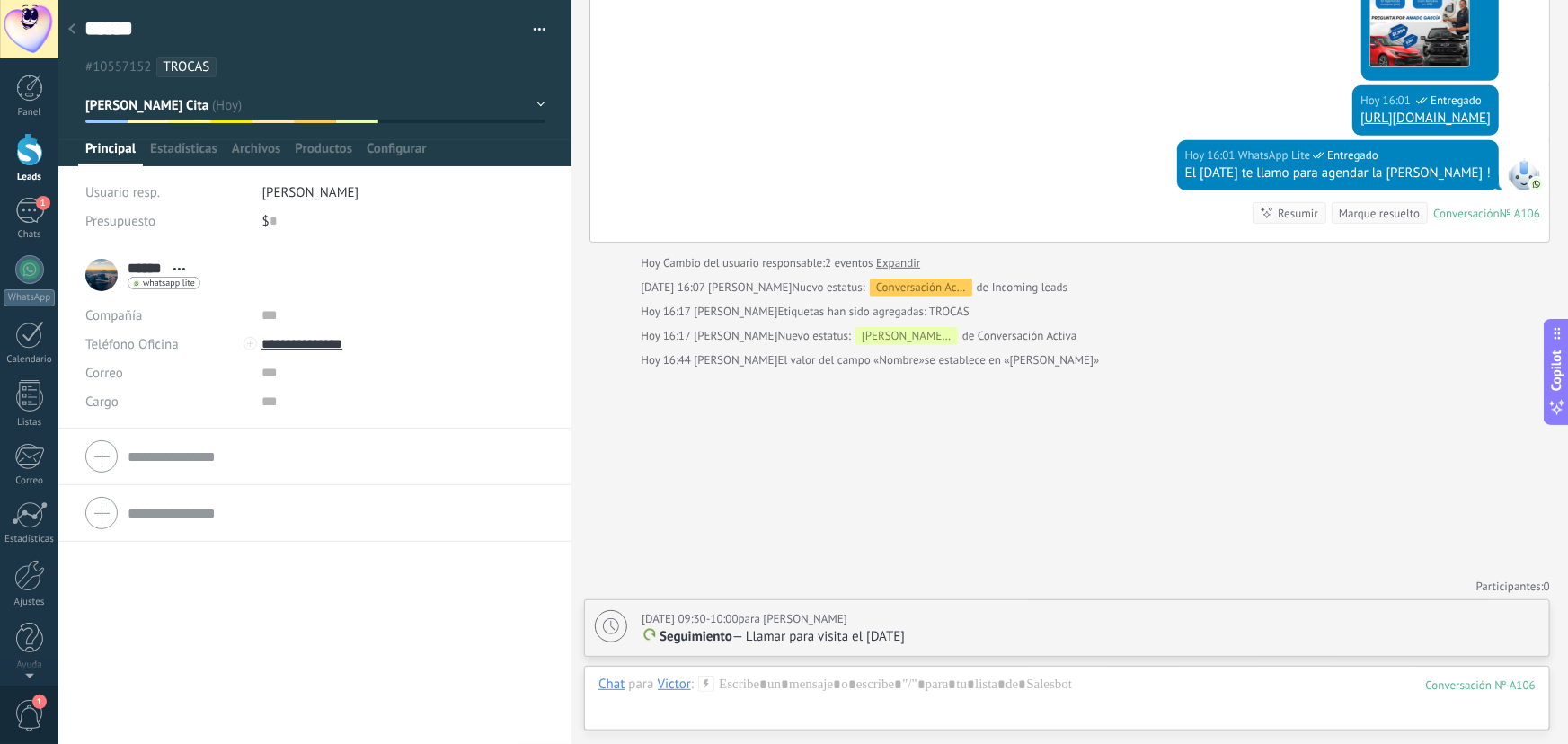
click at [229, 460] on form "Compañía Teléfono Oficina Ofic. directo Celular Fax Casa Otro Teléfono Oficina …" at bounding box center [315, 457] width 459 height 45
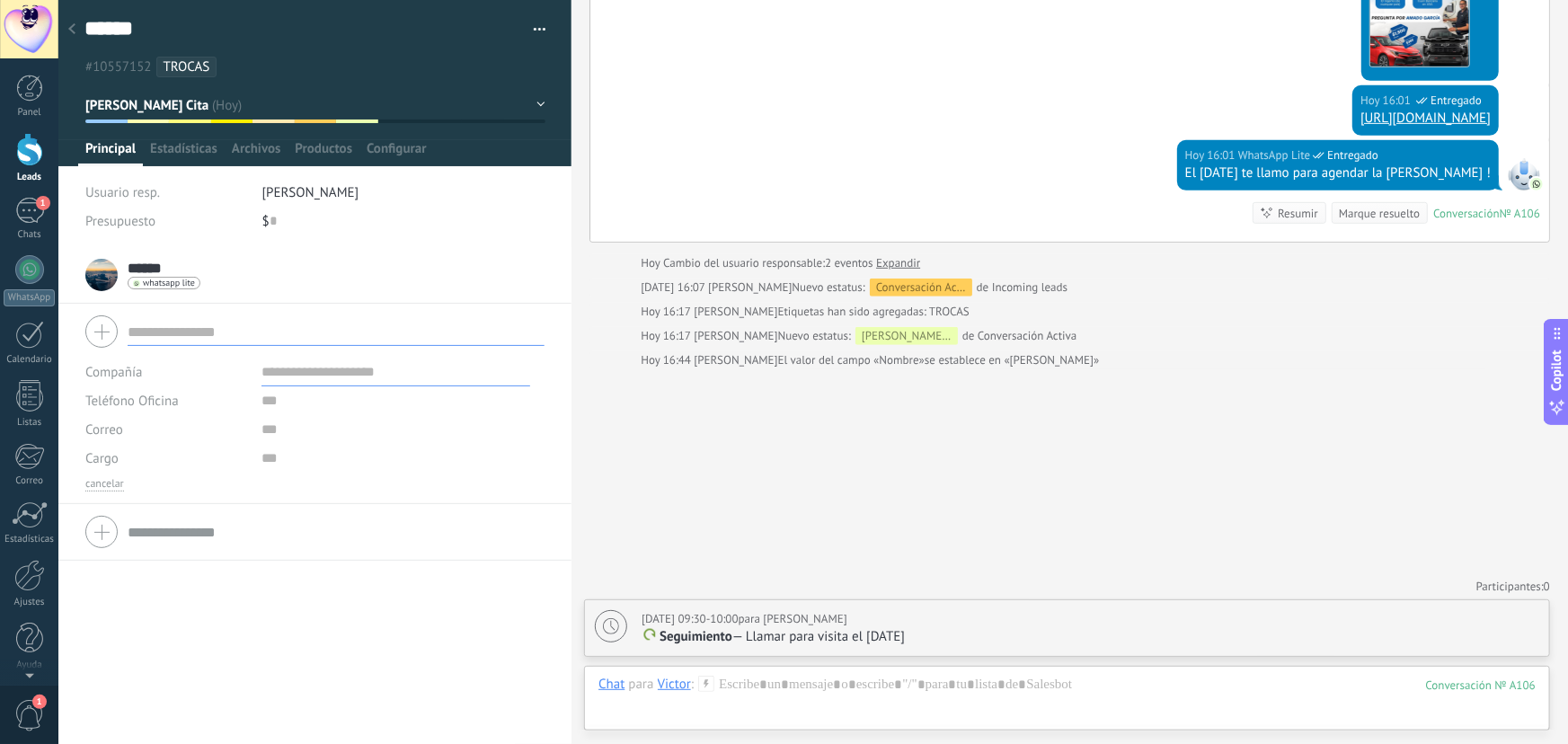
click at [196, 332] on input "text" at bounding box center [336, 331] width 417 height 28
click at [182, 537] on input "text" at bounding box center [336, 532] width 417 height 28
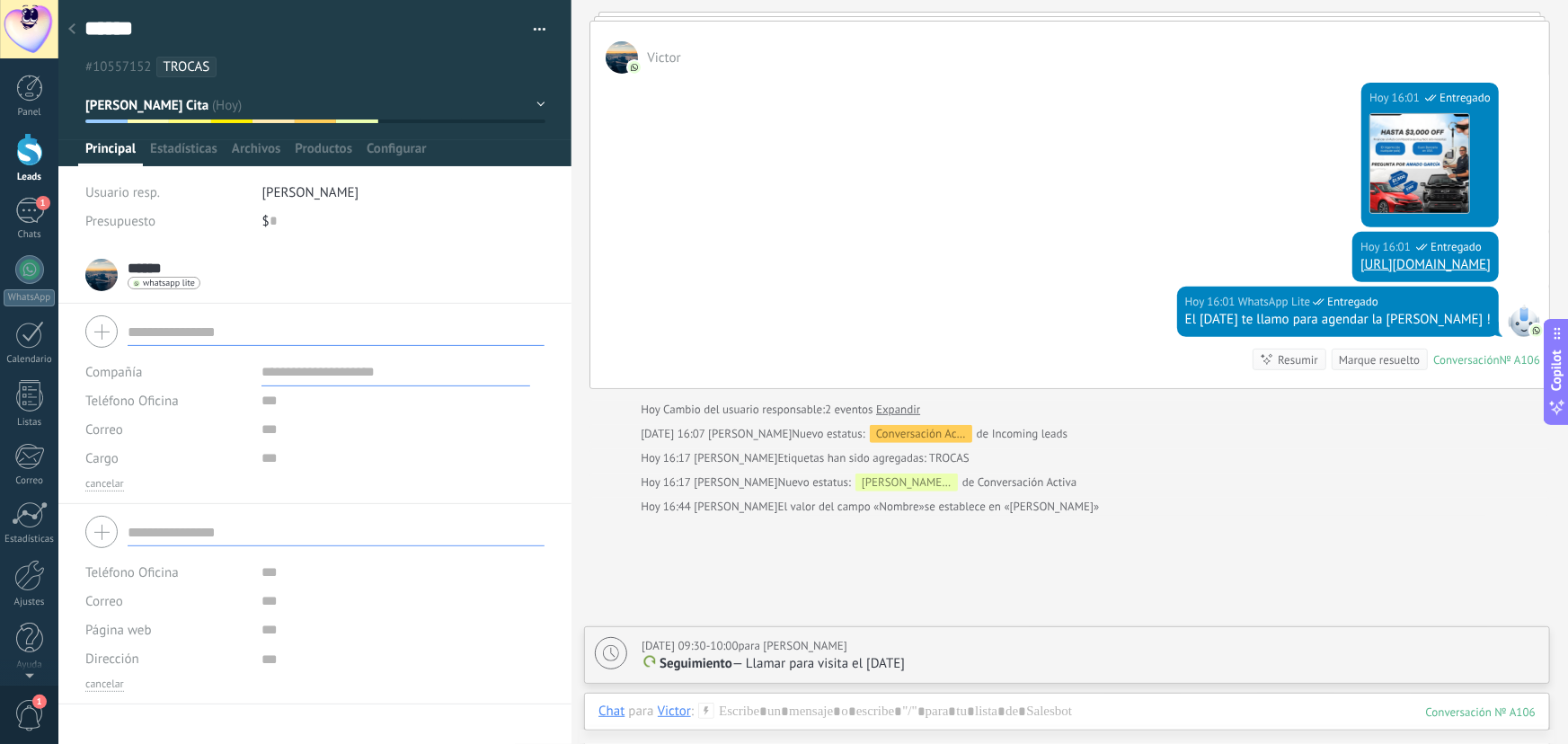
scroll to position [392, 0]
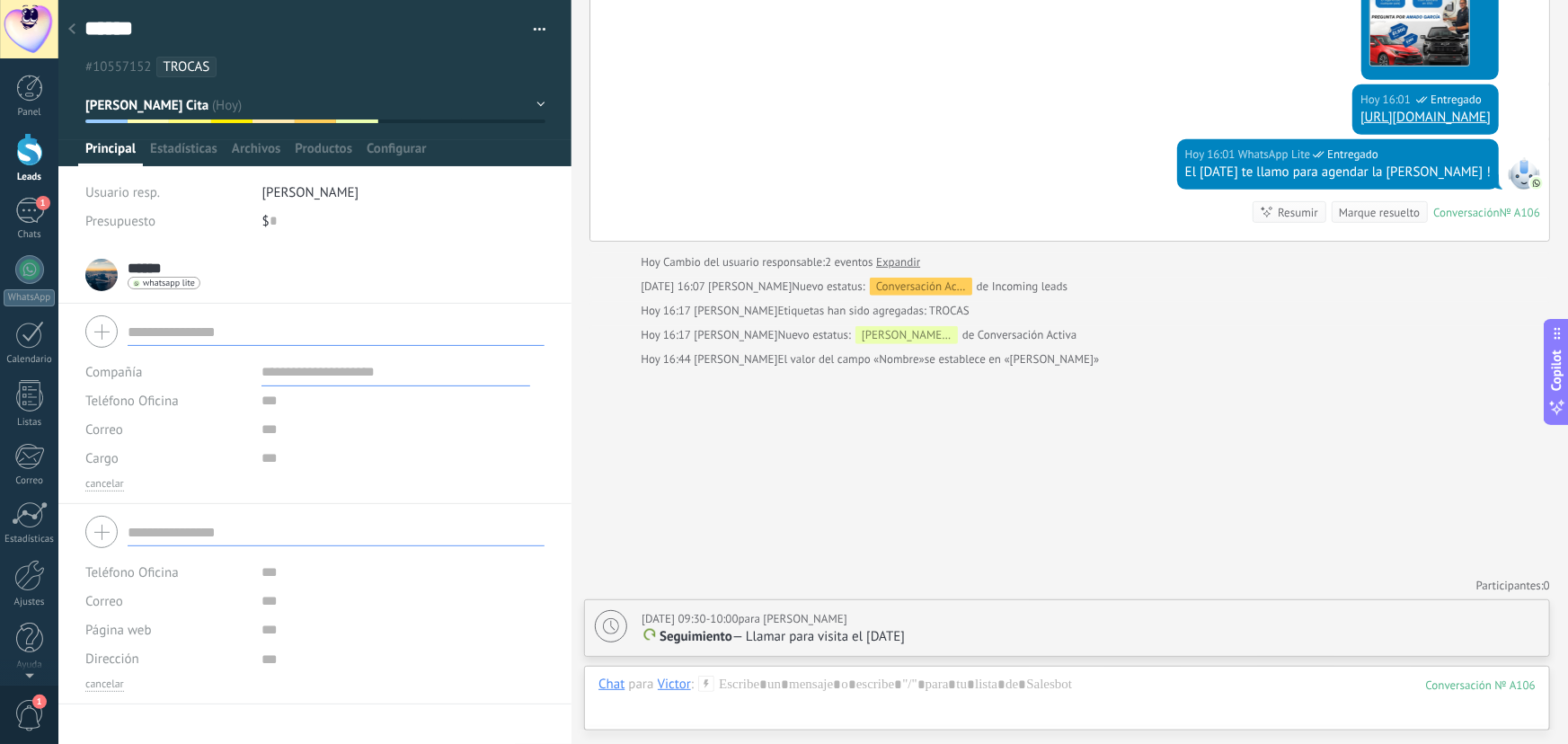
click at [534, 107] on button "Agengo Cita" at bounding box center [315, 105] width 460 height 32
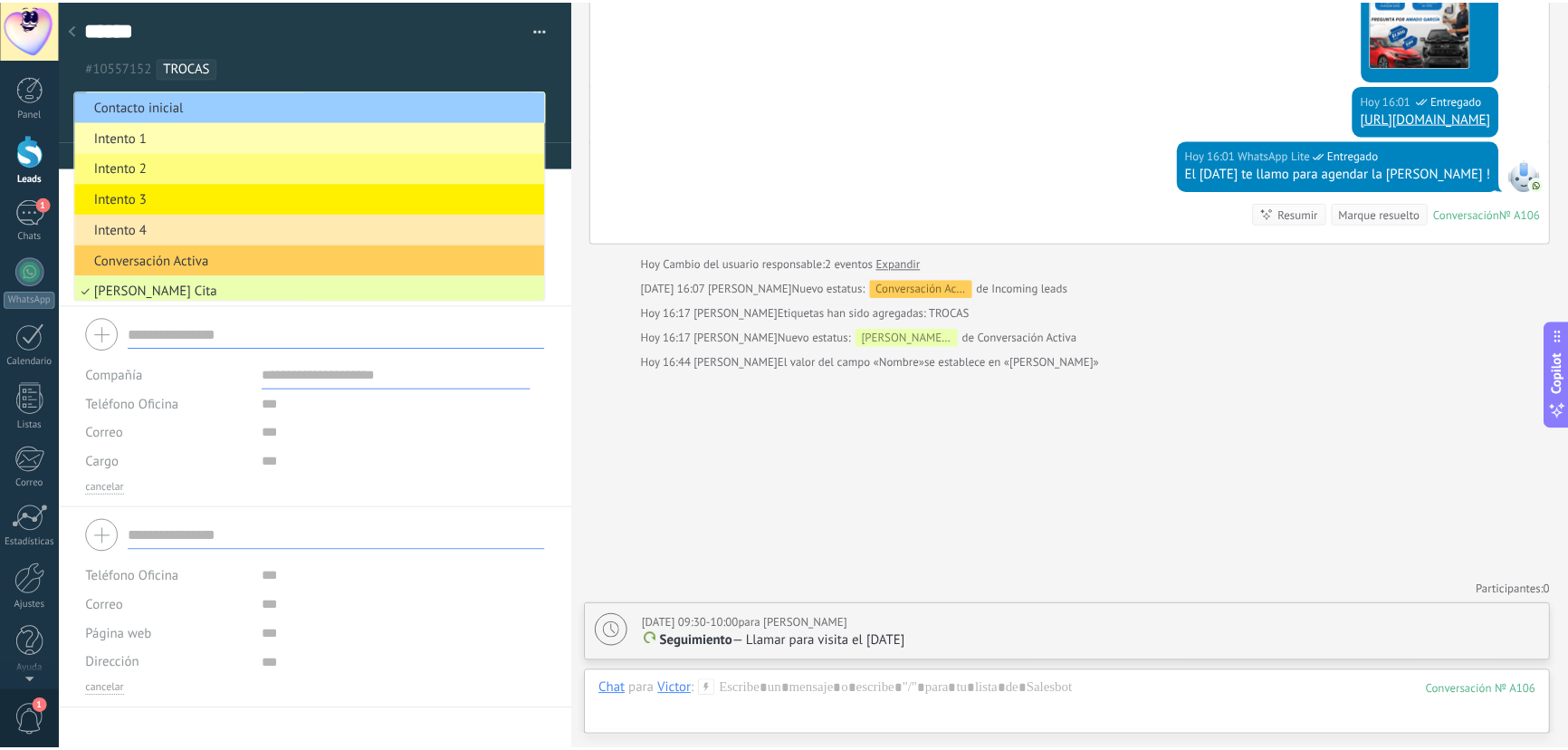
scroll to position [103, 0]
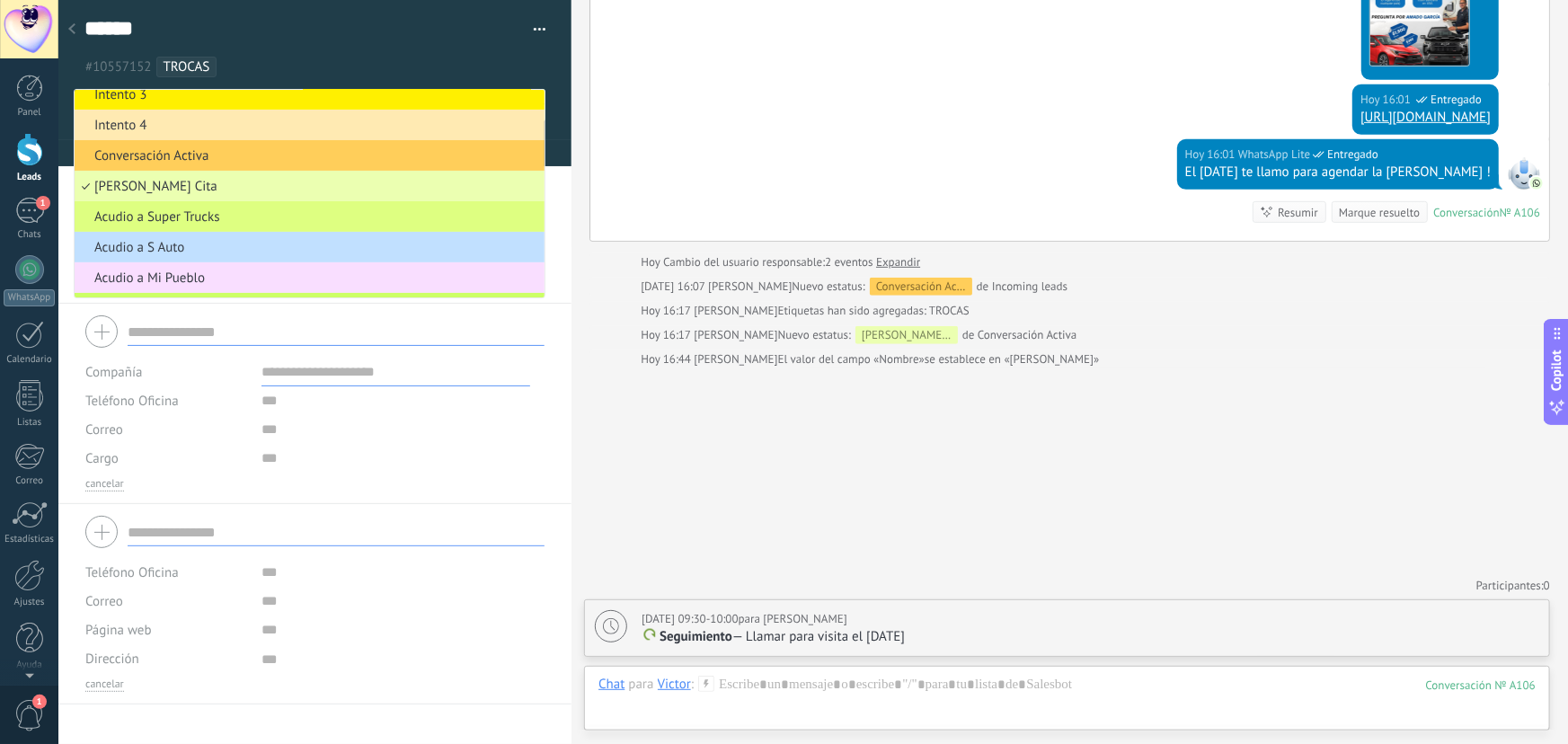
click at [689, 411] on div "Buscar Búsqueda y filtro Carga más Hoy Hoy Creación: 2 eventos Expandir Hoy 15:…" at bounding box center [1070, 176] width 997 height 1137
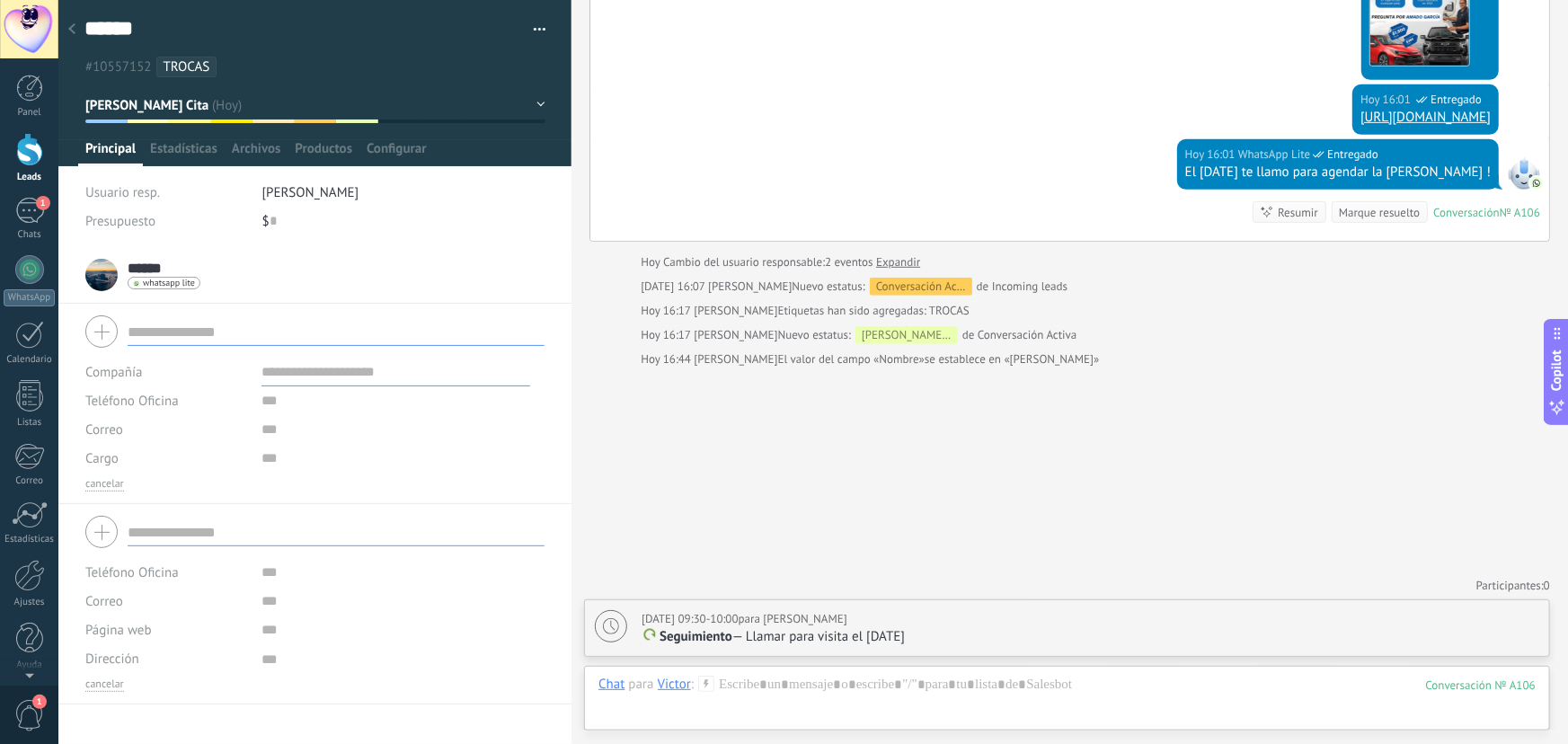
click at [72, 29] on icon at bounding box center [71, 28] width 7 height 11
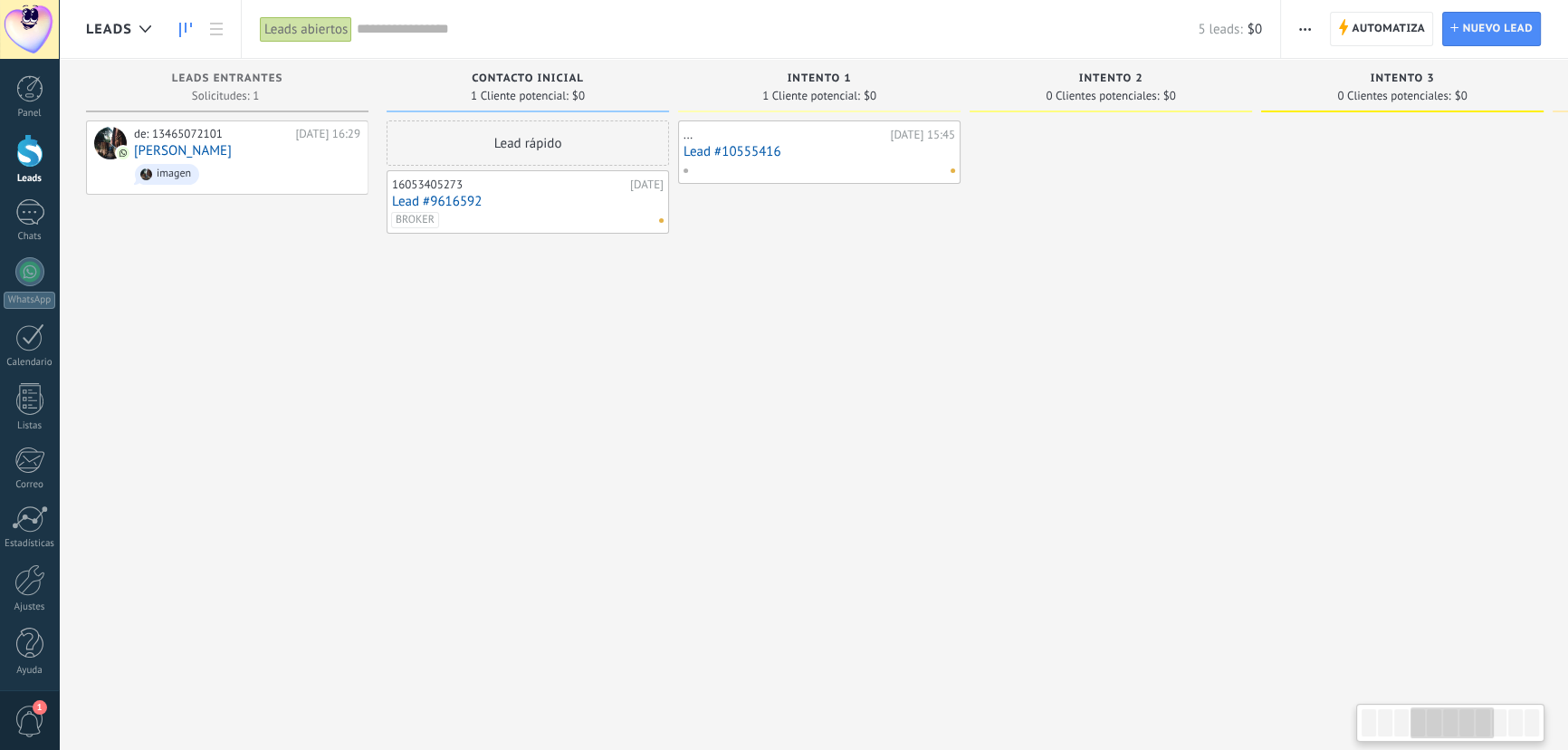
drag, startPoint x: 1014, startPoint y: 399, endPoint x: 960, endPoint y: 386, distance: 55.5
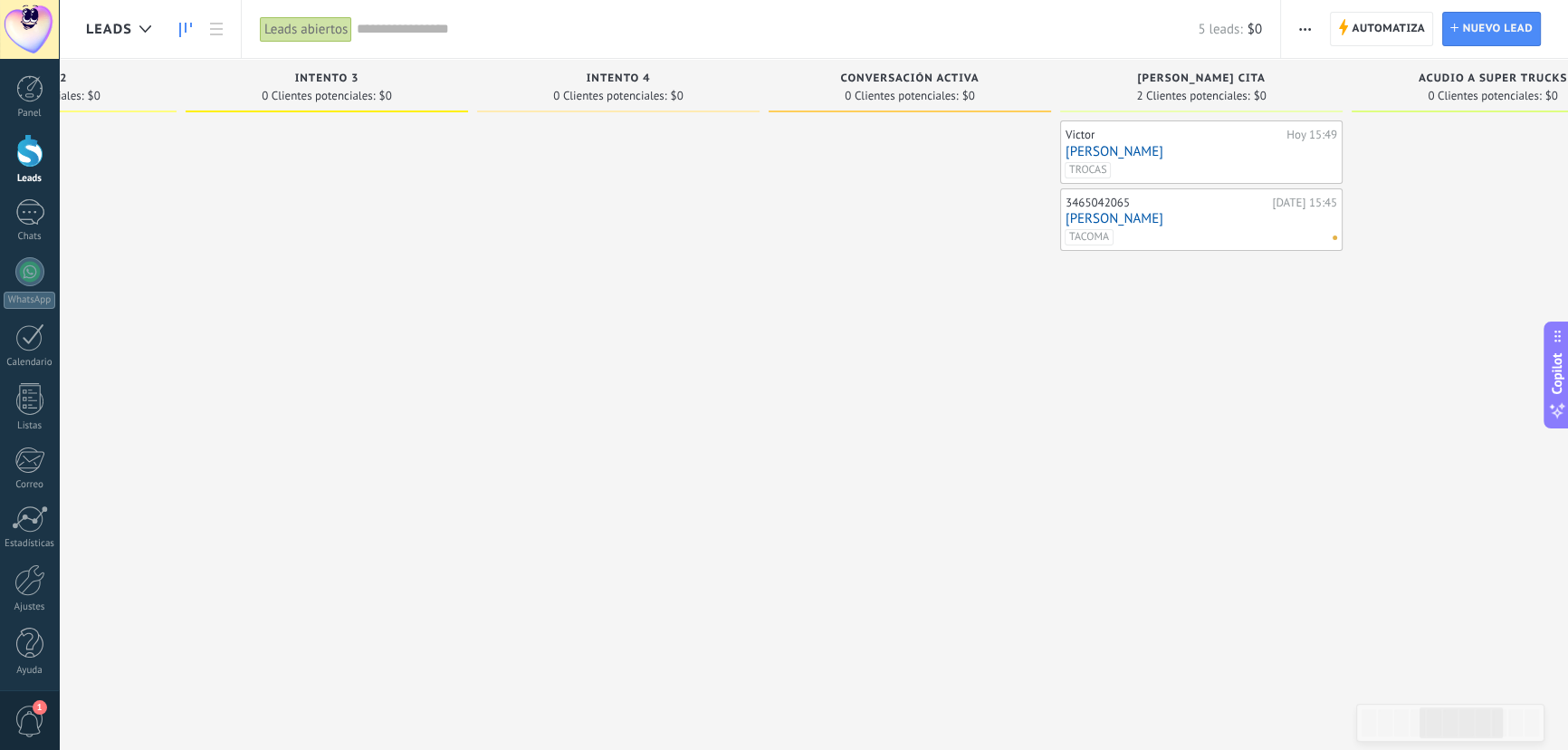
click at [1174, 158] on link "[PERSON_NAME]" at bounding box center [1202, 152] width 272 height 16
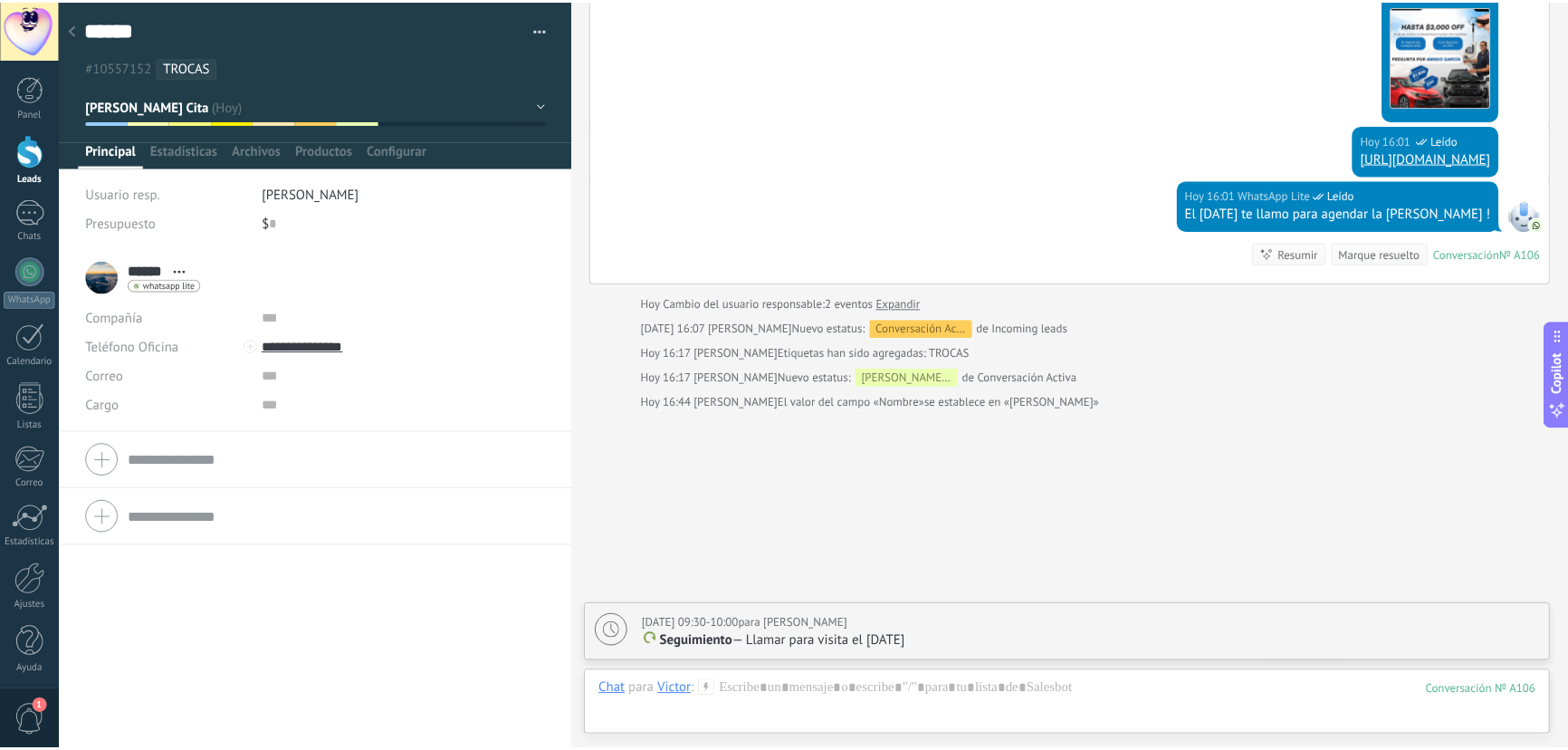
scroll to position [395, 0]
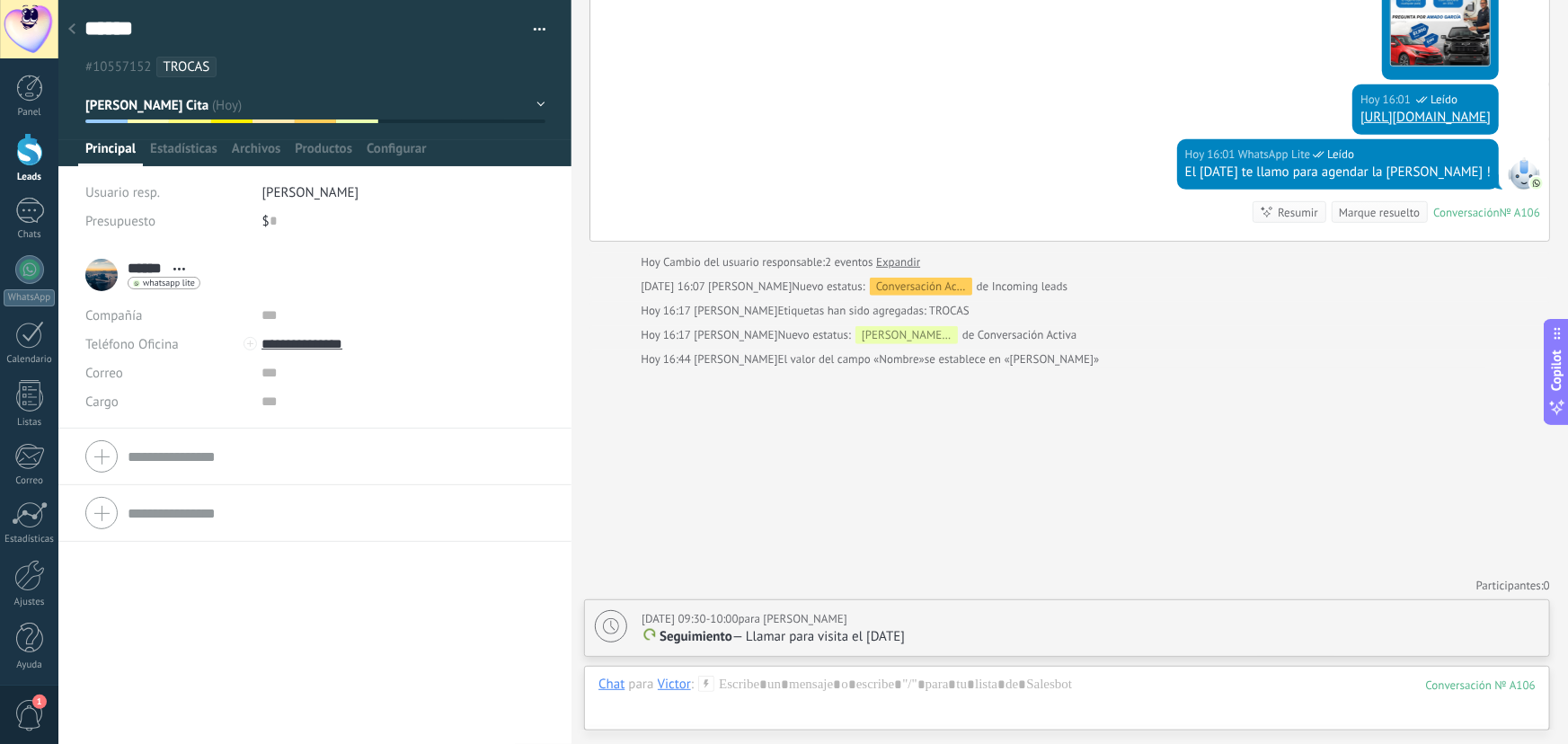
click at [534, 33] on span "button" at bounding box center [540, 32] width 13 height 4
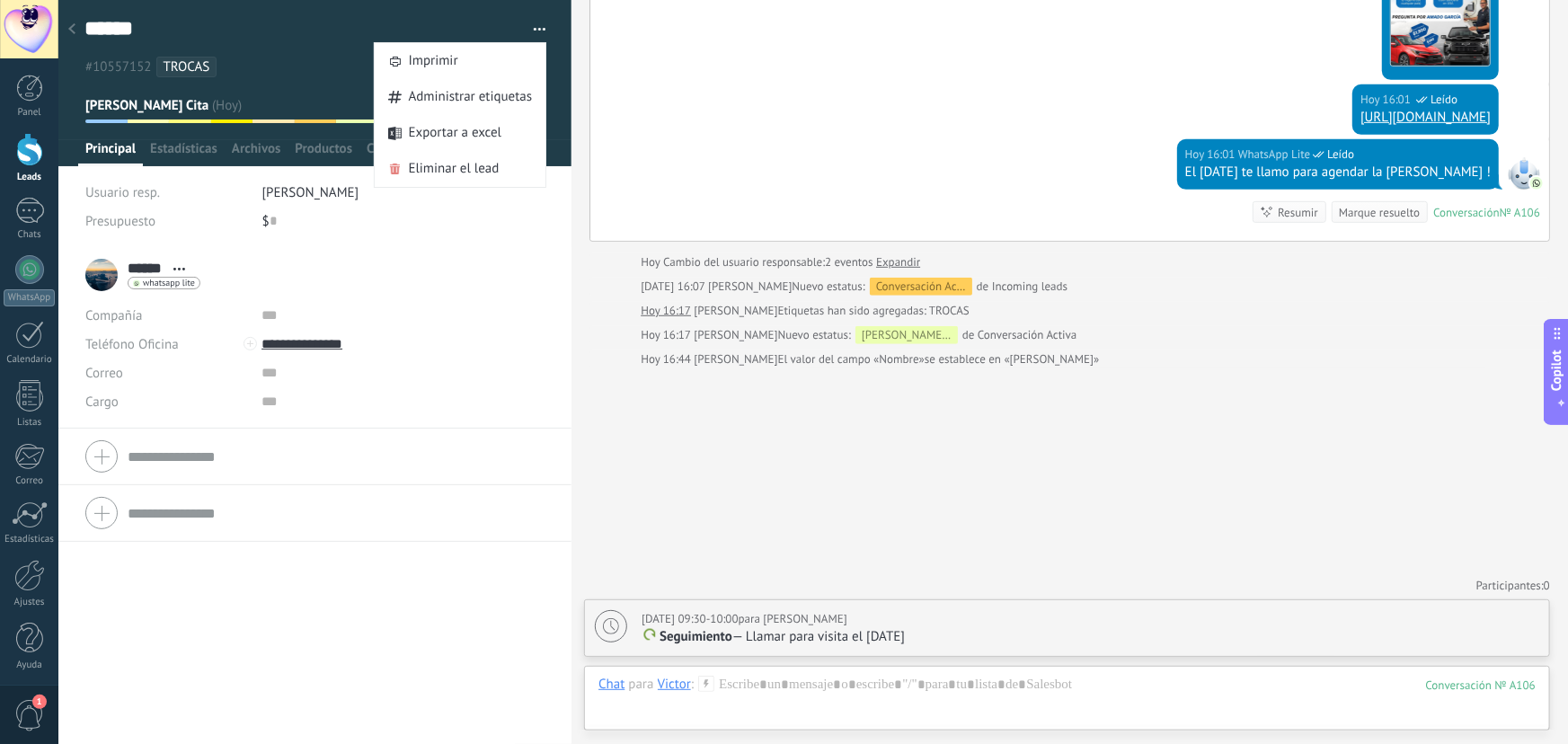
click at [833, 457] on div "Buscar Búsqueda y filtro Carga más [DATE] [DATE] Creación: 2 eventos Expandir […" at bounding box center [1070, 176] width 997 height 1137
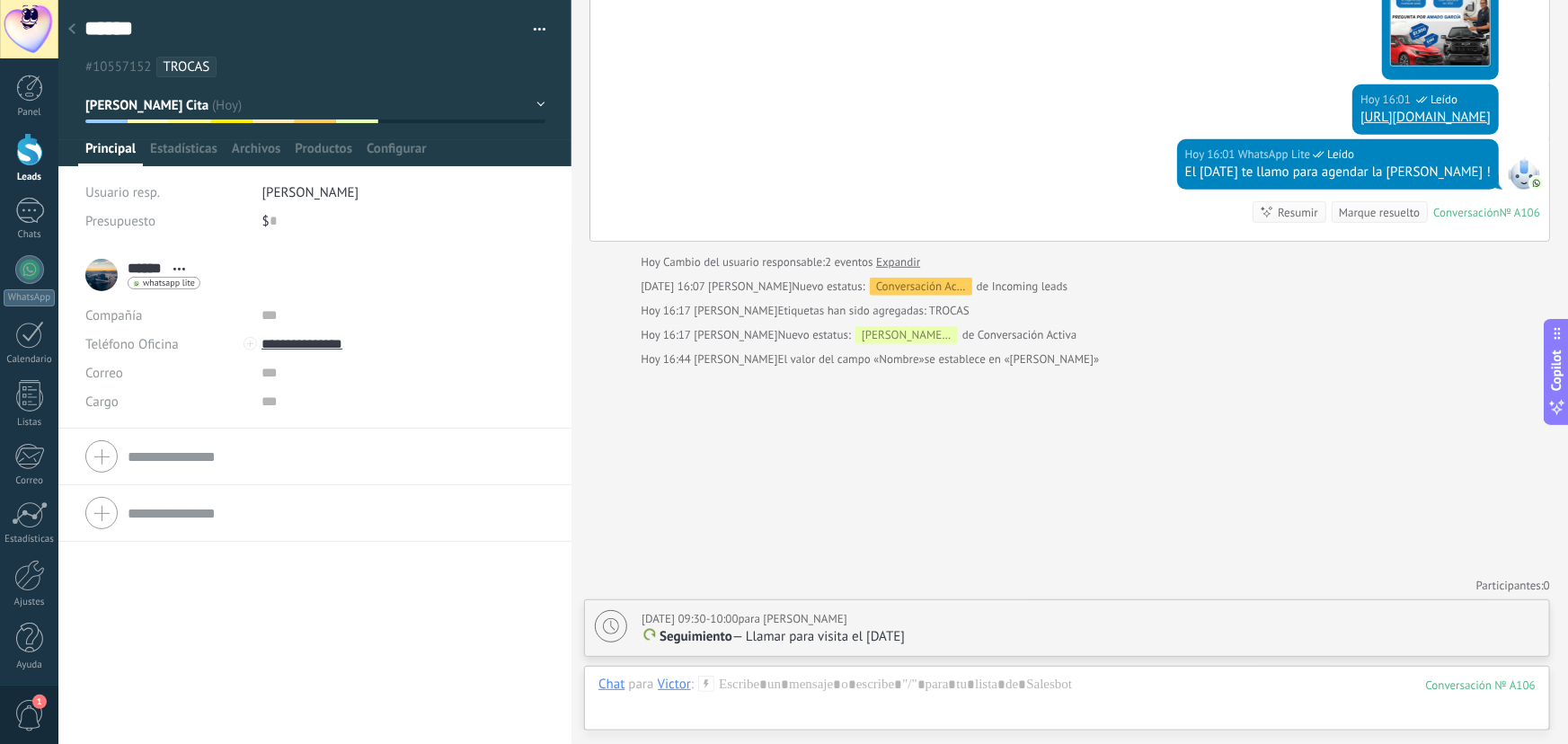
click at [72, 28] on icon at bounding box center [71, 28] width 7 height 11
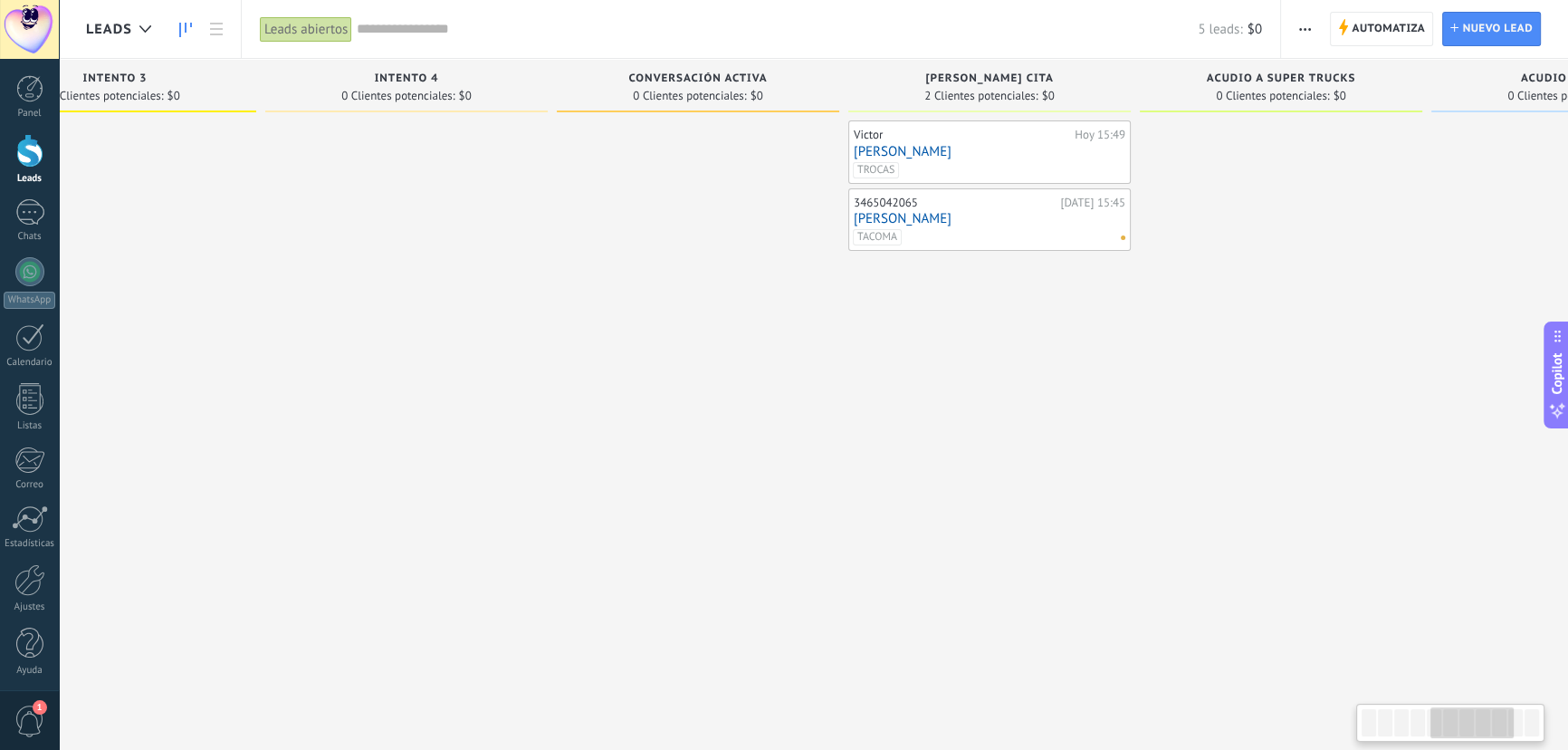
drag, startPoint x: 938, startPoint y: 335, endPoint x: 718, endPoint y: 335, distance: 220.0
click at [718, 335] on div at bounding box center [697, 376] width 283 height 513
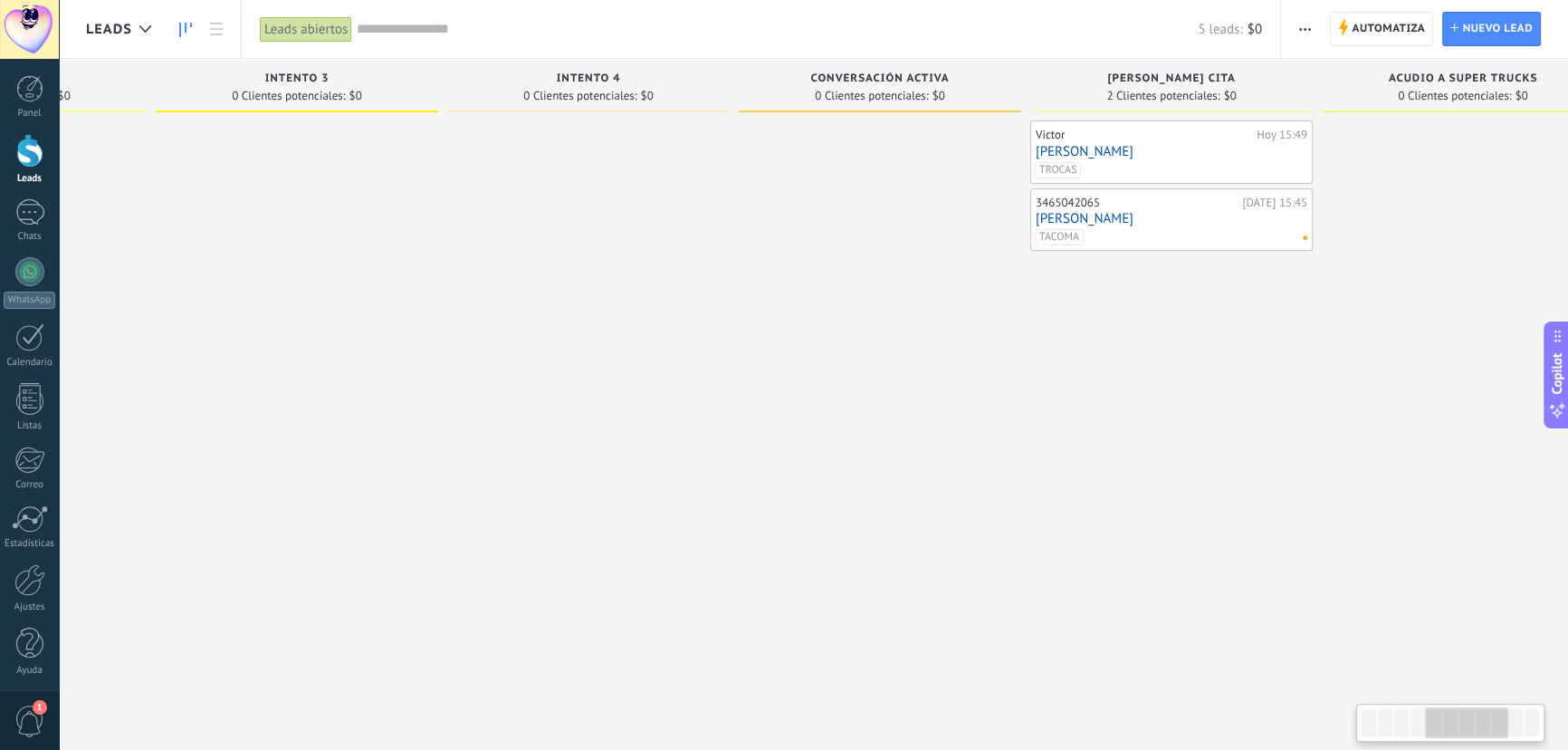
drag, startPoint x: 553, startPoint y: 330, endPoint x: 743, endPoint y: 329, distance: 190.0
click at [743, 329] on div at bounding box center [880, 376] width 283 height 513
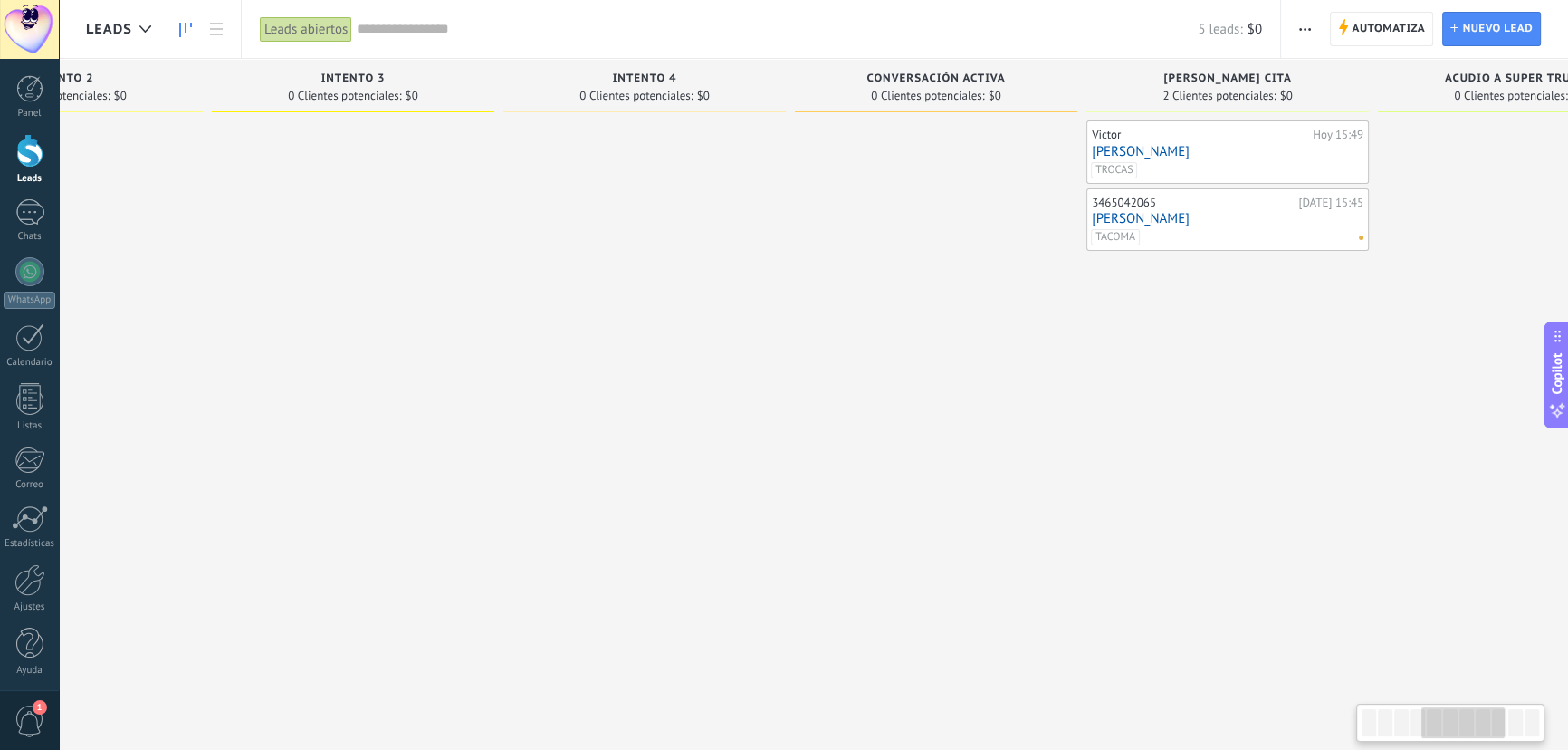
drag, startPoint x: 815, startPoint y: 310, endPoint x: 877, endPoint y: 309, distance: 62.0
click at [877, 309] on div at bounding box center [936, 376] width 283 height 513
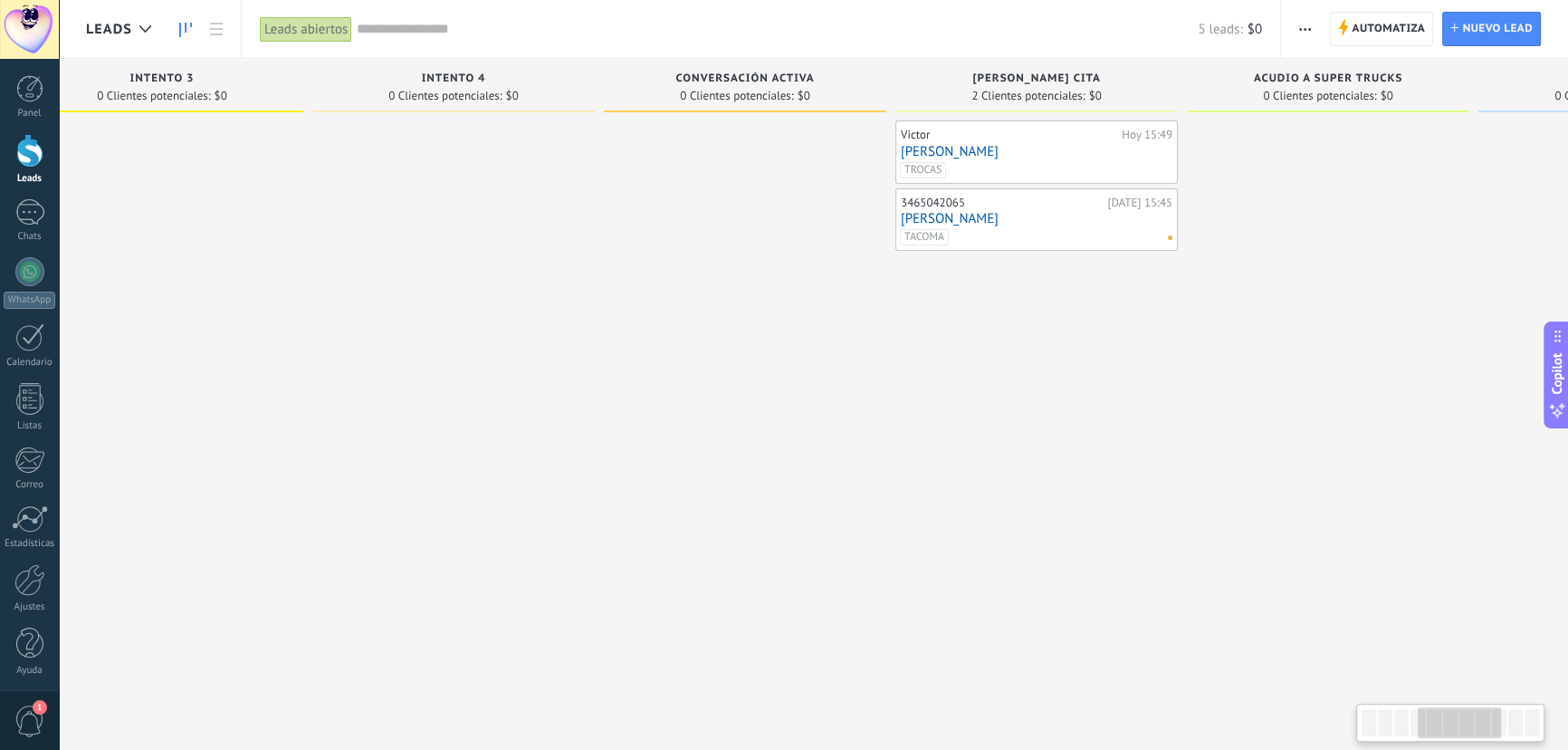
drag, startPoint x: 1031, startPoint y: 313, endPoint x: 837, endPoint y: 313, distance: 194.0
click at [837, 313] on div at bounding box center [745, 376] width 283 height 513
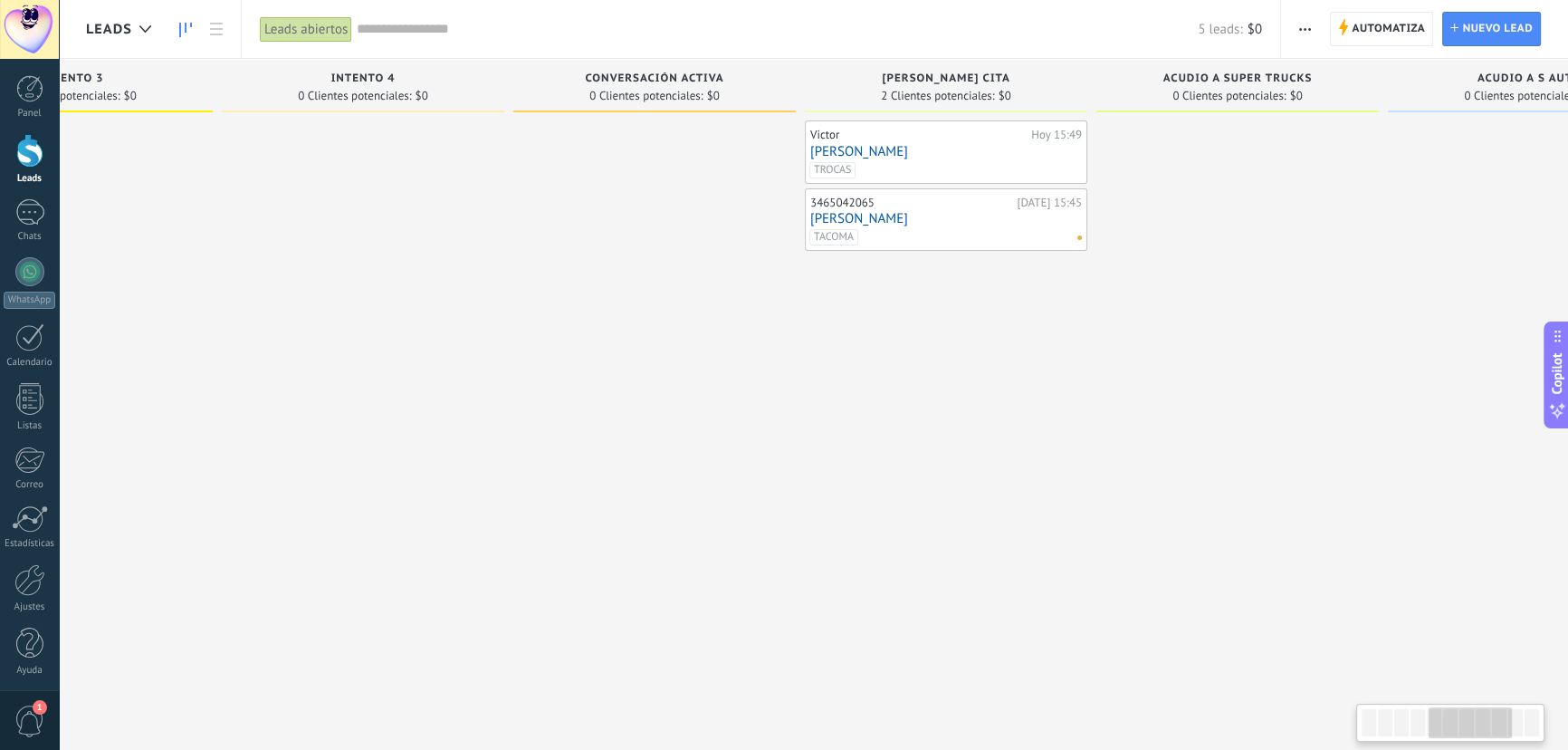
drag, startPoint x: 999, startPoint y: 339, endPoint x: 906, endPoint y: 337, distance: 93.0
click at [906, 337] on div "[PERSON_NAME][DATE] 15:49 [PERSON_NAME] [GEOGRAPHIC_DATA] 3465042065 [DATE] 15:…" at bounding box center [946, 376] width 283 height 513
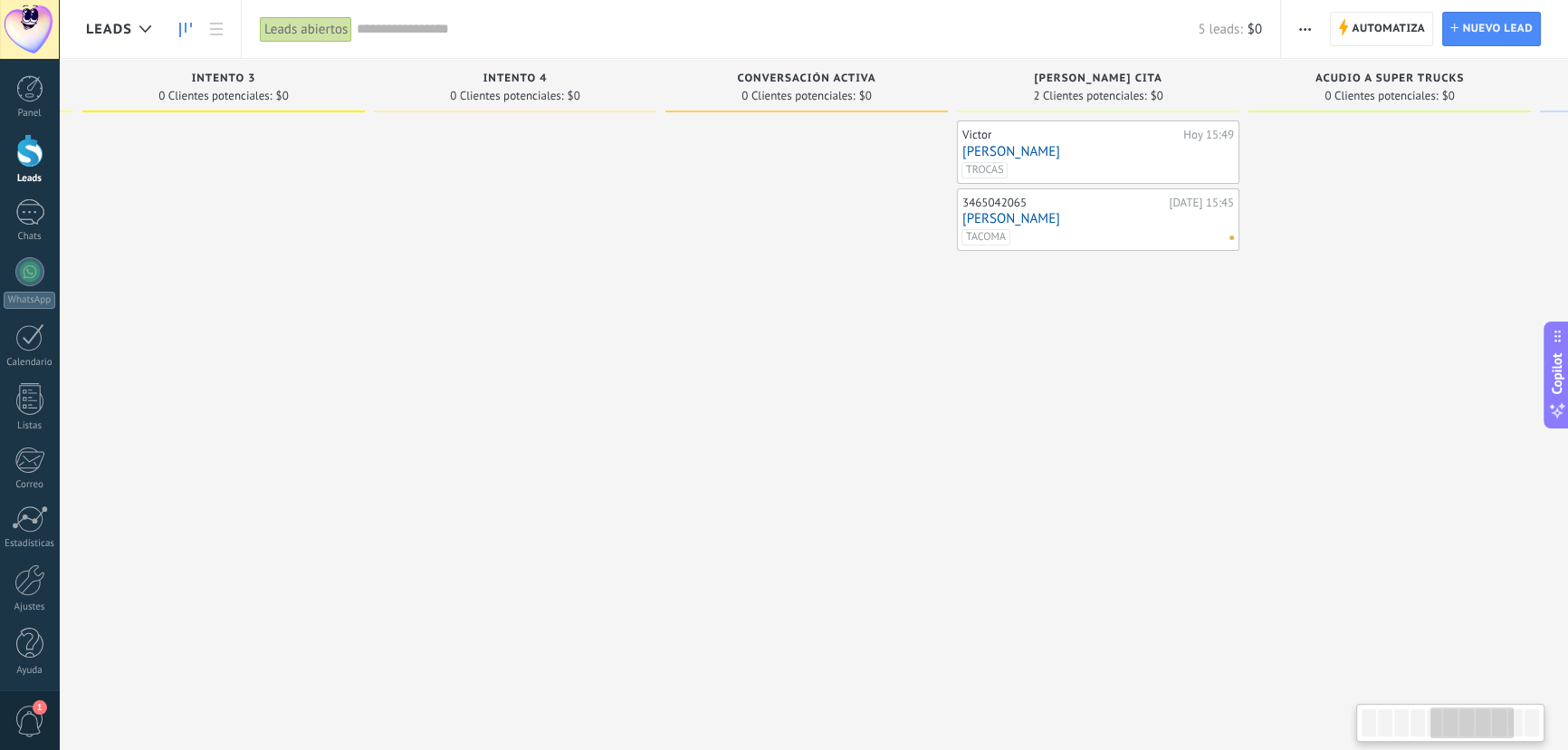
drag, startPoint x: 706, startPoint y: 309, endPoint x: 850, endPoint y: 309, distance: 144.0
click at [850, 309] on div at bounding box center [807, 376] width 283 height 513
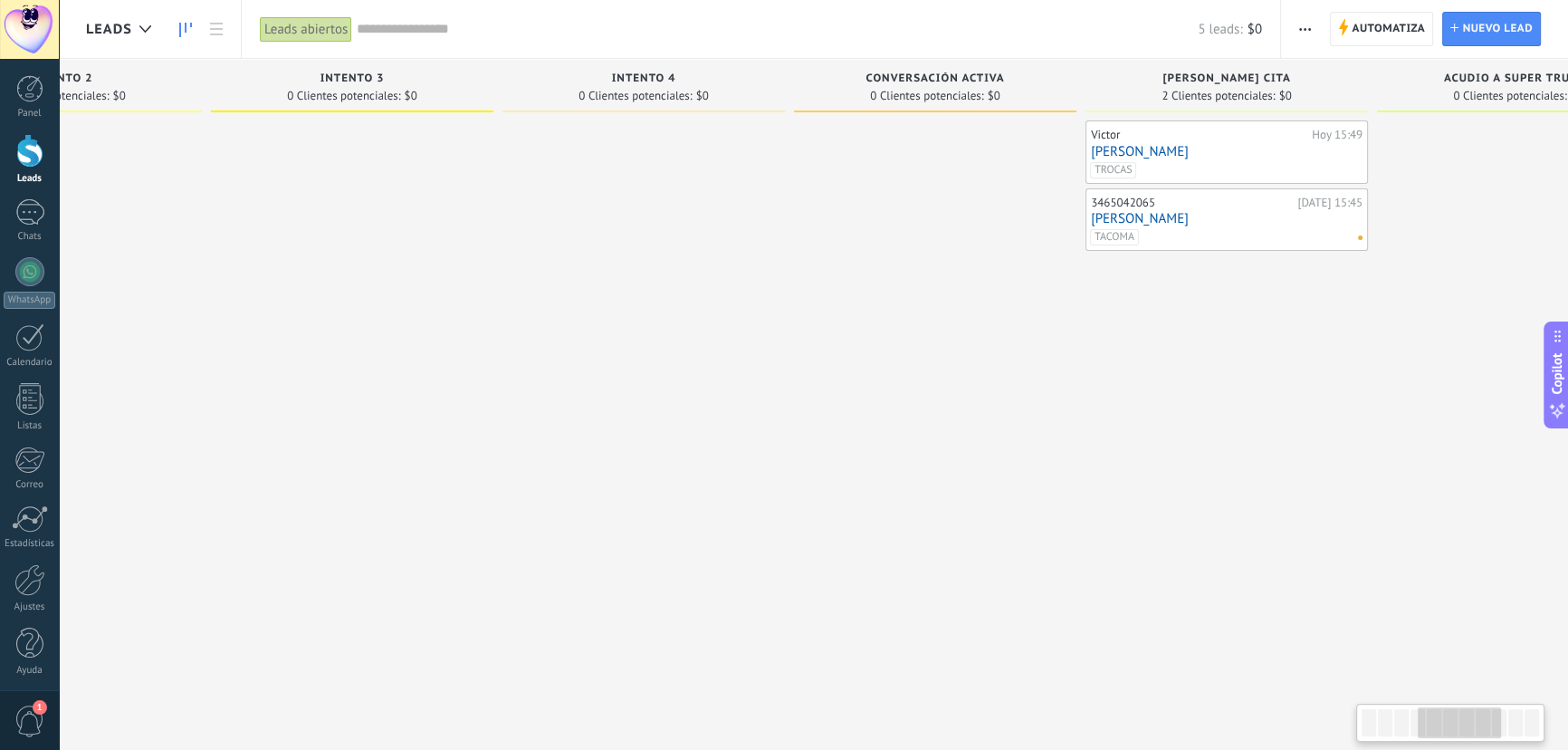
drag, startPoint x: 752, startPoint y: 302, endPoint x: 781, endPoint y: 301, distance: 29.0
click at [781, 301] on div at bounding box center [643, 376] width 283 height 513
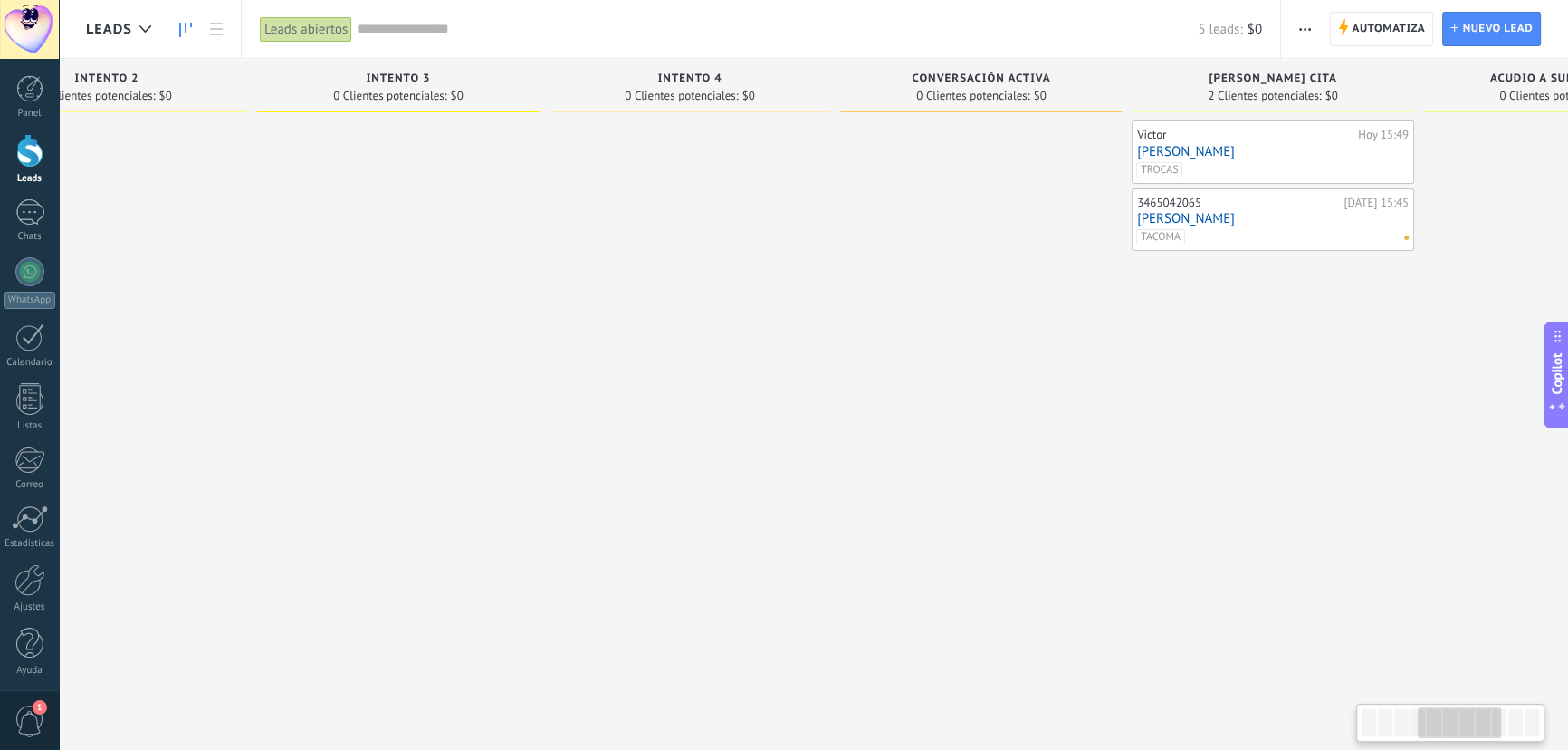
drag, startPoint x: 599, startPoint y: 308, endPoint x: 646, endPoint y: 306, distance: 47.0
click at [646, 306] on div at bounding box center [689, 376] width 283 height 513
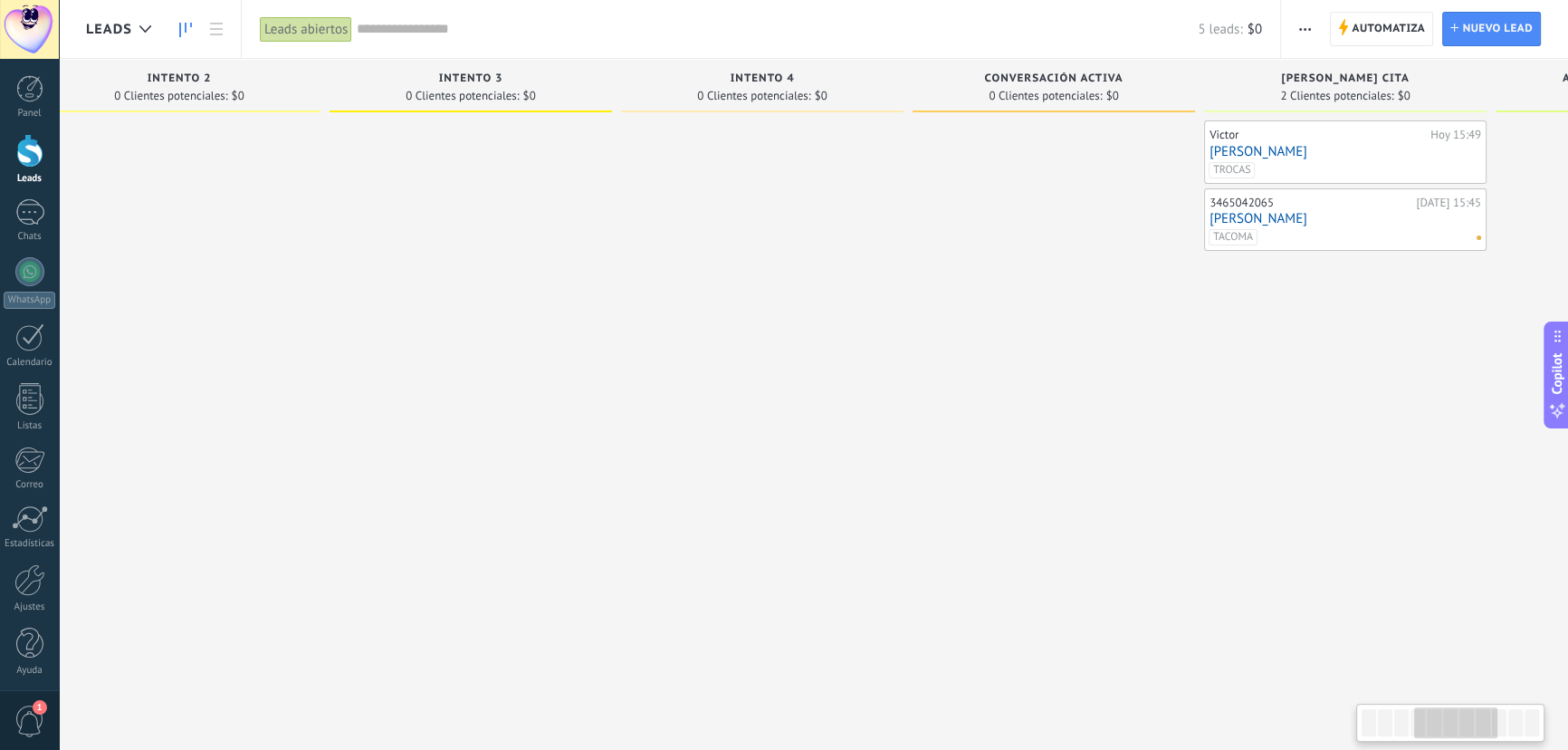
drag, startPoint x: 609, startPoint y: 308, endPoint x: 697, endPoint y: 311, distance: 88.1
click at [697, 311] on div at bounding box center [762, 376] width 283 height 513
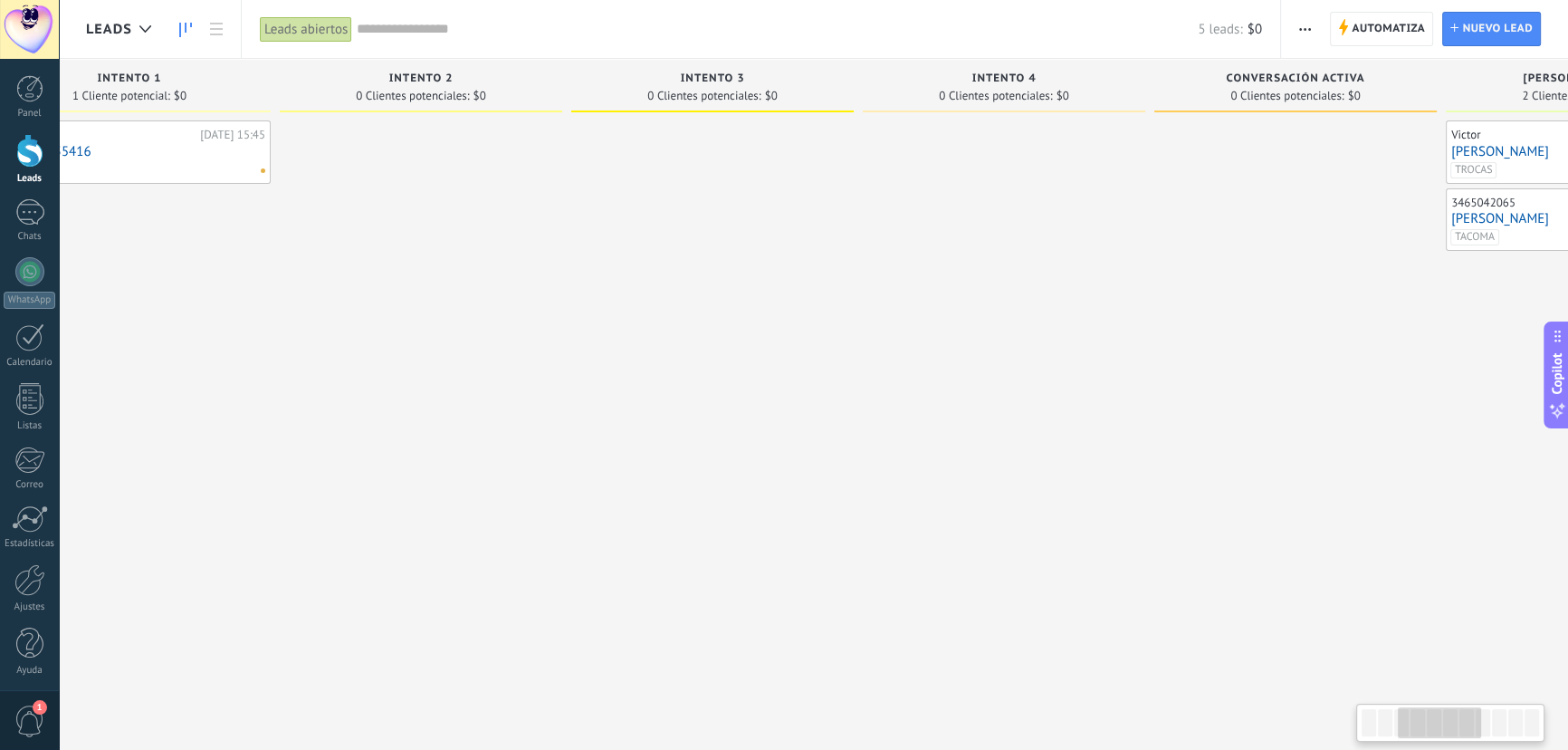
drag, startPoint x: 544, startPoint y: 313, endPoint x: 769, endPoint y: 316, distance: 225.0
click at [769, 316] on div at bounding box center [712, 376] width 283 height 513
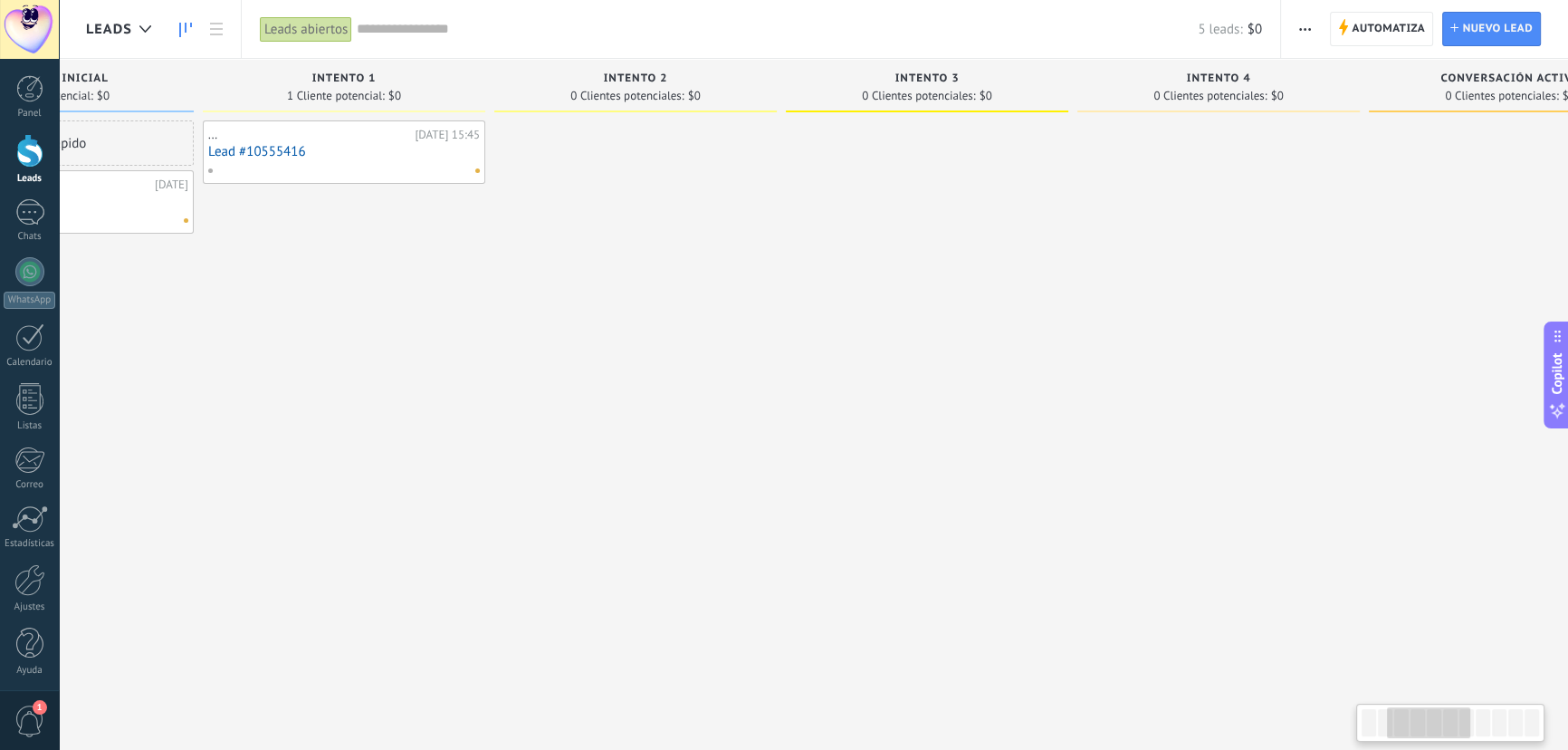
drag, startPoint x: 461, startPoint y: 324, endPoint x: 629, endPoint y: 323, distance: 168.0
click at [629, 323] on div at bounding box center [635, 376] width 283 height 513
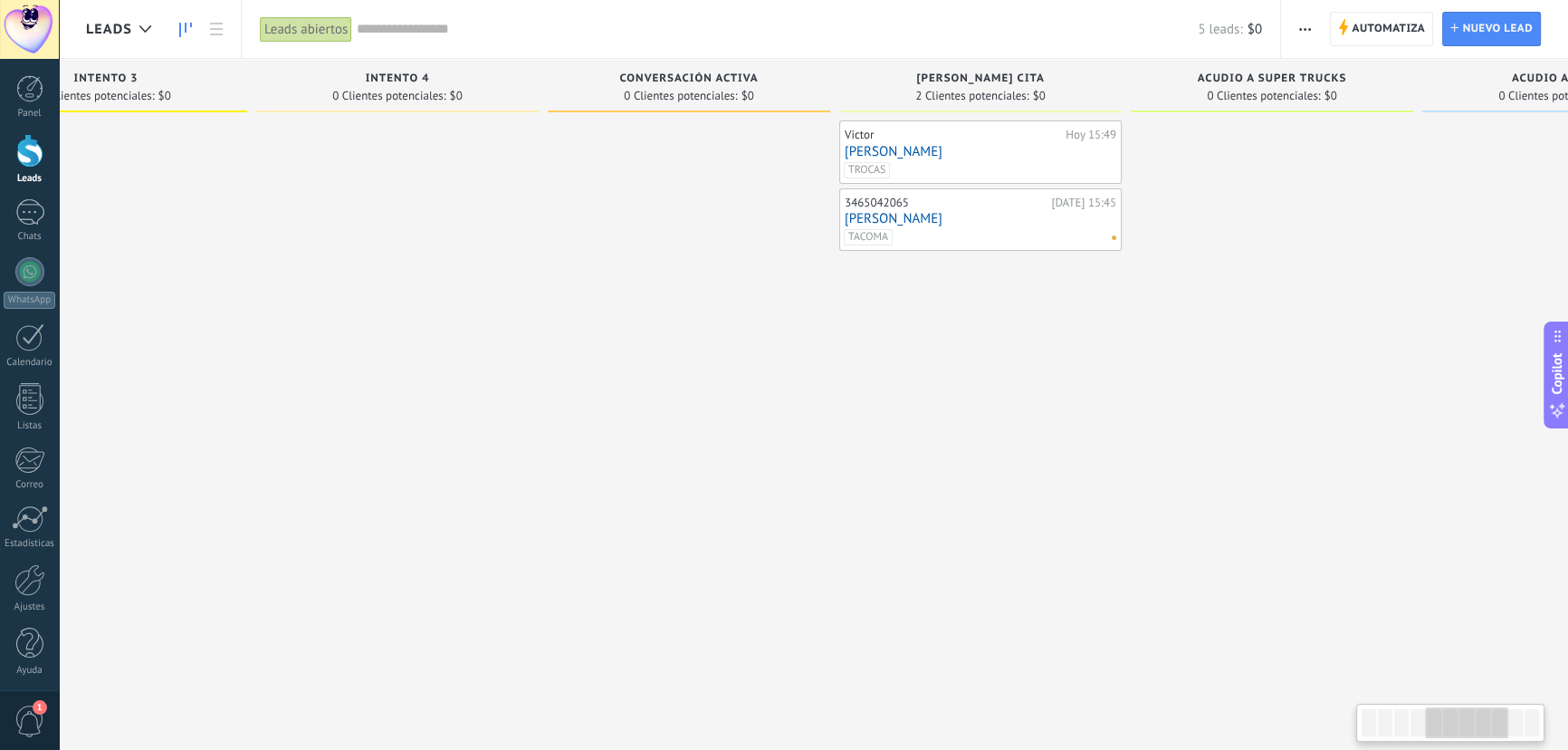
drag, startPoint x: 1006, startPoint y: 327, endPoint x: 231, endPoint y: 319, distance: 775.0
click at [208, 320] on div at bounding box center [105, 376] width 283 height 513
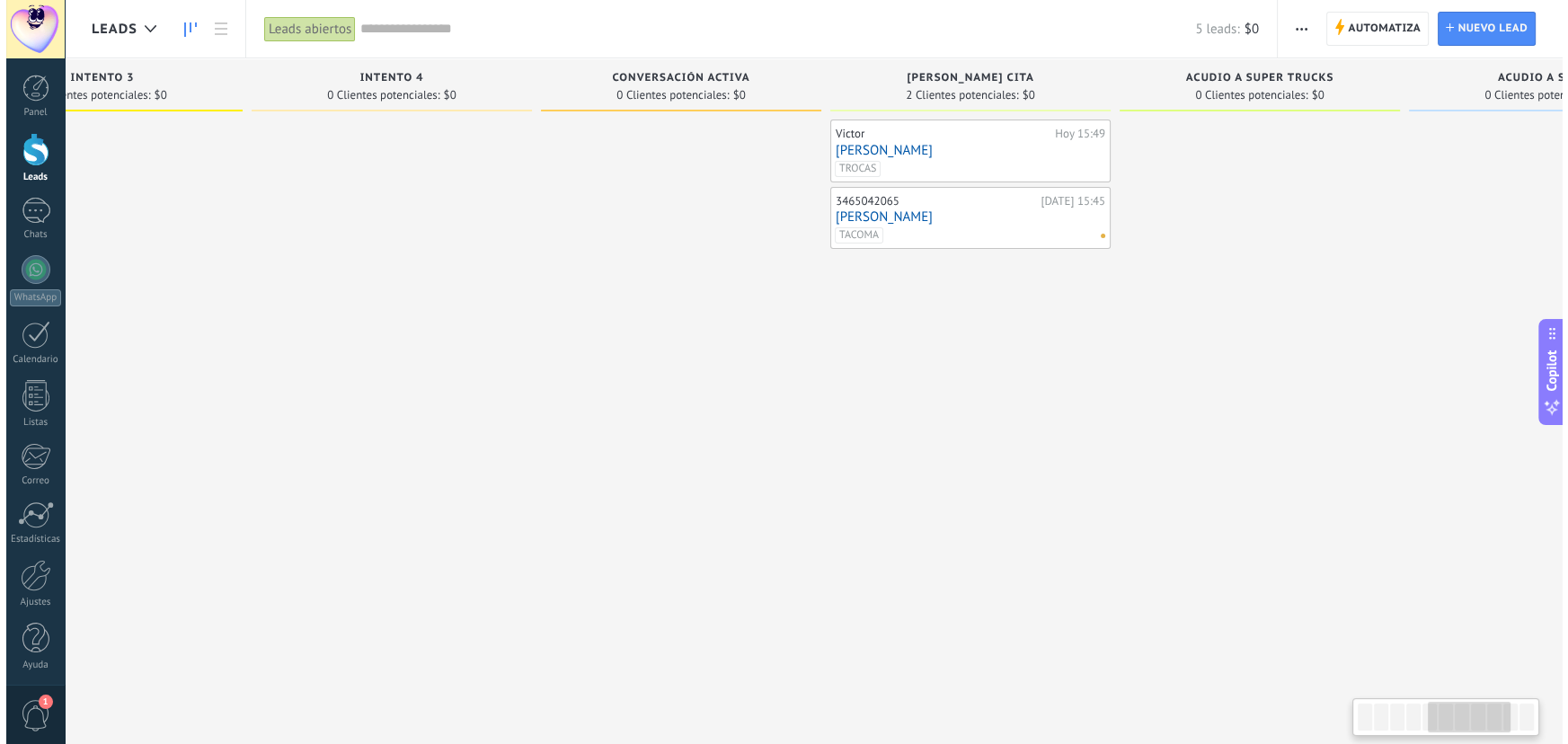
scroll to position [0, 1317]
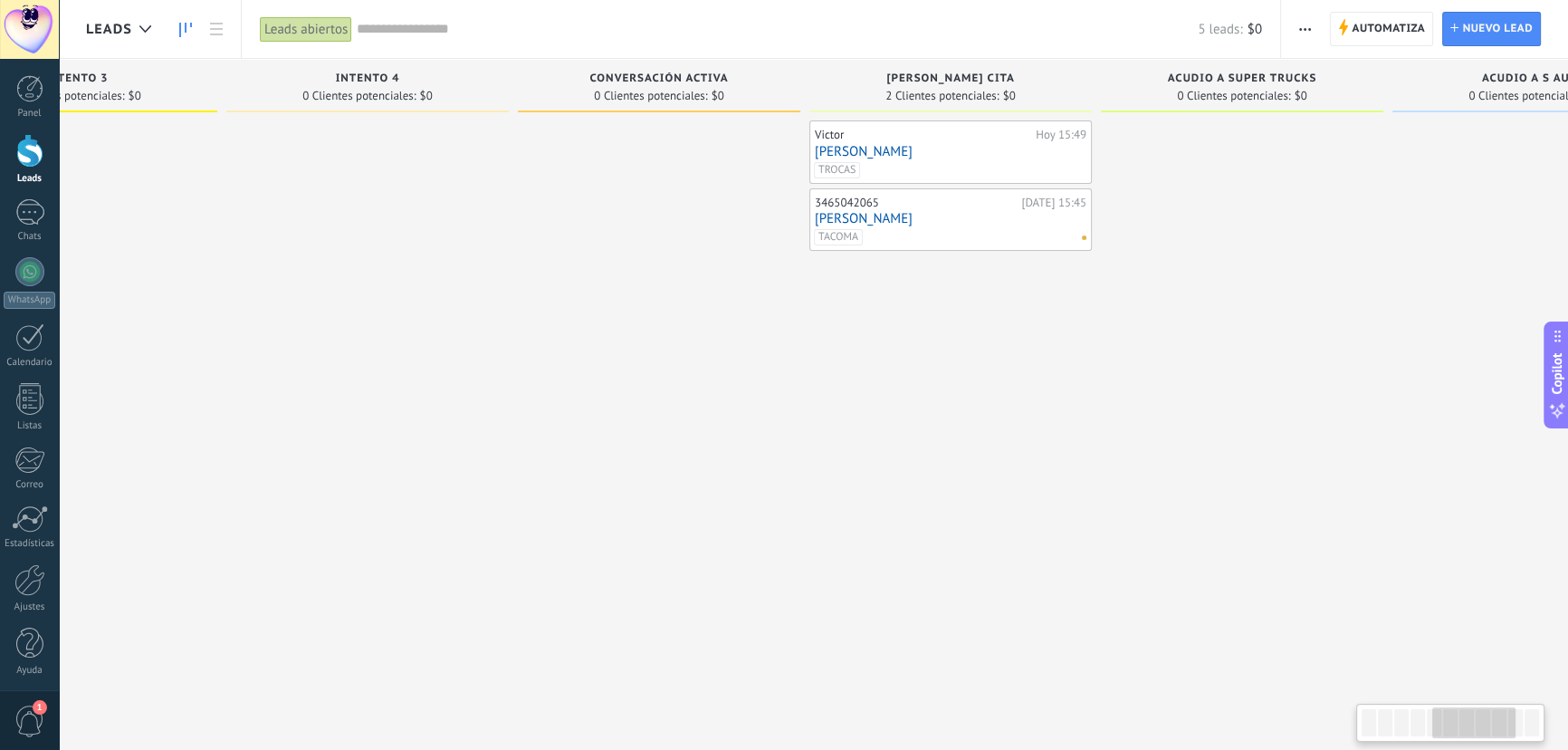
drag, startPoint x: 662, startPoint y: 323, endPoint x: 635, endPoint y: 326, distance: 27.2
click at [635, 326] on div at bounding box center [659, 376] width 283 height 513
click at [958, 215] on link "[PERSON_NAME]" at bounding box center [950, 219] width 272 height 16
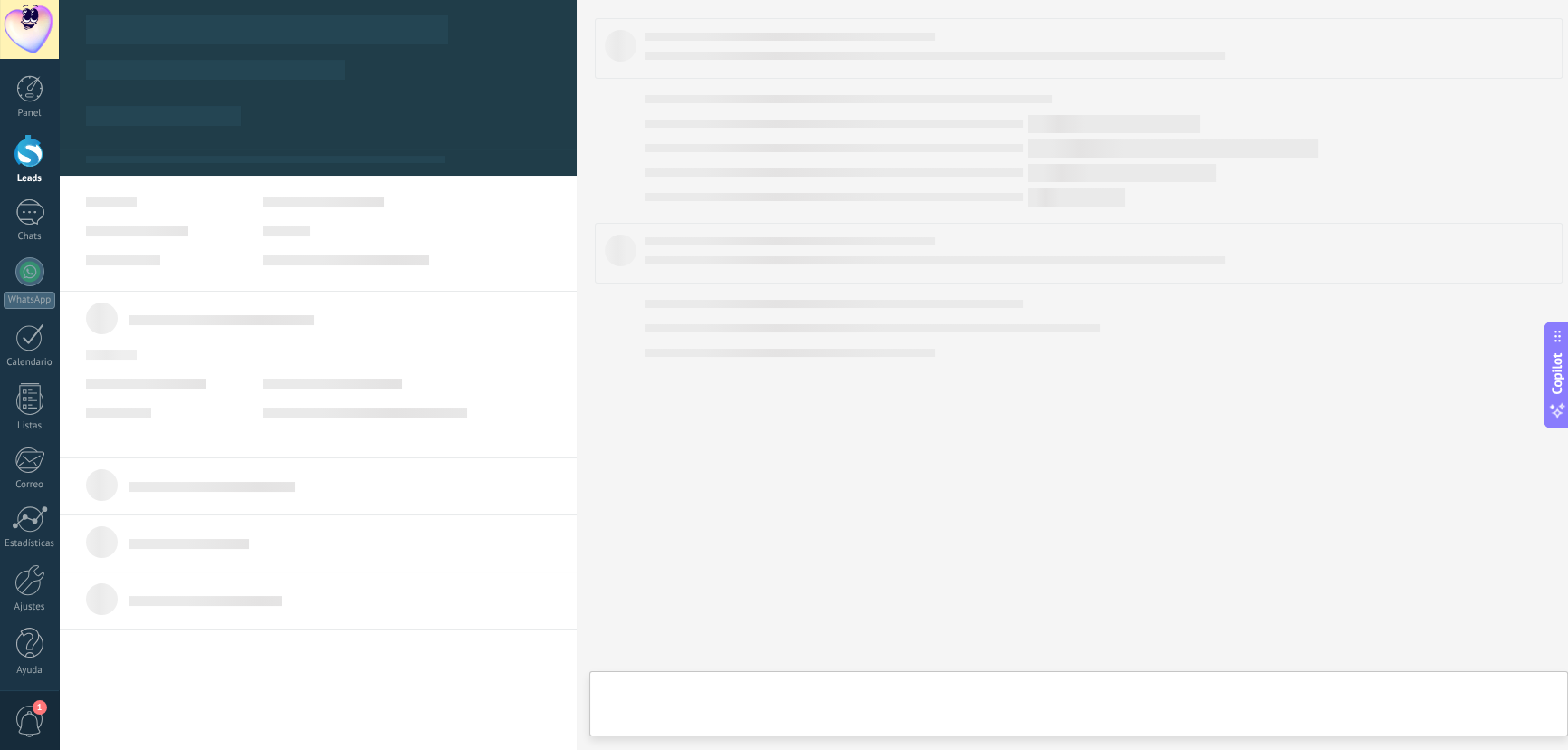
type textarea "******"
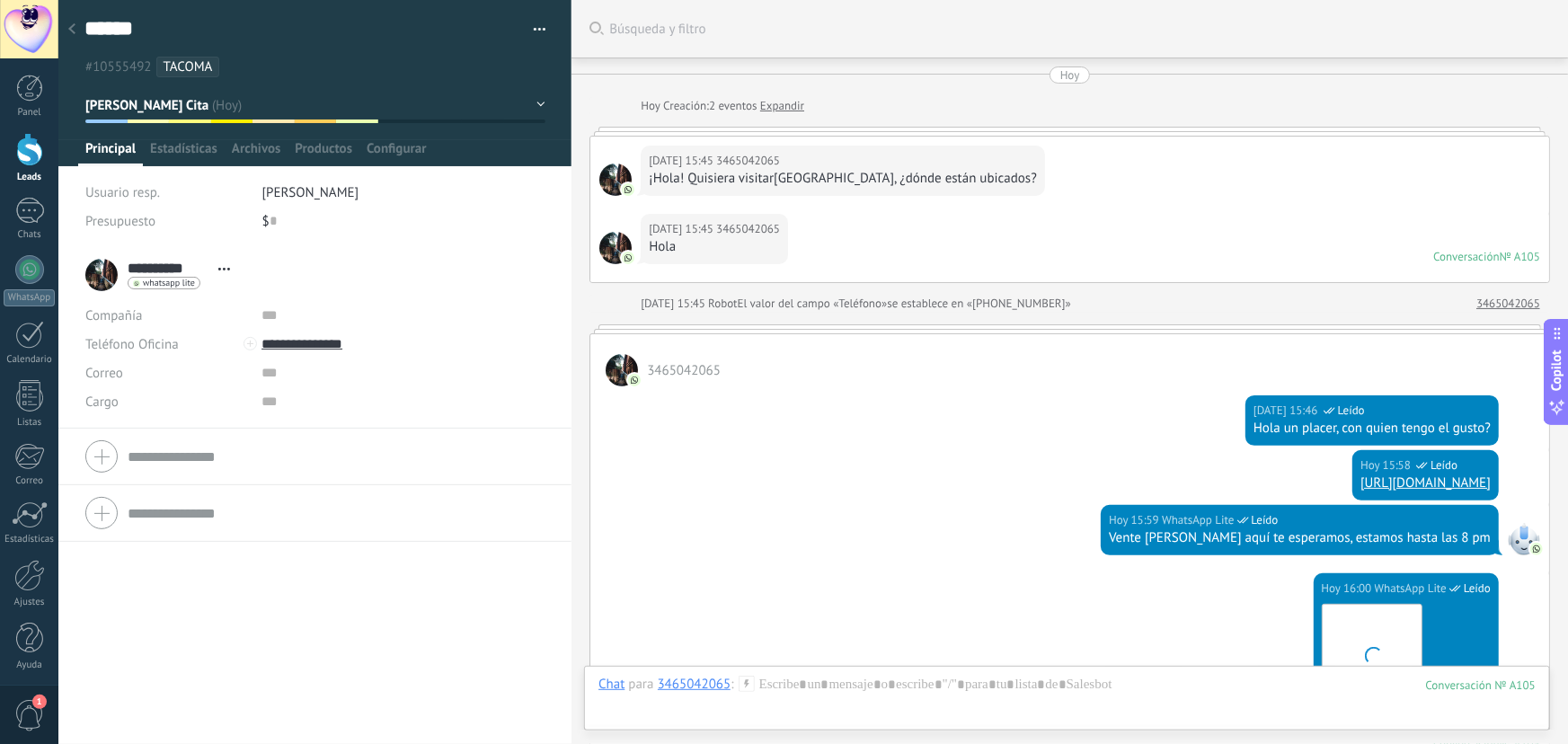
scroll to position [704, 0]
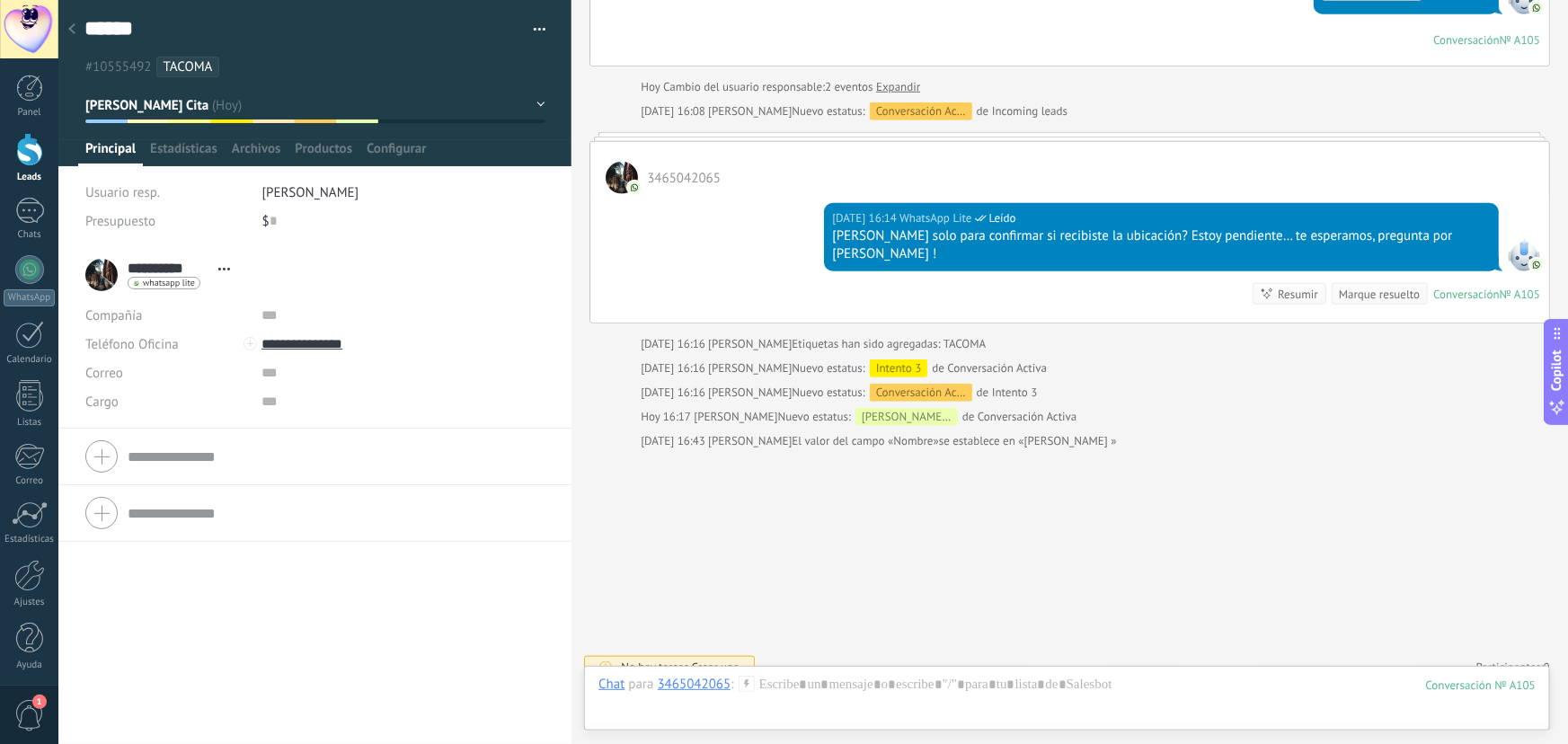
click at [717, 660] on span "Crear una" at bounding box center [716, 668] width 48 height 16
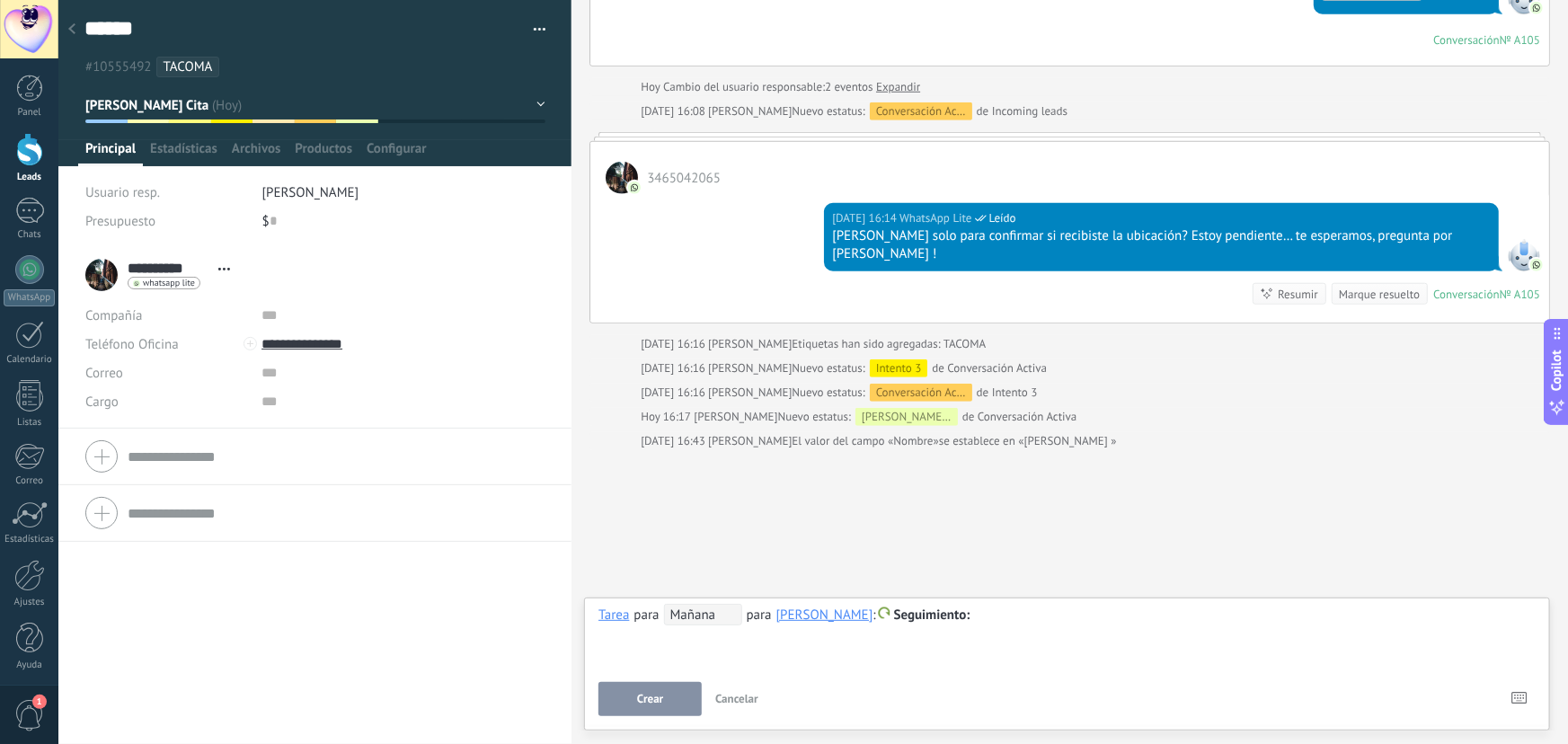
click at [728, 619] on span "Mañana" at bounding box center [703, 615] width 78 height 22
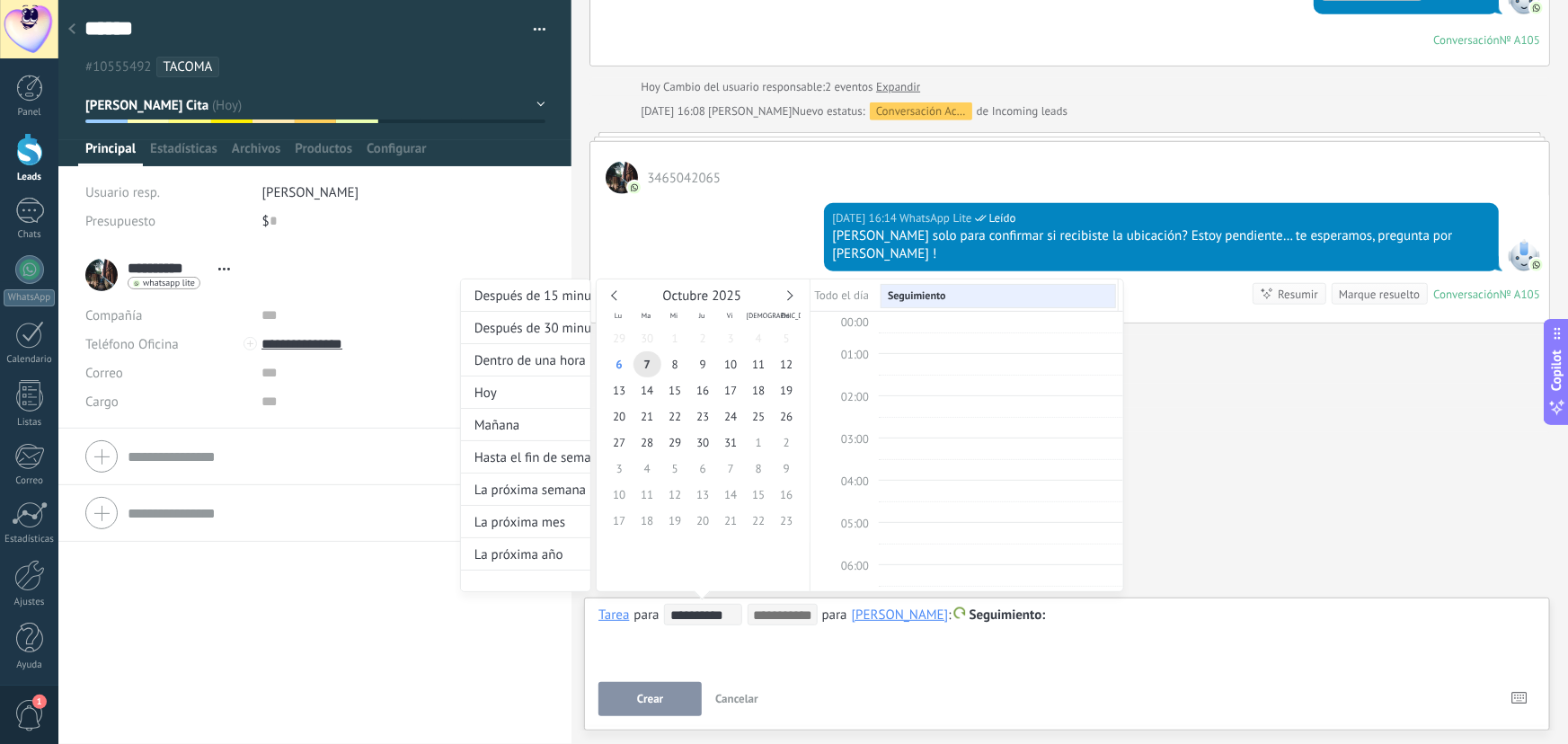
scroll to position [338, 0]
type input "**********"
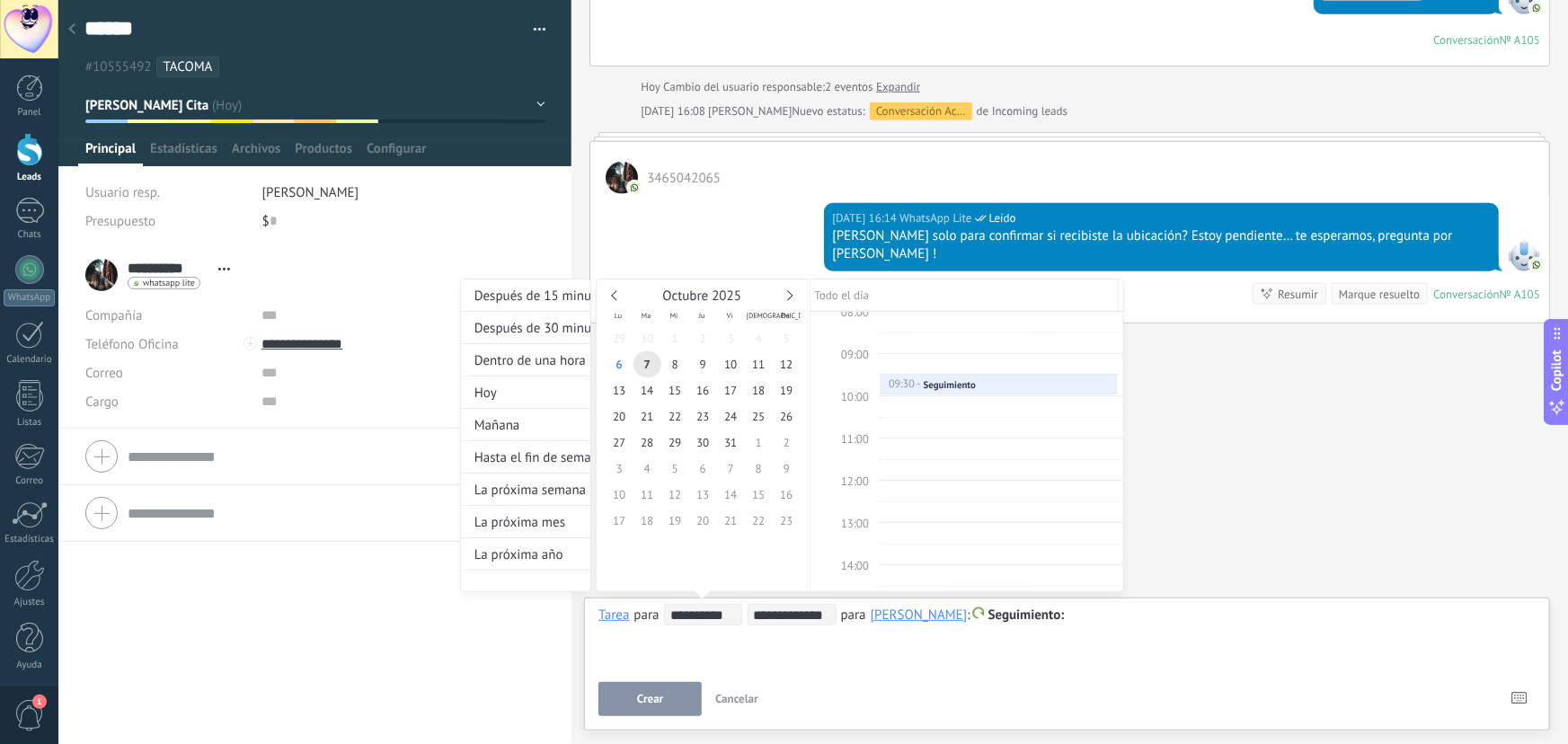
click at [1061, 614] on div "**********" at bounding box center [792, 452] width 664 height 347
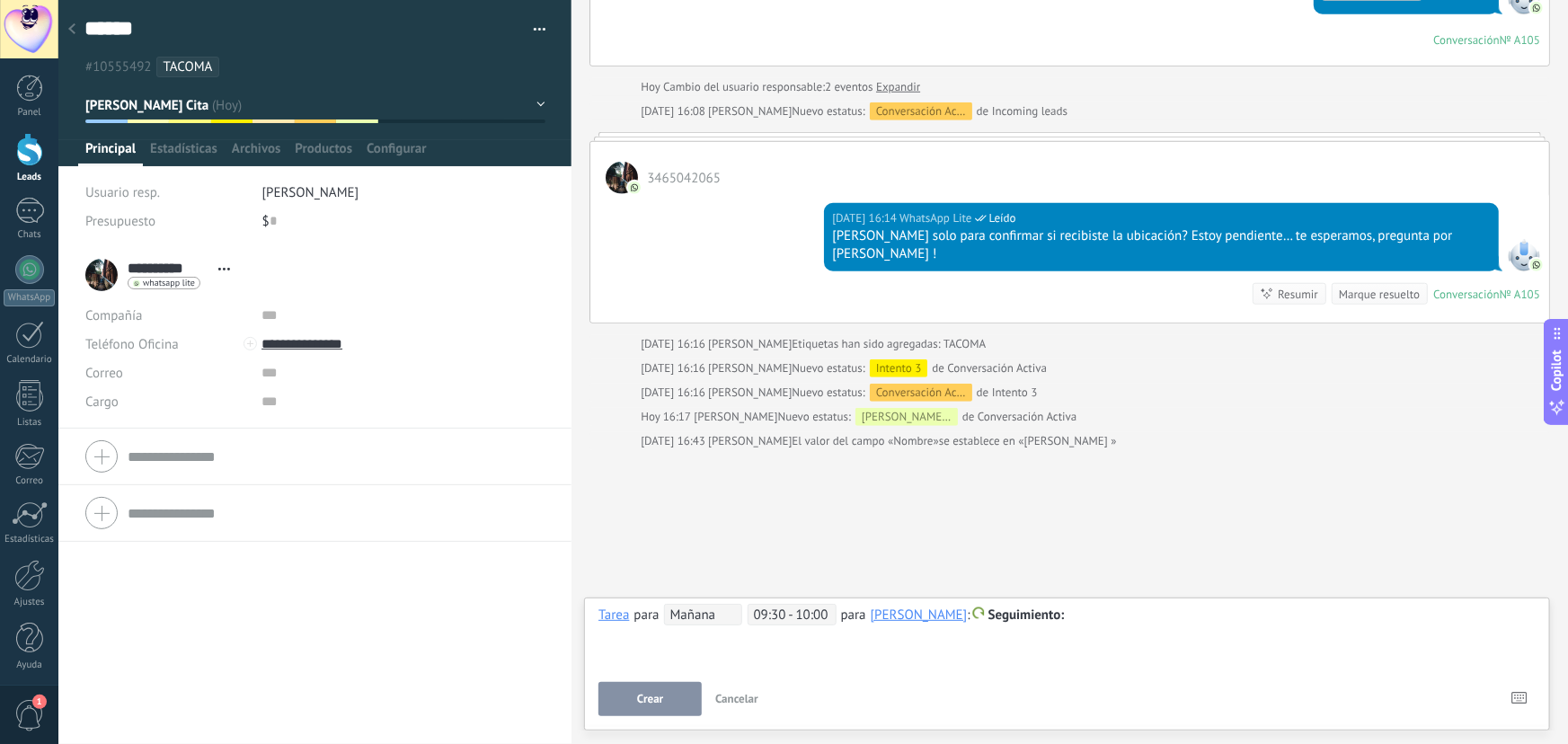
click at [1057, 615] on div at bounding box center [1067, 616] width 937 height 22
click at [650, 703] on span "Crear" at bounding box center [650, 699] width 26 height 13
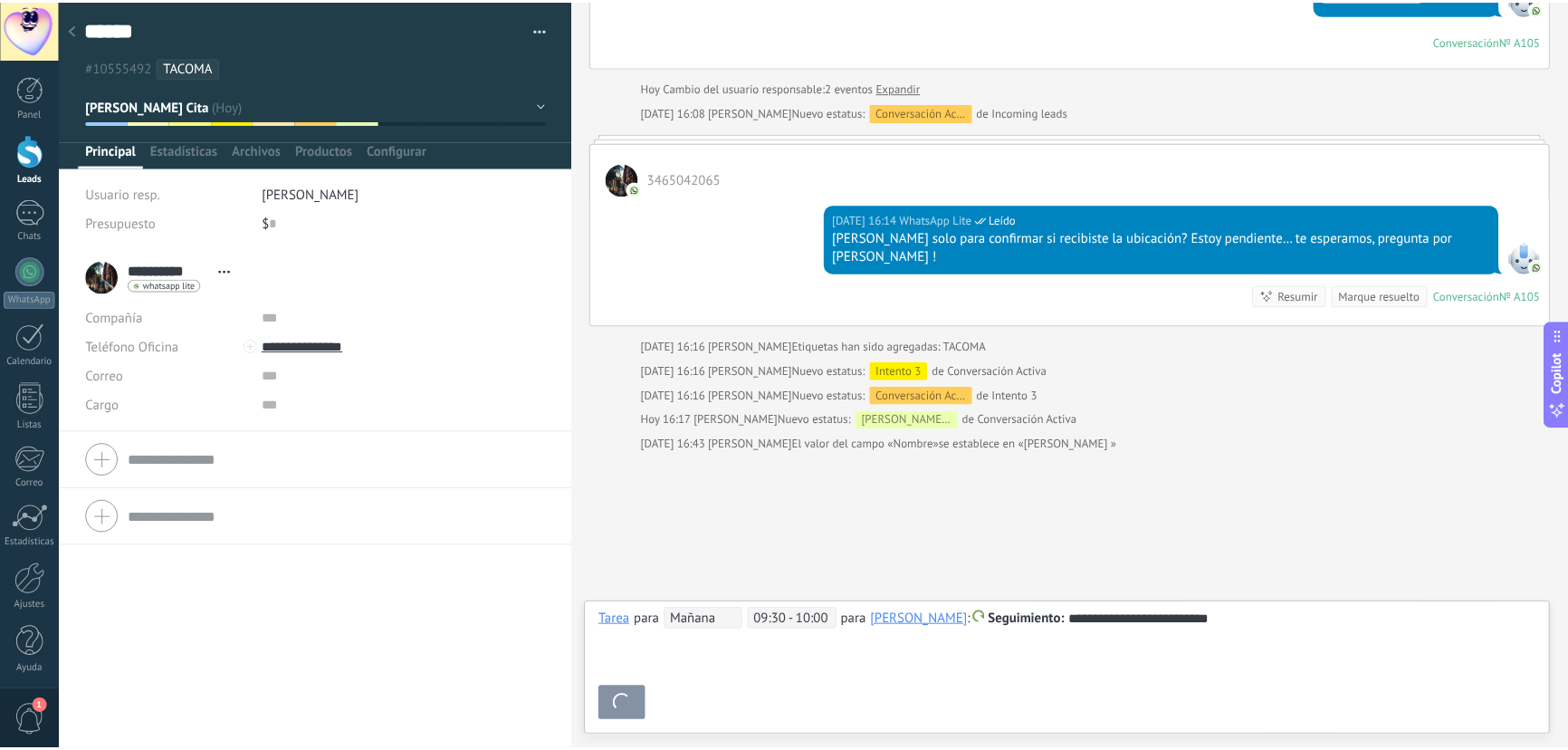
scroll to position [772, 0]
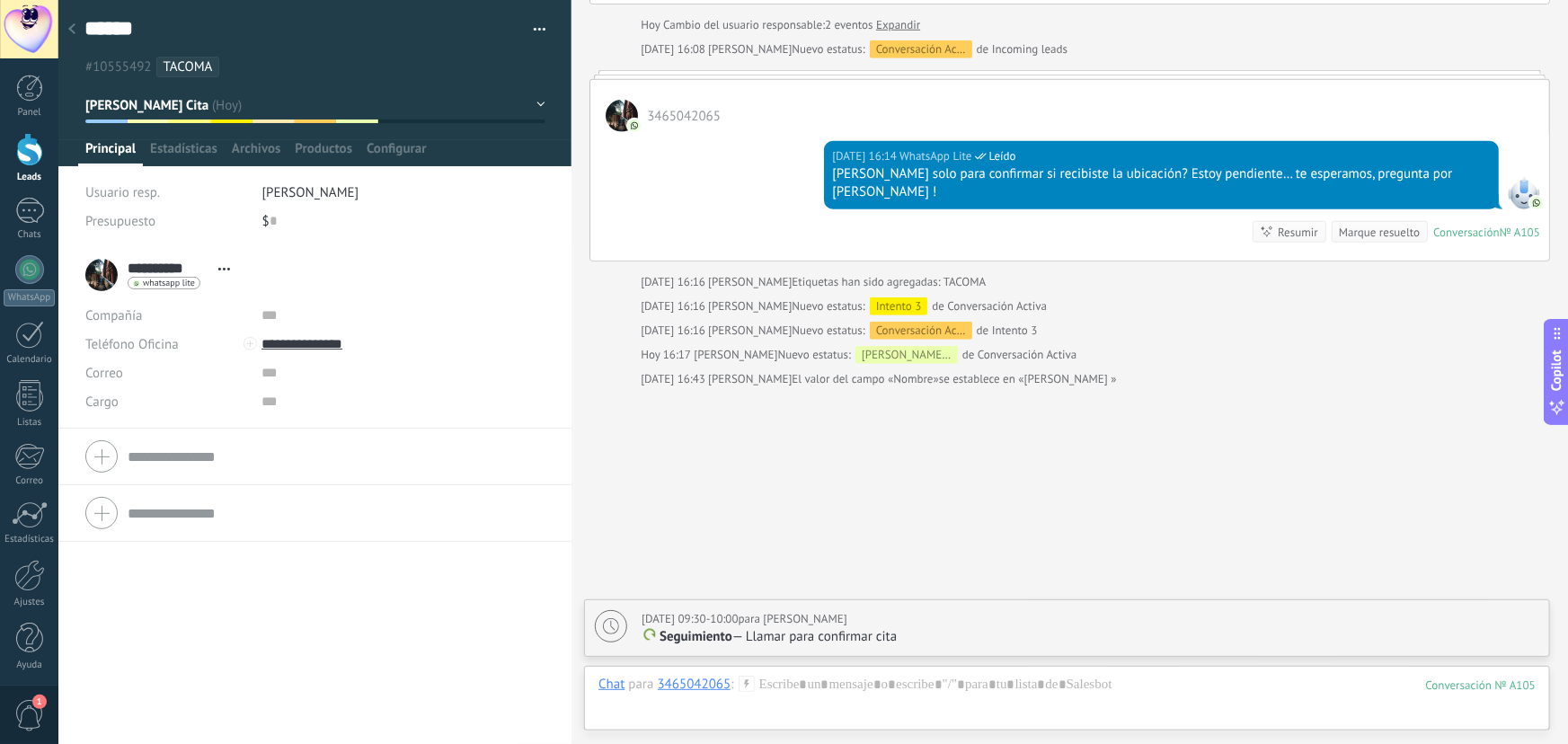
click at [72, 26] on use at bounding box center [71, 28] width 7 height 11
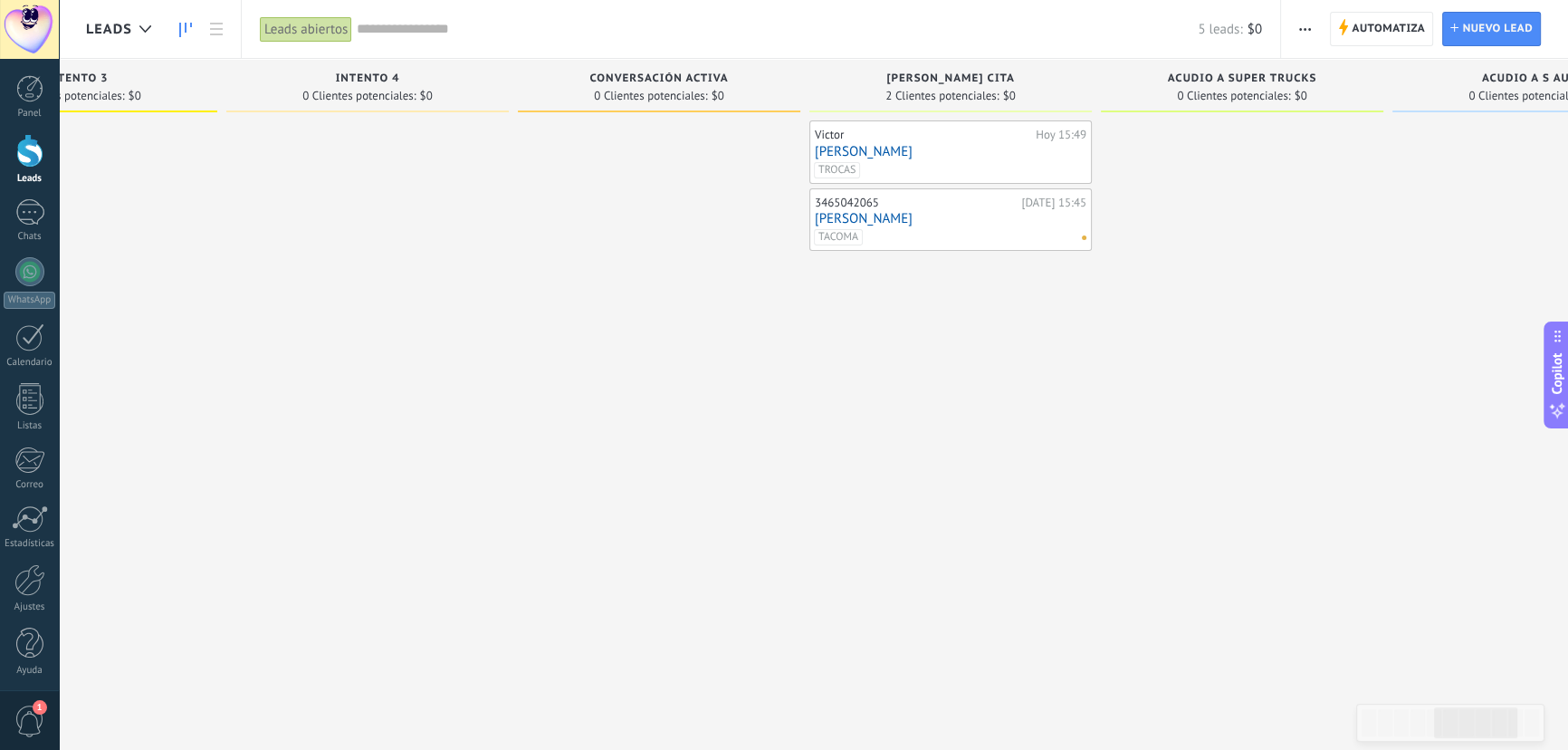
click at [904, 202] on div "3465042065" at bounding box center [915, 203] width 202 height 15
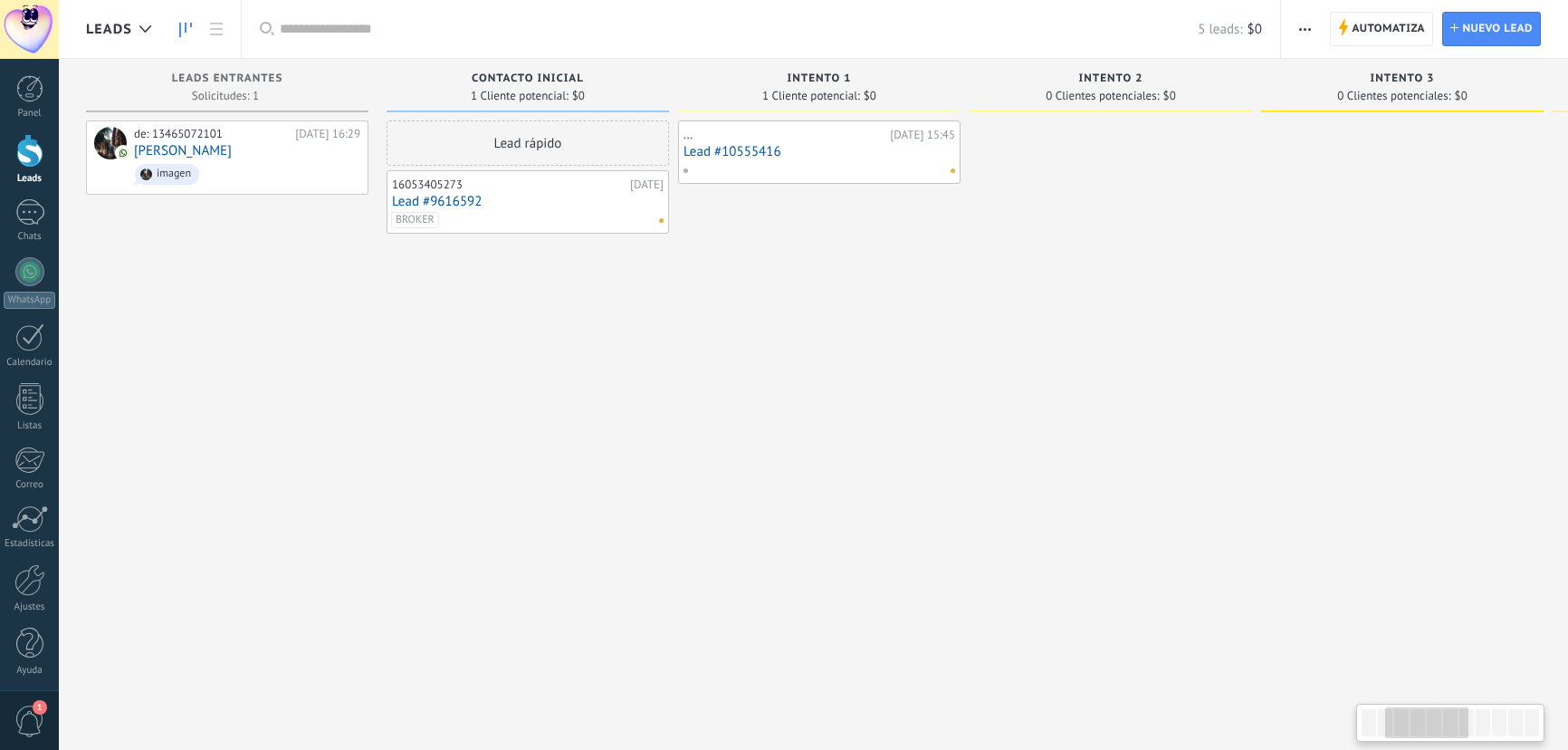
click at [1262, 326] on div at bounding box center [1403, 376] width 283 height 513
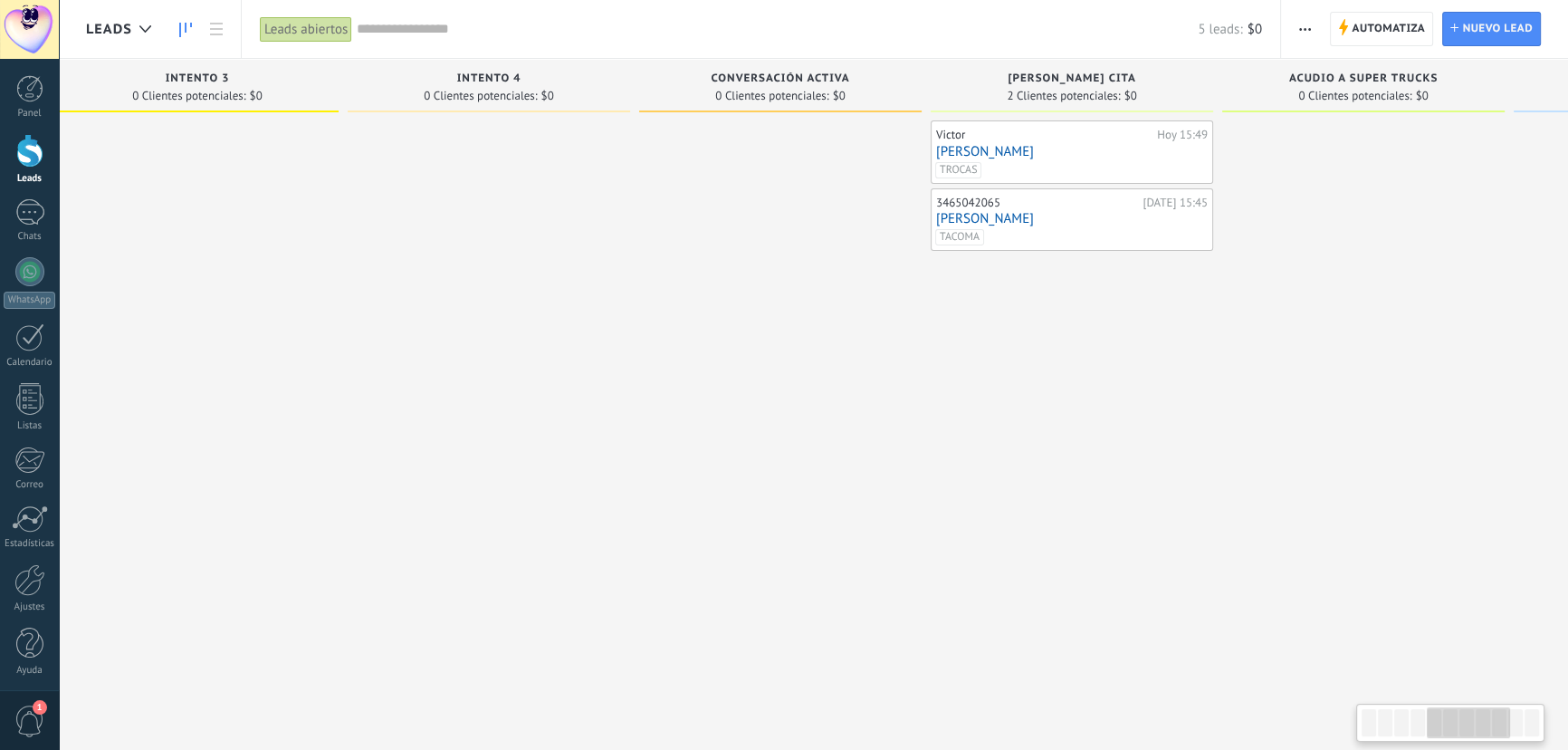
drag, startPoint x: 1191, startPoint y: 319, endPoint x: 652, endPoint y: 312, distance: 539.0
click at [652, 312] on div at bounding box center [780, 376] width 283 height 513
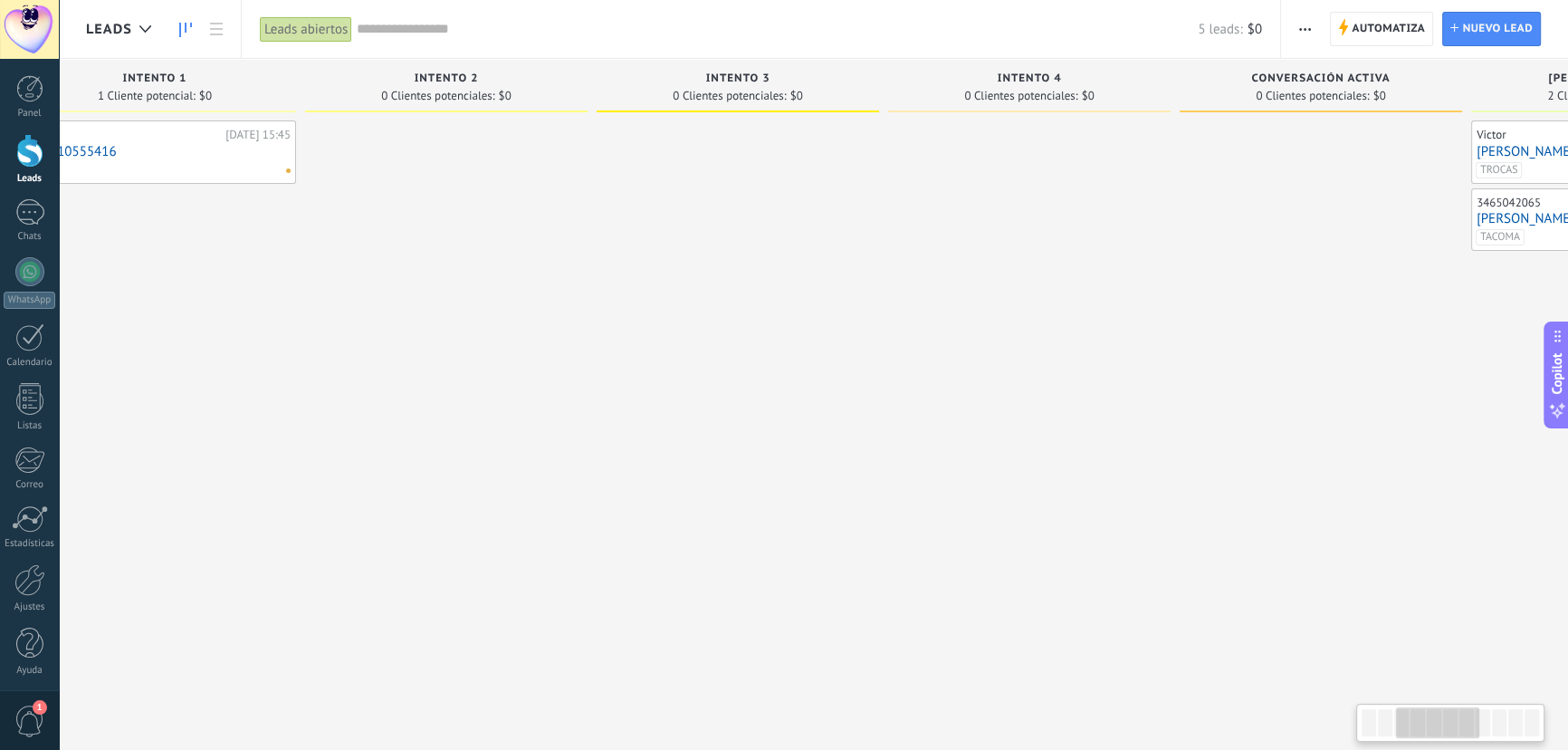
drag, startPoint x: 699, startPoint y: 300, endPoint x: 1054, endPoint y: 292, distance: 355.1
click at [1054, 292] on div at bounding box center [1029, 376] width 283 height 513
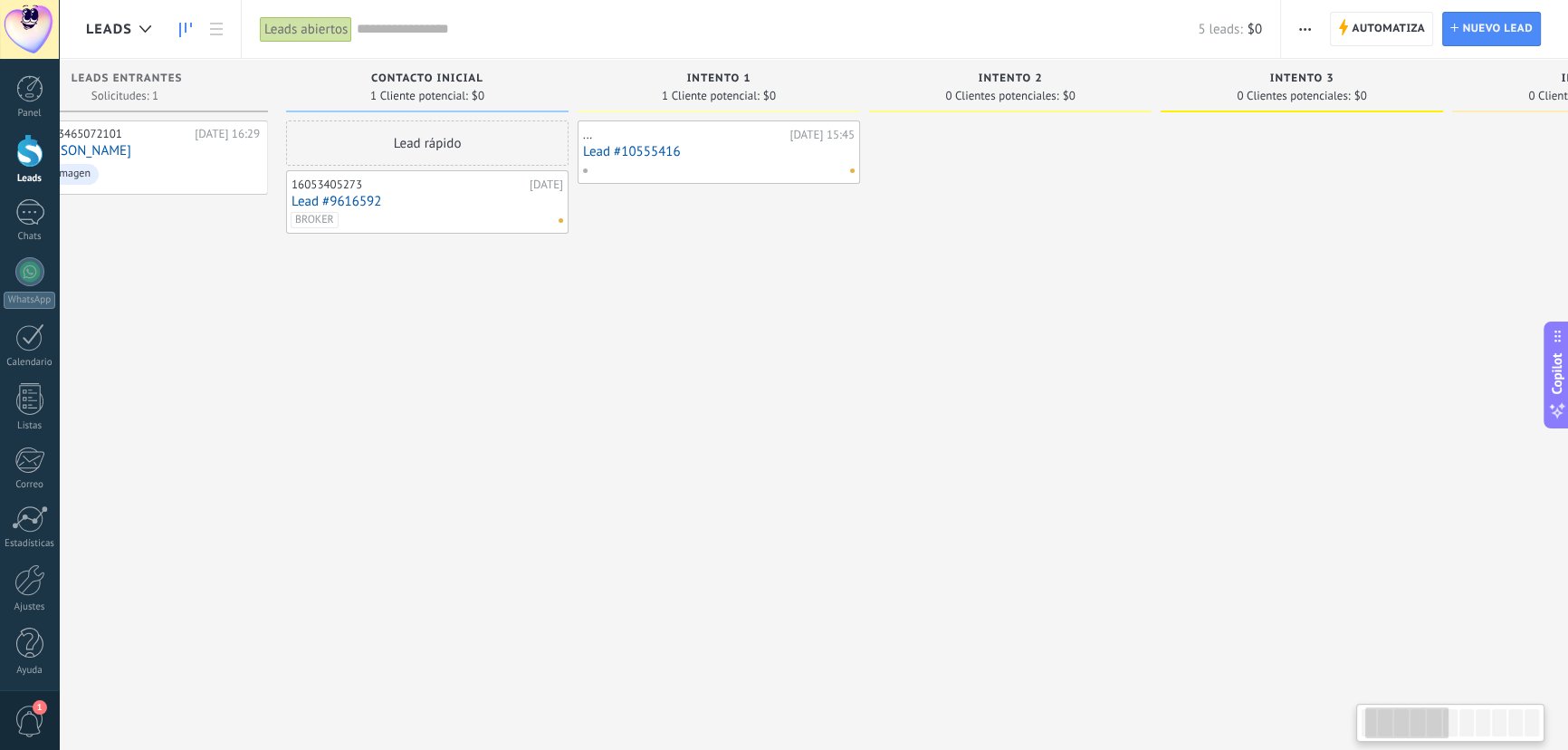
drag, startPoint x: 615, startPoint y: 300, endPoint x: 1127, endPoint y: 263, distance: 513.3
click at [1127, 263] on div at bounding box center [1011, 376] width 283 height 513
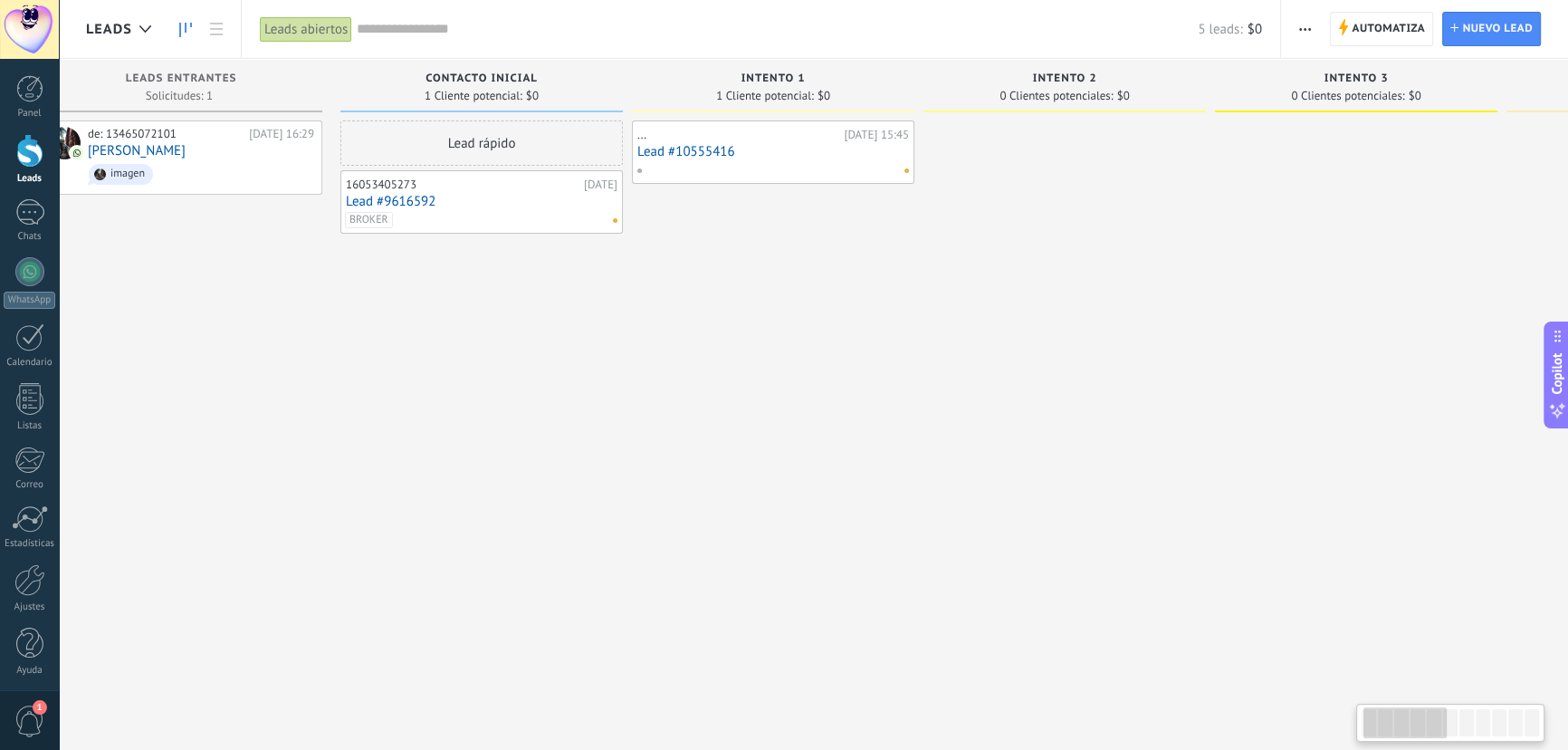
scroll to position [0, 39]
drag, startPoint x: 882, startPoint y: 309, endPoint x: 914, endPoint y: 307, distance: 32.1
click at [914, 307] on div "... [DATE] 15:45 Lead #10555416" at bounding box center [780, 376] width 283 height 513
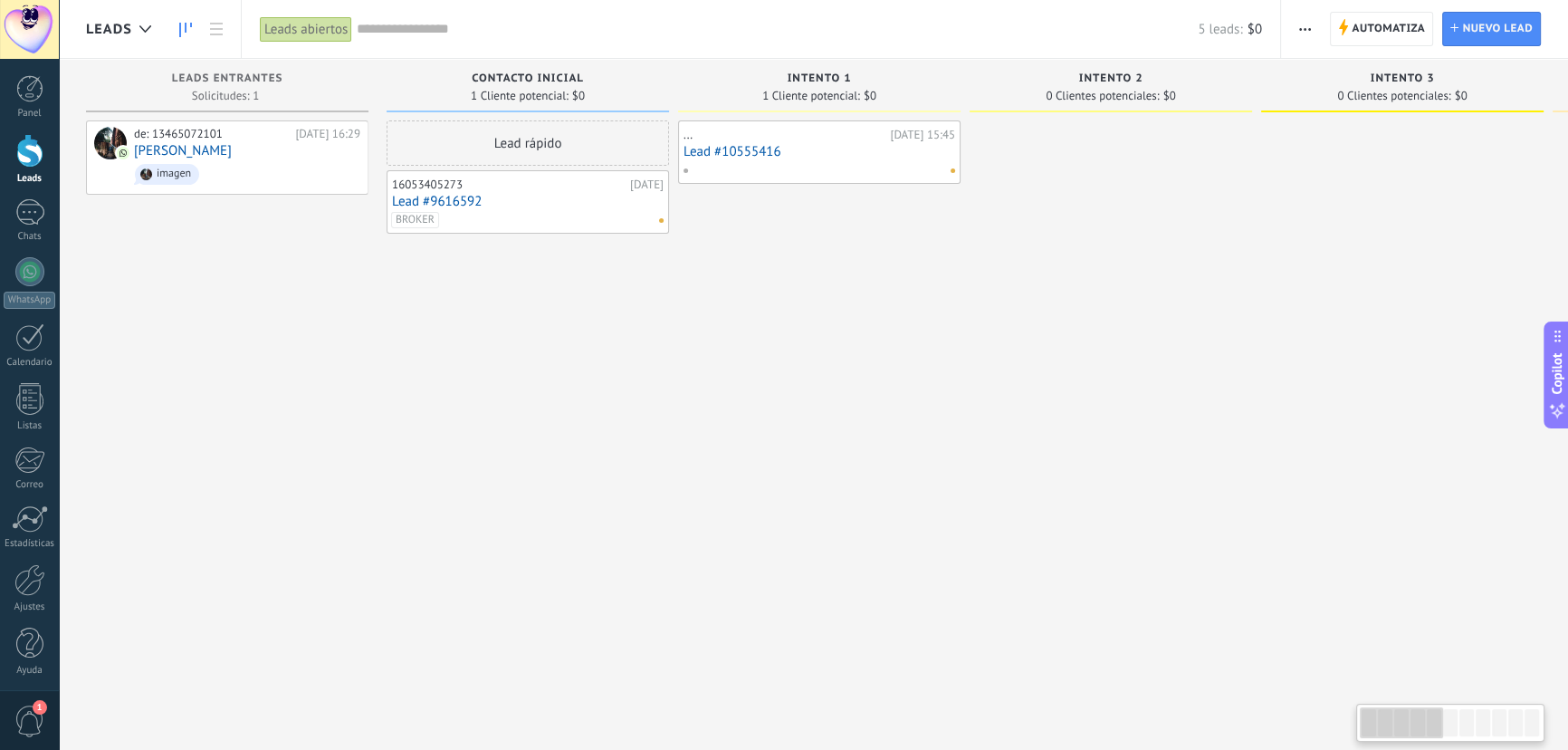
drag, startPoint x: 691, startPoint y: 310, endPoint x: 811, endPoint y: 310, distance: 120.0
click at [809, 311] on div "... [DATE] 15:45 Lead #10555416" at bounding box center [819, 376] width 283 height 513
drag, startPoint x: 513, startPoint y: 330, endPoint x: 364, endPoint y: 326, distance: 149.1
click at [970, 327] on div at bounding box center [1111, 376] width 283 height 513
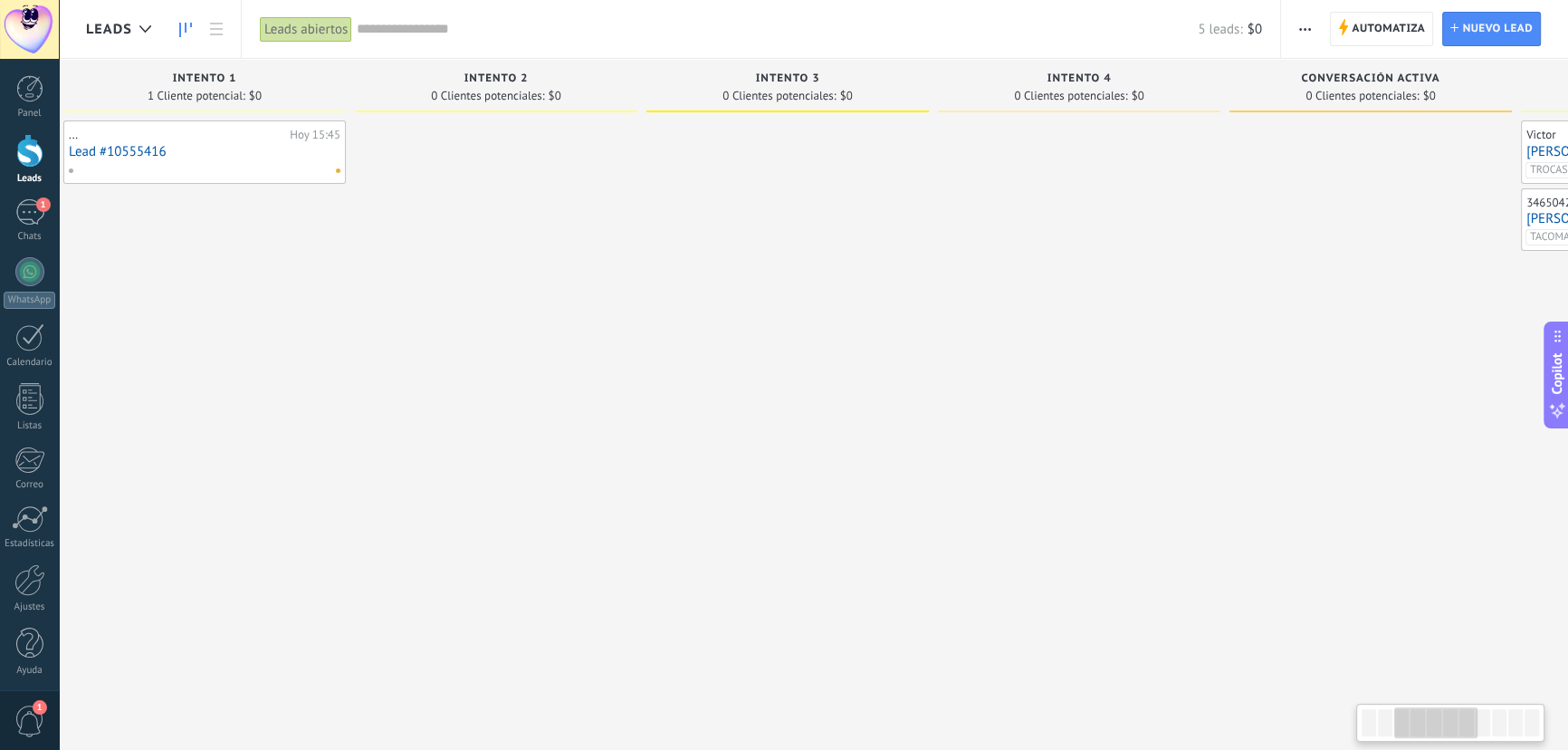
scroll to position [0, 904]
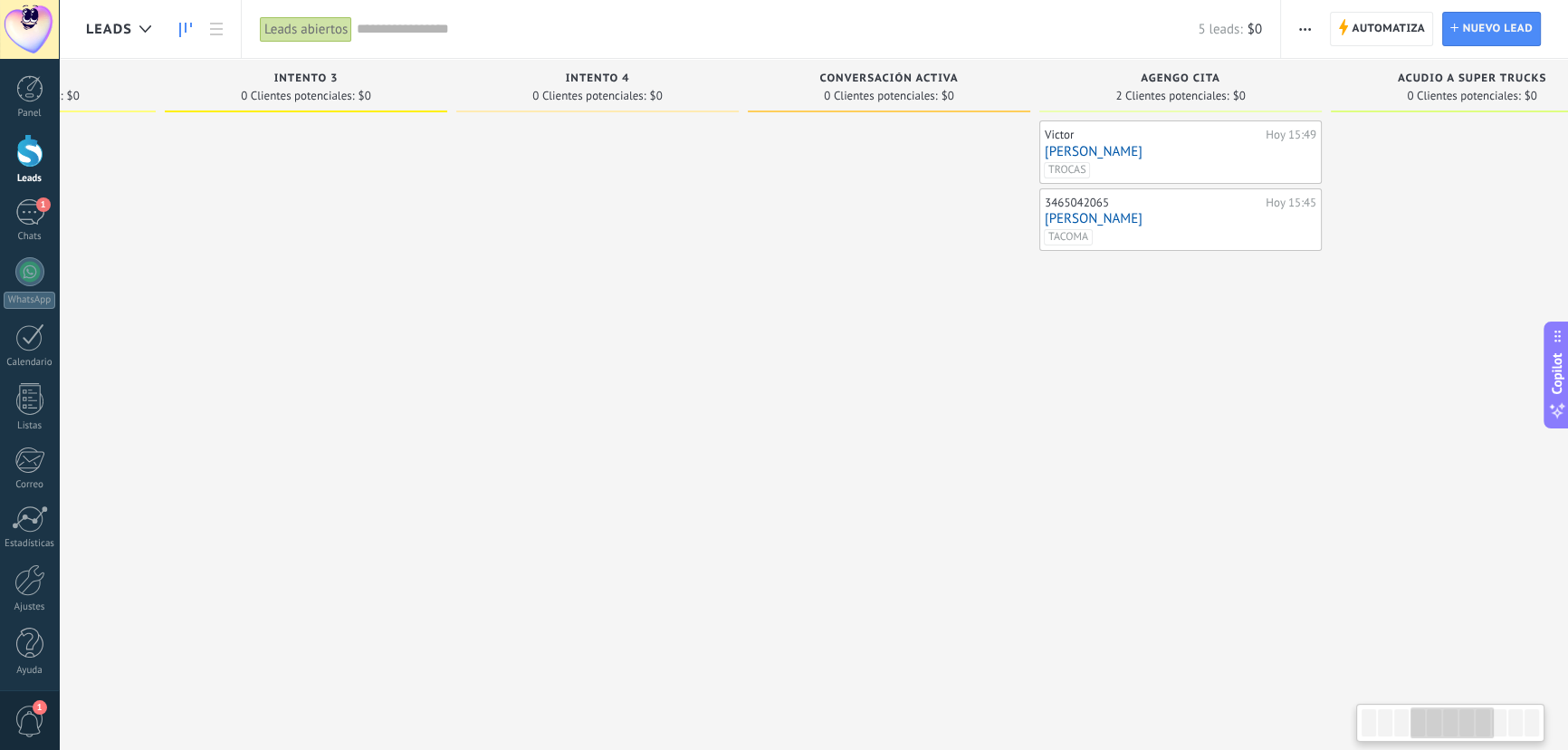
drag, startPoint x: 1045, startPoint y: 354, endPoint x: 801, endPoint y: 344, distance: 244.2
click at [801, 344] on div at bounding box center [888, 376] width 283 height 513
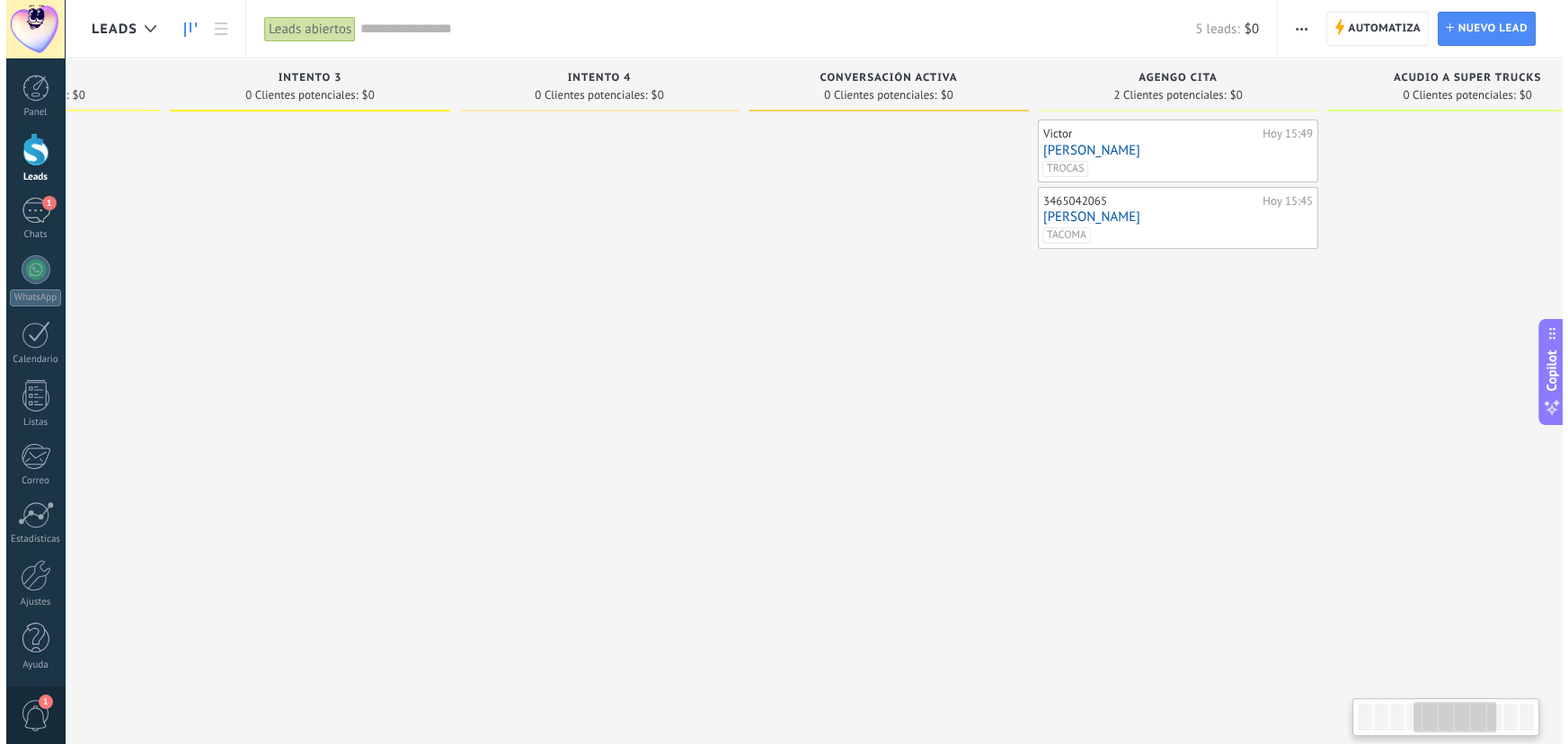
scroll to position [0, 1023]
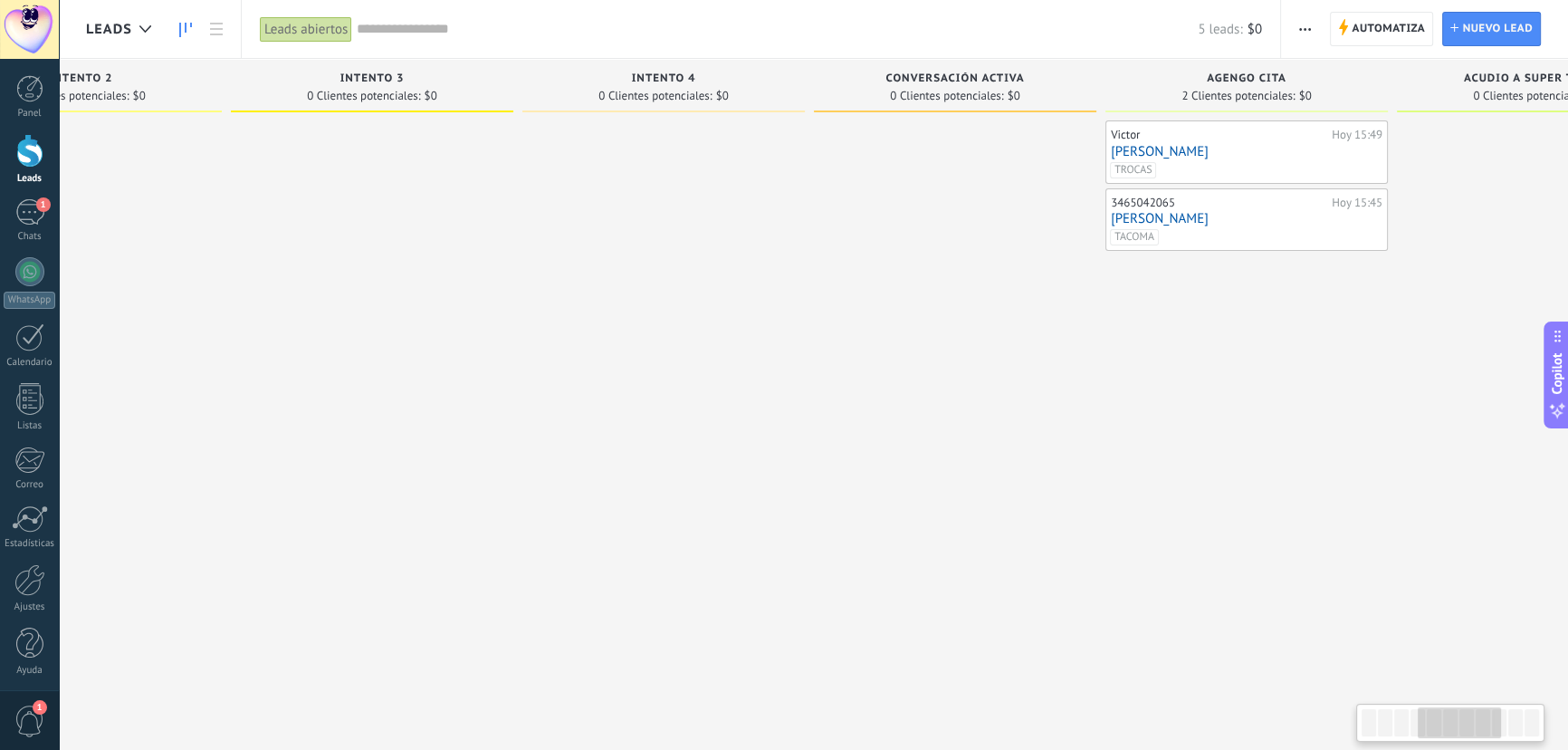
click at [743, 346] on div at bounding box center [663, 376] width 283 height 513
click at [1228, 219] on link "[PERSON_NAME]" at bounding box center [1247, 219] width 272 height 16
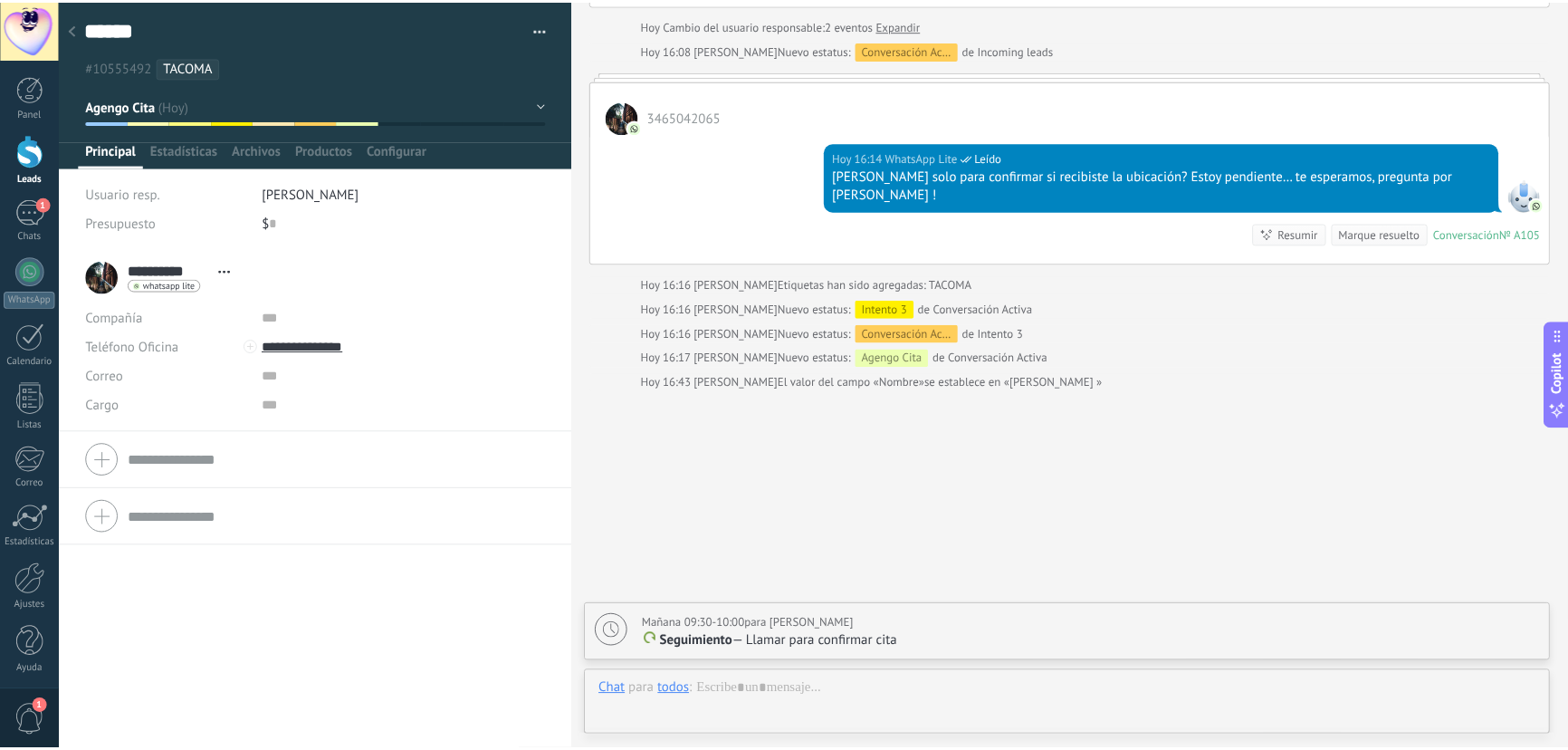
scroll to position [28, 0]
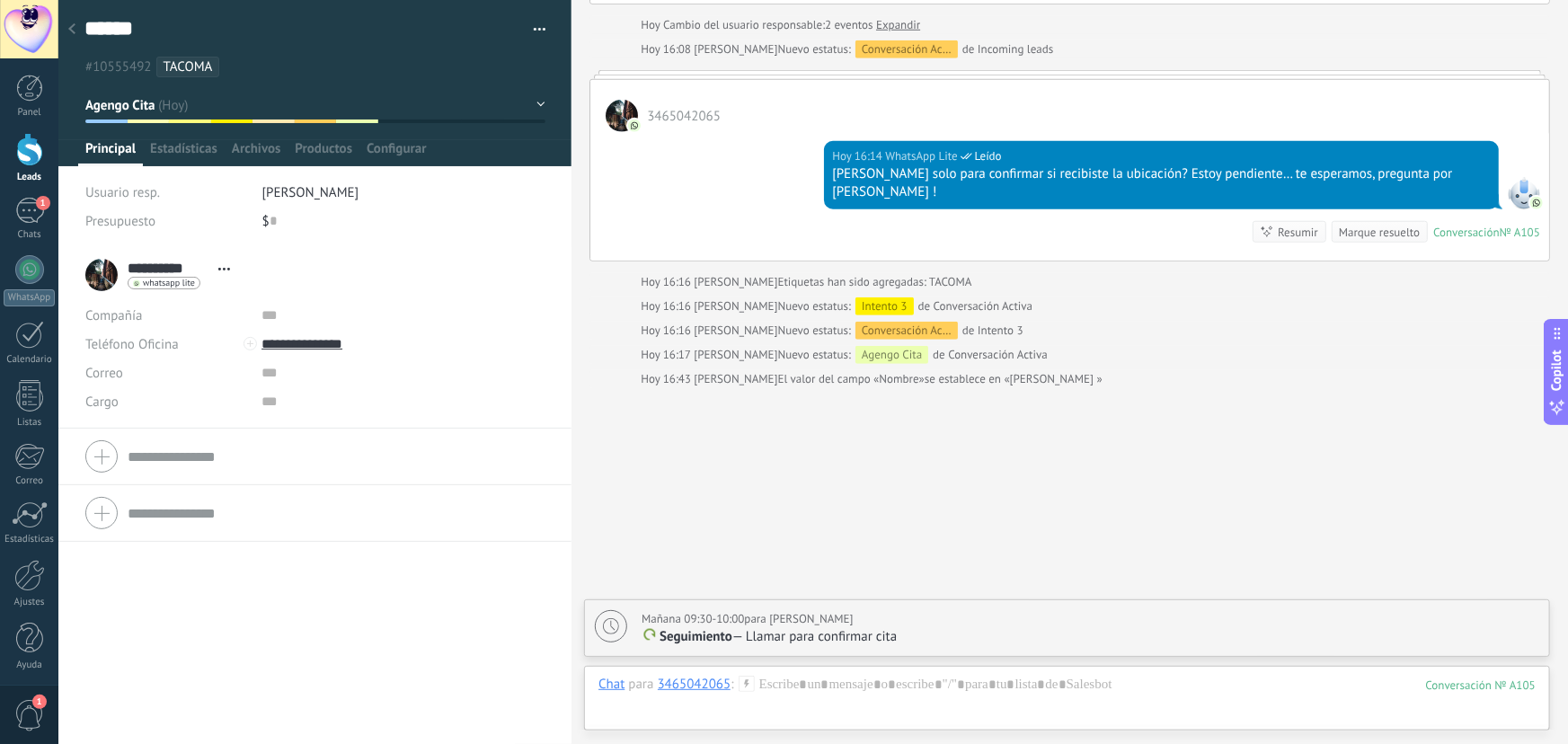
click at [72, 24] on icon at bounding box center [71, 28] width 7 height 11
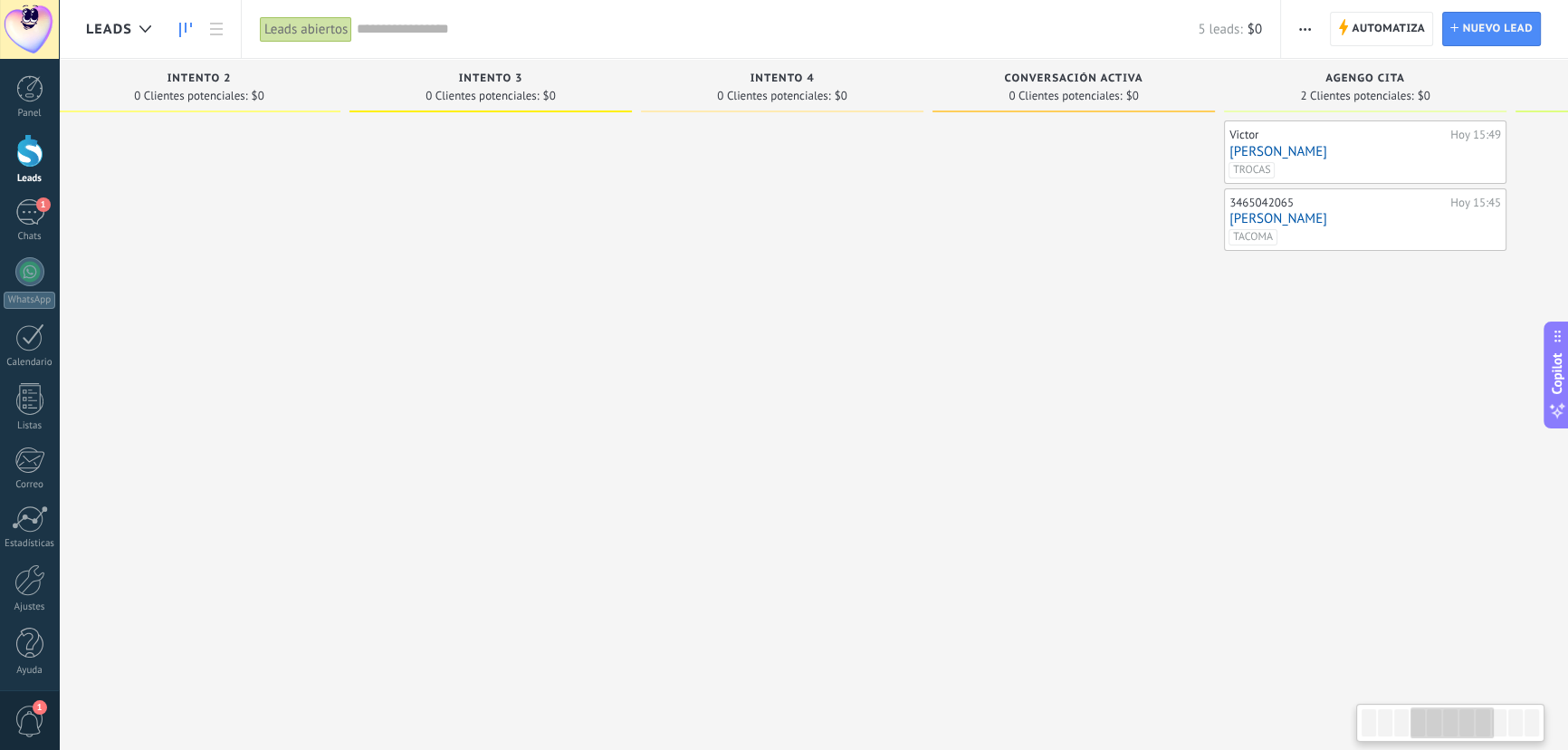
drag, startPoint x: 530, startPoint y: 401, endPoint x: 648, endPoint y: 403, distance: 118.0
click at [648, 403] on div at bounding box center [782, 376] width 283 height 513
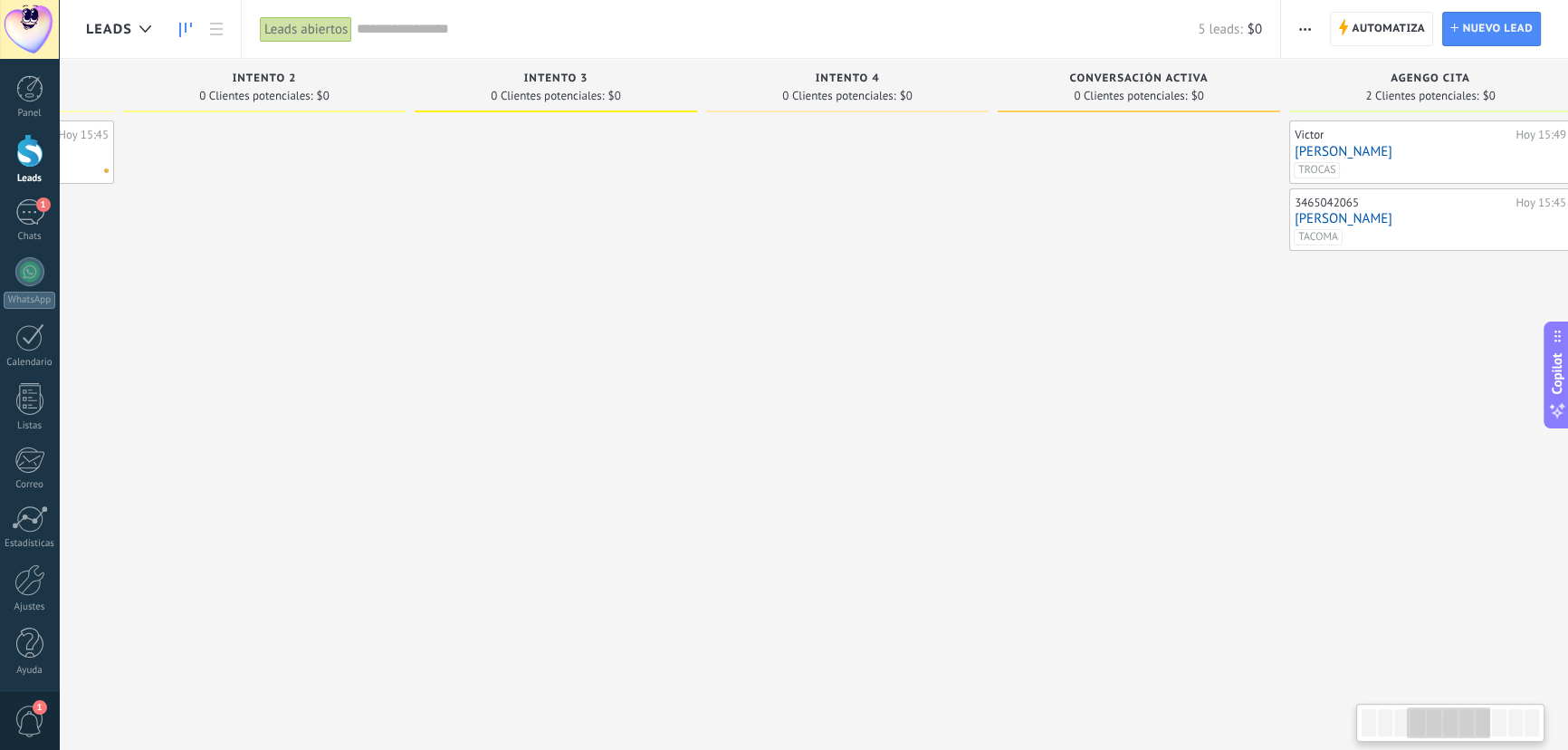
drag, startPoint x: 598, startPoint y: 409, endPoint x: 654, endPoint y: 408, distance: 56.0
click at [654, 408] on div at bounding box center [555, 376] width 283 height 513
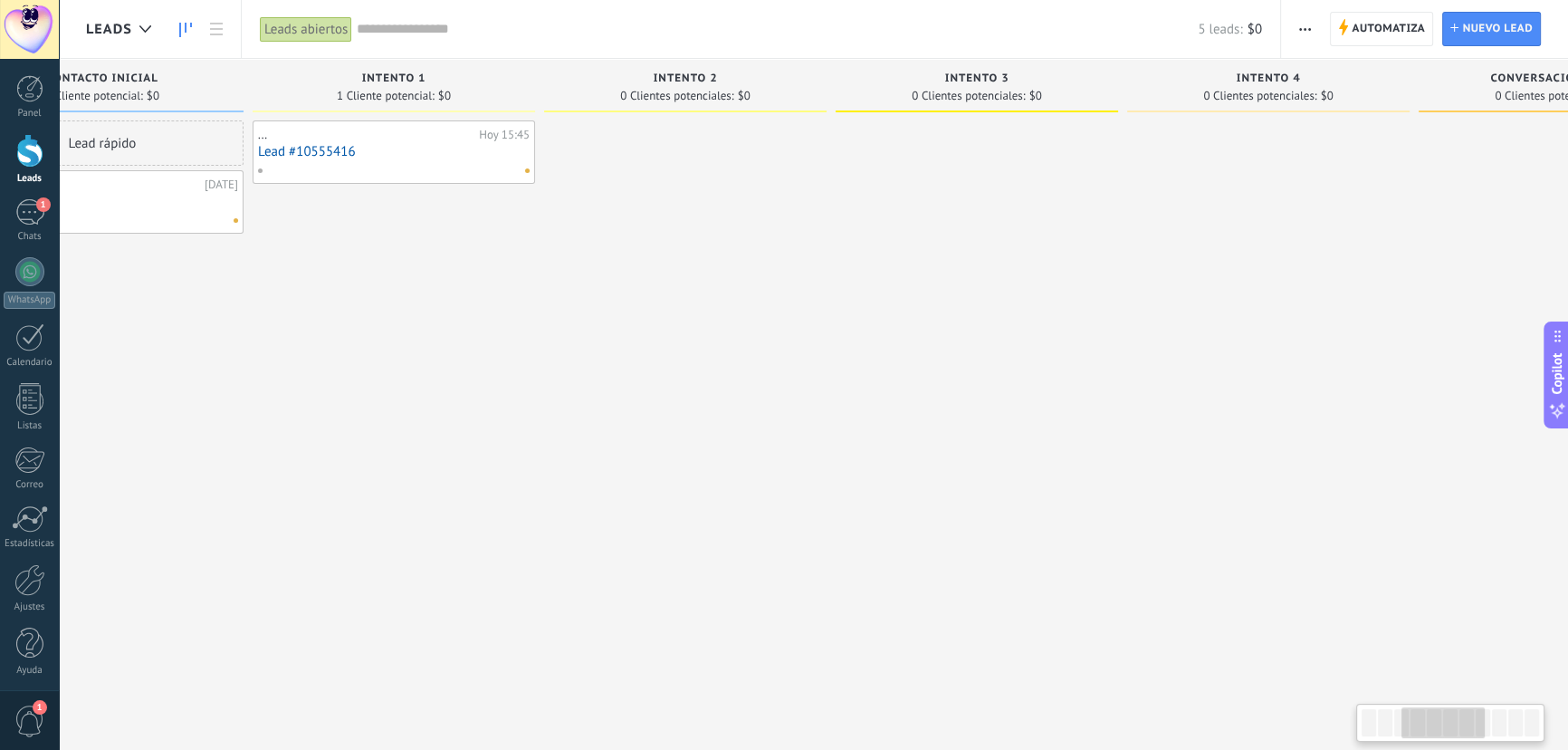
drag, startPoint x: 466, startPoint y: 425, endPoint x: 885, endPoint y: 393, distance: 420.2
click at [885, 393] on div at bounding box center [977, 376] width 283 height 513
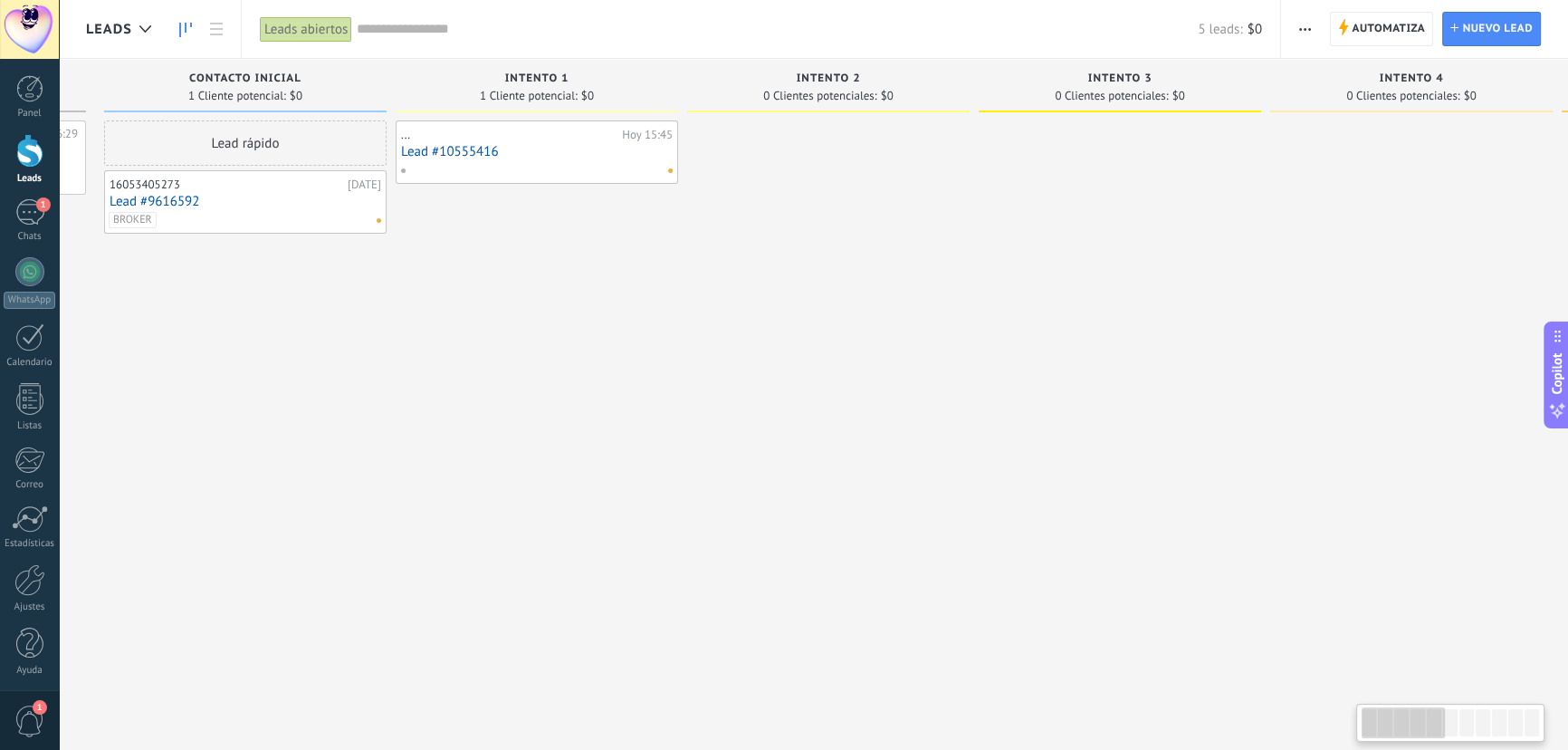
scroll to position [0, 24]
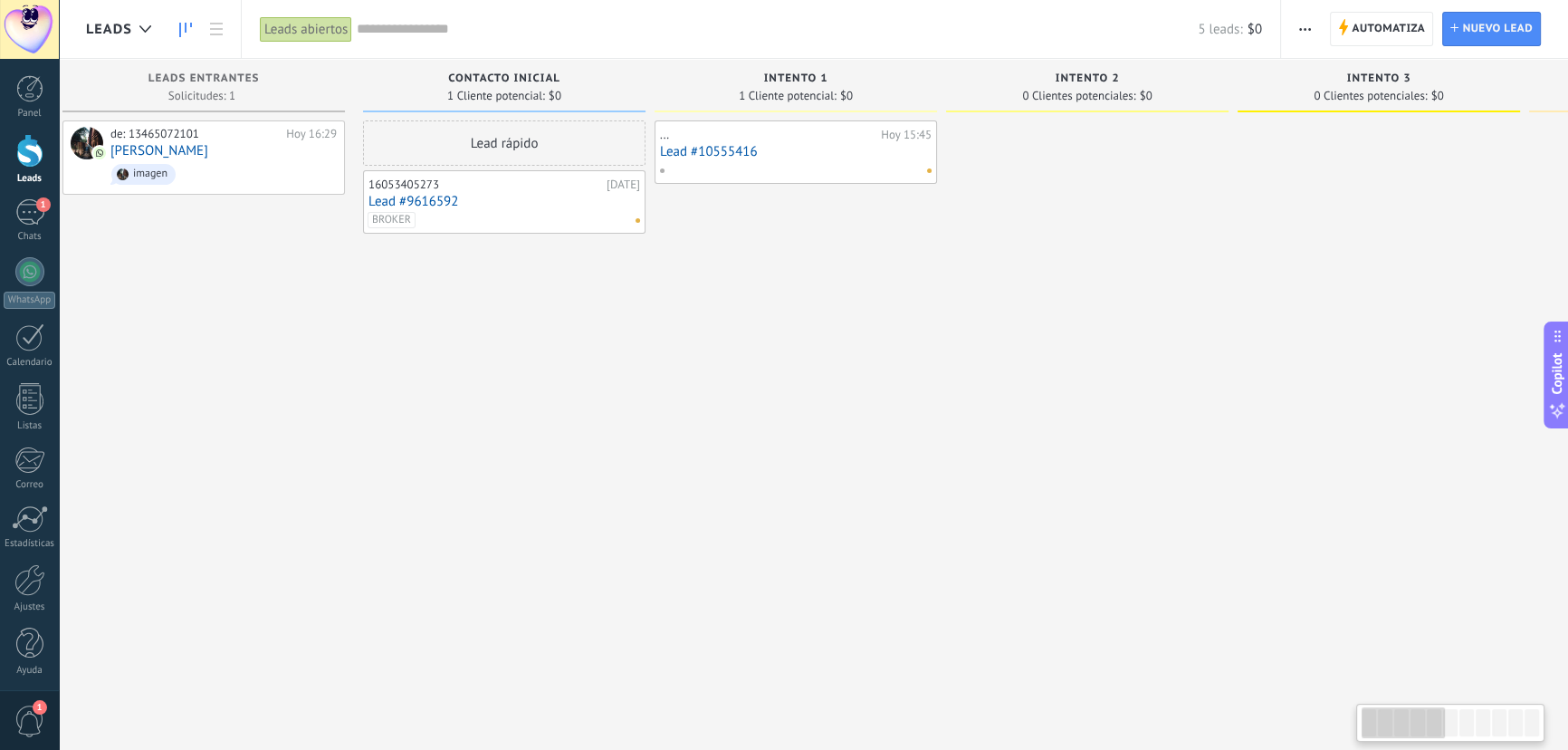
drag, startPoint x: 418, startPoint y: 430, endPoint x: 818, endPoint y: 421, distance: 400.1
click at [818, 421] on div "... Hoy 15:45 Lead #10555416" at bounding box center [796, 376] width 283 height 513
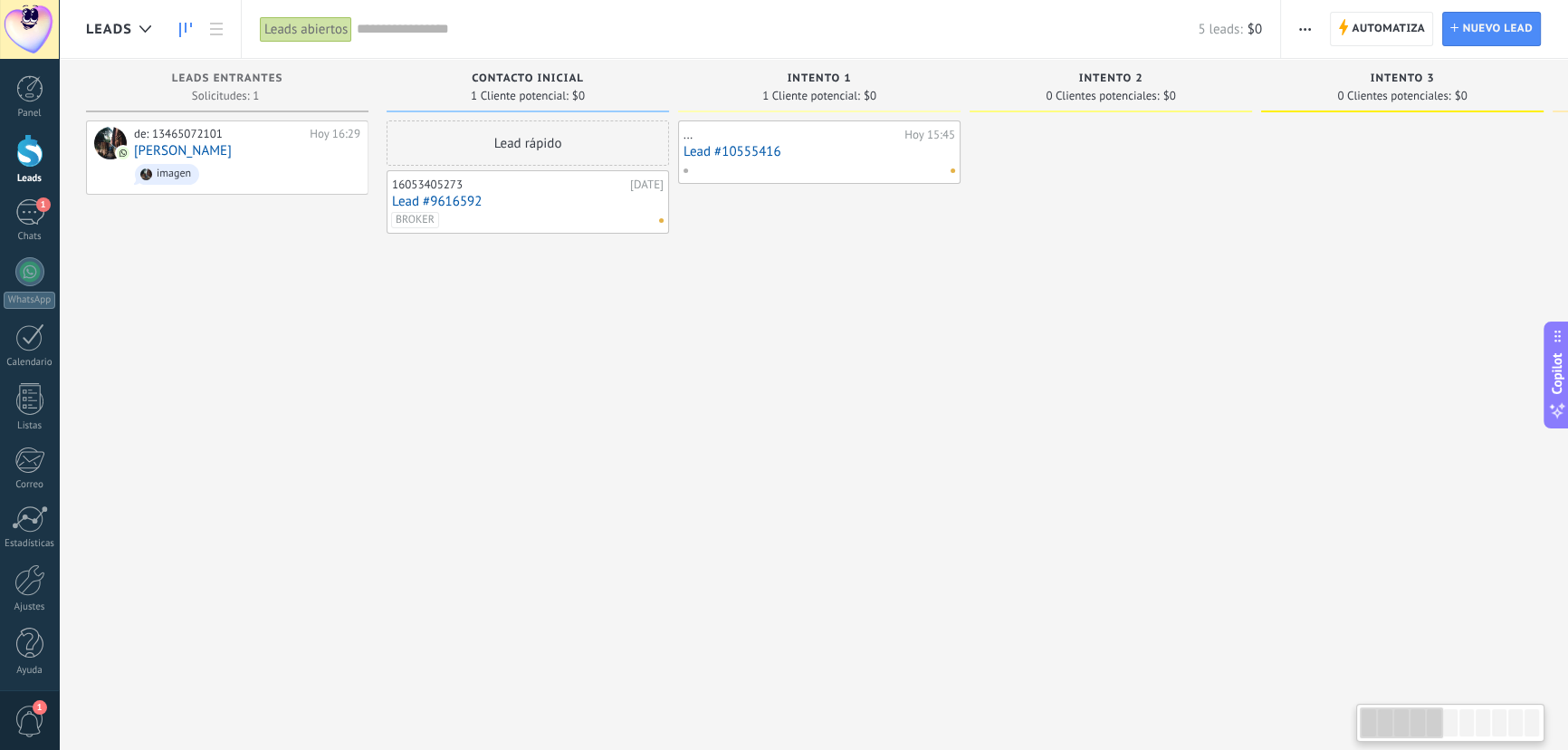
drag, startPoint x: 490, startPoint y: 416, endPoint x: 676, endPoint y: 412, distance: 186.0
click at [676, 412] on div "Contacto inicial 1 Cliente potencial: $0 Lead rápido 16053405273 04.10.2025 Lea…" at bounding box center [533, 347] width 292 height 576
click at [18, 594] on div at bounding box center [30, 580] width 31 height 32
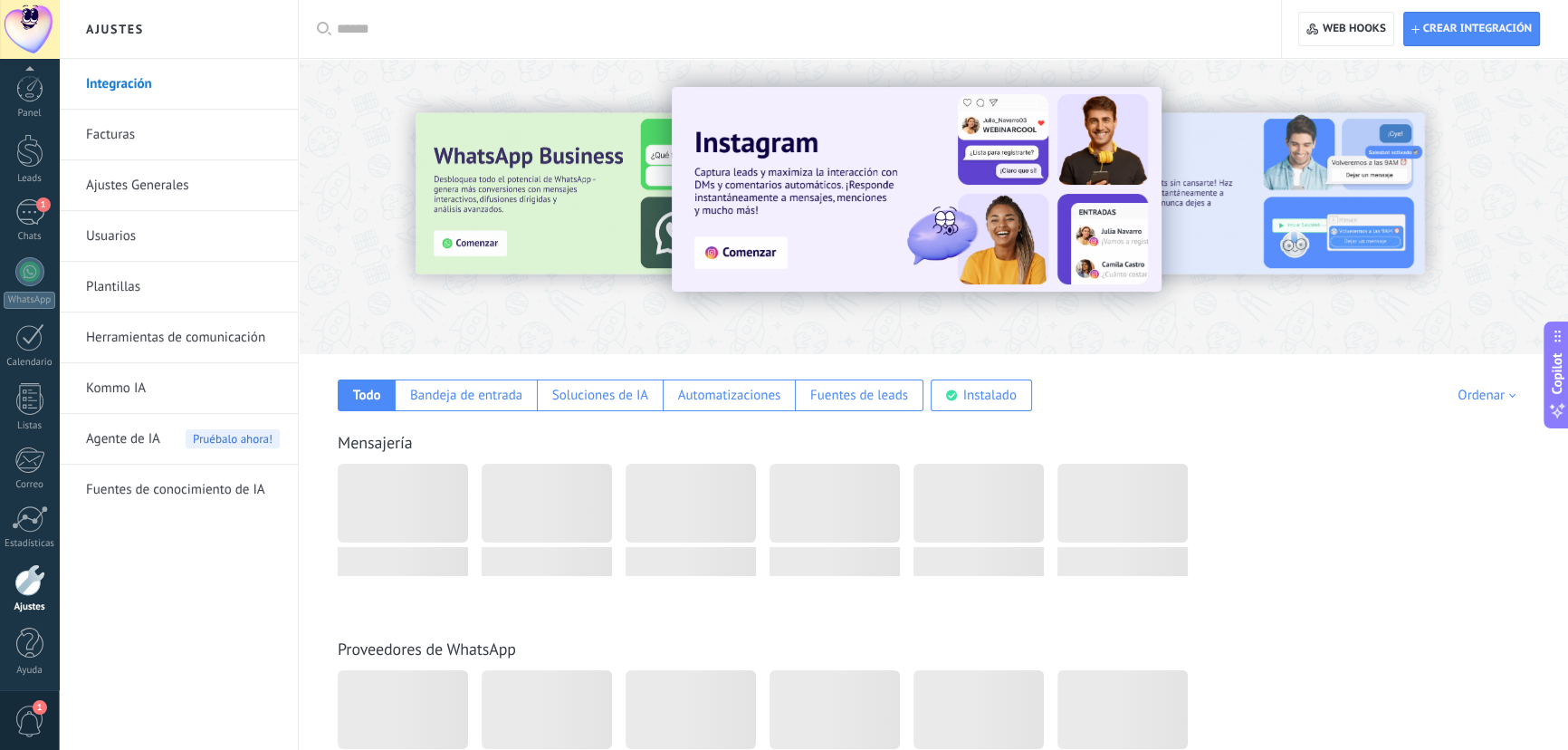
scroll to position [3, 0]
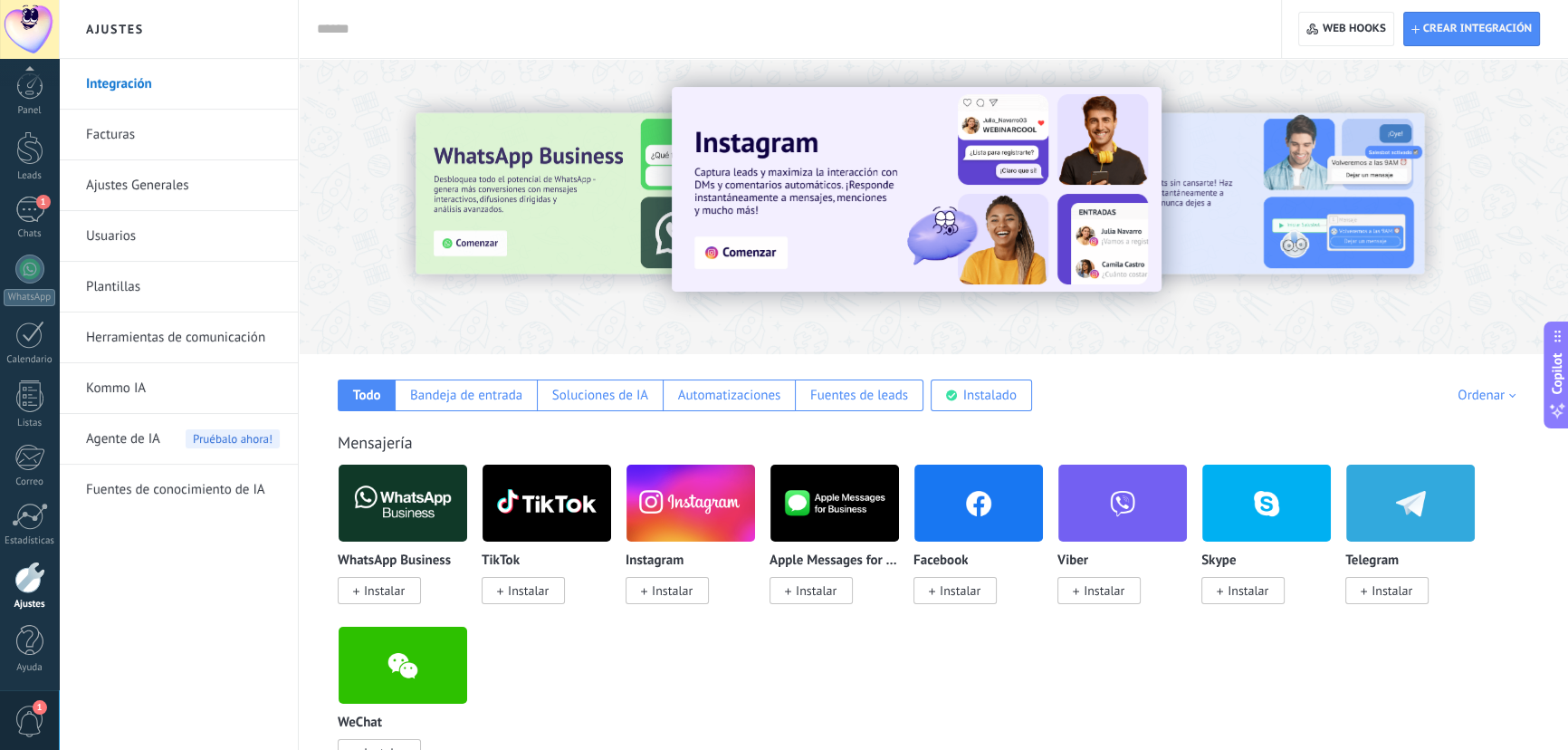
click at [140, 170] on link "Ajustes Generales" at bounding box center [182, 185] width 194 height 50
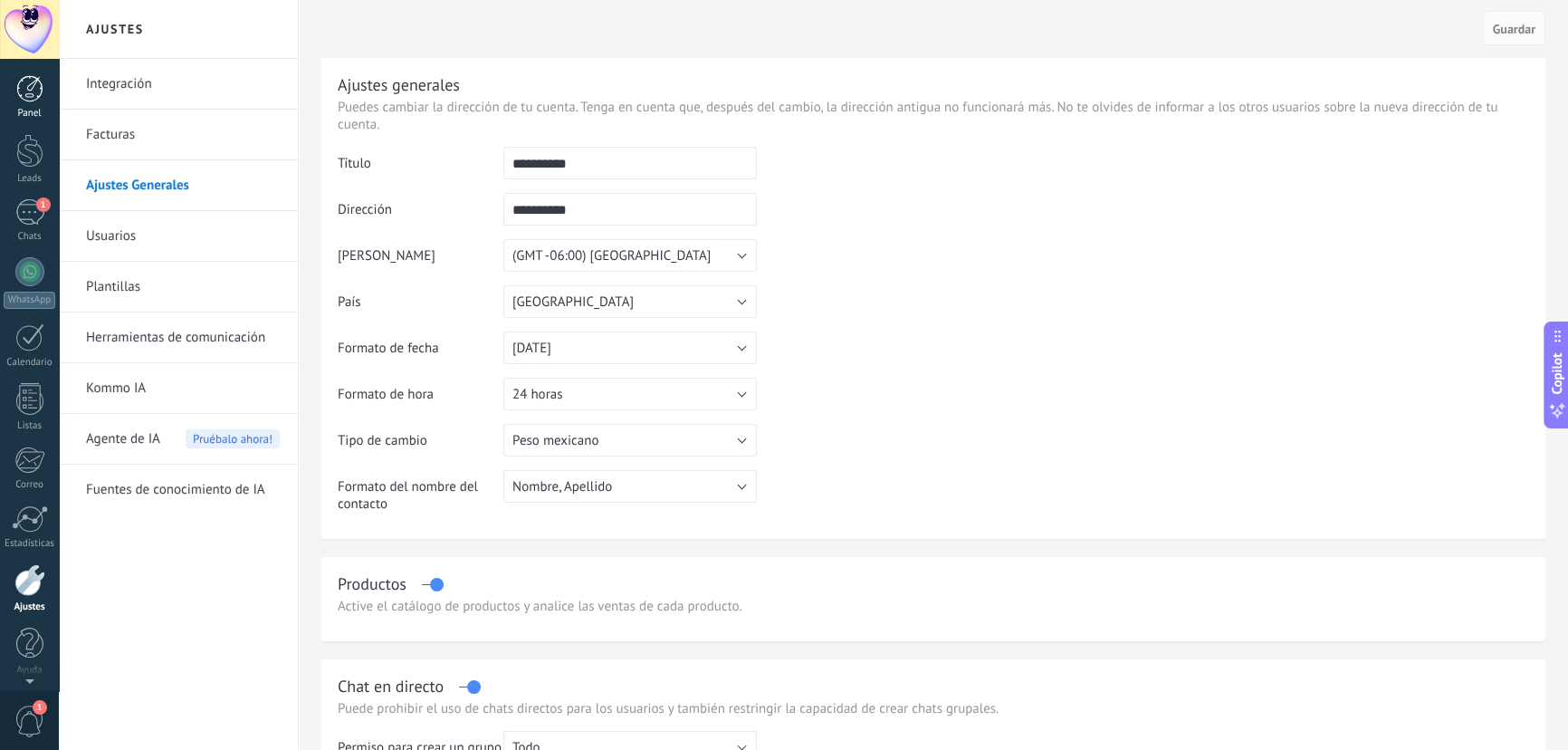
click at [22, 100] on div at bounding box center [31, 89] width 28 height 28
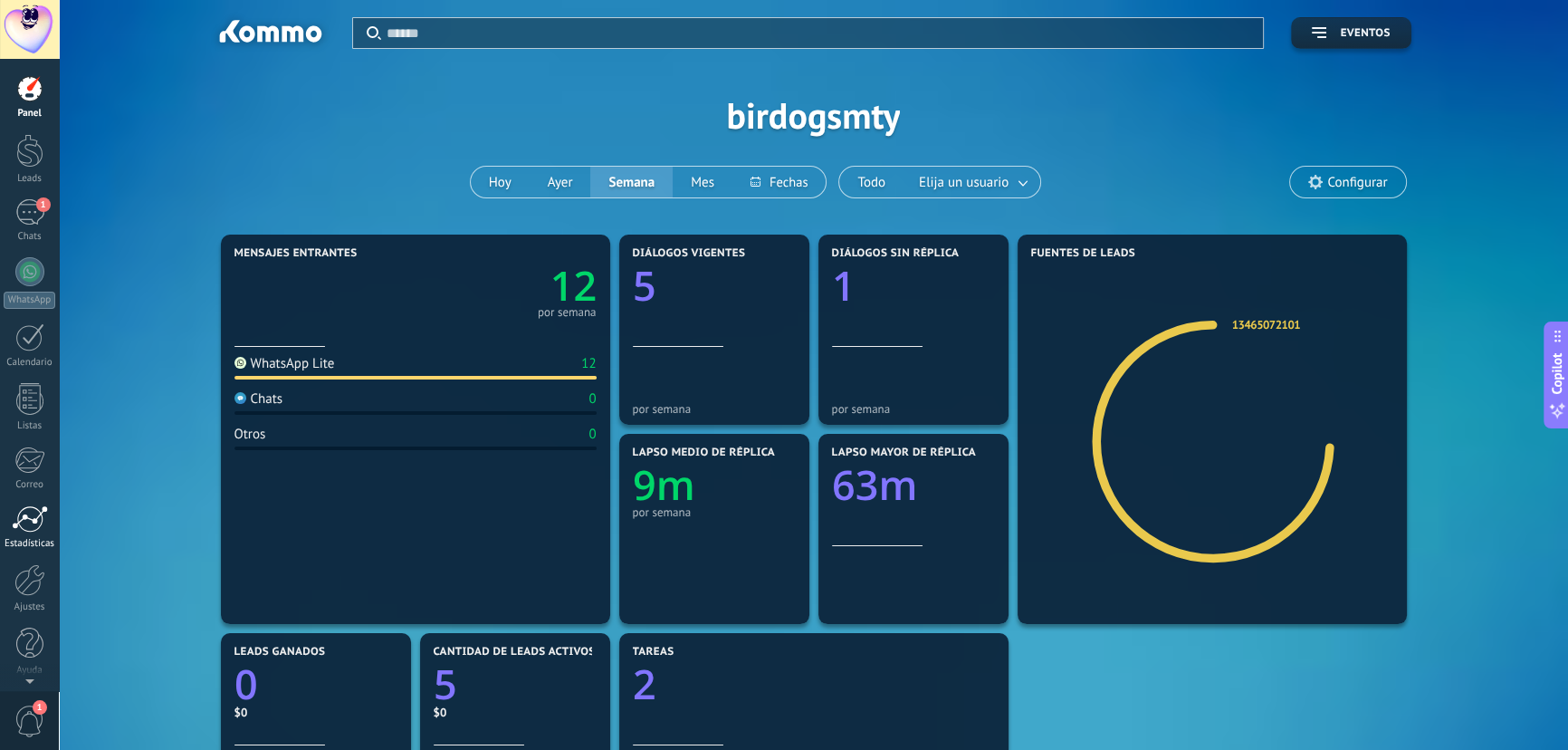
scroll to position [2, 0]
click at [32, 580] on div at bounding box center [30, 579] width 31 height 32
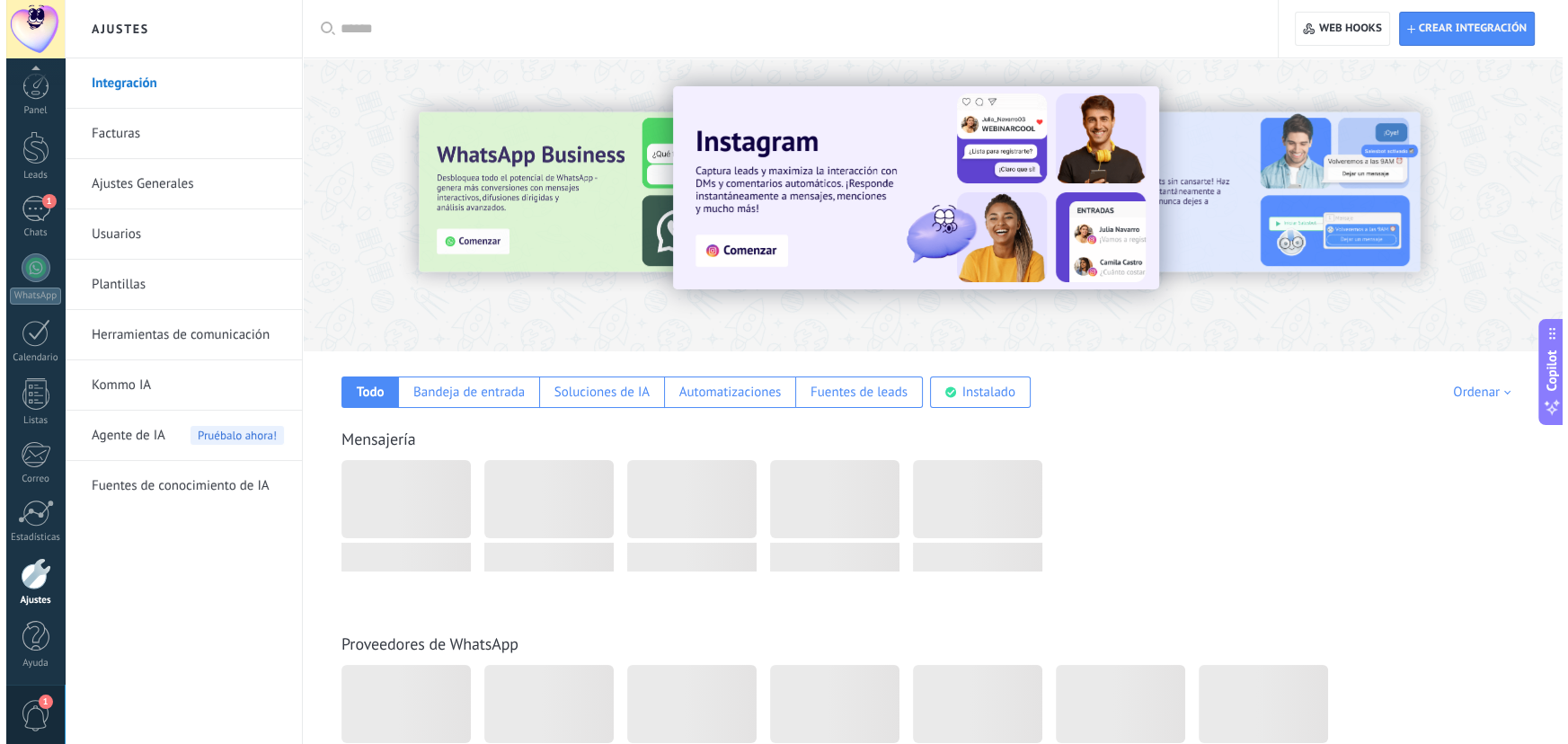
scroll to position [3, 0]
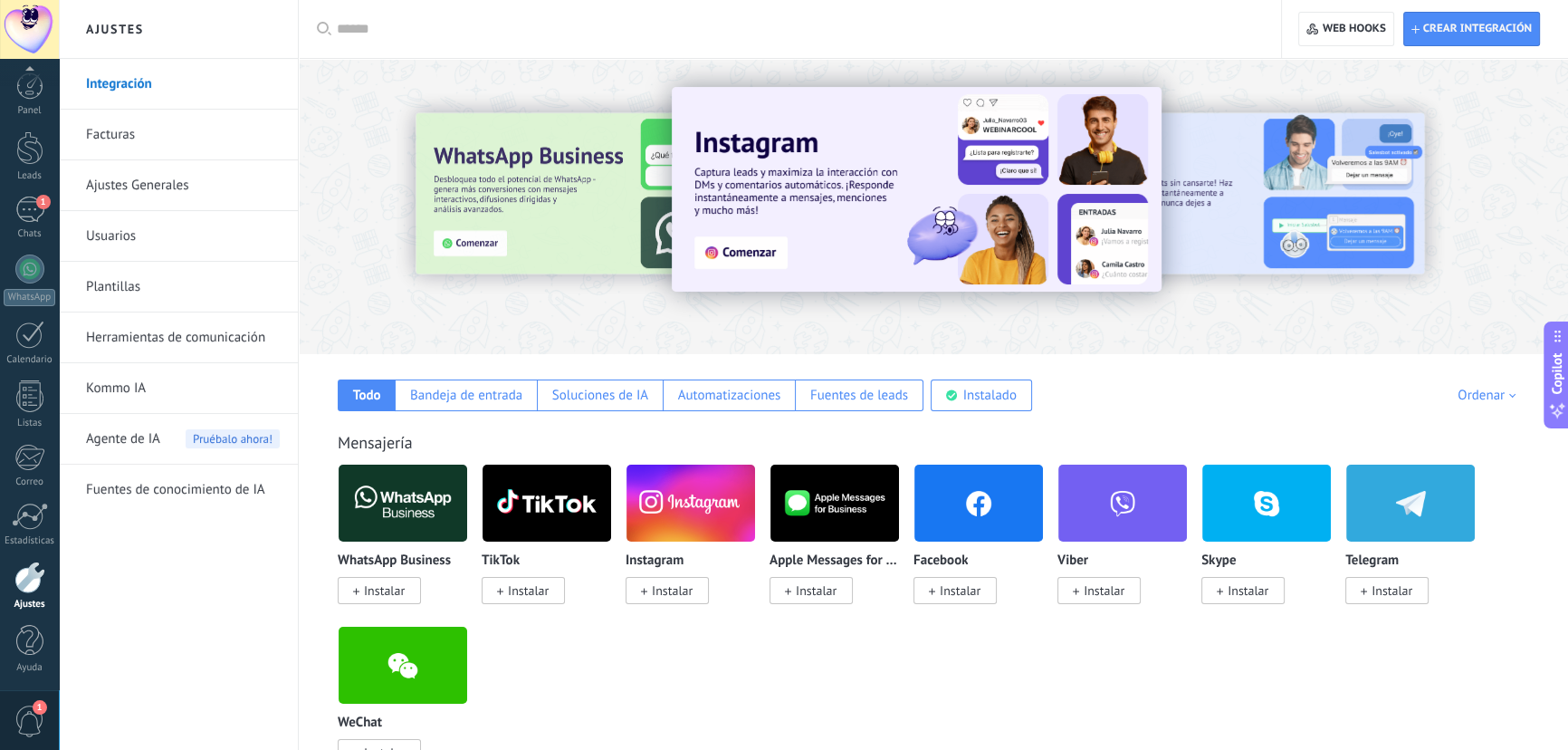
click at [139, 178] on link "Ajustes Generales" at bounding box center [182, 185] width 194 height 50
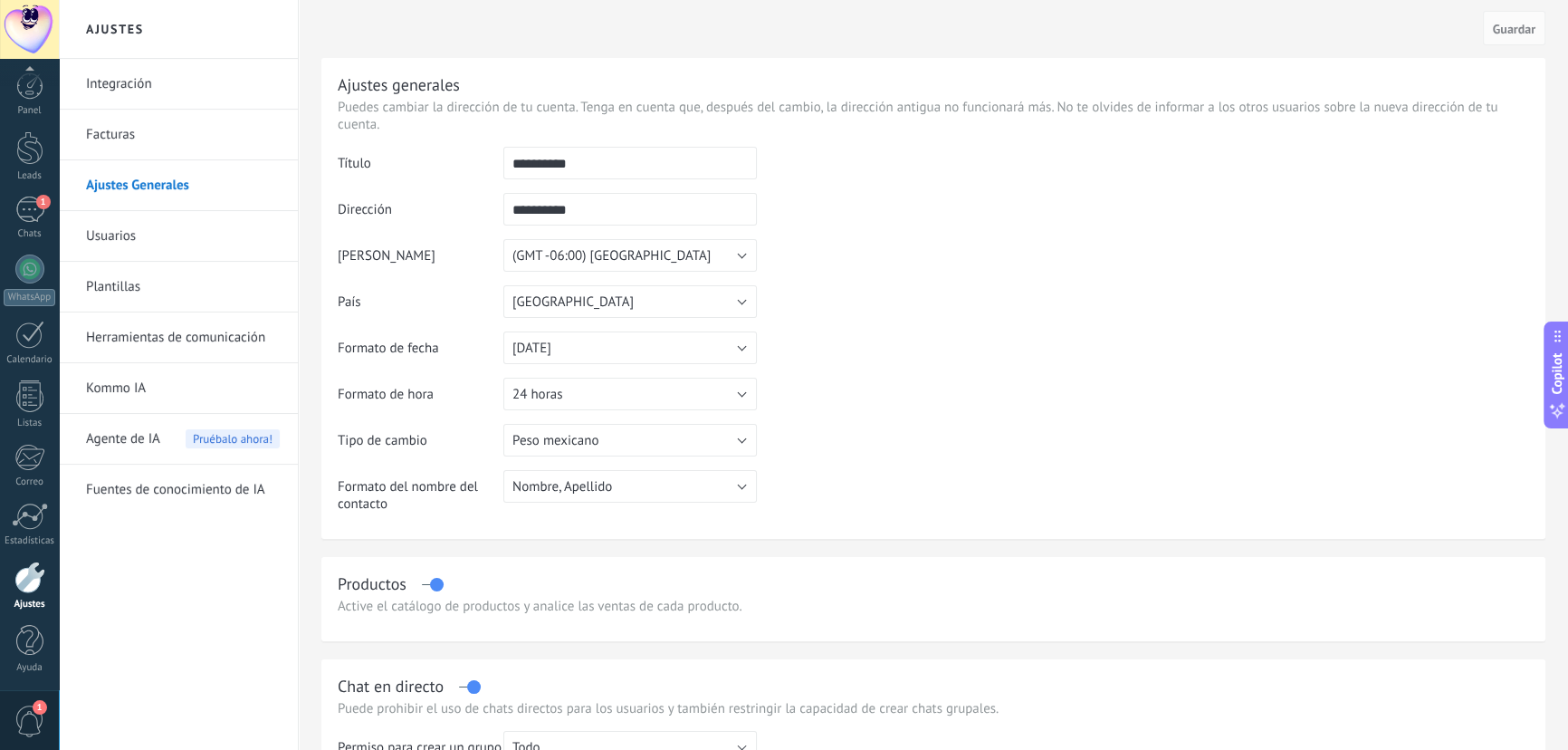
click at [138, 226] on link "Usuarios" at bounding box center [182, 236] width 194 height 50
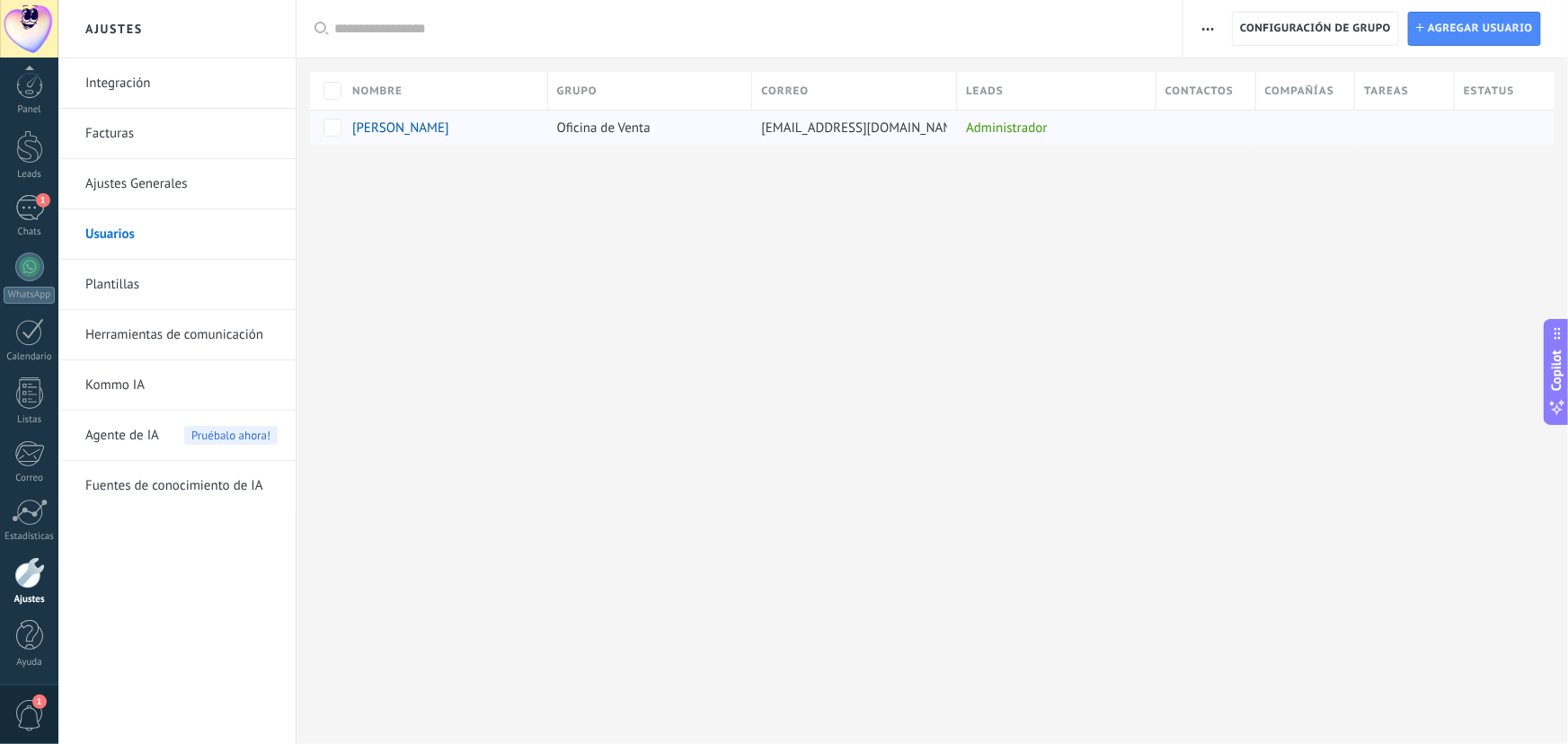
click at [436, 129] on div "[PERSON_NAME]" at bounding box center [435, 127] width 166 height 17
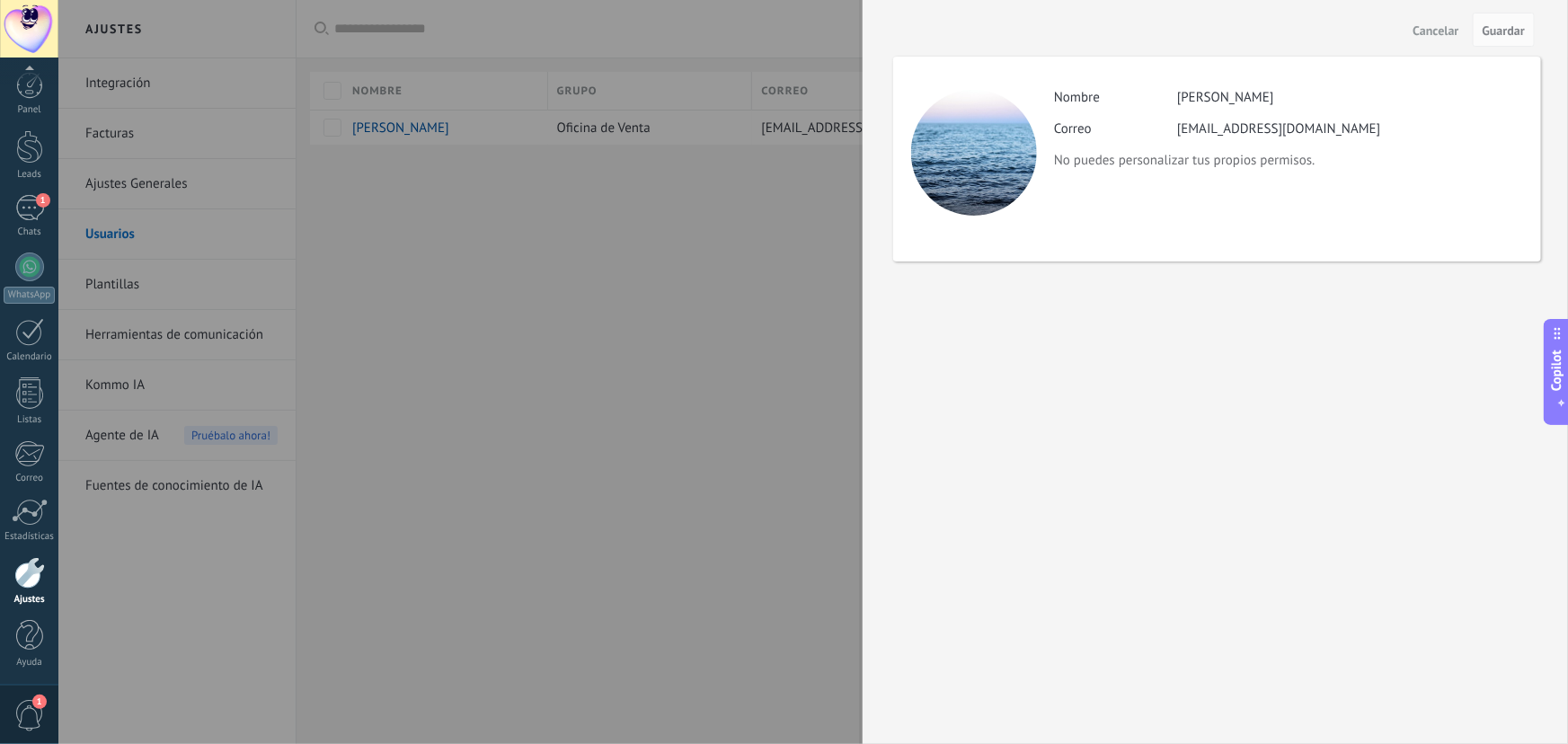
click at [1177, 126] on div "birdogsmty@outlook.com" at bounding box center [1279, 128] width 204 height 17
click at [1448, 36] on span "Cancelar" at bounding box center [1436, 30] width 46 height 13
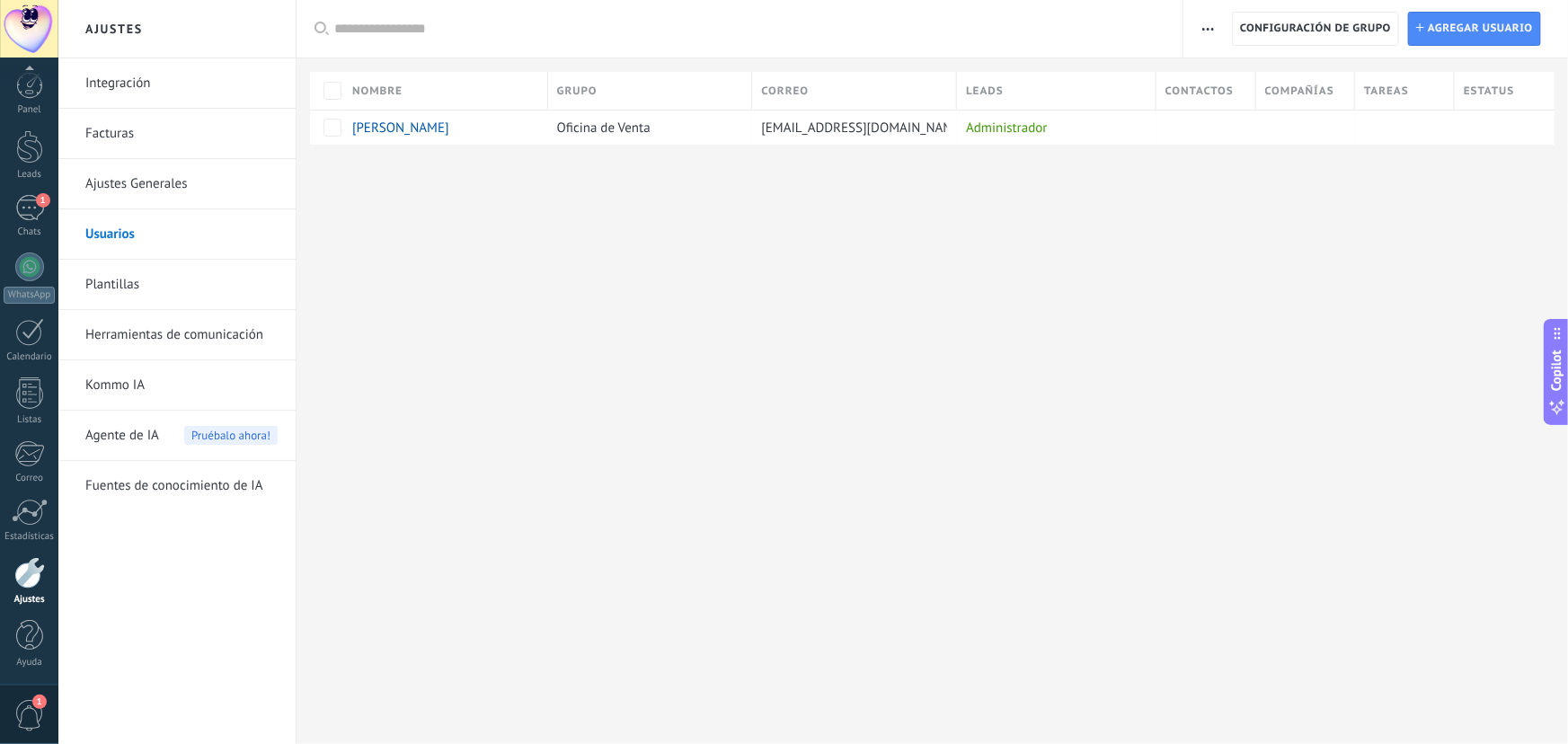
click at [1211, 28] on icon "button" at bounding box center [1208, 29] width 12 height 3
click at [1125, 201] on div at bounding box center [932, 174] width 1272 height 59
click at [728, 131] on div "Oficina de Venta" at bounding box center [646, 127] width 196 height 34
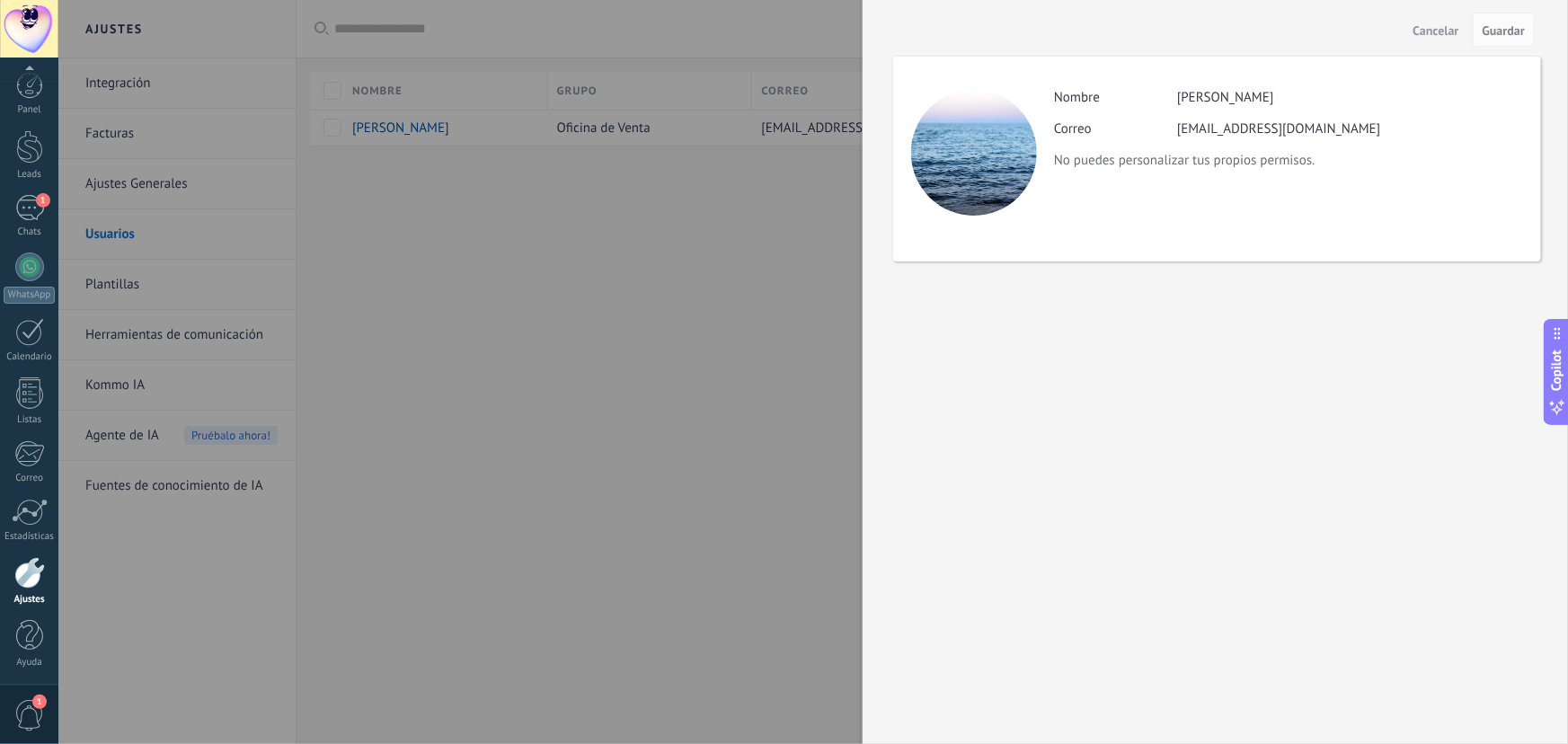
click at [1229, 99] on div "[PERSON_NAME]" at bounding box center [1225, 97] width 97 height 17
click at [1168, 98] on label "Nombre" at bounding box center [1115, 97] width 123 height 17
click at [829, 268] on div at bounding box center [784, 372] width 1568 height 744
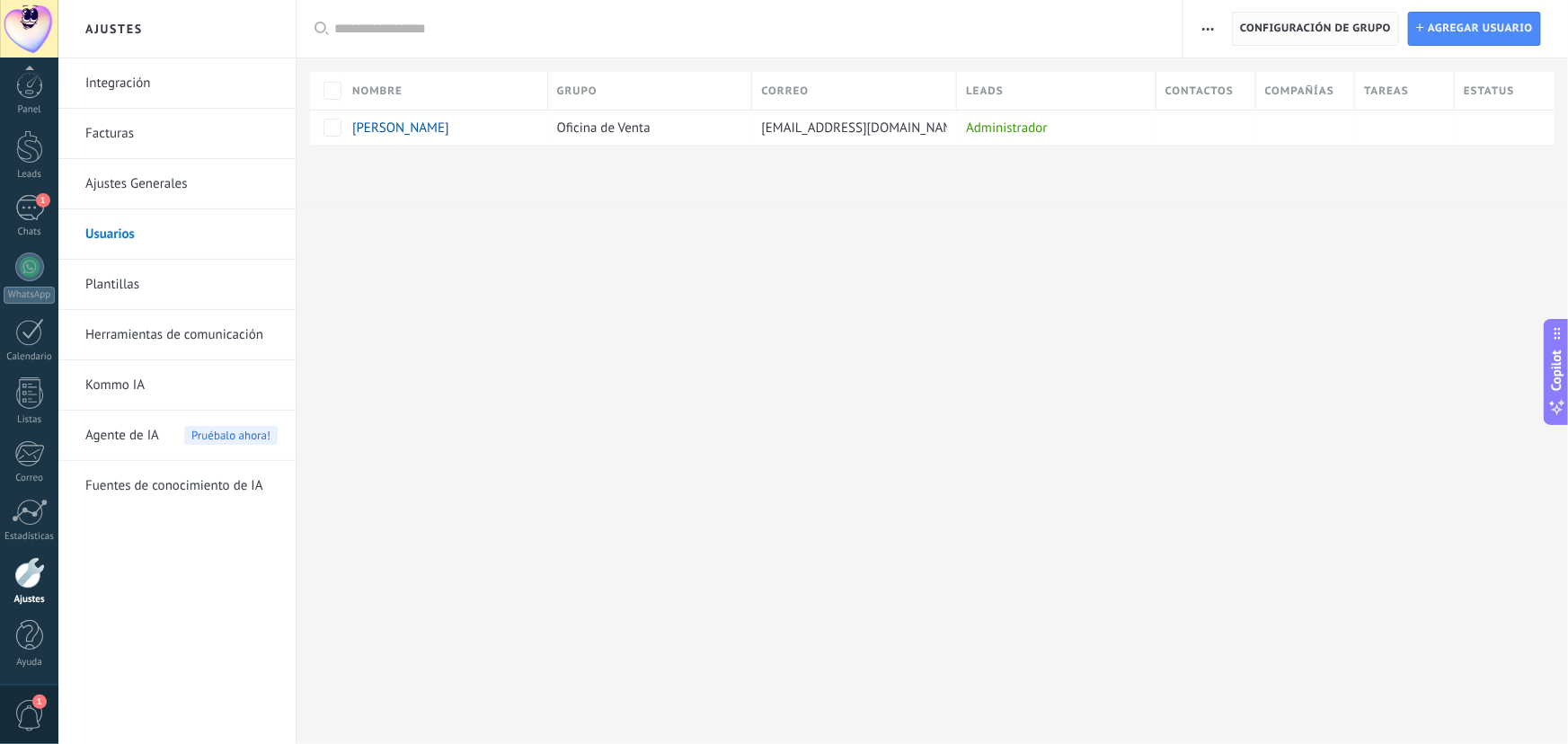
click at [1340, 31] on span "Configuración de grupo" at bounding box center [1316, 28] width 151 height 32
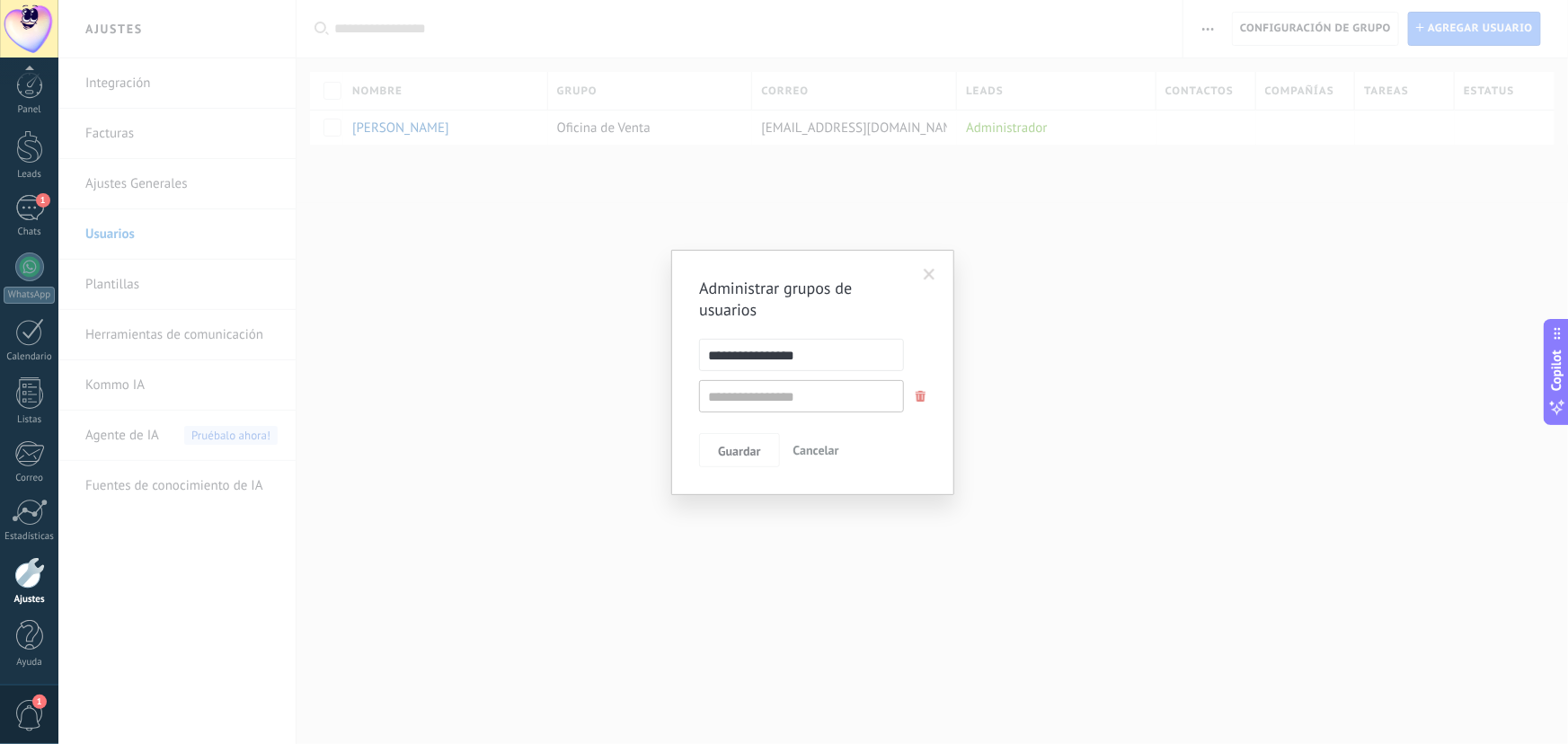
click at [935, 278] on span at bounding box center [930, 275] width 12 height 13
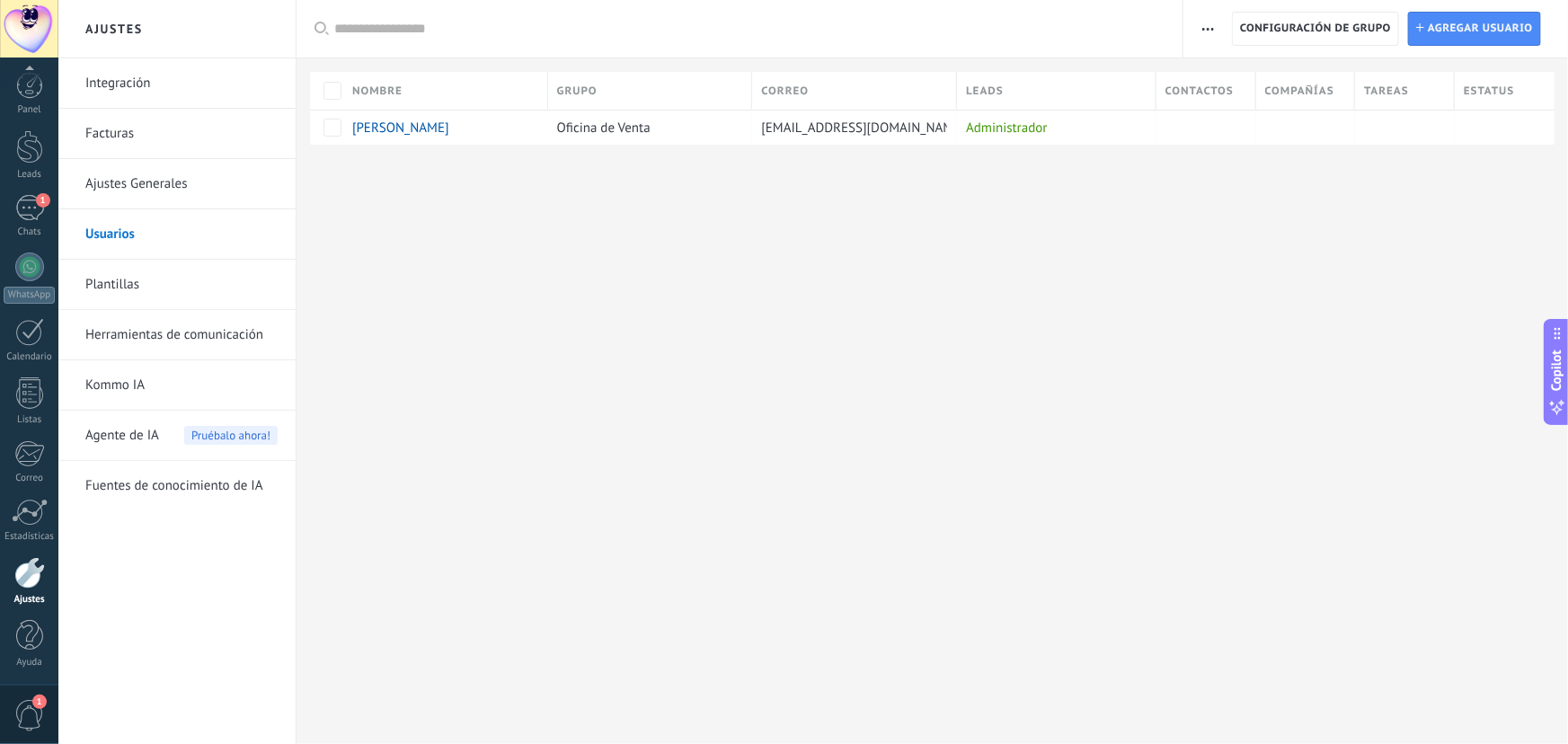
click at [1204, 22] on span "button" at bounding box center [1208, 28] width 12 height 34
click at [1085, 249] on div "Ajustes Integración Facturas Ajustes Generales Usuarios Plantillas Herramientas…" at bounding box center [813, 372] width 1510 height 744
click at [405, 126] on span "[PERSON_NAME]" at bounding box center [400, 127] width 97 height 17
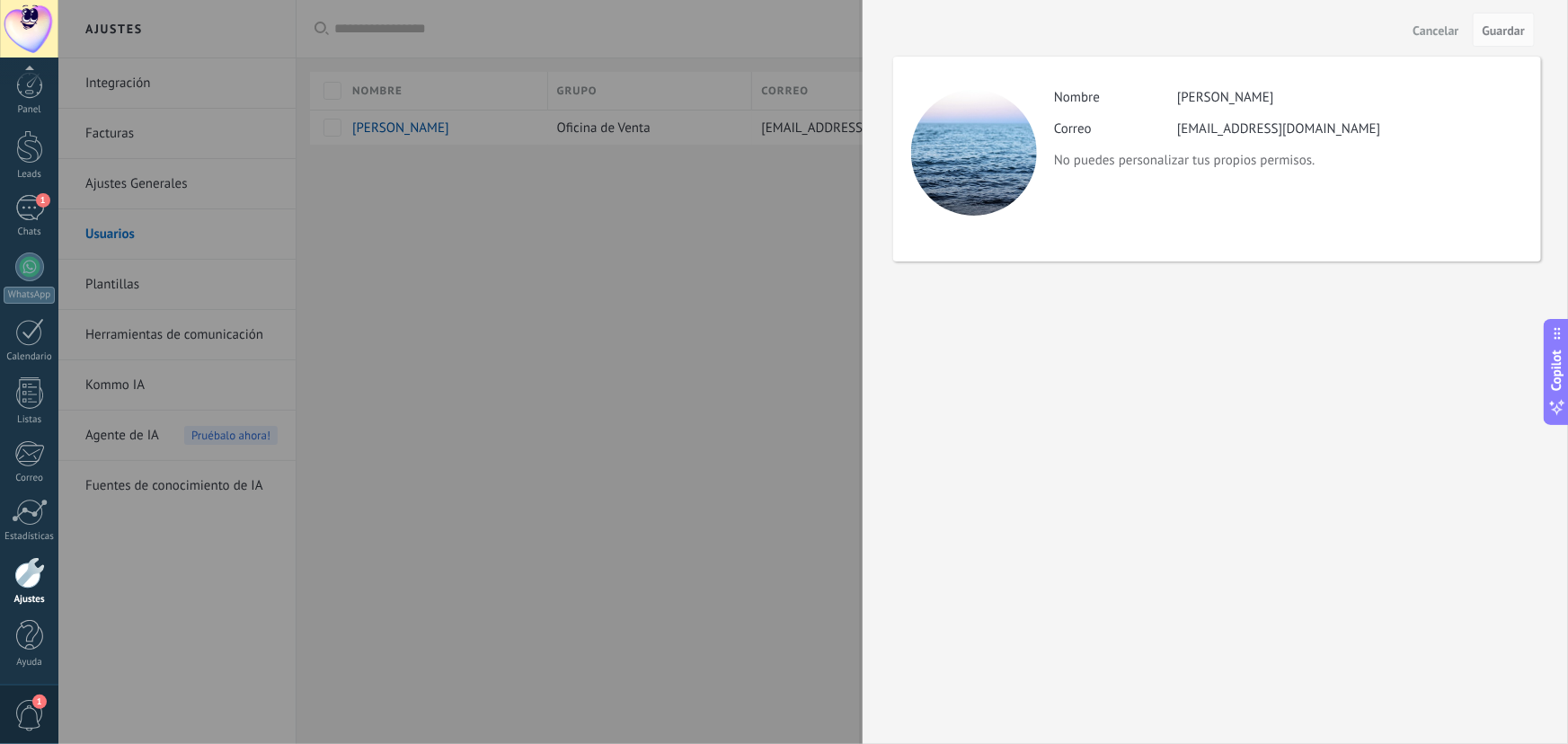
click at [775, 251] on div at bounding box center [784, 372] width 1568 height 744
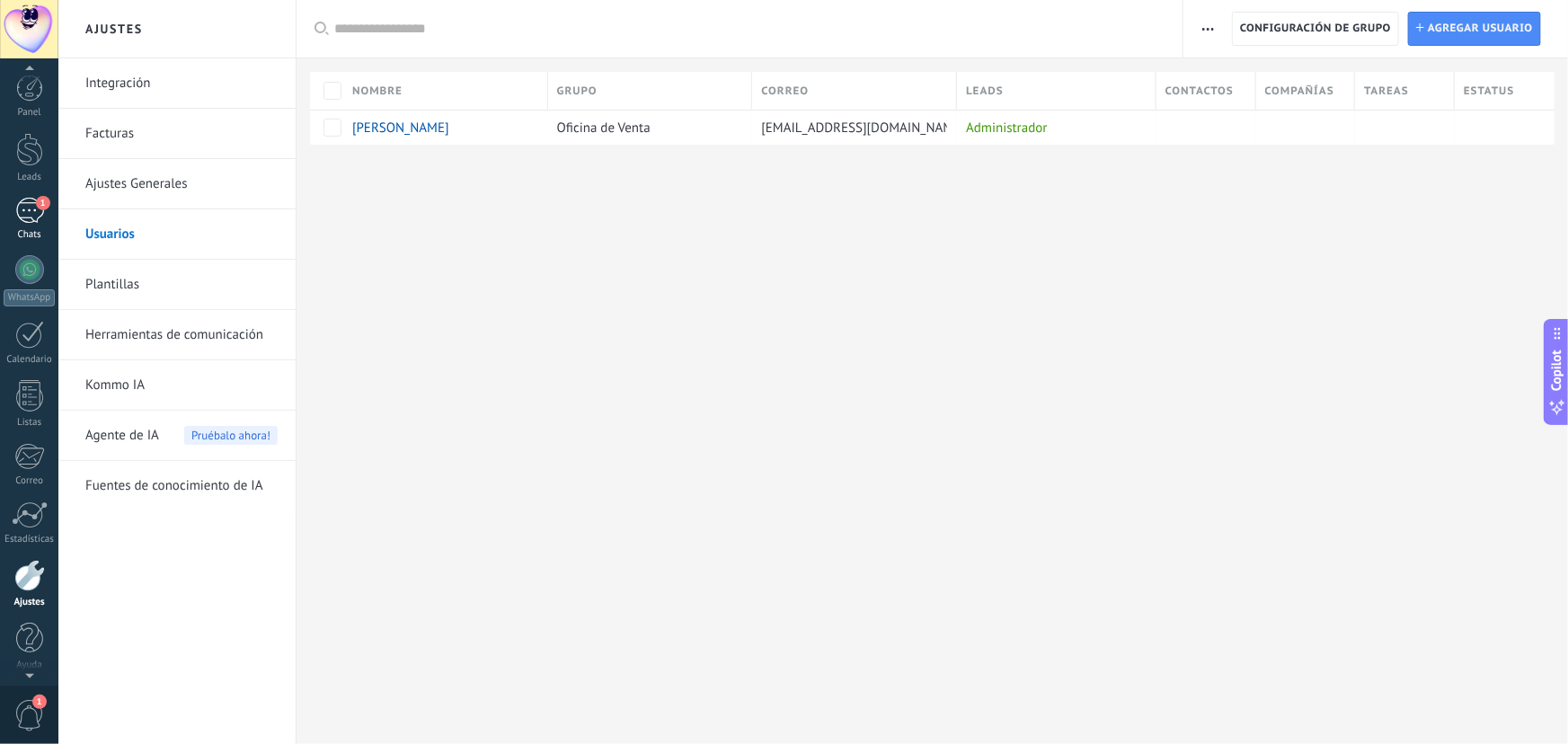
click at [32, 204] on div "1" at bounding box center [29, 210] width 28 height 26
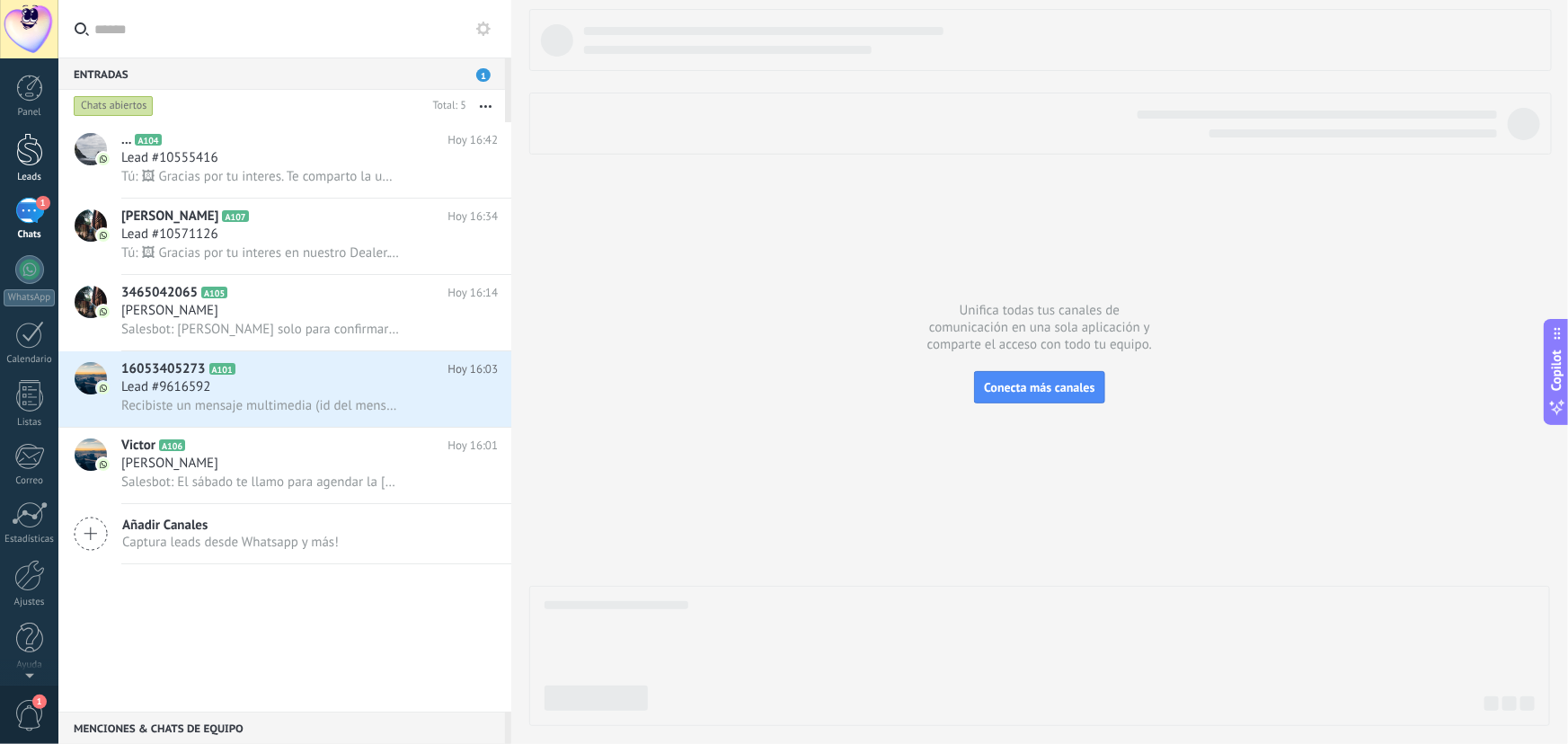
click at [28, 161] on div at bounding box center [30, 150] width 27 height 33
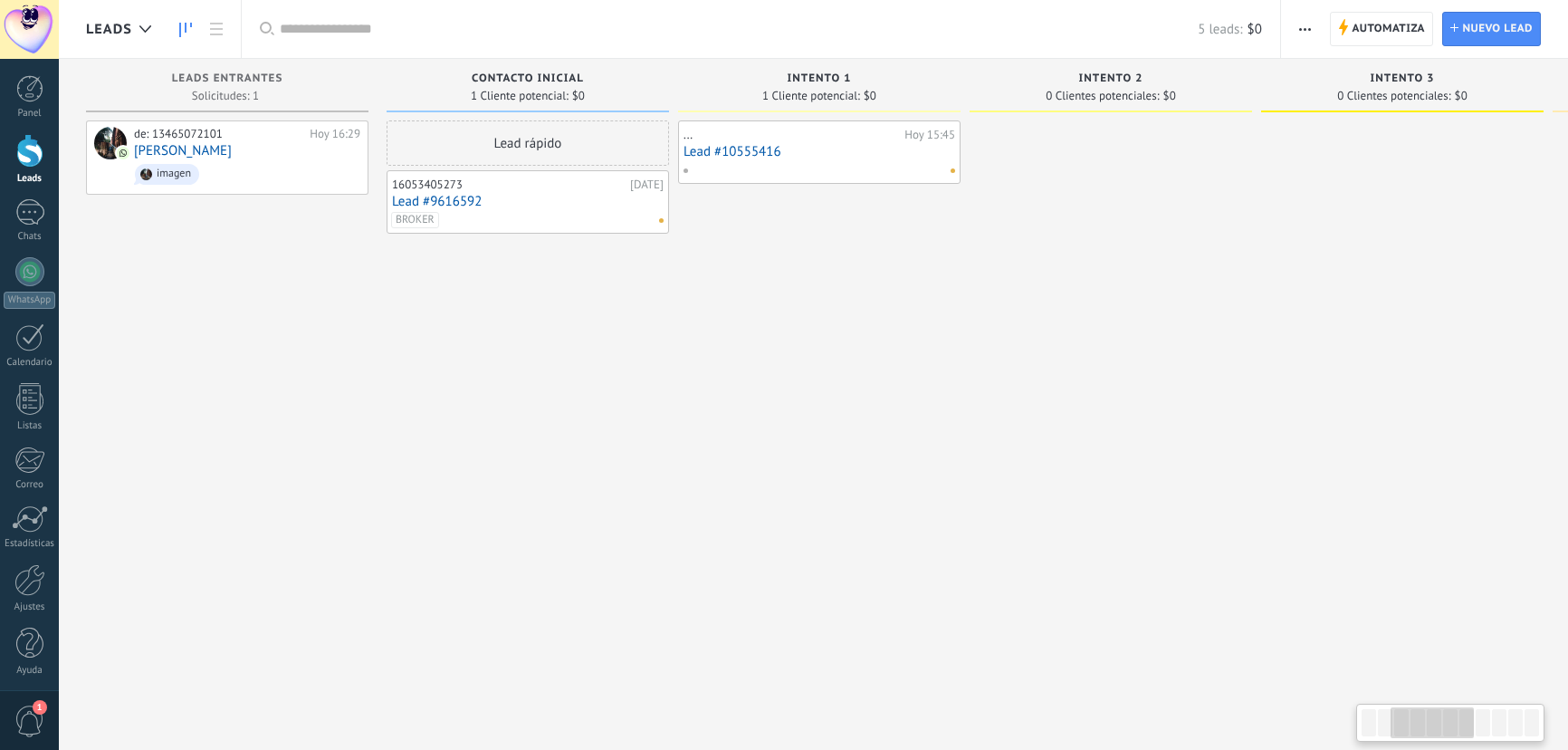
click at [970, 434] on div at bounding box center [1111, 376] width 283 height 513
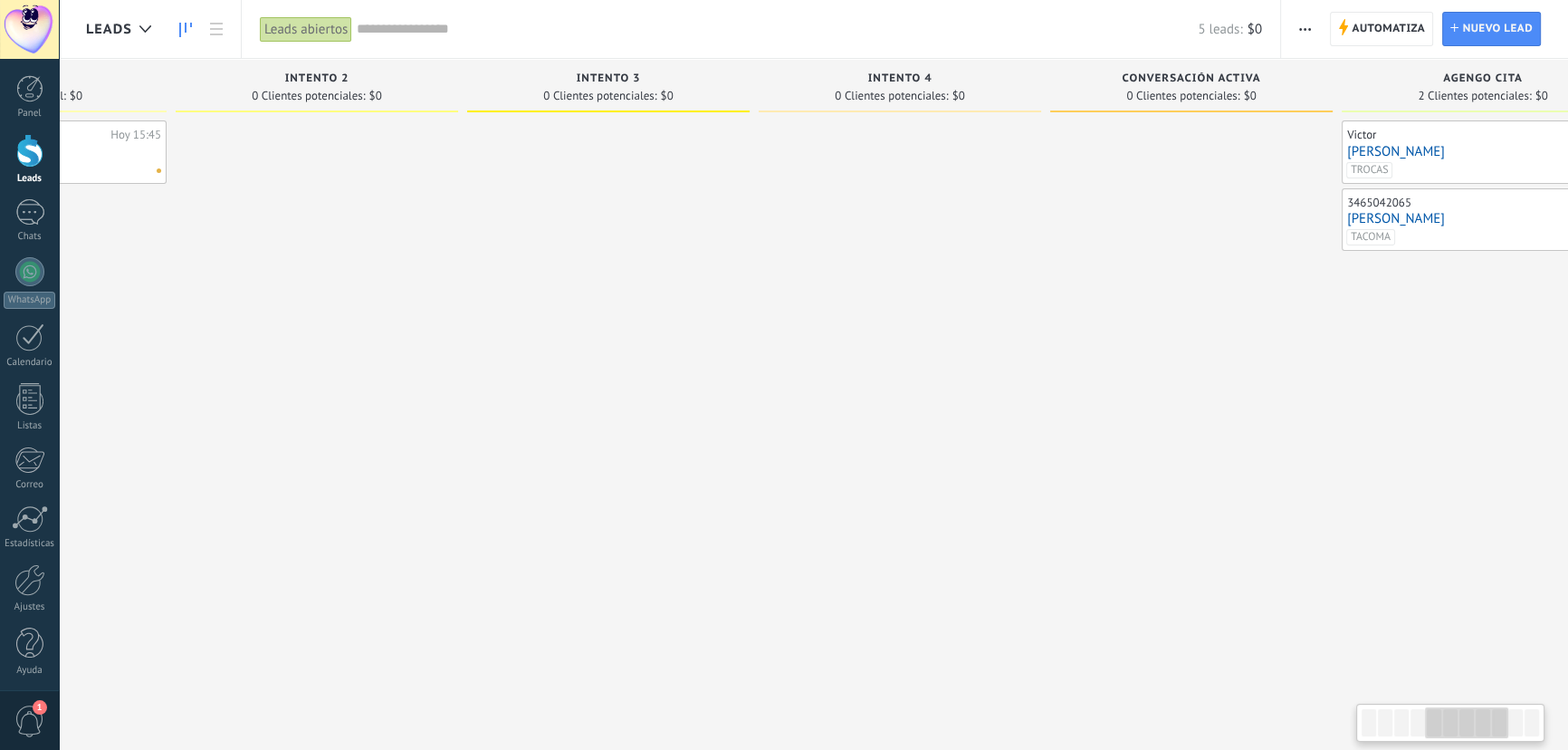
drag, startPoint x: 1150, startPoint y: 432, endPoint x: 613, endPoint y: 431, distance: 537.0
click at [758, 431] on div at bounding box center [899, 376] width 283 height 513
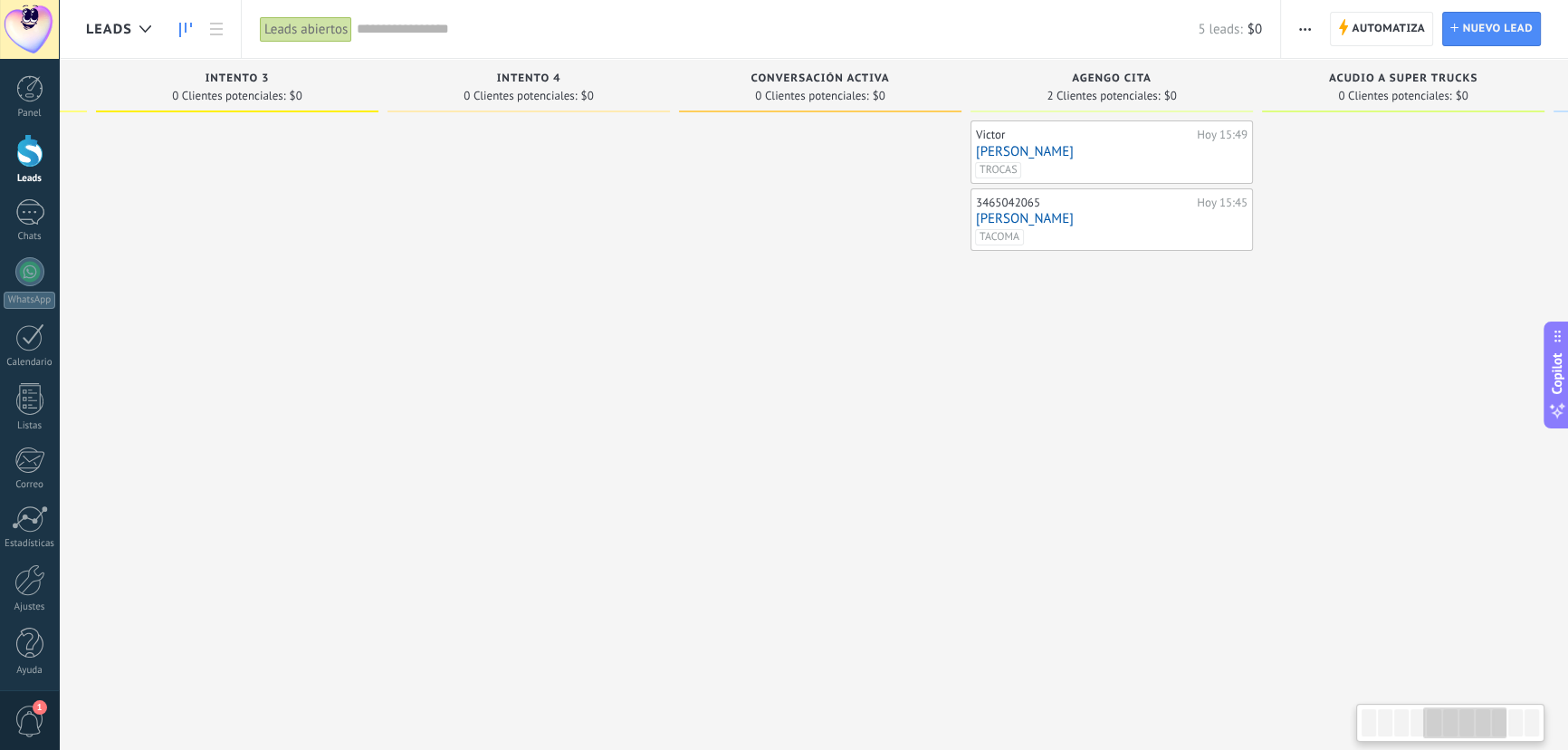
scroll to position [0, 1088]
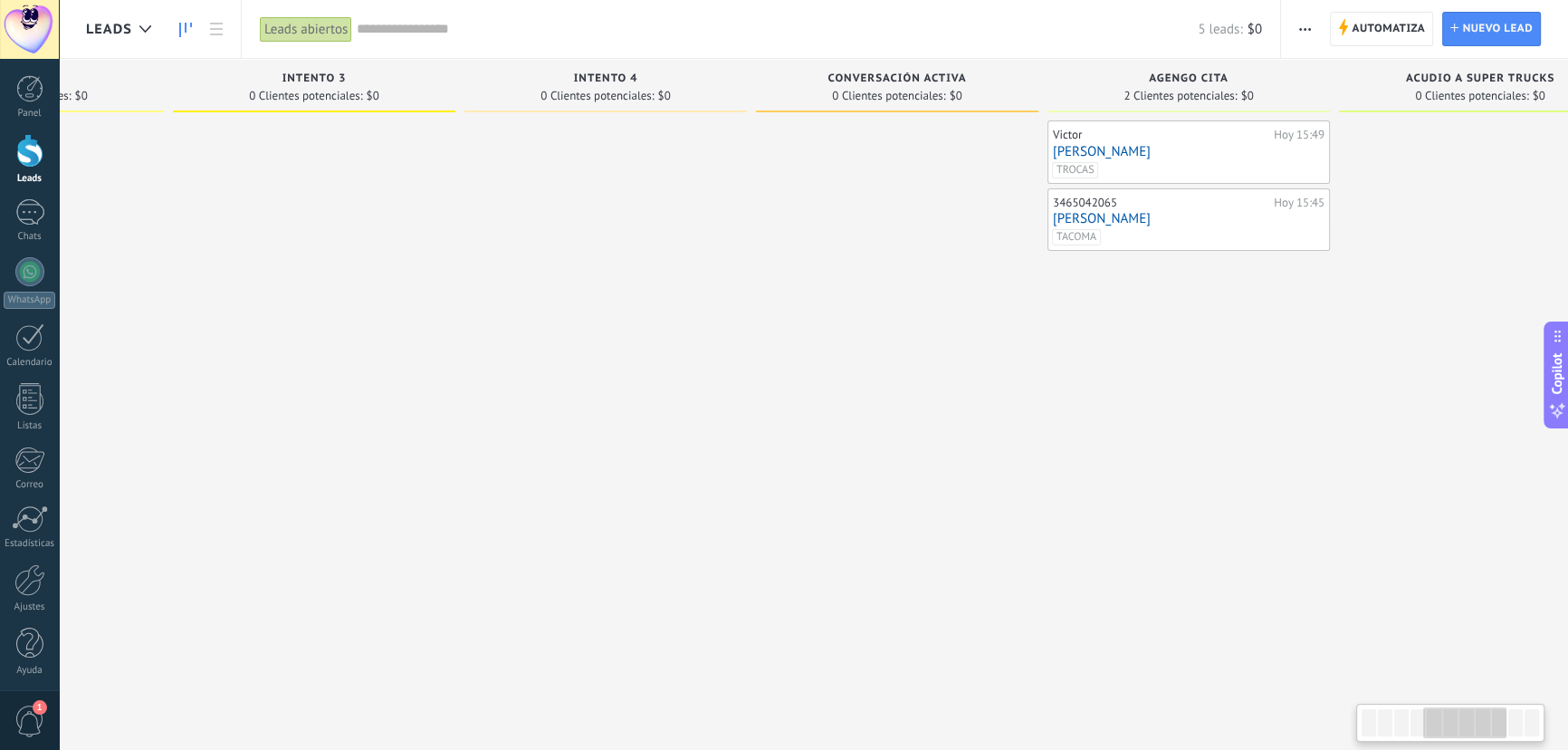
drag, startPoint x: 561, startPoint y: 438, endPoint x: 629, endPoint y: 443, distance: 68.2
click at [629, 443] on div at bounding box center [606, 376] width 283 height 513
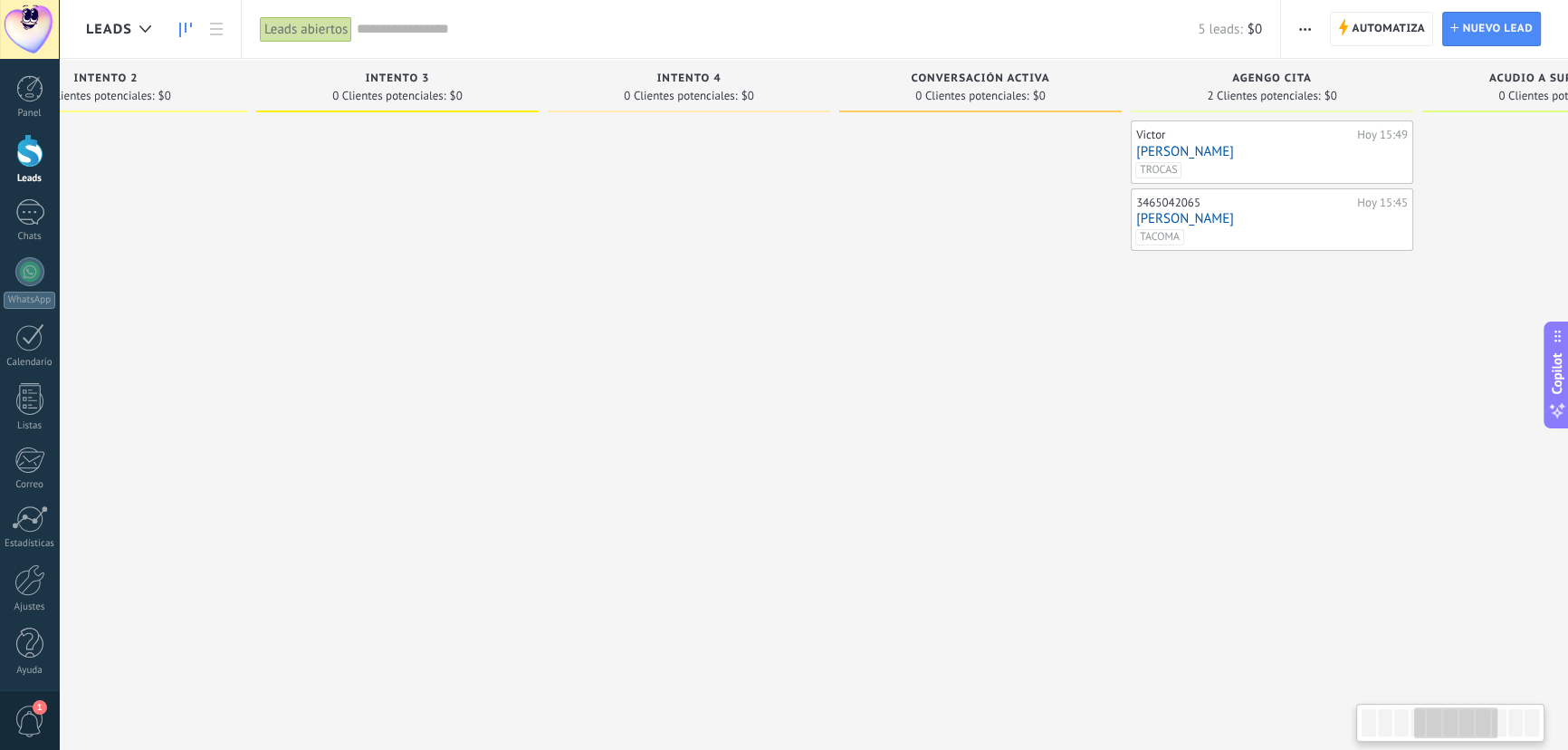
drag, startPoint x: 751, startPoint y: 269, endPoint x: 844, endPoint y: 269, distance: 93.0
click at [830, 269] on div at bounding box center [688, 376] width 283 height 513
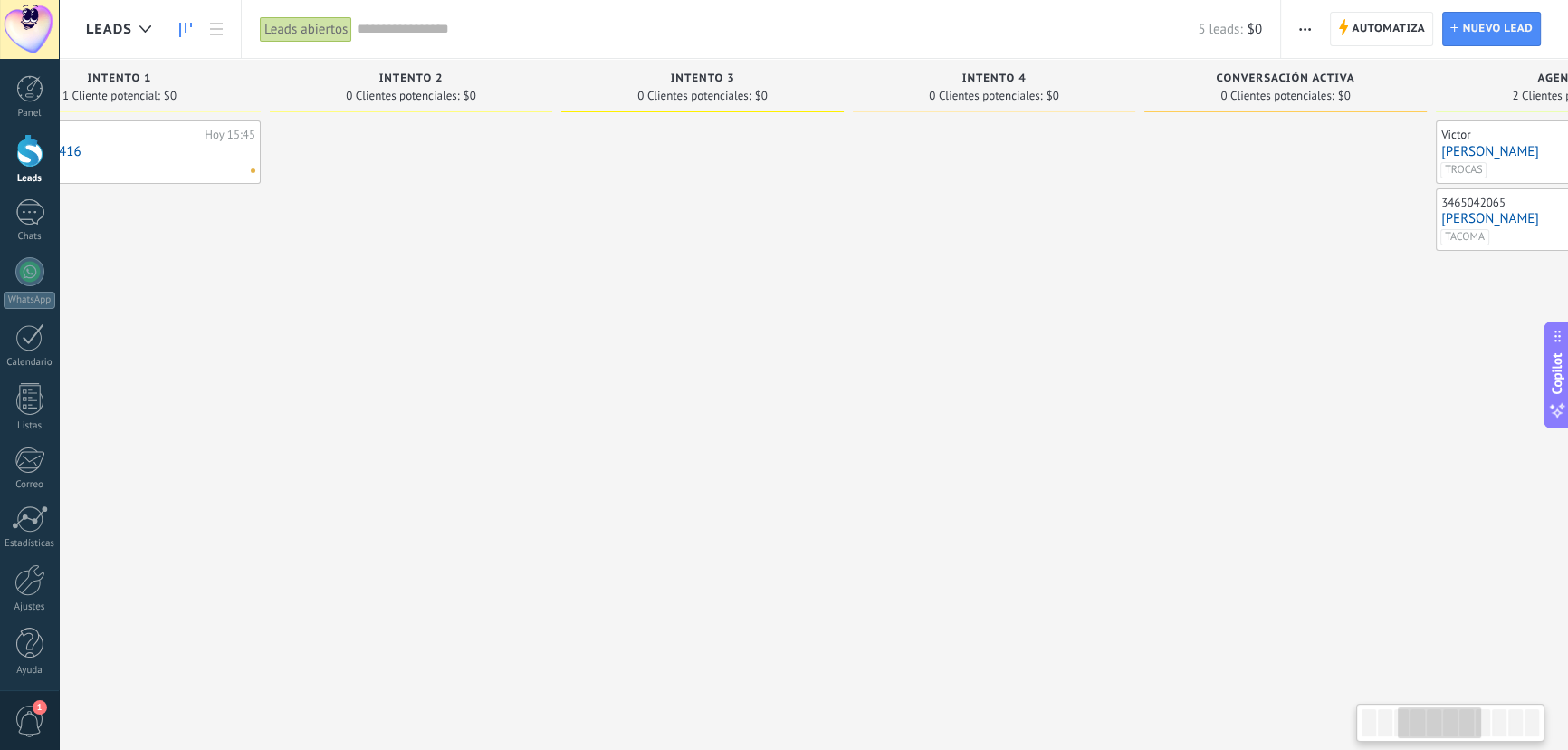
drag, startPoint x: 605, startPoint y: 311, endPoint x: 867, endPoint y: 304, distance: 262.1
click at [867, 304] on div at bounding box center [994, 376] width 283 height 513
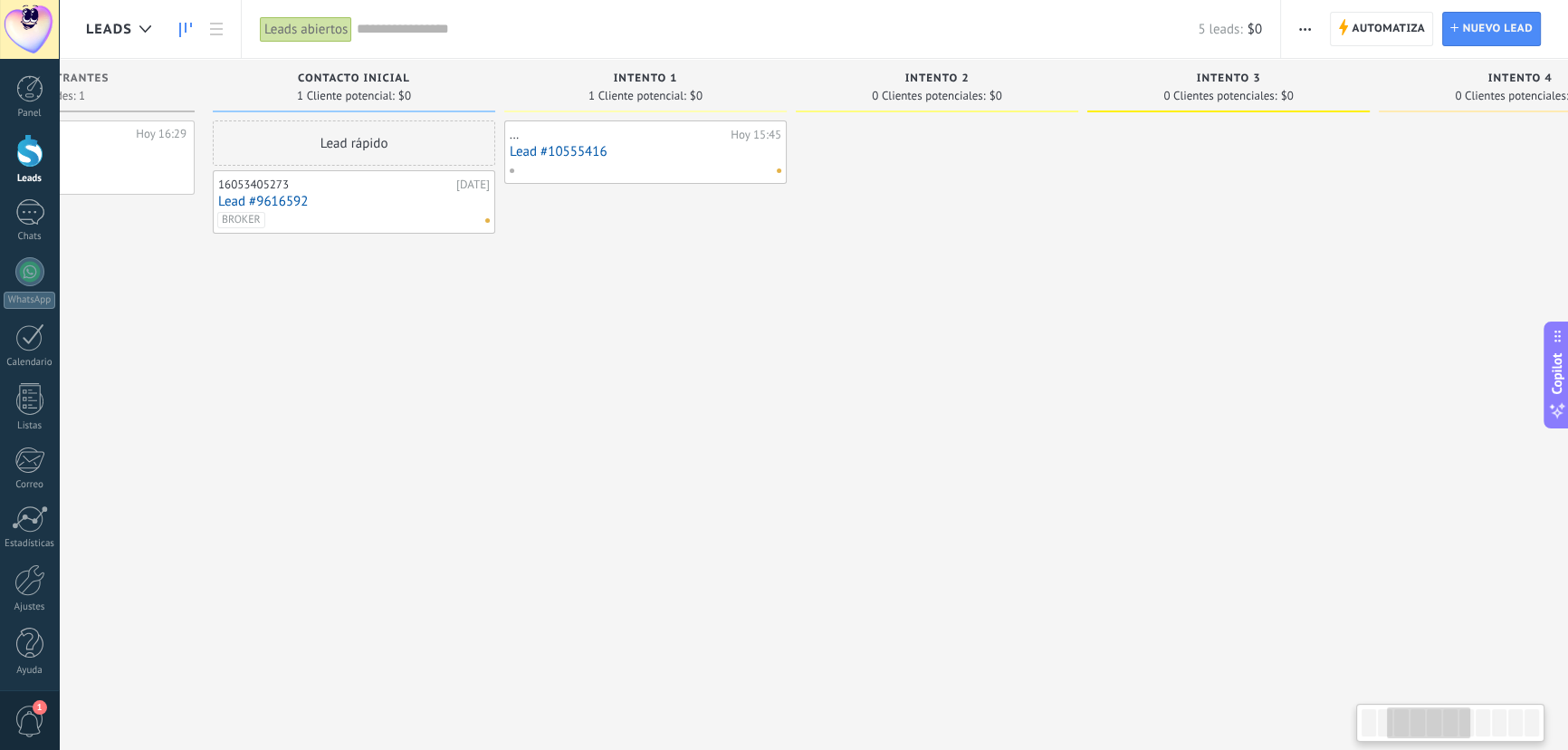
drag, startPoint x: 678, startPoint y: 302, endPoint x: 1010, endPoint y: 278, distance: 332.9
click at [1010, 278] on div at bounding box center [937, 376] width 283 height 513
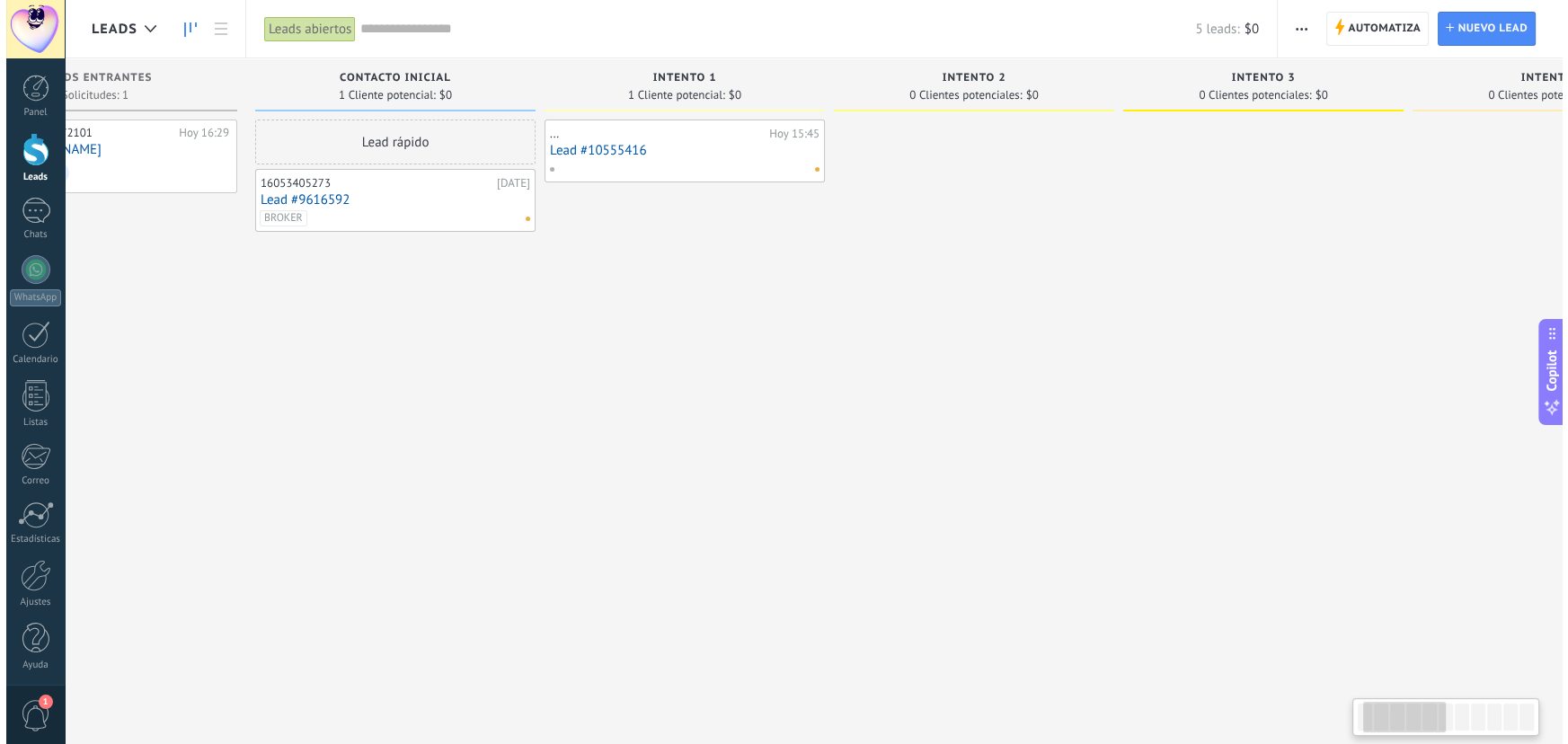
scroll to position [0, 99]
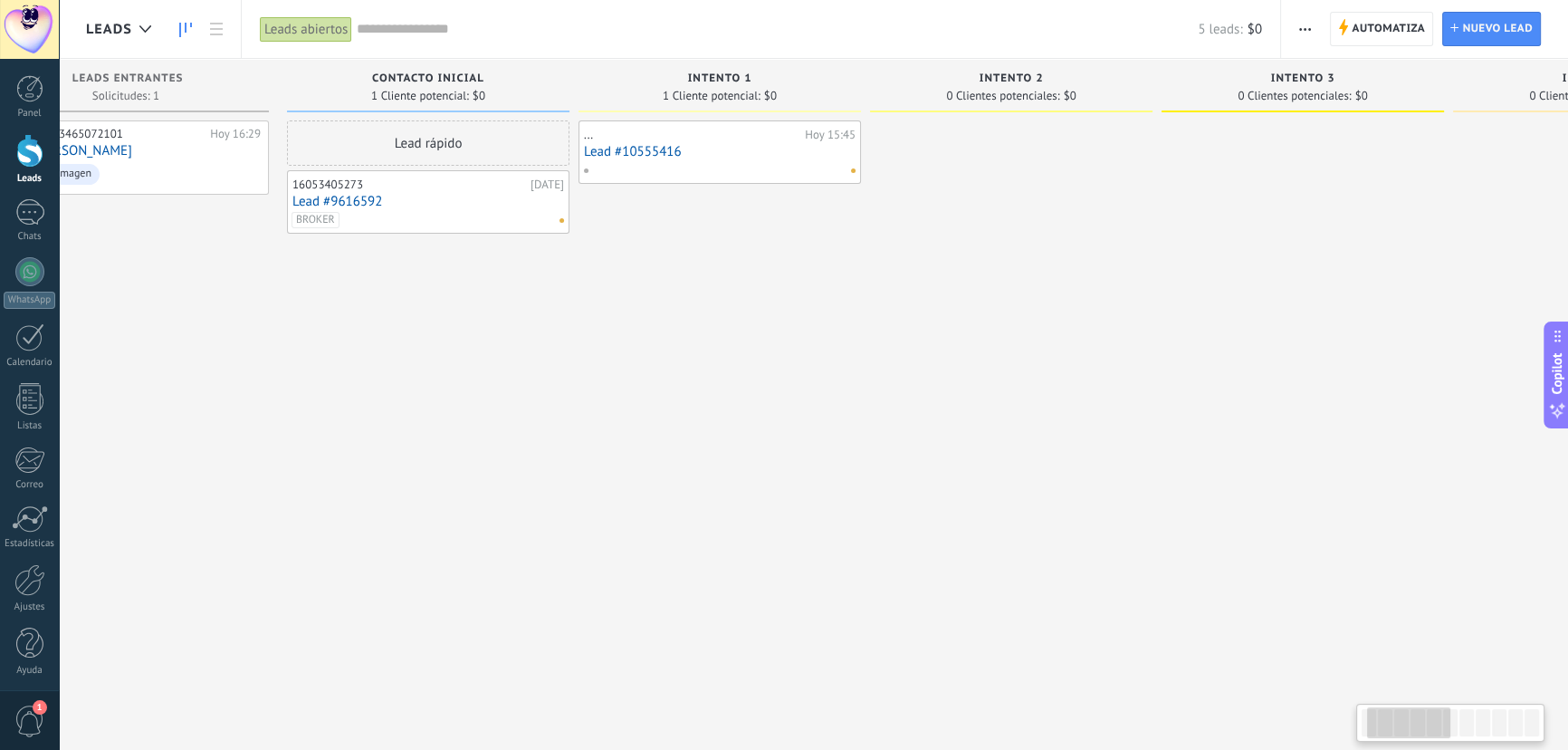
drag, startPoint x: 707, startPoint y: 277, endPoint x: 778, endPoint y: 275, distance: 71.0
click at [778, 275] on div "... Hoy 15:45 Lead #10555416" at bounding box center [720, 376] width 283 height 513
click at [748, 147] on link "Lead #10555416" at bounding box center [720, 152] width 272 height 16
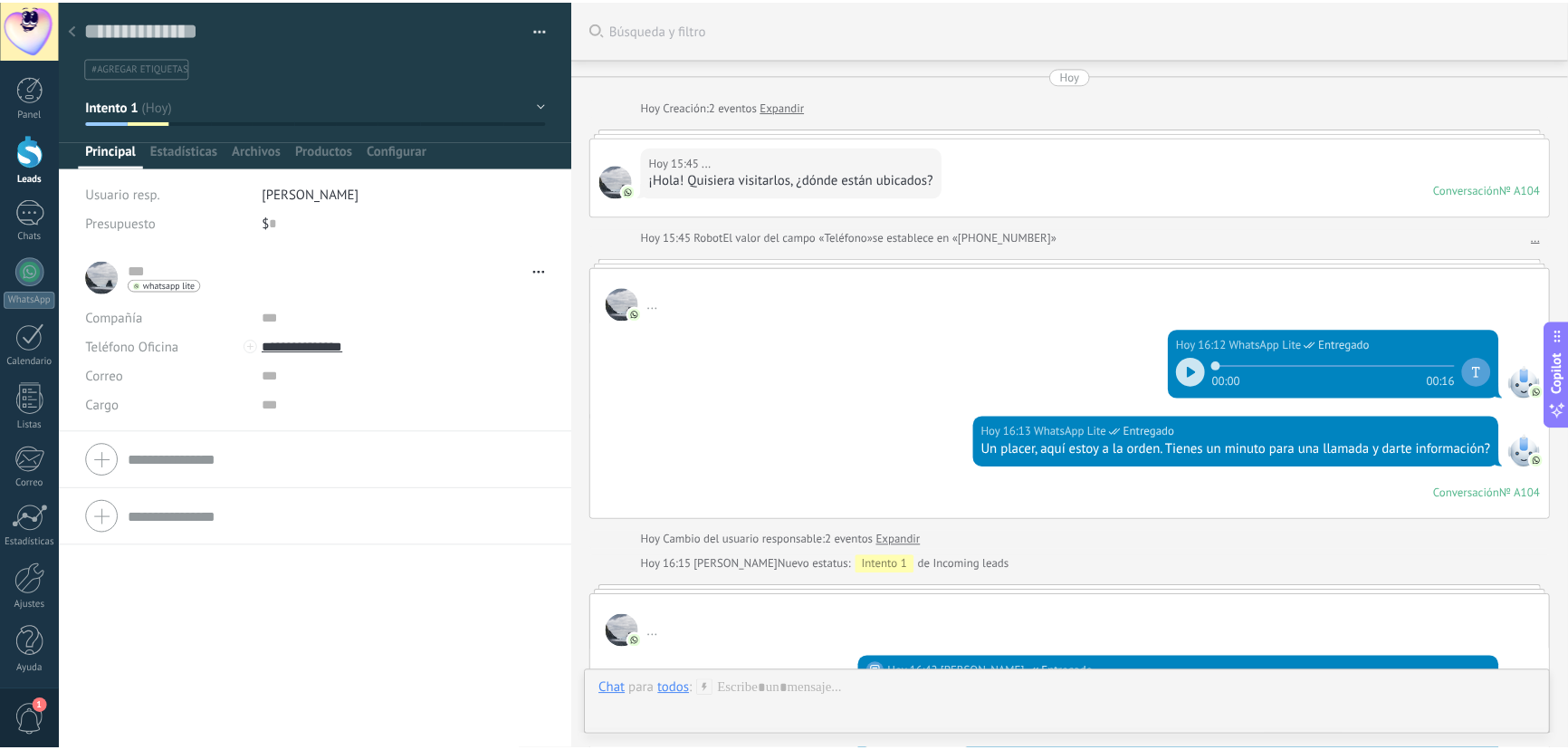
scroll to position [475, 0]
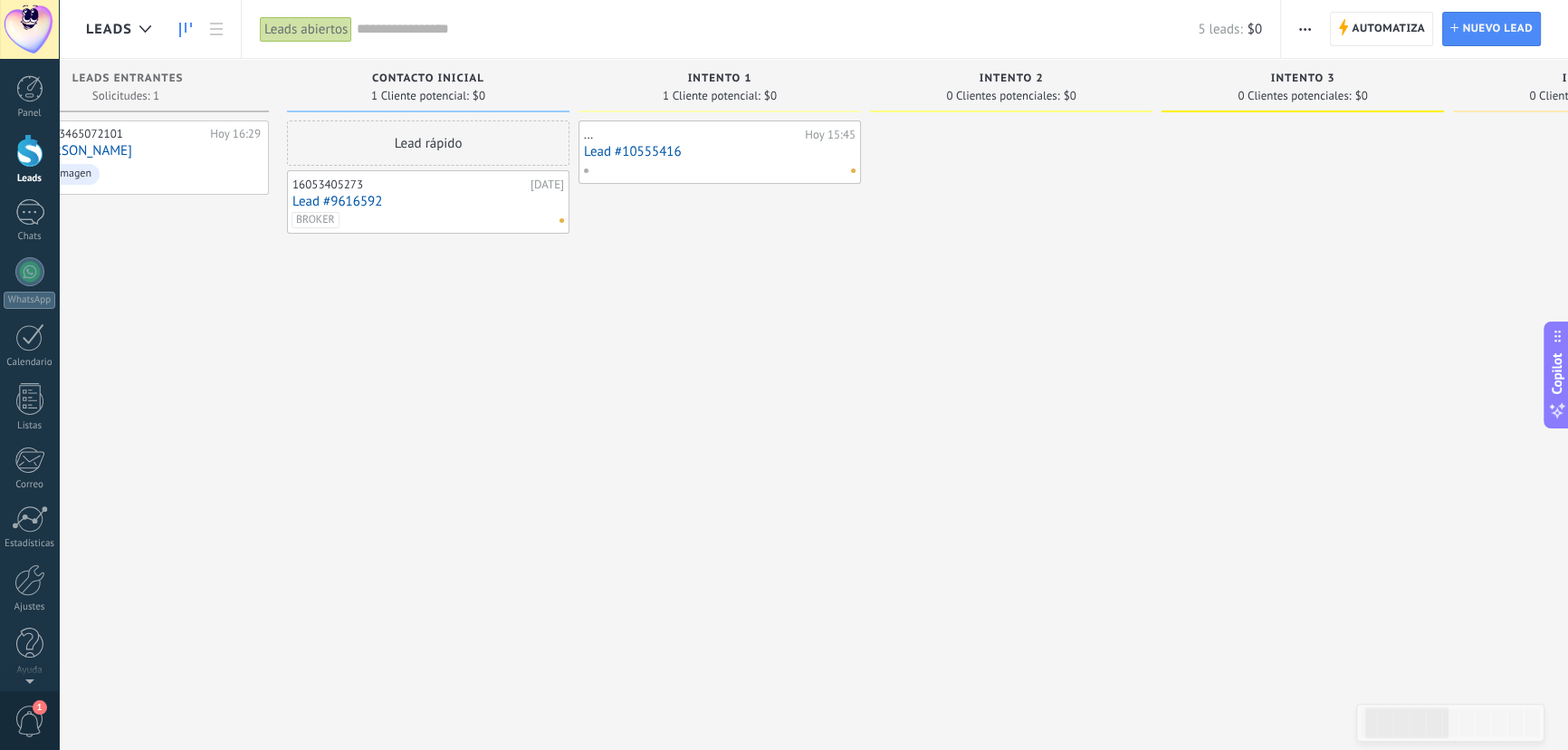
click at [526, 387] on div "Lead rápido 16053405273 [DATE] Lead #9616592 BROKER" at bounding box center [427, 376] width 283 height 513
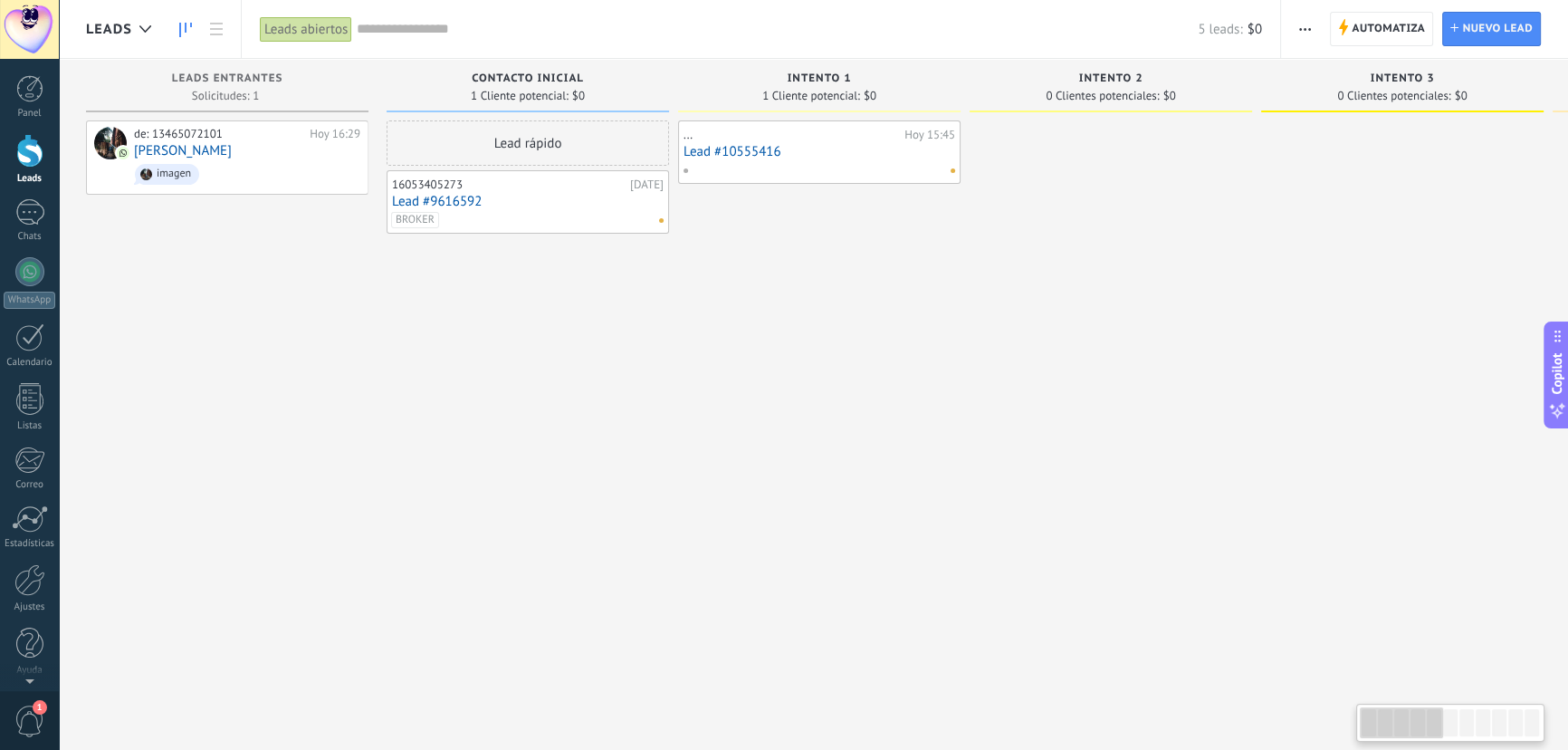
drag, startPoint x: 303, startPoint y: 398, endPoint x: 667, endPoint y: 400, distance: 364.0
click at [667, 400] on div "Lead rápido 16053405273 [DATE] Lead #9616592 BROKER" at bounding box center [528, 376] width 283 height 513
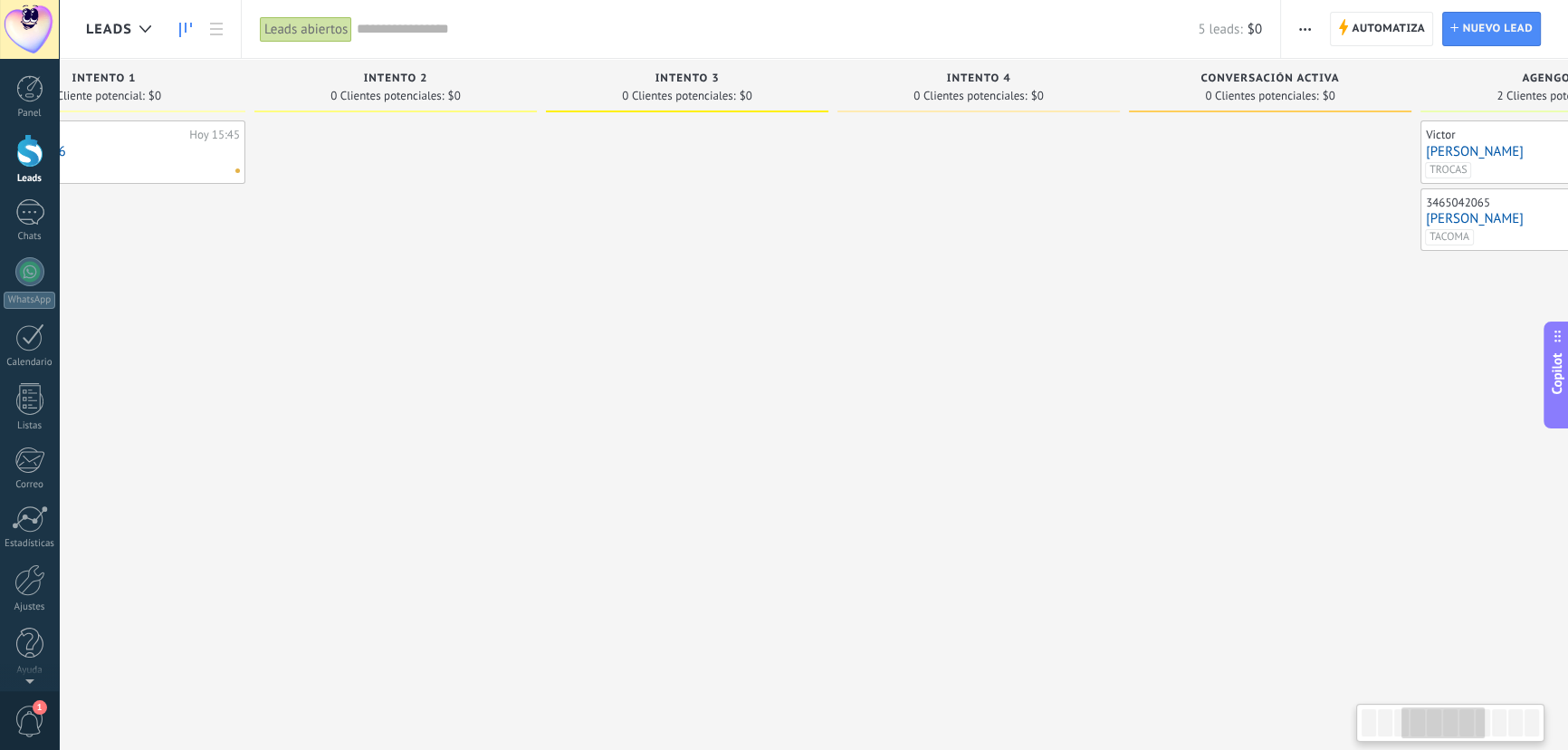
drag, startPoint x: 1220, startPoint y: 364, endPoint x: 456, endPoint y: 365, distance: 764.0
click at [456, 365] on div at bounding box center [395, 376] width 283 height 513
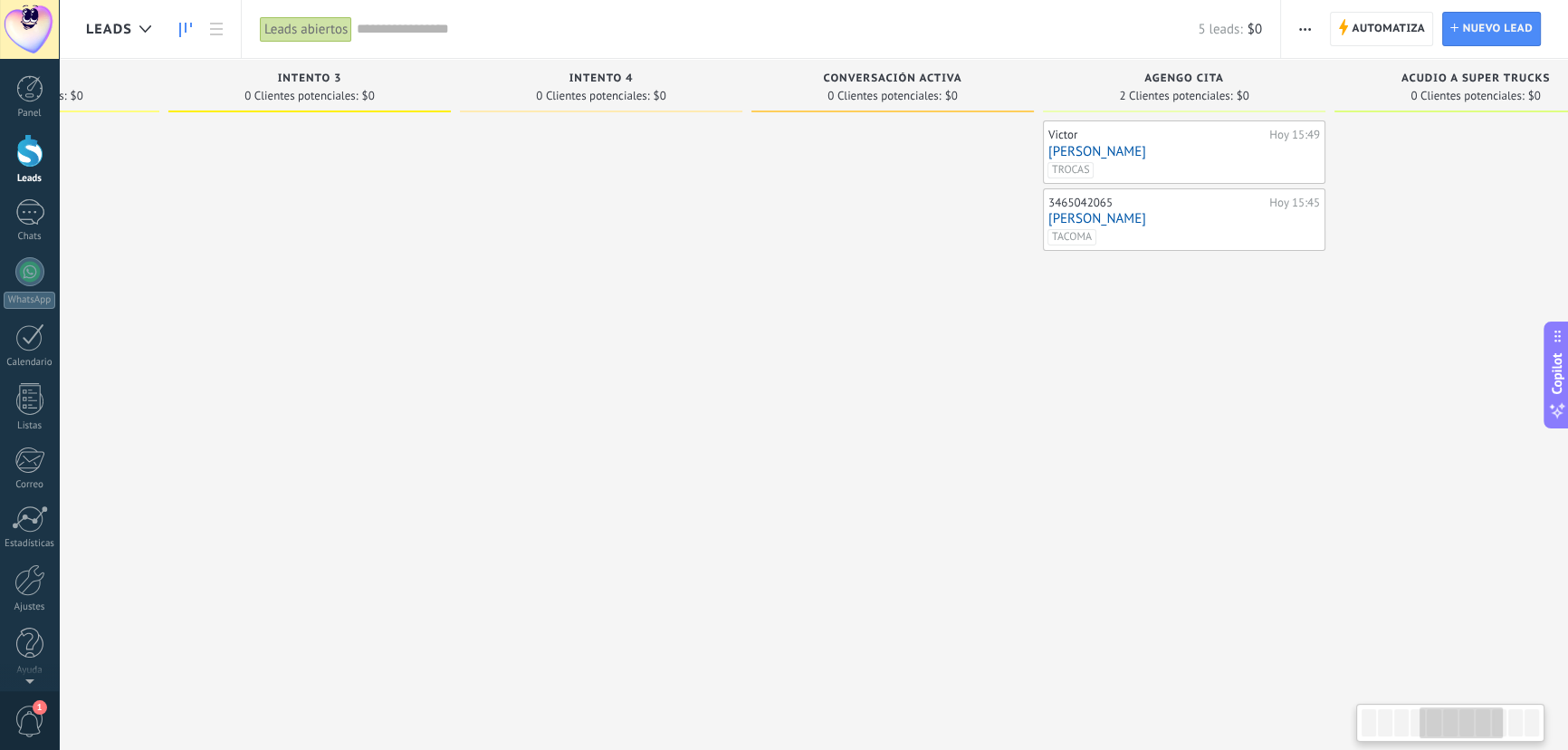
drag, startPoint x: 1355, startPoint y: 385, endPoint x: 1015, endPoint y: 380, distance: 340.0
click at [1030, 381] on div at bounding box center [892, 376] width 283 height 513
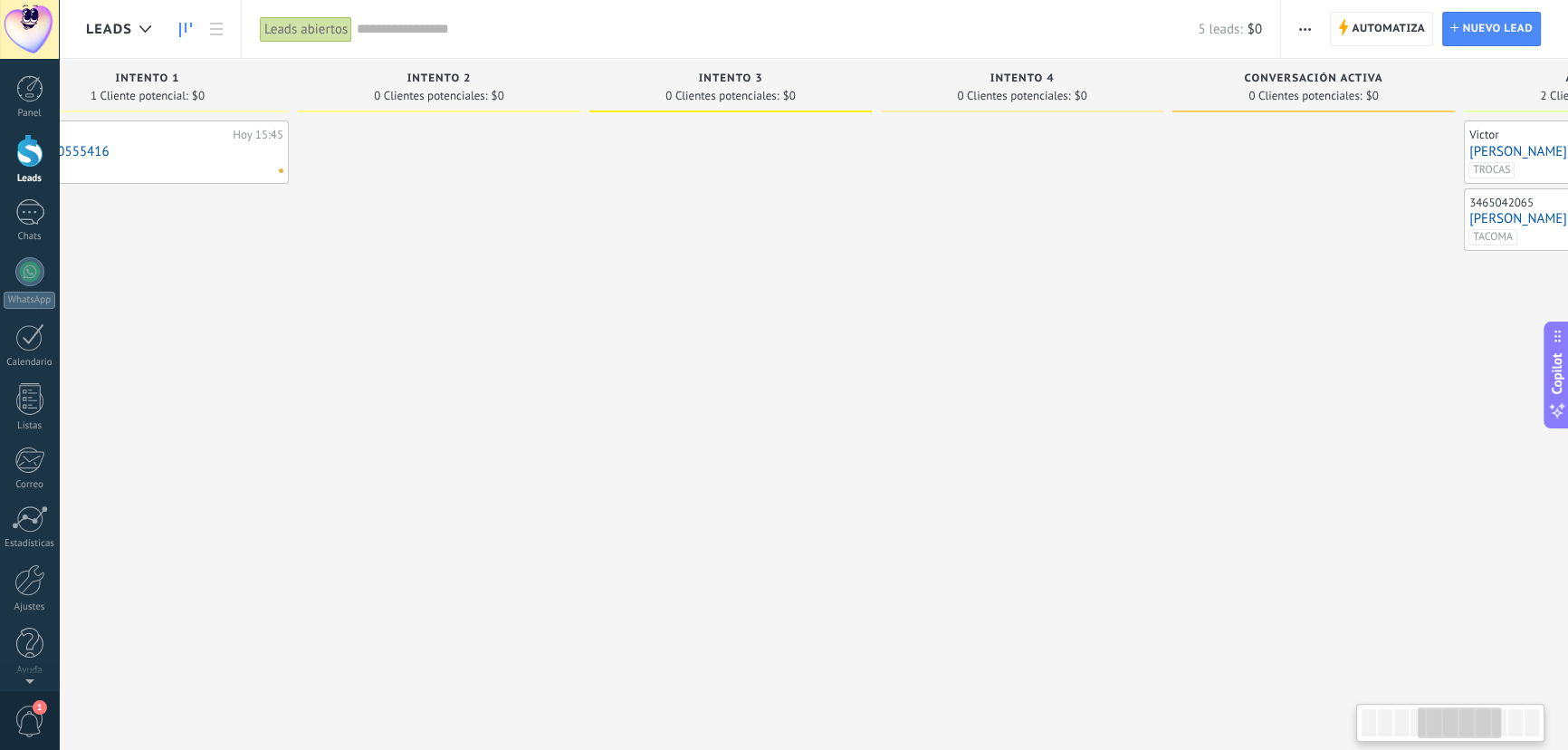
drag, startPoint x: 598, startPoint y: 355, endPoint x: 1113, endPoint y: 340, distance: 515.2
click at [1113, 340] on div at bounding box center [1022, 376] width 283 height 513
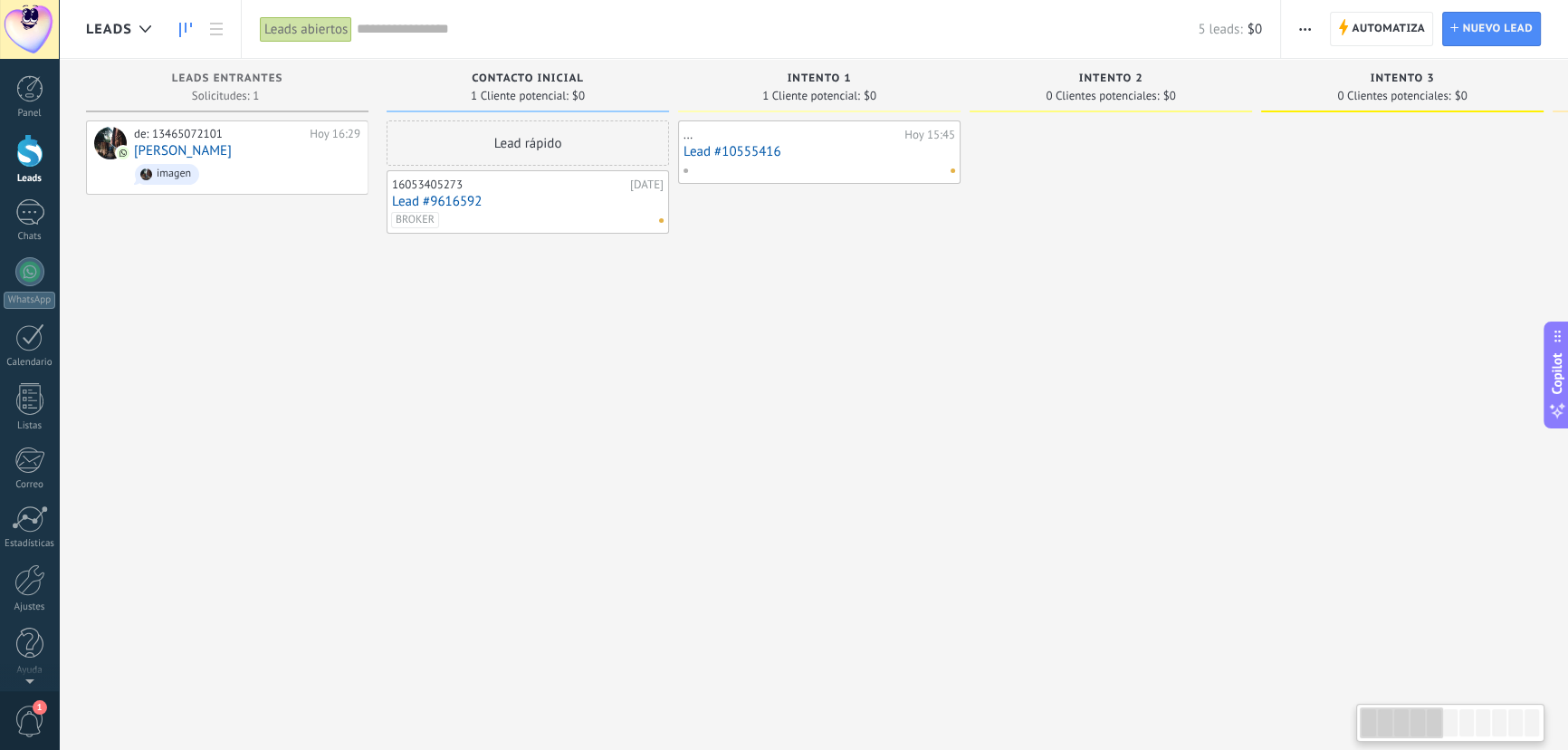
drag, startPoint x: 511, startPoint y: 358, endPoint x: 1095, endPoint y: 330, distance: 584.7
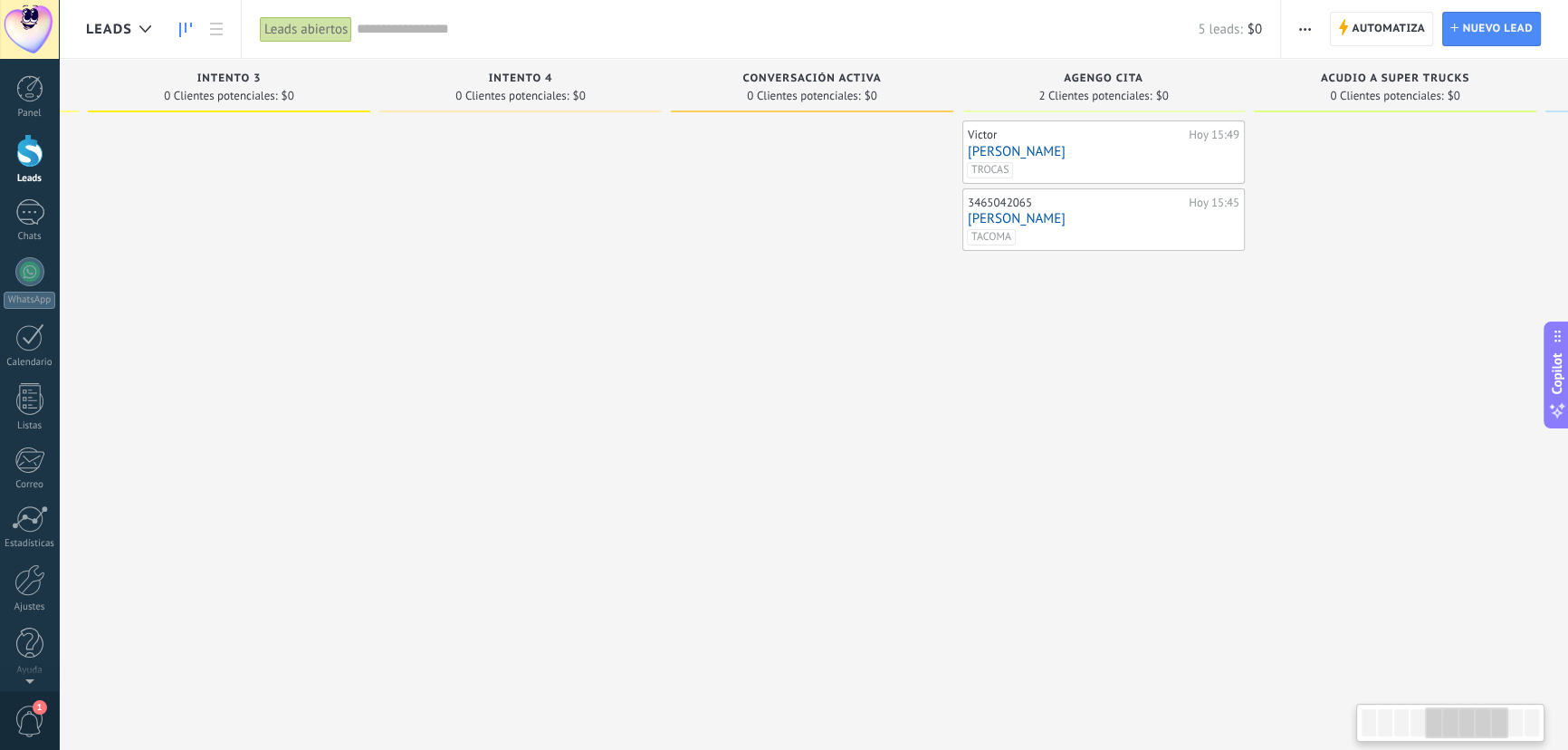
drag, startPoint x: 1383, startPoint y: 330, endPoint x: 217, endPoint y: 360, distance: 1166.4
click at [217, 360] on div at bounding box center [229, 376] width 283 height 513
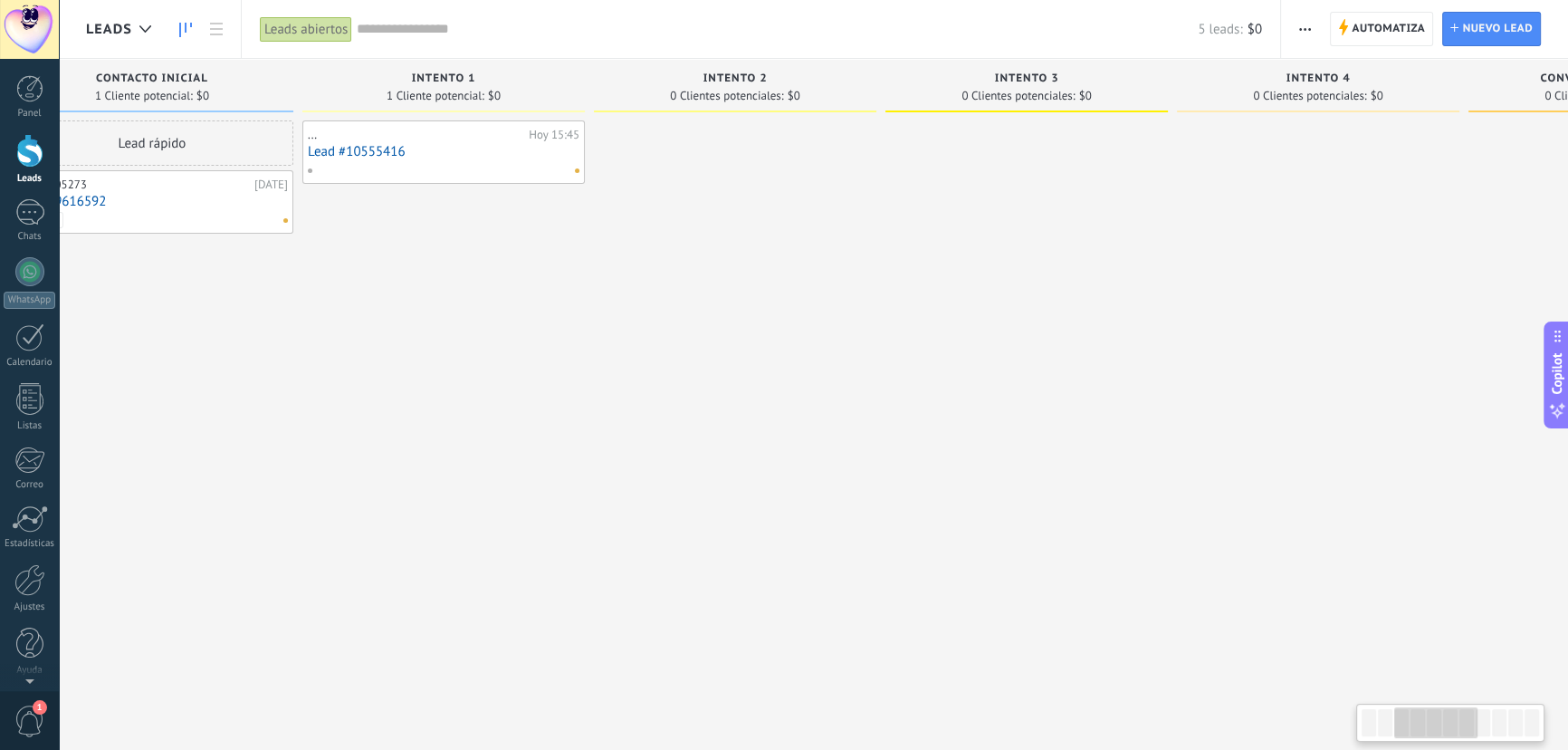
drag, startPoint x: 172, startPoint y: 370, endPoint x: 969, endPoint y: 323, distance: 798.4
click at [970, 323] on div at bounding box center [1026, 376] width 283 height 513
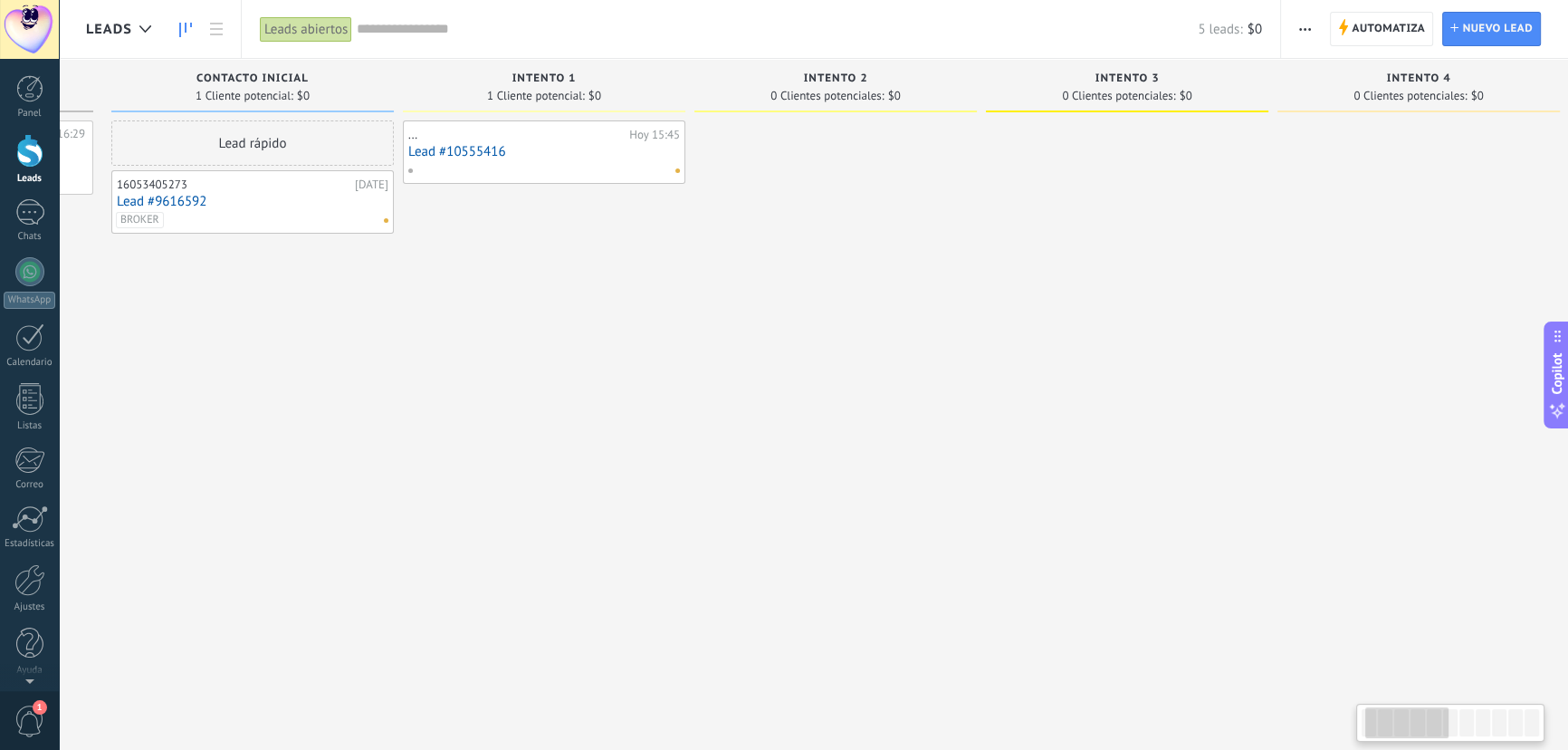
scroll to position [0, 27]
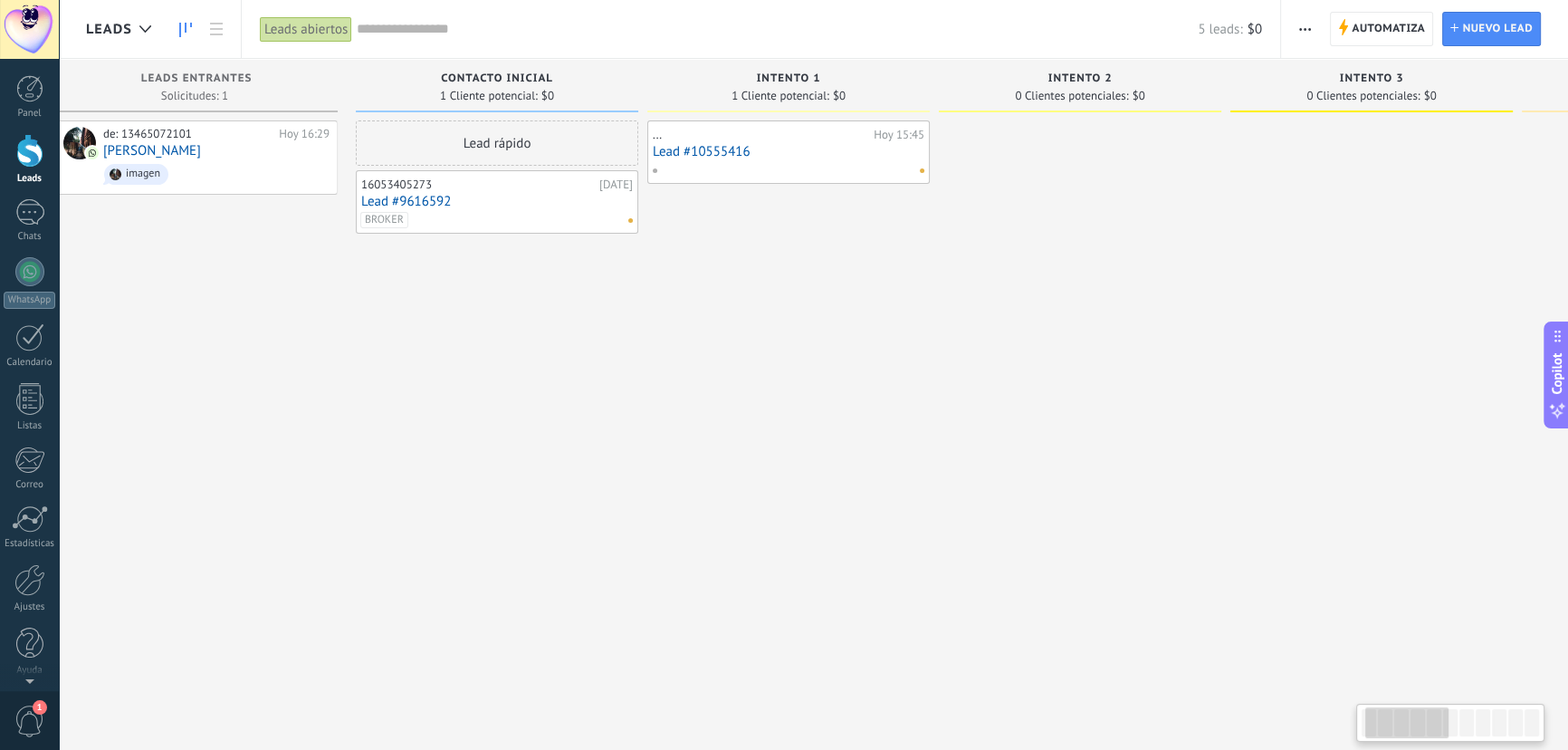
drag, startPoint x: 403, startPoint y: 366, endPoint x: 735, endPoint y: 345, distance: 332.7
click at [735, 345] on div "... Hoy 15:45 Lead #10555416" at bounding box center [788, 376] width 283 height 513
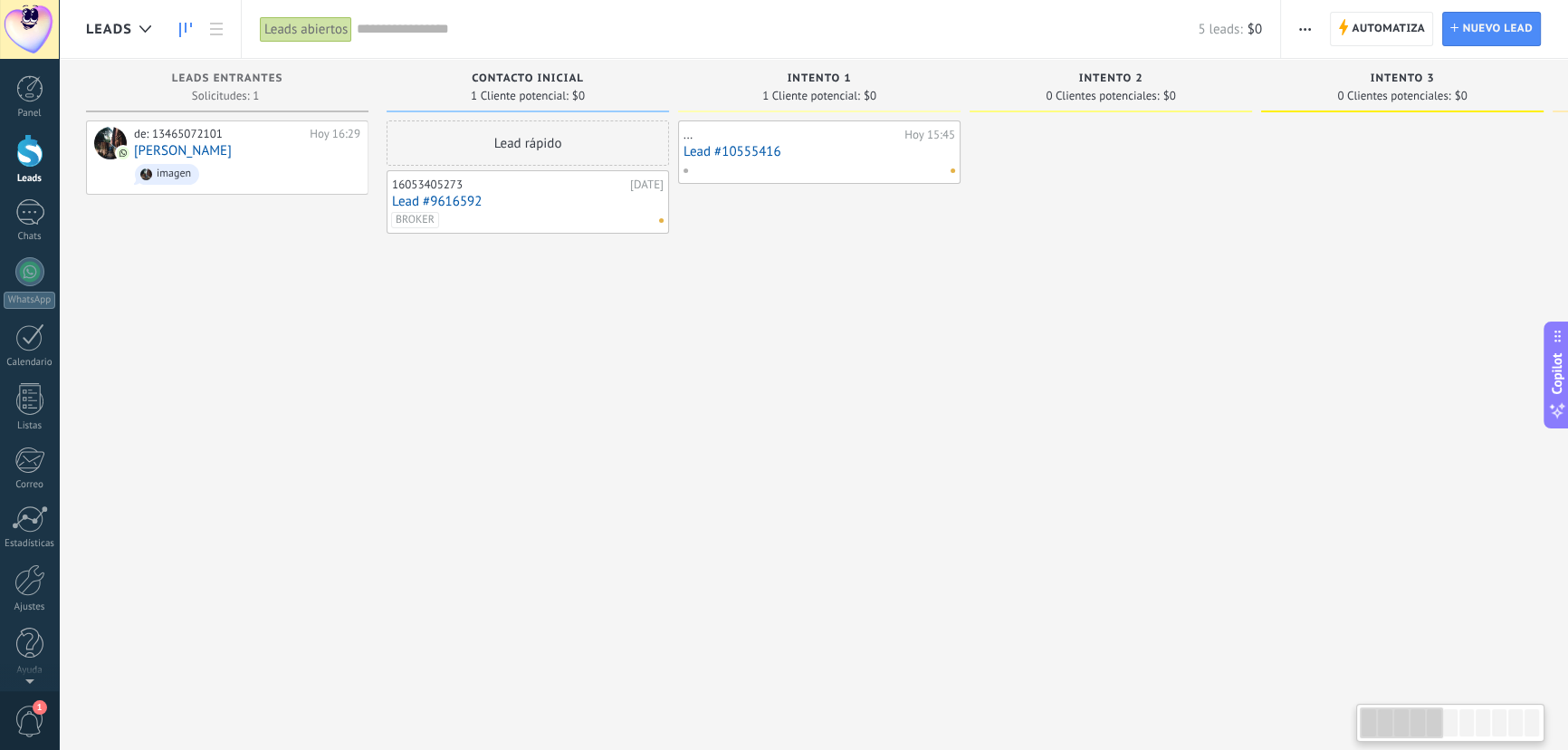
drag, startPoint x: 328, startPoint y: 360, endPoint x: 522, endPoint y: 352, distance: 194.2
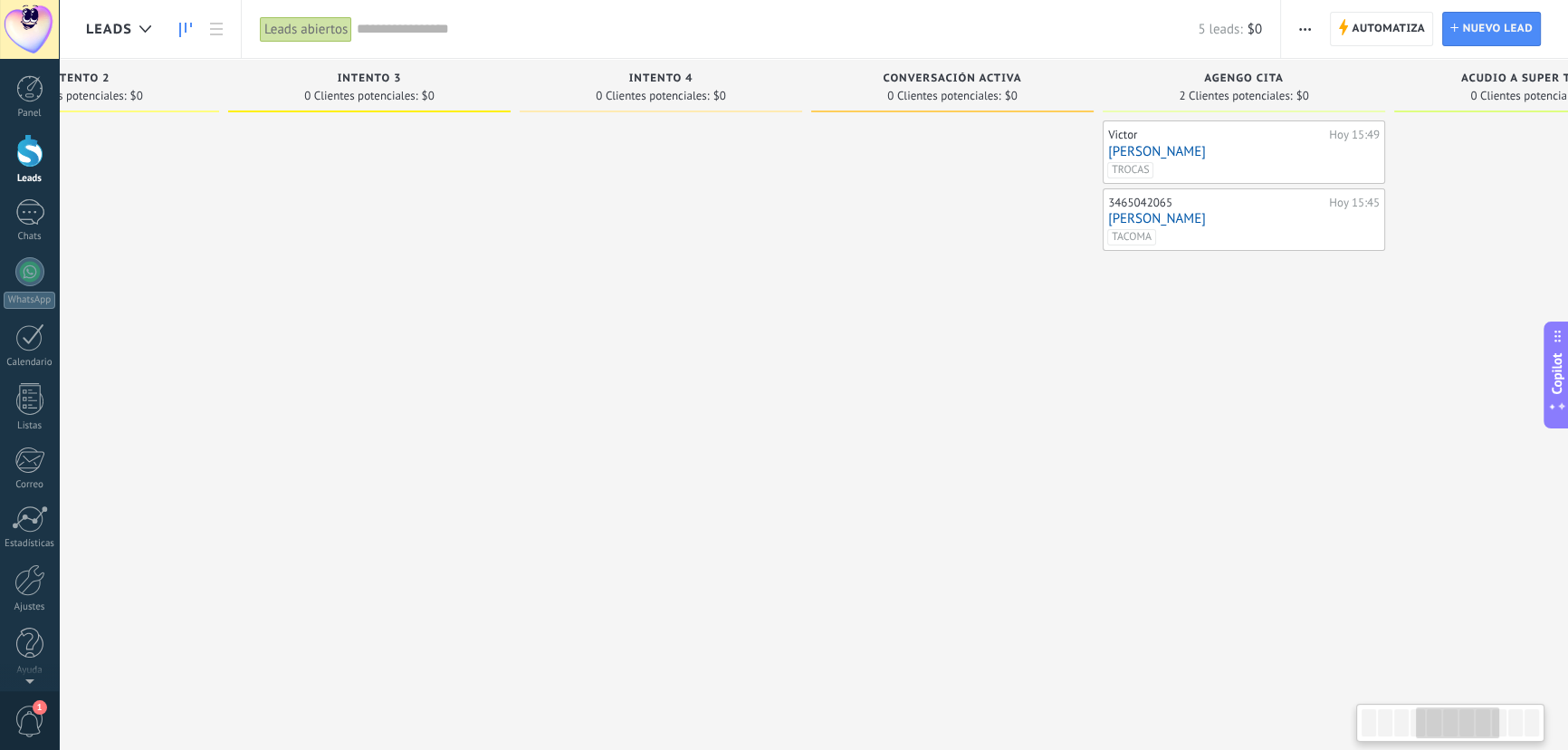
drag, startPoint x: 1313, startPoint y: 346, endPoint x: 283, endPoint y: 359, distance: 1030.1
click at [283, 359] on div at bounding box center [369, 376] width 283 height 513
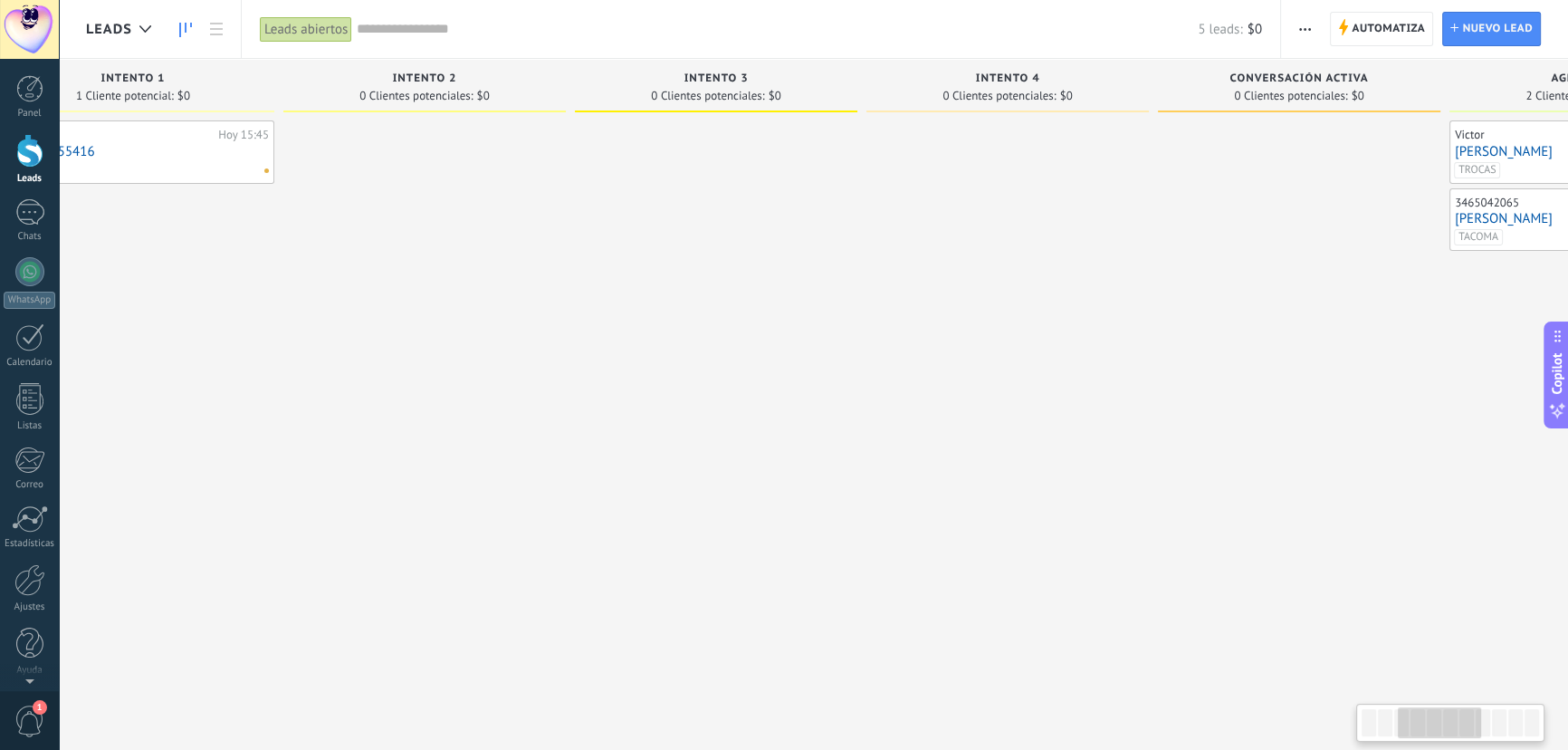
drag, startPoint x: 290, startPoint y: 356, endPoint x: 640, endPoint y: 344, distance: 350.2
click at [640, 344] on div at bounding box center [716, 376] width 283 height 513
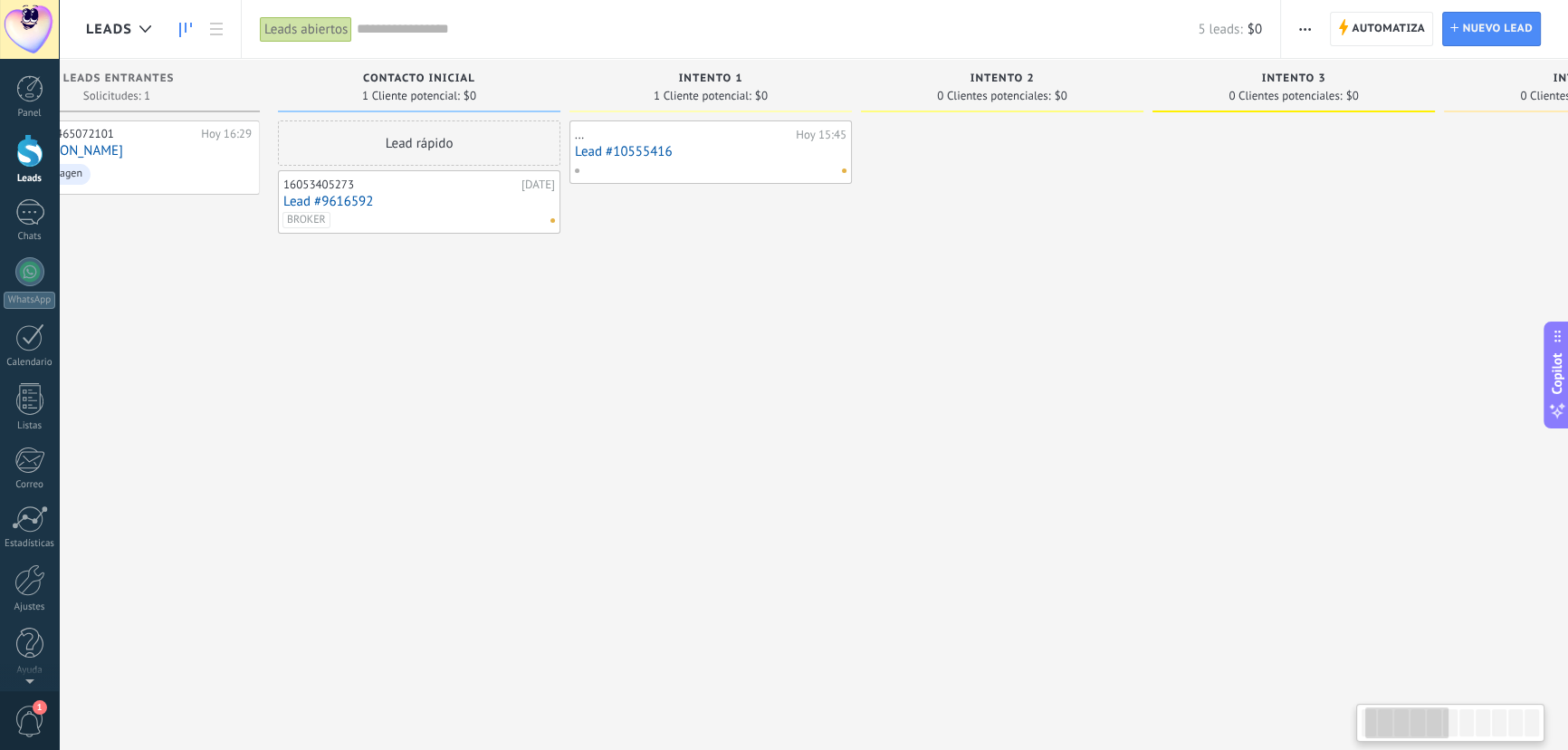
drag, startPoint x: 233, startPoint y: 370, endPoint x: 823, endPoint y: 317, distance: 592.4
click at [823, 317] on div "... Hoy 15:45 Lead #10555416" at bounding box center [710, 376] width 283 height 513
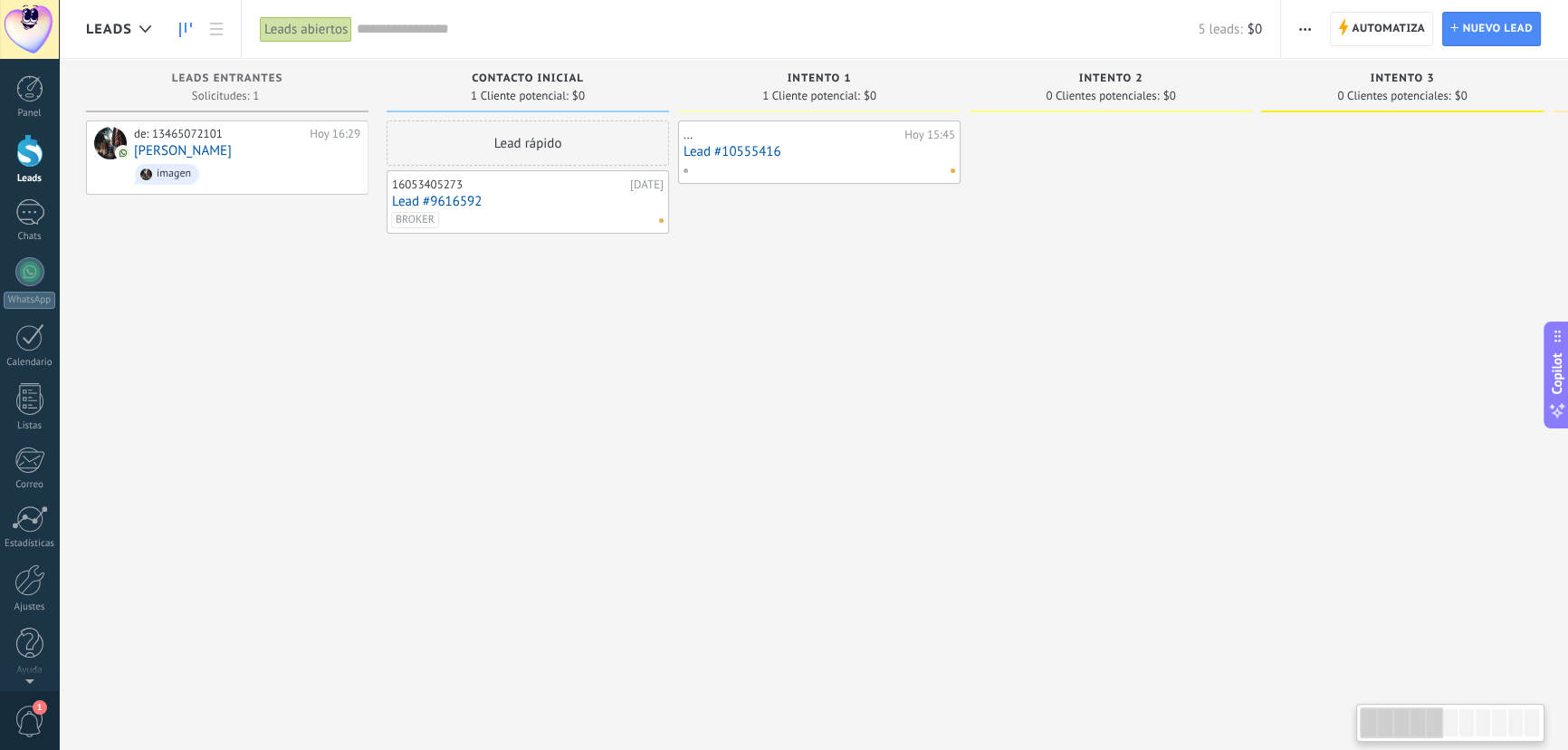
drag, startPoint x: 283, startPoint y: 346, endPoint x: 650, endPoint y: 331, distance: 367.3
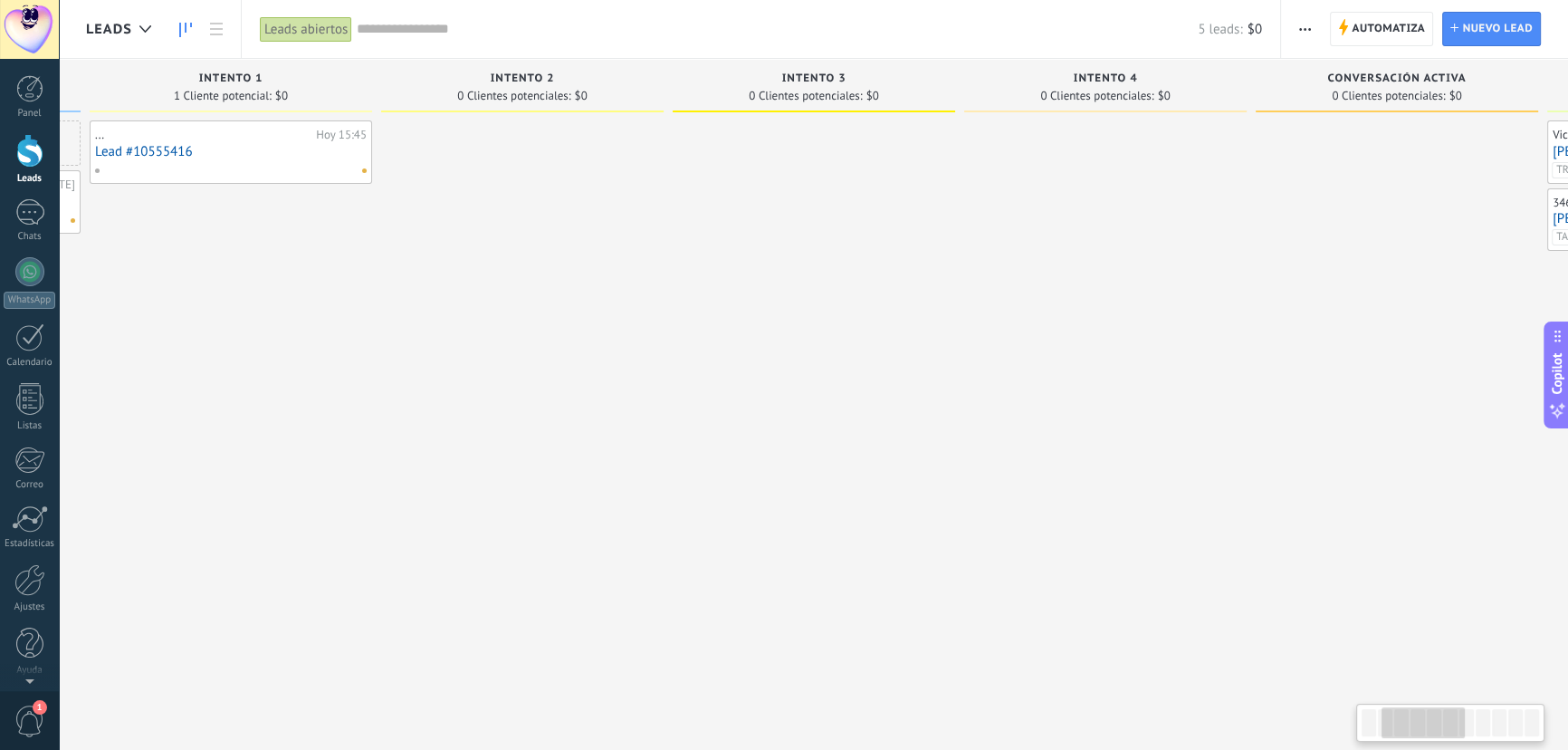
drag, startPoint x: 1182, startPoint y: 363, endPoint x: 596, endPoint y: 365, distance: 586.0
click at [596, 365] on div at bounding box center [522, 376] width 283 height 513
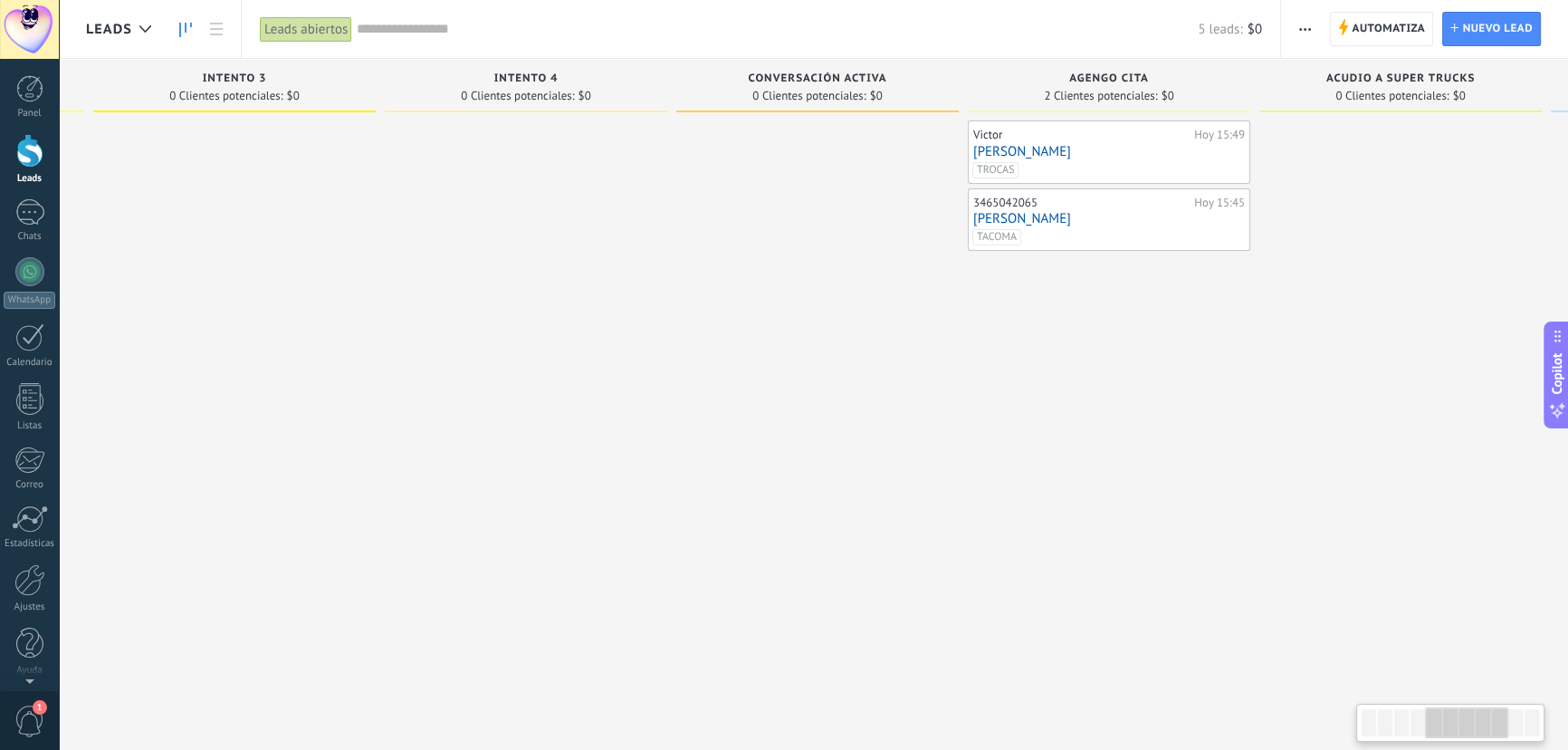
drag, startPoint x: 1192, startPoint y: 372, endPoint x: 614, endPoint y: 352, distance: 578.3
click at [614, 352] on div at bounding box center [526, 376] width 283 height 513
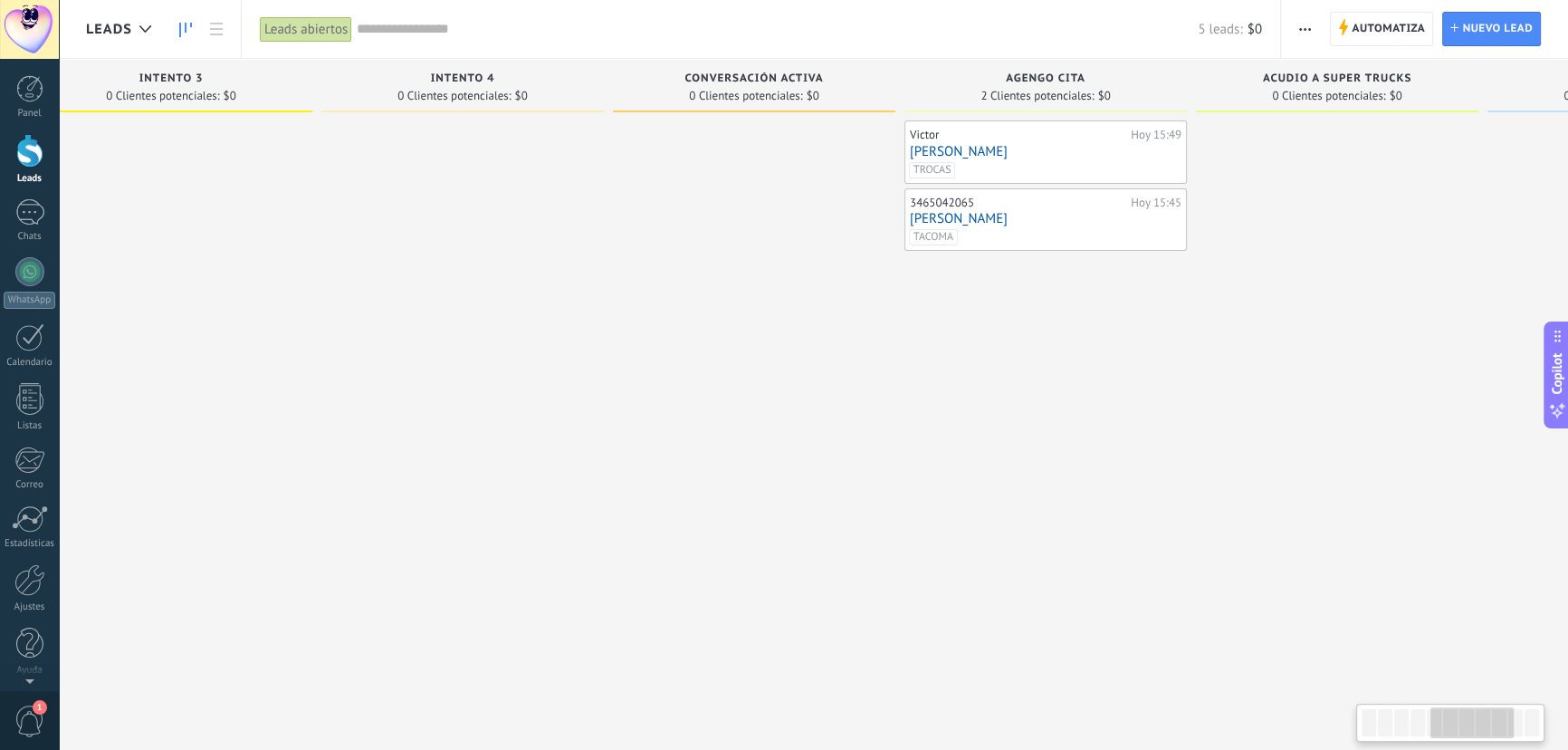
scroll to position [0, 1365]
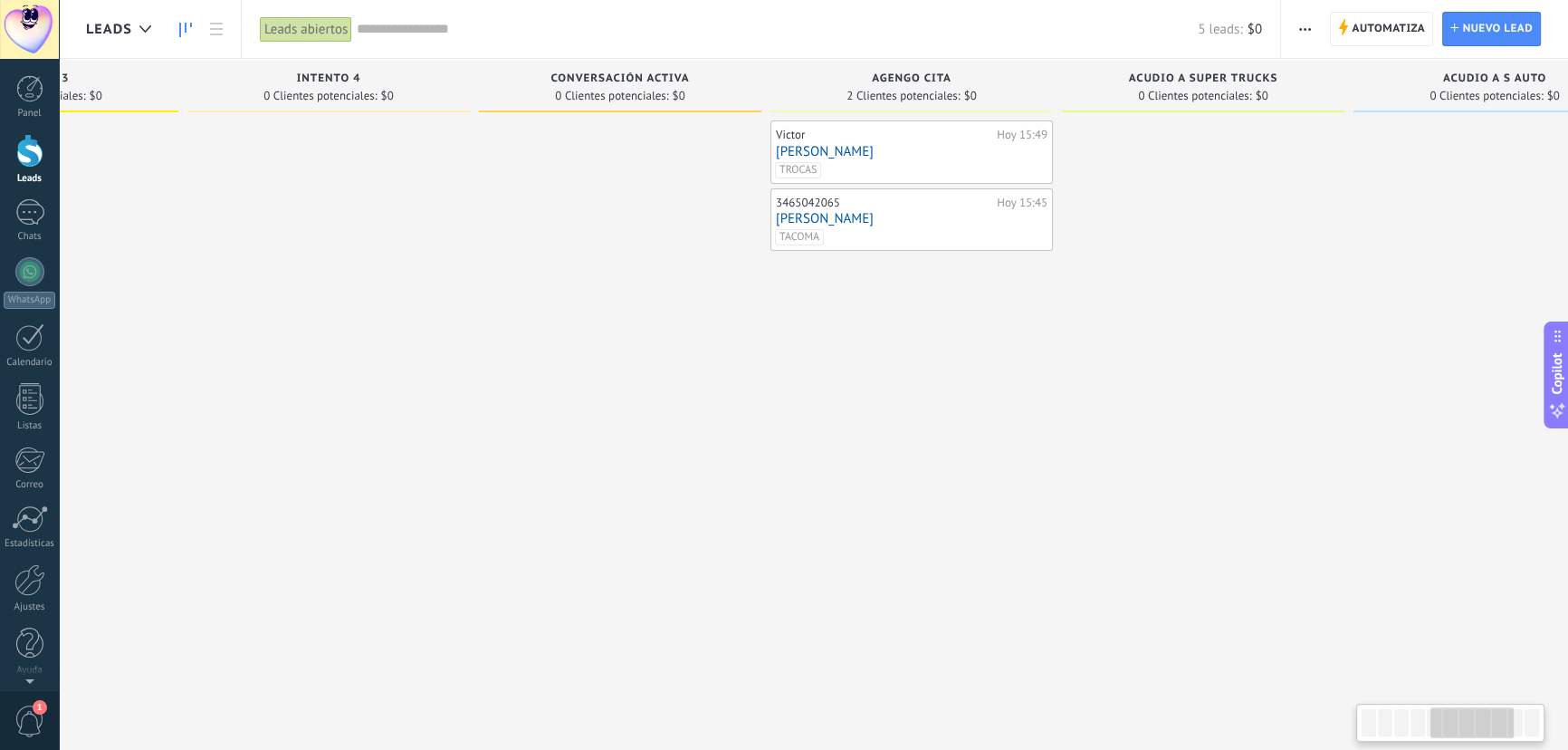
drag, startPoint x: 1117, startPoint y: 380, endPoint x: 919, endPoint y: 374, distance: 198.1
click at [919, 374] on div "[PERSON_NAME][DATE] 15:49 [PERSON_NAME] [GEOGRAPHIC_DATA] 3465042065 [DATE] 15:…" at bounding box center [911, 376] width 283 height 513
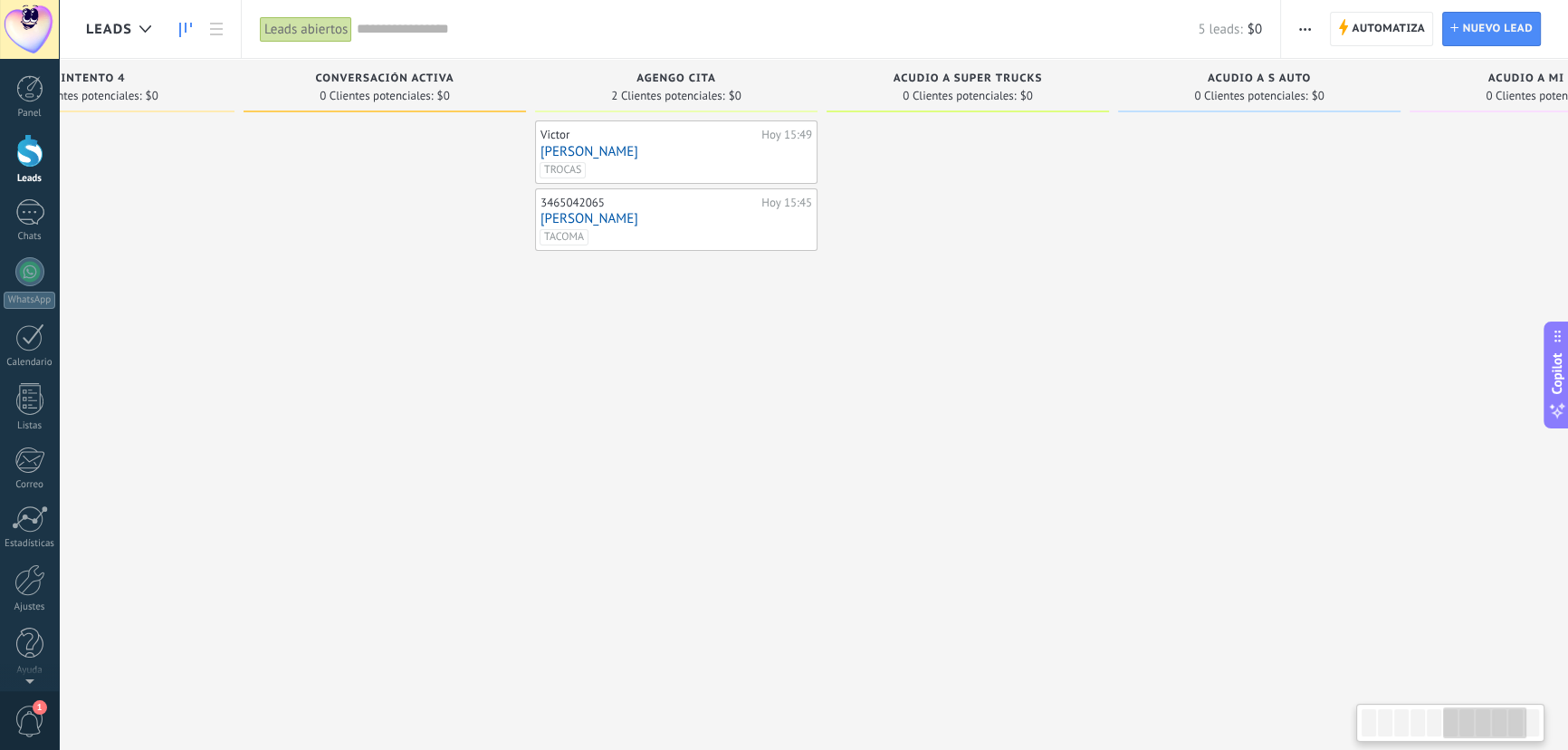
scroll to position [0, 1614]
drag, startPoint x: 1126, startPoint y: 369, endPoint x: 878, endPoint y: 350, distance: 248.7
click at [878, 350] on div at bounding box center [954, 376] width 283 height 513
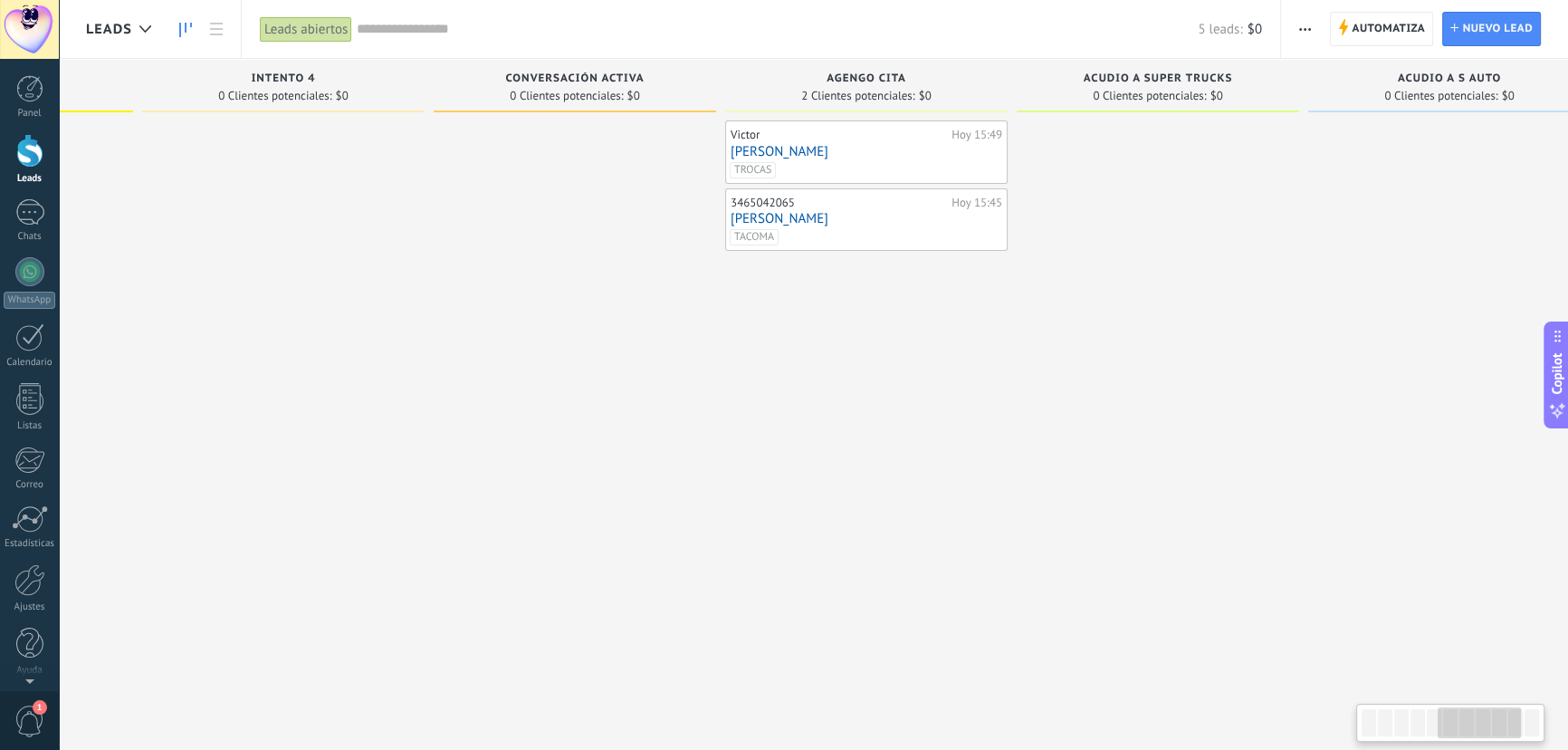
drag, startPoint x: 521, startPoint y: 373, endPoint x: 685, endPoint y: 374, distance: 164.0
click at [685, 374] on div at bounding box center [574, 376] width 283 height 513
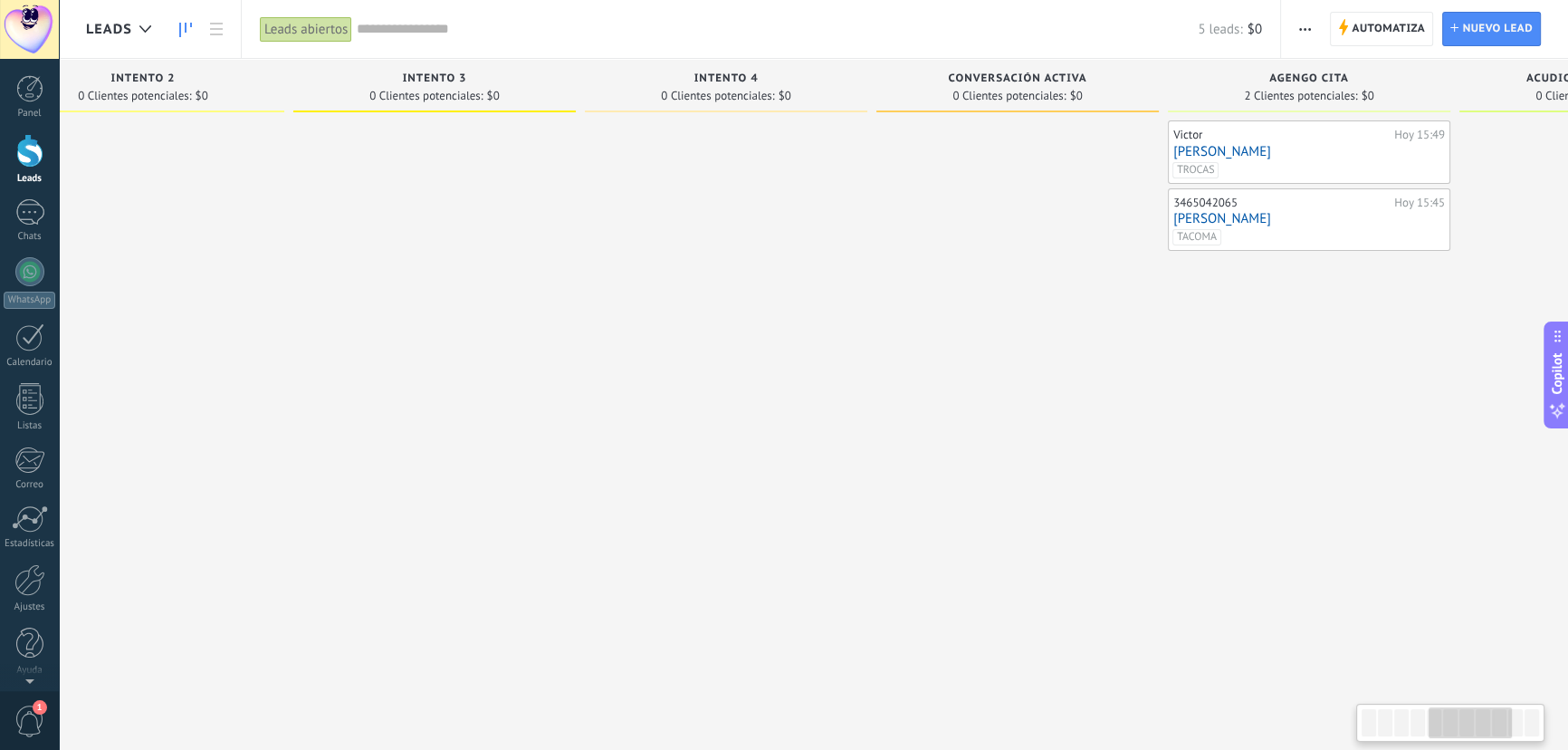
drag, startPoint x: 363, startPoint y: 353, endPoint x: 806, endPoint y: 347, distance: 443.0
click at [806, 347] on div at bounding box center [726, 376] width 283 height 513
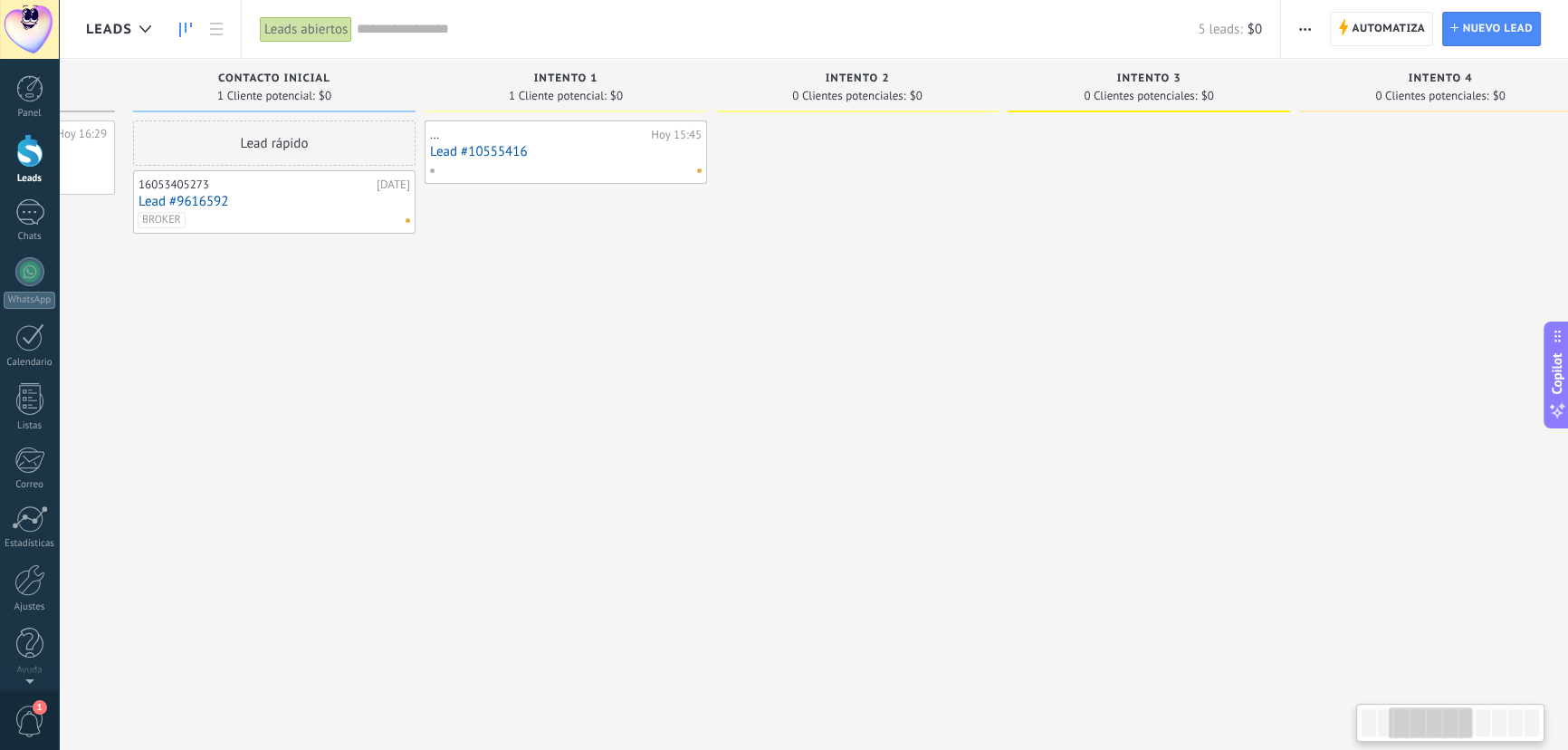
drag, startPoint x: 386, startPoint y: 399, endPoint x: 1041, endPoint y: 360, distance: 656.2
click at [1041, 360] on div at bounding box center [1148, 376] width 283 height 513
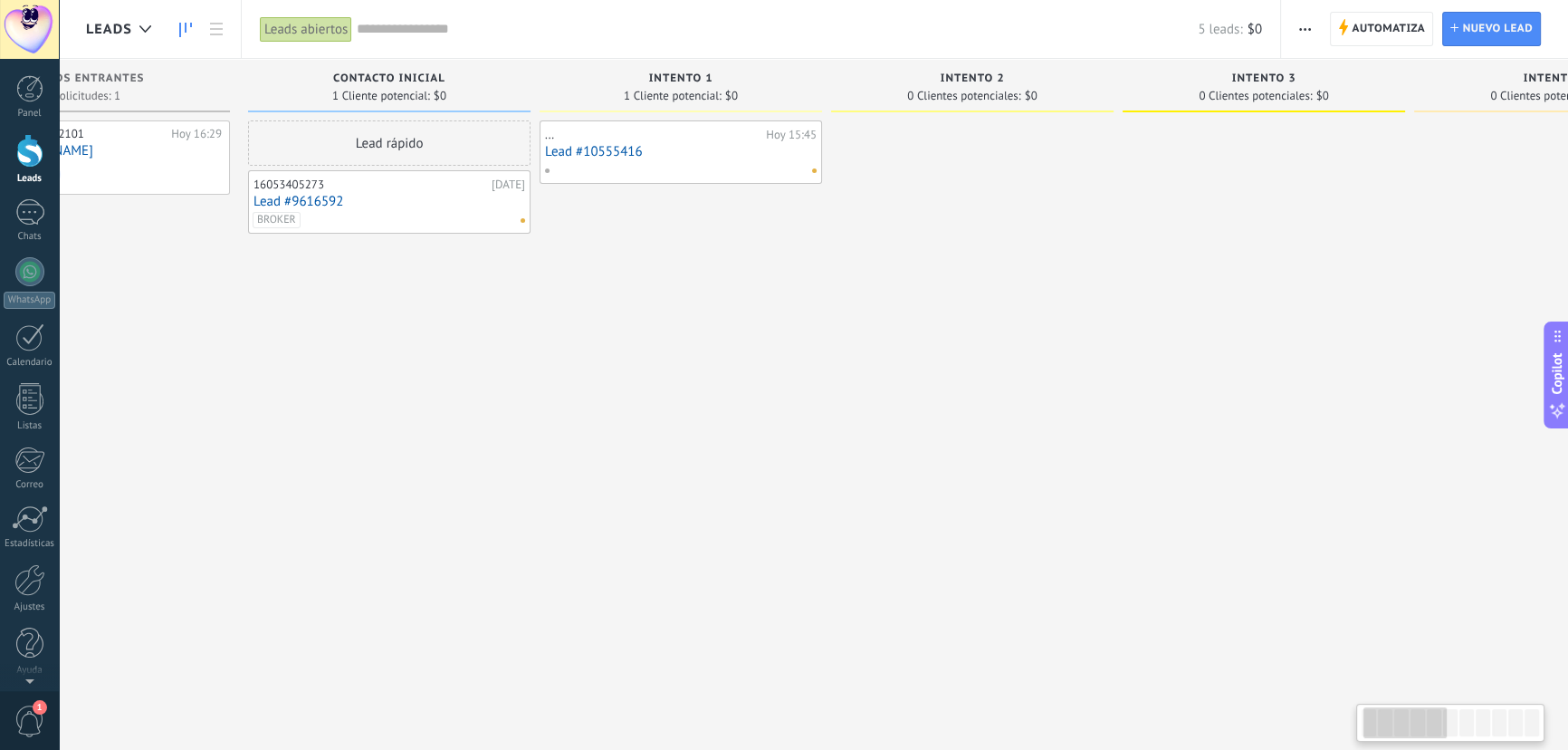
scroll to position [0, 0]
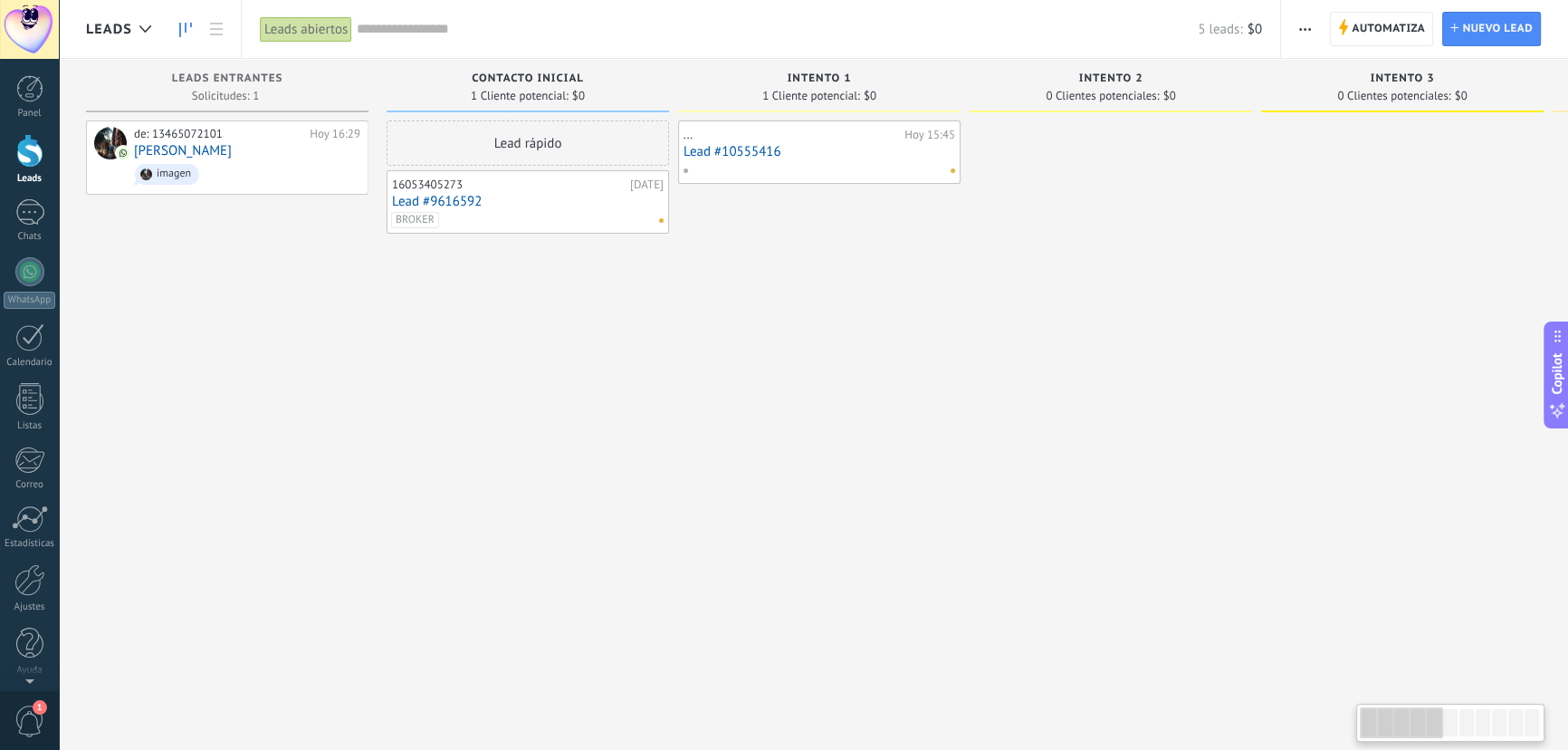
drag, startPoint x: 571, startPoint y: 391, endPoint x: 748, endPoint y: 386, distance: 177.1
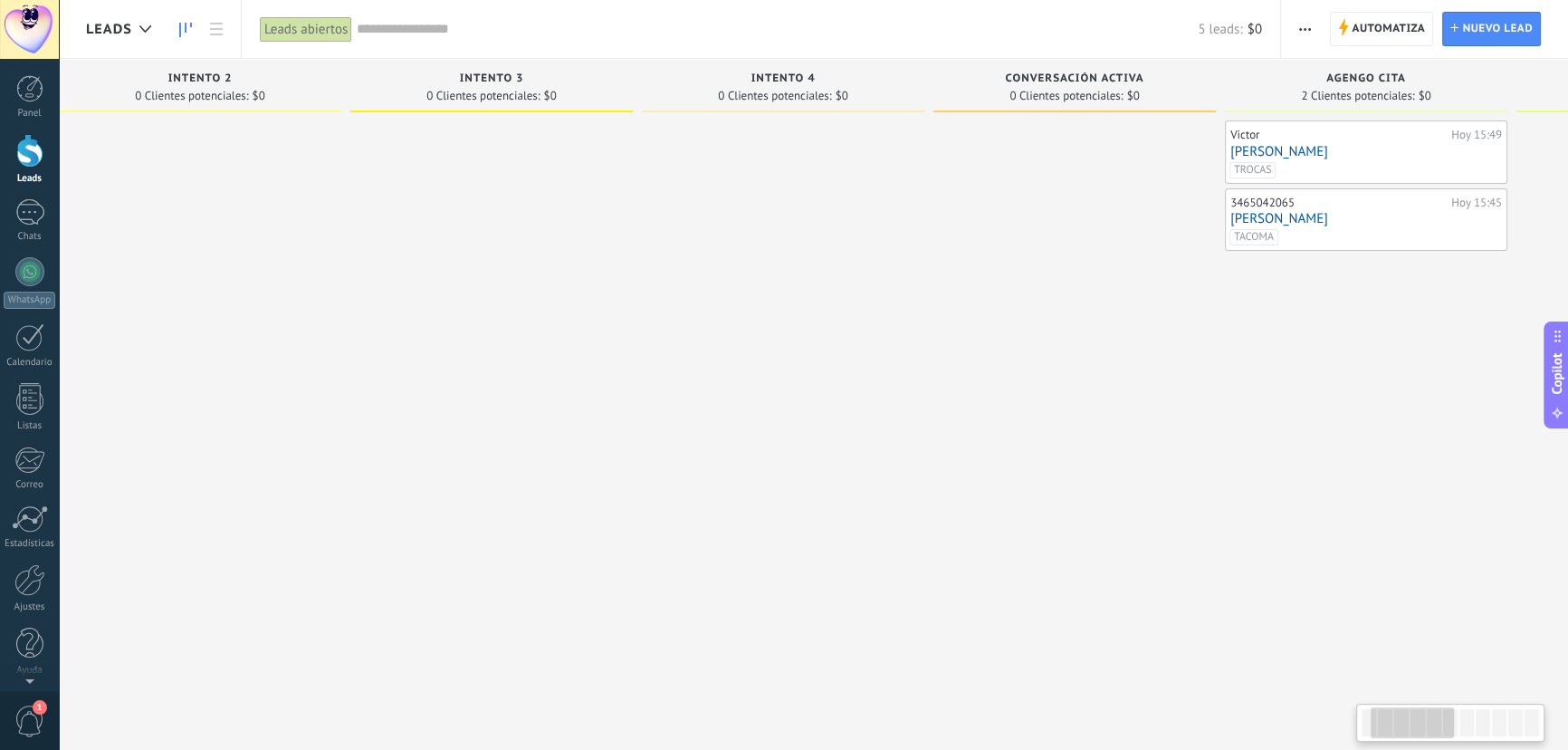
drag, startPoint x: 1089, startPoint y: 356, endPoint x: 170, endPoint y: 357, distance: 919.0
click at [170, 357] on div at bounding box center [200, 376] width 283 height 513
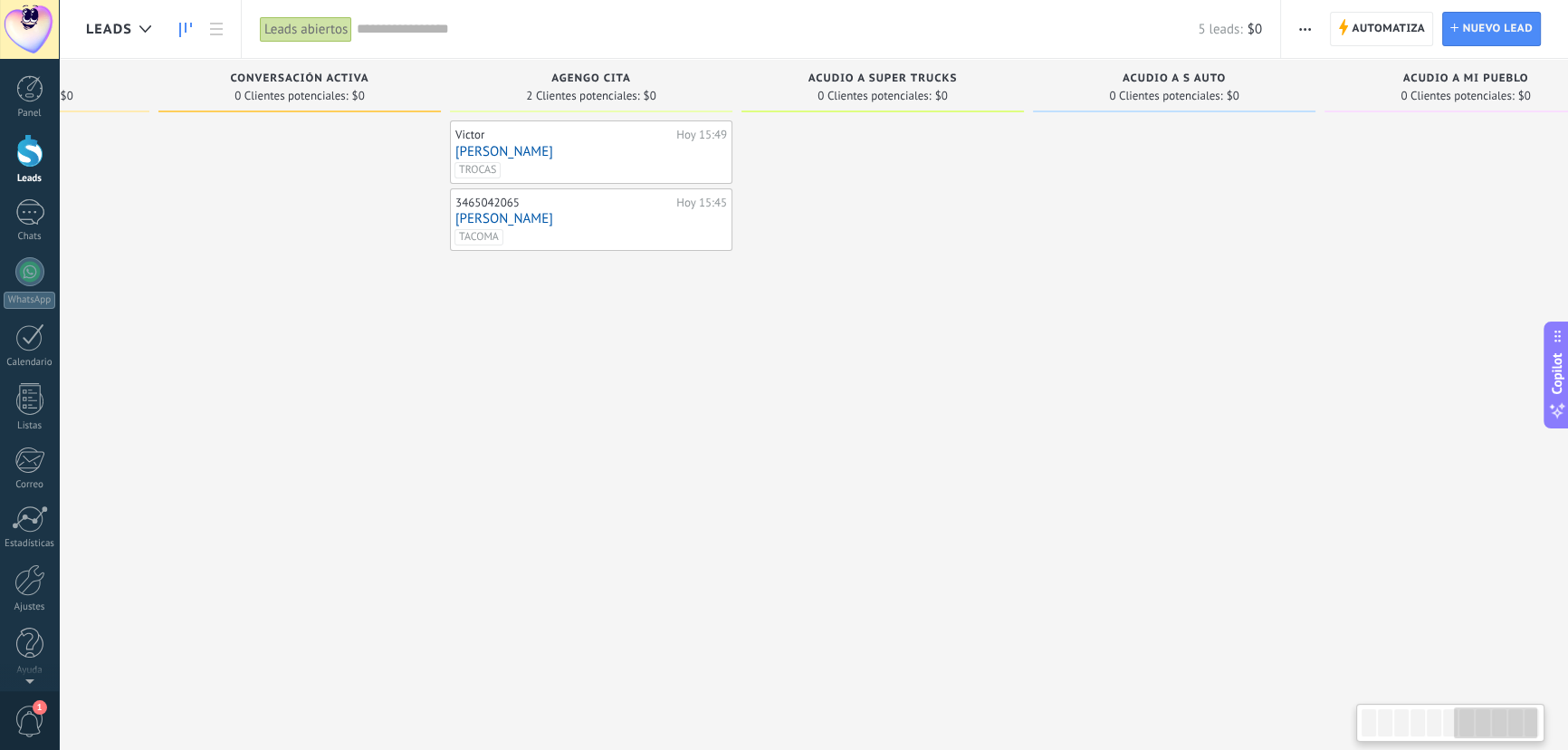
scroll to position [0, 1751]
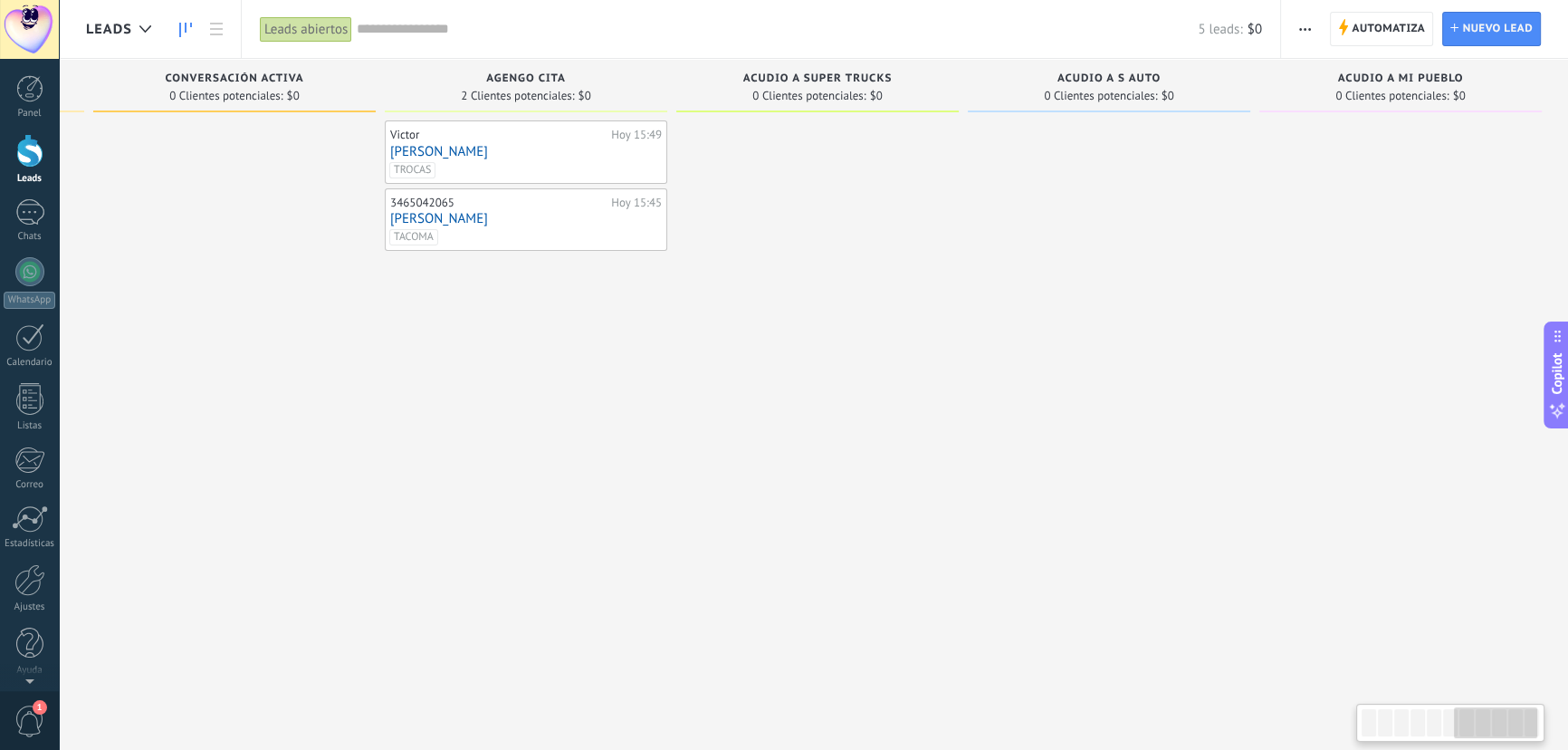
drag, startPoint x: 978, startPoint y: 347, endPoint x: 158, endPoint y: 343, distance: 820.0
click at [158, 343] on div at bounding box center [234, 376] width 283 height 513
drag, startPoint x: 994, startPoint y: 358, endPoint x: 827, endPoint y: 357, distance: 167.0
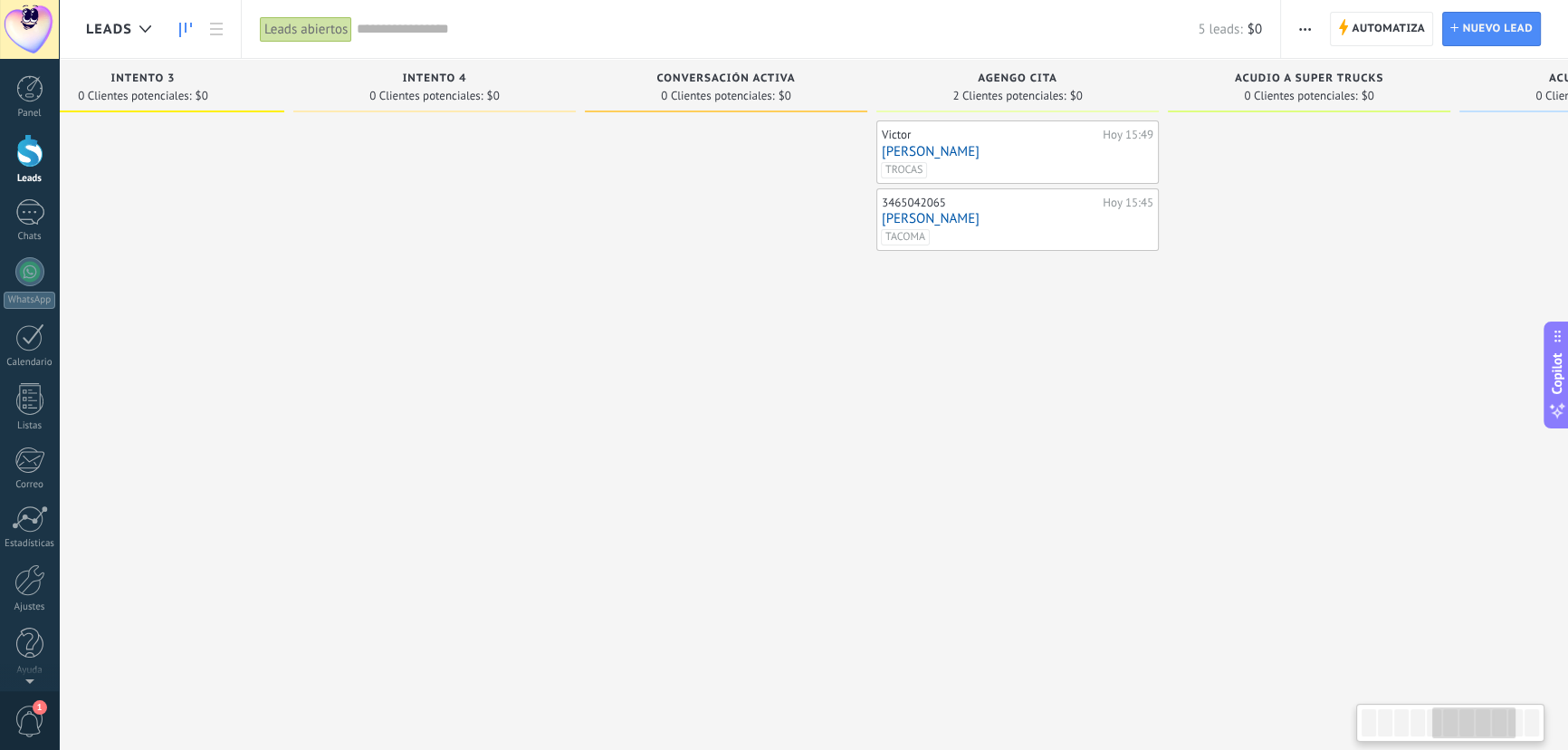
drag, startPoint x: 516, startPoint y: 366, endPoint x: 997, endPoint y: 356, distance: 481.1
click at [997, 356] on div "[PERSON_NAME][DATE] 15:49 [PERSON_NAME] [GEOGRAPHIC_DATA] 3465042065 [DATE] 15:…" at bounding box center [1017, 376] width 283 height 513
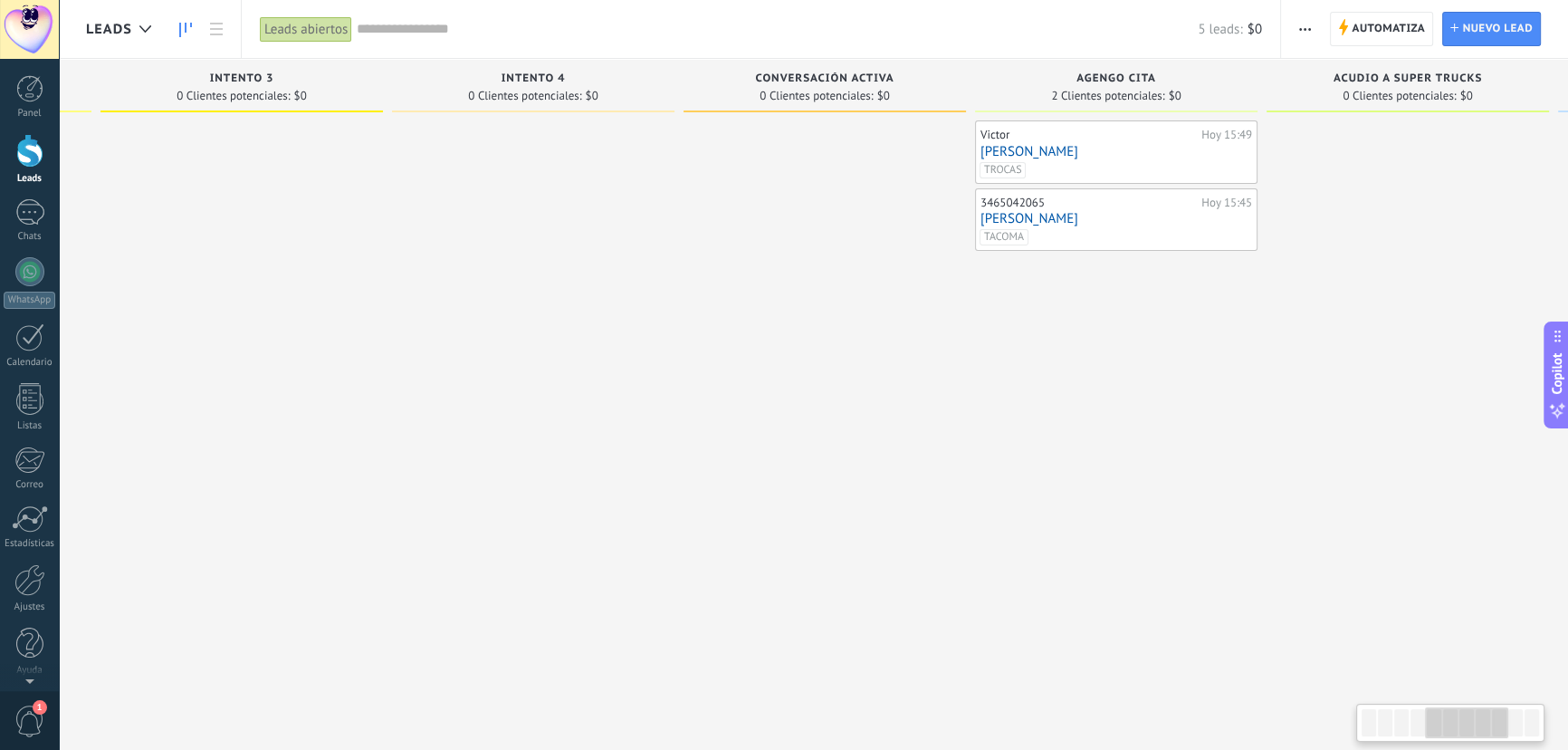
drag, startPoint x: 763, startPoint y: 360, endPoint x: 822, endPoint y: 360, distance: 59.0
click at [822, 360] on div at bounding box center [824, 376] width 283 height 513
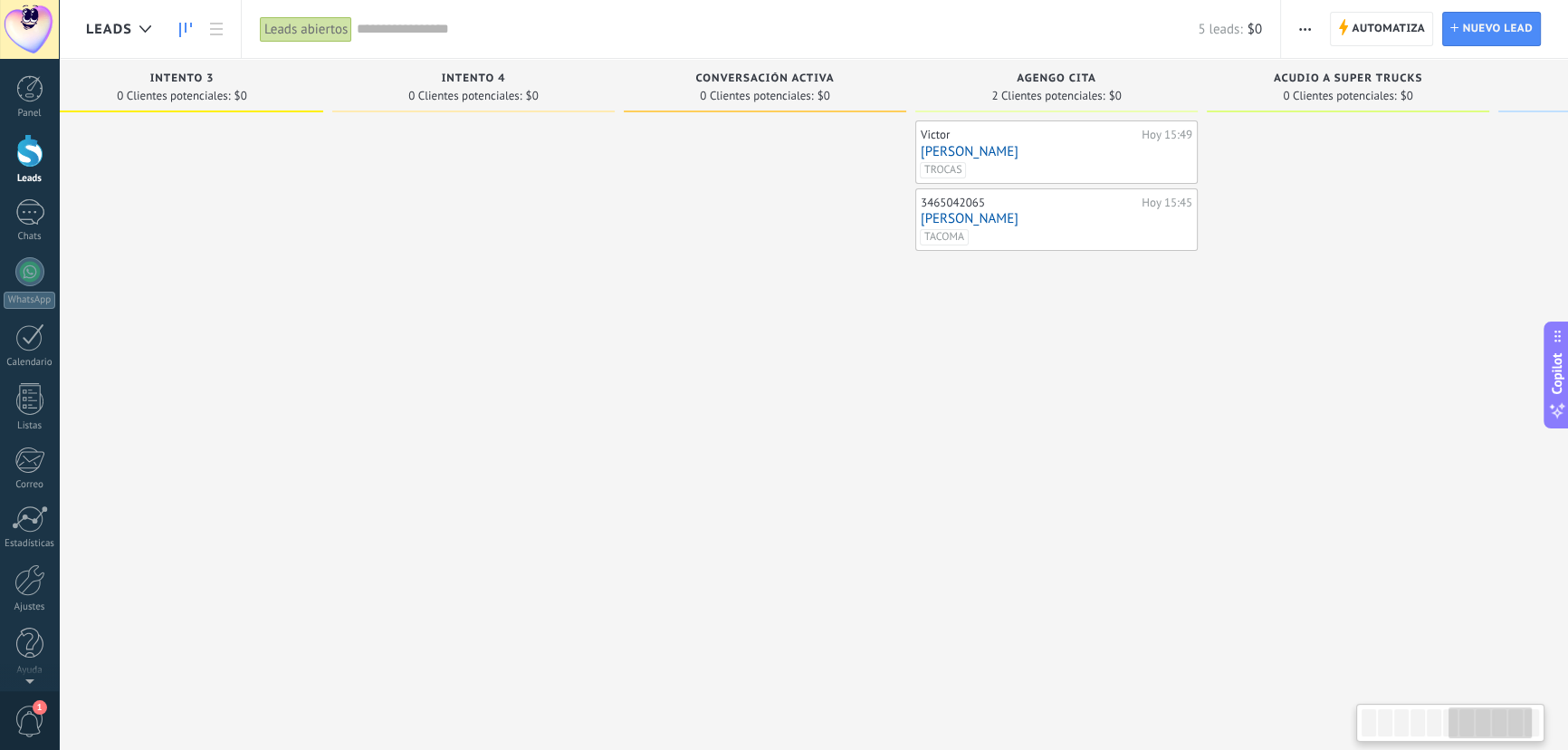
drag, startPoint x: 1209, startPoint y: 375, endPoint x: 1174, endPoint y: 341, distance: 48.8
click at [1174, 341] on div "Leads Entrantes Solicitudes: 1 0 0 0 1 0 0 0 1 de: 13465072101 [DATE] 16:29 [PE…" at bounding box center [483, 347] width 3234 height 576
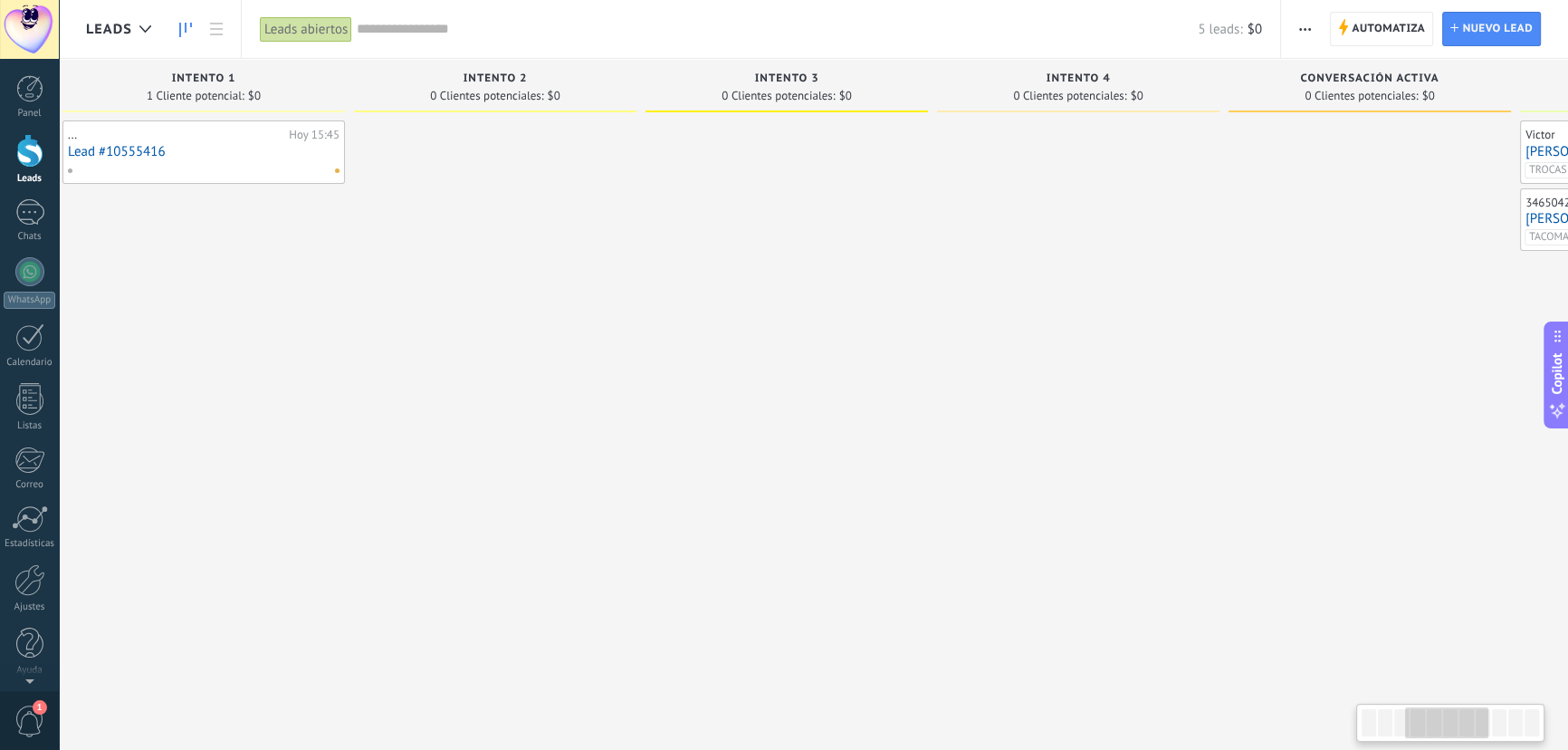
drag, startPoint x: 672, startPoint y: 343, endPoint x: 1027, endPoint y: 334, distance: 355.1
click at [1027, 334] on div at bounding box center [1078, 376] width 283 height 513
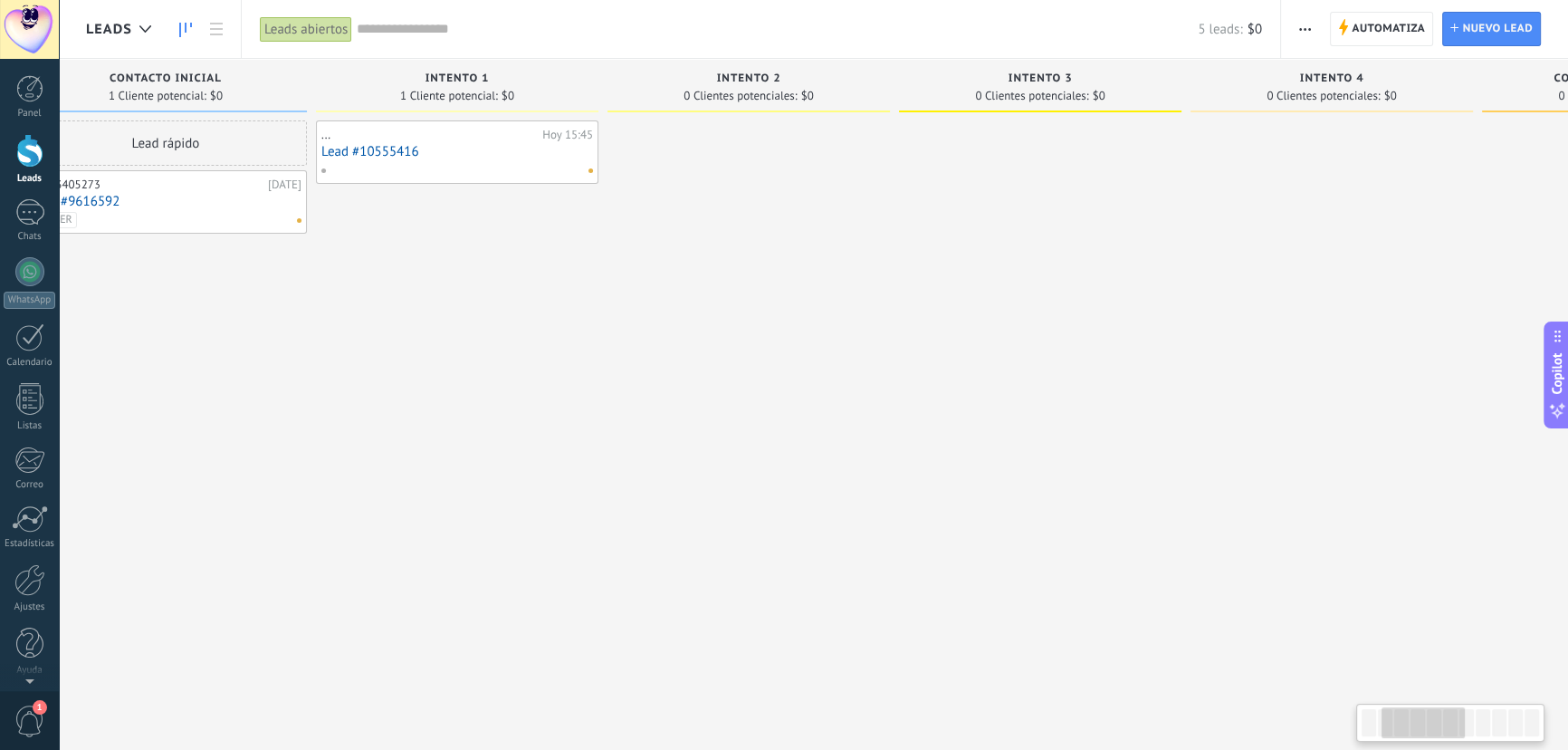
scroll to position [0, 346]
drag, startPoint x: 635, startPoint y: 352, endPoint x: 907, endPoint y: 335, distance: 272.5
click at [907, 335] on div "Intento 2 0 Clientes potenciales: $0" at bounding box center [769, 347] width 292 height 576
click at [30, 585] on div at bounding box center [30, 580] width 31 height 32
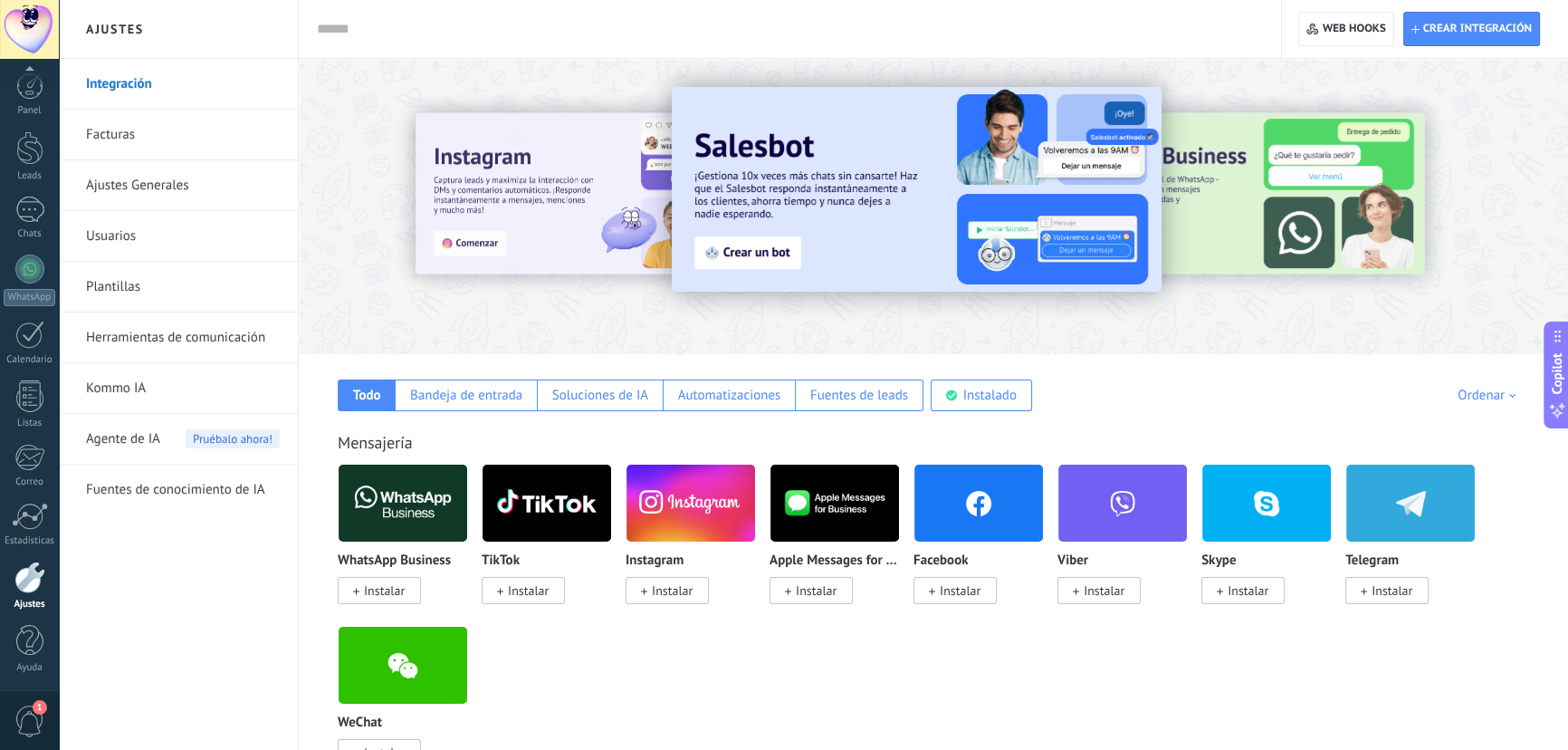
click at [681, 589] on span "Instalar" at bounding box center [672, 590] width 40 height 17
